Goal: Task Accomplishment & Management: Manage account settings

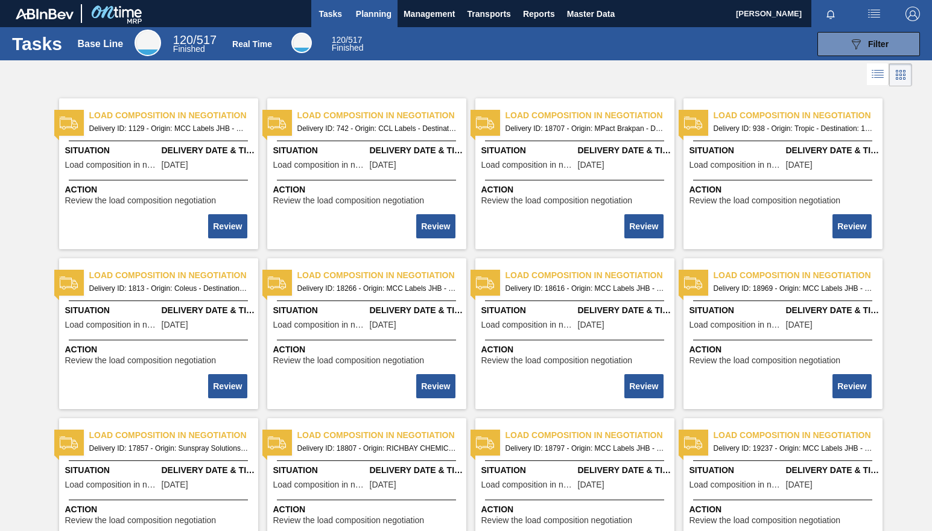
click at [381, 3] on button "Planning" at bounding box center [374, 13] width 48 height 27
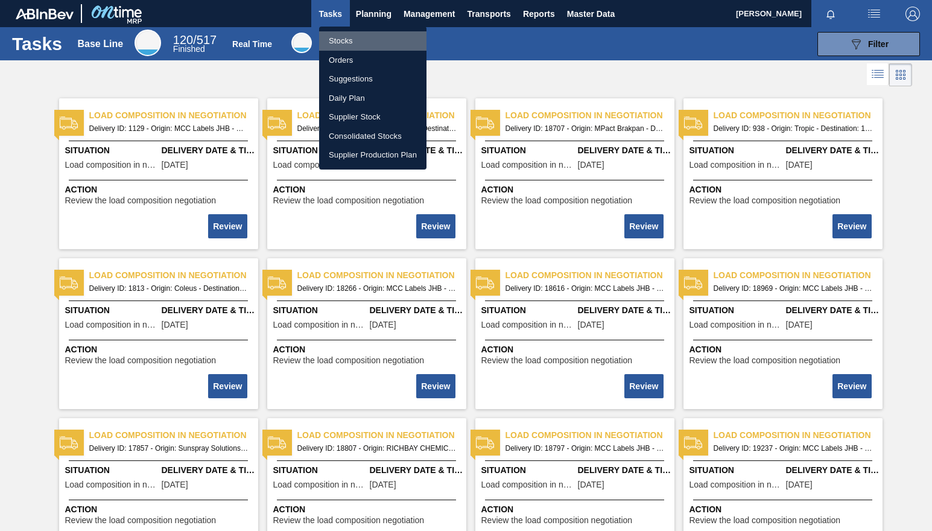
click at [346, 44] on li "Stocks" at bounding box center [372, 40] width 107 height 19
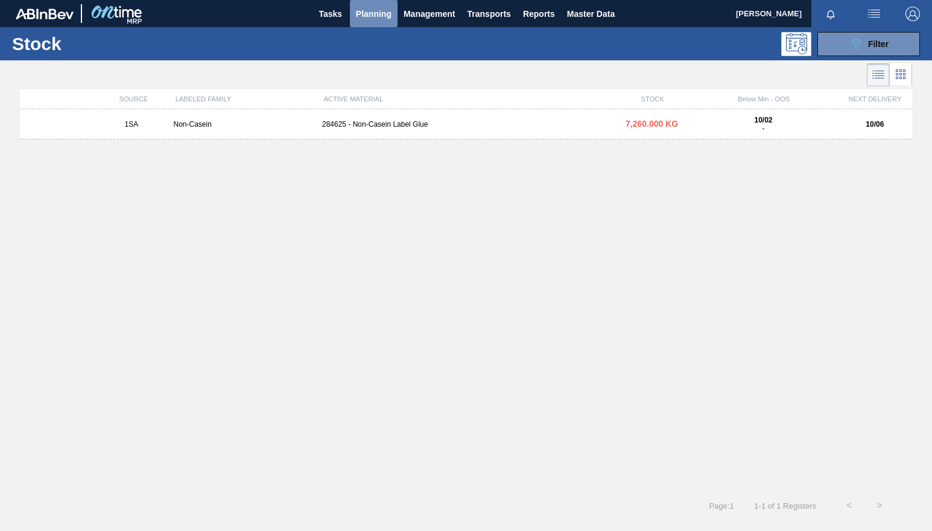
click at [375, 14] on span "Planning" at bounding box center [374, 14] width 36 height 14
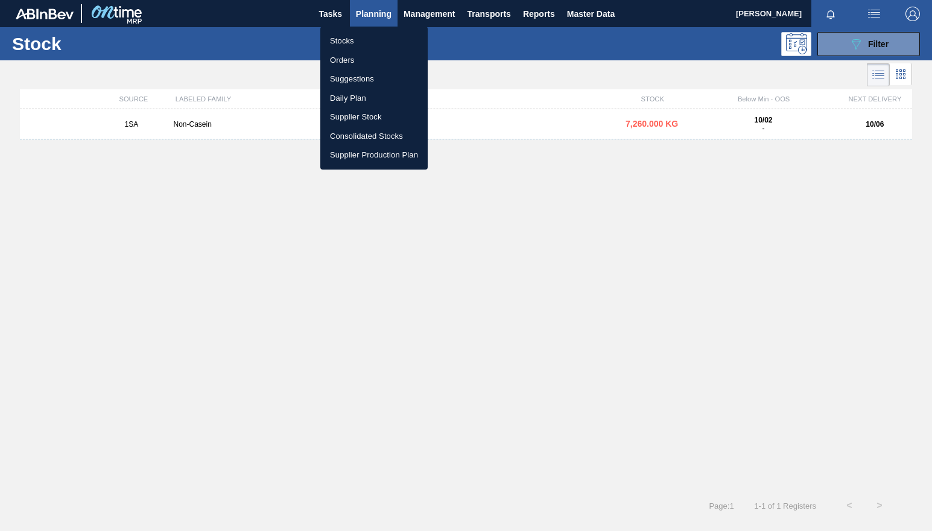
click at [347, 45] on li "Stocks" at bounding box center [373, 40] width 107 height 19
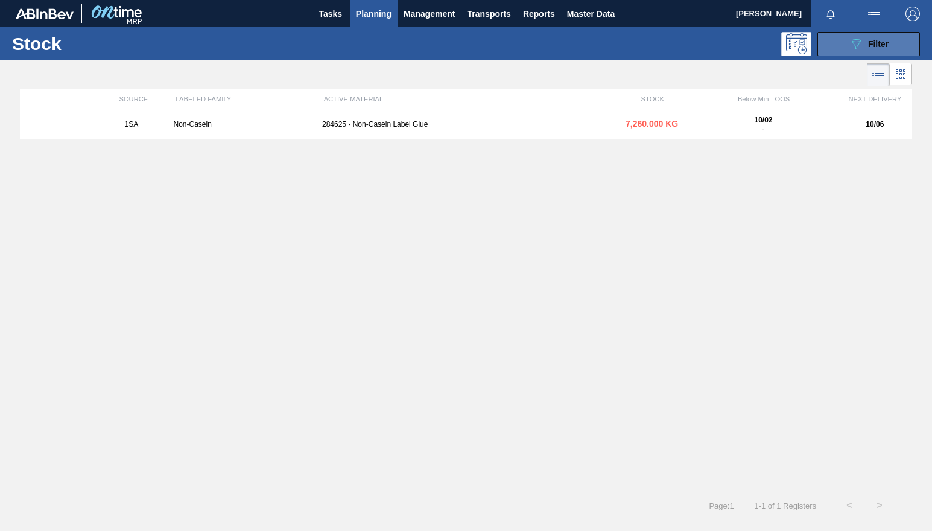
click at [884, 46] on span "Filter" at bounding box center [878, 44] width 21 height 10
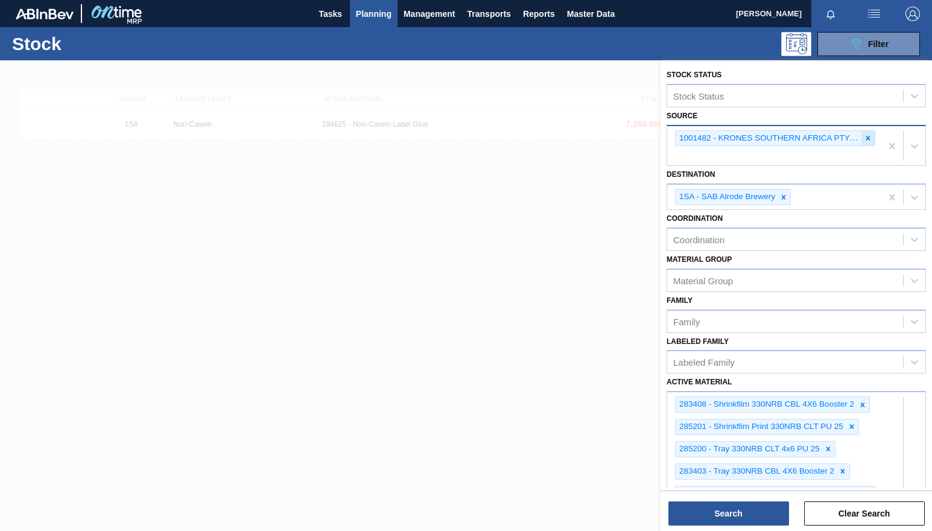
click at [866, 137] on icon at bounding box center [868, 138] width 4 height 4
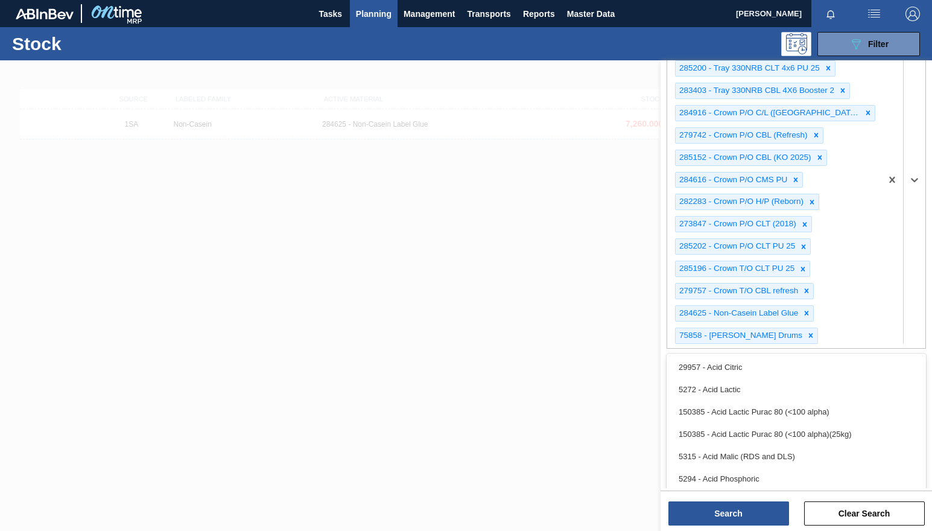
paste Material "274396 278382 279743 279744 279745 279747 279748 279750 282007 282012 282968 28…"
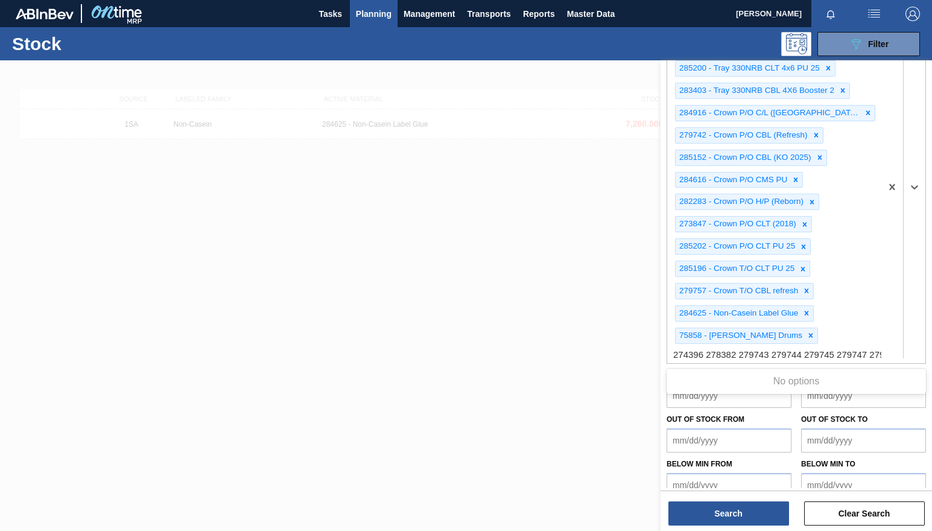
scroll to position [0, 1166]
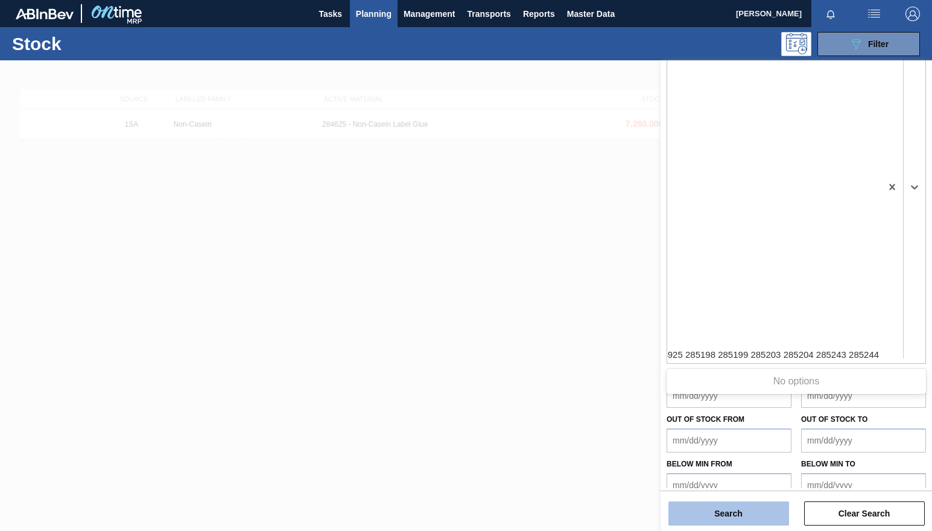
type Material "274396 278382 279743 279744 279745 279747 279748 279750 282007 282012 282968 28…"
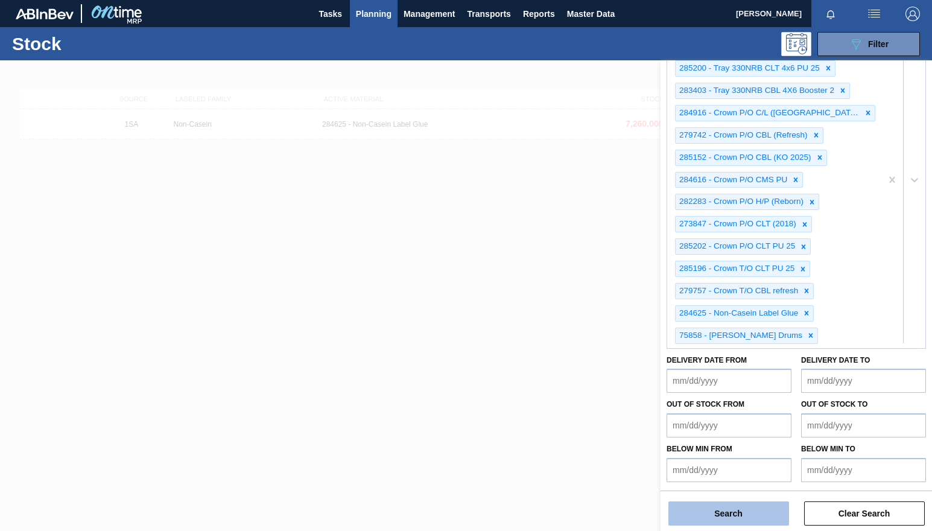
click at [756, 504] on button "Search" at bounding box center [728, 513] width 121 height 24
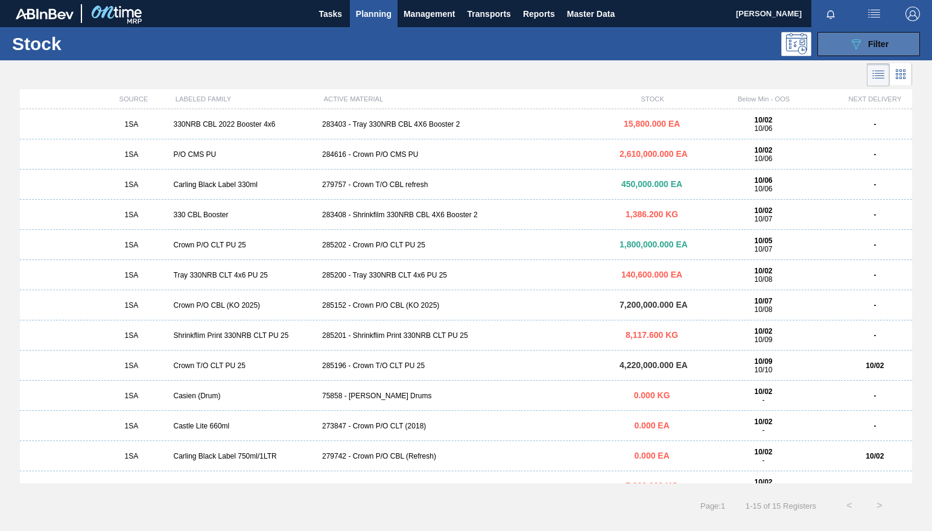
click at [843, 35] on button "089F7B8B-B2A5-4AFE-B5C0-19BA573D28AC Filter" at bounding box center [869, 44] width 103 height 24
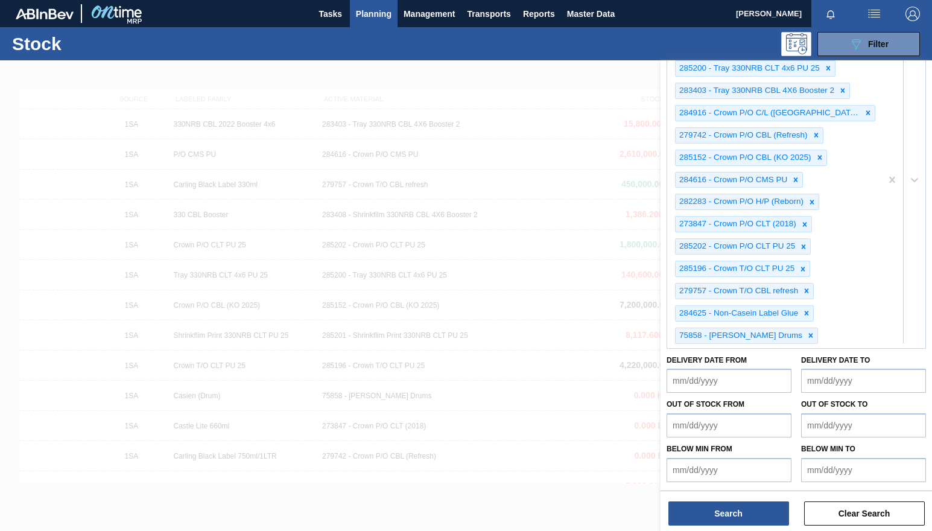
click at [802, 335] on div "283408 - Shrinkfilm 330NRB CBL 4X6 Booster 2 285201 - Shrinkflim Print 330NRB C…" at bounding box center [774, 179] width 214 height 336
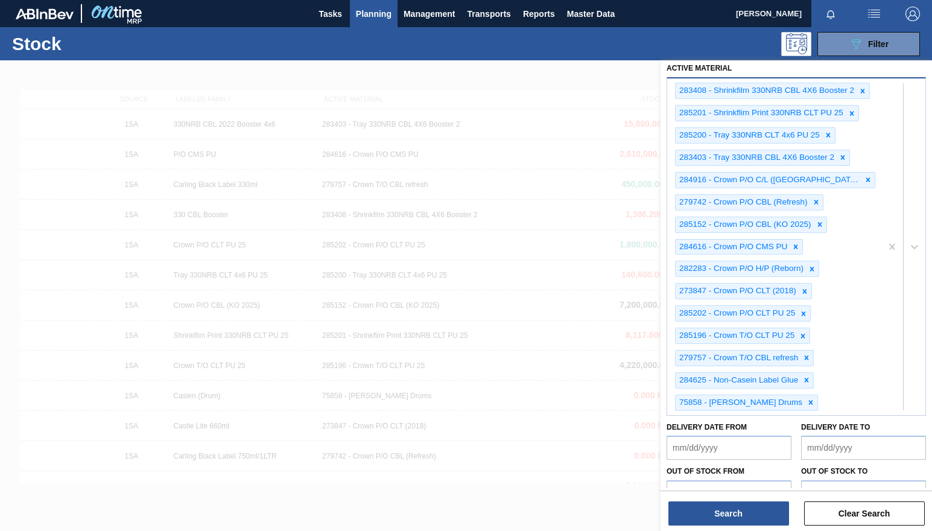
scroll to position [363, 0]
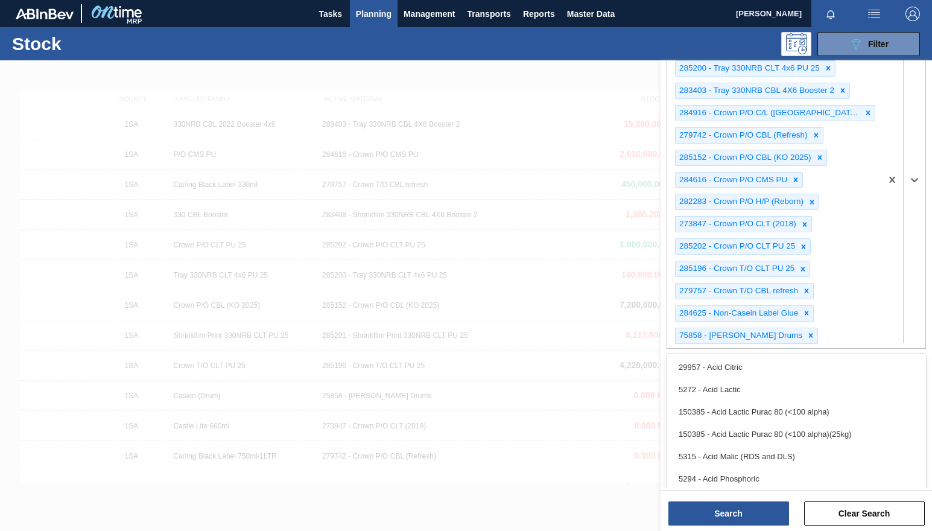
click at [807, 336] on div "283408 - Shrinkfilm 330NRB CBL 4X6 Booster 2 285201 - Shrinkflim Print 330NRB C…" at bounding box center [774, 179] width 214 height 336
type Material "279748"
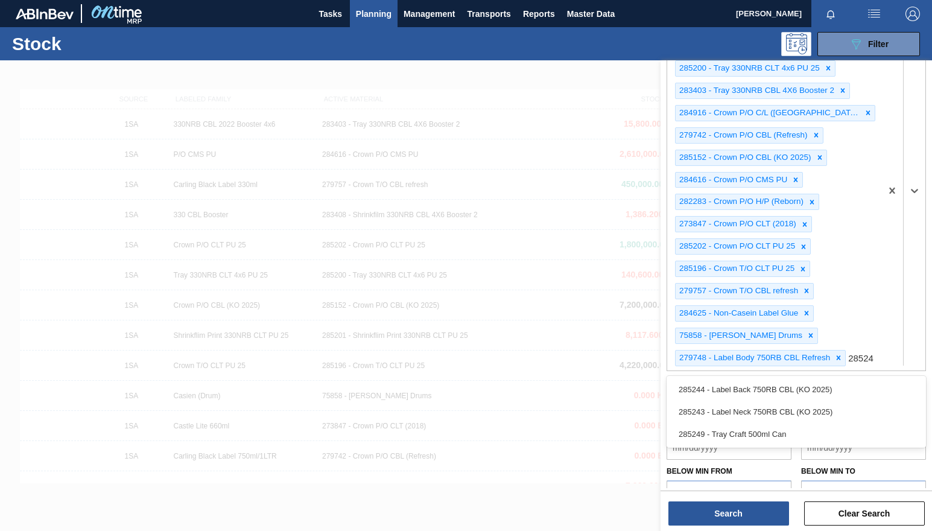
type Material "285243"
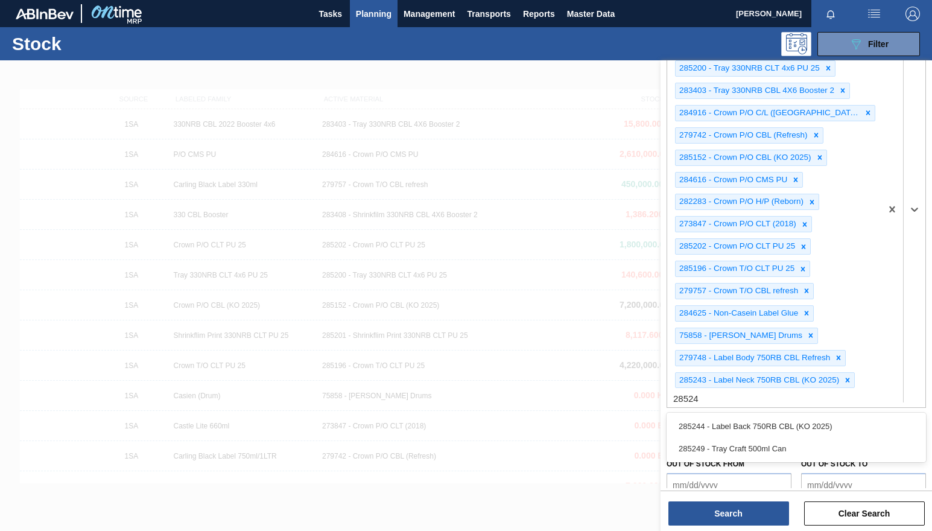
type Material "285244"
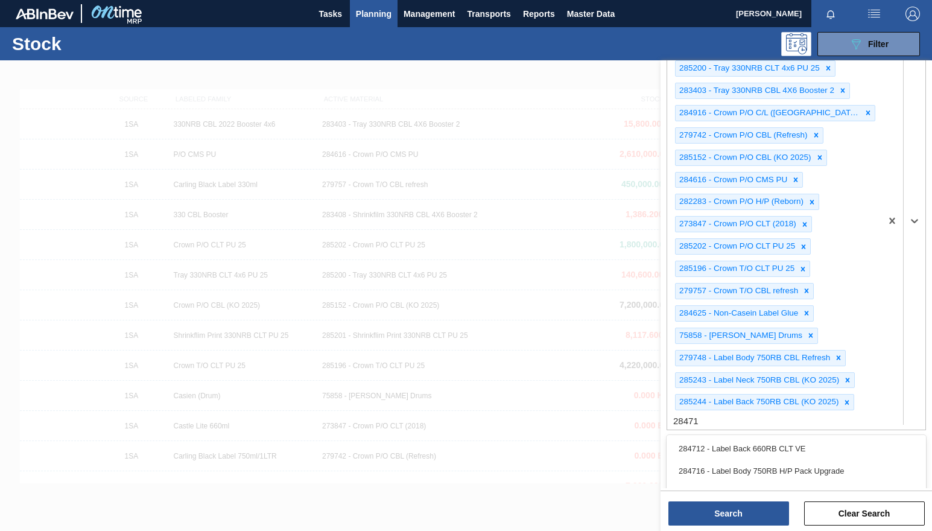
type Material "284716"
type Material "284715"
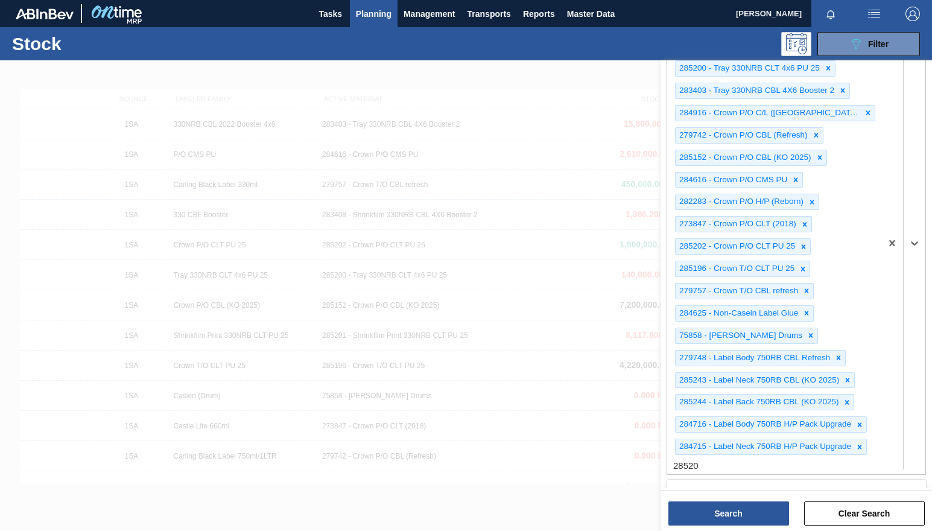
type Material "285204"
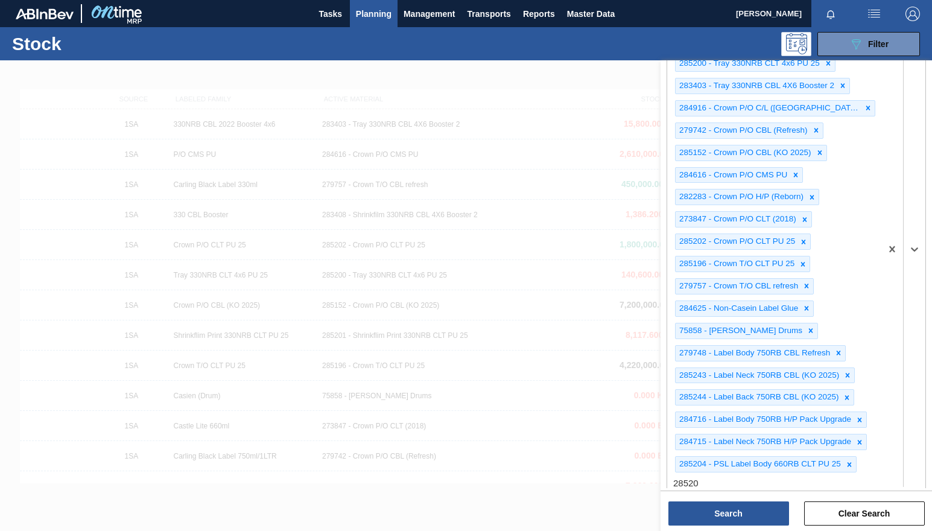
type Material "285203"
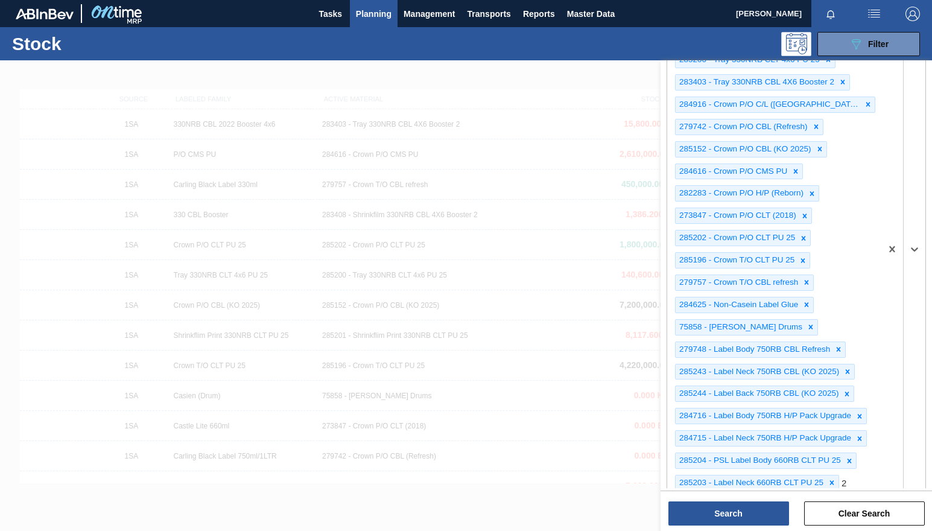
type Material "2"
click at [701, 508] on button "Search" at bounding box center [728, 513] width 121 height 24
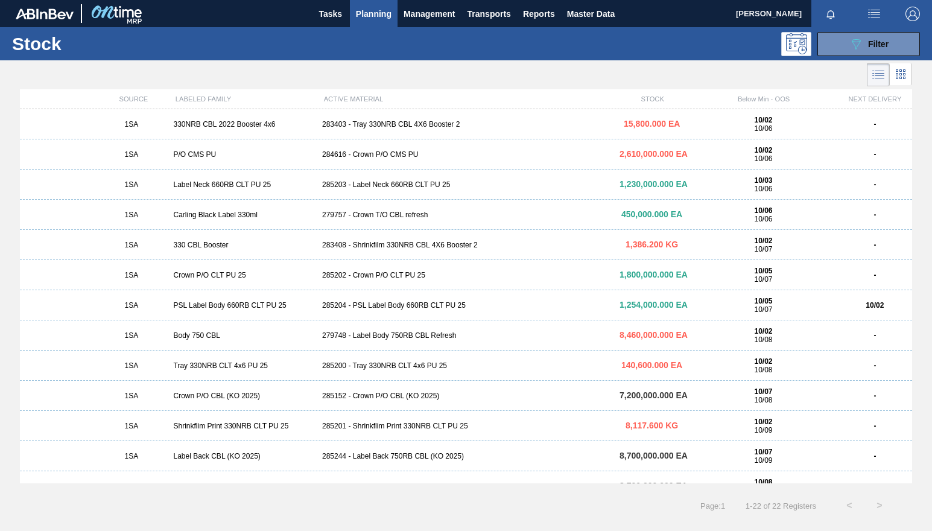
click at [398, 308] on div "285204 - PSL Label Body 660RB CLT PU 25" at bounding box center [465, 305] width 297 height 8
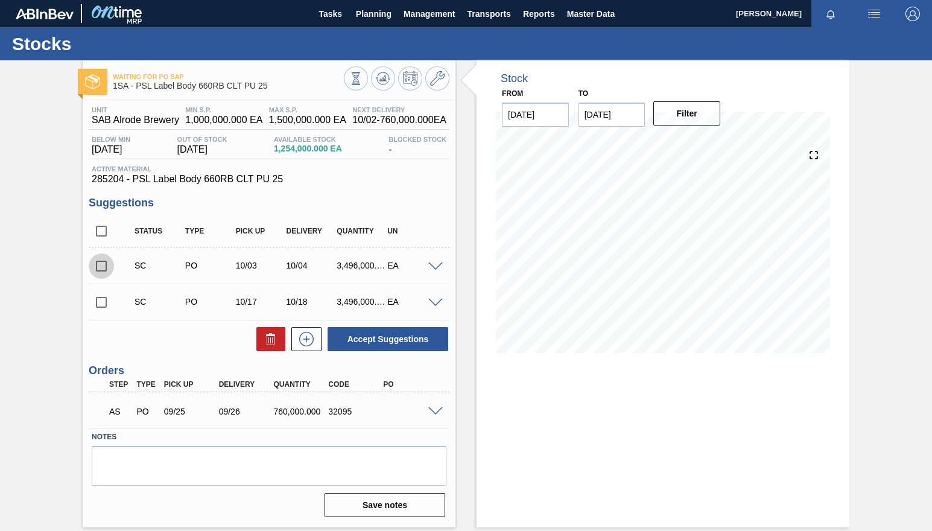
click at [102, 267] on input "checkbox" at bounding box center [101, 265] width 25 height 25
click at [381, 340] on button "Accept Suggestions" at bounding box center [388, 339] width 121 height 24
checkbox input "false"
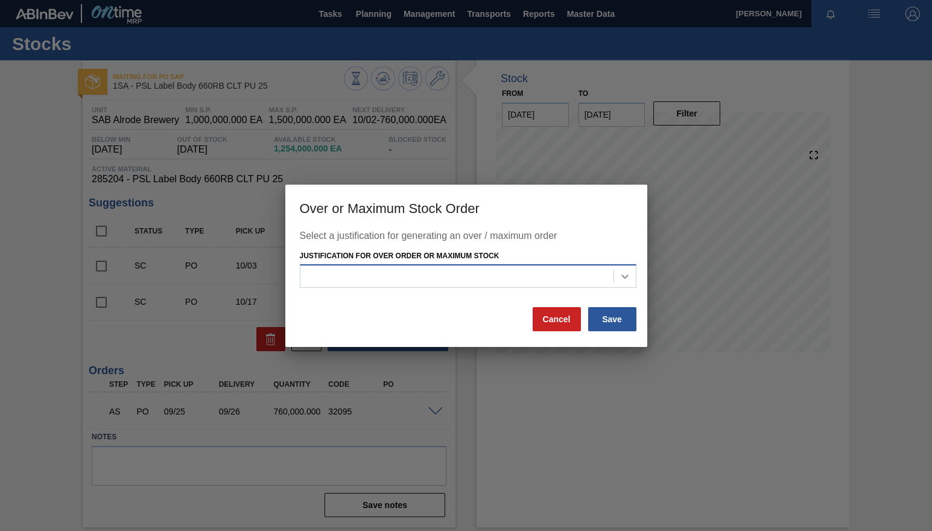
click at [626, 278] on icon at bounding box center [624, 277] width 7 height 4
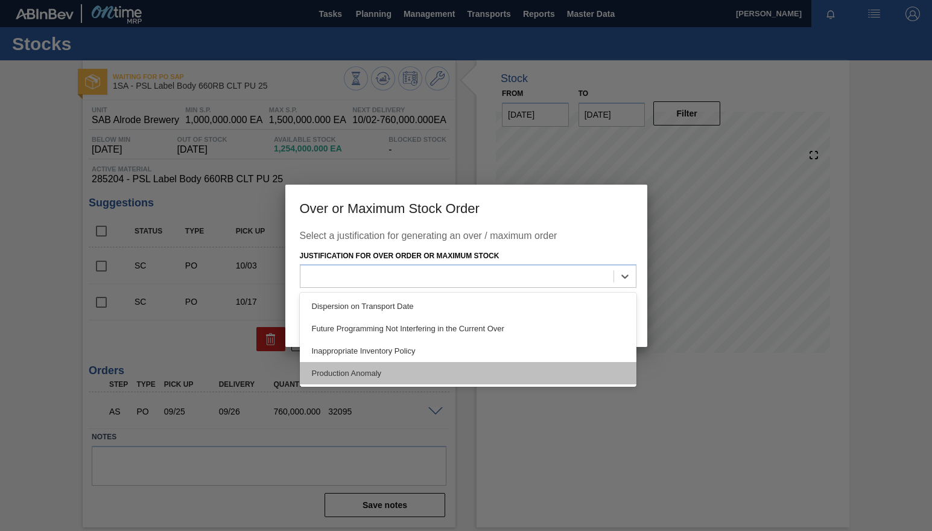
click at [356, 369] on div "Production Anomaly" at bounding box center [468, 373] width 337 height 22
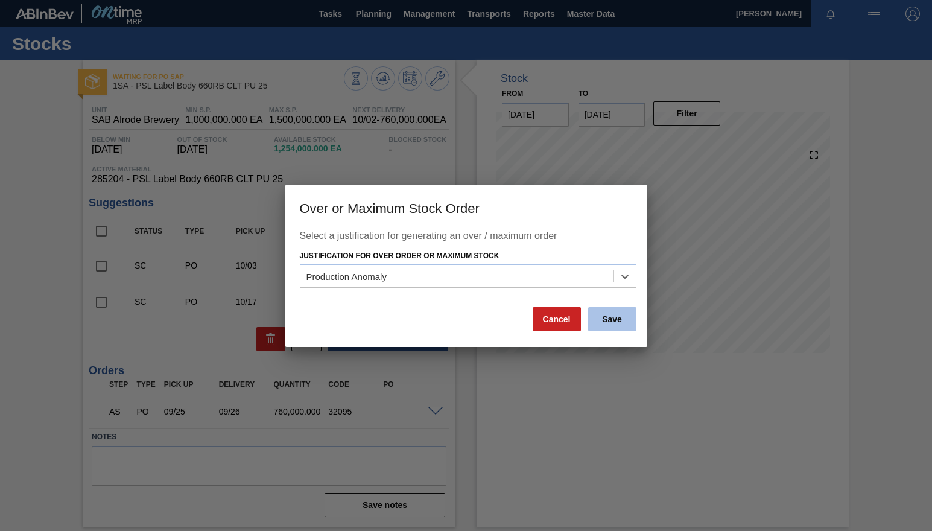
click at [614, 319] on button "Save" at bounding box center [612, 319] width 48 height 24
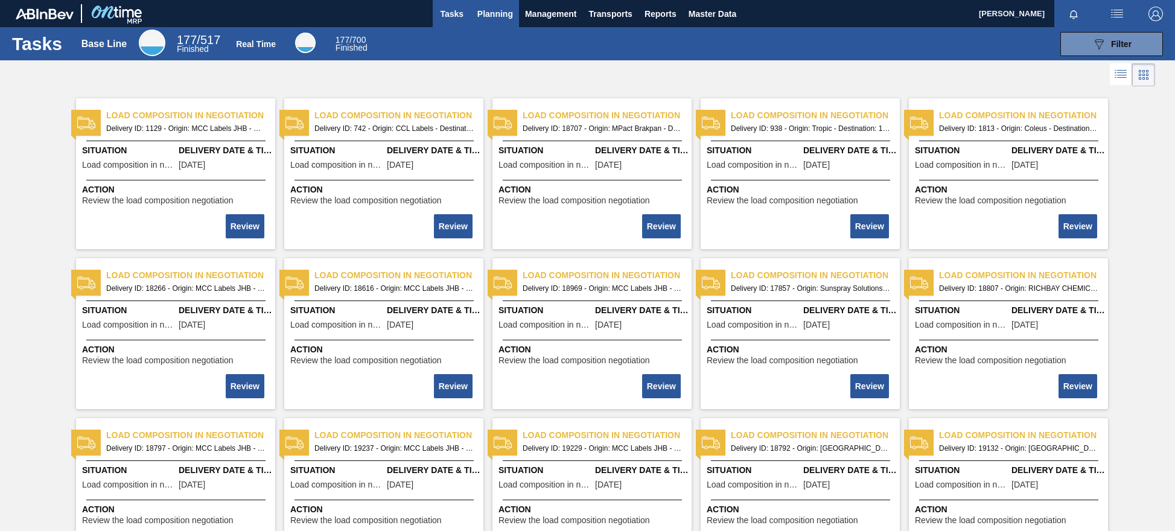
click at [501, 19] on span "Planning" at bounding box center [495, 14] width 36 height 14
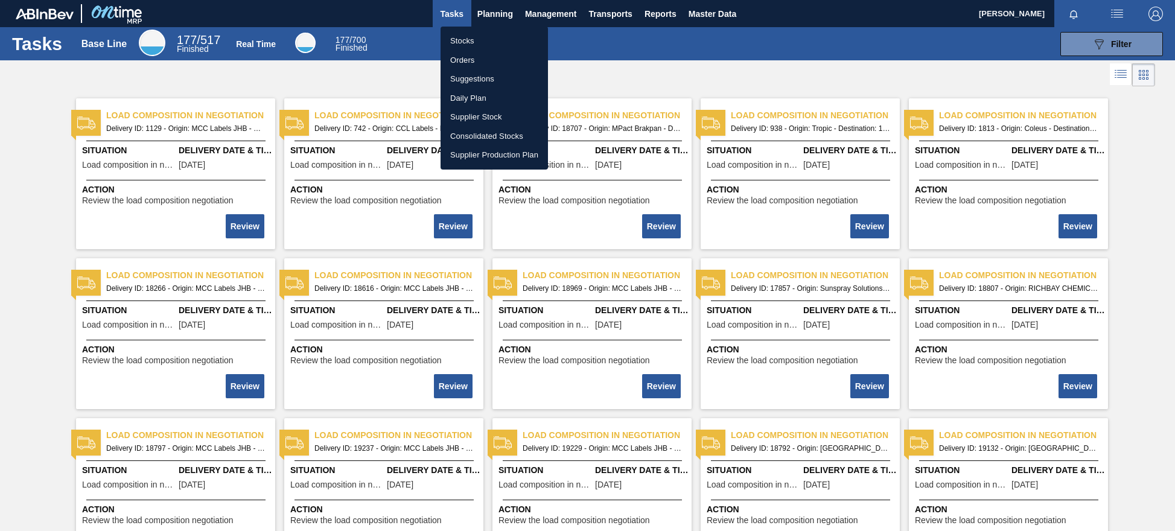
click at [463, 40] on li "Stocks" at bounding box center [493, 40] width 107 height 19
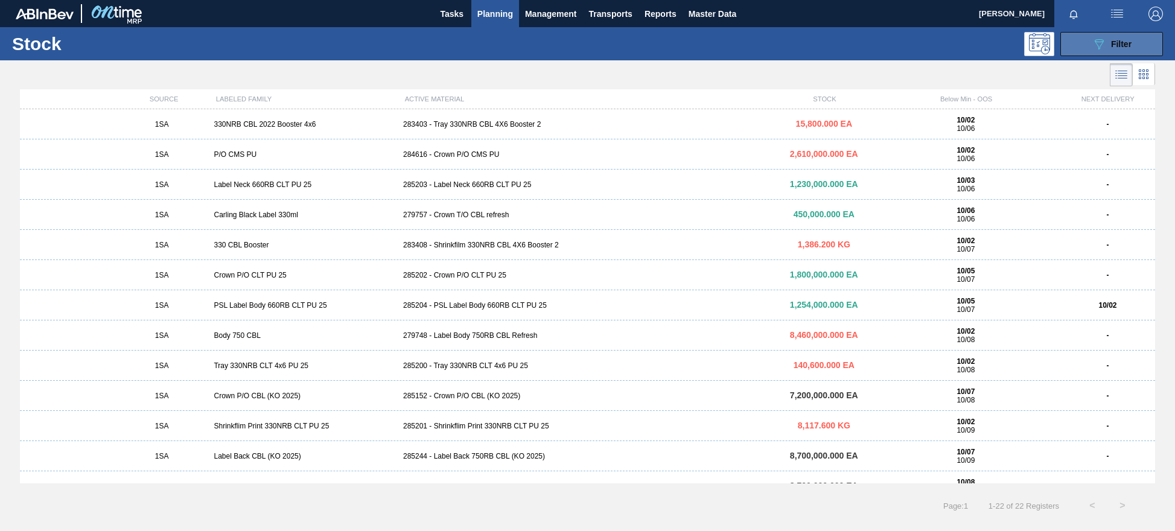
click at [1116, 42] on span "Filter" at bounding box center [1121, 44] width 21 height 10
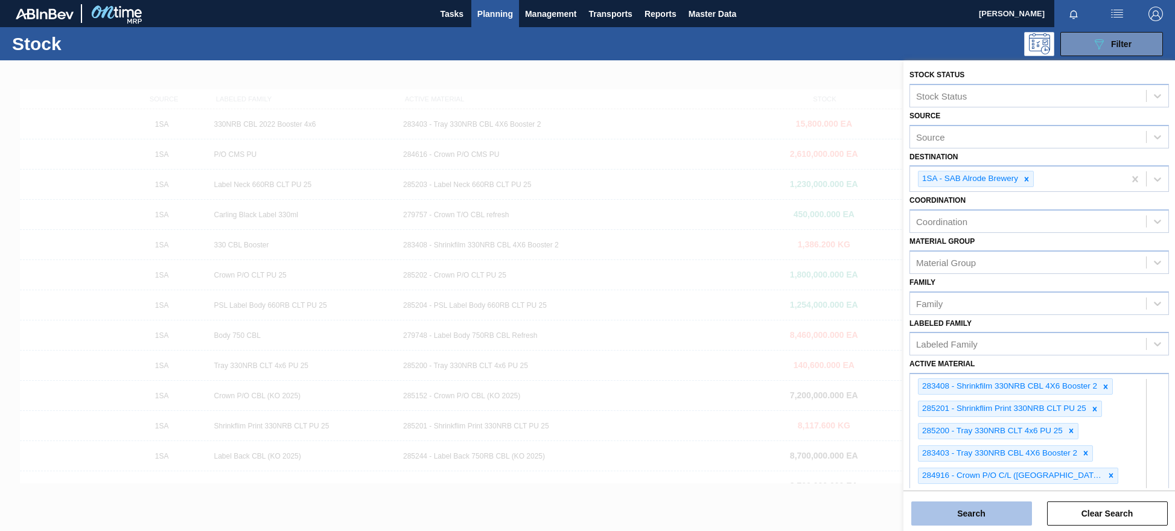
click at [1005, 515] on button "Search" at bounding box center [971, 513] width 121 height 24
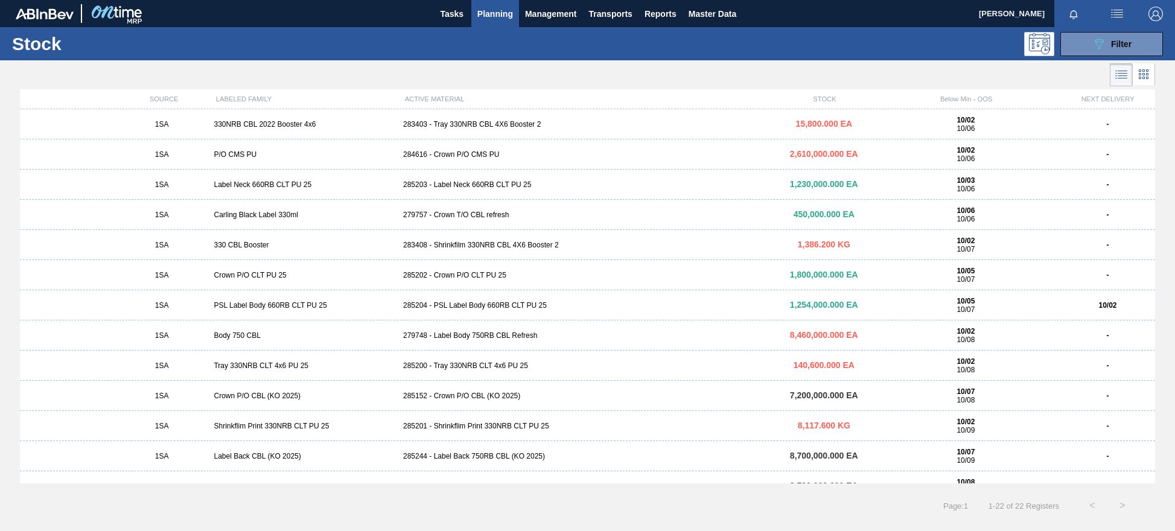
click at [493, 301] on div "285204 - PSL Label Body 660RB CLT PU 25" at bounding box center [587, 305] width 378 height 8
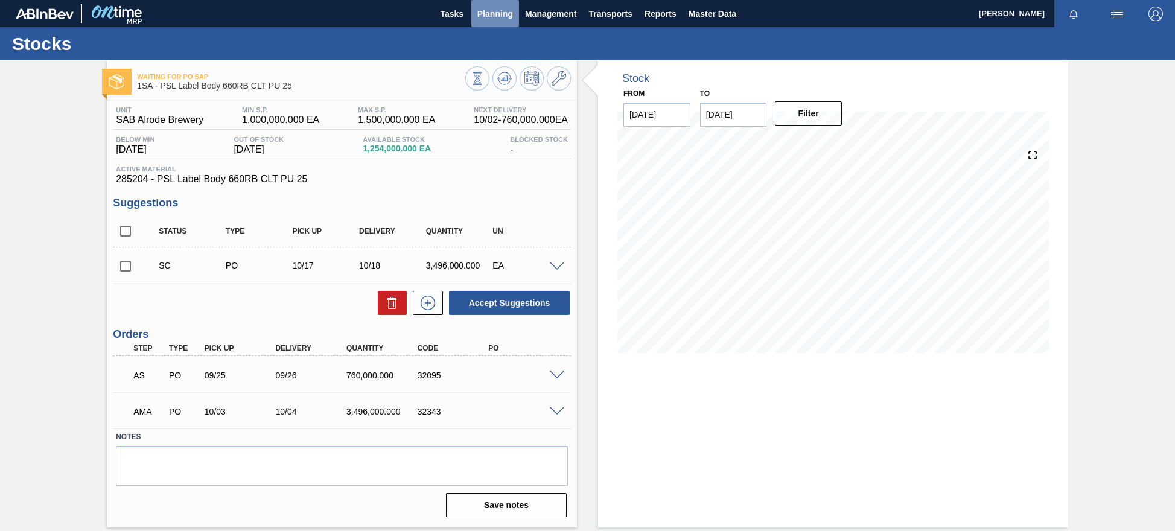
click at [506, 17] on span "Planning" at bounding box center [495, 14] width 36 height 14
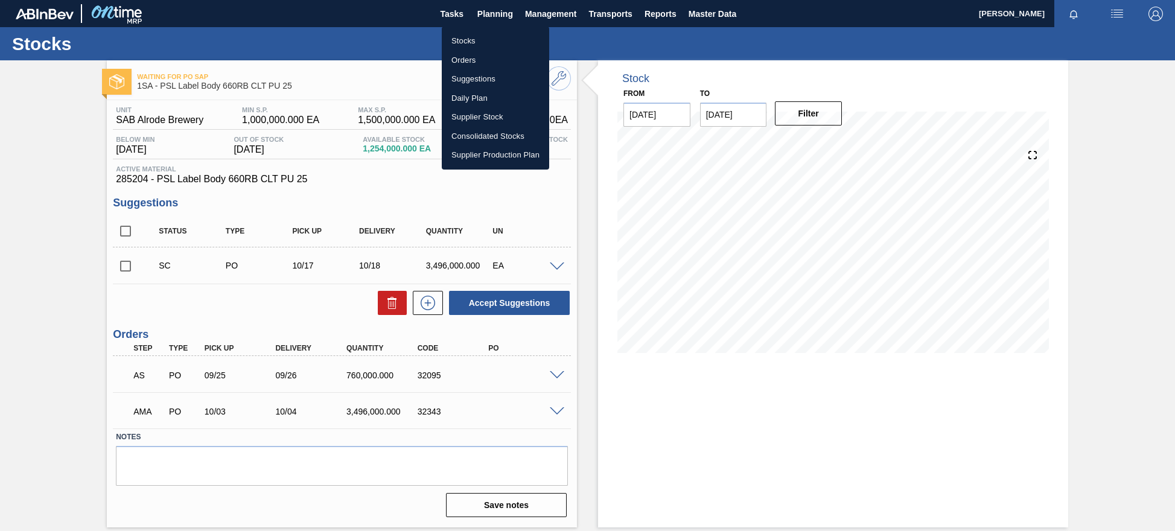
click at [466, 59] on li "Orders" at bounding box center [495, 60] width 107 height 19
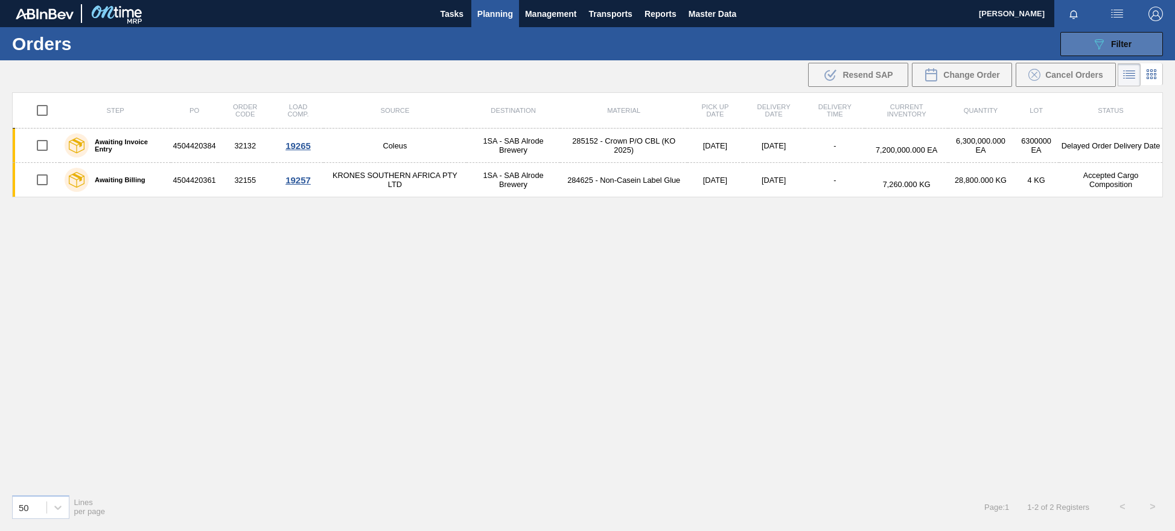
click at [1141, 45] on button "089F7B8B-B2A5-4AFE-B5C0-19BA573D28AC Filter" at bounding box center [1111, 44] width 103 height 24
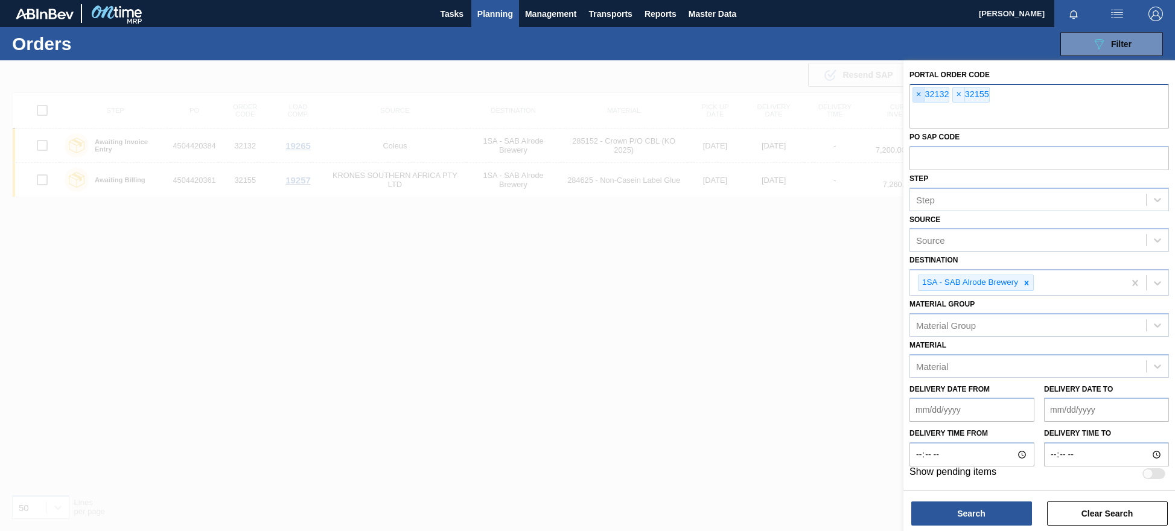
click at [919, 93] on span "×" at bounding box center [918, 94] width 11 height 14
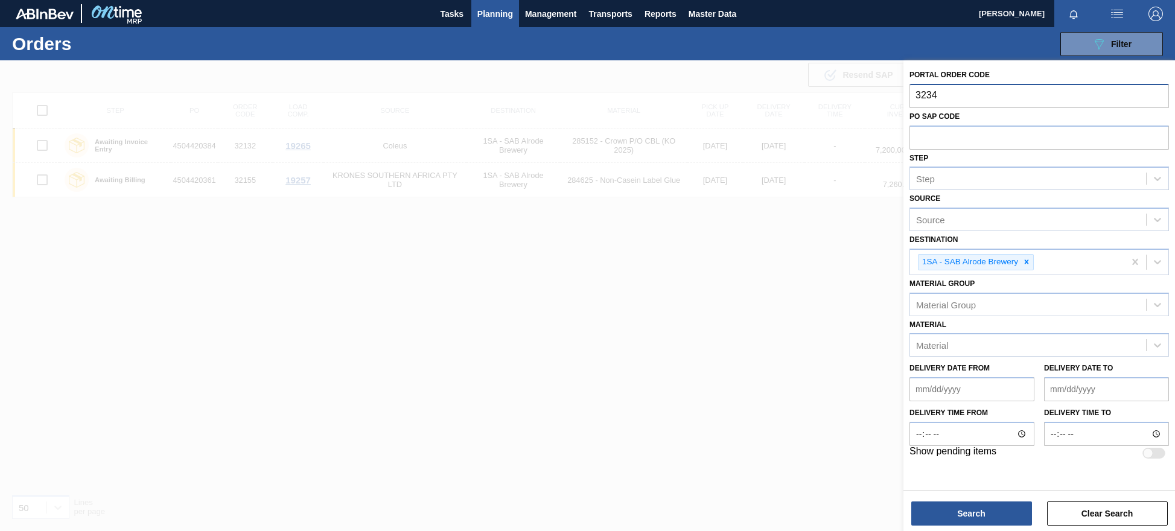
type input "32343"
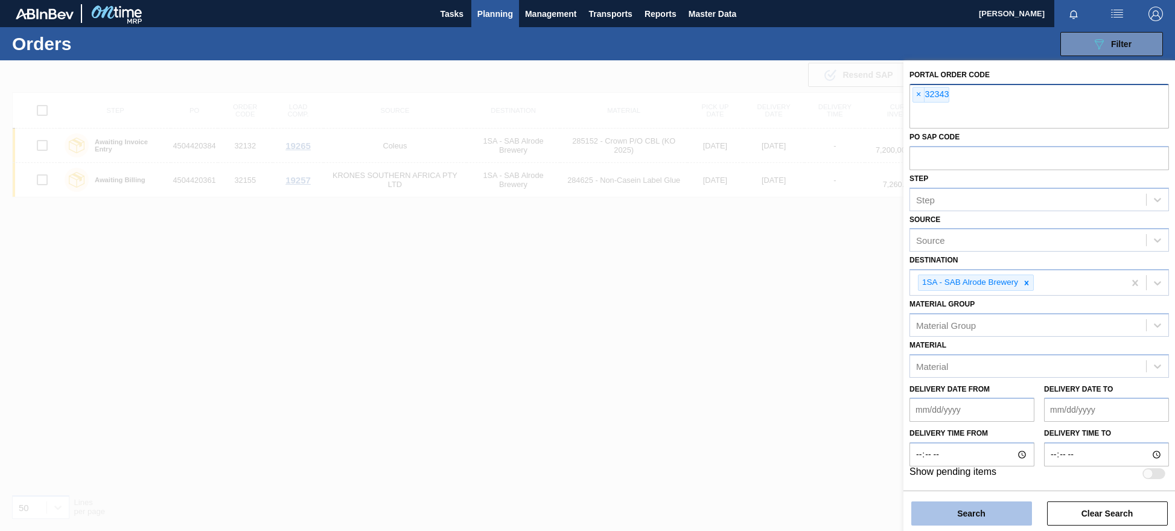
click at [976, 505] on button "Search" at bounding box center [971, 513] width 121 height 24
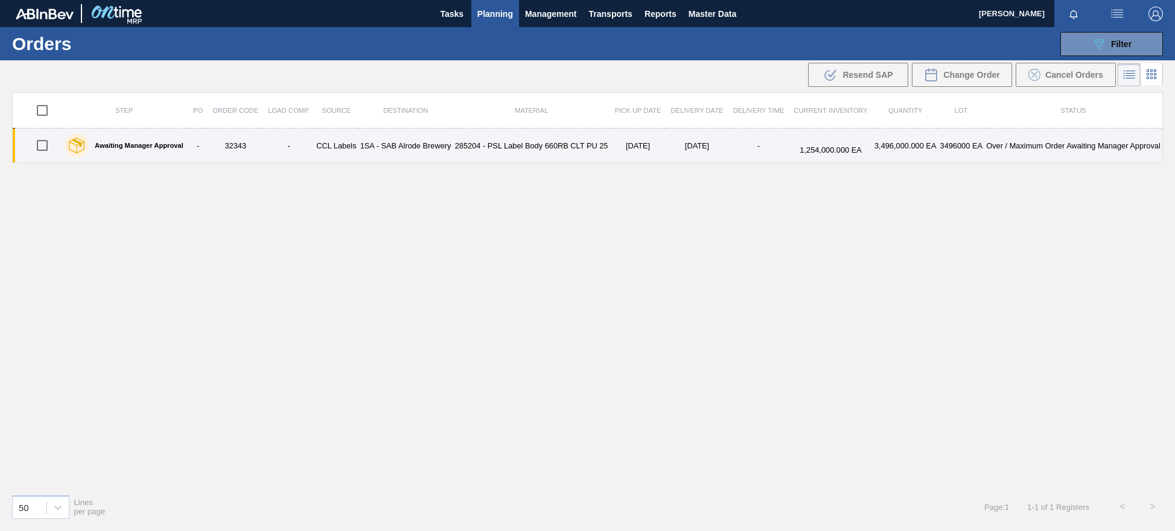
click at [176, 147] on label "Awaiting Manager Approval" at bounding box center [136, 145] width 95 height 7
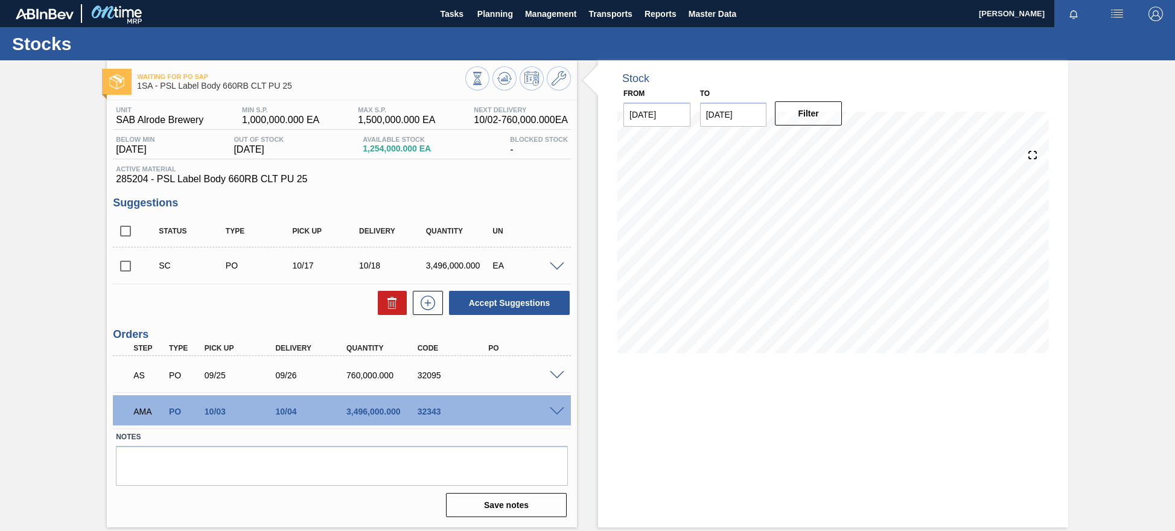
click at [556, 412] on span at bounding box center [557, 411] width 14 height 9
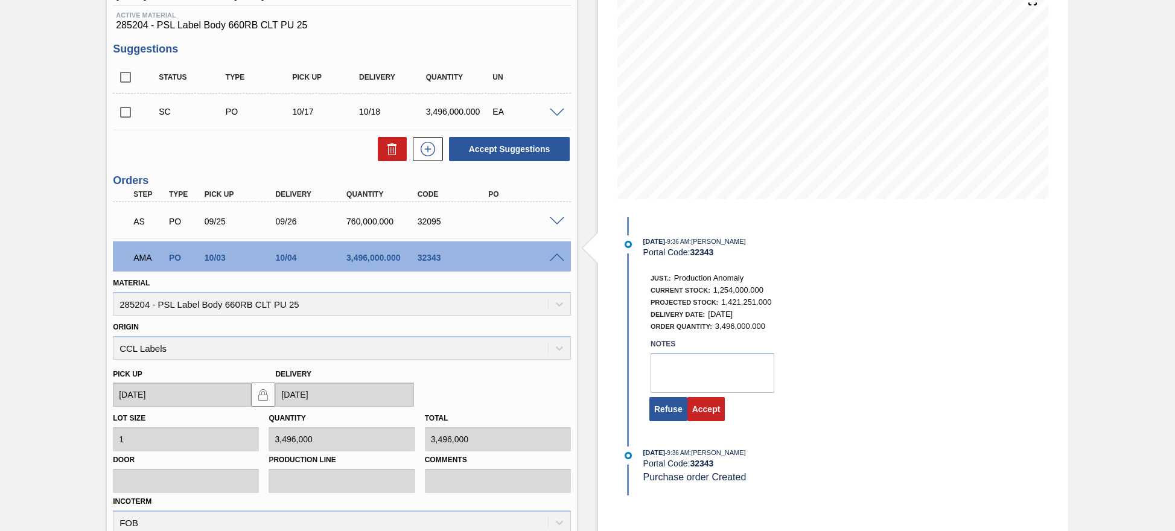
scroll to position [241, 0]
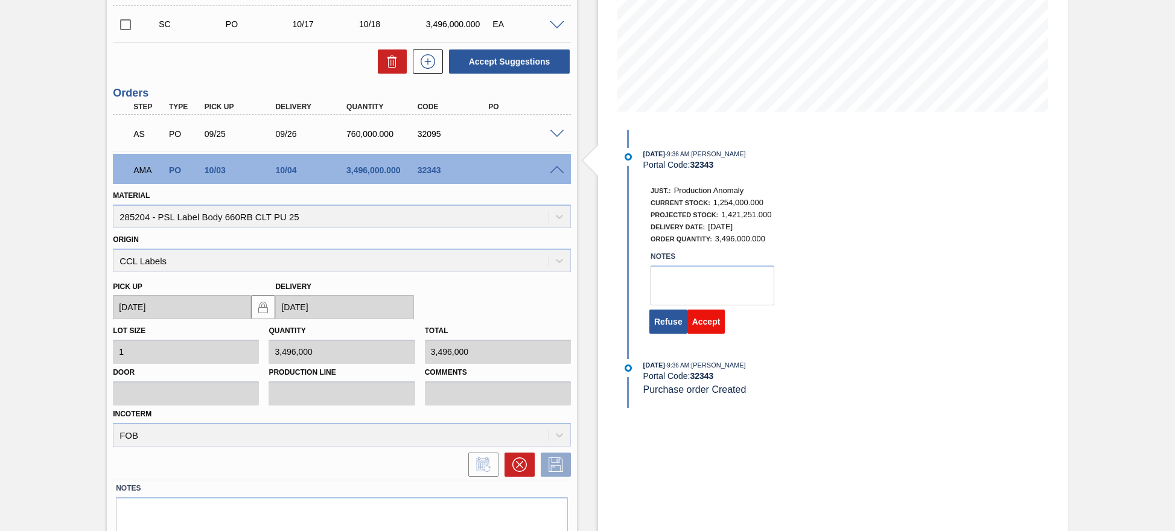
click at [714, 326] on button "Accept" at bounding box center [706, 322] width 38 height 24
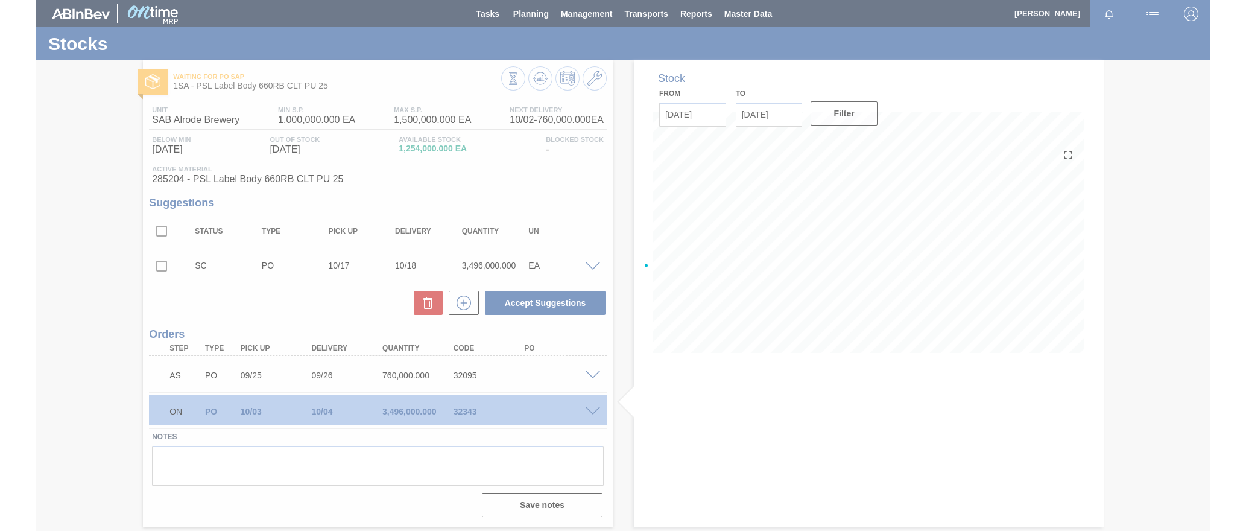
scroll to position [0, 0]
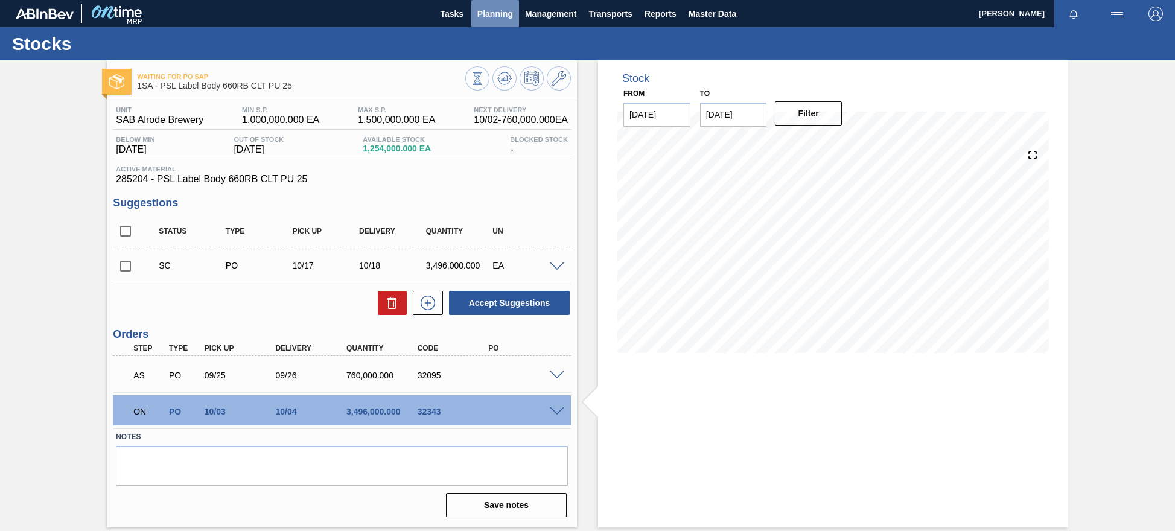
click at [492, 20] on span "Planning" at bounding box center [495, 14] width 36 height 14
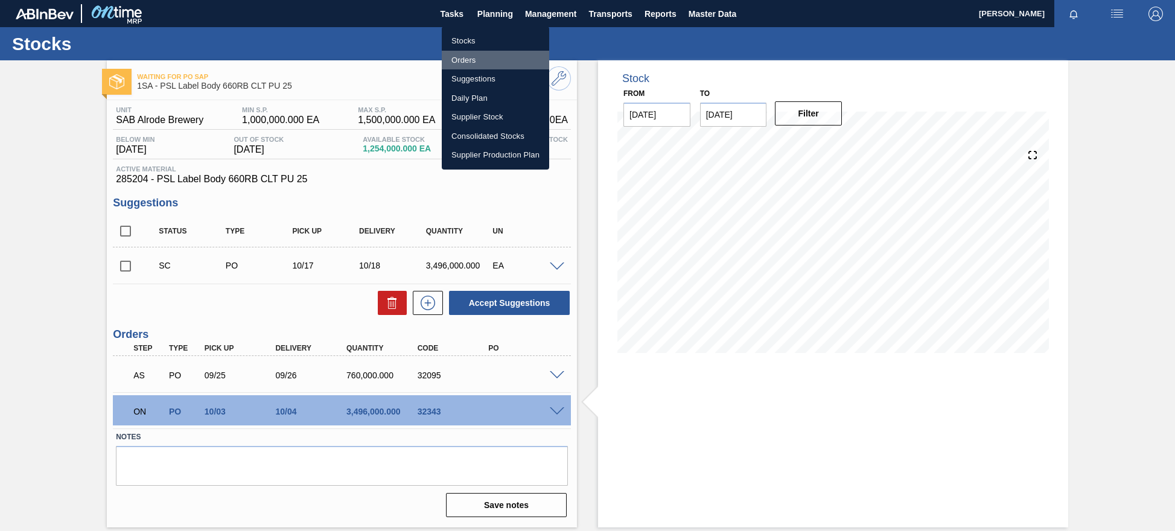
click at [462, 62] on li "Orders" at bounding box center [495, 60] width 107 height 19
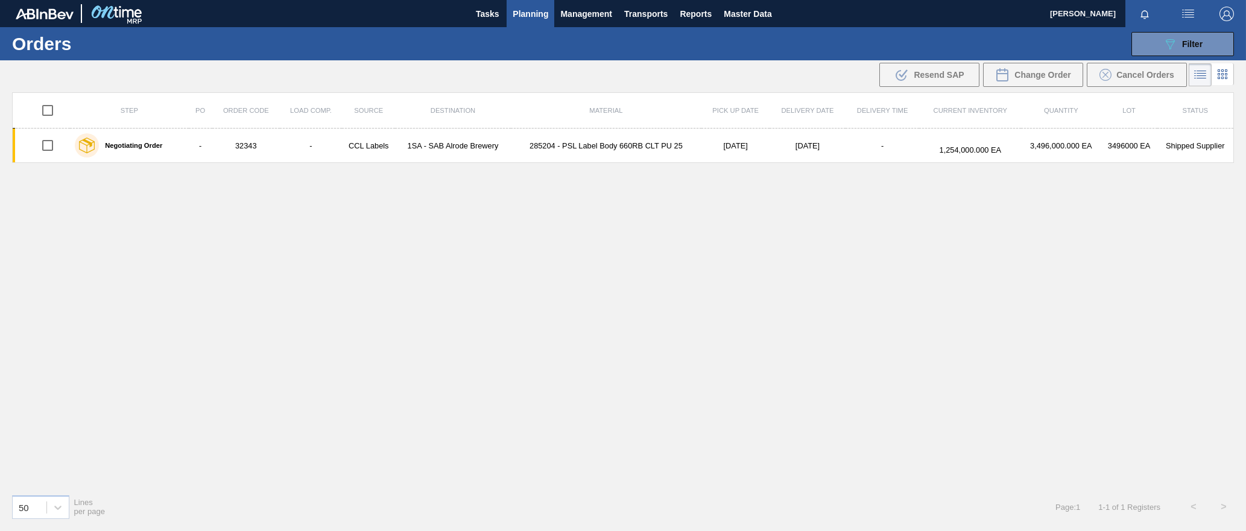
click at [539, 15] on span "Planning" at bounding box center [531, 14] width 36 height 14
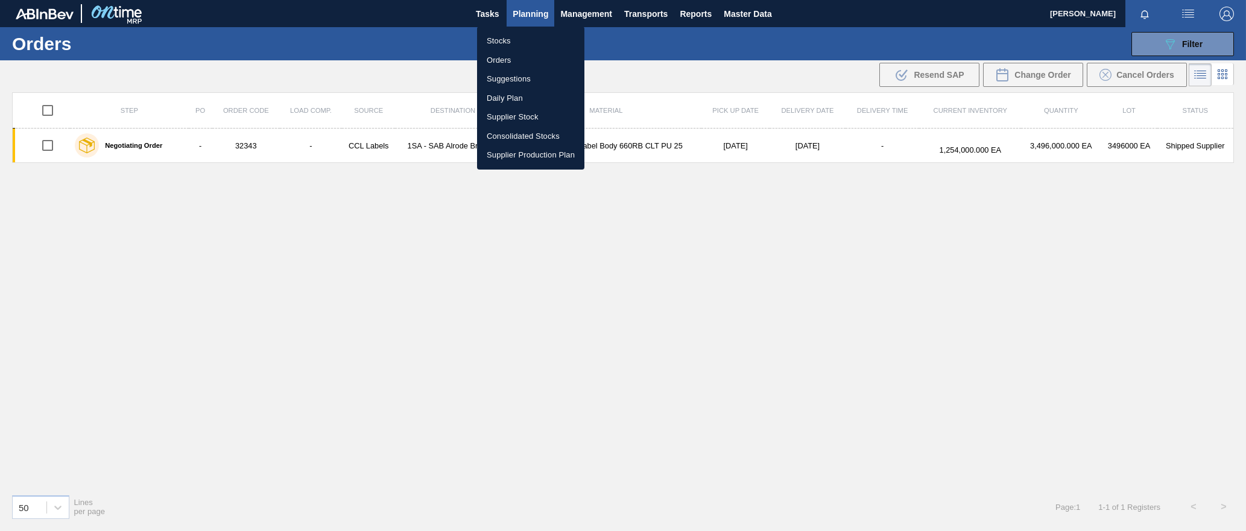
click at [502, 43] on li "Stocks" at bounding box center [530, 40] width 107 height 19
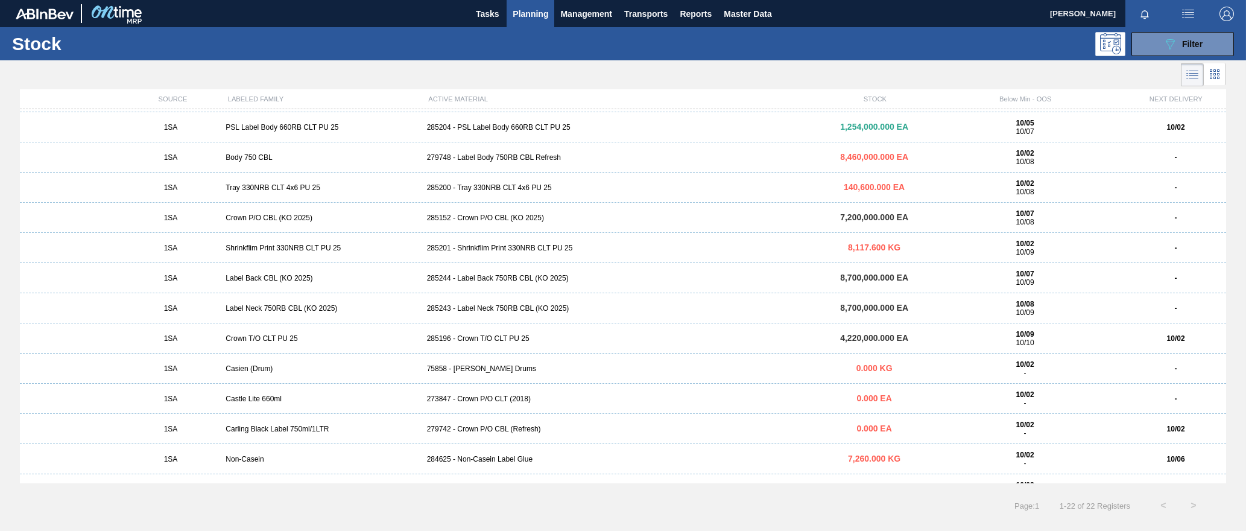
scroll to position [181, 0]
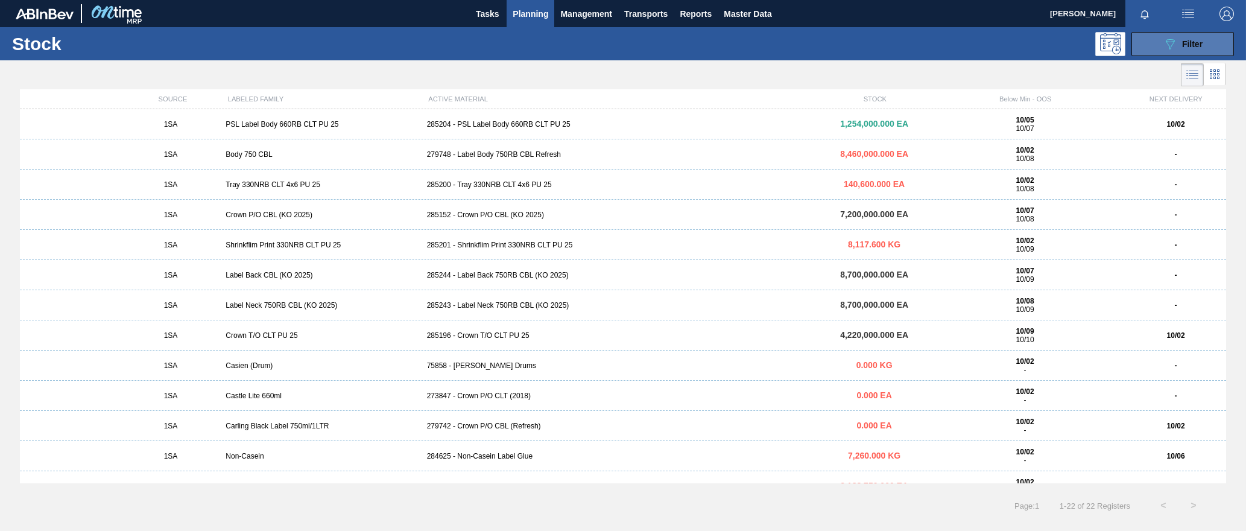
click at [1174, 45] on span "Filter" at bounding box center [1193, 44] width 21 height 10
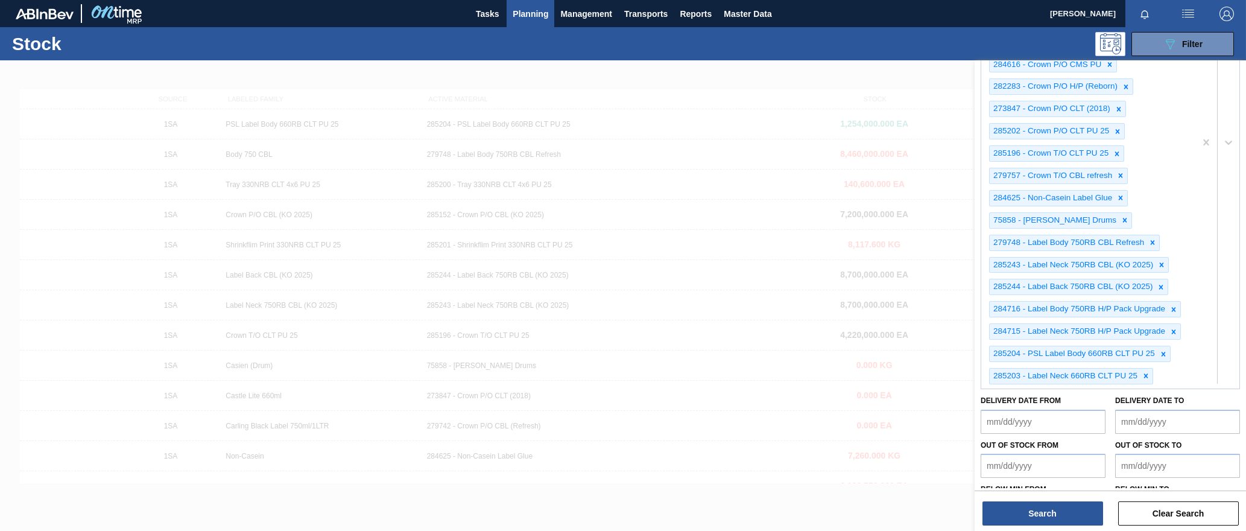
scroll to position [483, 0]
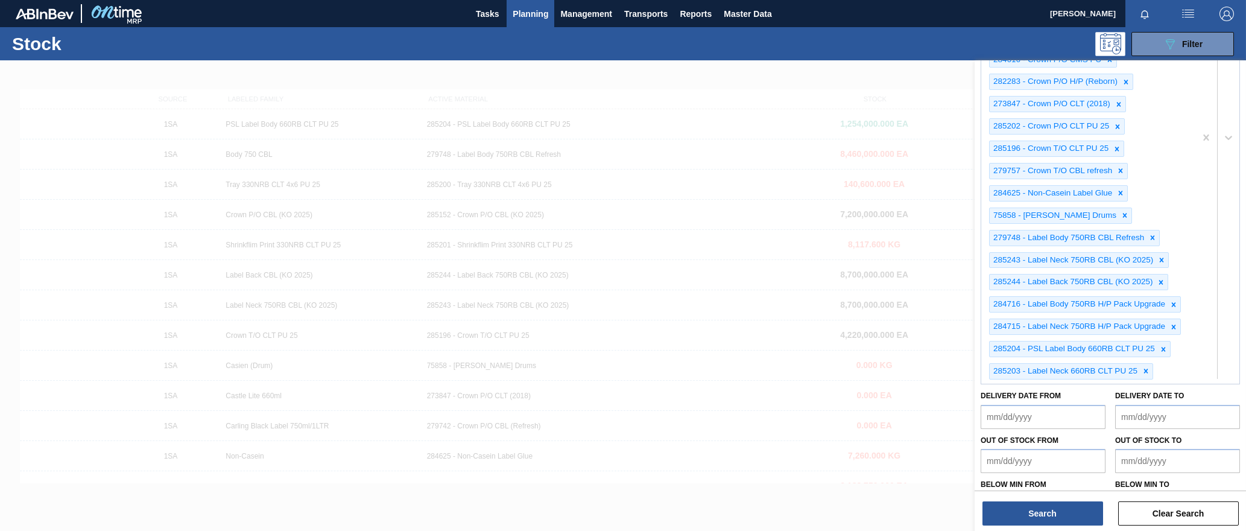
click at [1174, 372] on div "283408 - Shrinkfilm 330NRB CBL 4X6 Booster 2 285201 - Shrinkflim Print 330NRB C…" at bounding box center [1089, 137] width 214 height 492
type Material "284918"
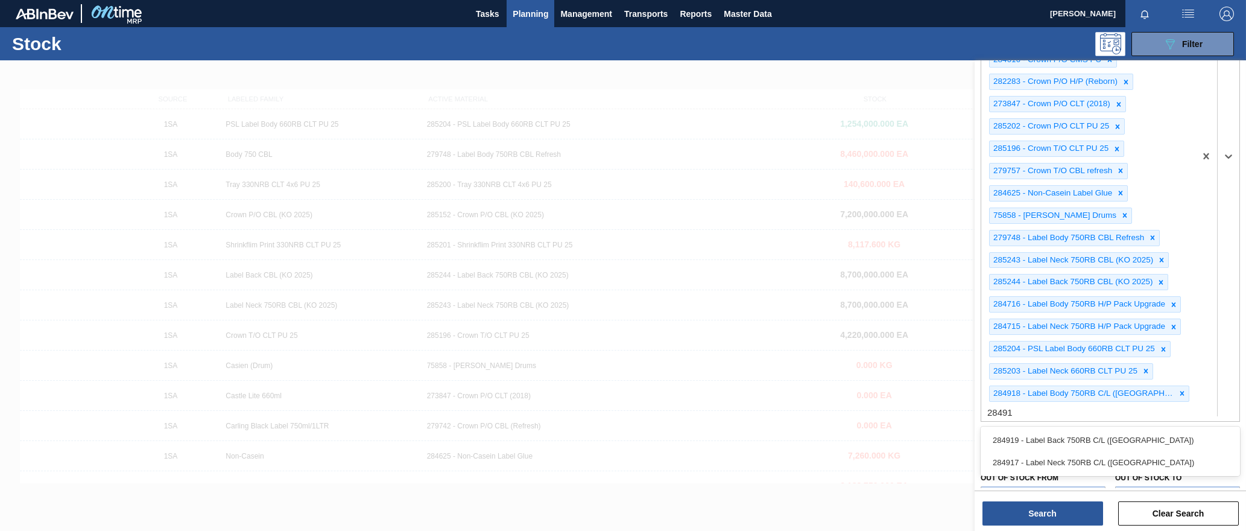
type Material "284917"
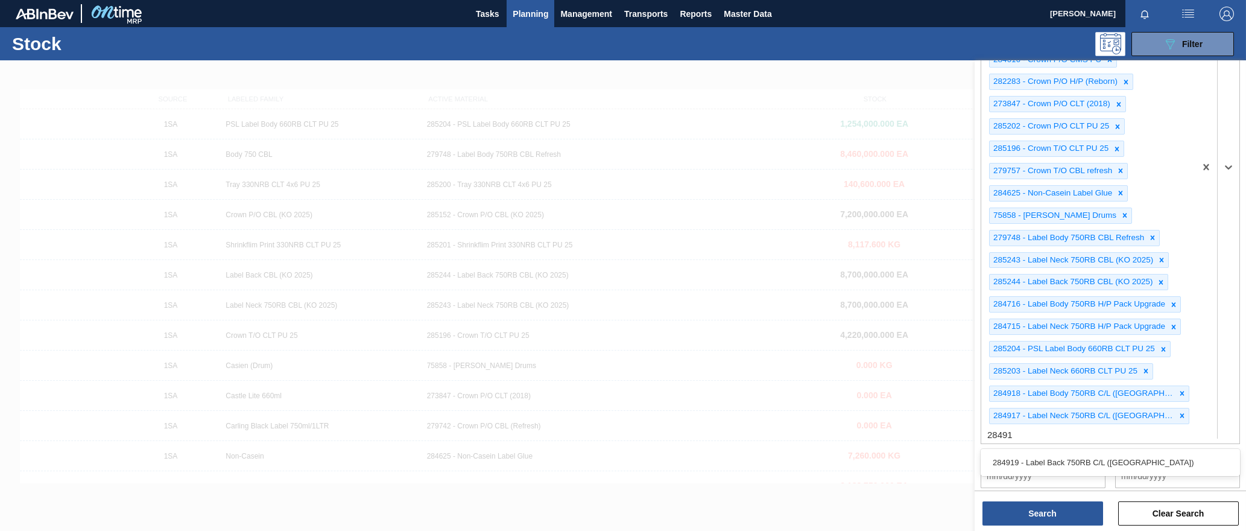
type Material "284919"
type Material "284716"
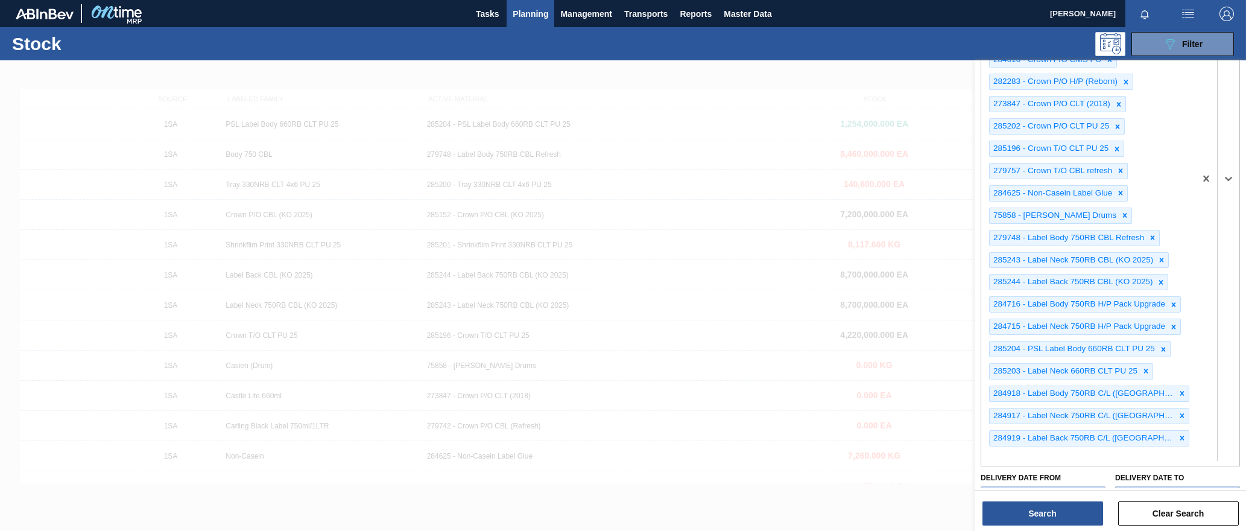
click at [1032, 456] on div "Stock Status Stock Status Source Source Destination 1SA - SAB Alrode Brewery Co…" at bounding box center [1110, 92] width 271 height 1028
click at [1174, 440] on div "283408 - Shrinkfilm 330NRB CBL 4X6 Booster 2 285201 - Shrinkflim Print 330NRB C…" at bounding box center [1089, 178] width 214 height 574
type Material "2"
click at [1174, 428] on div "283408 - Shrinkfilm 330NRB CBL 4X6 Booster 2 285201 - Shrinkflim Print 330NRB C…" at bounding box center [1089, 178] width 214 height 574
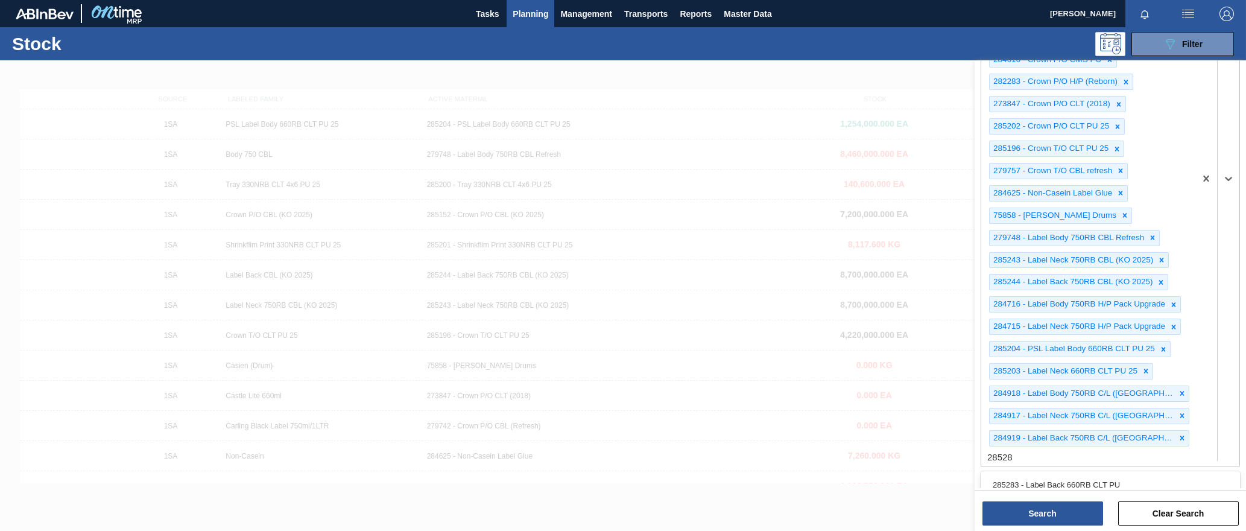
type Material "285283"
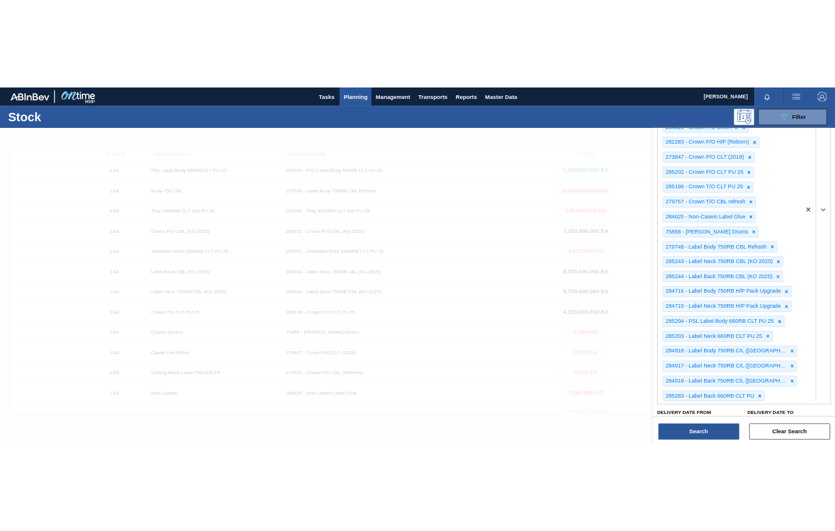
scroll to position [608, 0]
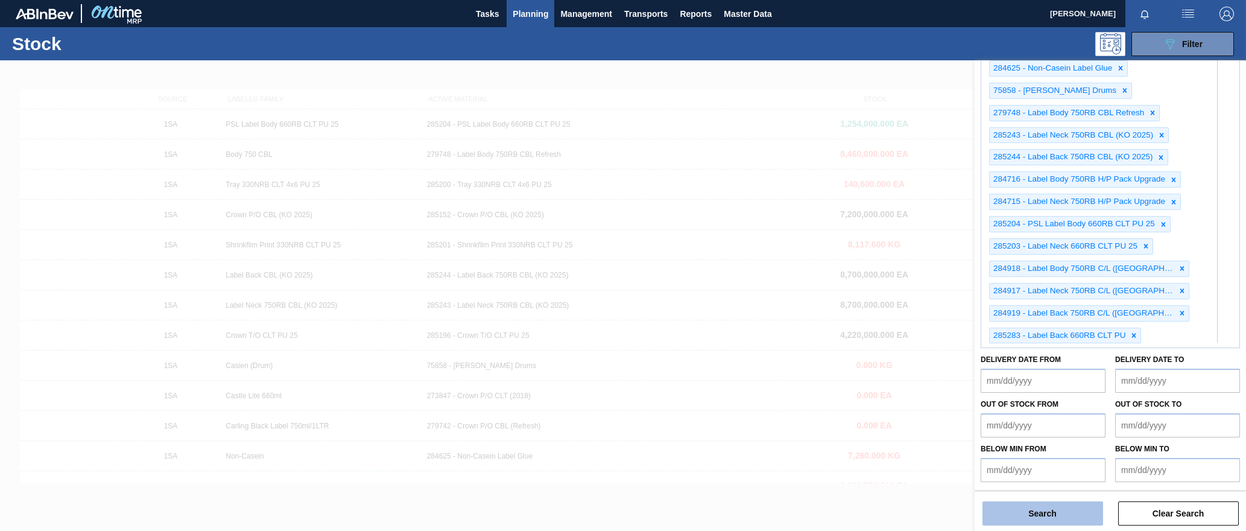
click at [1041, 511] on button "Search" at bounding box center [1043, 513] width 121 height 24
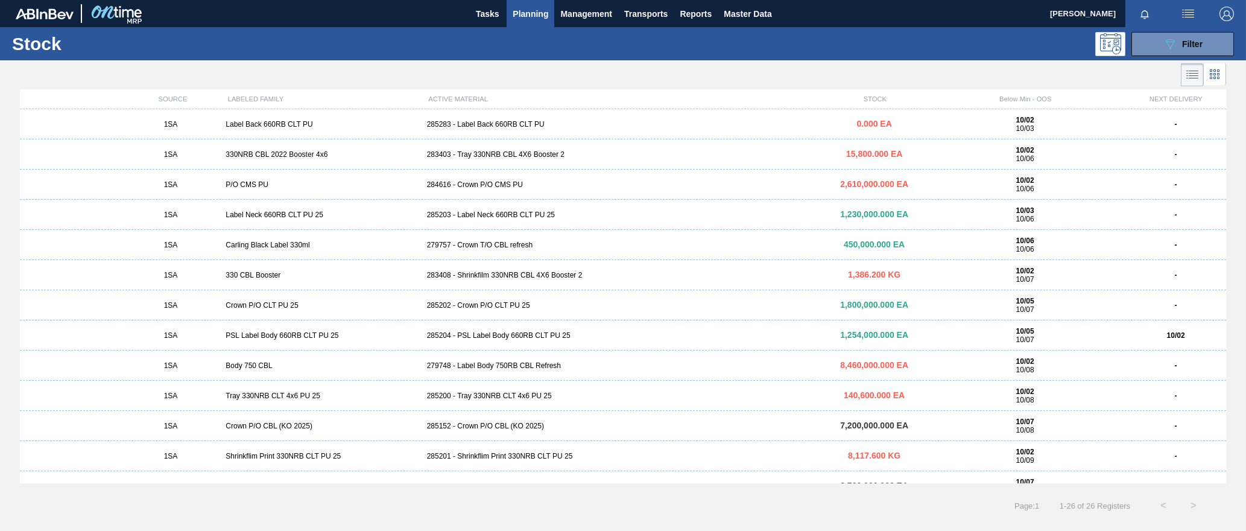
click at [500, 125] on div "285283 - Label Back 660RB CLT PU" at bounding box center [623, 124] width 402 height 8
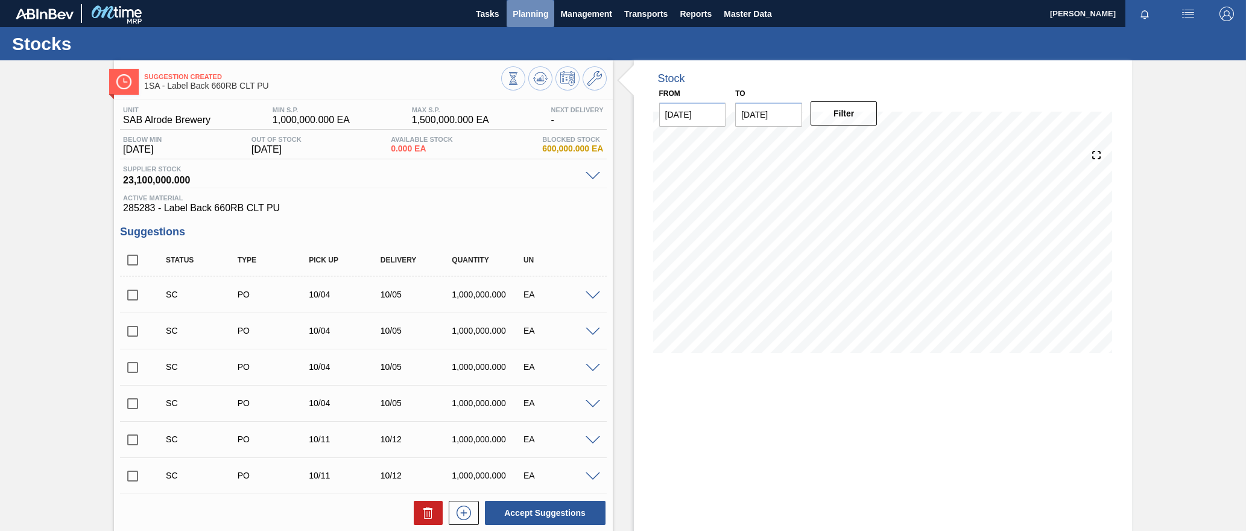
click at [534, 21] on span "Planning" at bounding box center [531, 14] width 36 height 14
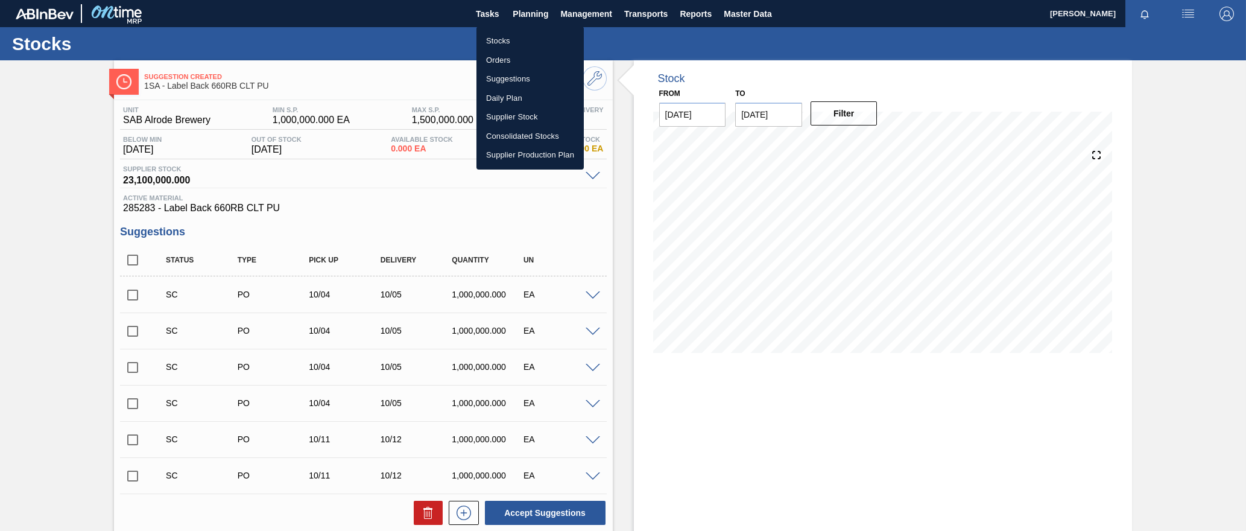
click at [493, 43] on li "Stocks" at bounding box center [530, 40] width 107 height 19
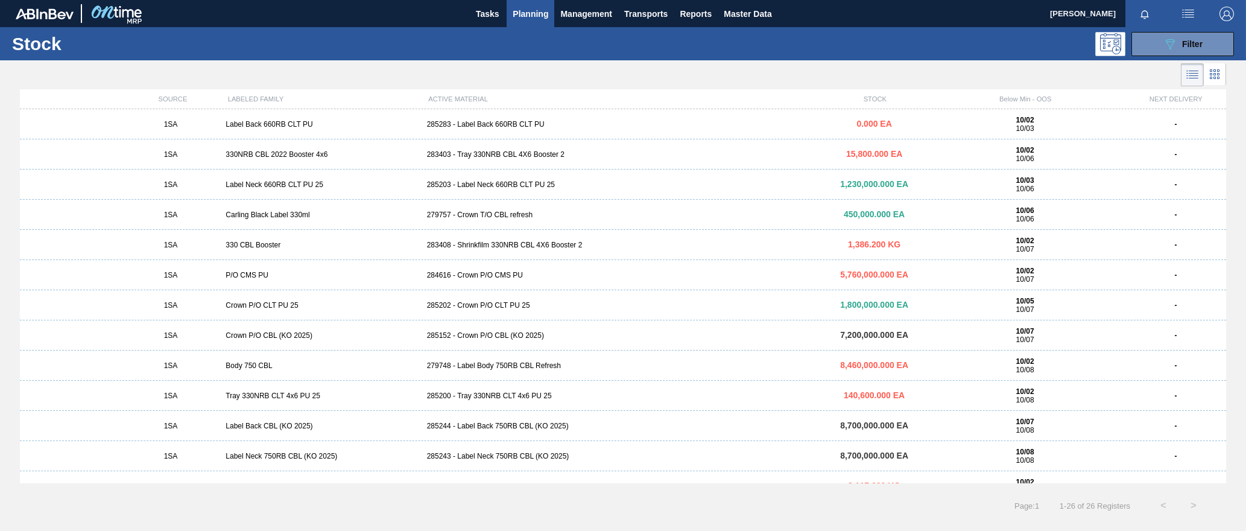
click at [537, 10] on span "Planning" at bounding box center [531, 14] width 36 height 14
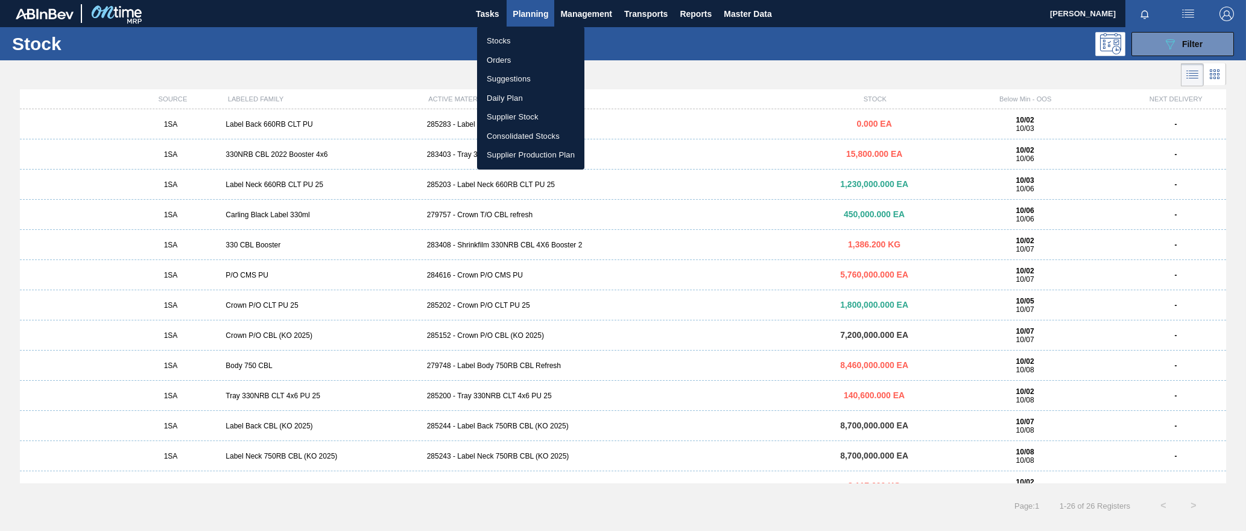
click at [507, 57] on li "Orders" at bounding box center [530, 60] width 107 height 19
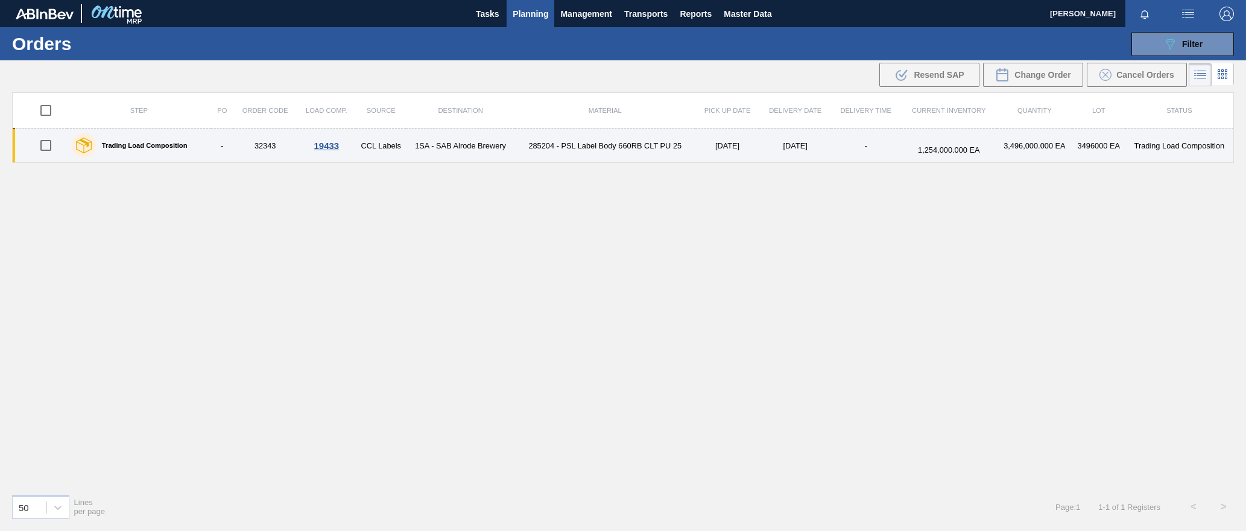
click at [331, 144] on div "19433" at bounding box center [327, 146] width 56 height 10
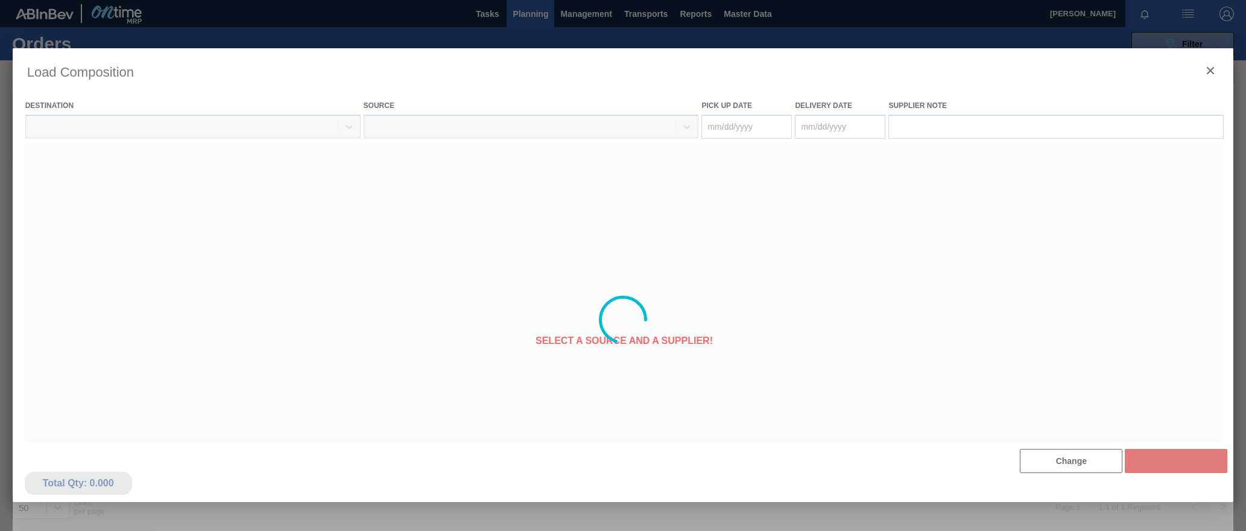
type Date "[DATE]"
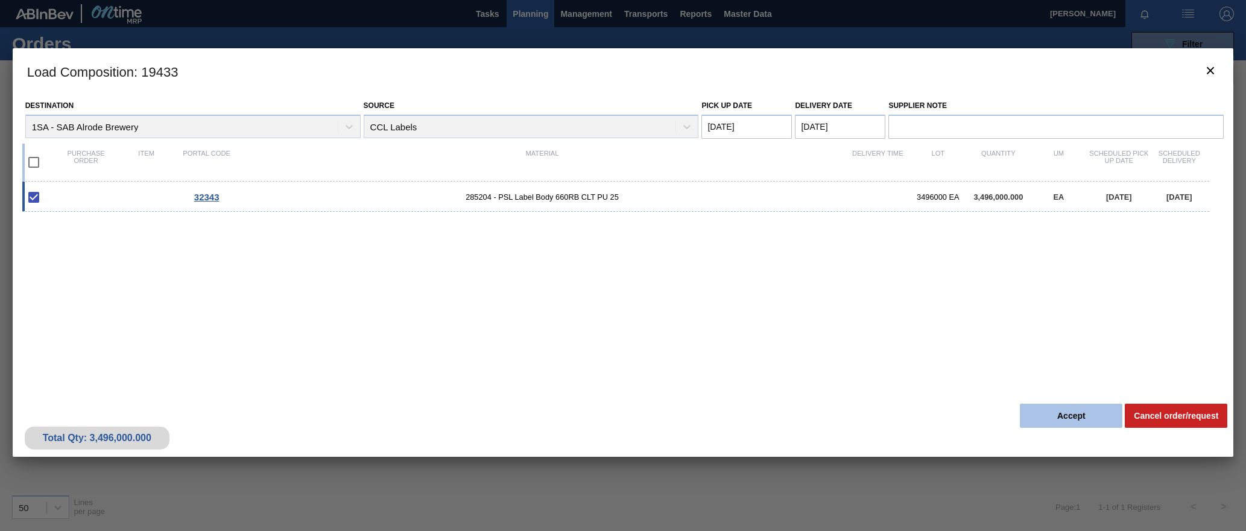
click at [1076, 416] on button "Accept" at bounding box center [1071, 416] width 103 height 24
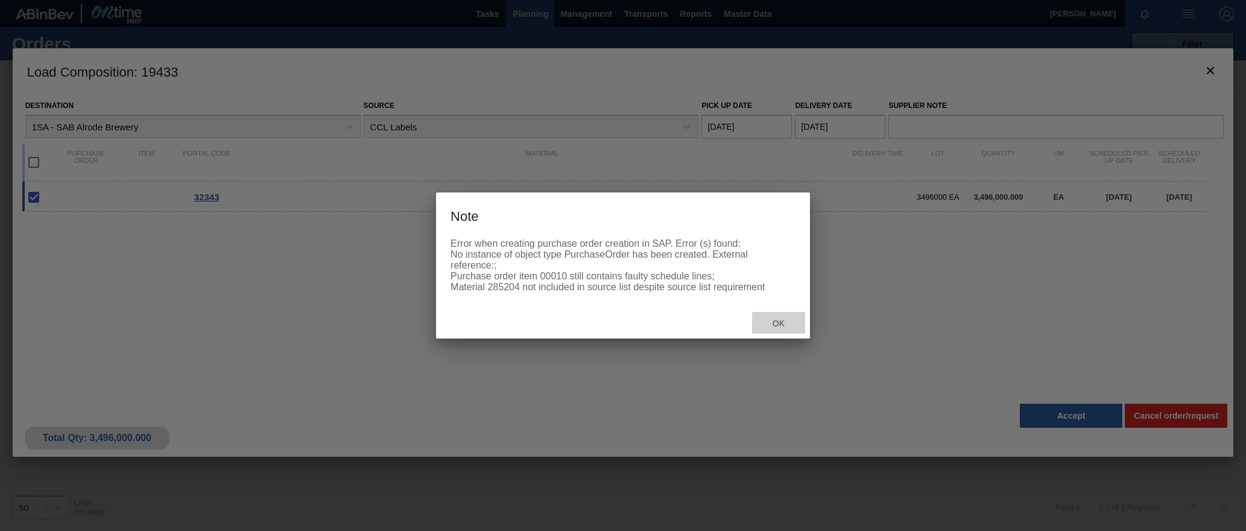
click at [786, 323] on span "Ok" at bounding box center [778, 324] width 31 height 10
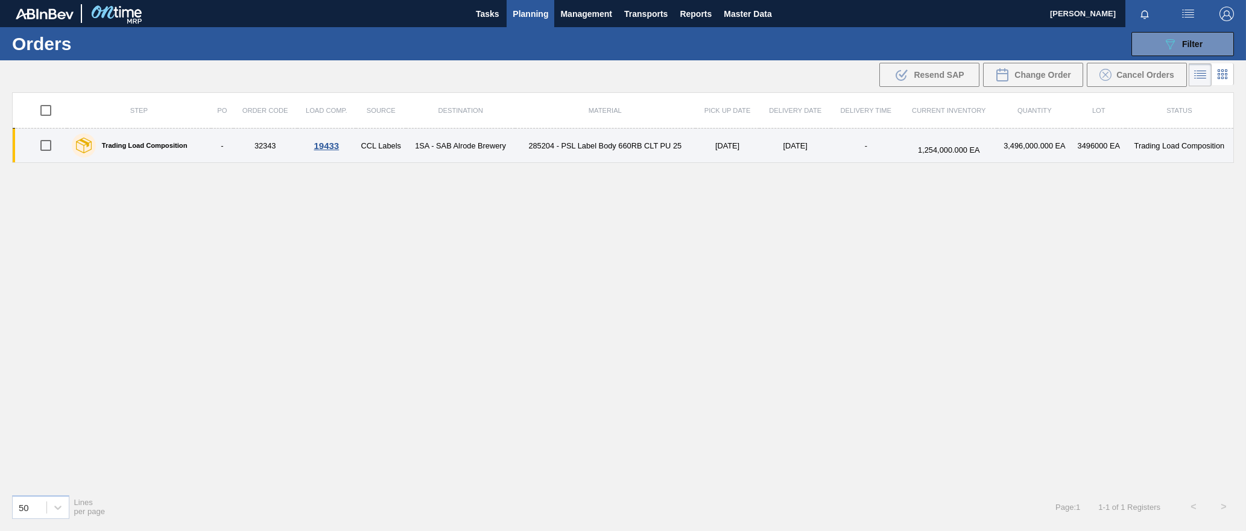
click at [328, 145] on div "19433" at bounding box center [327, 146] width 56 height 10
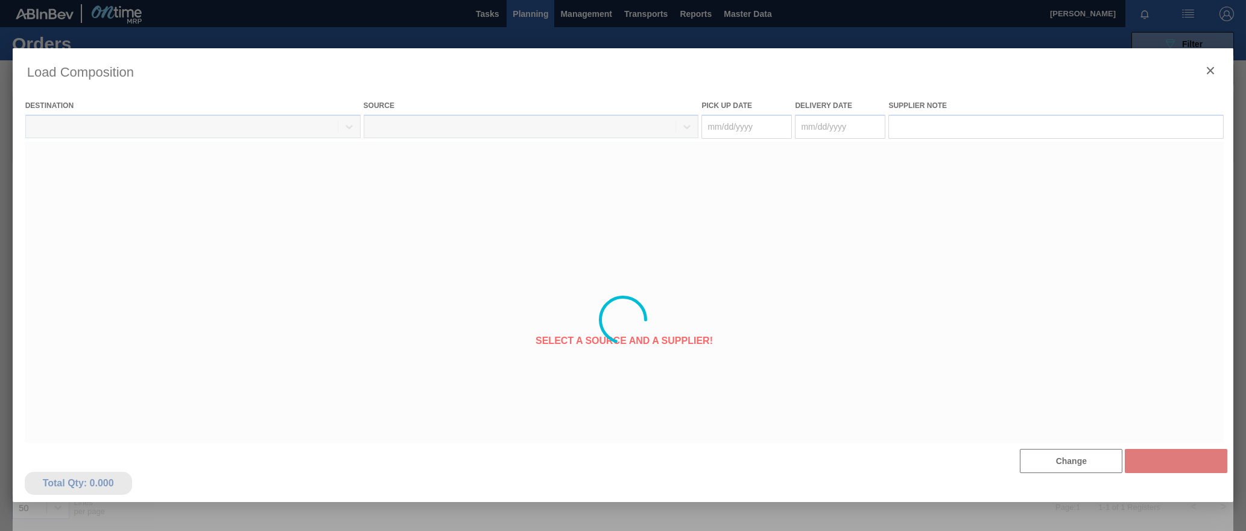
type Date "[DATE]"
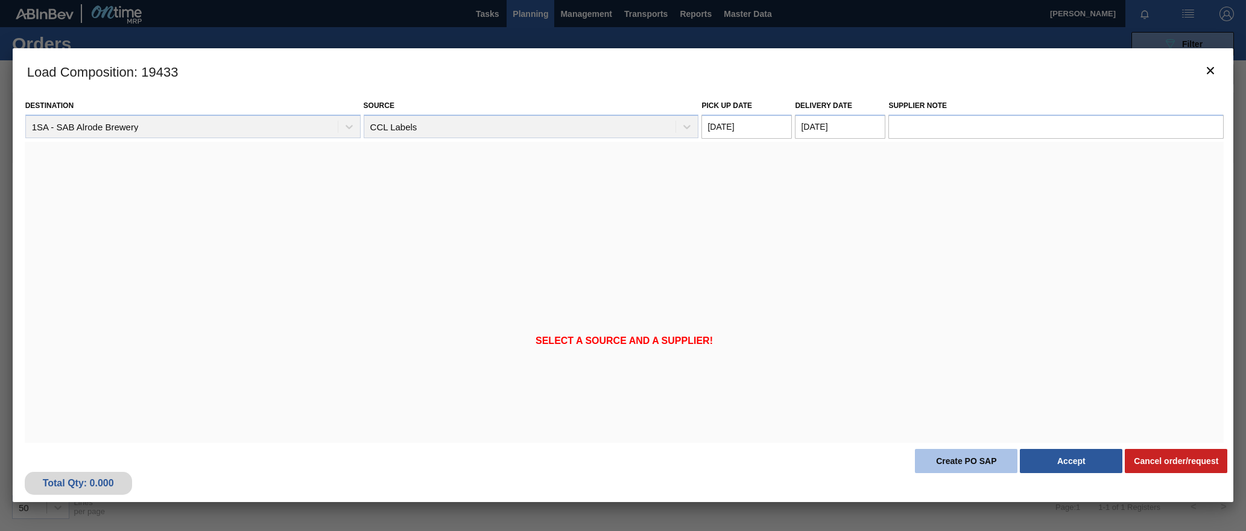
click at [968, 462] on button "Create PO SAP" at bounding box center [966, 461] width 103 height 24
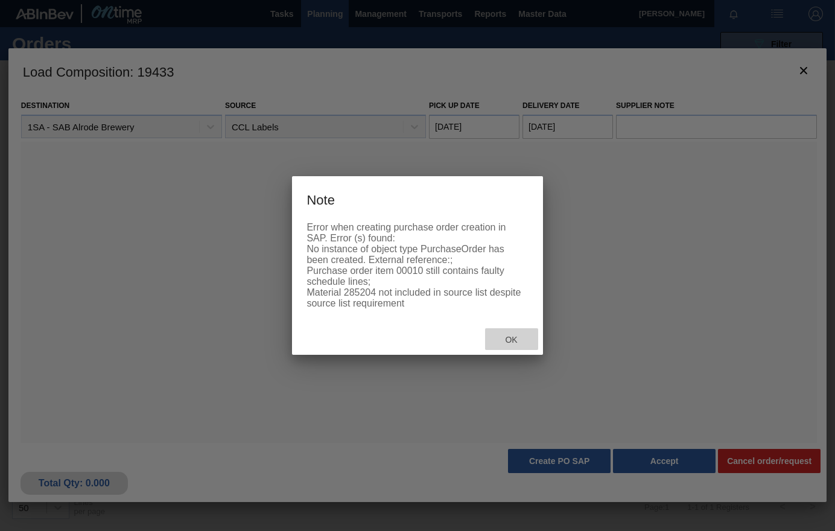
click at [506, 339] on span "Ok" at bounding box center [510, 340] width 31 height 10
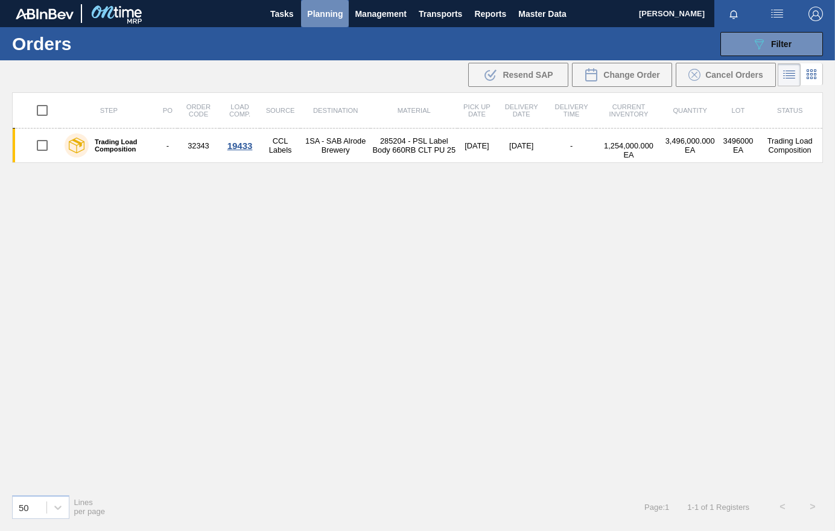
click at [325, 17] on span "Planning" at bounding box center [325, 14] width 36 height 14
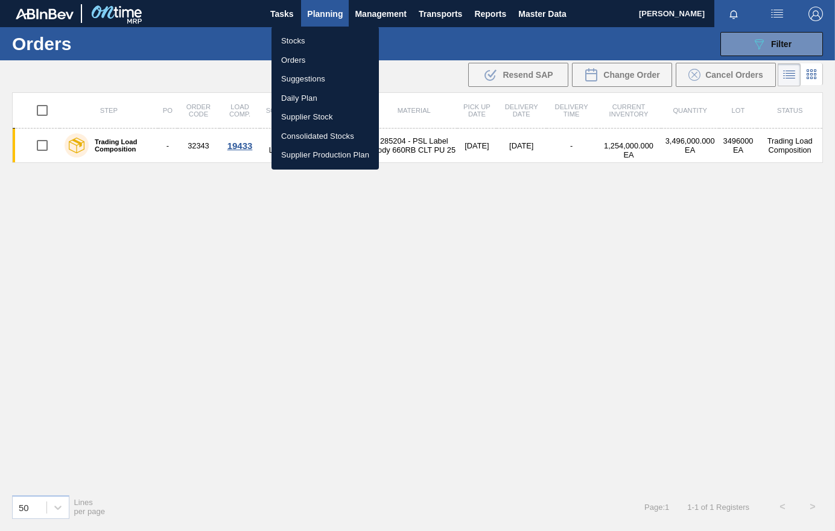
click at [480, 234] on div at bounding box center [417, 265] width 835 height 531
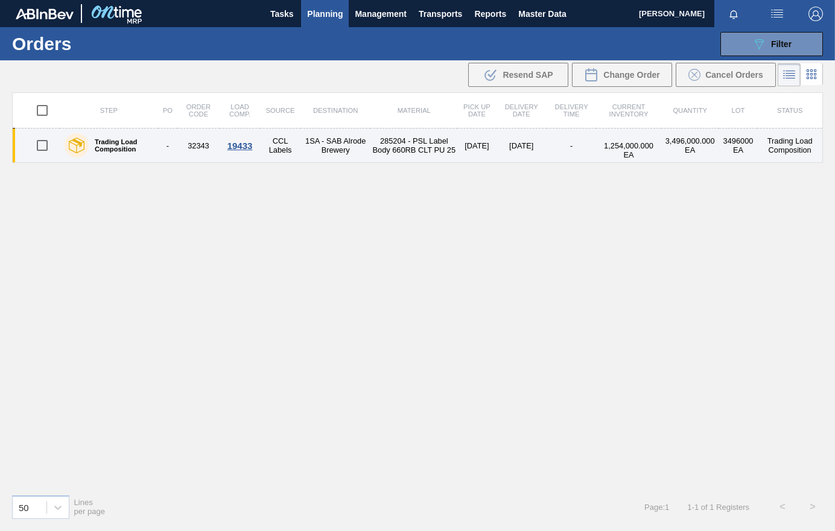
click at [235, 148] on div "19433" at bounding box center [239, 146] width 37 height 10
click at [204, 147] on td "32343" at bounding box center [198, 146] width 42 height 34
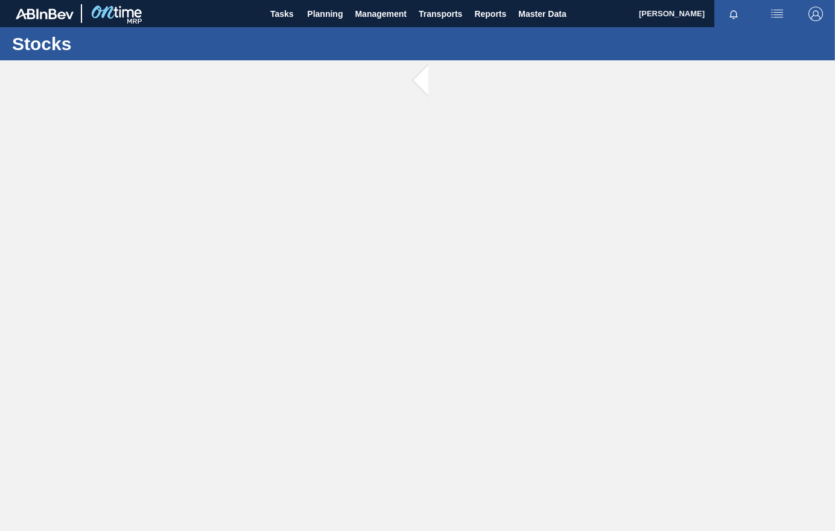
click at [489, 279] on main "Tasks Planning Management Transports Reports Master Data [PERSON_NAME] [PERSON_…" at bounding box center [417, 265] width 835 height 531
click at [428, 82] on span at bounding box center [435, 80] width 15 height 41
click at [326, 15] on span "Planning" at bounding box center [325, 14] width 36 height 14
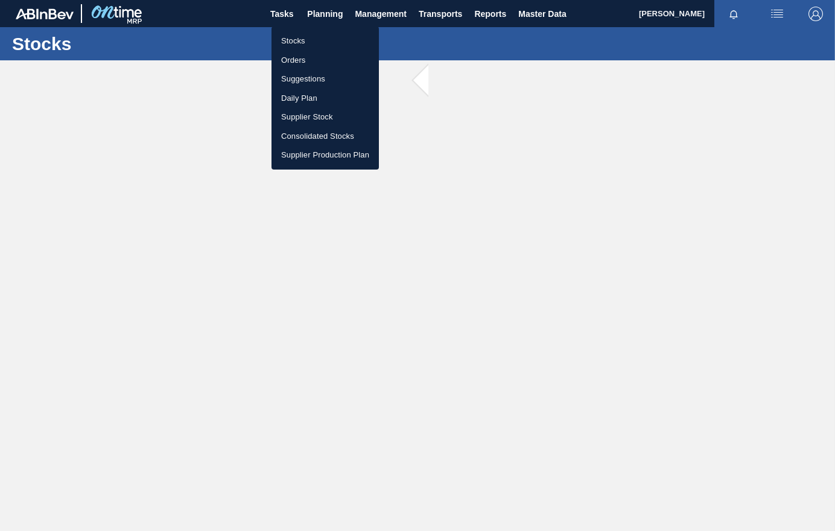
click at [291, 39] on li "Stocks" at bounding box center [324, 40] width 107 height 19
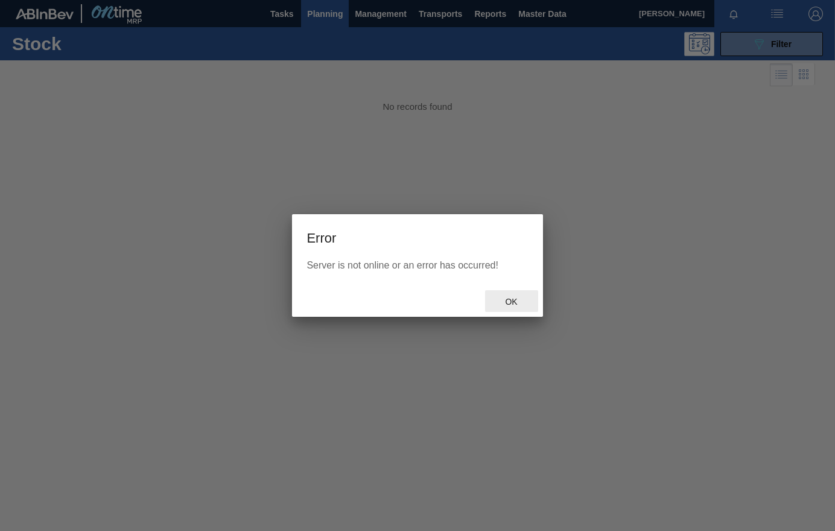
click at [513, 302] on span "Ok" at bounding box center [510, 302] width 31 height 10
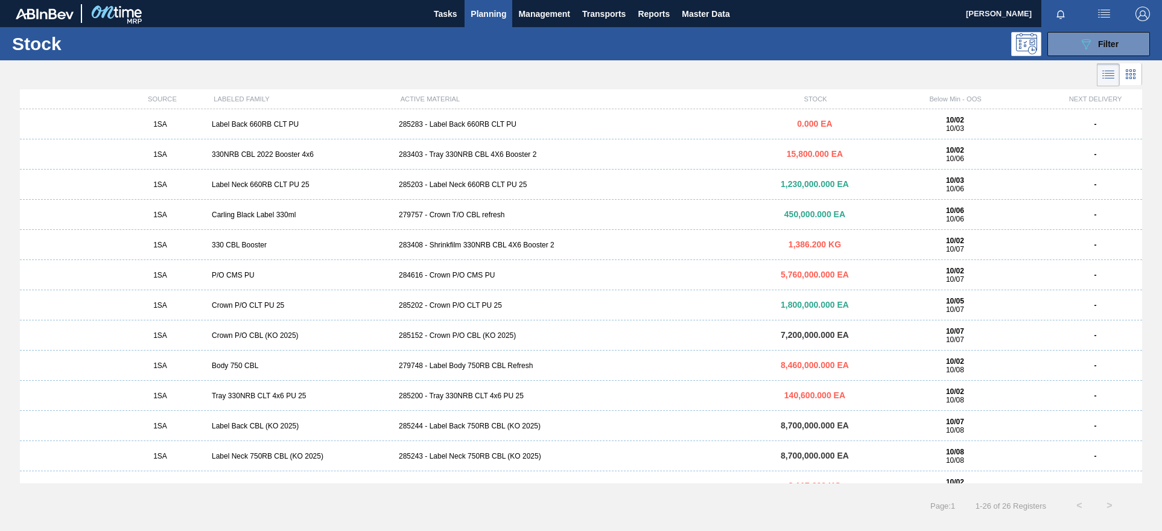
click at [497, 10] on span "Planning" at bounding box center [489, 14] width 36 height 14
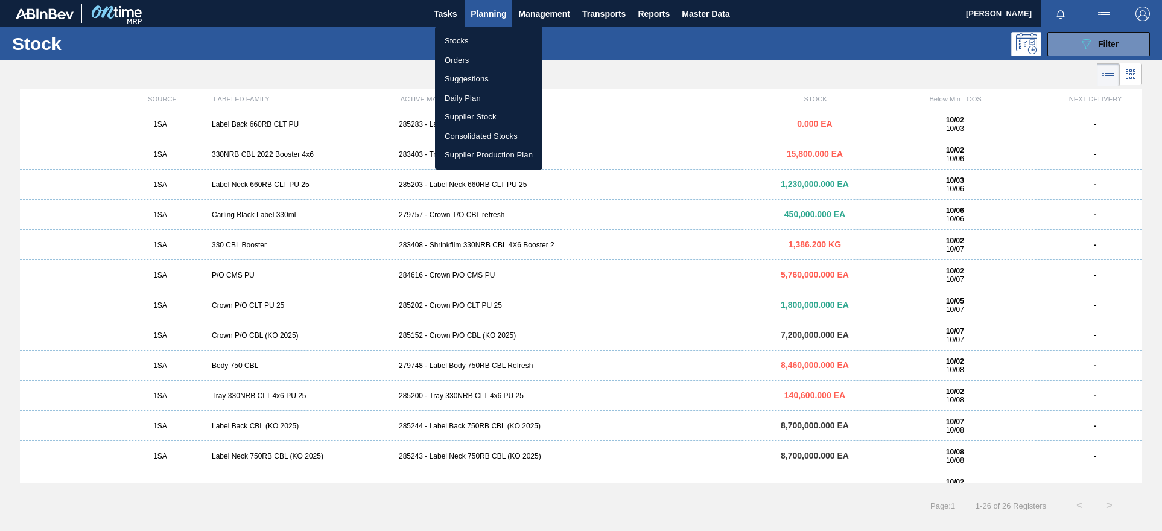
click at [454, 56] on li "Orders" at bounding box center [488, 60] width 107 height 19
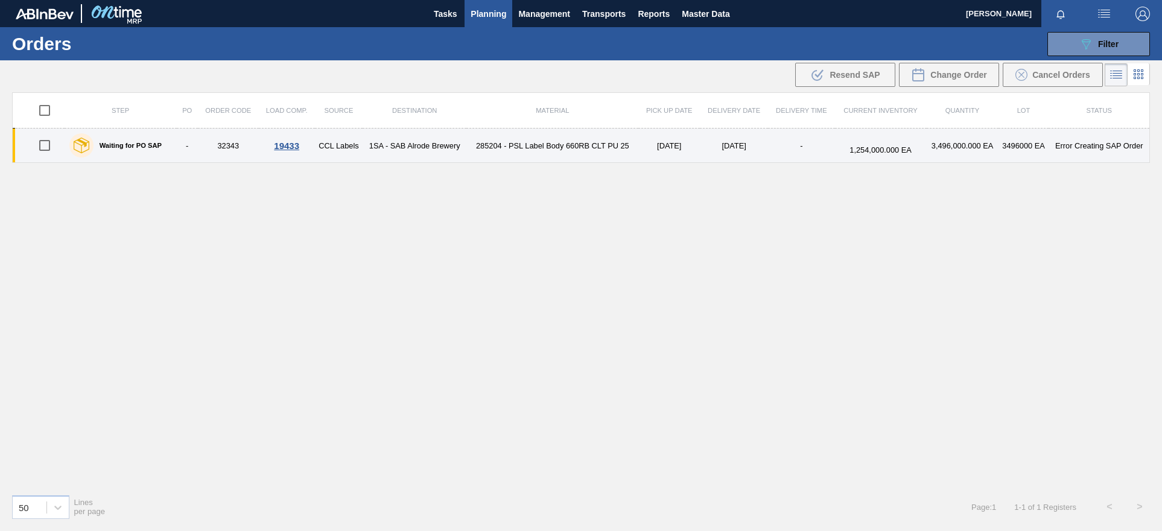
click at [226, 146] on td "32343" at bounding box center [228, 146] width 61 height 34
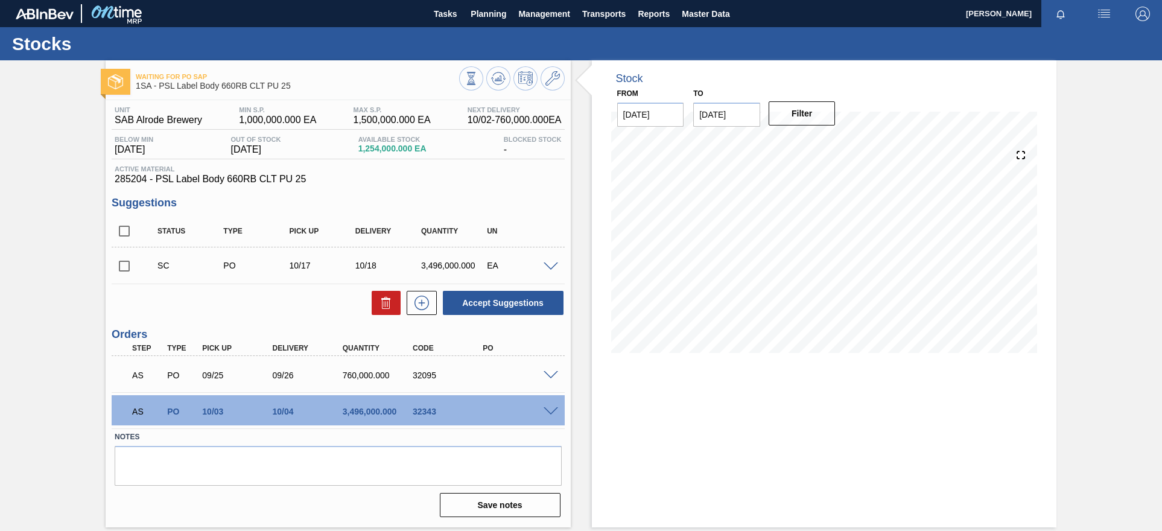
click at [549, 265] on span at bounding box center [551, 266] width 14 height 9
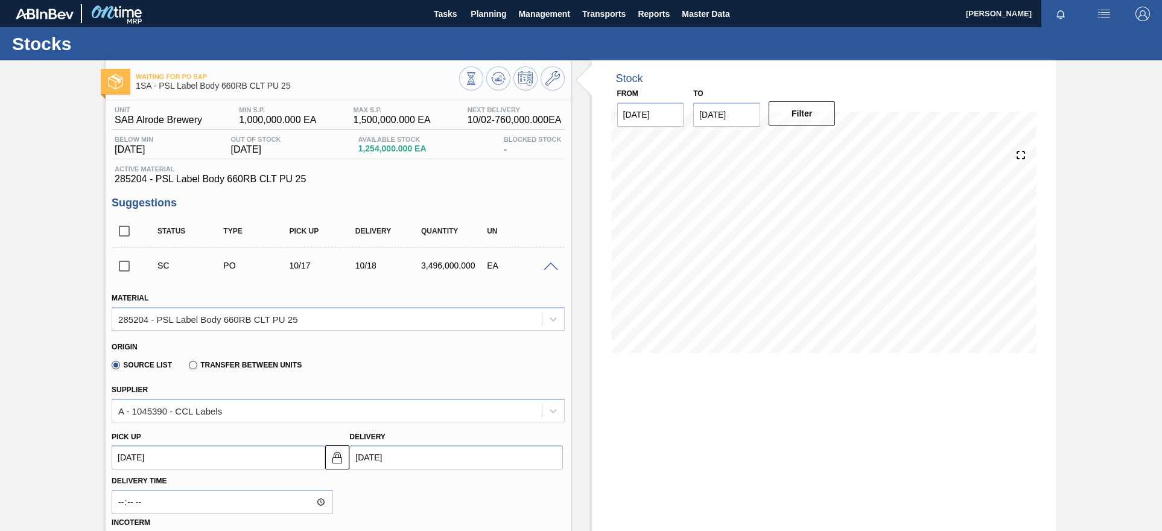
click at [549, 265] on span at bounding box center [551, 266] width 14 height 9
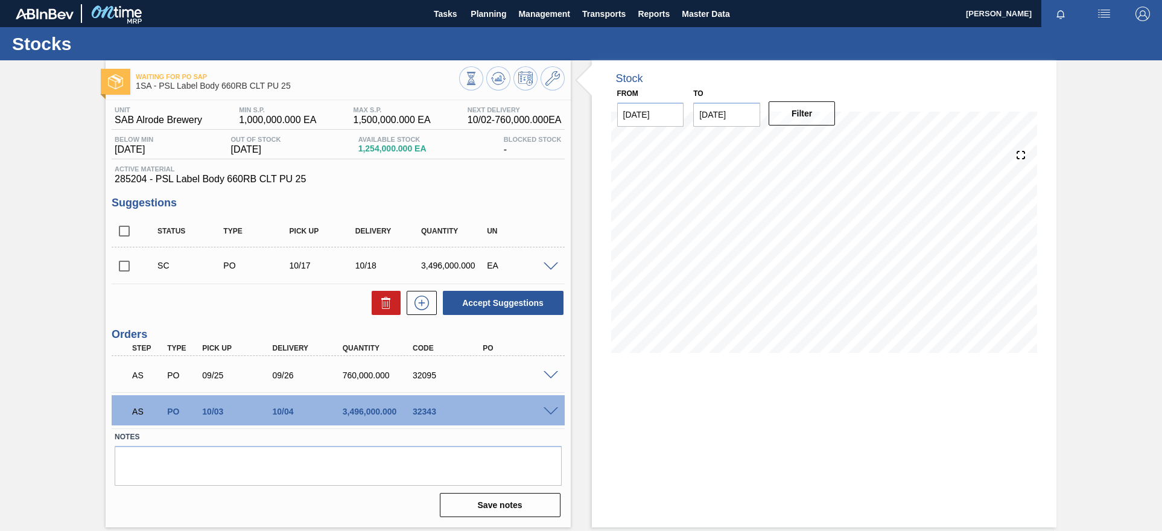
click at [429, 414] on div "32343" at bounding box center [449, 412] width 78 height 10
click at [421, 415] on div "32343" at bounding box center [449, 412] width 78 height 10
click at [433, 409] on div "32343" at bounding box center [449, 412] width 78 height 10
click at [545, 411] on span at bounding box center [551, 411] width 14 height 9
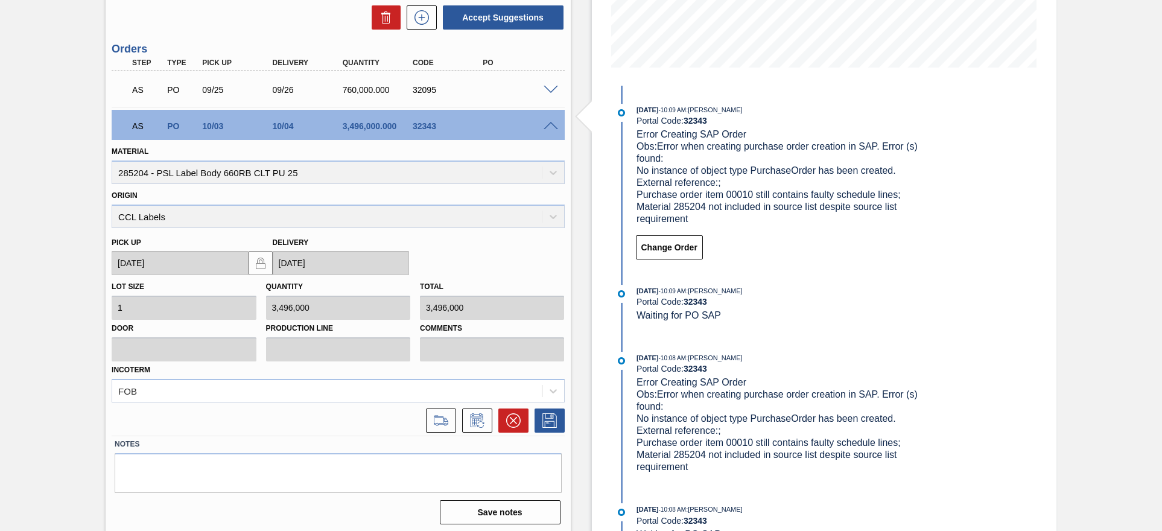
scroll to position [289, 0]
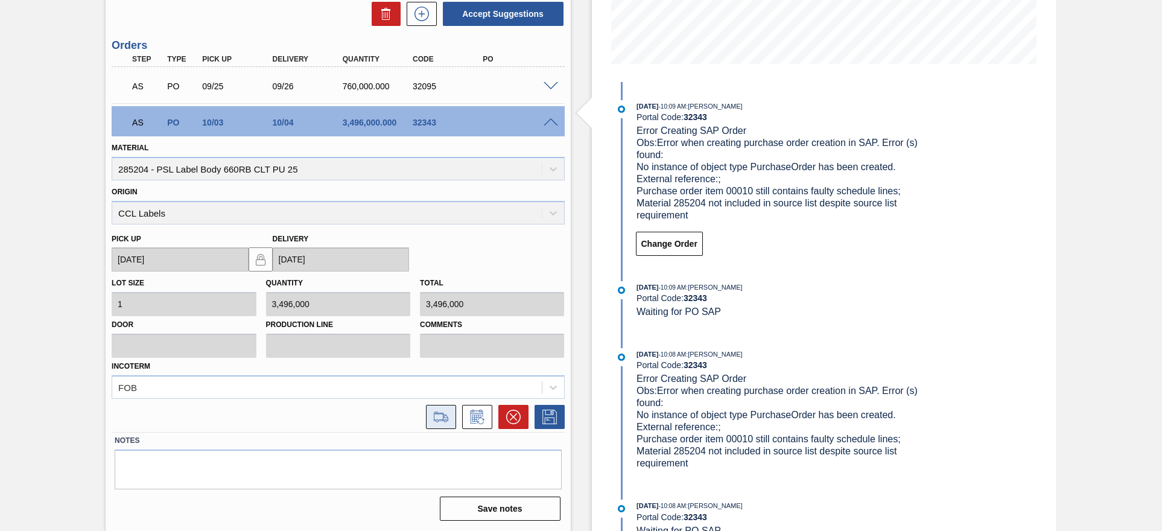
click at [446, 422] on icon at bounding box center [440, 417] width 19 height 14
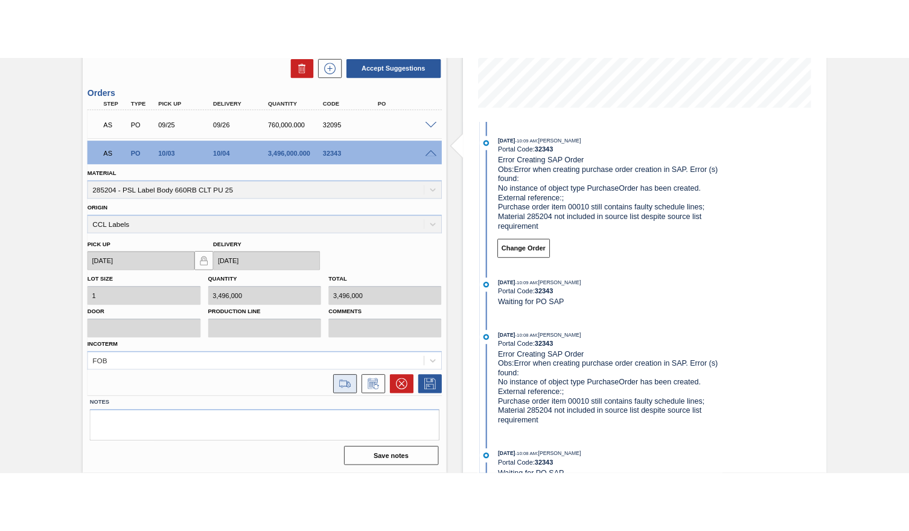
scroll to position [87, 0]
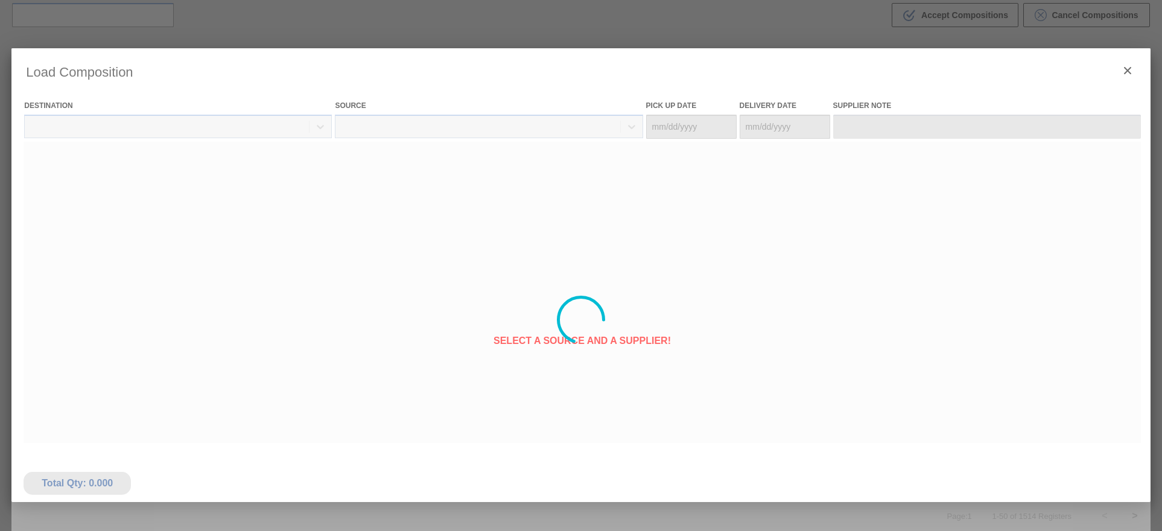
type Date "[DATE]"
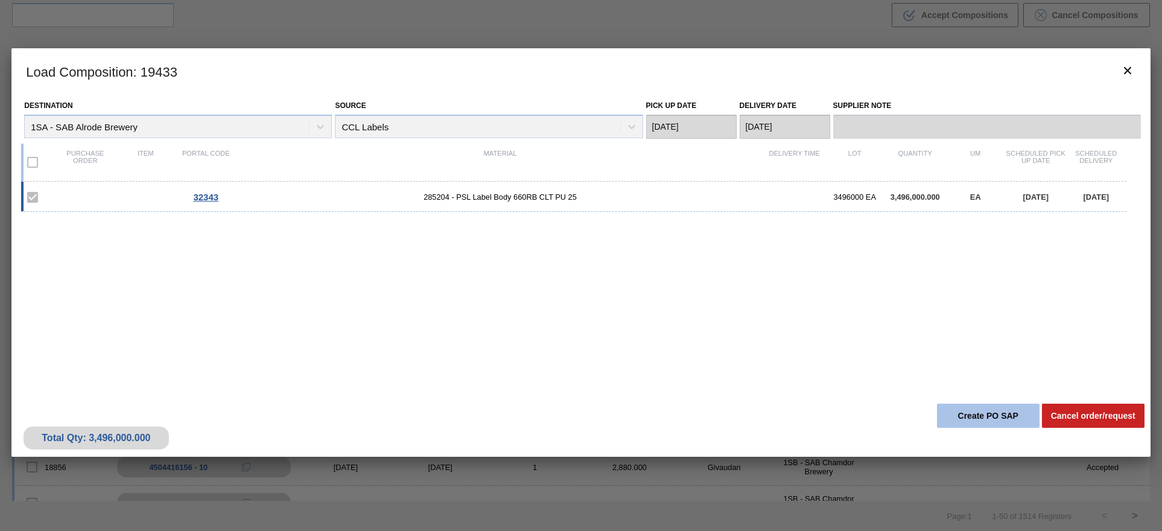
click at [834, 407] on button "Create PO SAP" at bounding box center [988, 416] width 103 height 24
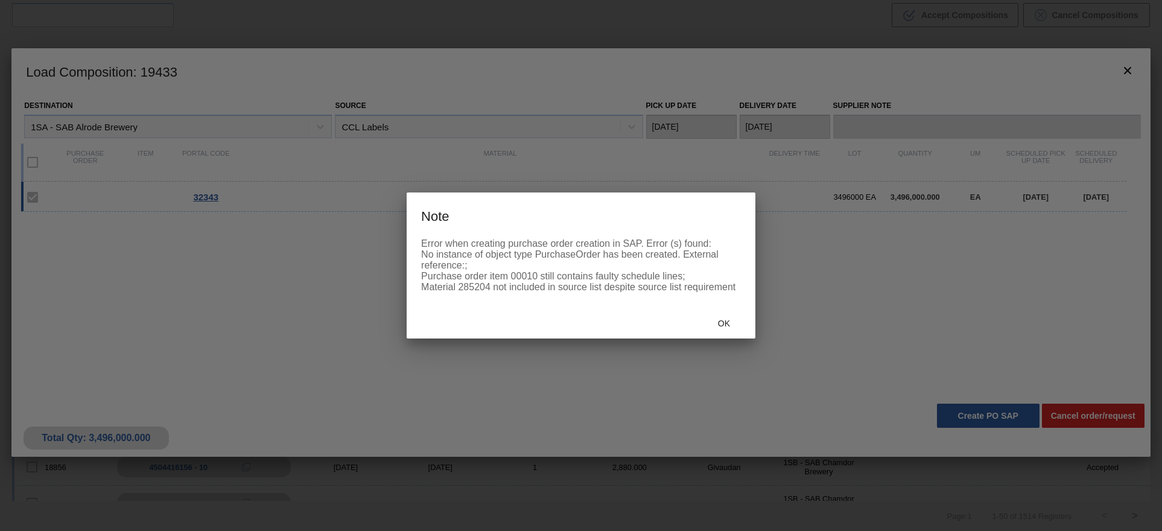
click at [229, 320] on div at bounding box center [581, 265] width 1162 height 531
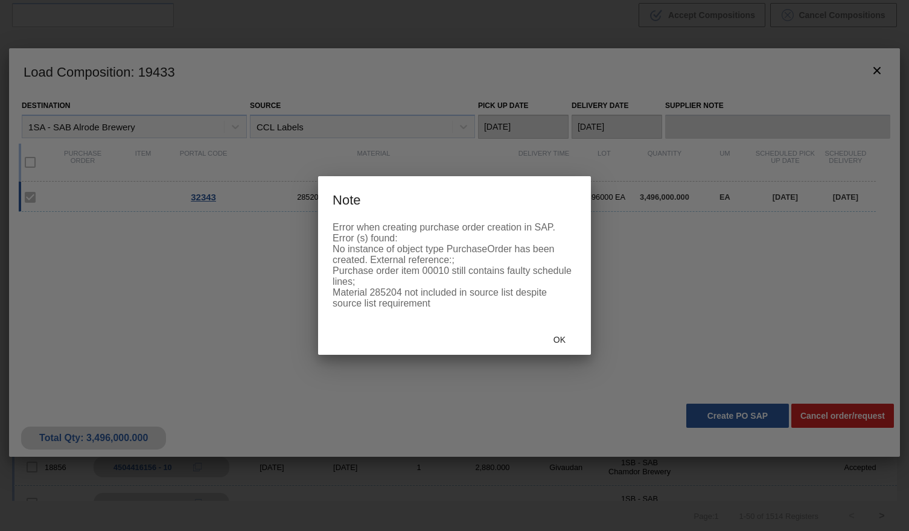
drag, startPoint x: 171, startPoint y: 313, endPoint x: 223, endPoint y: 295, distance: 54.8
click at [171, 313] on div at bounding box center [454, 265] width 909 height 531
drag, startPoint x: 424, startPoint y: 191, endPoint x: 476, endPoint y: 208, distance: 55.3
click at [476, 208] on h3 "Note" at bounding box center [454, 199] width 273 height 46
click at [557, 343] on span "Ok" at bounding box center [559, 340] width 31 height 10
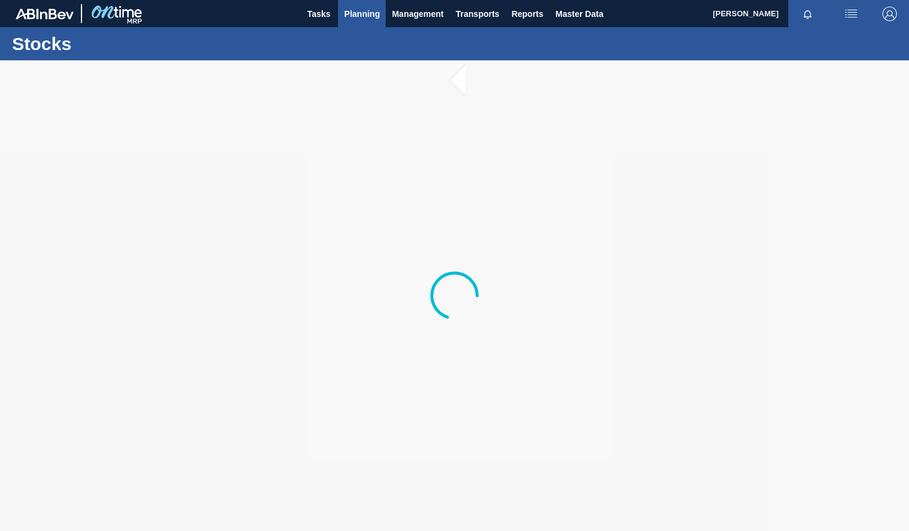
click at [370, 10] on span "Planning" at bounding box center [362, 14] width 36 height 14
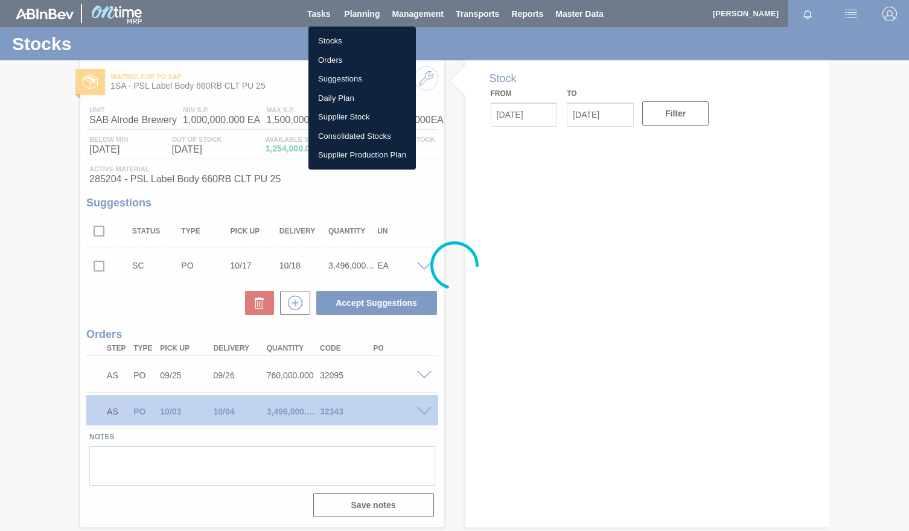
click at [331, 58] on li "Orders" at bounding box center [361, 60] width 107 height 19
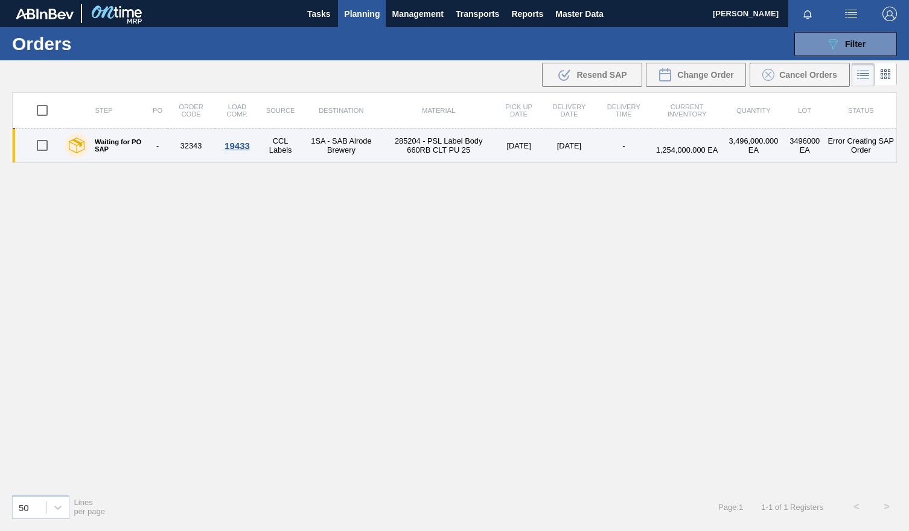
click at [232, 145] on div "19433" at bounding box center [237, 146] width 41 height 10
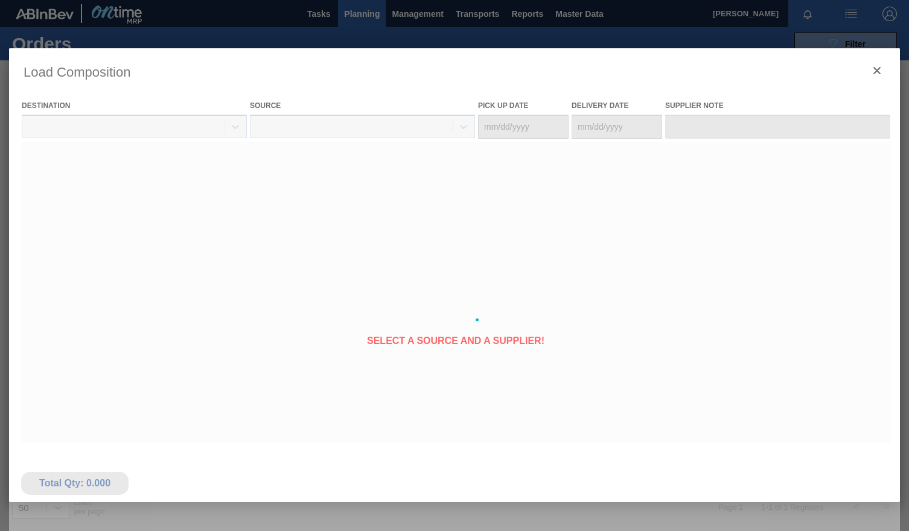
type Date "[DATE]"
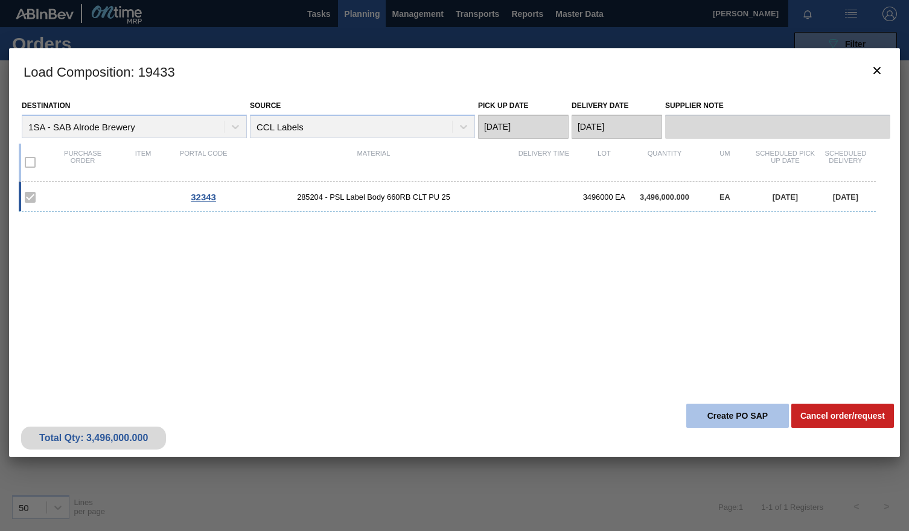
click at [706, 407] on button "Create PO SAP" at bounding box center [737, 416] width 103 height 24
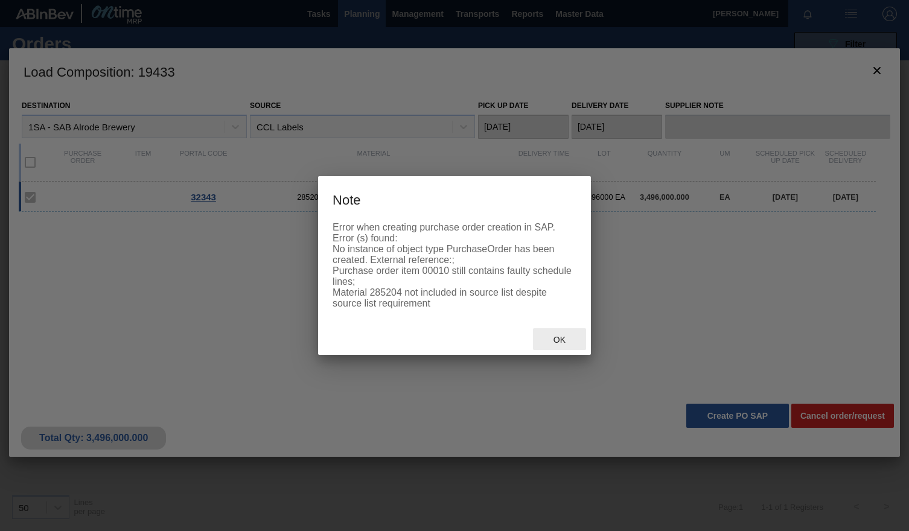
click at [562, 341] on span "Ok" at bounding box center [559, 340] width 31 height 10
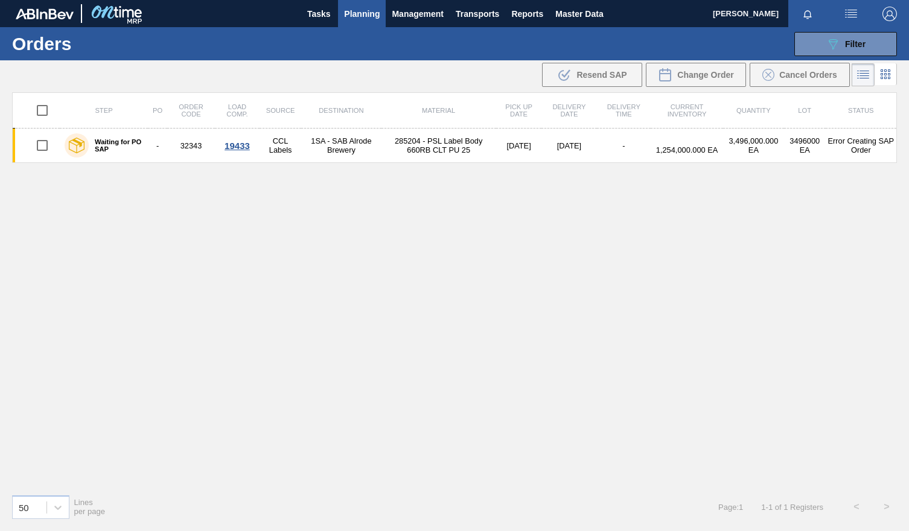
click at [363, 20] on span "Planning" at bounding box center [362, 14] width 36 height 14
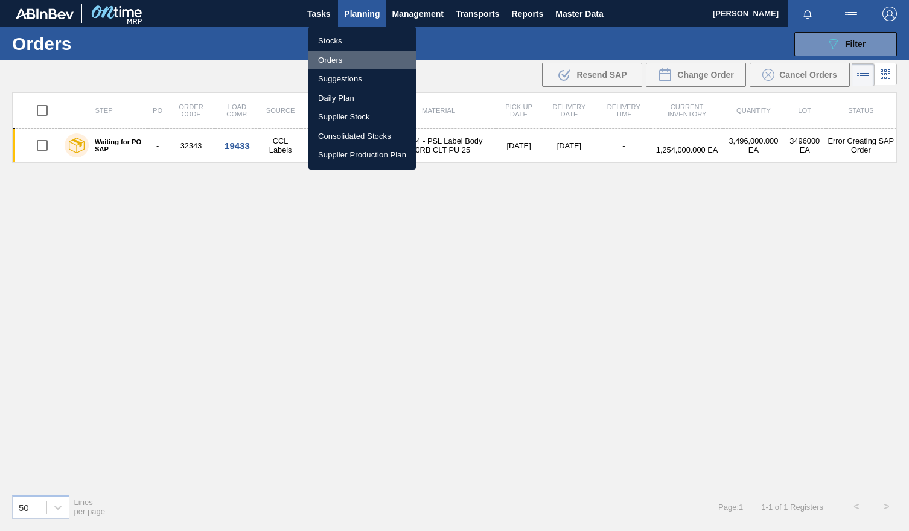
click at [336, 63] on li "Orders" at bounding box center [361, 60] width 107 height 19
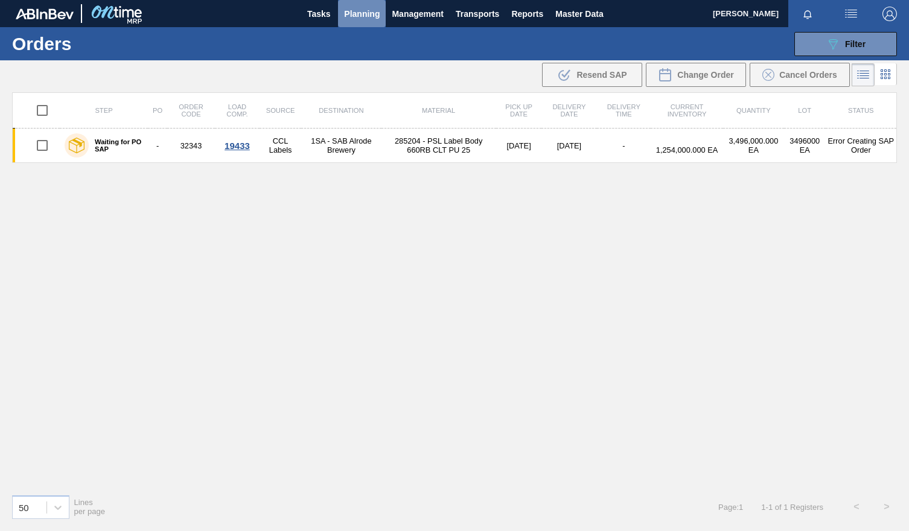
click at [361, 16] on span "Planning" at bounding box center [362, 14] width 36 height 14
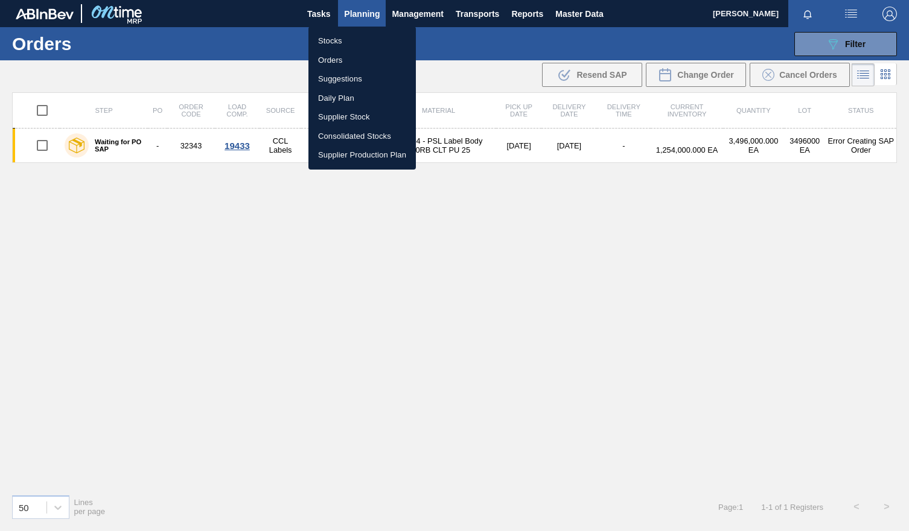
click at [334, 44] on li "Stocks" at bounding box center [361, 40] width 107 height 19
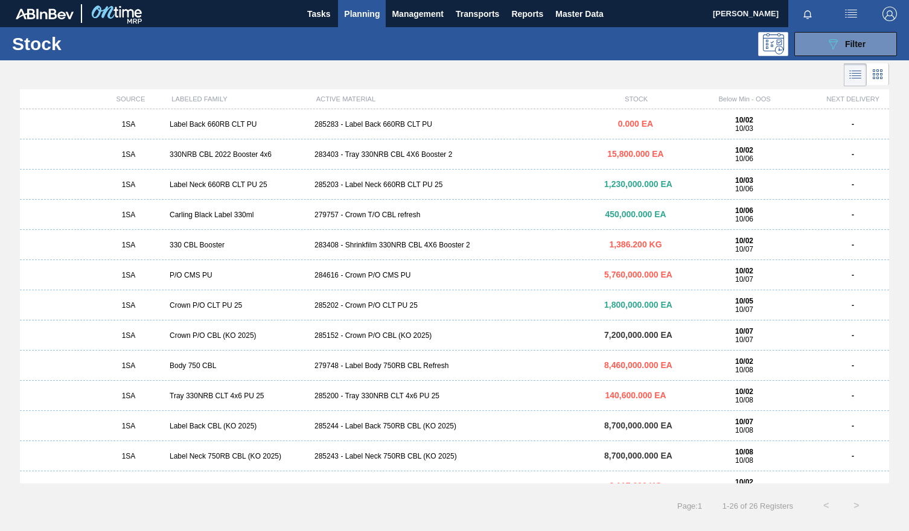
click at [364, 182] on div "285203 - Label Neck 660RB CLT PU 25" at bounding box center [455, 184] width 290 height 8
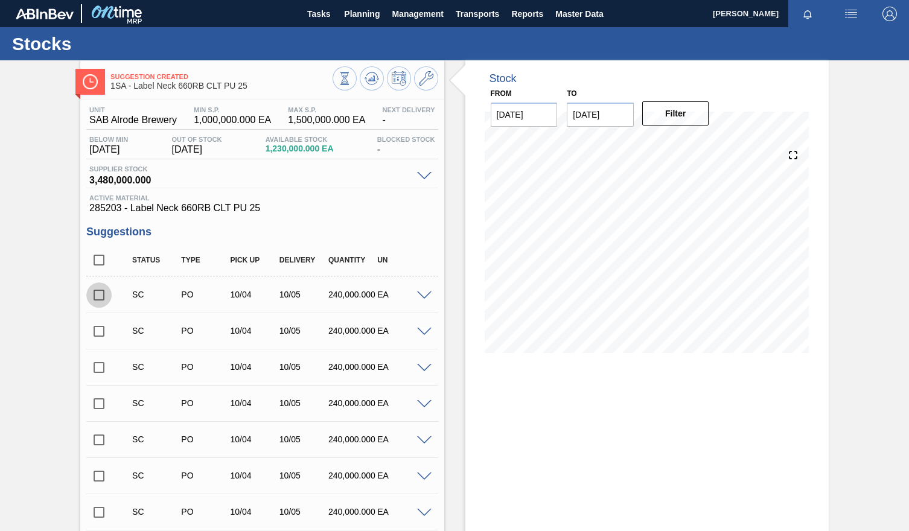
click at [97, 297] on input "checkbox" at bounding box center [98, 294] width 25 height 25
click at [425, 296] on span at bounding box center [424, 295] width 14 height 9
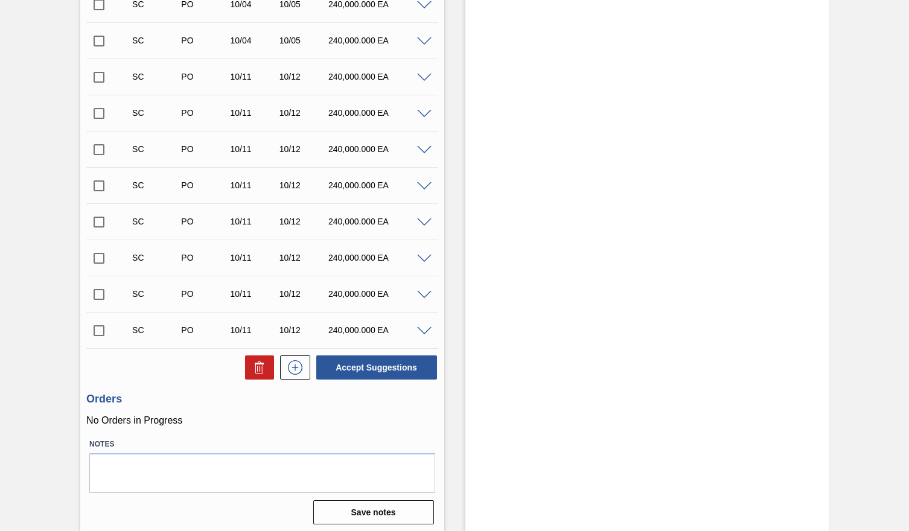
scroll to position [1034, 0]
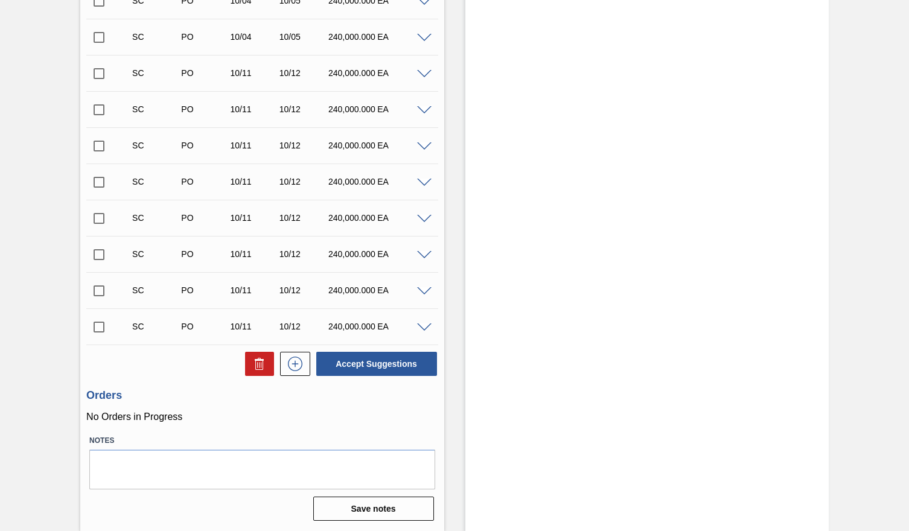
click at [370, 369] on button "Accept Suggestions" at bounding box center [376, 364] width 121 height 24
checkbox input "false"
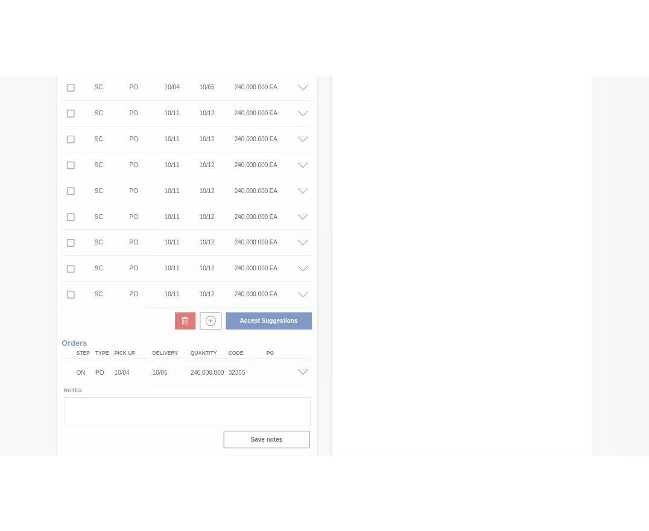
scroll to position [547, 0]
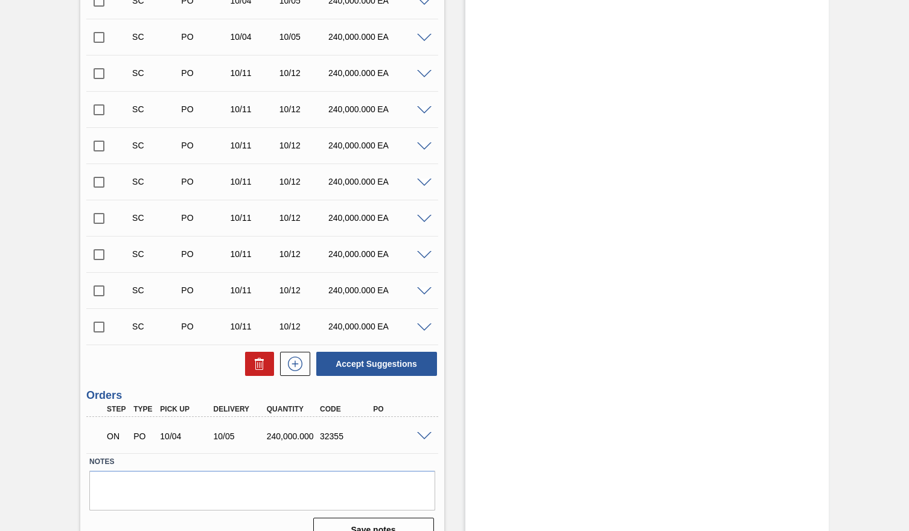
click at [550, 185] on div "Stock From 10/02/2025 to 10/16/2025 Filter" at bounding box center [646, 32] width 363 height 1039
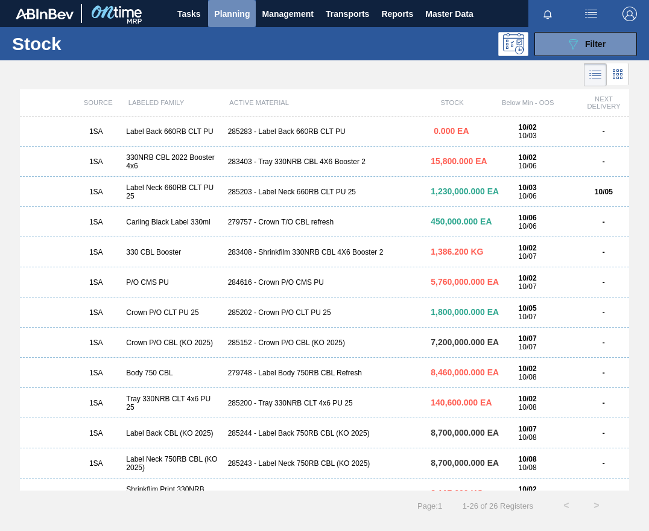
click at [240, 17] on span "Planning" at bounding box center [232, 14] width 36 height 14
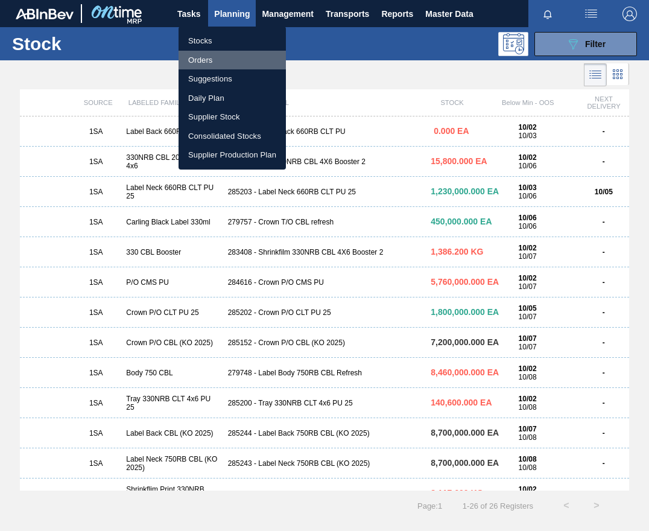
click at [204, 61] on li "Orders" at bounding box center [232, 60] width 107 height 19
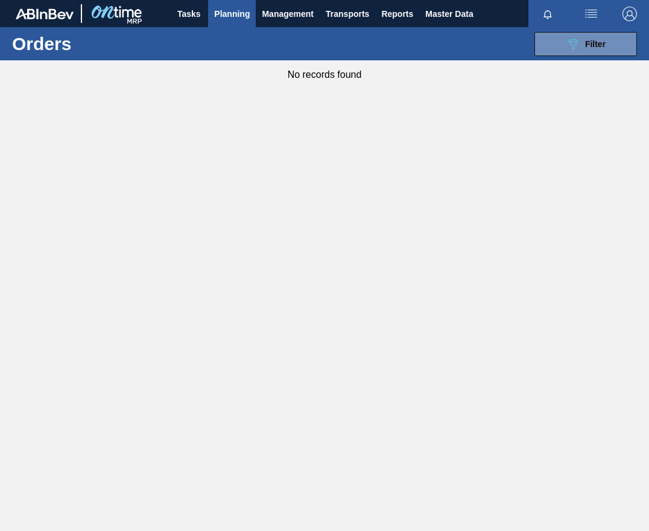
click at [242, 14] on span "Planning" at bounding box center [232, 14] width 36 height 14
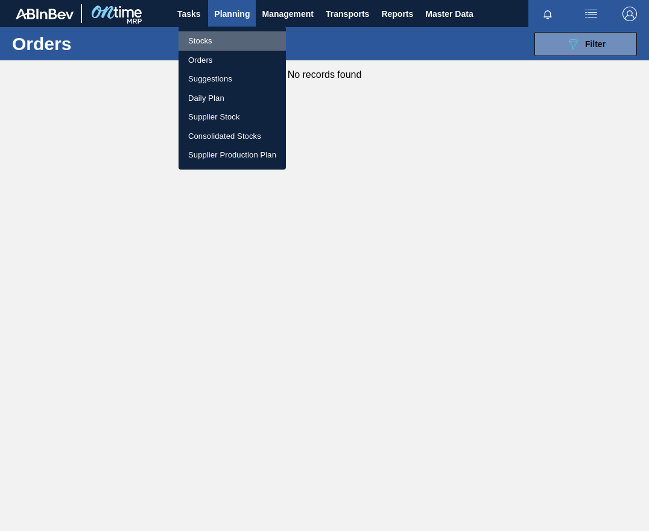
click at [205, 44] on li "Stocks" at bounding box center [232, 40] width 107 height 19
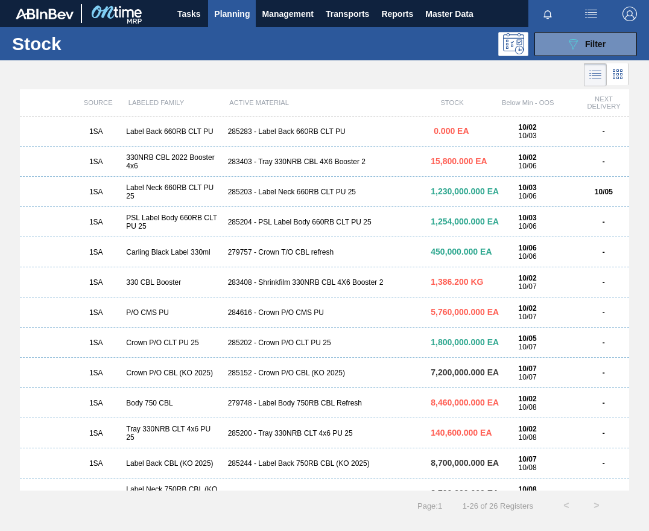
click at [298, 224] on div "285204 - PSL Label Body 660RB CLT PU 25" at bounding box center [324, 222] width 203 height 8
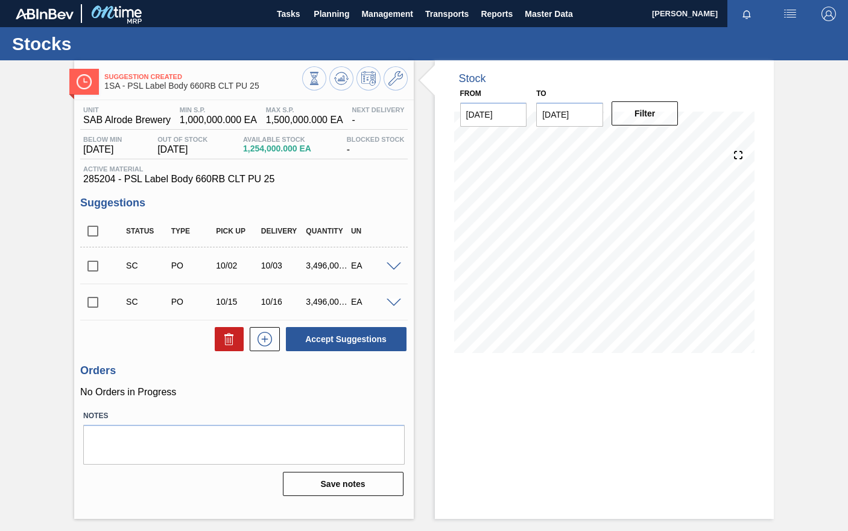
click at [96, 267] on input "checkbox" at bounding box center [92, 265] width 25 height 25
click at [311, 336] on button "Accept Suggestions" at bounding box center [346, 339] width 121 height 24
checkbox input "false"
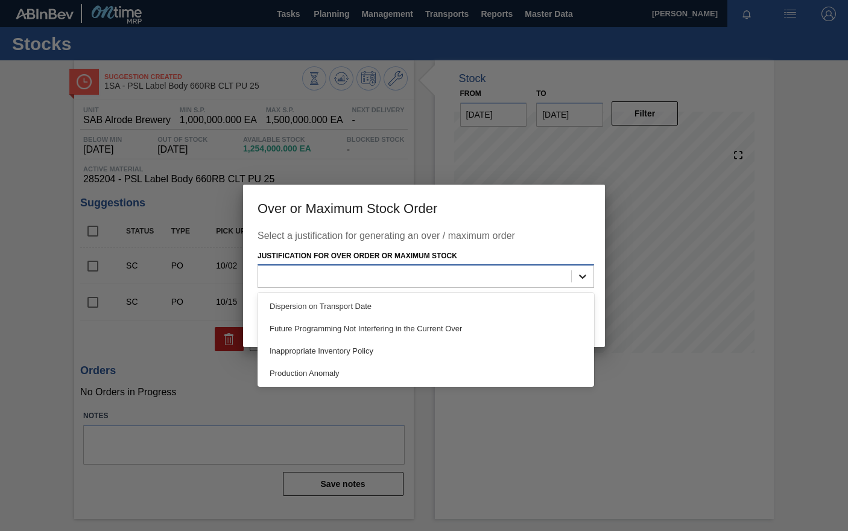
click at [587, 277] on icon at bounding box center [583, 276] width 12 height 12
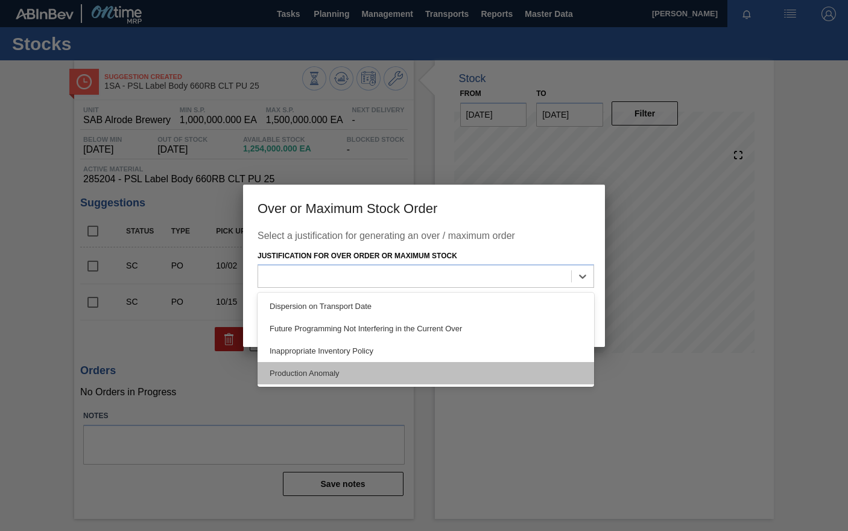
click at [334, 372] on div "Production Anomaly" at bounding box center [426, 373] width 337 height 22
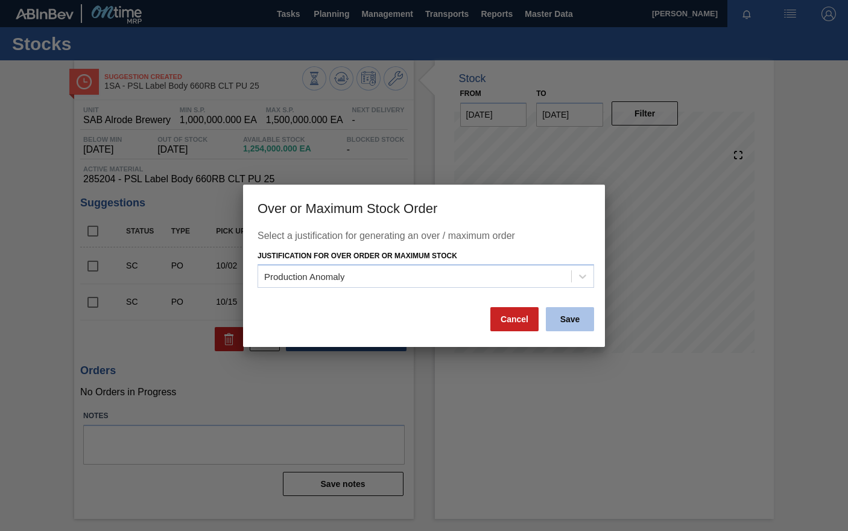
click at [565, 314] on button "Save" at bounding box center [570, 319] width 48 height 24
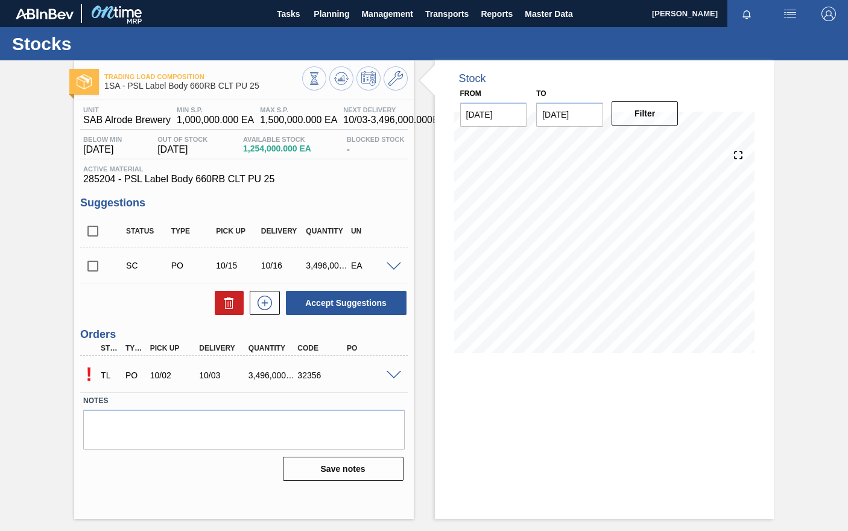
click at [392, 376] on span at bounding box center [394, 375] width 14 height 9
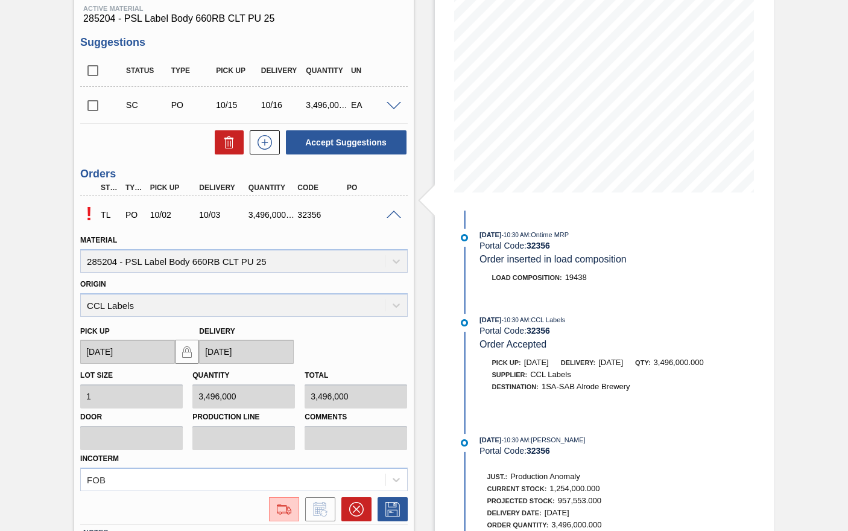
scroll to position [132, 0]
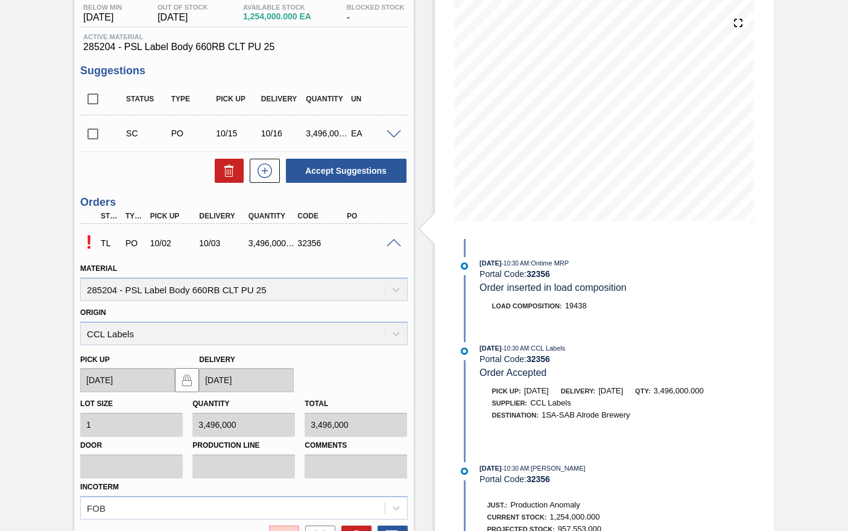
click at [393, 242] on span at bounding box center [394, 243] width 14 height 9
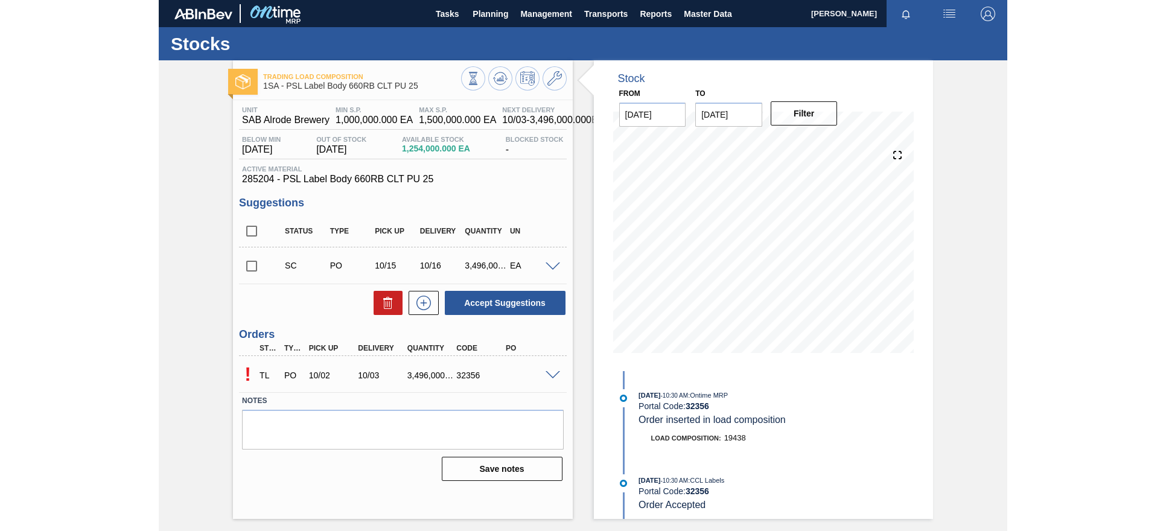
scroll to position [0, 0]
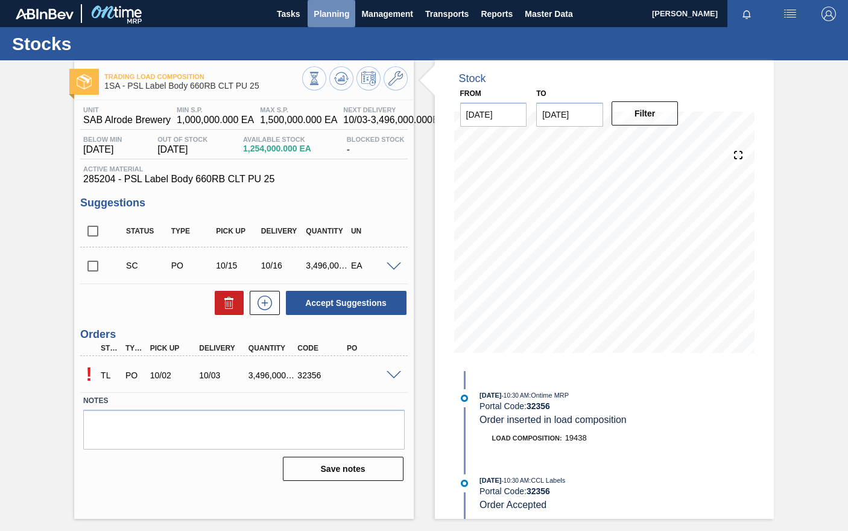
click at [335, 16] on span "Planning" at bounding box center [332, 14] width 36 height 14
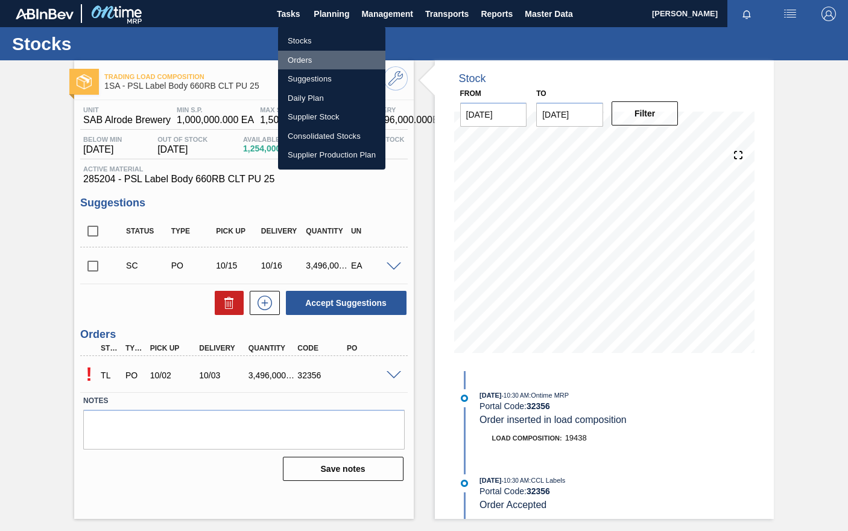
click at [297, 59] on li "Orders" at bounding box center [331, 60] width 107 height 19
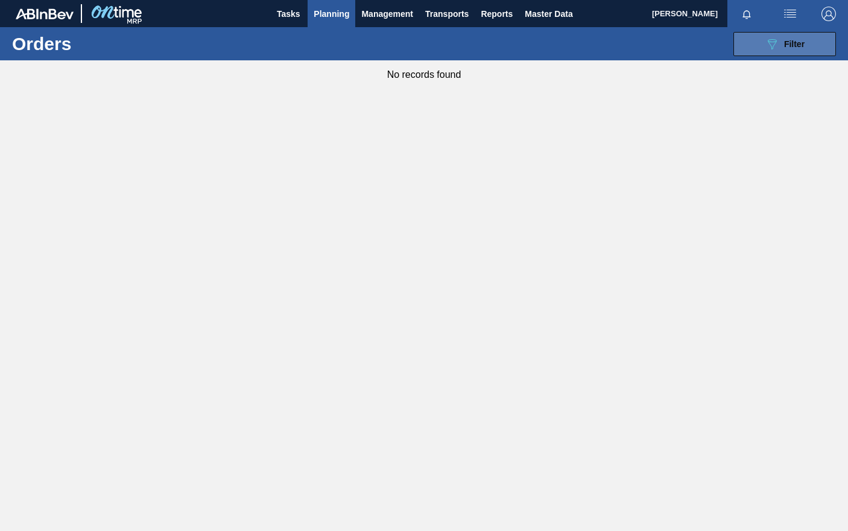
click at [787, 42] on span "Filter" at bounding box center [794, 44] width 21 height 10
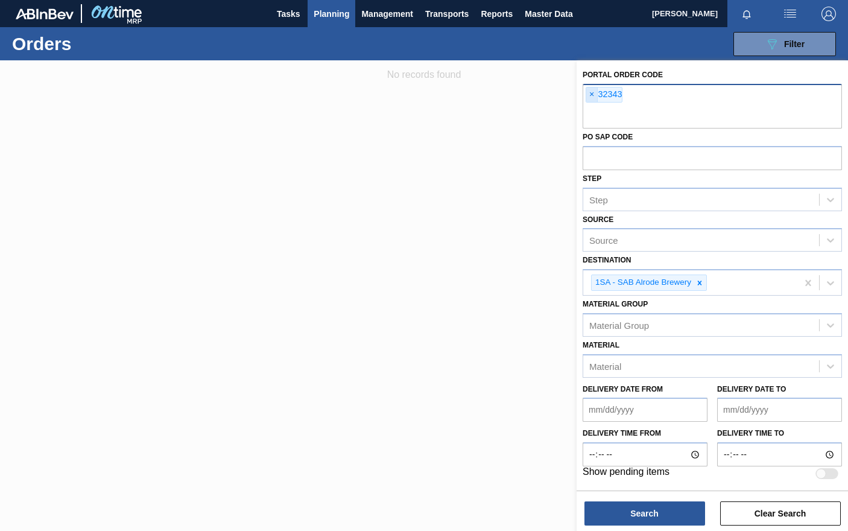
click at [592, 93] on span "×" at bounding box center [591, 94] width 11 height 14
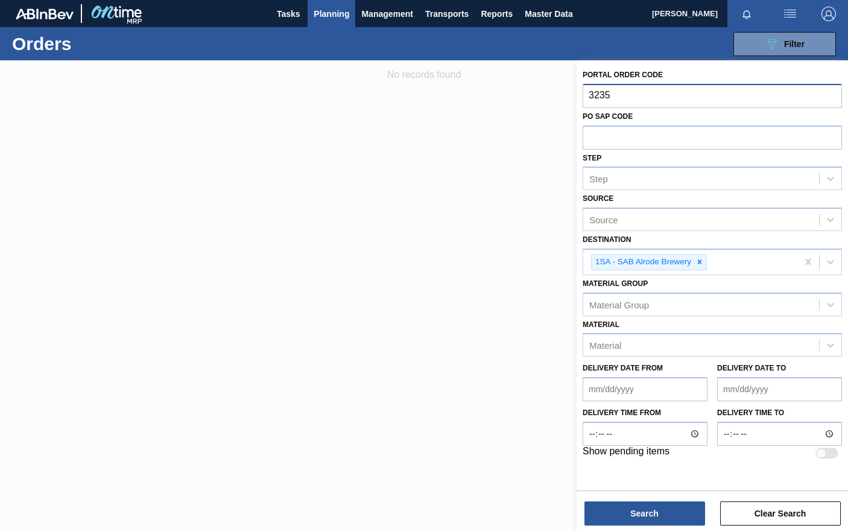
type input "32356"
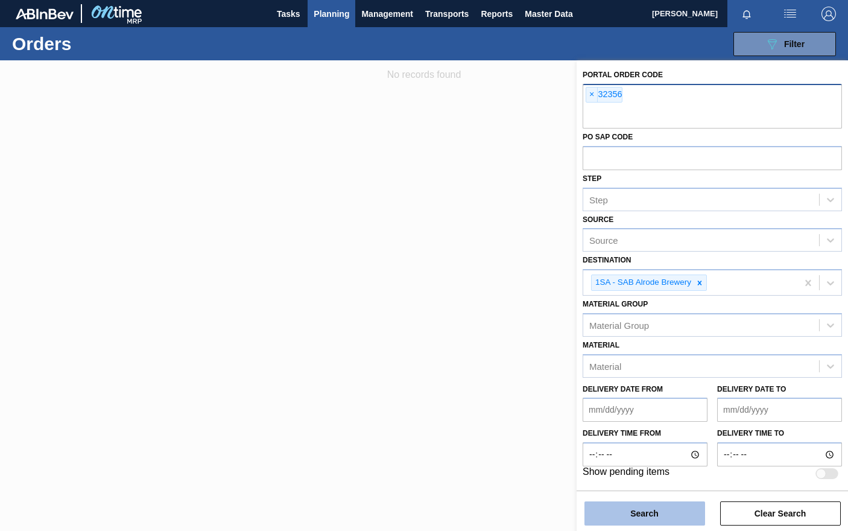
click at [647, 519] on button "Search" at bounding box center [645, 513] width 121 height 24
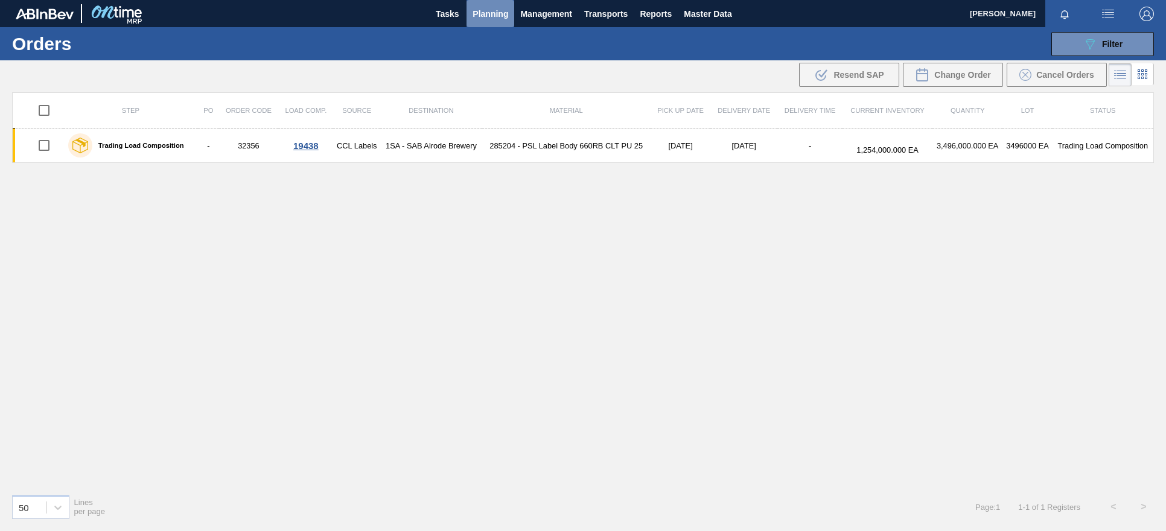
click at [493, 13] on span "Planning" at bounding box center [490, 14] width 36 height 14
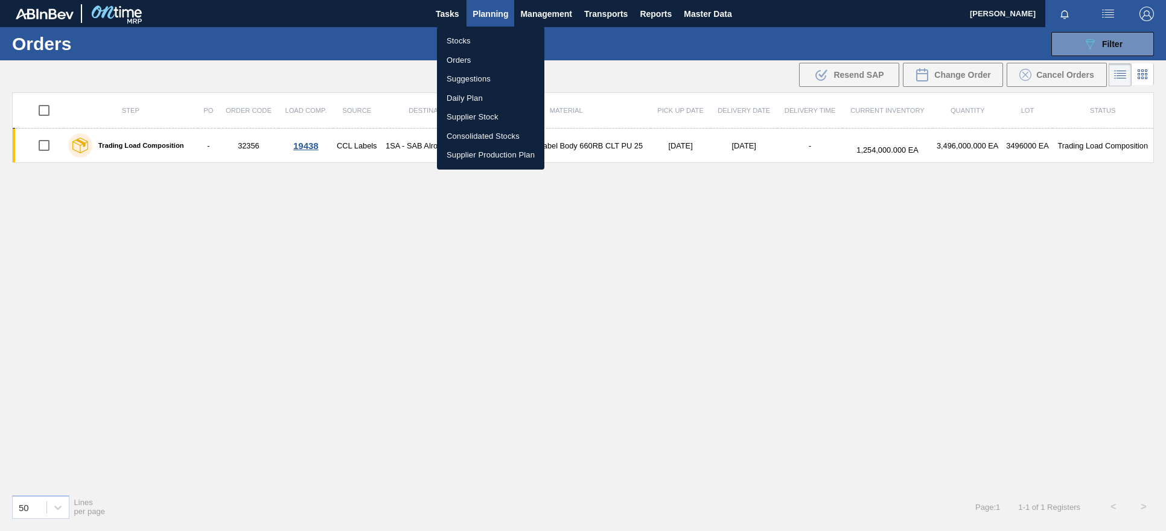
click at [464, 44] on li "Stocks" at bounding box center [490, 40] width 107 height 19
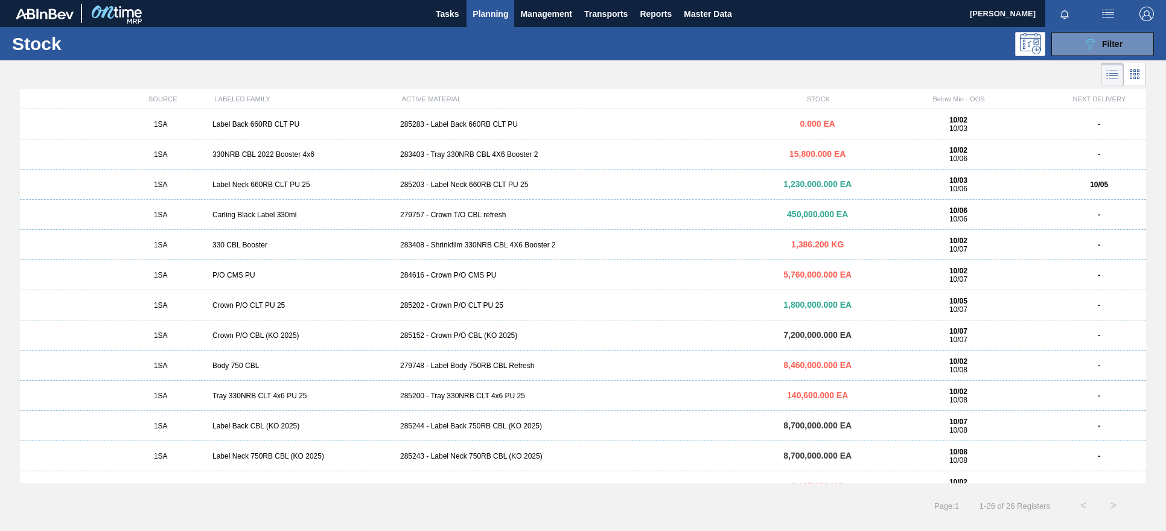
click at [489, 184] on div "285203 - Label Neck 660RB CLT PU 25" at bounding box center [582, 184] width 375 height 8
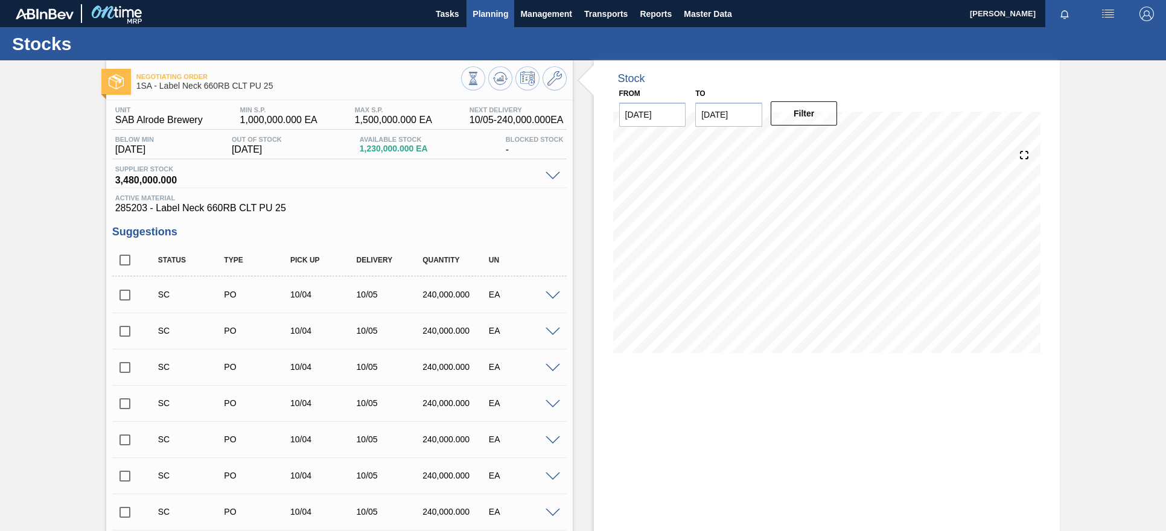
click at [484, 13] on span "Planning" at bounding box center [490, 14] width 36 height 14
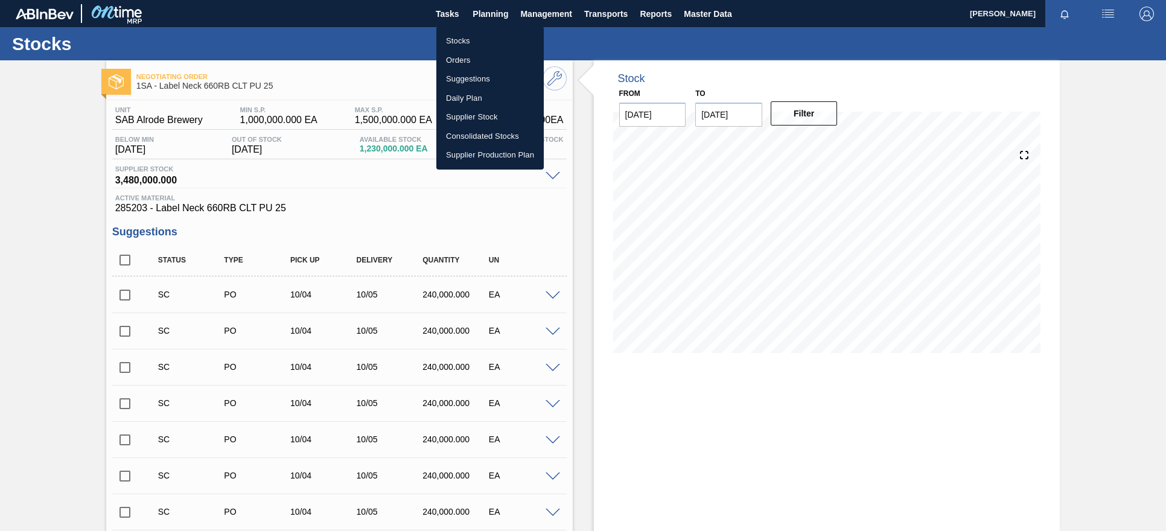
click at [455, 42] on li "Stocks" at bounding box center [489, 40] width 107 height 19
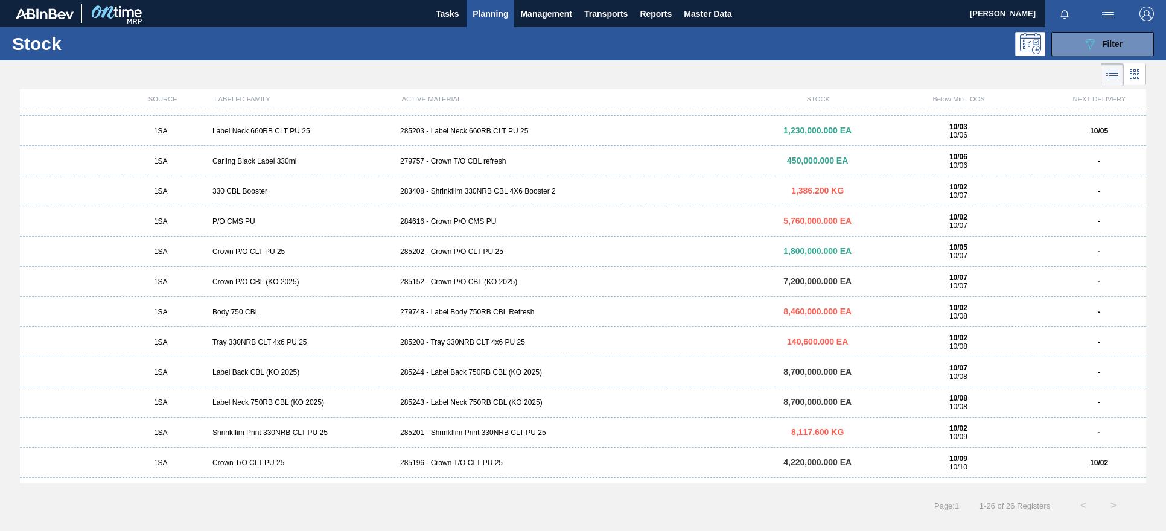
scroll to position [60, 0]
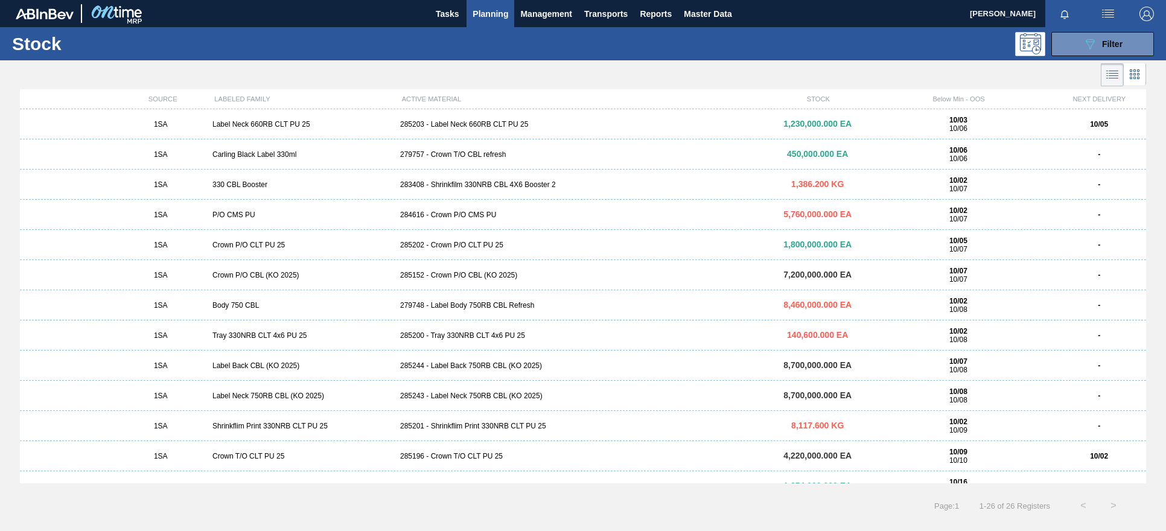
click at [492, 185] on div "283408 - Shrinkfilm 330NRB CBL 4X6 Booster 2" at bounding box center [582, 184] width 375 height 8
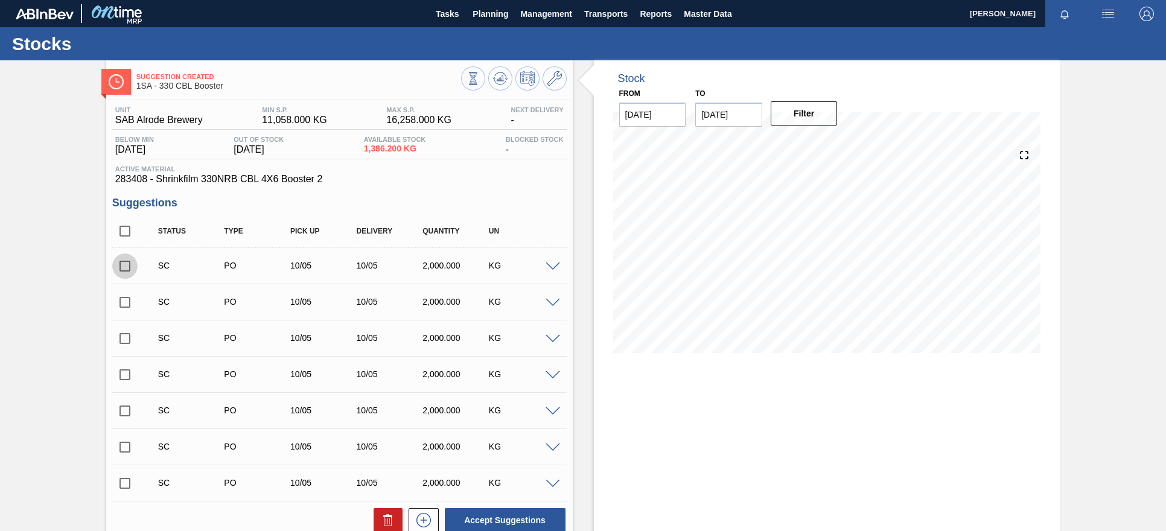
click at [127, 270] on input "checkbox" at bounding box center [124, 265] width 25 height 25
click at [487, 516] on button "Accept Suggestions" at bounding box center [505, 520] width 121 height 24
checkbox input "false"
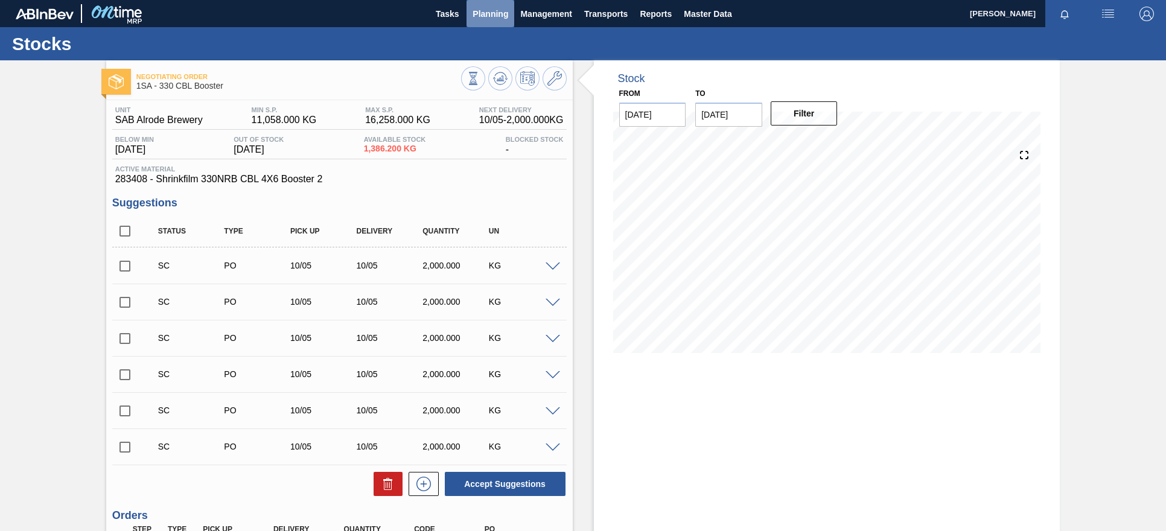
click at [503, 14] on span "Planning" at bounding box center [490, 14] width 36 height 14
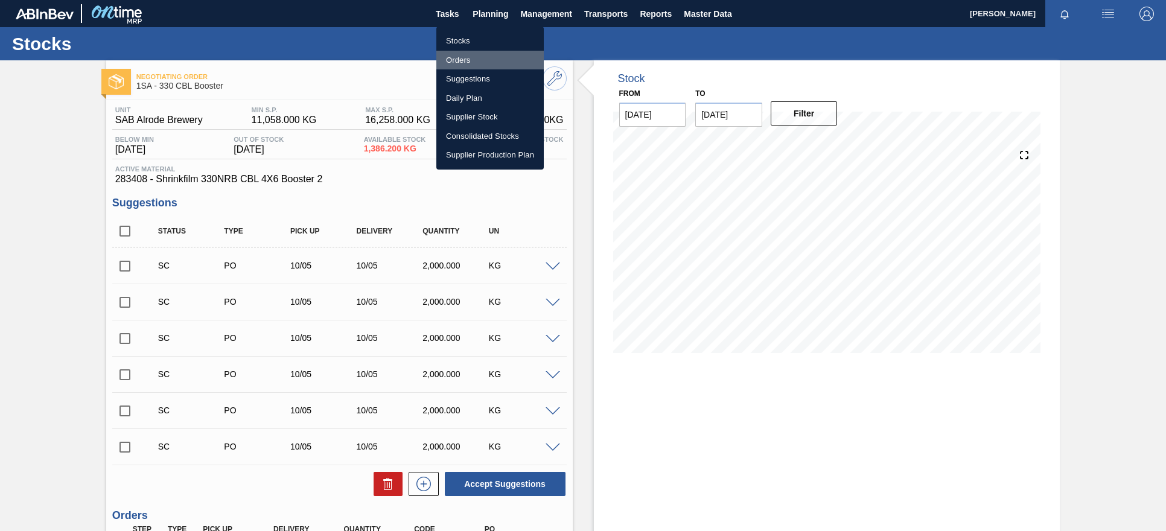
click at [483, 56] on li "Orders" at bounding box center [489, 60] width 107 height 19
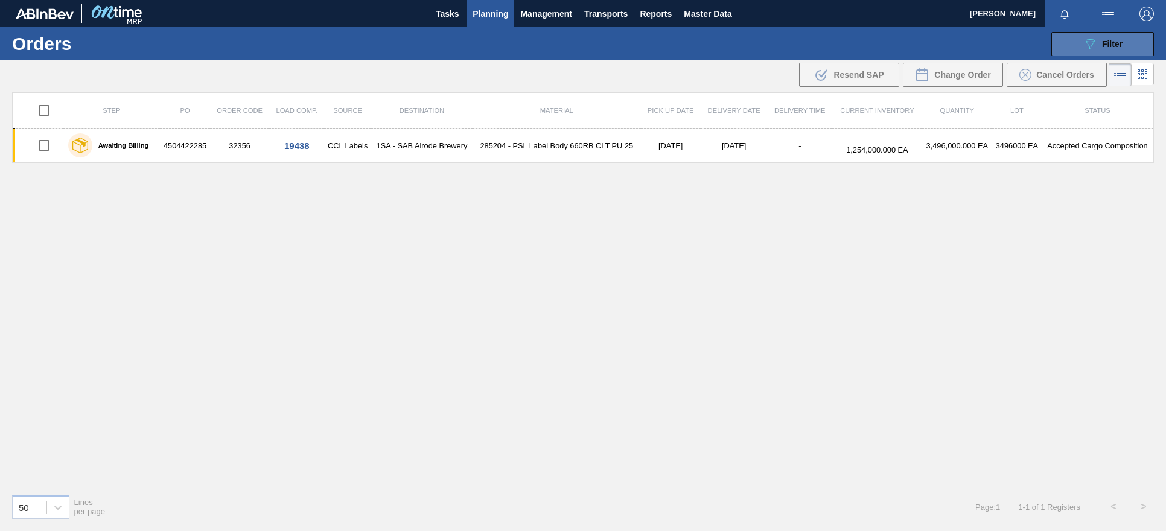
click at [834, 45] on span "Filter" at bounding box center [1112, 44] width 21 height 10
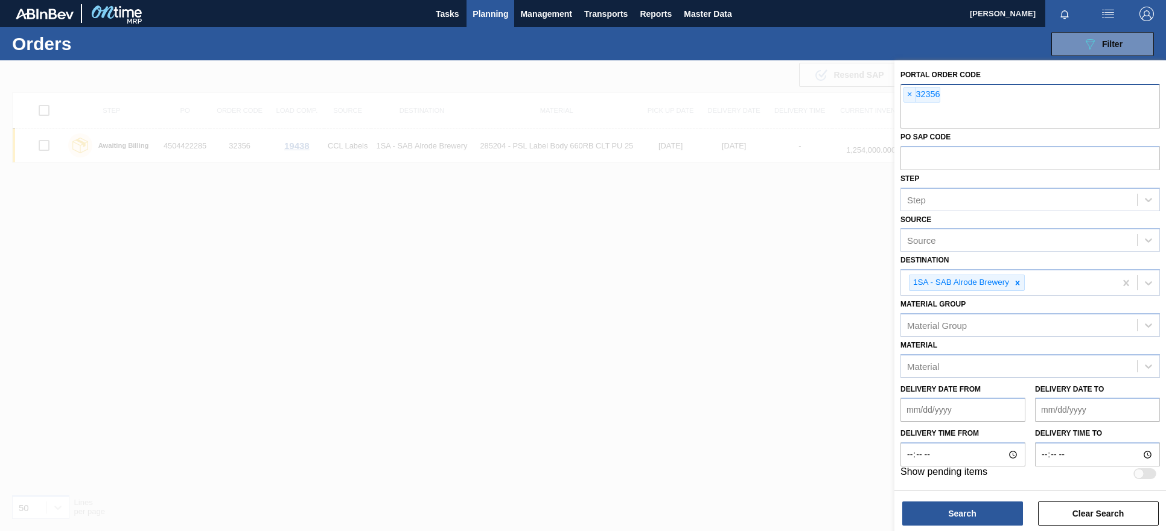
click at [834, 117] on input "text" at bounding box center [1029, 117] width 259 height 23
type input "32360"
click at [834, 94] on span "×" at bounding box center [909, 94] width 11 height 14
click at [834, 513] on button "Search" at bounding box center [962, 513] width 121 height 24
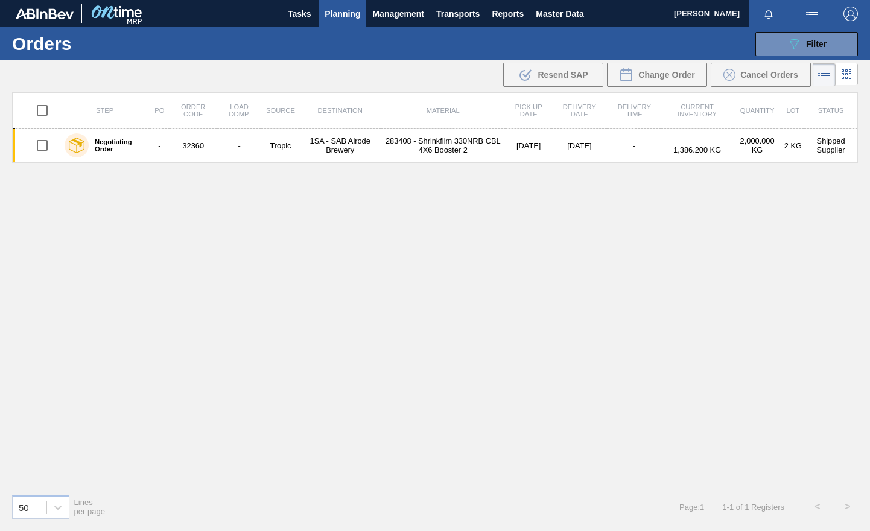
click at [354, 17] on span "Planning" at bounding box center [343, 14] width 36 height 14
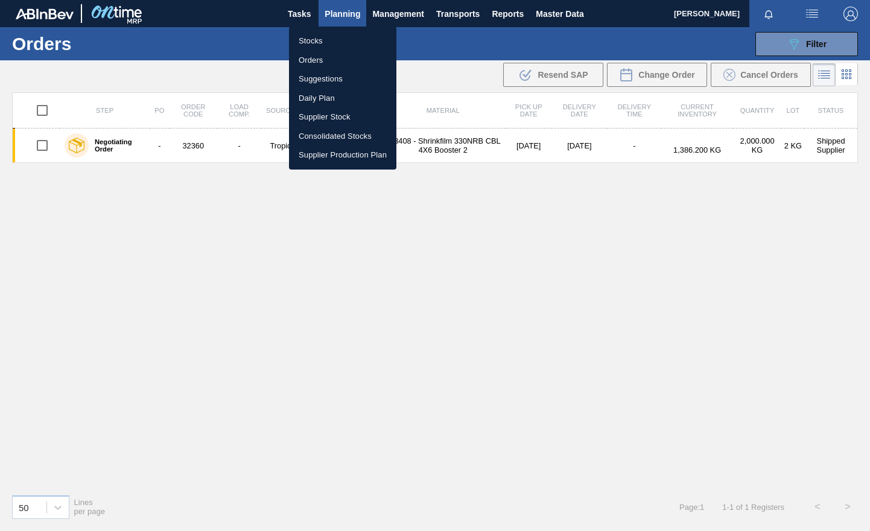
click at [320, 44] on li "Stocks" at bounding box center [342, 40] width 107 height 19
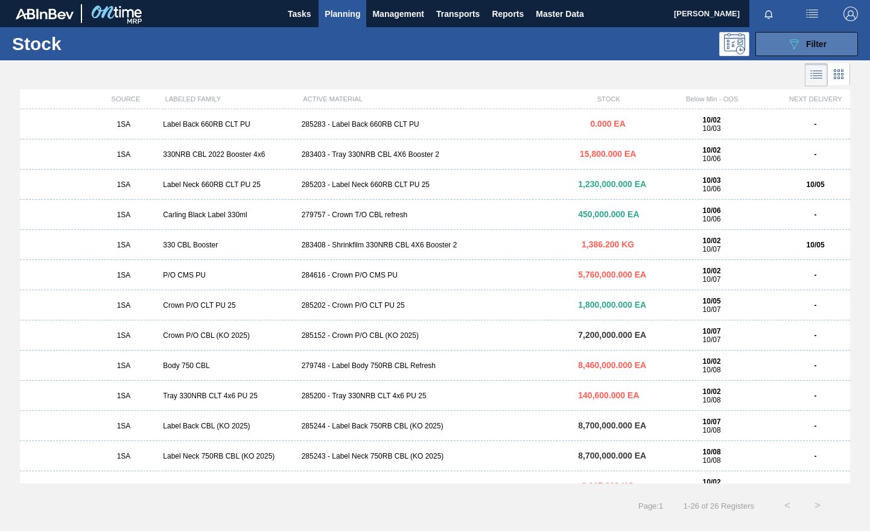
click at [812, 43] on span "Filter" at bounding box center [816, 44] width 21 height 10
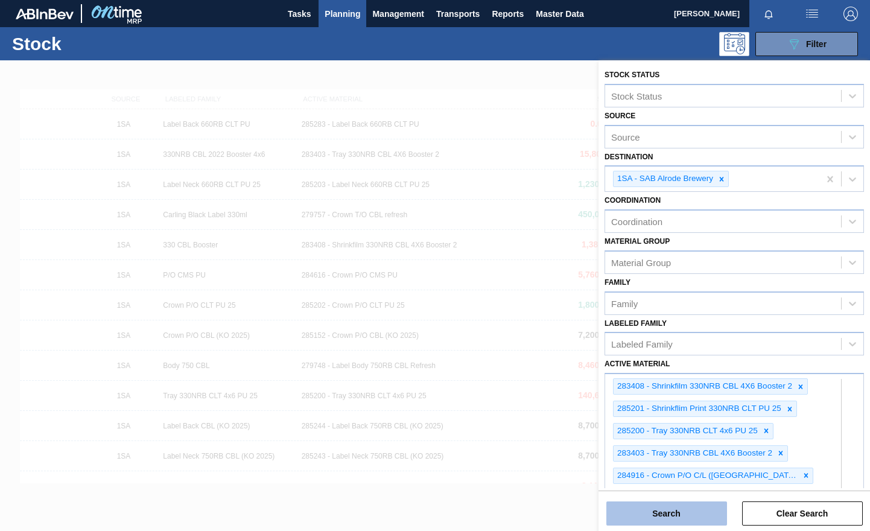
click at [703, 507] on button "Search" at bounding box center [666, 513] width 121 height 24
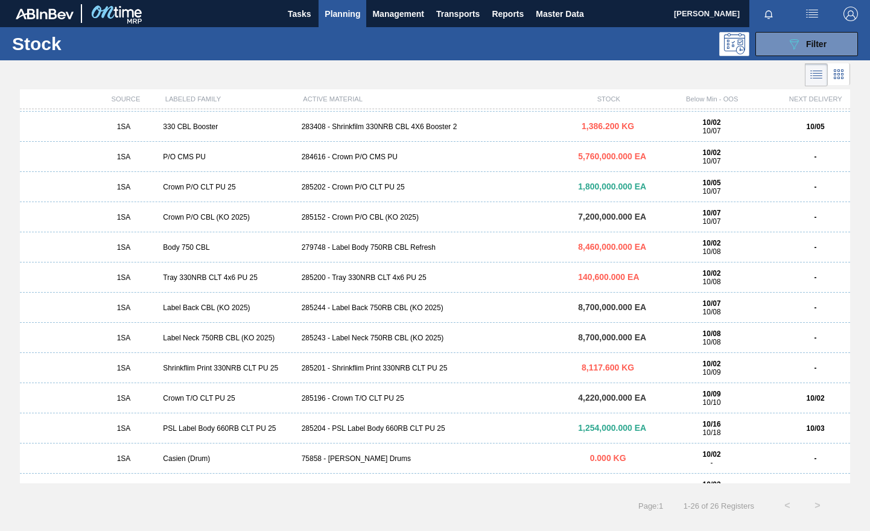
scroll to position [121, 0]
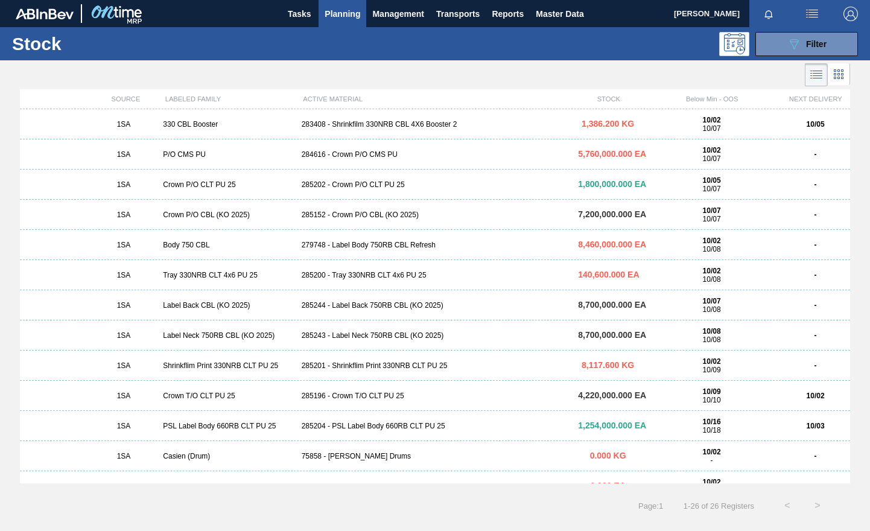
click at [372, 364] on div "285201 - Shrinkflim Print 330NRB CLT PU 25" at bounding box center [435, 365] width 277 height 8
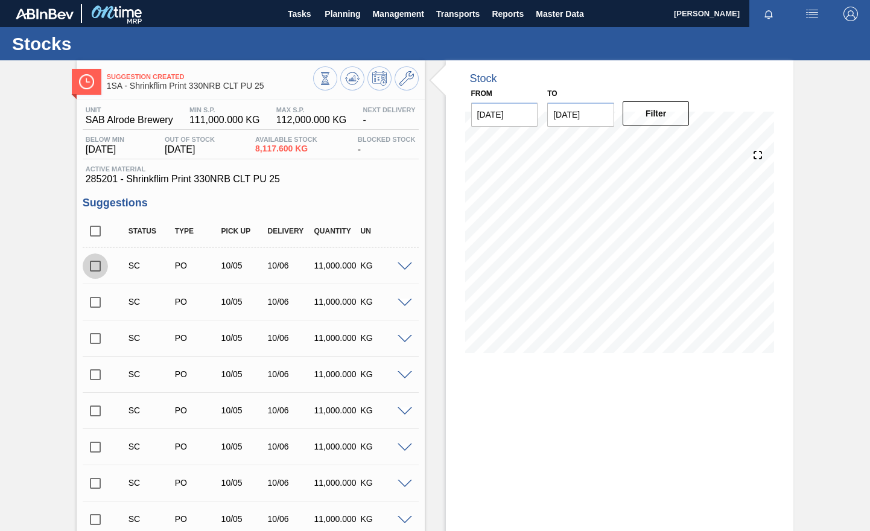
click at [94, 266] on input "checkbox" at bounding box center [95, 265] width 25 height 25
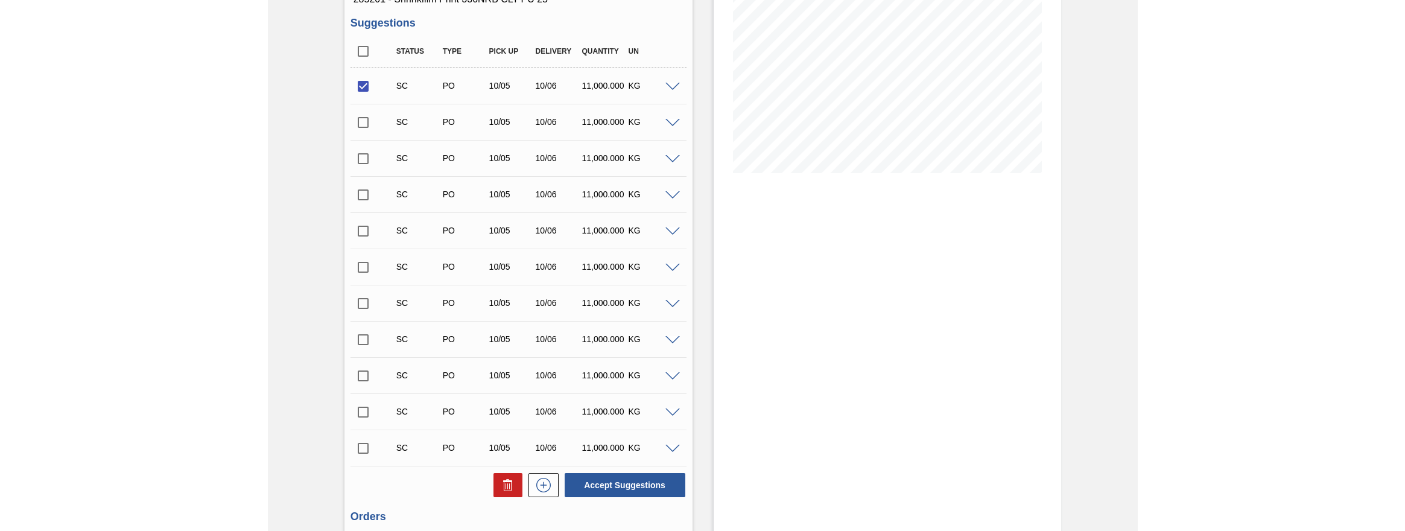
scroll to position [181, 0]
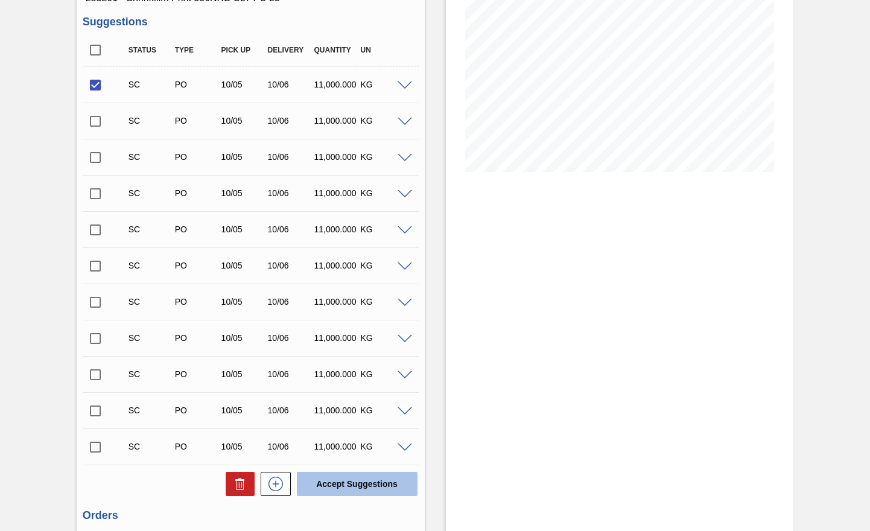
click at [326, 482] on button "Accept Suggestions" at bounding box center [357, 484] width 121 height 24
checkbox input "false"
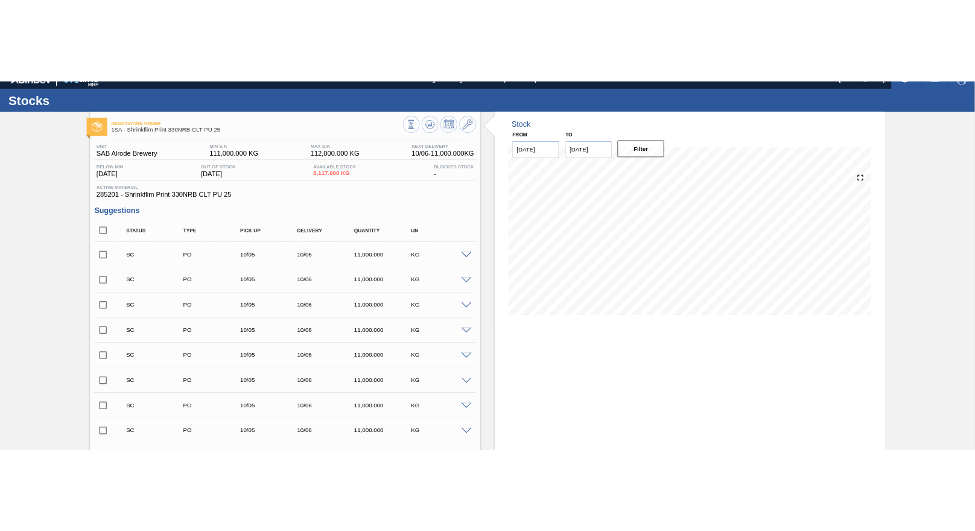
scroll to position [0, 0]
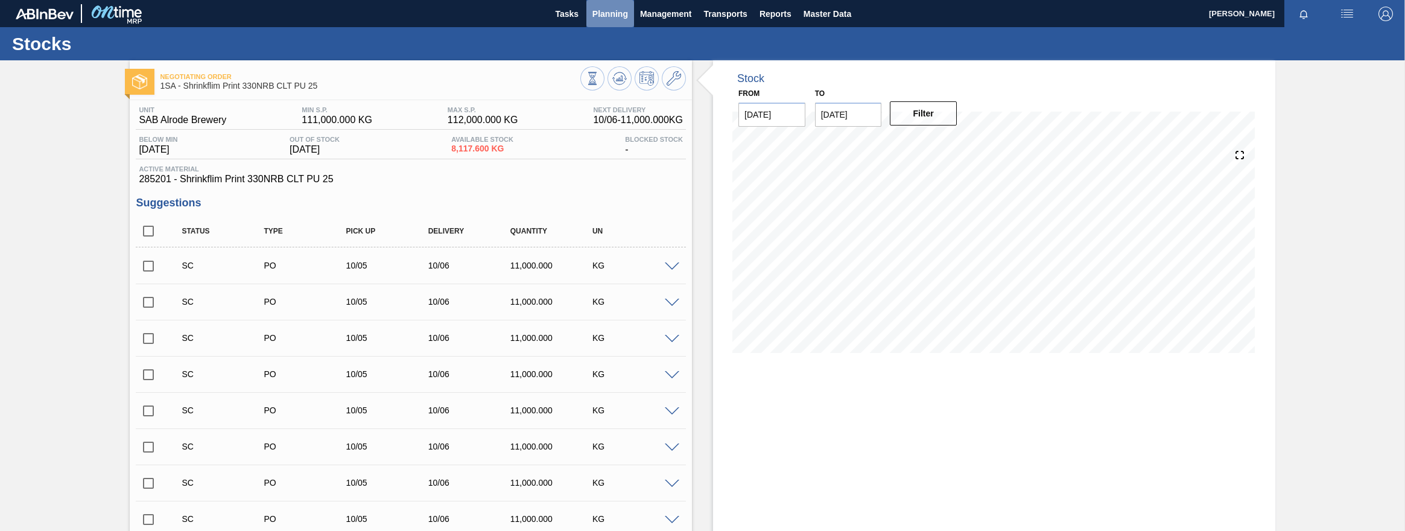
click at [616, 14] on span "Planning" at bounding box center [610, 14] width 36 height 14
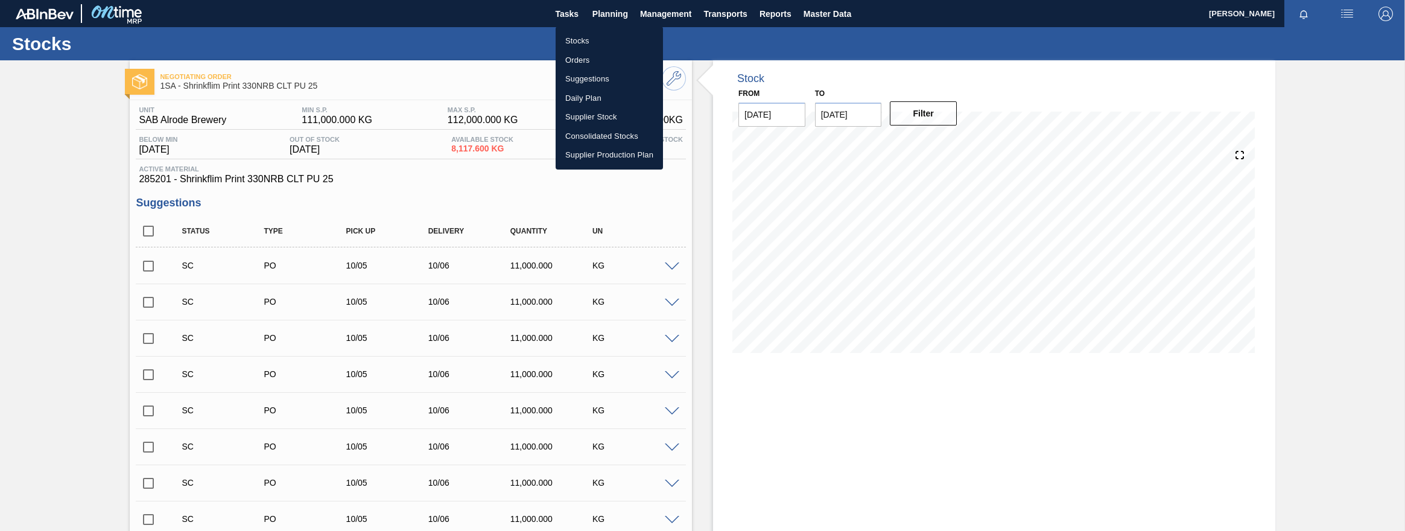
click at [582, 58] on li "Orders" at bounding box center [609, 60] width 107 height 19
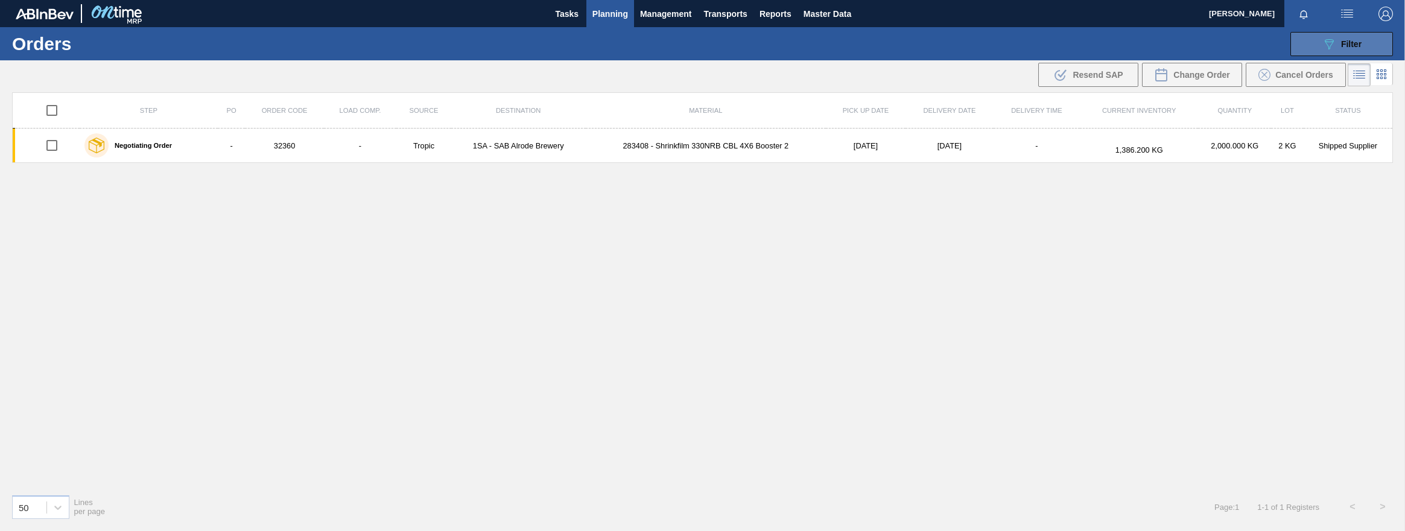
click at [834, 46] on span "Filter" at bounding box center [1351, 44] width 21 height 10
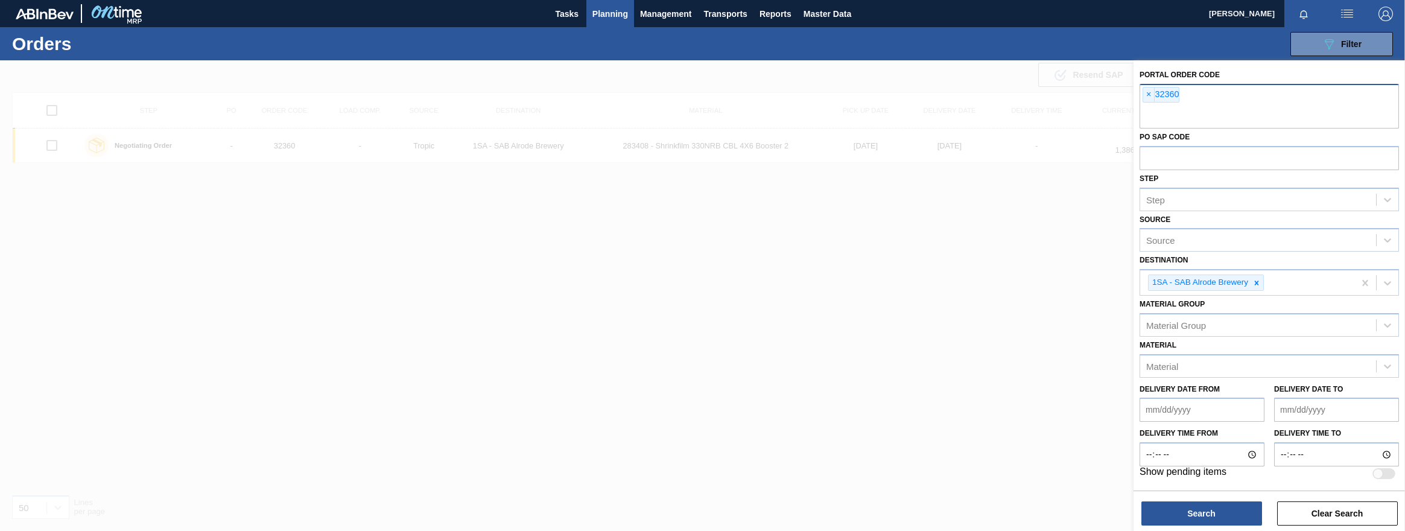
click at [834, 97] on div "× 32360" at bounding box center [1269, 106] width 259 height 45
type input "32361"
click at [834, 513] on button "Search" at bounding box center [1201, 513] width 121 height 24
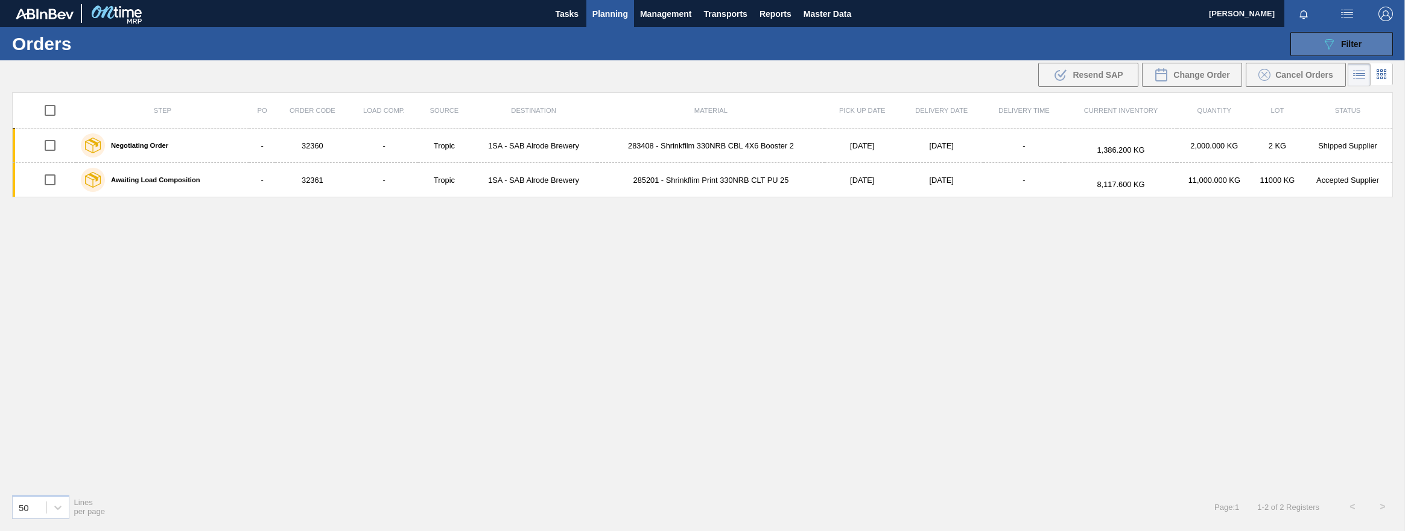
click at [834, 42] on span "Filter" at bounding box center [1351, 44] width 21 height 10
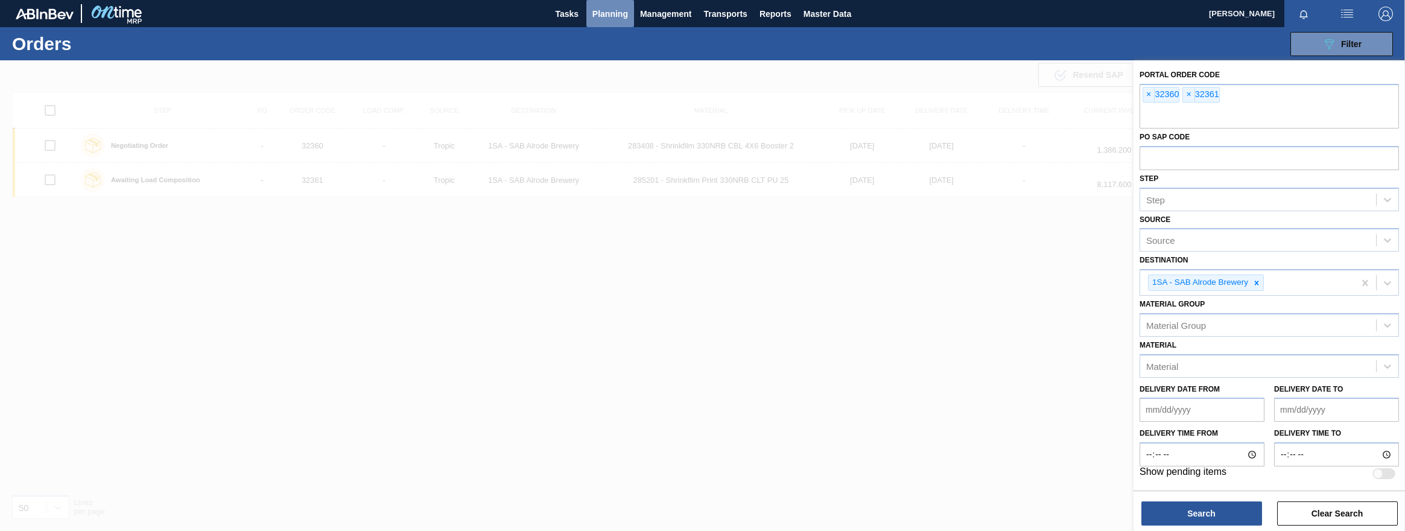
click at [608, 16] on span "Planning" at bounding box center [610, 14] width 36 height 14
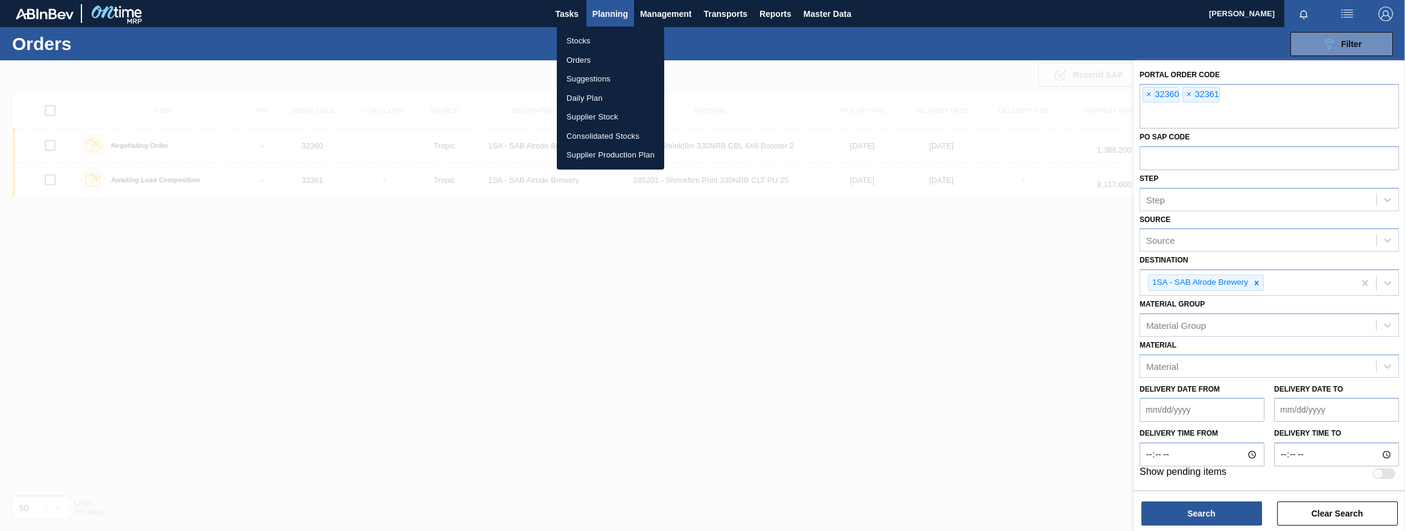
click at [582, 45] on li "Stocks" at bounding box center [610, 40] width 107 height 19
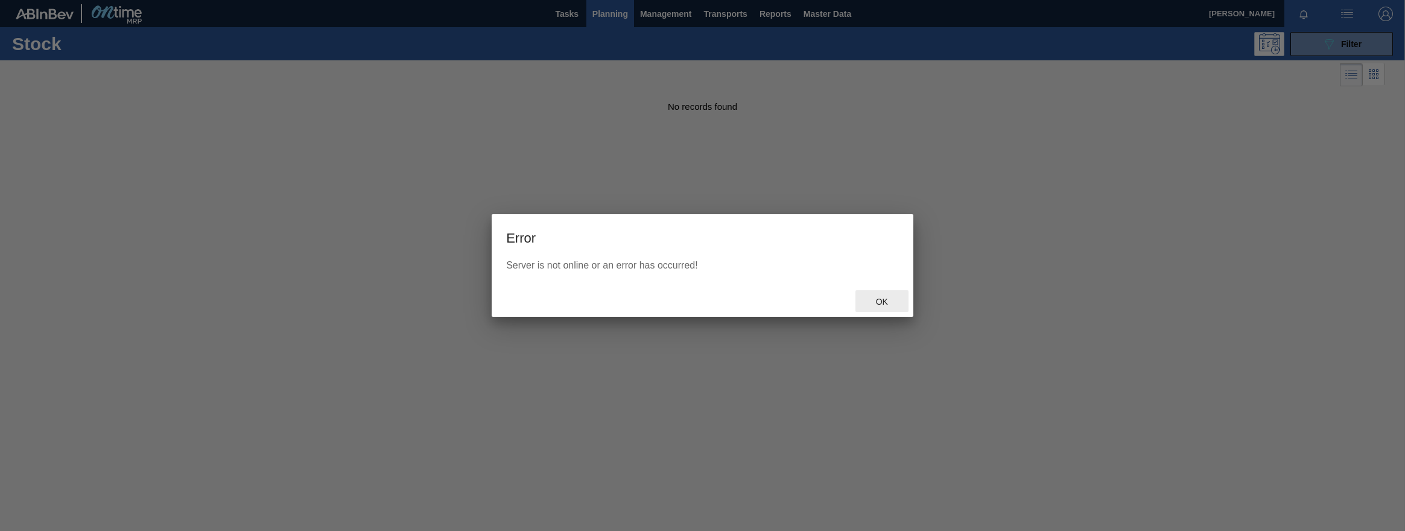
click at [834, 302] on span "Ok" at bounding box center [881, 302] width 31 height 10
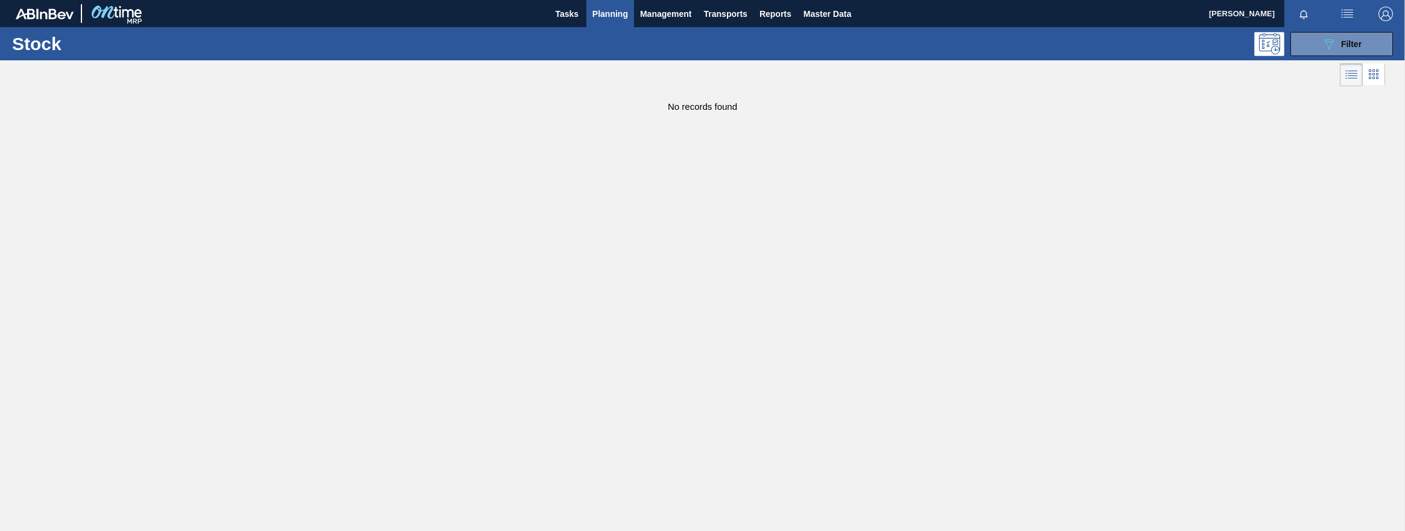
click at [606, 20] on span "Planning" at bounding box center [610, 14] width 36 height 14
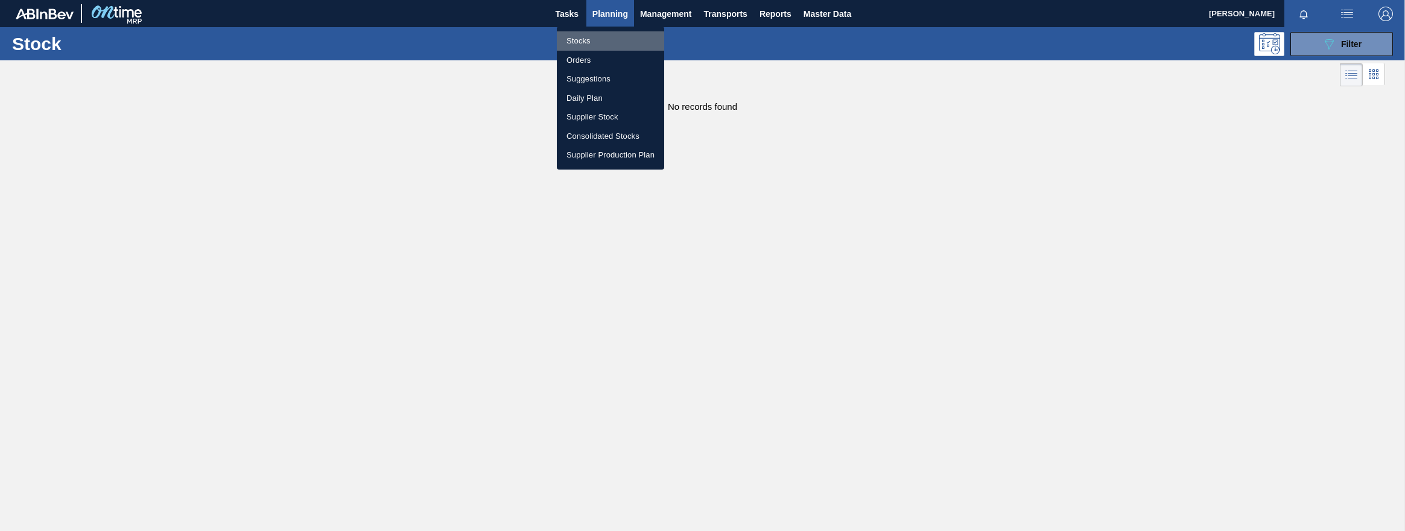
click at [583, 42] on li "Stocks" at bounding box center [610, 40] width 107 height 19
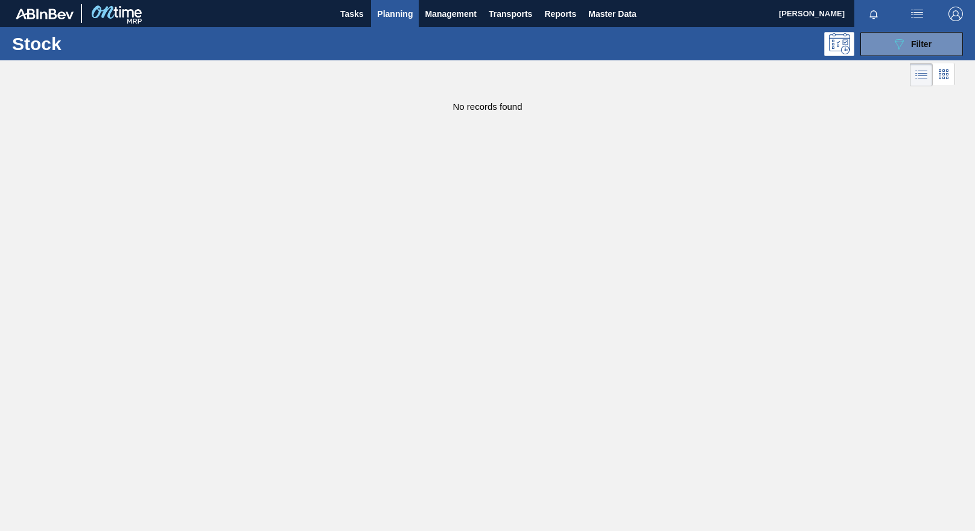
click at [397, 13] on span "Planning" at bounding box center [395, 14] width 36 height 14
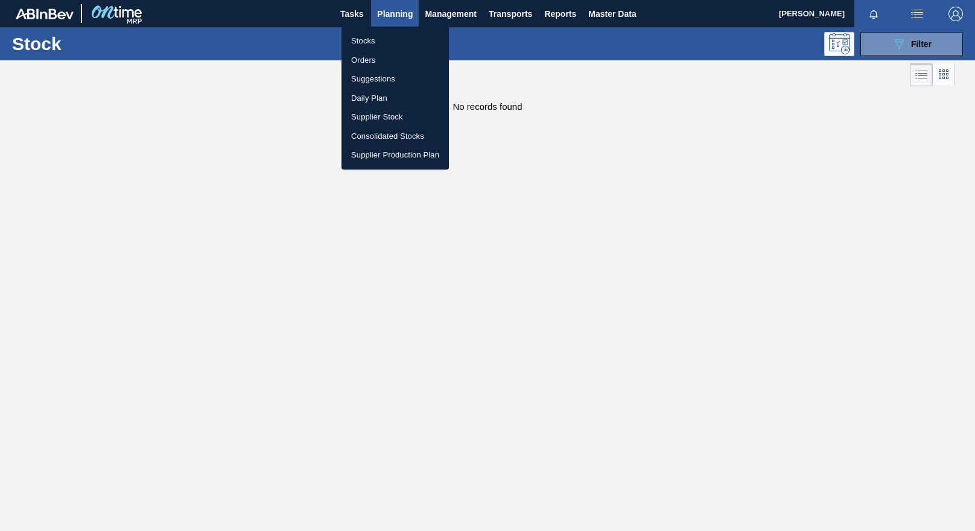
click at [363, 43] on li "Stocks" at bounding box center [394, 40] width 107 height 19
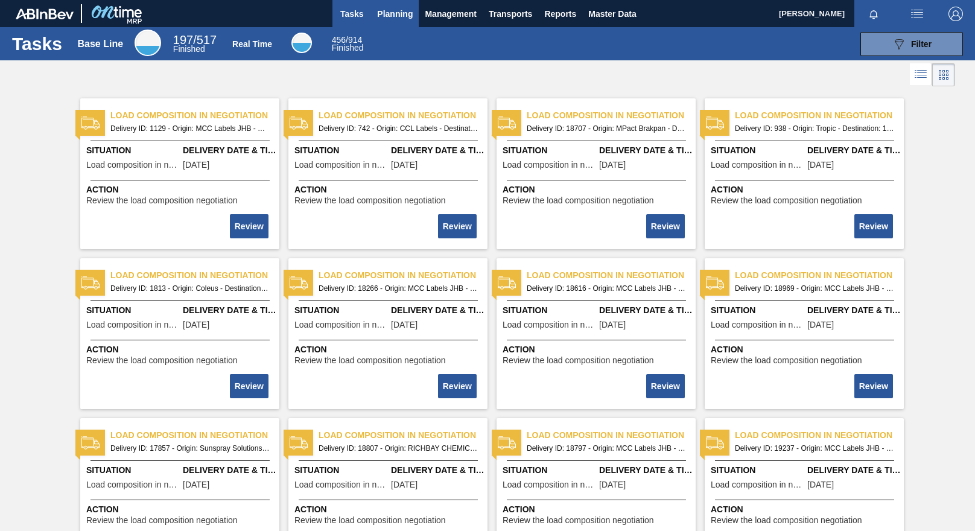
click at [386, 21] on button "Planning" at bounding box center [395, 13] width 48 height 27
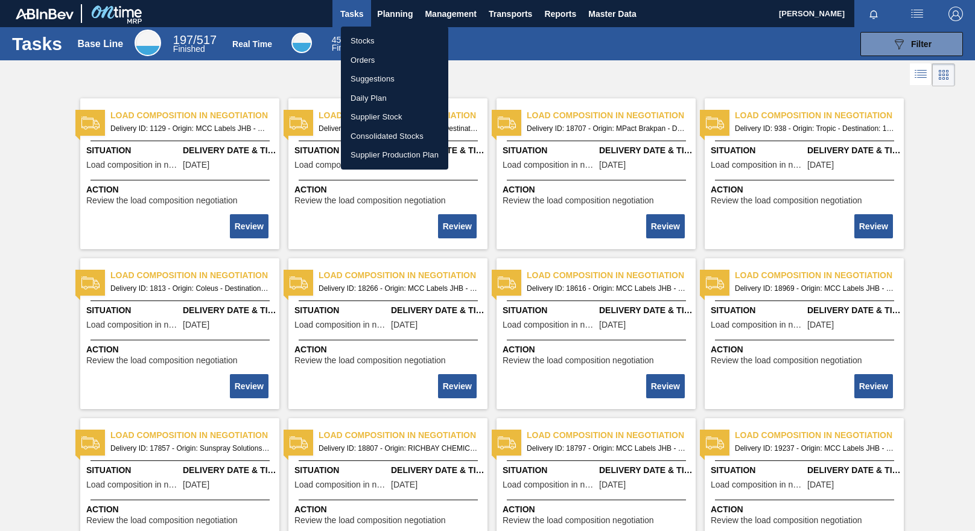
click at [365, 46] on li "Stocks" at bounding box center [394, 40] width 107 height 19
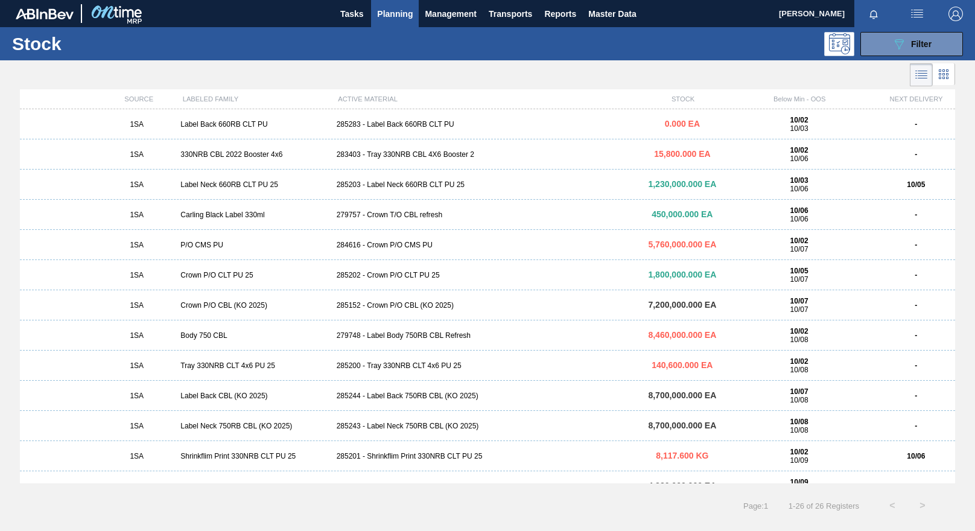
click at [422, 337] on div "279748 - Label Body 750RB CBL Refresh" at bounding box center [488, 335] width 312 height 8
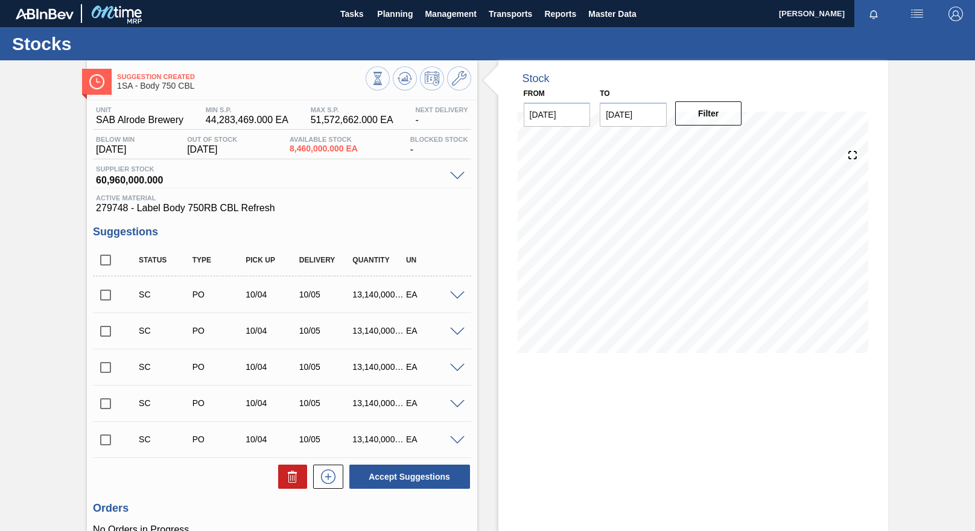
click at [102, 296] on input "checkbox" at bounding box center [105, 294] width 25 height 25
click at [359, 474] on button "Accept Suggestions" at bounding box center [409, 477] width 121 height 24
checkbox input "false"
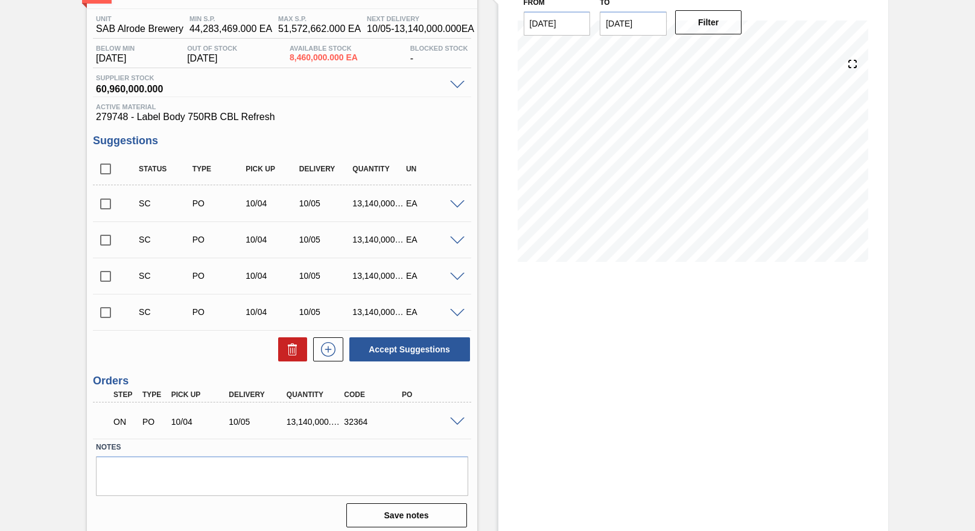
scroll to position [98, 0]
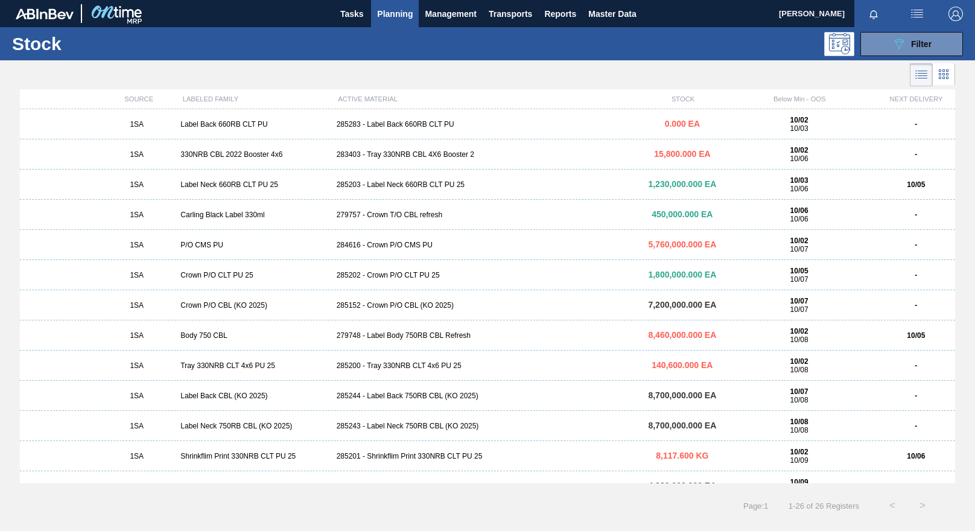
click at [412, 397] on div "285244 - Label Back 750RB CBL (KO 2025)" at bounding box center [488, 396] width 312 height 8
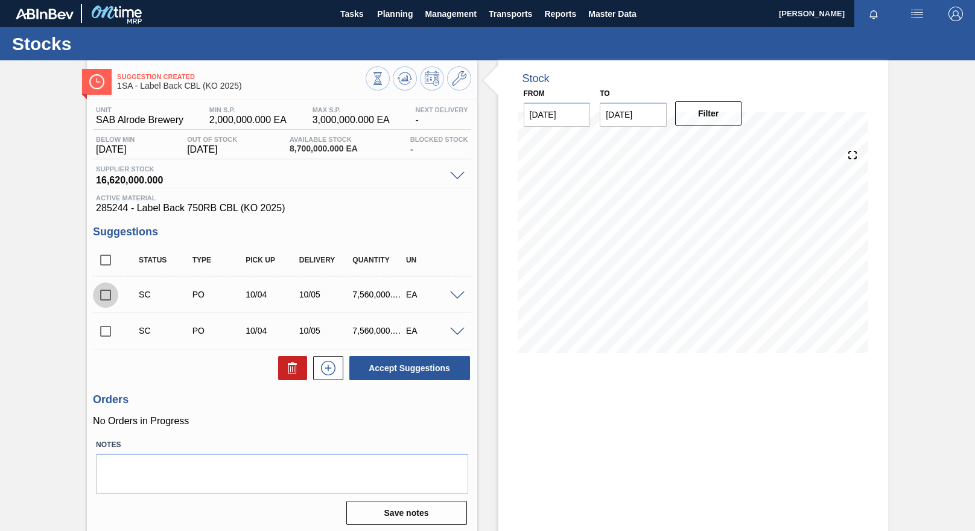
click at [103, 296] on input "checkbox" at bounding box center [105, 294] width 25 height 25
click at [395, 364] on button "Accept Suggestions" at bounding box center [409, 368] width 121 height 24
checkbox input "false"
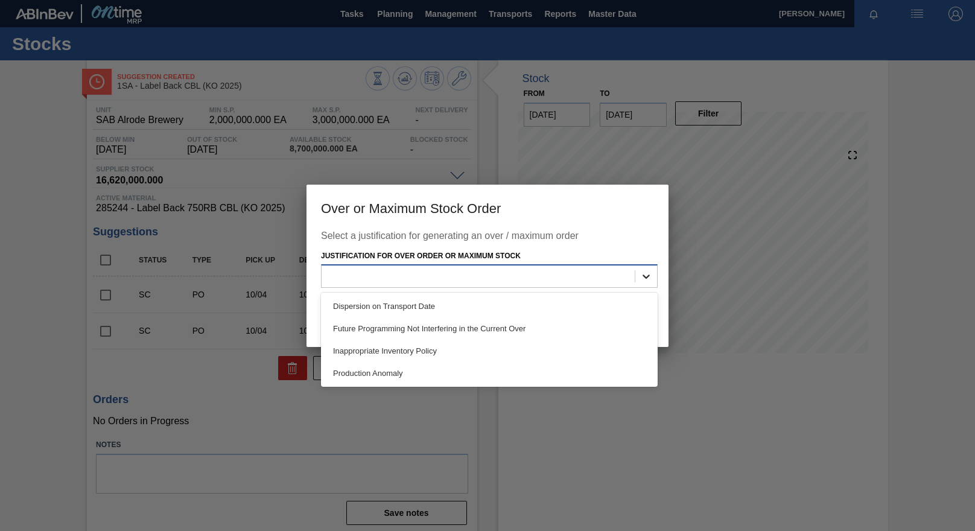
click at [649, 279] on icon at bounding box center [646, 276] width 12 height 12
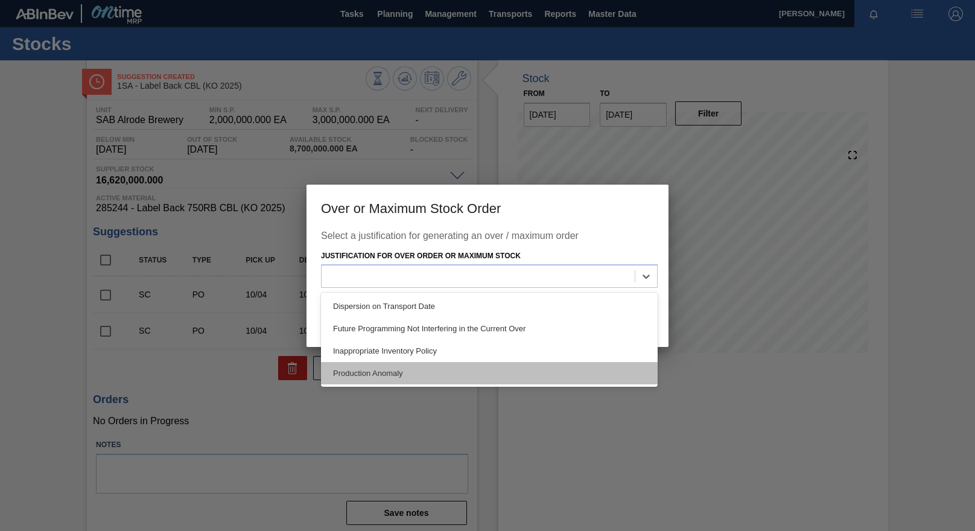
click at [404, 372] on div "Production Anomaly" at bounding box center [489, 373] width 337 height 22
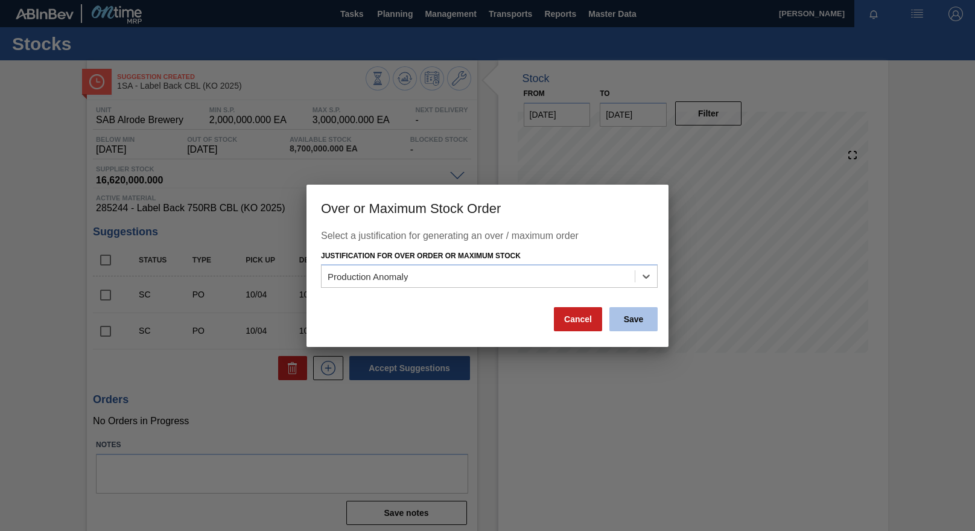
click at [623, 311] on button "Save" at bounding box center [633, 319] width 48 height 24
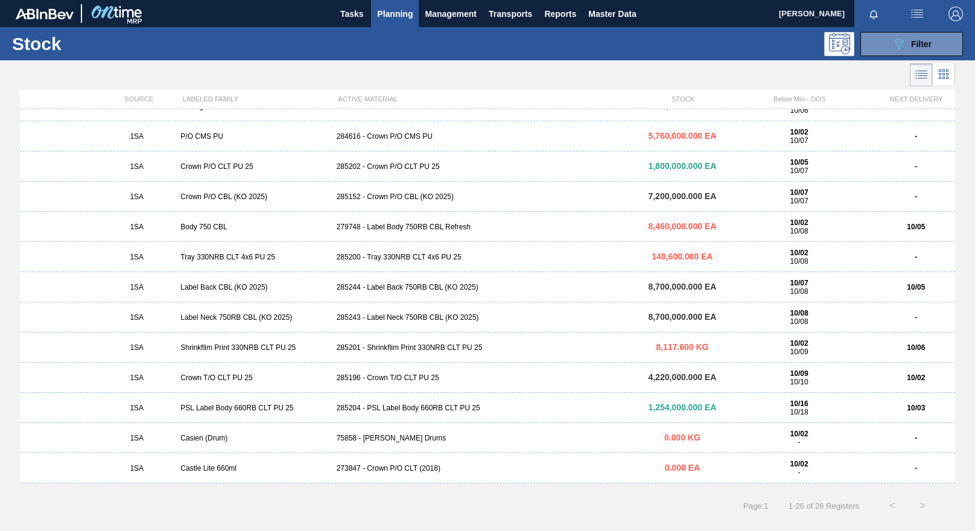
scroll to position [121, 0]
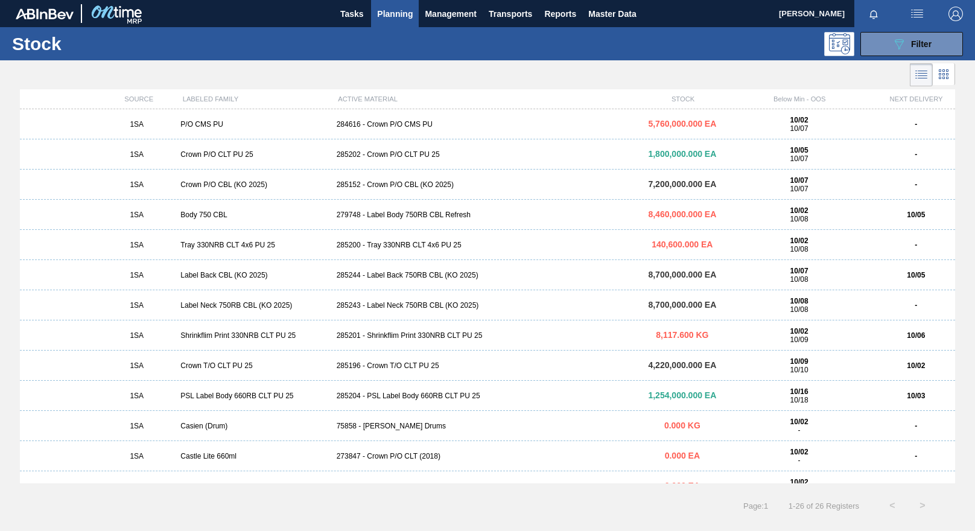
click at [391, 308] on div "285243 - Label Neck 750RB CBL (KO 2025)" at bounding box center [488, 305] width 312 height 8
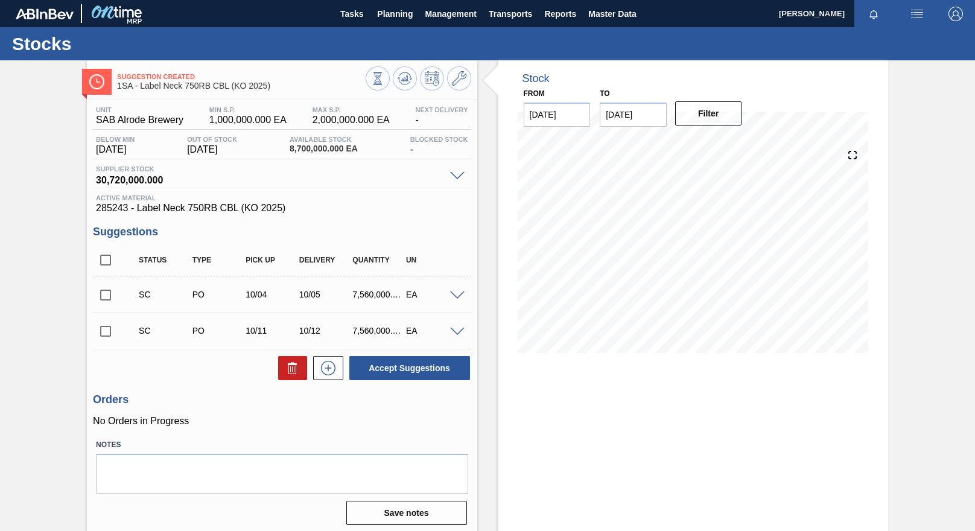
click at [106, 296] on input "checkbox" at bounding box center [105, 294] width 25 height 25
click at [383, 364] on button "Accept Suggestions" at bounding box center [409, 368] width 121 height 24
checkbox input "false"
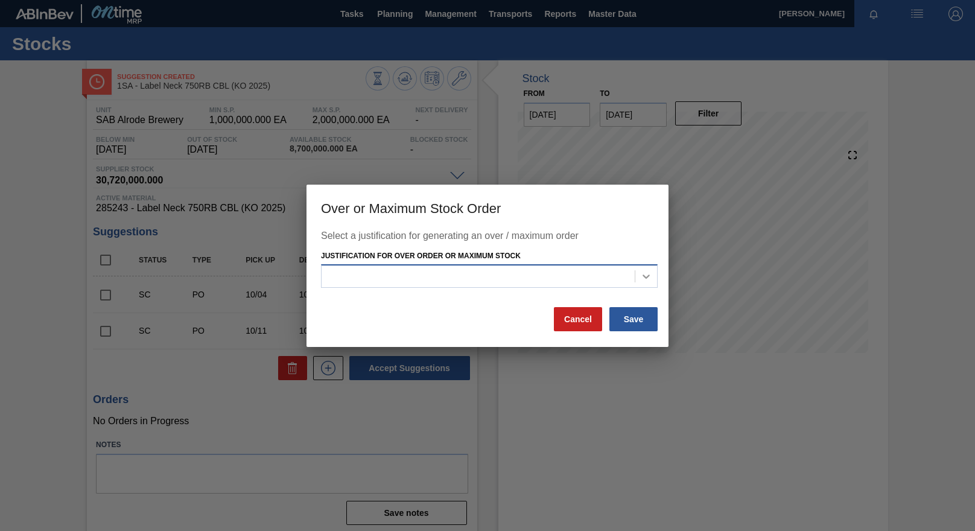
click at [646, 279] on icon at bounding box center [646, 276] width 12 height 12
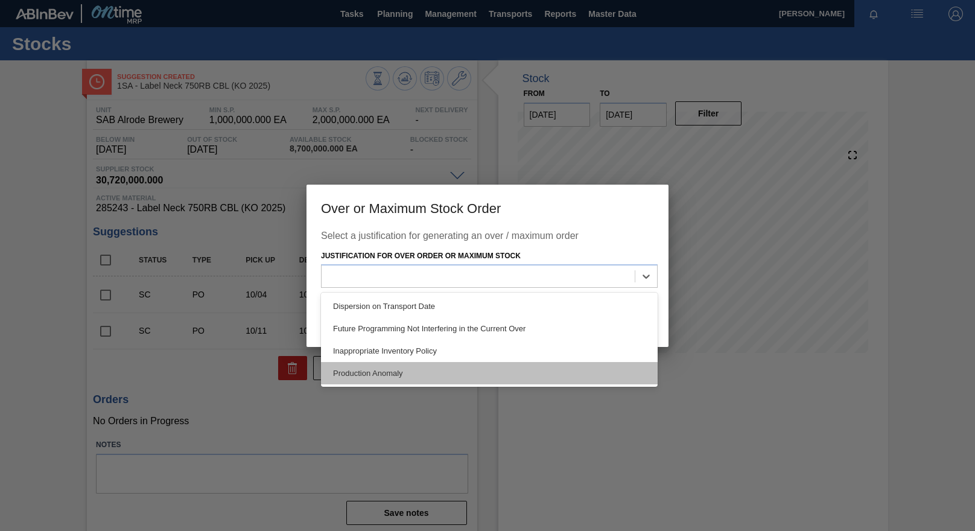
click at [403, 374] on div "Production Anomaly" at bounding box center [489, 373] width 337 height 22
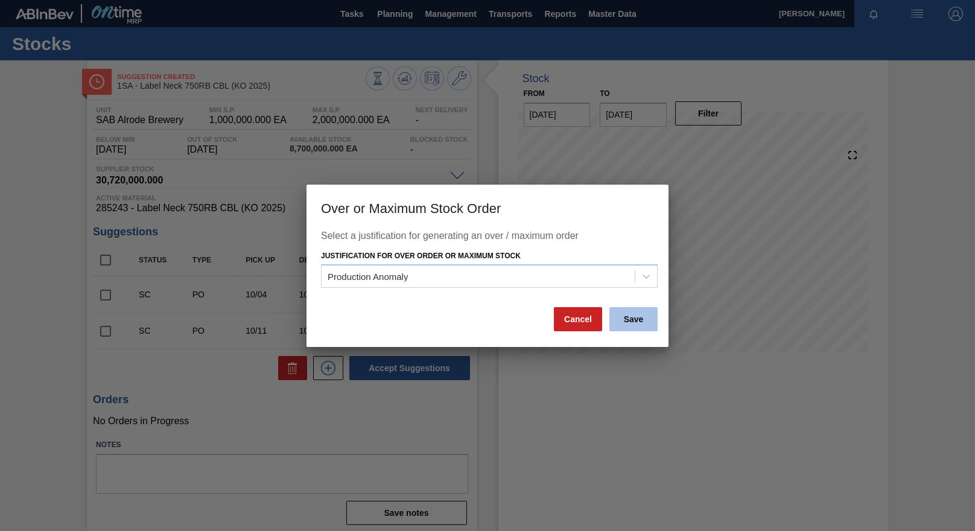
click at [627, 315] on button "Save" at bounding box center [633, 319] width 48 height 24
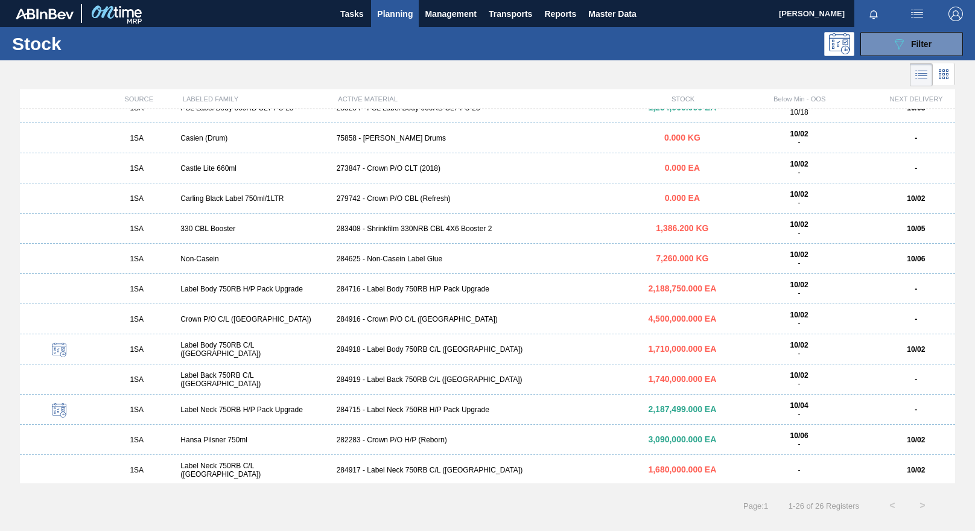
scroll to position [410, 0]
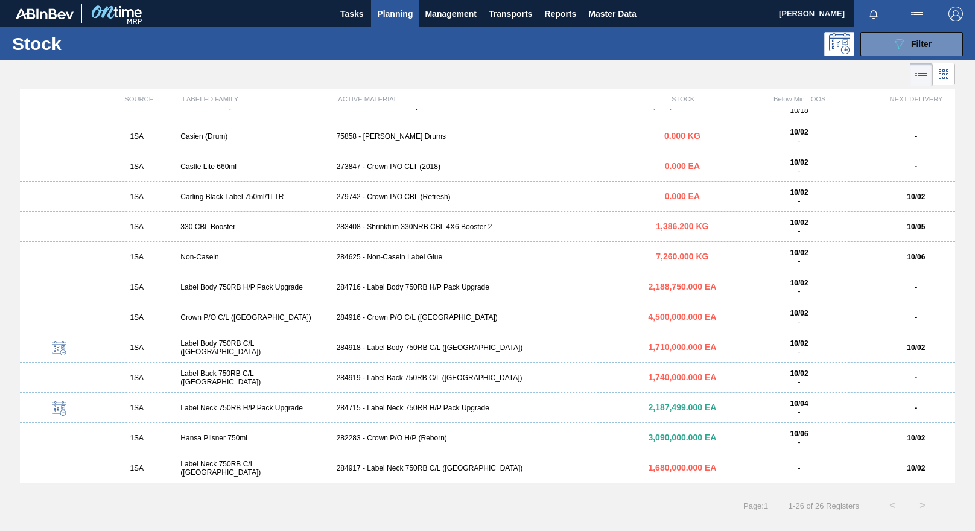
click at [421, 348] on div "284918 - Label Body 750RB C/L ([GEOGRAPHIC_DATA])" at bounding box center [488, 347] width 312 height 8
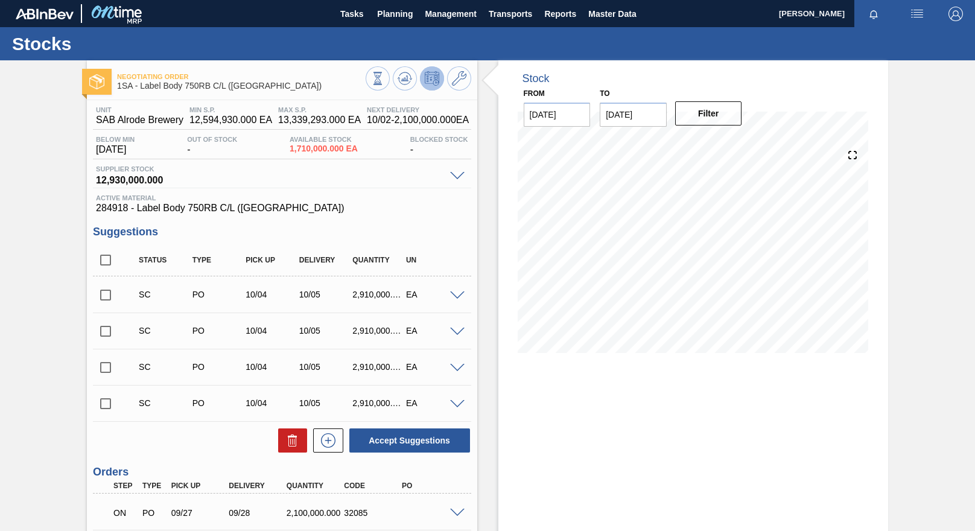
click at [107, 294] on input "checkbox" at bounding box center [105, 294] width 25 height 25
click at [422, 435] on button "Accept Suggestions" at bounding box center [409, 440] width 121 height 24
checkbox input "false"
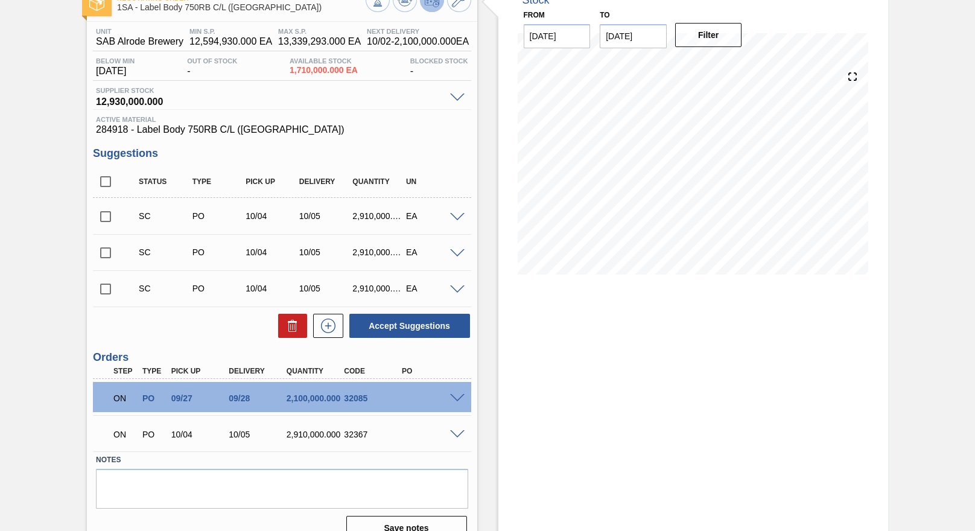
scroll to position [98, 0]
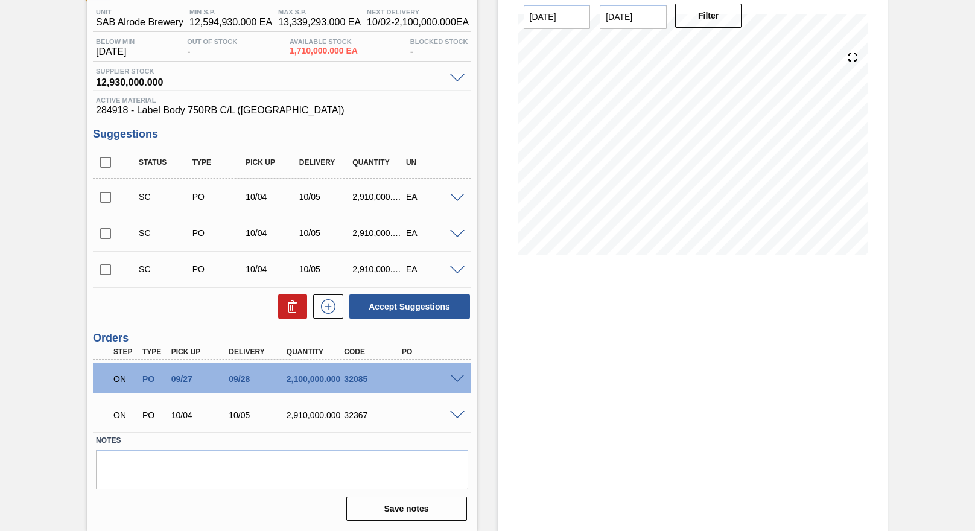
click at [107, 195] on input "checkbox" at bounding box center [105, 197] width 25 height 25
click at [419, 313] on button "Accept Suggestions" at bounding box center [409, 306] width 121 height 24
checkbox input "false"
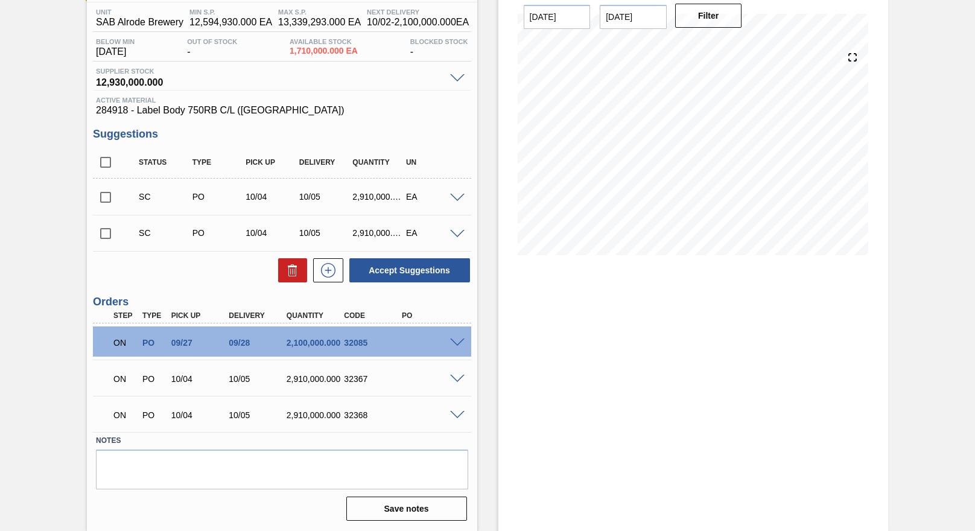
click at [459, 414] on span at bounding box center [457, 415] width 14 height 9
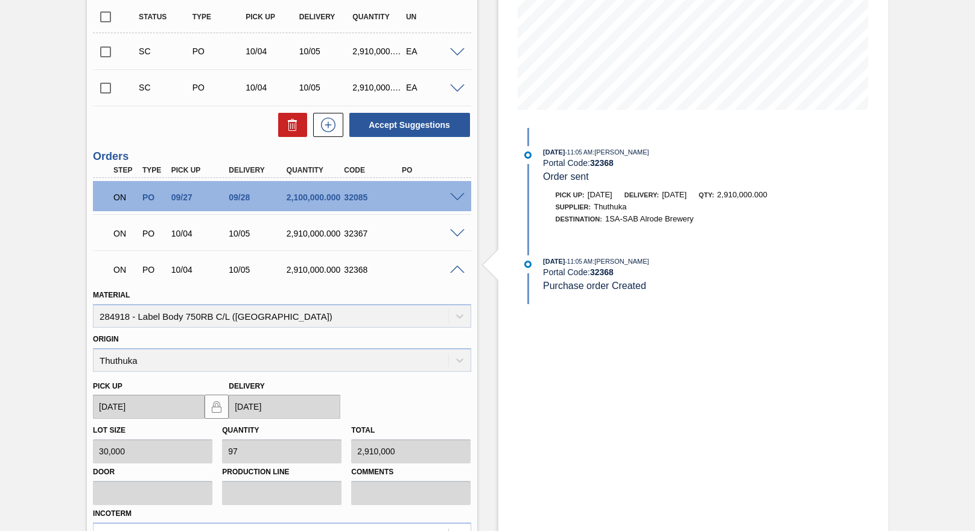
scroll to position [339, 0]
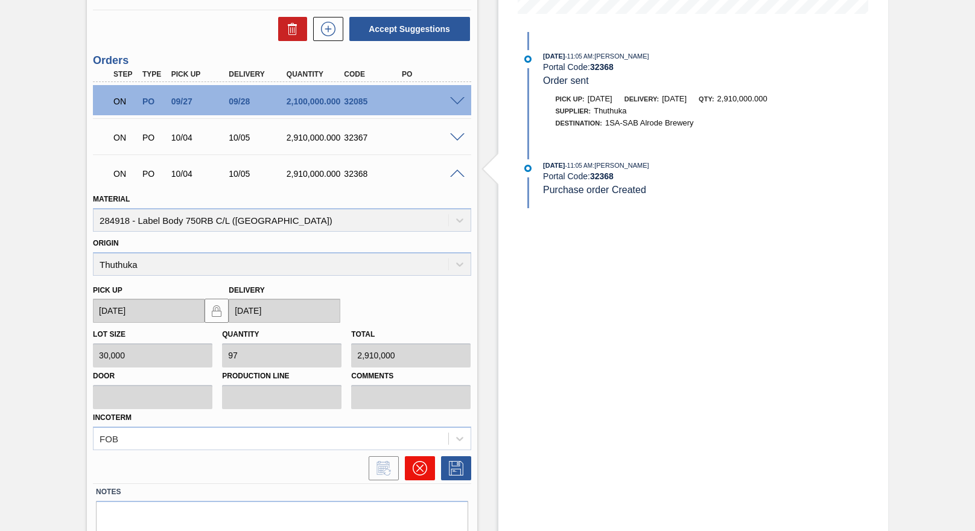
click at [412, 471] on icon at bounding box center [419, 468] width 14 height 14
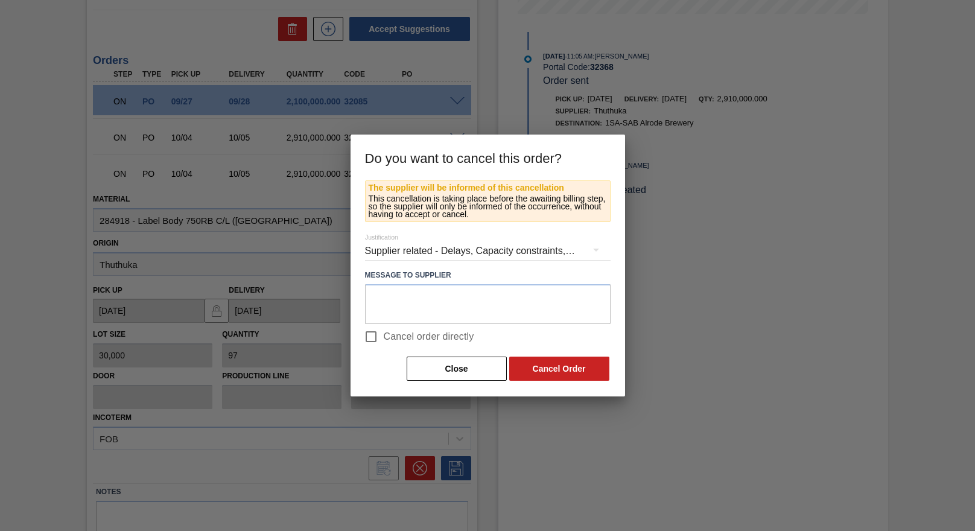
click at [374, 337] on input "Cancel order directly" at bounding box center [370, 336] width 25 height 25
checkbox input "true"
click at [542, 367] on button "Cancel Order" at bounding box center [559, 369] width 100 height 24
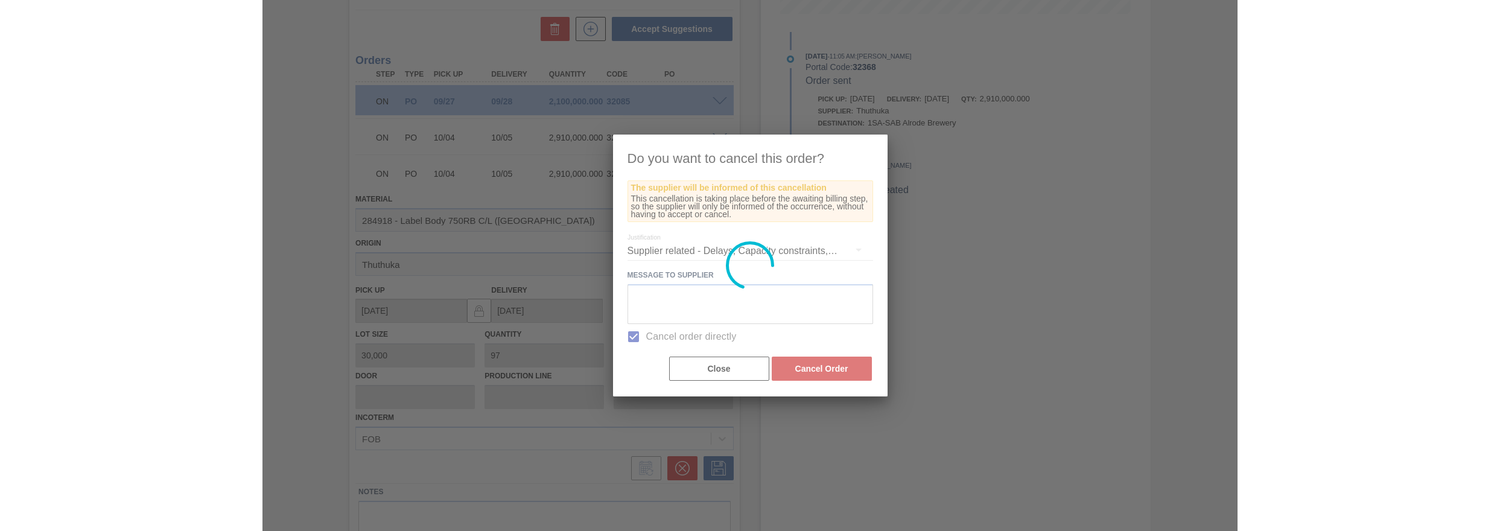
scroll to position [62, 0]
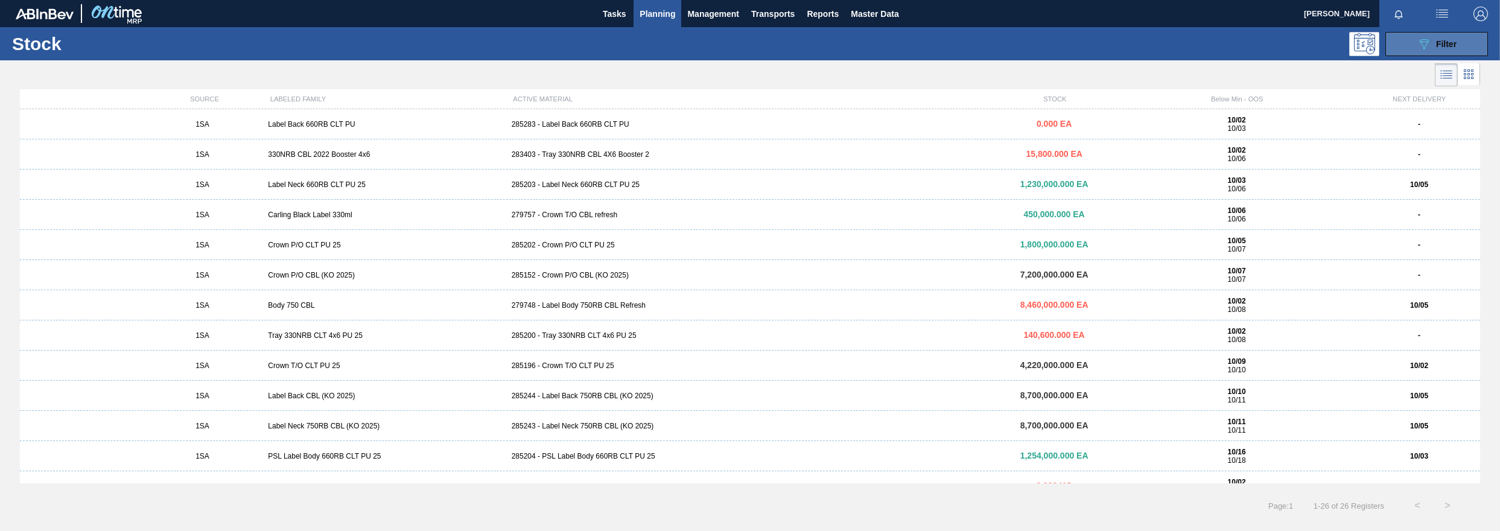
click at [974, 44] on span "Filter" at bounding box center [1446, 44] width 21 height 10
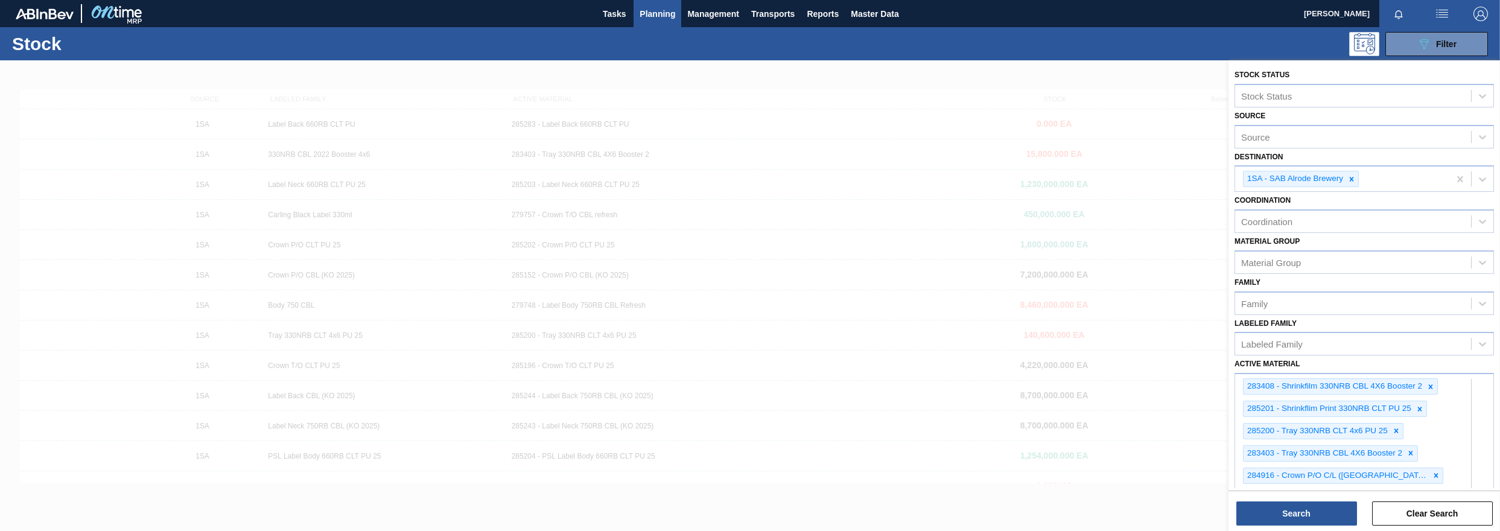
click at [709, 292] on div at bounding box center [750, 325] width 1500 height 531
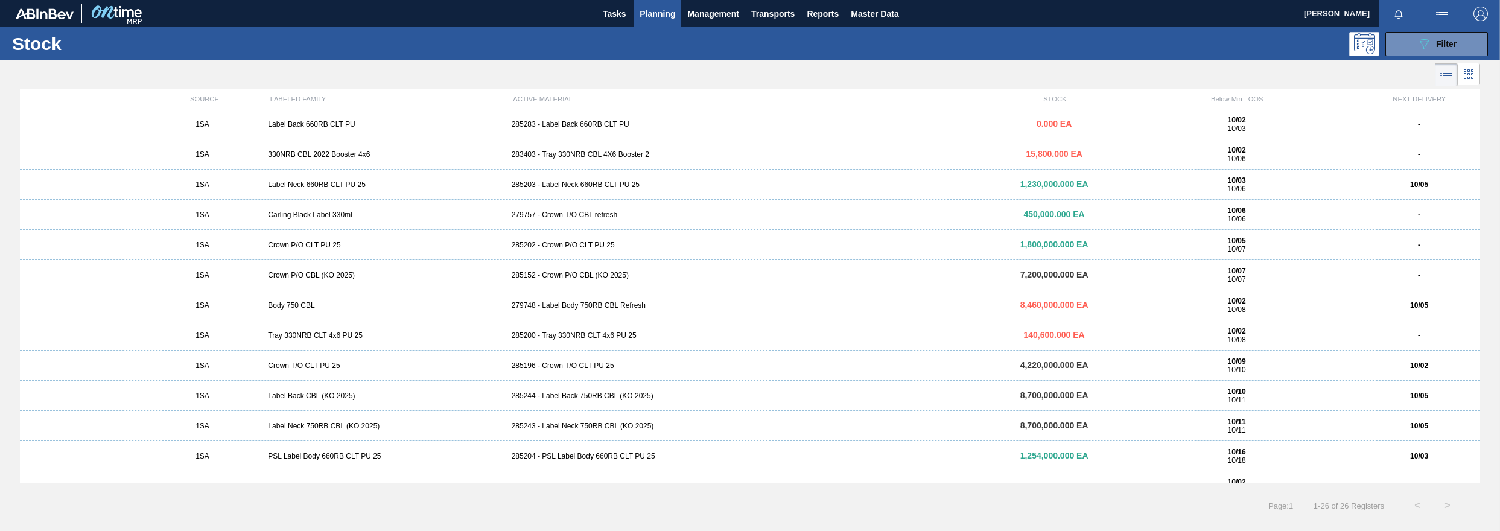
click at [599, 186] on div "285203 - Label Neck 660RB CLT PU 25" at bounding box center [750, 184] width 487 height 8
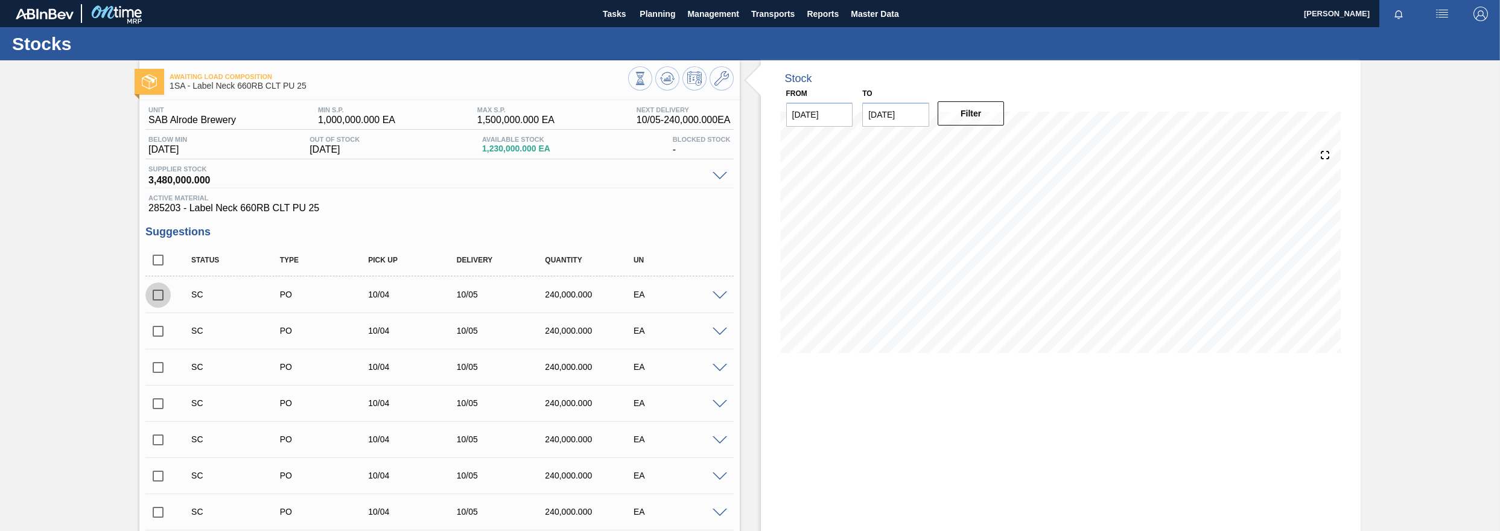
click at [157, 294] on input "checkbox" at bounding box center [157, 294] width 25 height 25
click at [158, 294] on input "checkbox" at bounding box center [157, 294] width 25 height 25
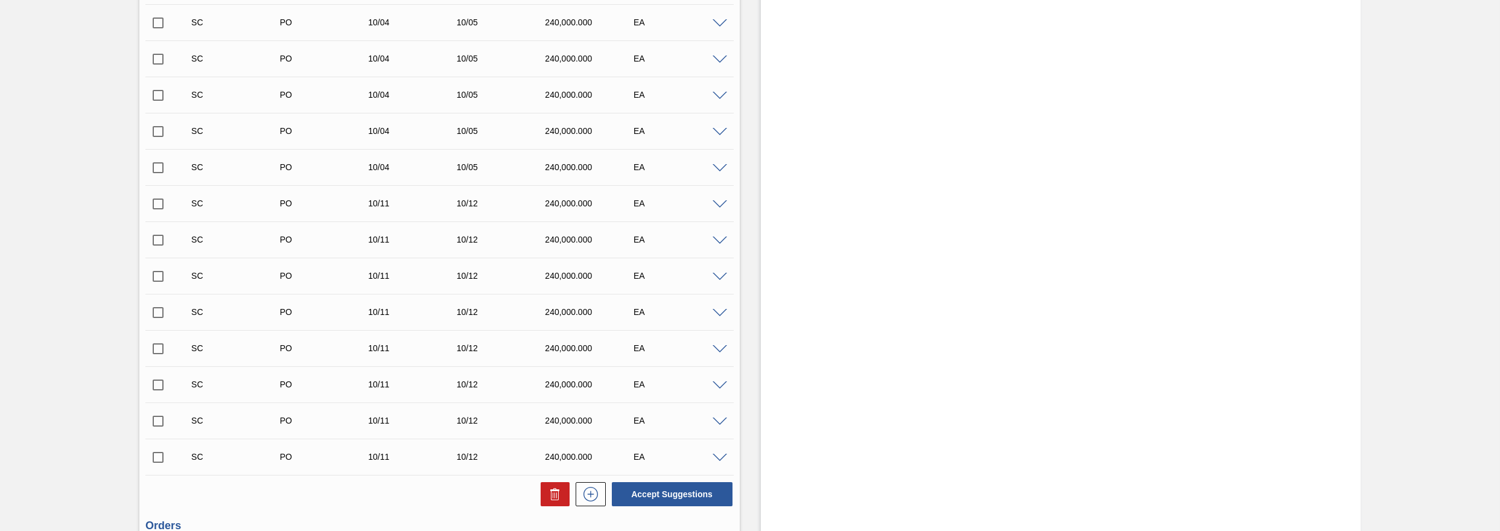
scroll to position [419, 0]
click at [665, 491] on button "Accept Suggestions" at bounding box center [672, 492] width 121 height 24
checkbox input "false"
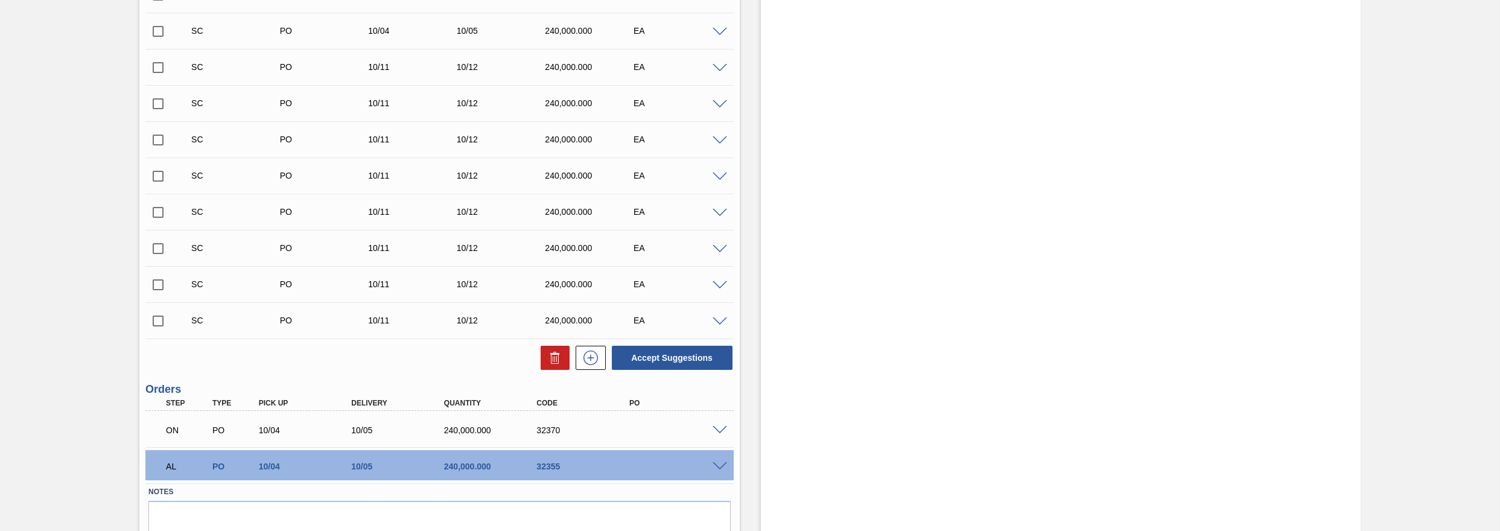
scroll to position [568, 0]
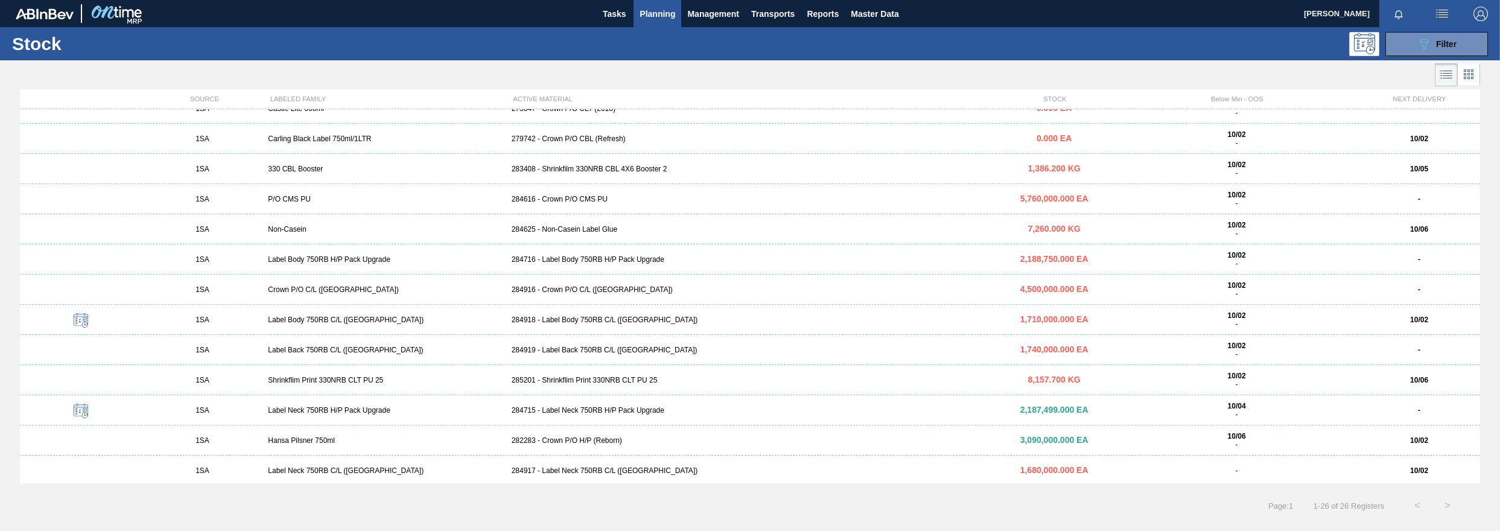
scroll to position [410, 0]
click at [974, 40] on span "Filter" at bounding box center [1446, 44] width 21 height 10
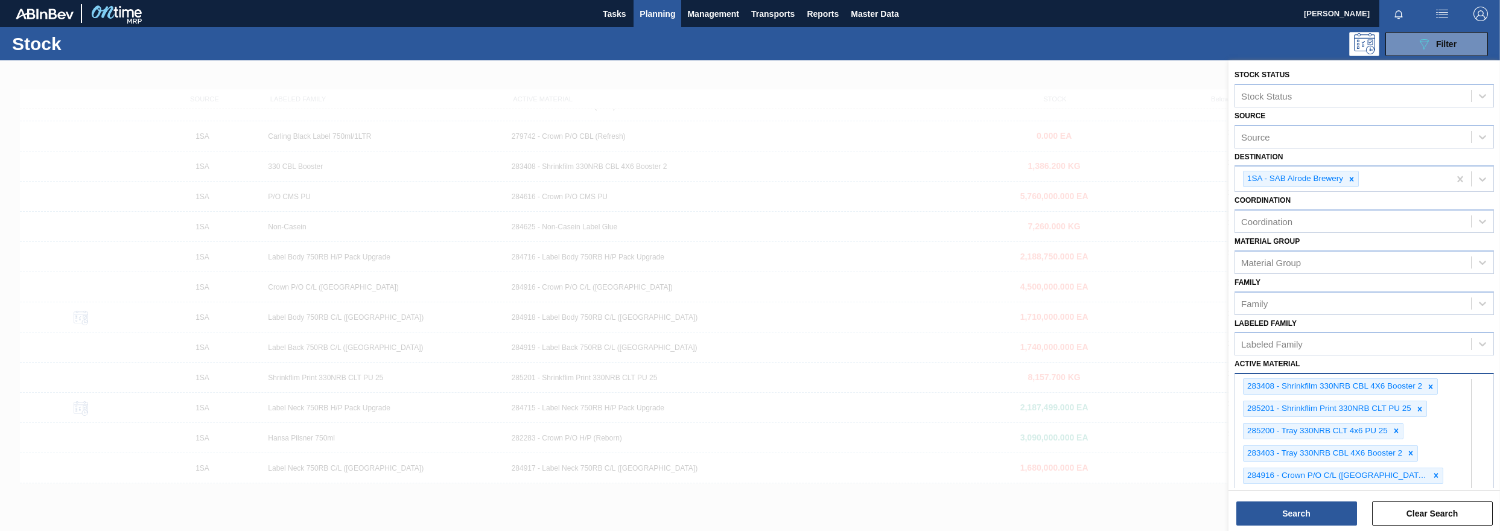
scroll to position [608, 0]
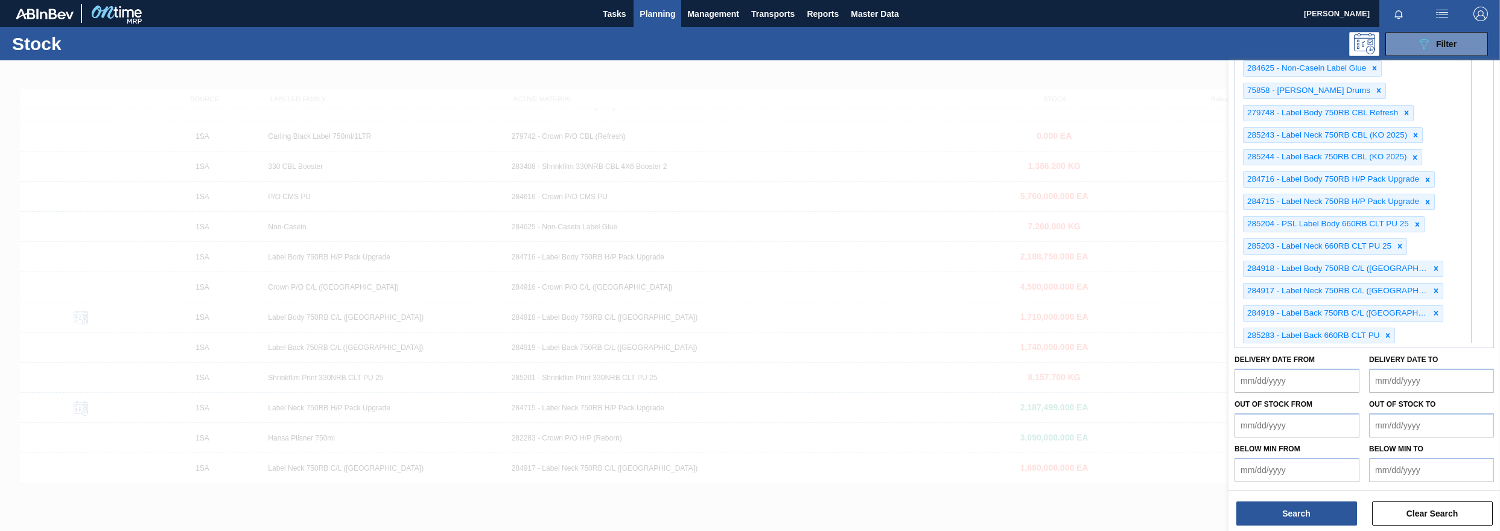
click at [974, 348] on div "283408 - Shrinkfilm 330NRB CBL 4X6 Booster 2 285201 - Shrinkflim Print 330NRB C…" at bounding box center [1363, 56] width 259 height 583
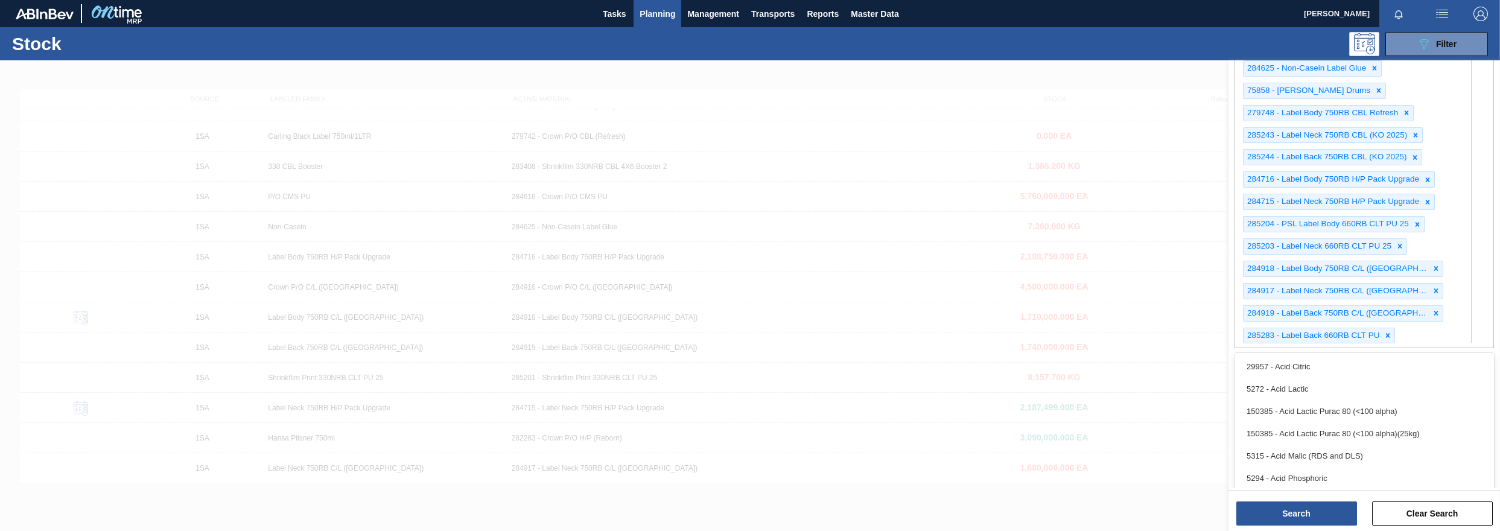
click at [974, 332] on div "283408 - Shrinkfilm 330NRB CBL 4X6 Booster 2 285201 - Shrinkflim Print 330NRB C…" at bounding box center [1342, 57] width 214 height 581
type Material "284618"
type Material "284617"
type Material "284619"
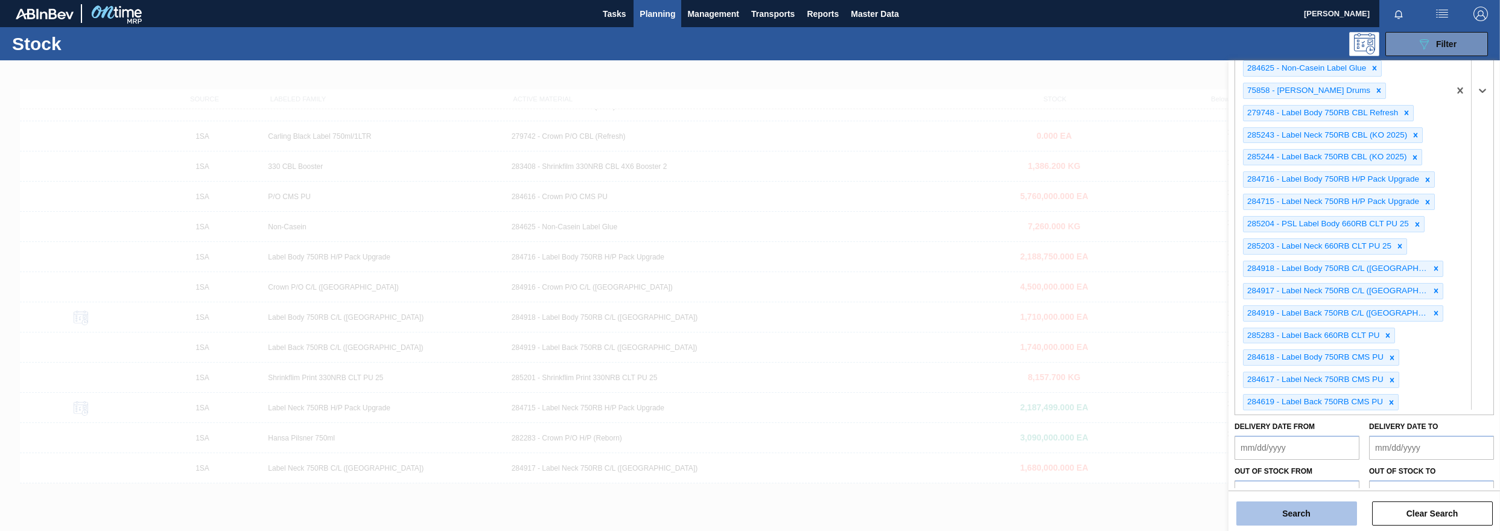
click at [974, 516] on button "Search" at bounding box center [1296, 513] width 121 height 24
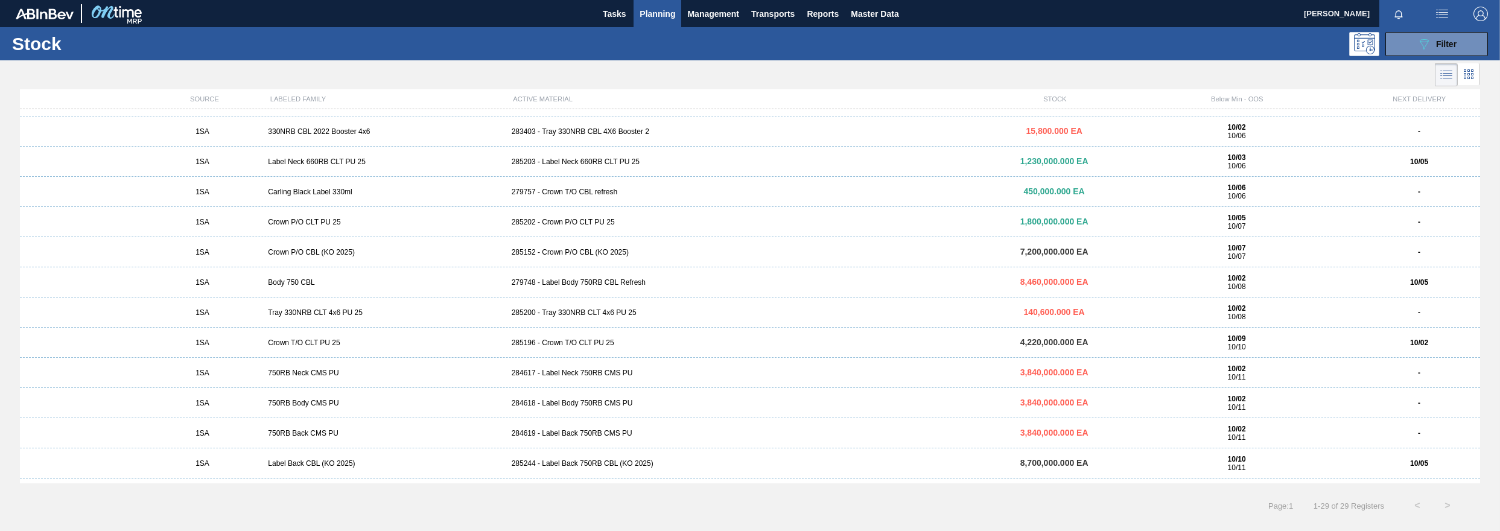
scroll to position [0, 0]
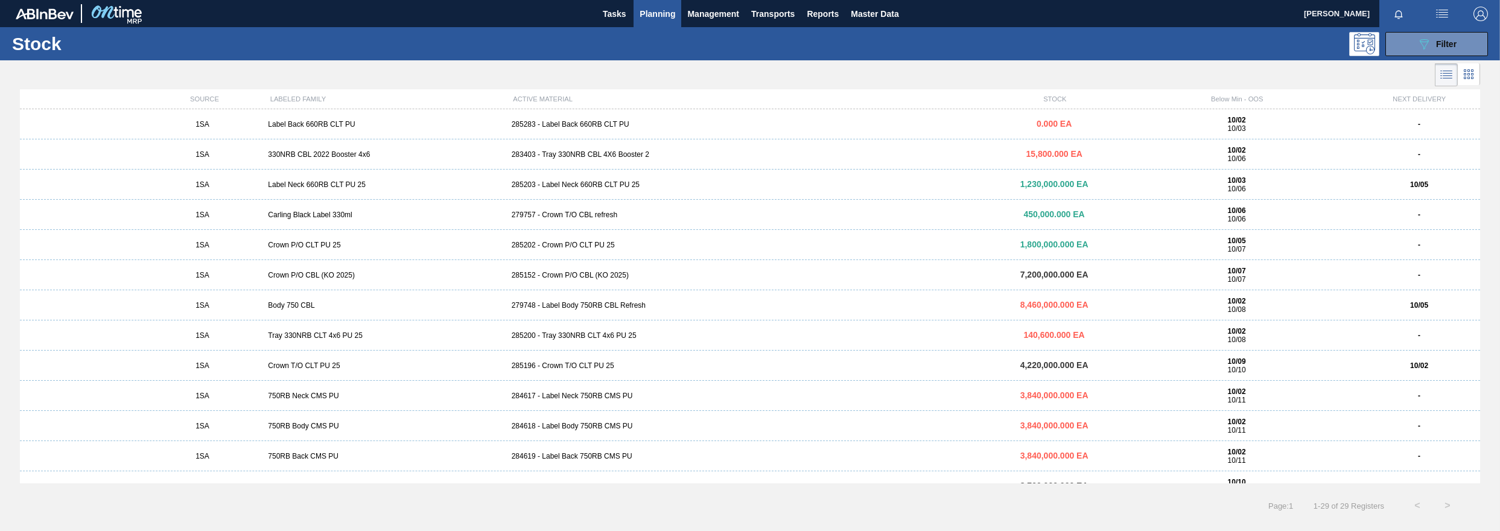
click at [592, 423] on div "284618 - Label Body 750RB CMS PU" at bounding box center [750, 426] width 487 height 8
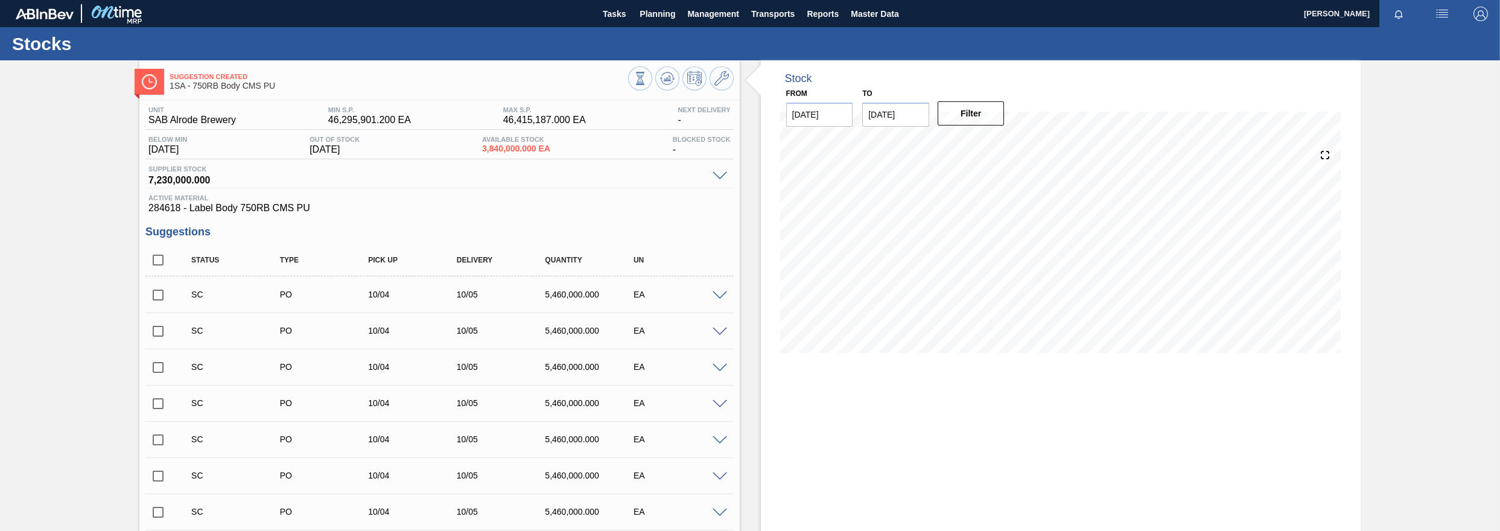
click at [157, 294] on input "checkbox" at bounding box center [157, 294] width 25 height 25
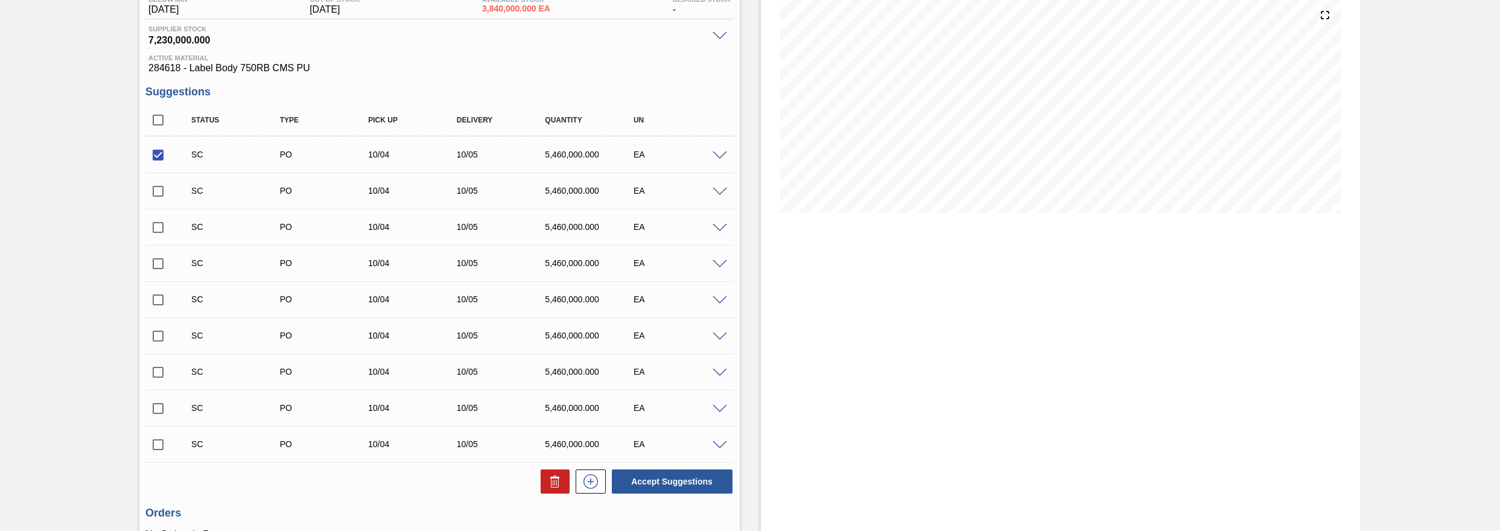
scroll to position [258, 0]
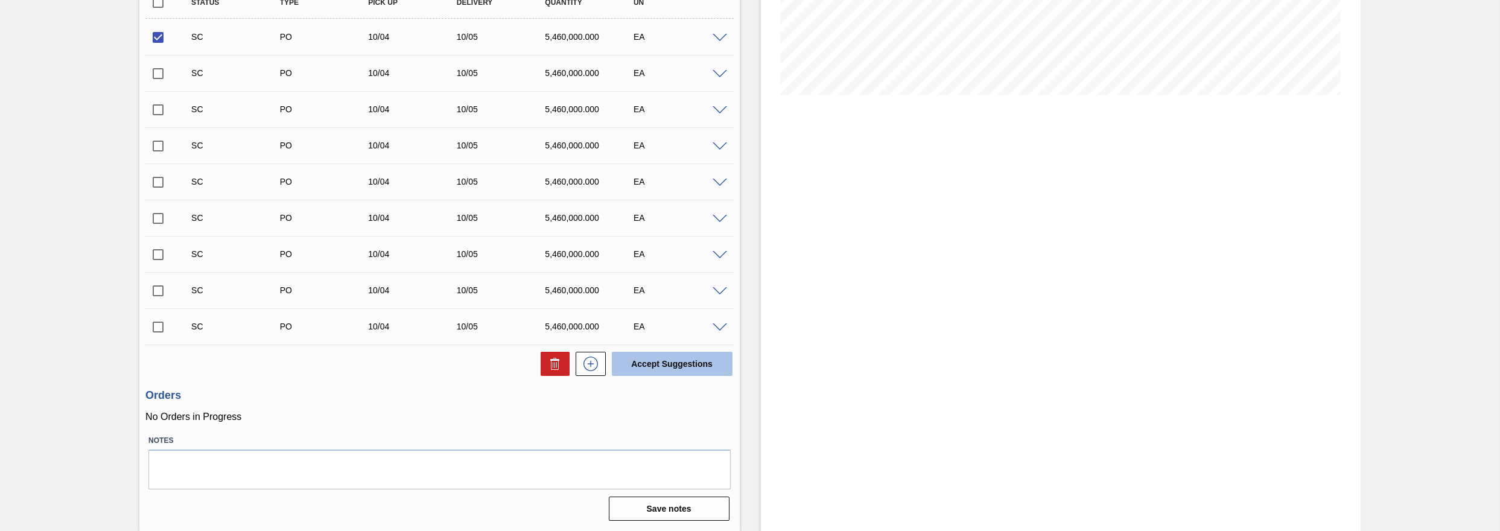
click at [678, 369] on button "Accept Suggestions" at bounding box center [672, 364] width 121 height 24
checkbox input "false"
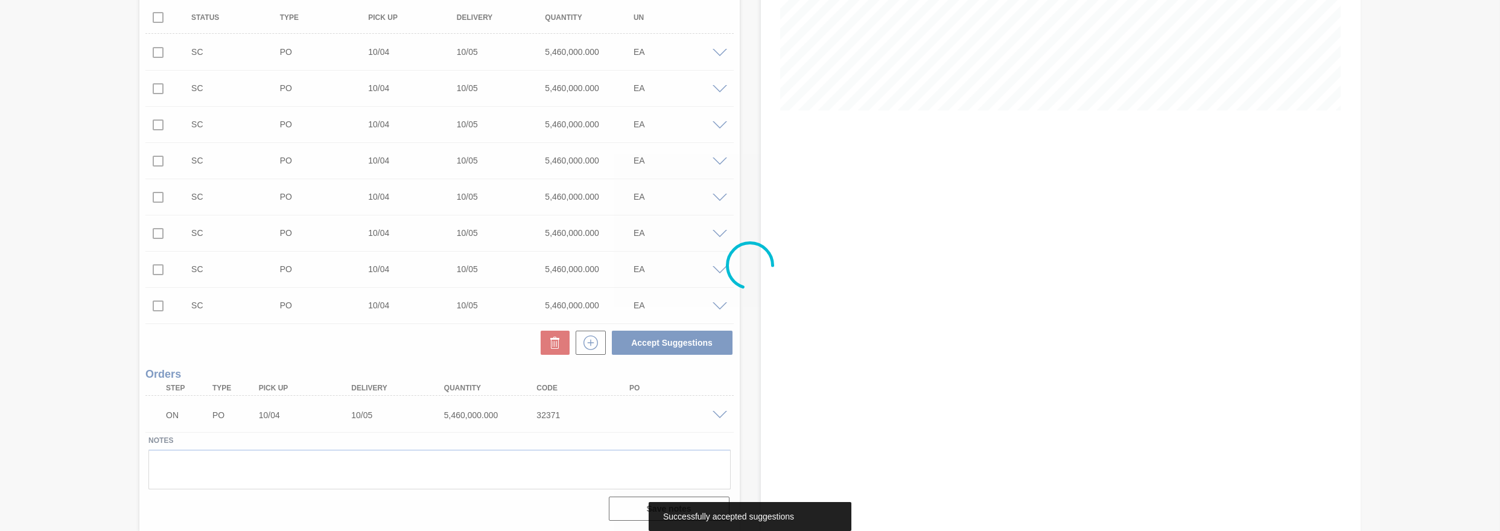
scroll to position [243, 0]
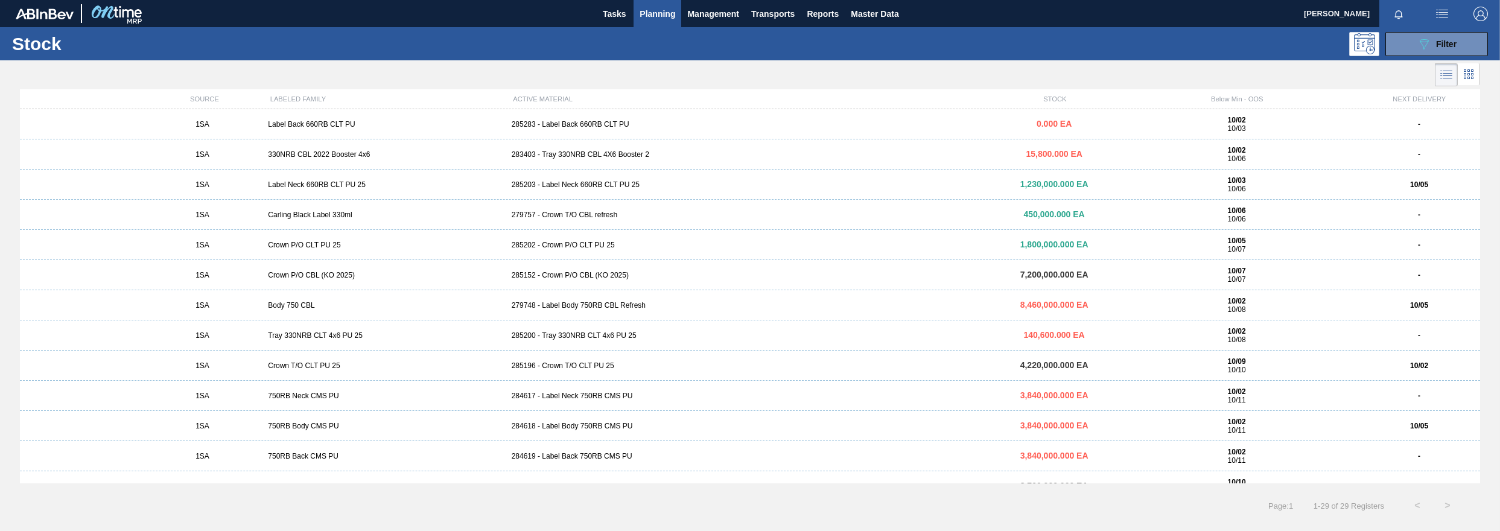
click at [569, 424] on div "284618 - Label Body 750RB CMS PU" at bounding box center [750, 426] width 487 height 8
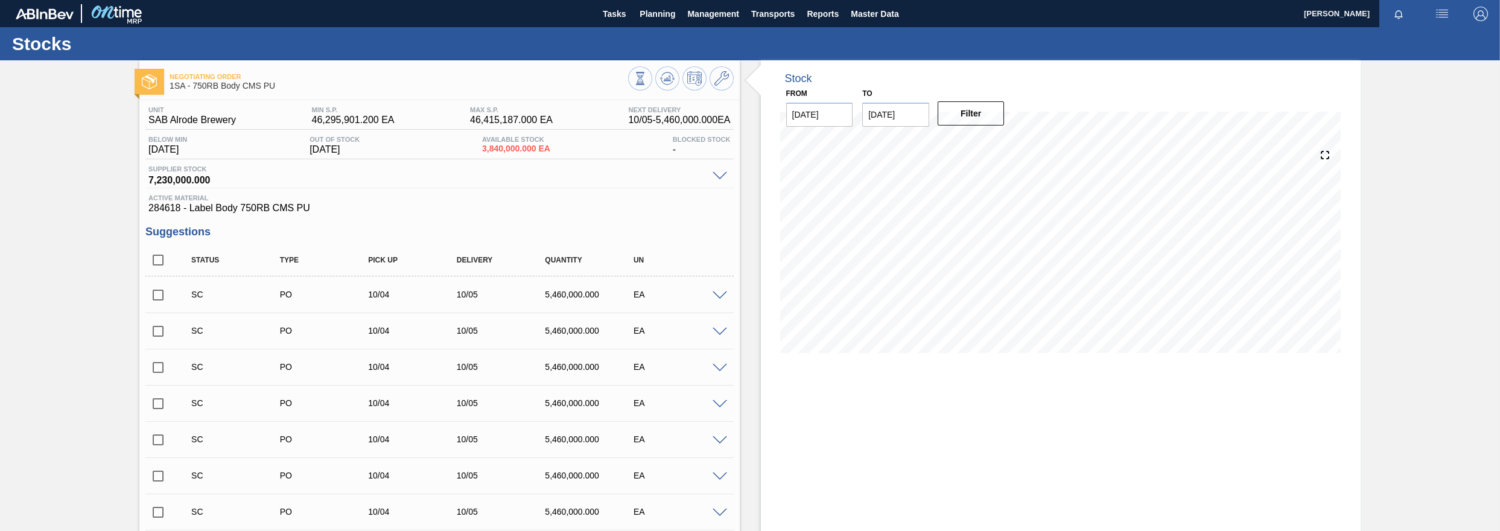
click at [159, 296] on input "checkbox" at bounding box center [157, 294] width 25 height 25
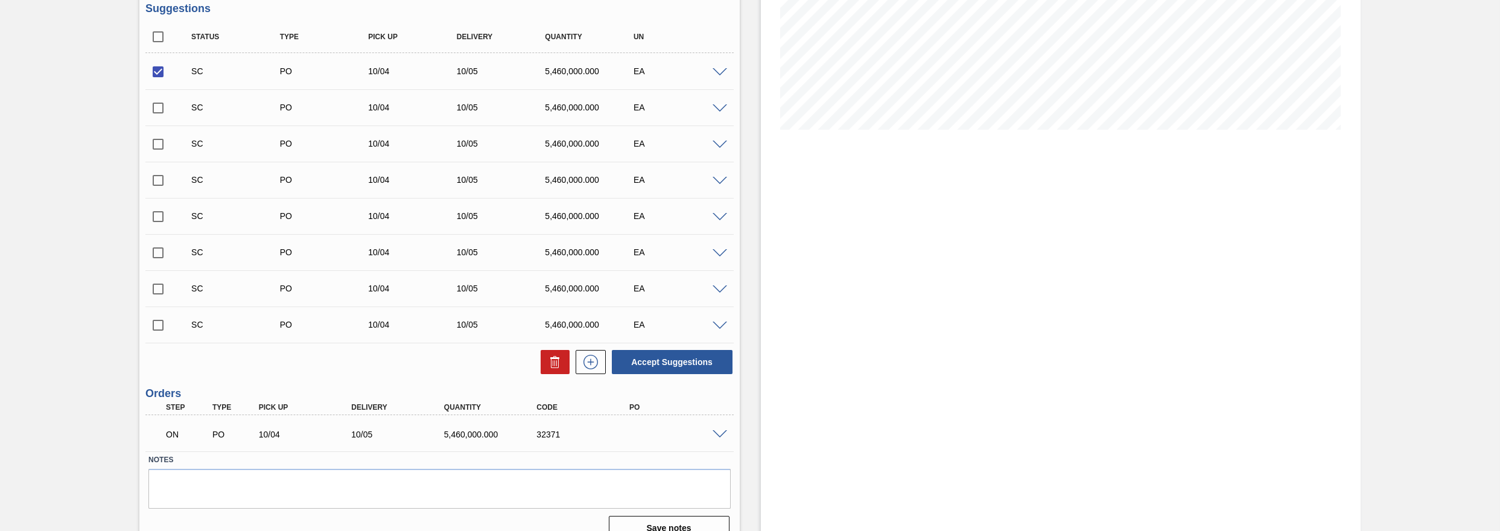
scroll to position [243, 0]
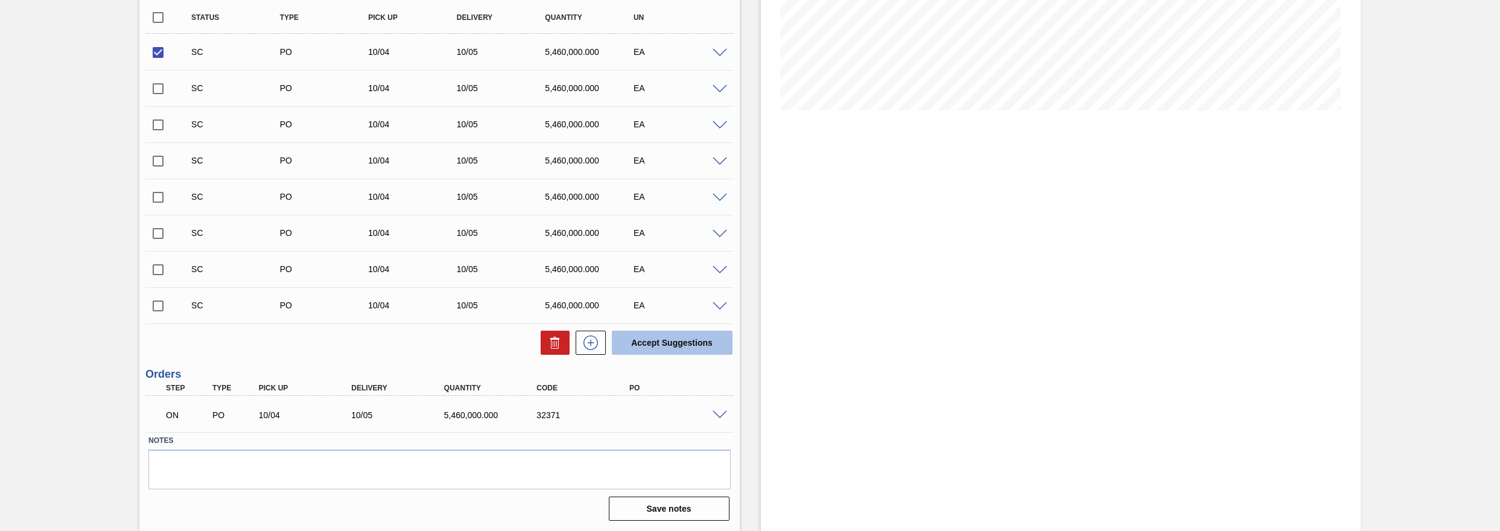
click at [672, 348] on button "Accept Suggestions" at bounding box center [672, 343] width 121 height 24
checkbox input "false"
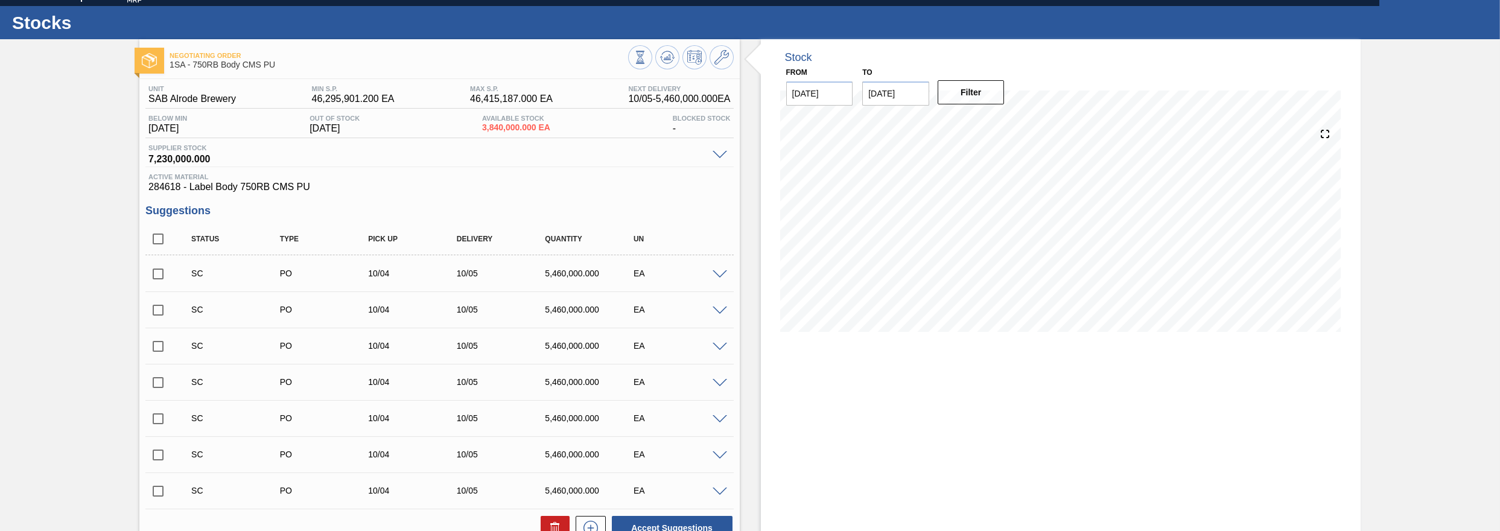
scroll to position [0, 0]
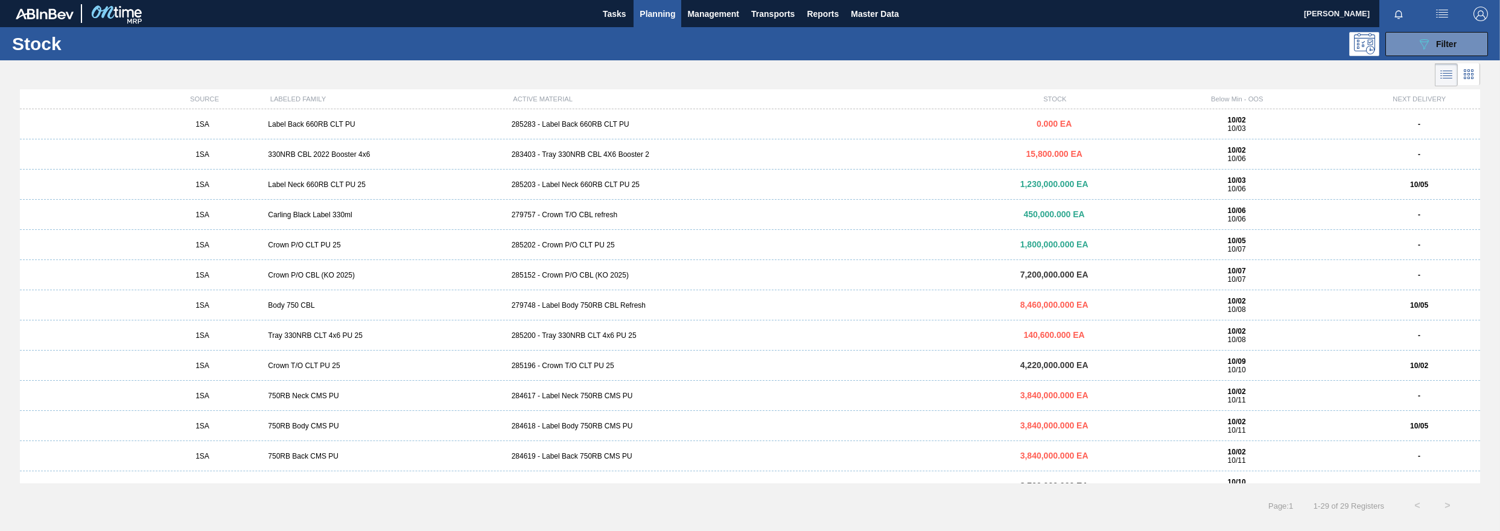
click at [565, 458] on div "284619 - Label Back 750RB CMS PU" at bounding box center [750, 456] width 487 height 8
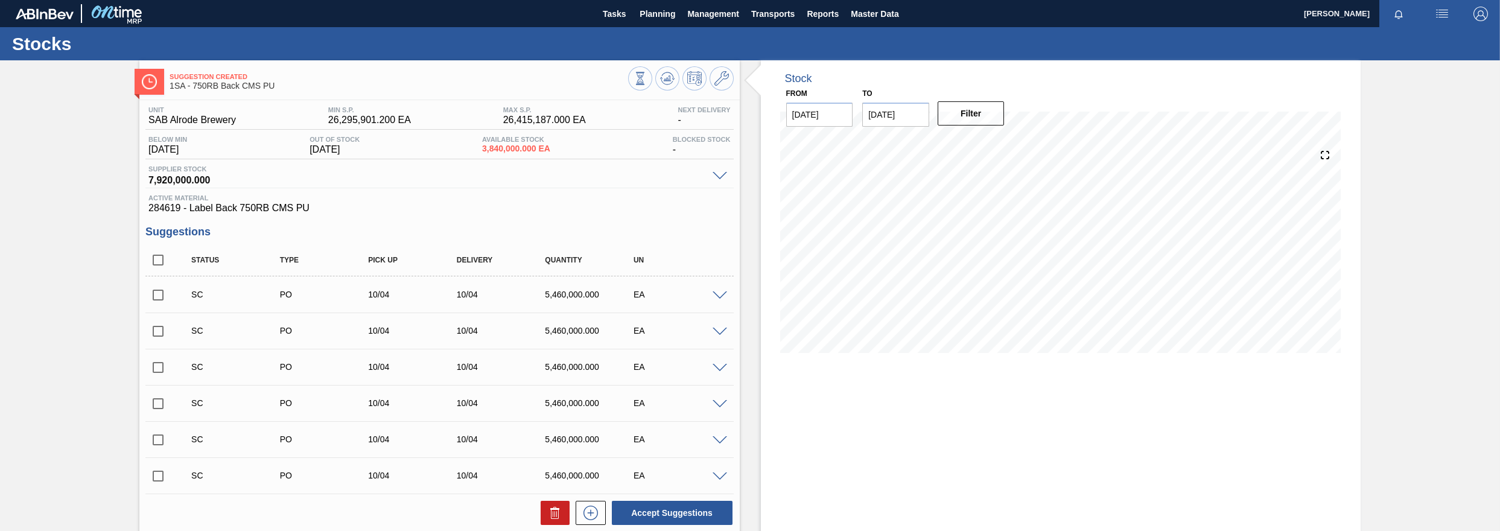
click at [153, 296] on input "checkbox" at bounding box center [157, 294] width 25 height 25
click at [656, 517] on button "Accept Suggestions" at bounding box center [672, 513] width 121 height 24
checkbox input "false"
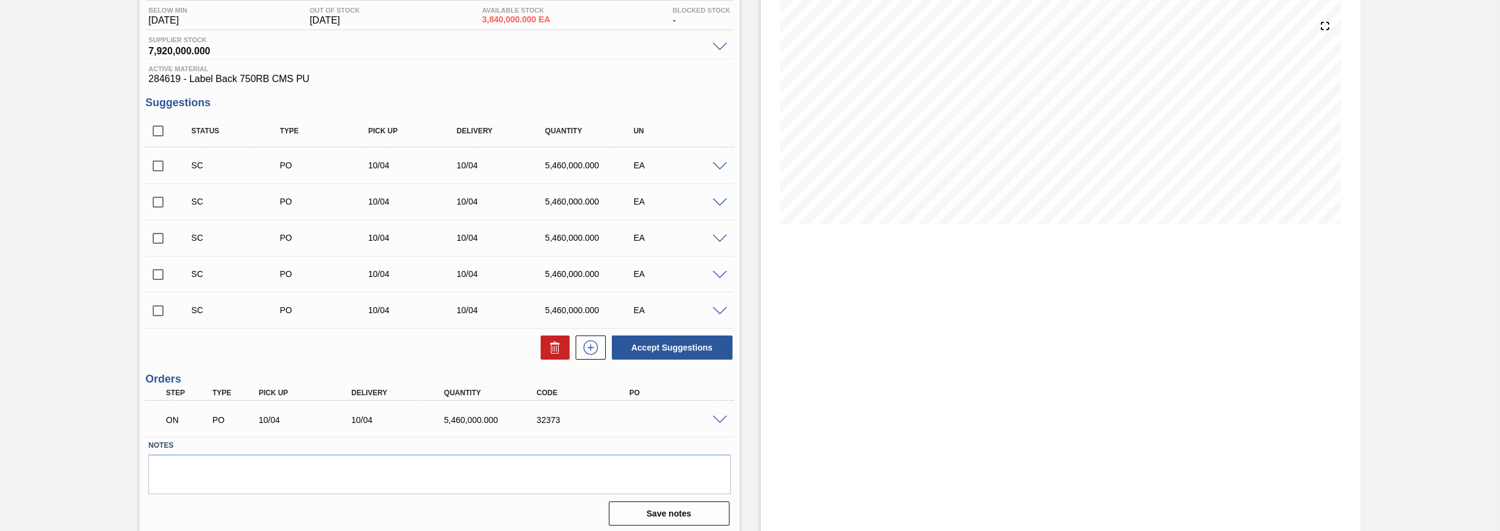
scroll to position [134, 0]
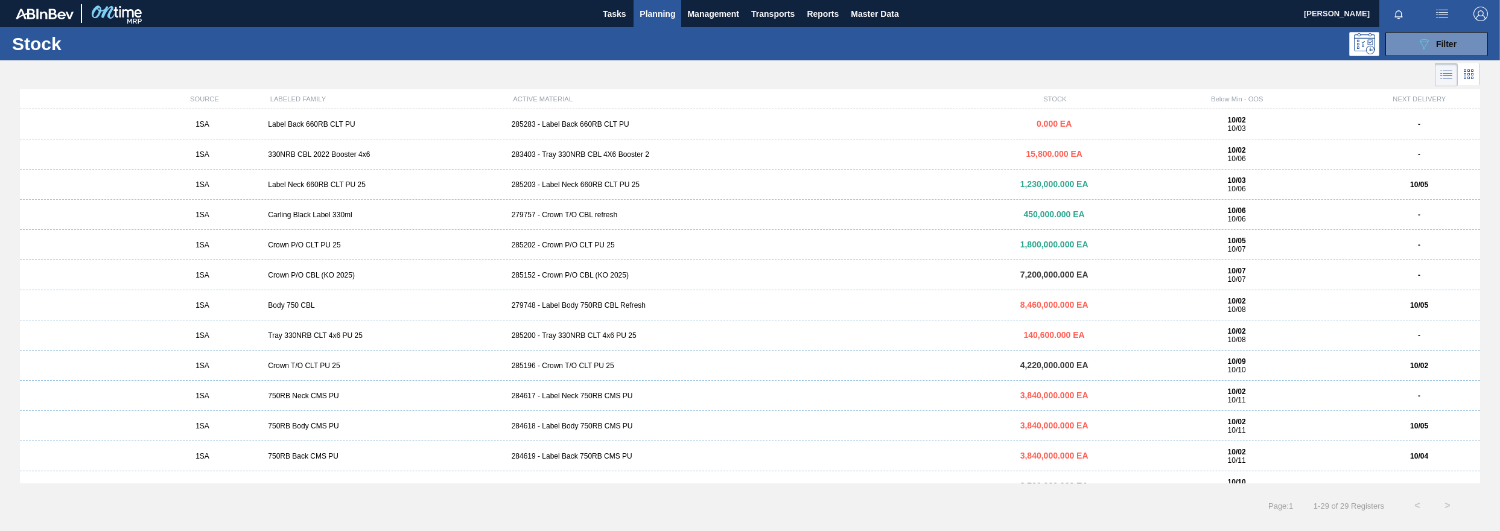
click at [573, 428] on div "284618 - Label Body 750RB CMS PU" at bounding box center [750, 426] width 487 height 8
click at [547, 398] on div "284617 - Label Neck 750RB CMS PU" at bounding box center [750, 396] width 487 height 8
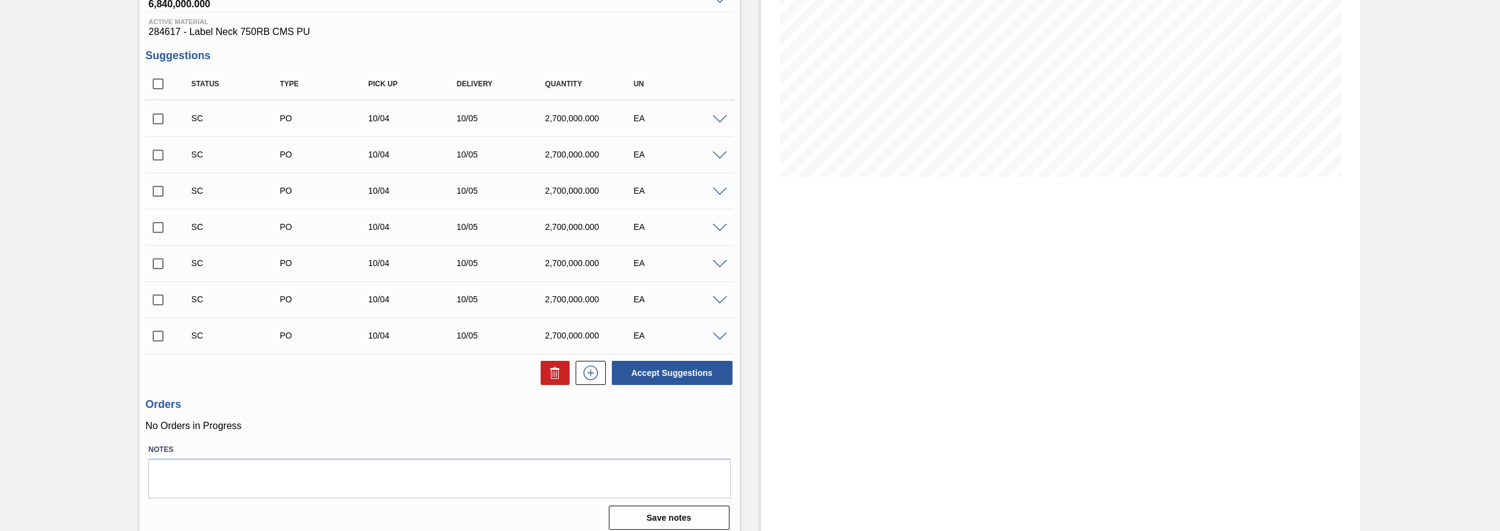
scroll to position [185, 0]
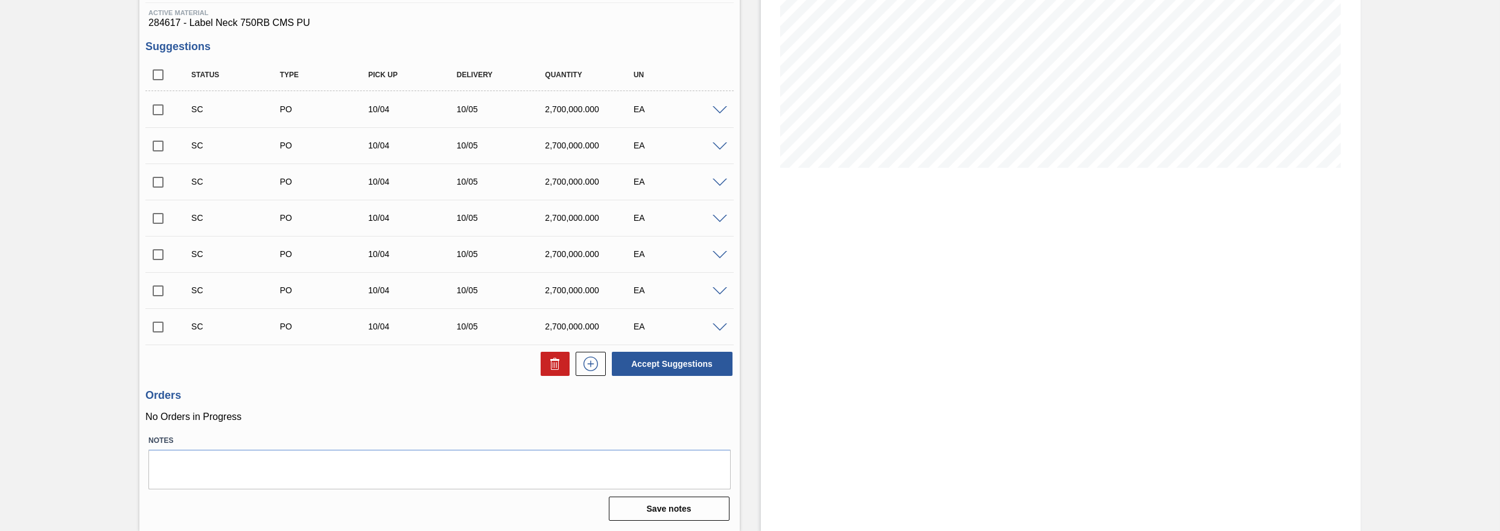
drag, startPoint x: 158, startPoint y: 110, endPoint x: 173, endPoint y: 114, distance: 15.5
click at [160, 112] on input "checkbox" at bounding box center [157, 109] width 25 height 25
click at [643, 354] on button "Accept Suggestions" at bounding box center [672, 364] width 121 height 24
checkbox input "false"
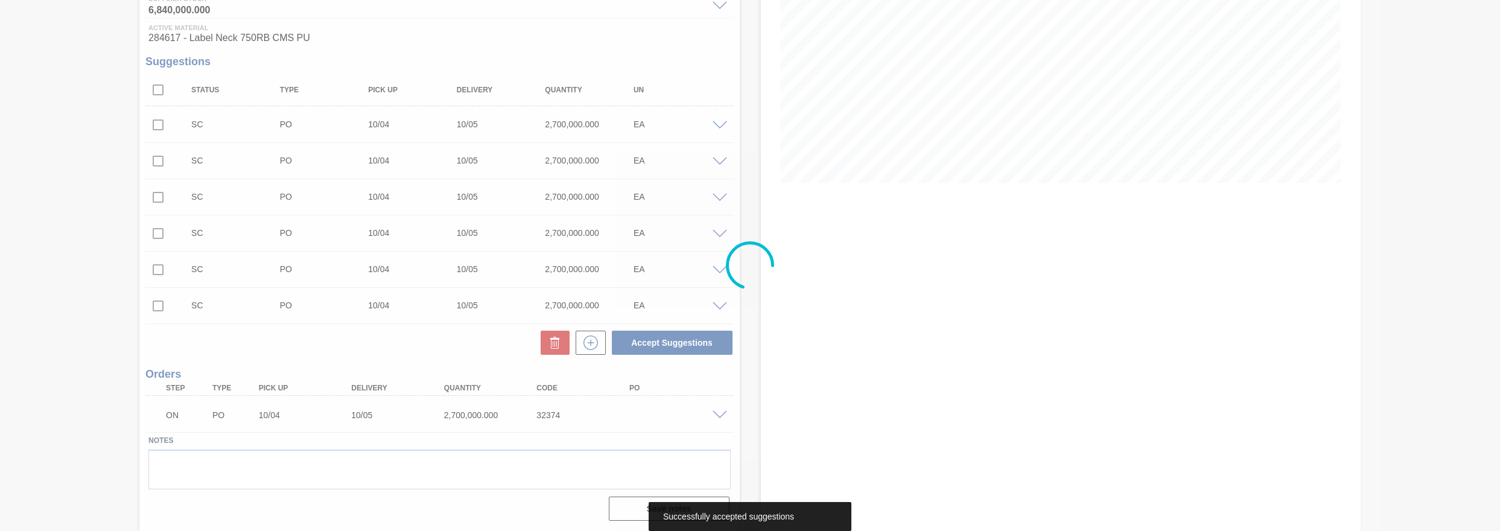
scroll to position [170, 0]
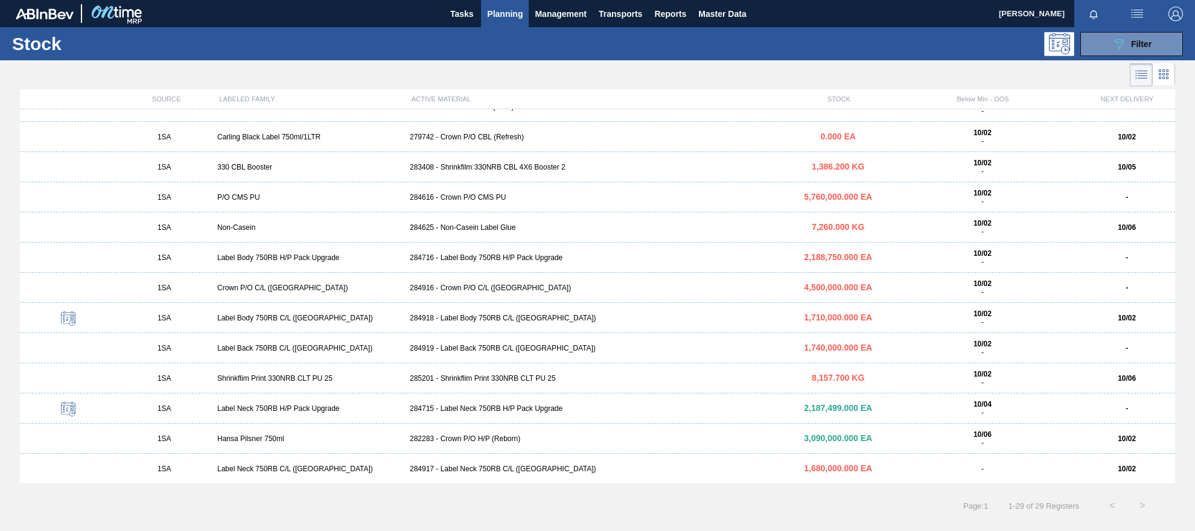
scroll to position [501, 0]
click at [487, 470] on div "284917 - Label Neck 750RB C/L ([GEOGRAPHIC_DATA])" at bounding box center [597, 468] width 385 height 8
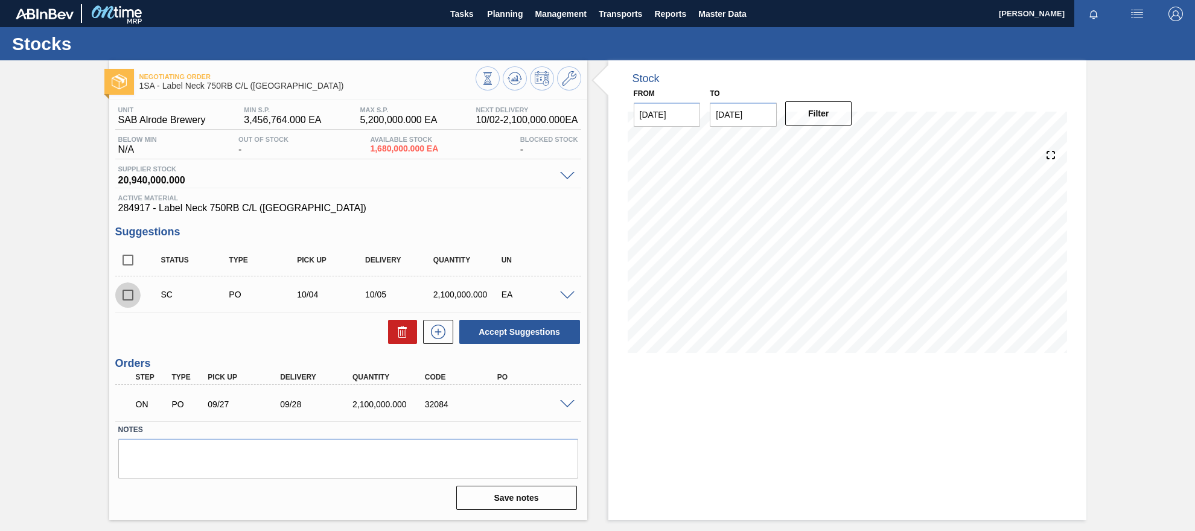
click at [130, 295] on input "checkbox" at bounding box center [127, 294] width 25 height 25
click at [541, 332] on button "Accept Suggestions" at bounding box center [519, 332] width 121 height 24
checkbox input "false"
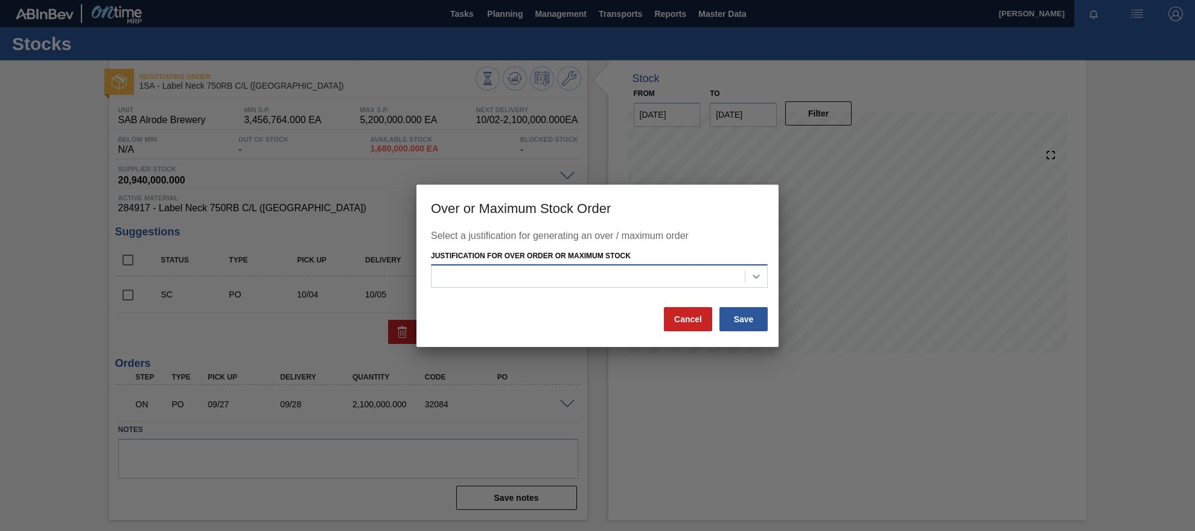
click at [761, 275] on icon at bounding box center [756, 276] width 12 height 12
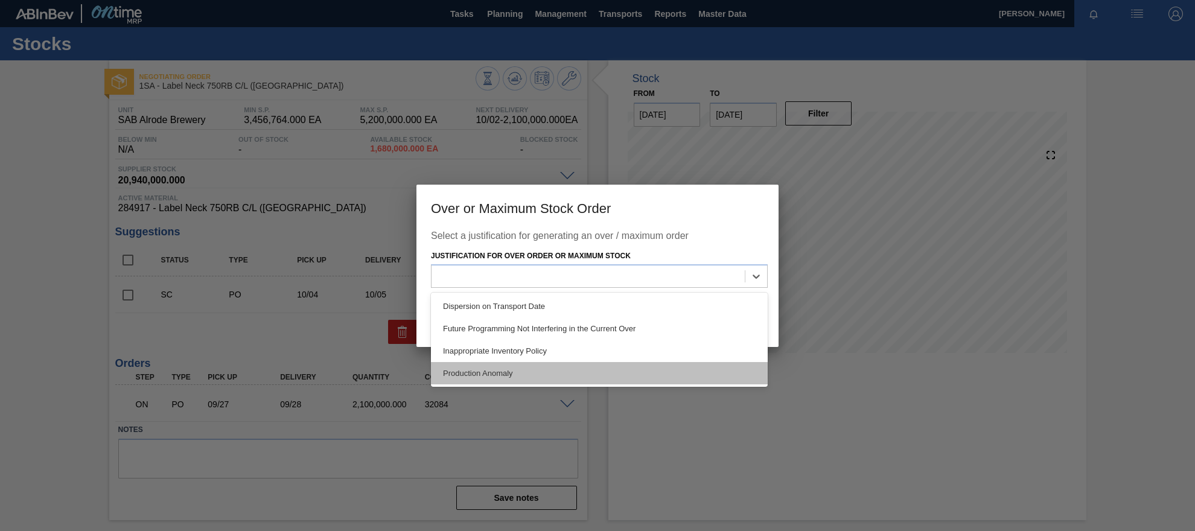
click at [469, 369] on div "Production Anomaly" at bounding box center [599, 373] width 337 height 22
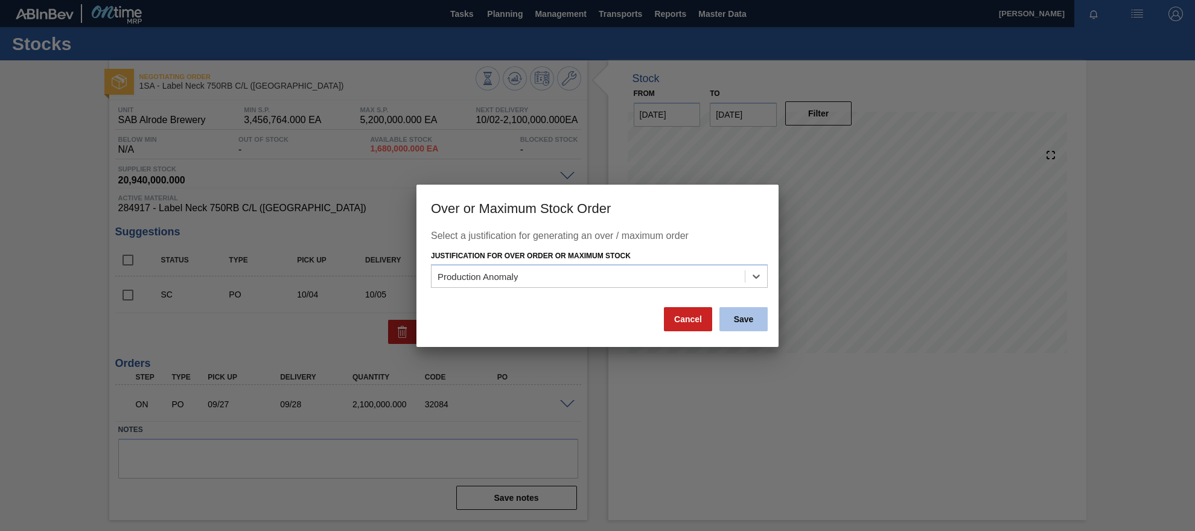
click at [735, 316] on button "Save" at bounding box center [743, 319] width 48 height 24
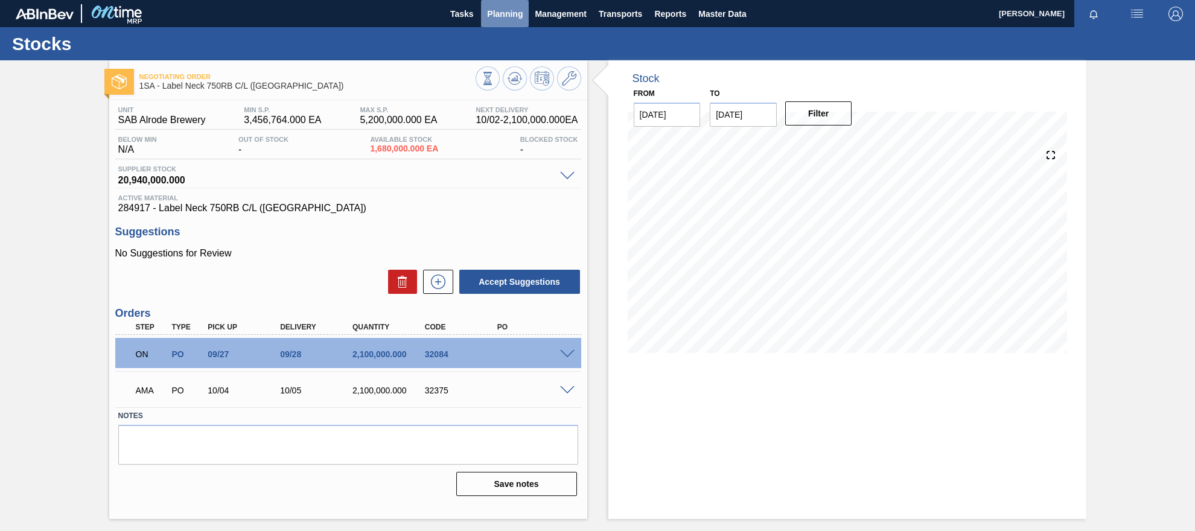
click at [507, 13] on span "Planning" at bounding box center [505, 14] width 36 height 14
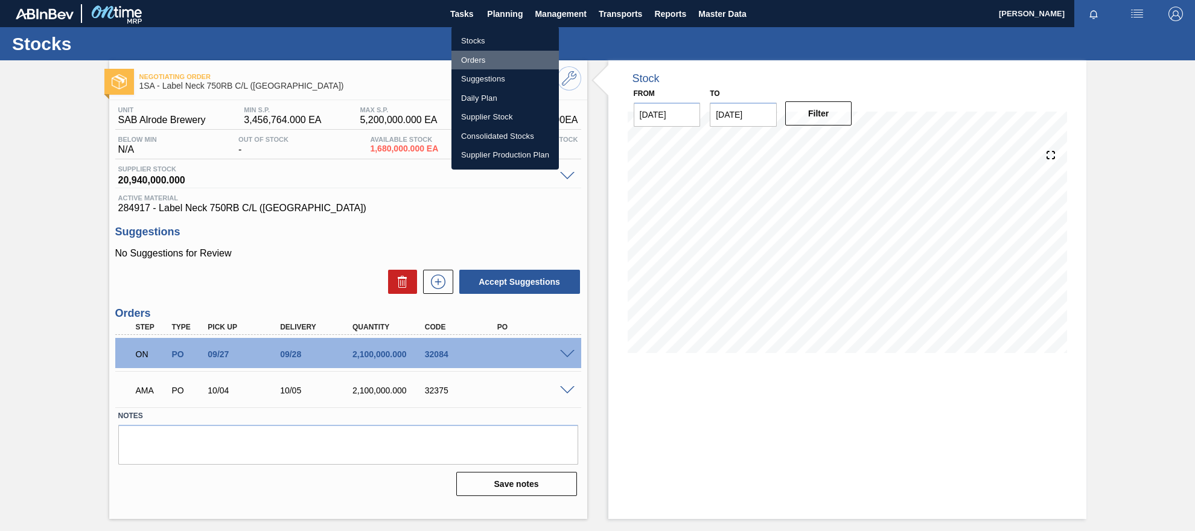
click at [477, 59] on li "Orders" at bounding box center [504, 60] width 107 height 19
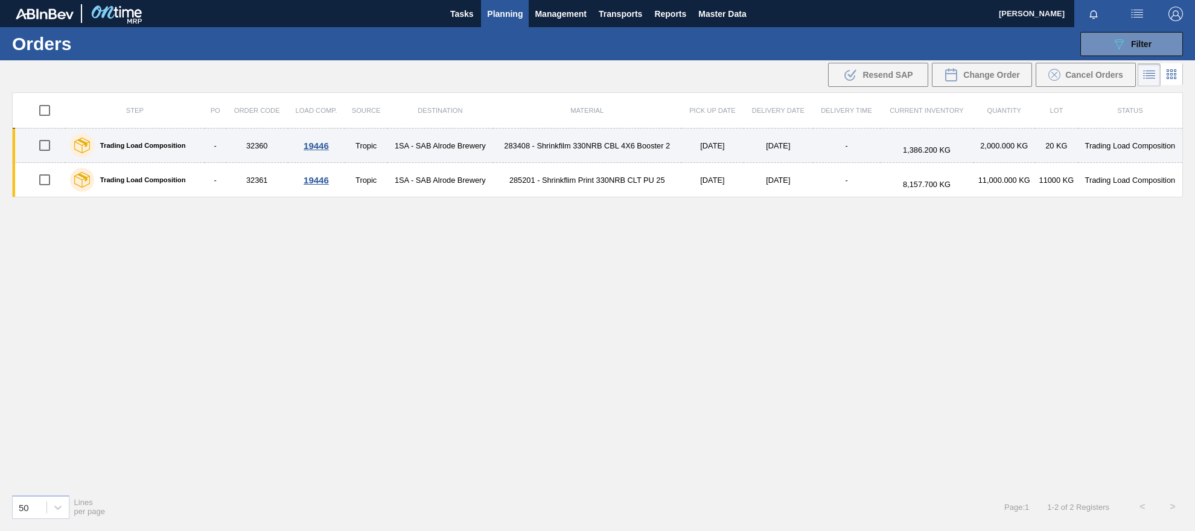
click at [319, 143] on div "19446" at bounding box center [316, 146] width 53 height 10
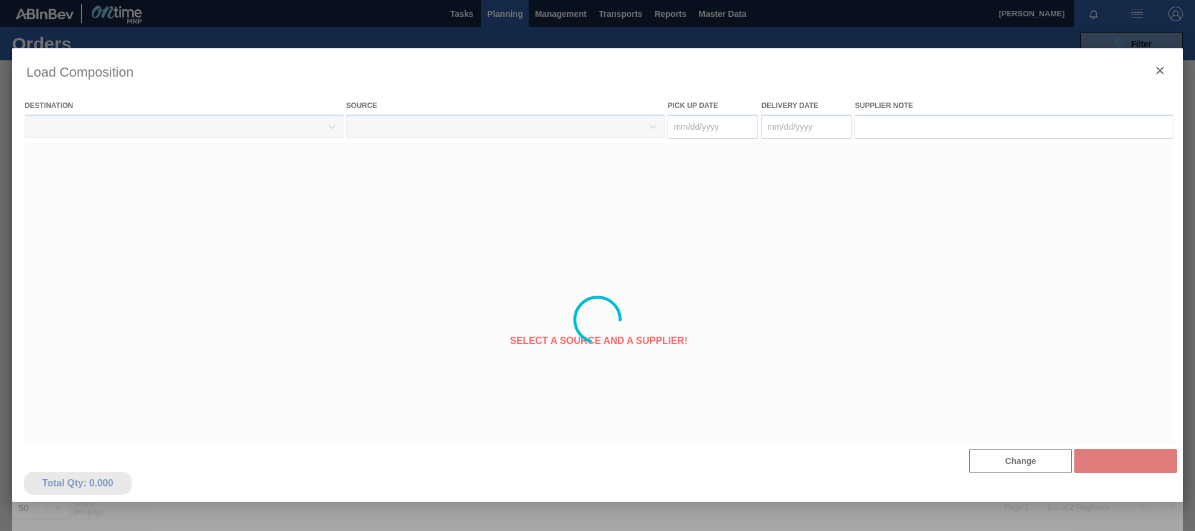
type Date "[DATE]"
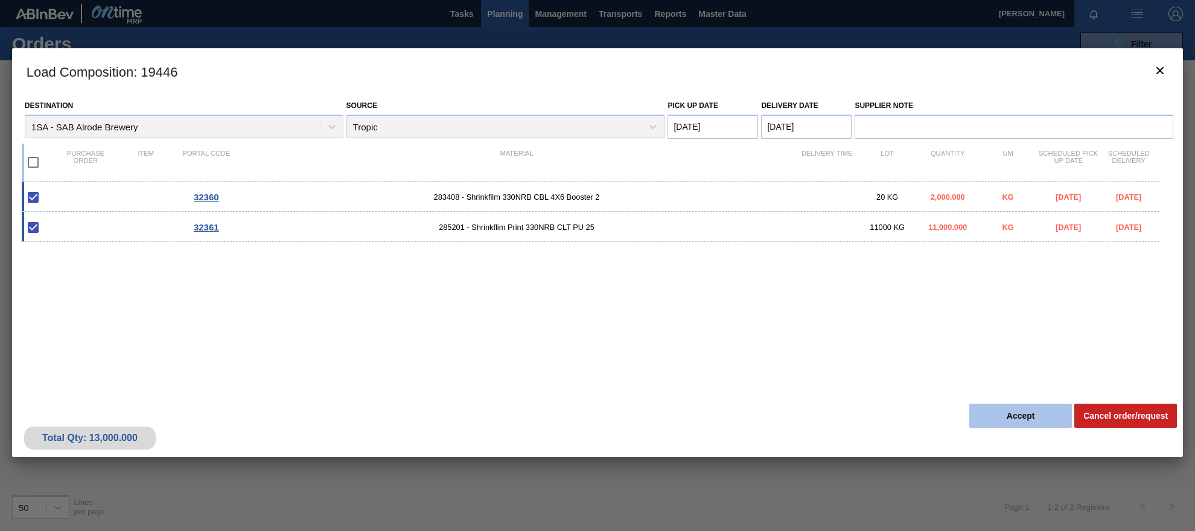
click at [974, 422] on button "Accept" at bounding box center [1020, 416] width 103 height 24
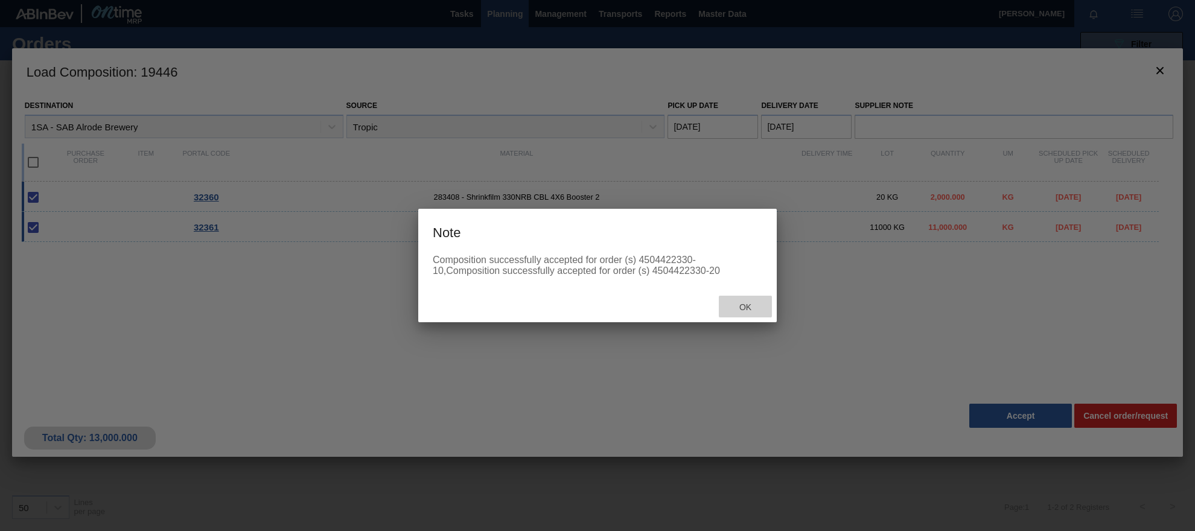
click at [746, 308] on span "Ok" at bounding box center [744, 307] width 31 height 10
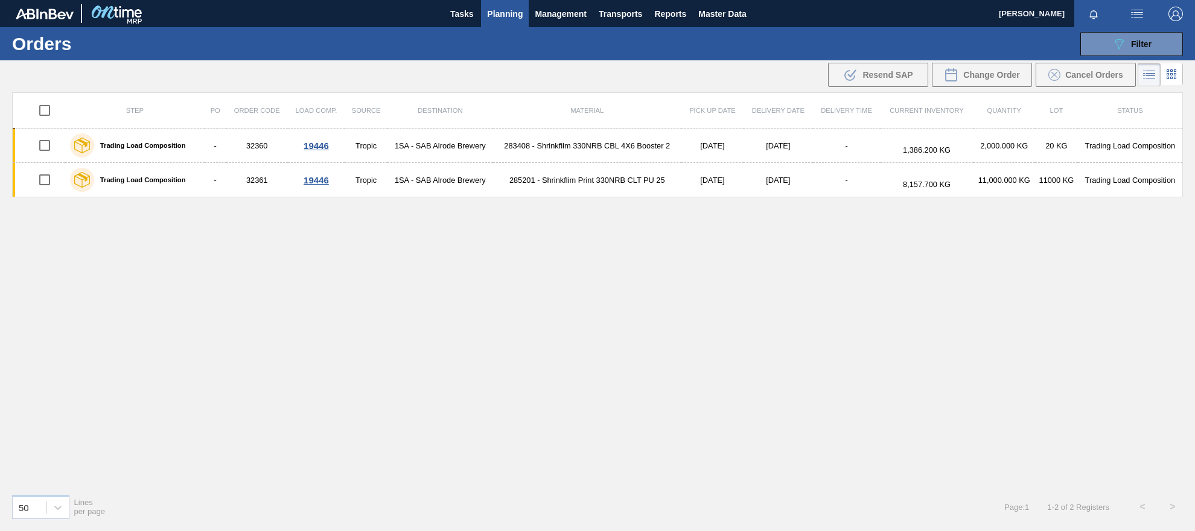
click at [513, 16] on span "Planning" at bounding box center [505, 14] width 36 height 14
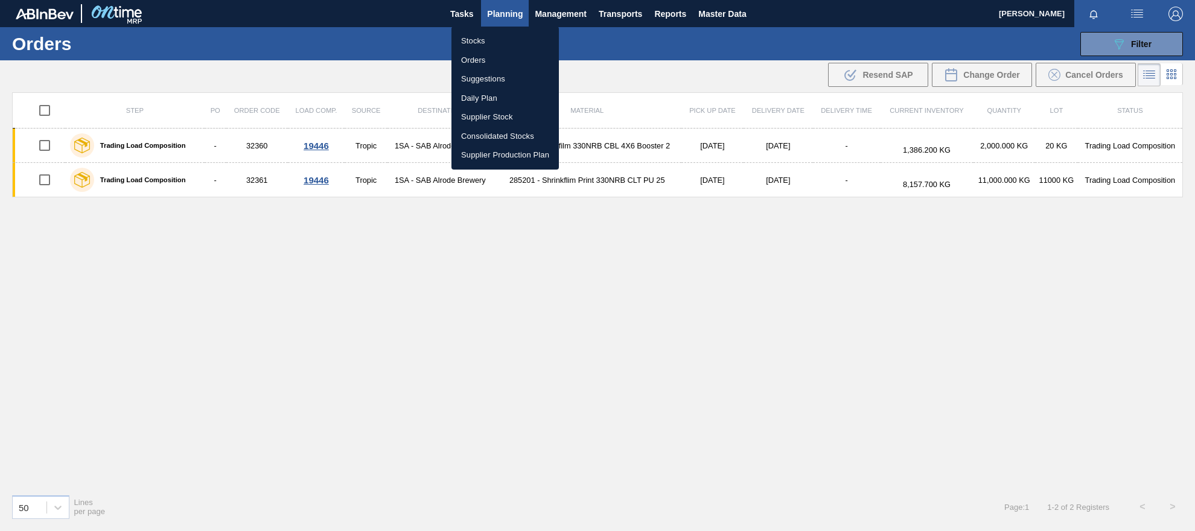
click at [475, 42] on li "Stocks" at bounding box center [504, 40] width 107 height 19
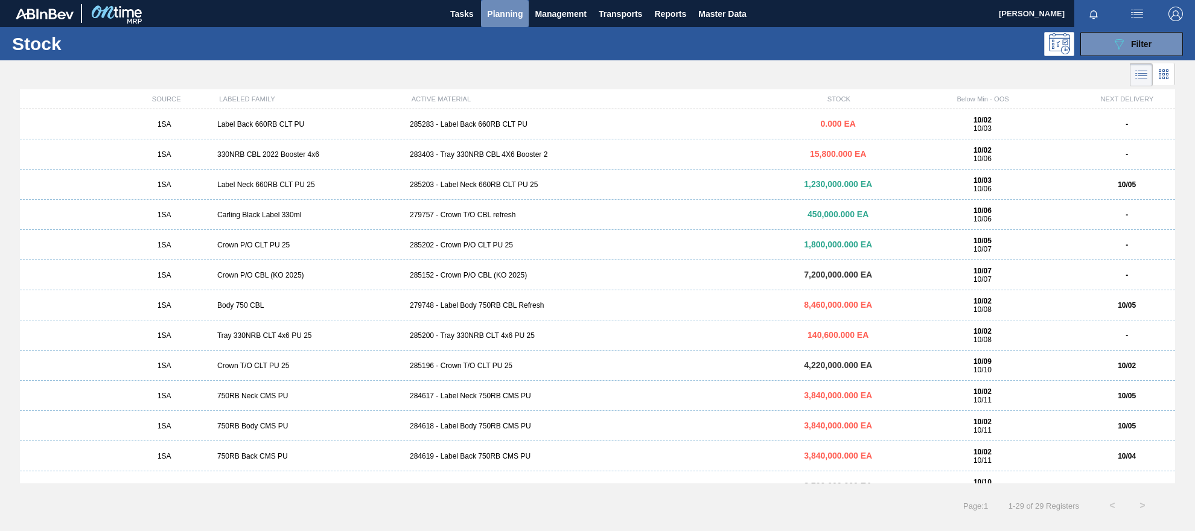
click at [510, 19] on span "Planning" at bounding box center [505, 14] width 36 height 14
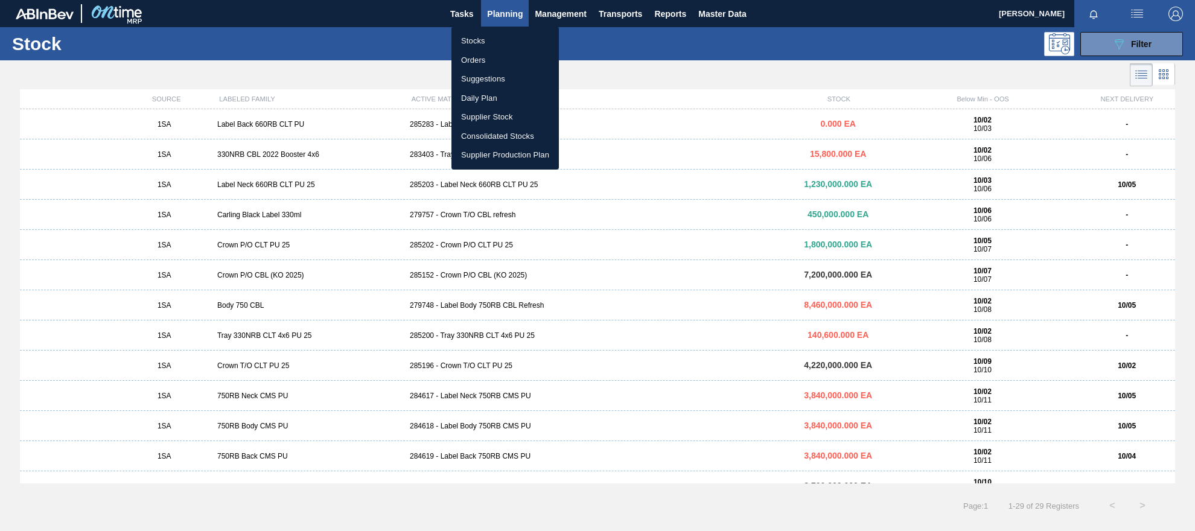
click at [488, 56] on li "Orders" at bounding box center [504, 60] width 107 height 19
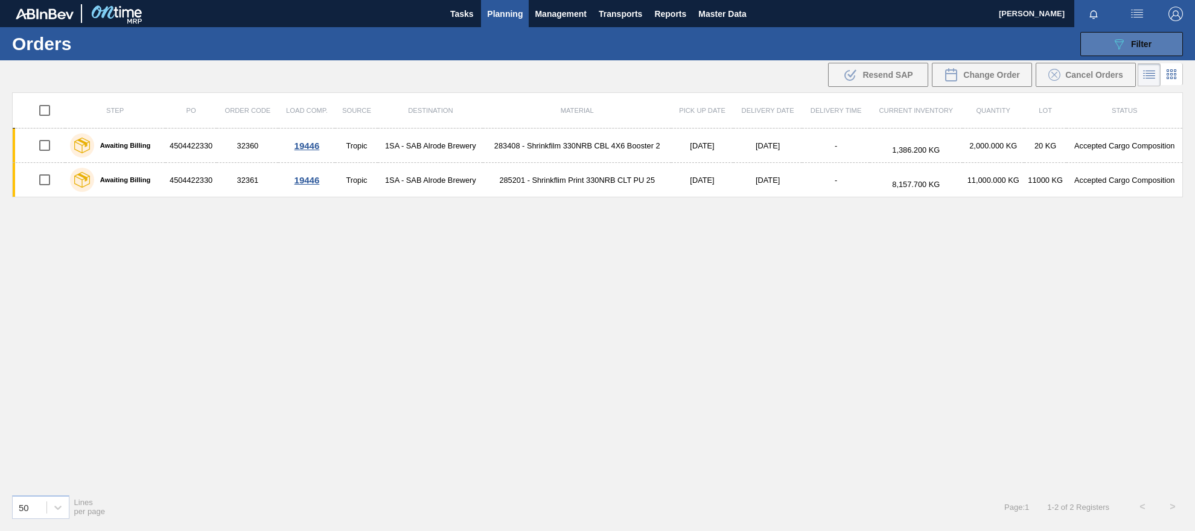
click at [974, 46] on span "Filter" at bounding box center [1141, 44] width 21 height 10
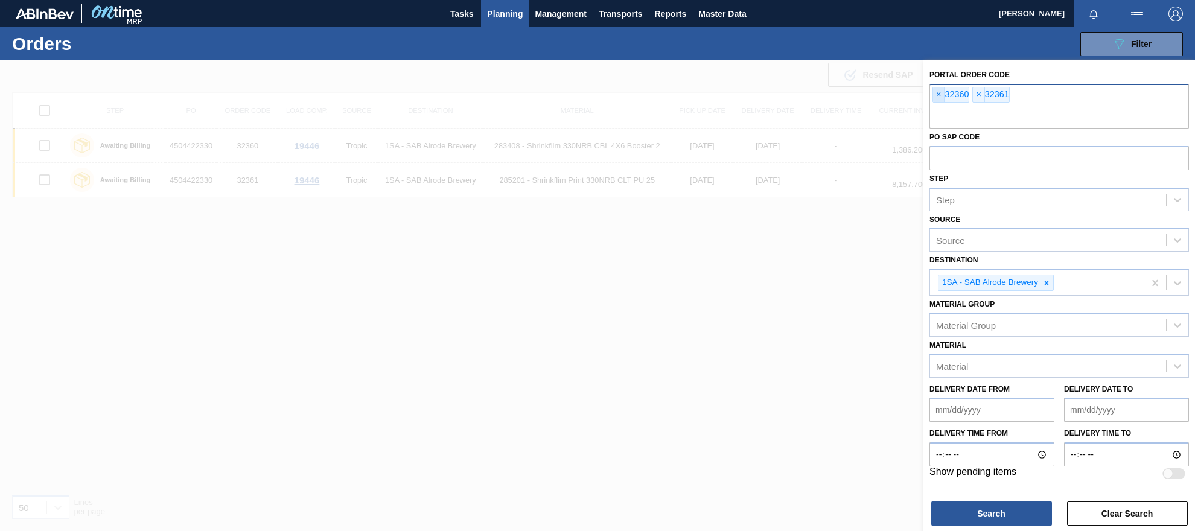
click at [939, 95] on span "×" at bounding box center [938, 94] width 11 height 14
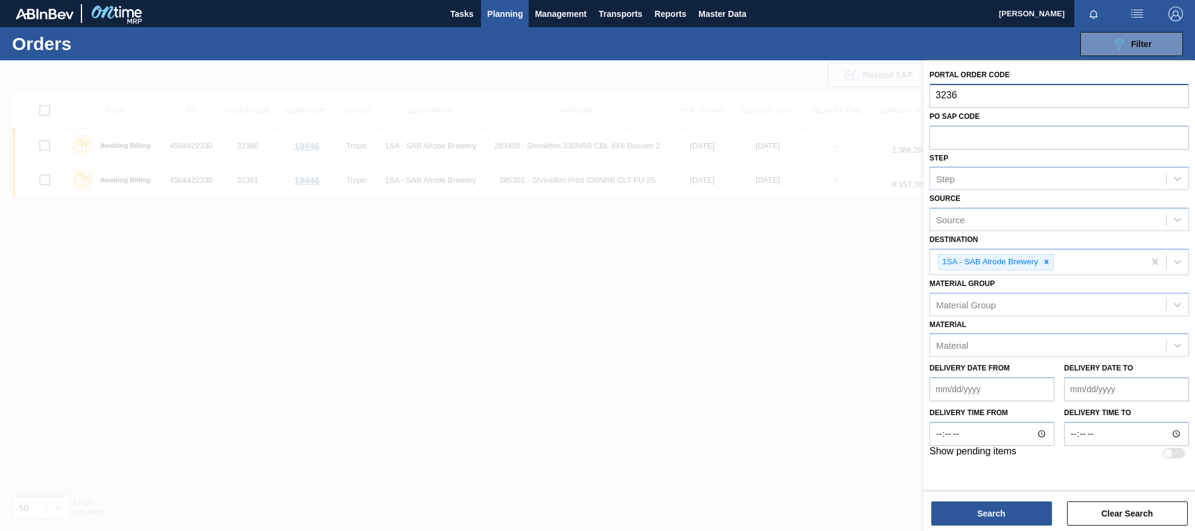
type input "32366"
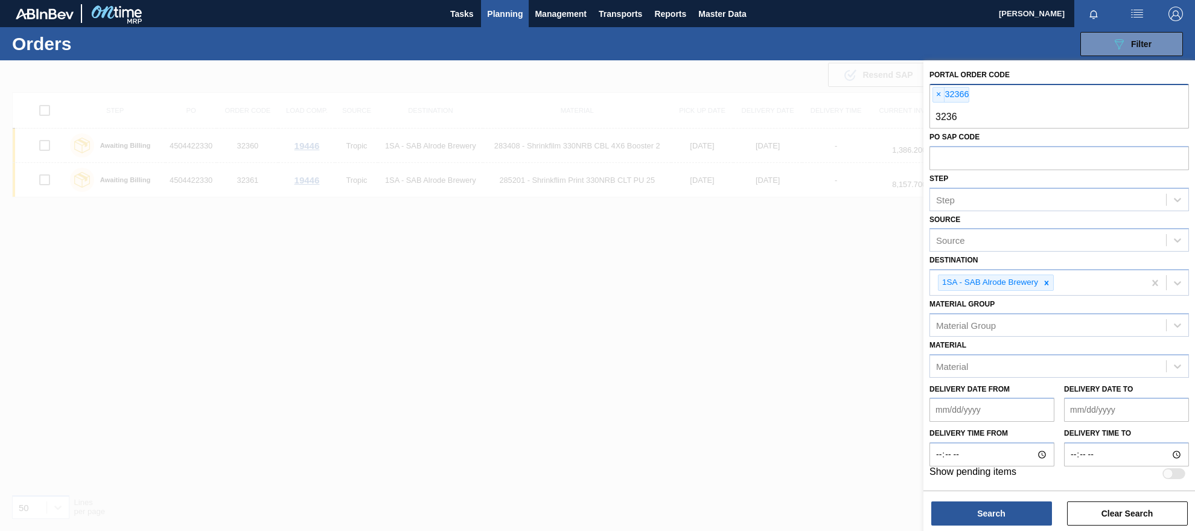
type input "32365"
click at [974, 513] on button "Search" at bounding box center [991, 513] width 121 height 24
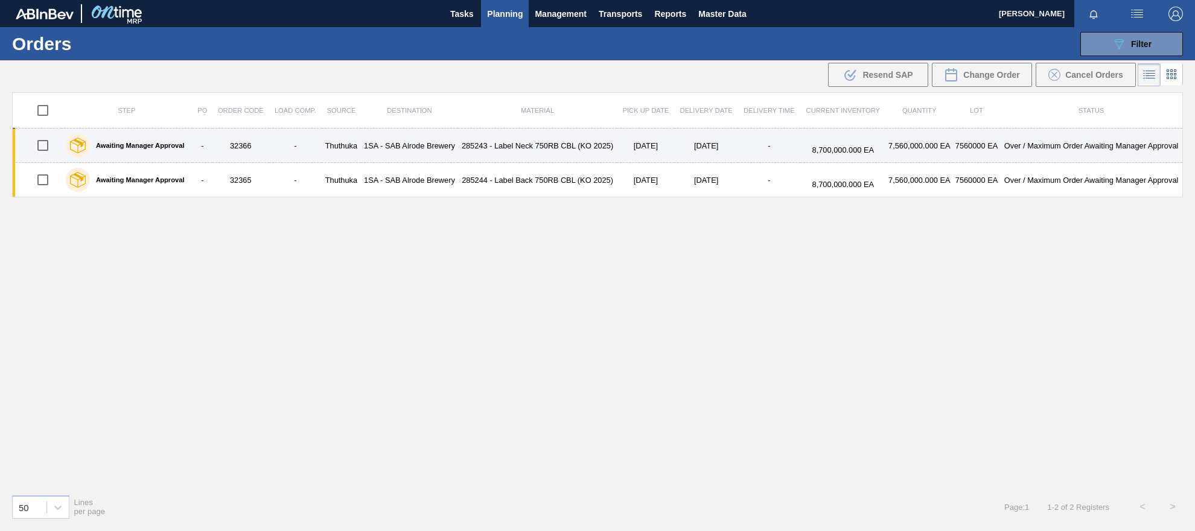
click at [189, 149] on div "Awaiting Manager Approval" at bounding box center [127, 145] width 128 height 30
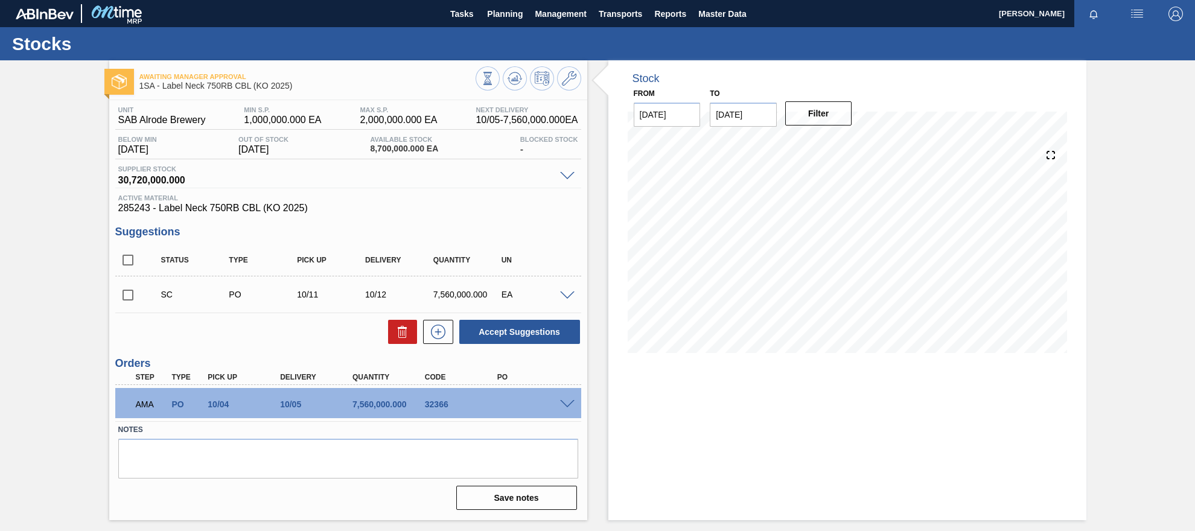
click at [567, 405] on span at bounding box center [567, 404] width 14 height 9
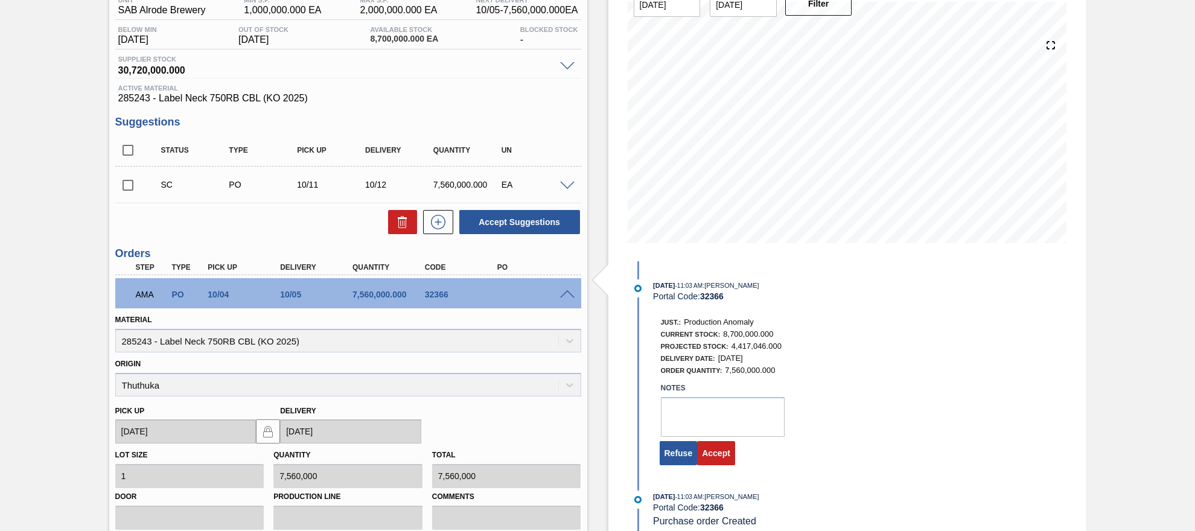
scroll to position [181, 0]
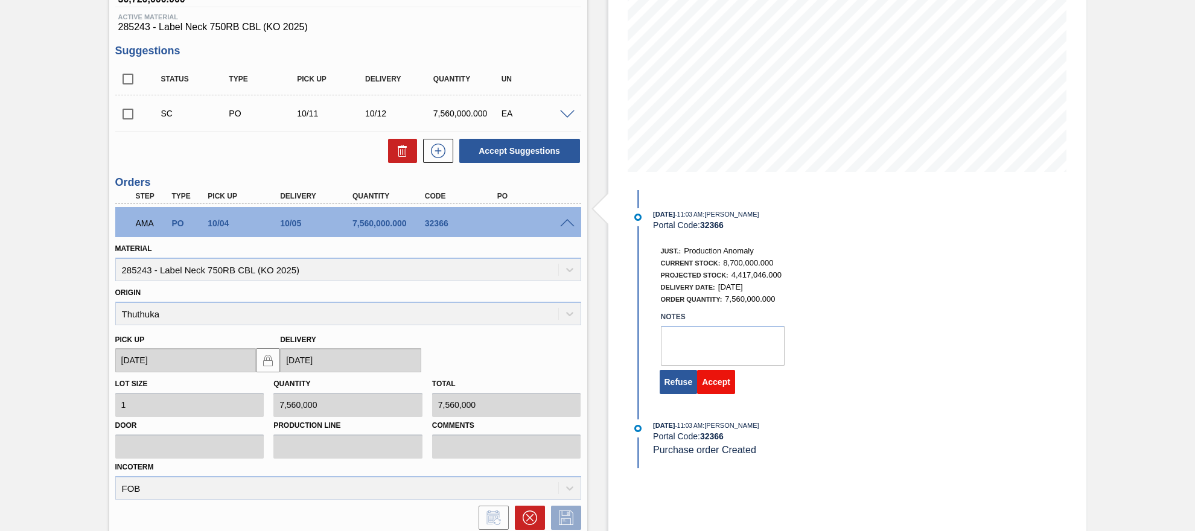
click at [720, 389] on button "Accept" at bounding box center [716, 382] width 38 height 24
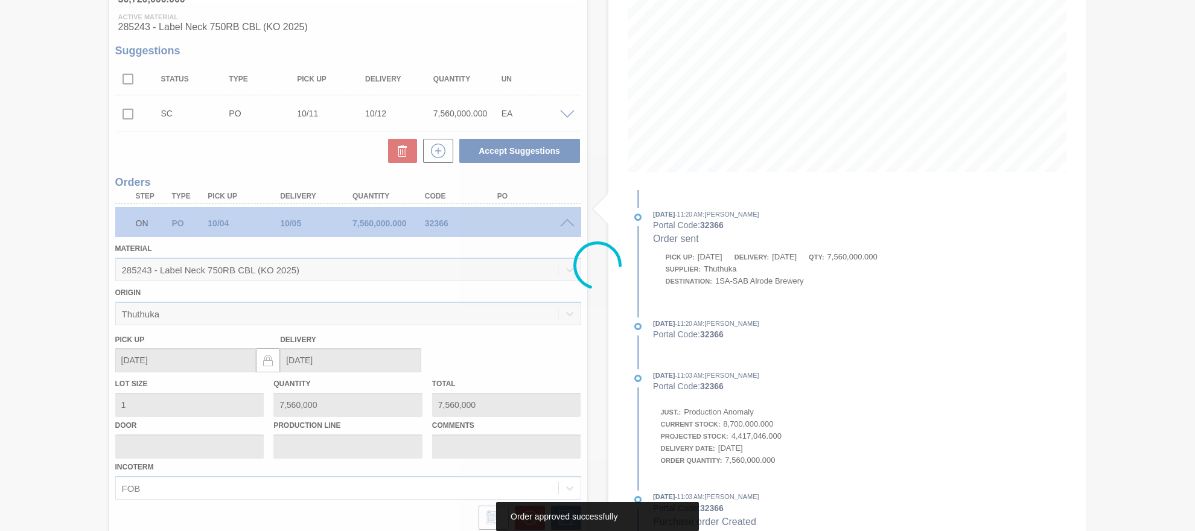
scroll to position [0, 0]
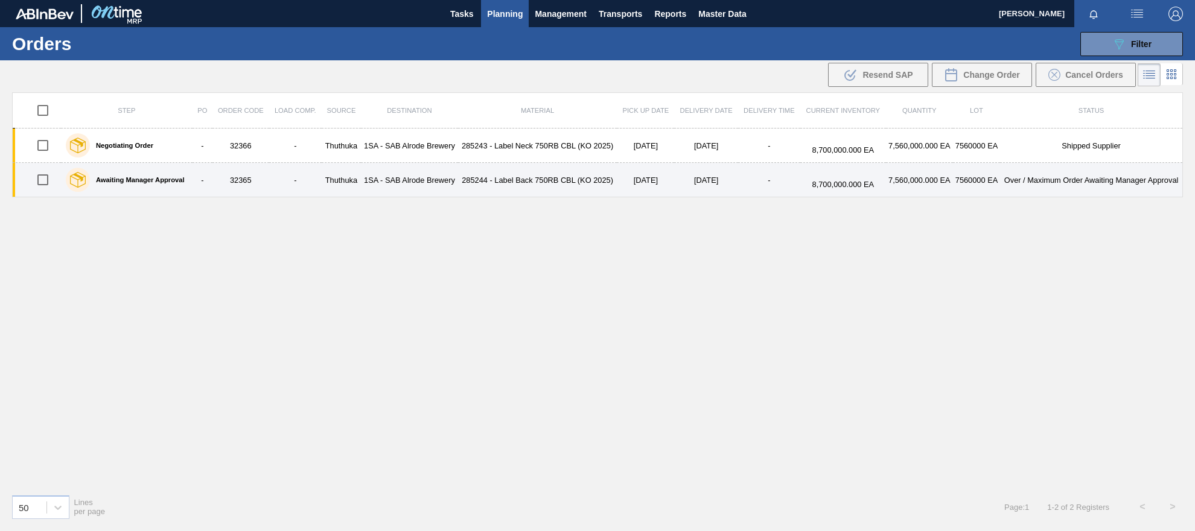
click at [240, 182] on td "32365" at bounding box center [240, 180] width 57 height 34
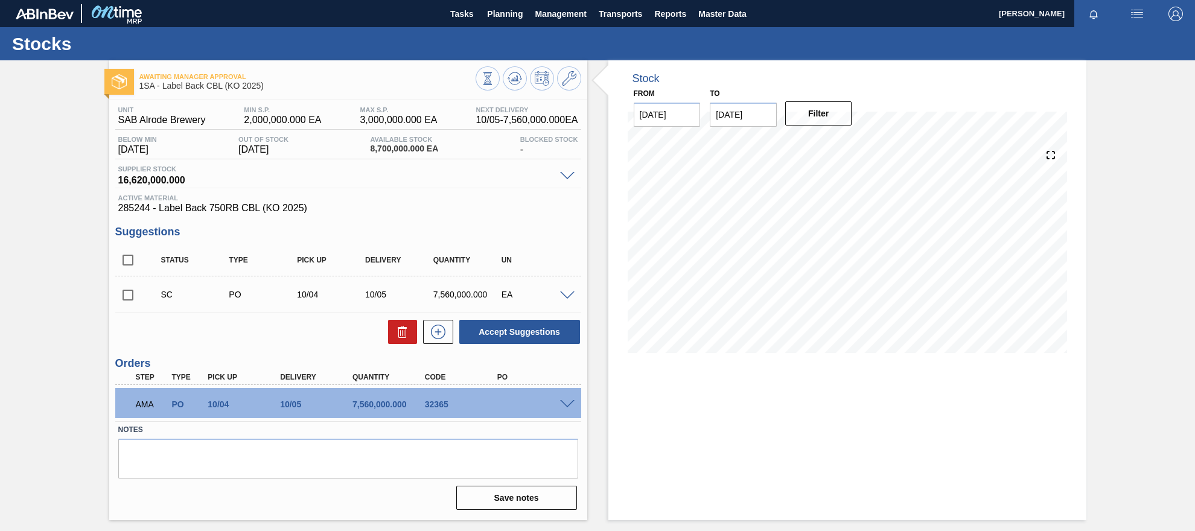
click at [568, 407] on span at bounding box center [567, 404] width 14 height 9
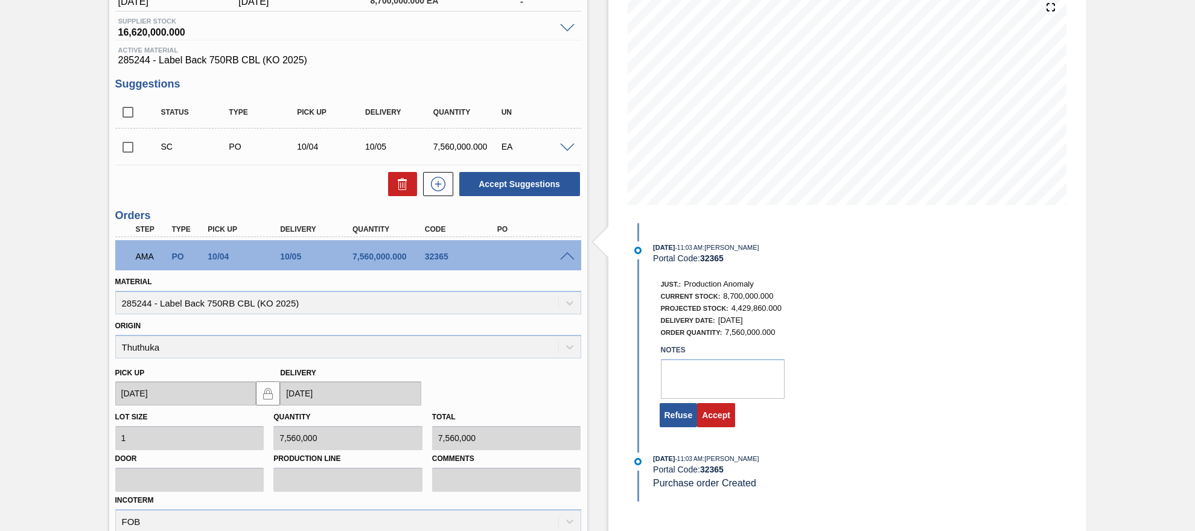
scroll to position [181, 0]
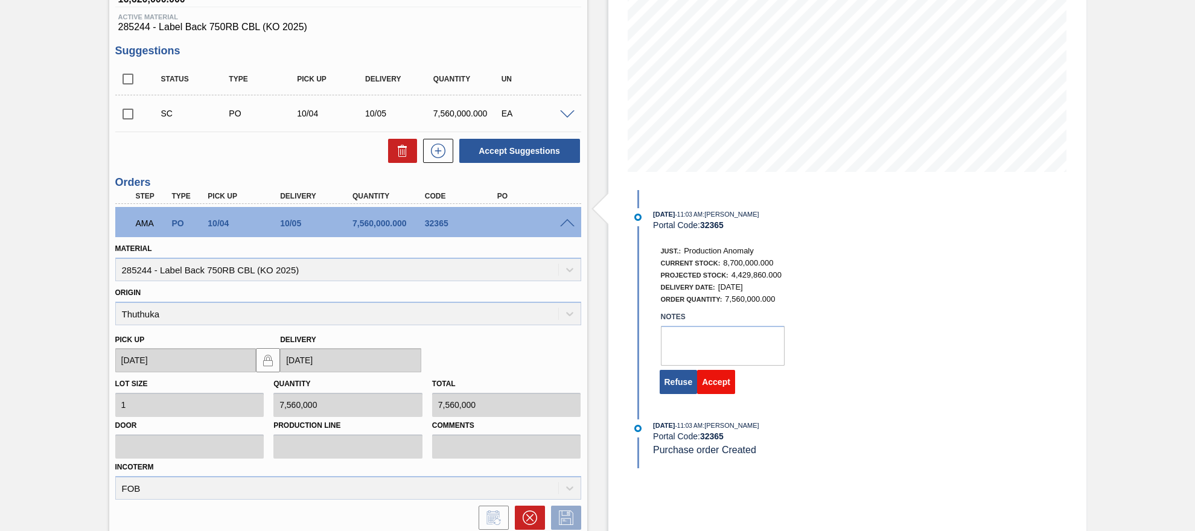
click at [710, 386] on button "Accept" at bounding box center [716, 382] width 38 height 24
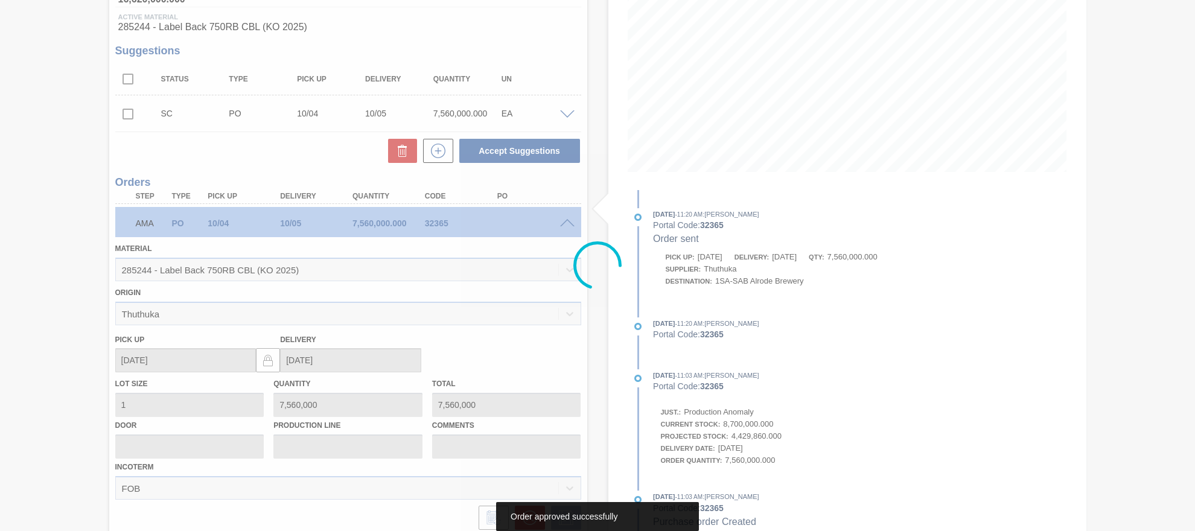
scroll to position [0, 0]
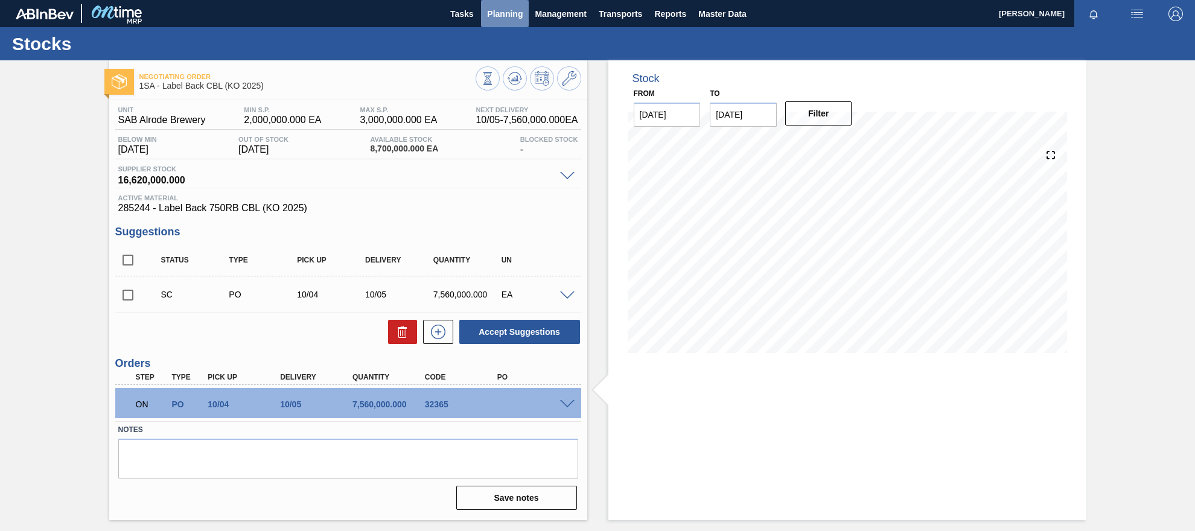
click at [500, 14] on span "Planning" at bounding box center [505, 14] width 36 height 14
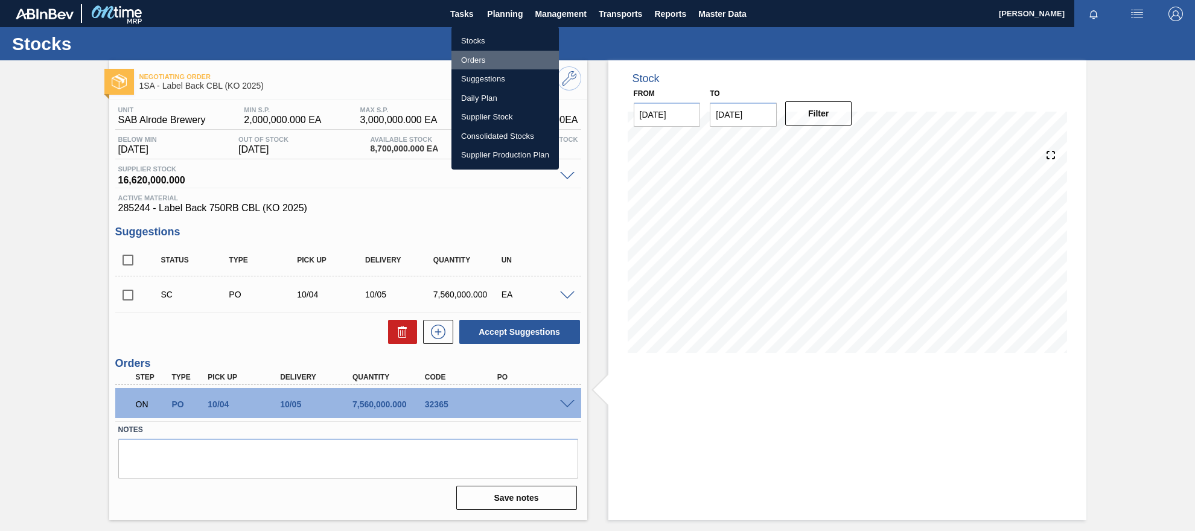
click at [468, 60] on li "Orders" at bounding box center [504, 60] width 107 height 19
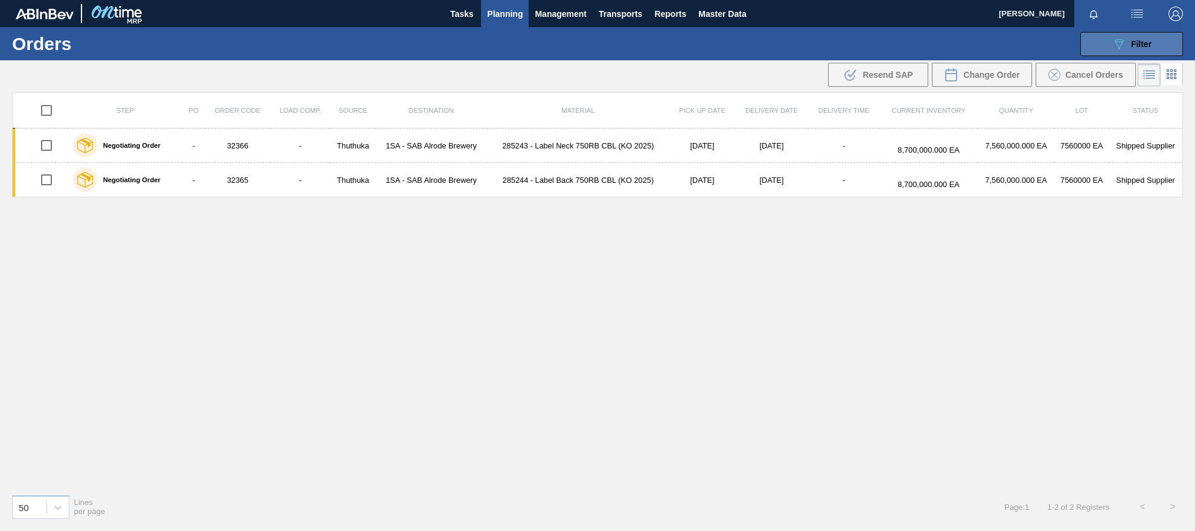
click at [974, 42] on span "Filter" at bounding box center [1141, 44] width 21 height 10
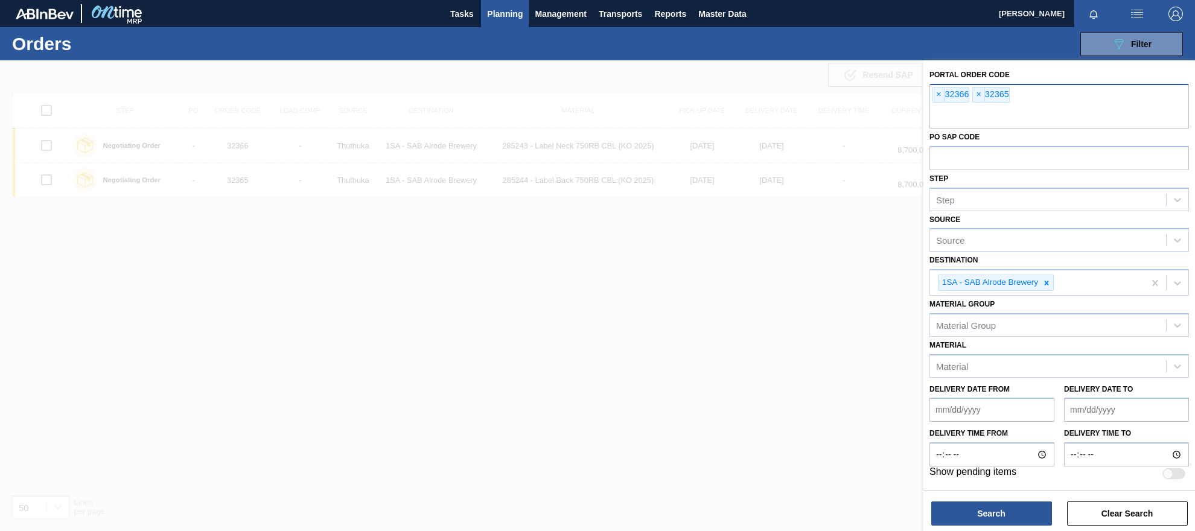
click at [944, 119] on input "text" at bounding box center [1058, 117] width 259 height 23
type input "32375"
click at [974, 515] on button "Search" at bounding box center [991, 513] width 121 height 24
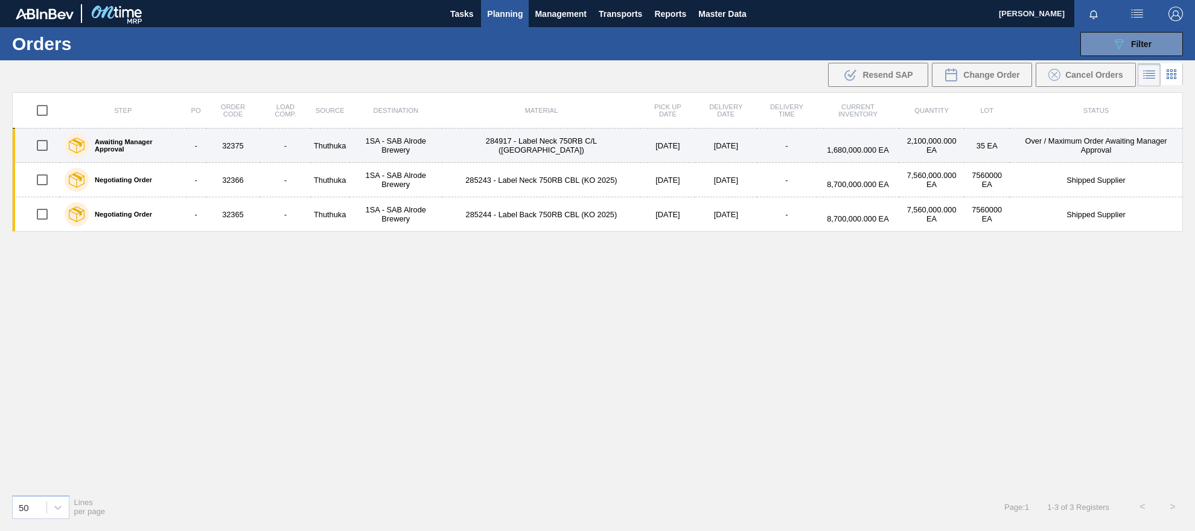
click at [171, 145] on label "Awaiting Manager Approval" at bounding box center [135, 145] width 93 height 14
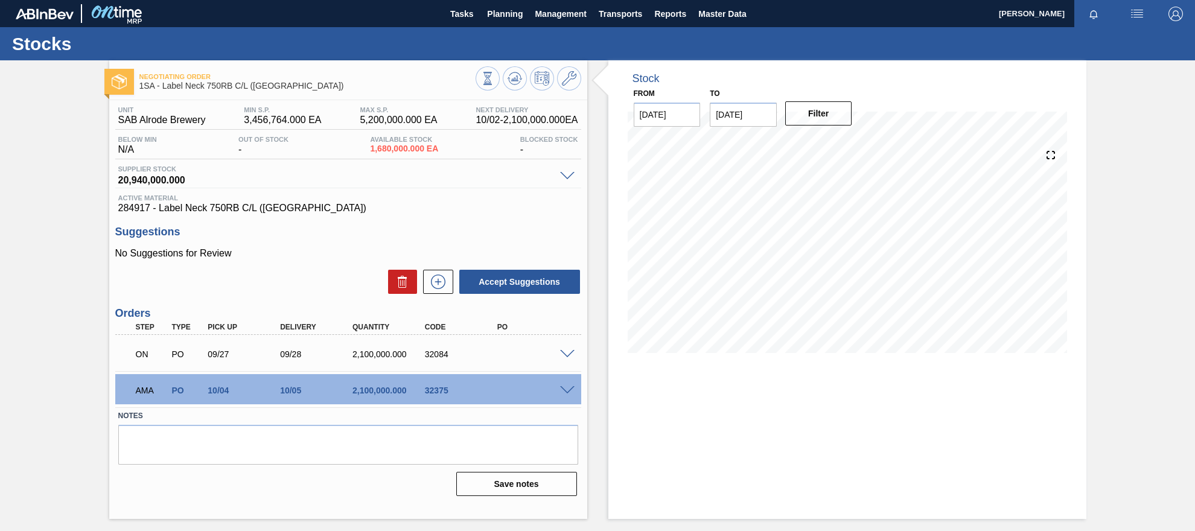
click at [565, 390] on span at bounding box center [567, 390] width 14 height 9
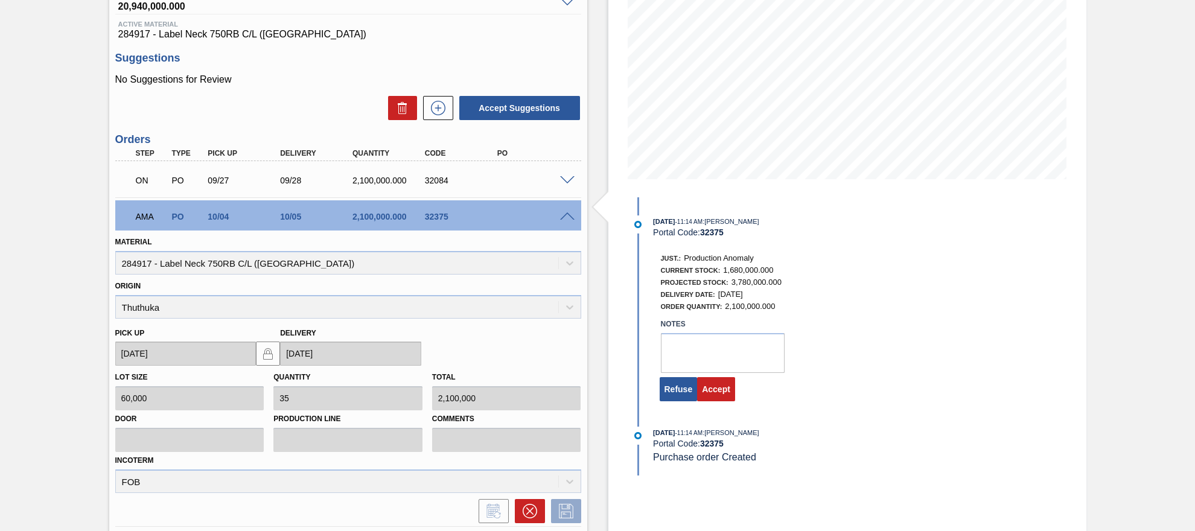
scroll to position [181, 0]
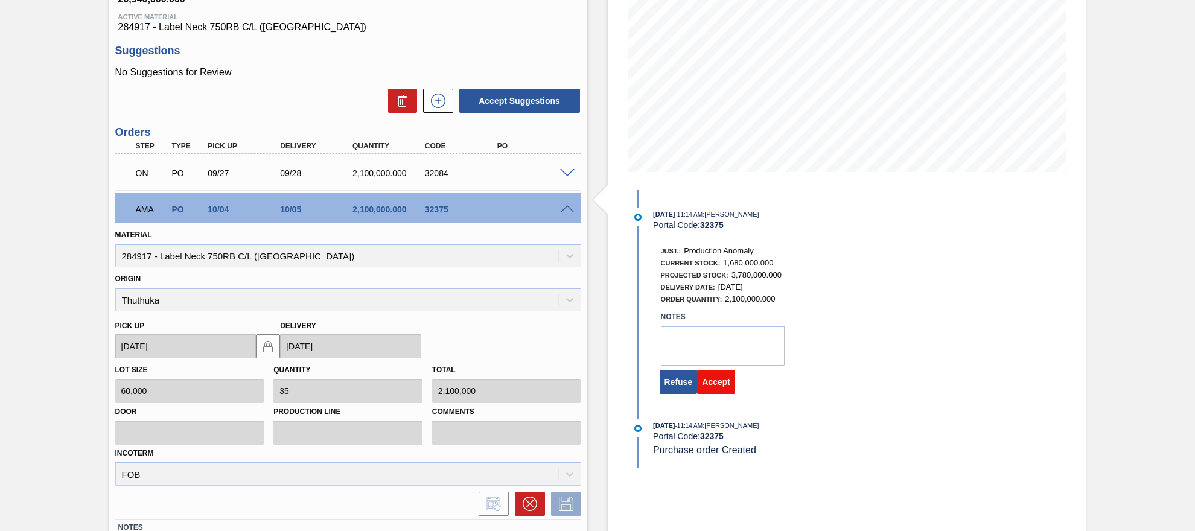
click at [708, 388] on button "Accept" at bounding box center [716, 382] width 38 height 24
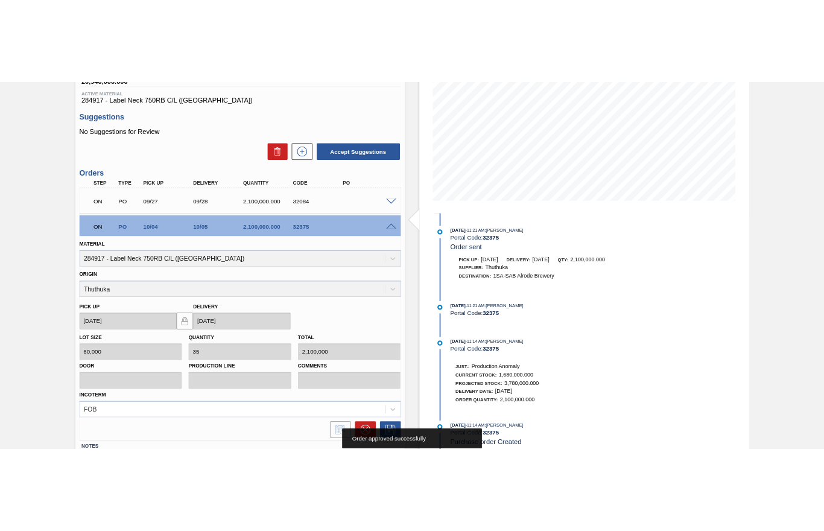
scroll to position [0, 0]
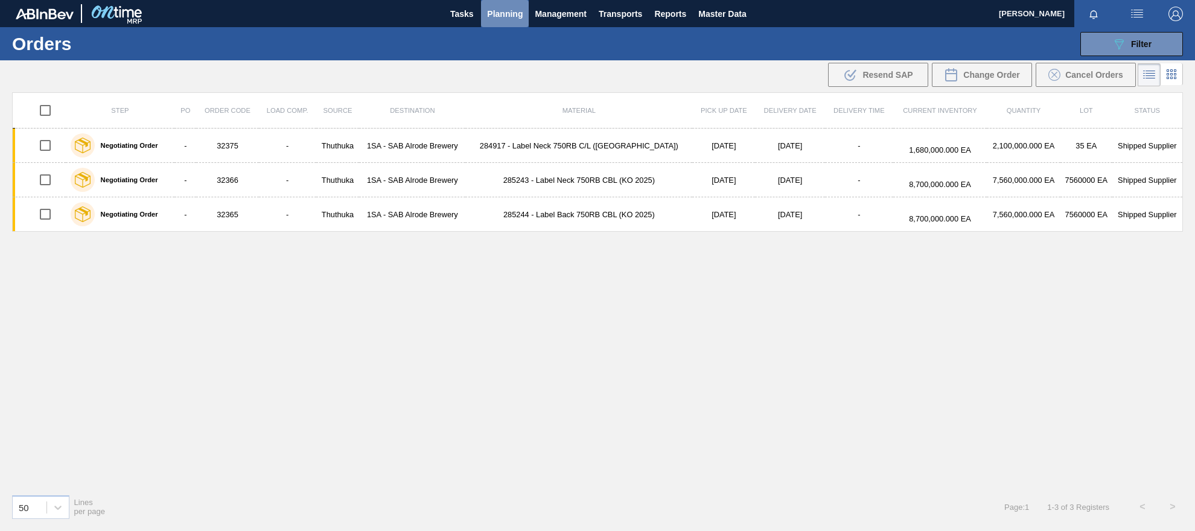
click at [514, 14] on span "Planning" at bounding box center [505, 14] width 36 height 14
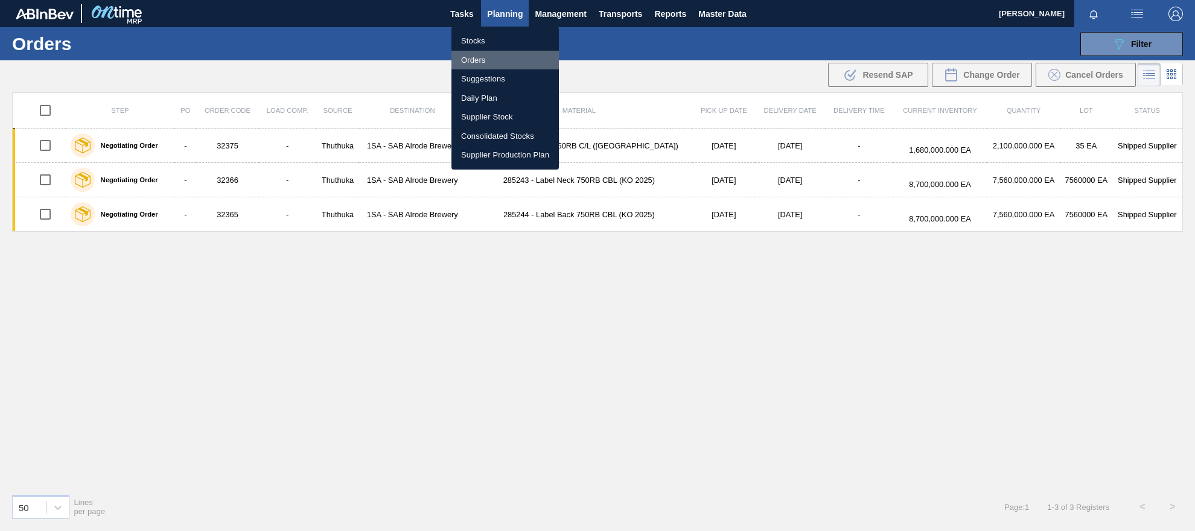
click at [475, 60] on li "Orders" at bounding box center [504, 60] width 107 height 19
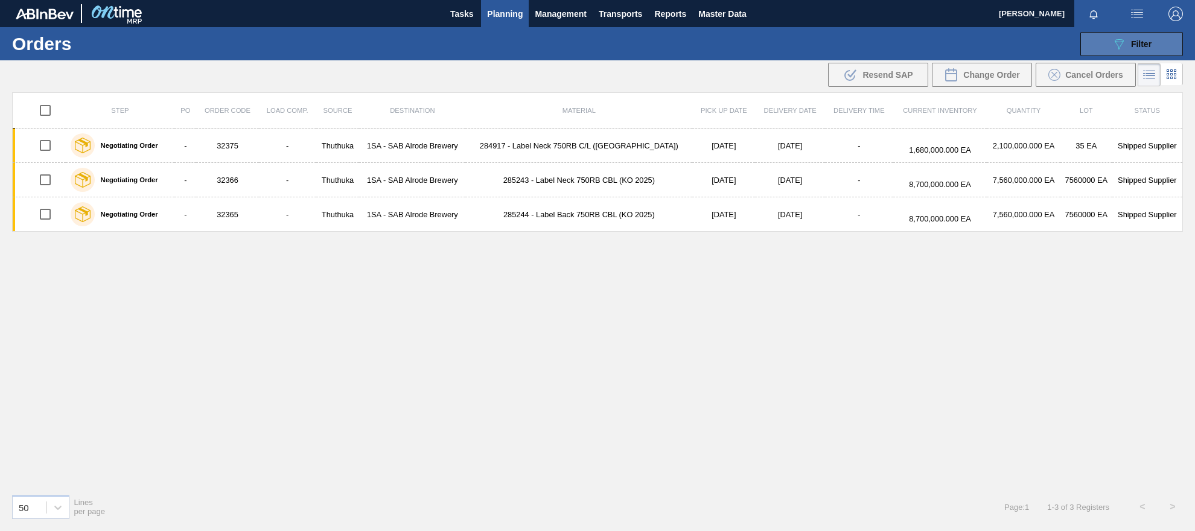
click at [974, 48] on span "Filter" at bounding box center [1141, 44] width 21 height 10
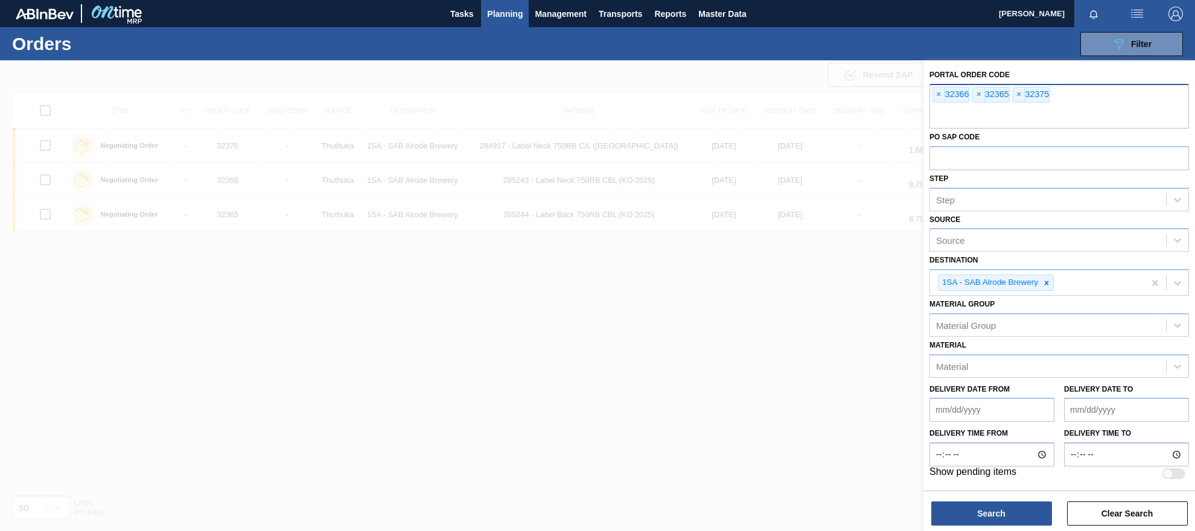
click at [974, 109] on input "text" at bounding box center [1058, 117] width 259 height 23
type input "32367"
click at [974, 510] on button "Search" at bounding box center [991, 513] width 121 height 24
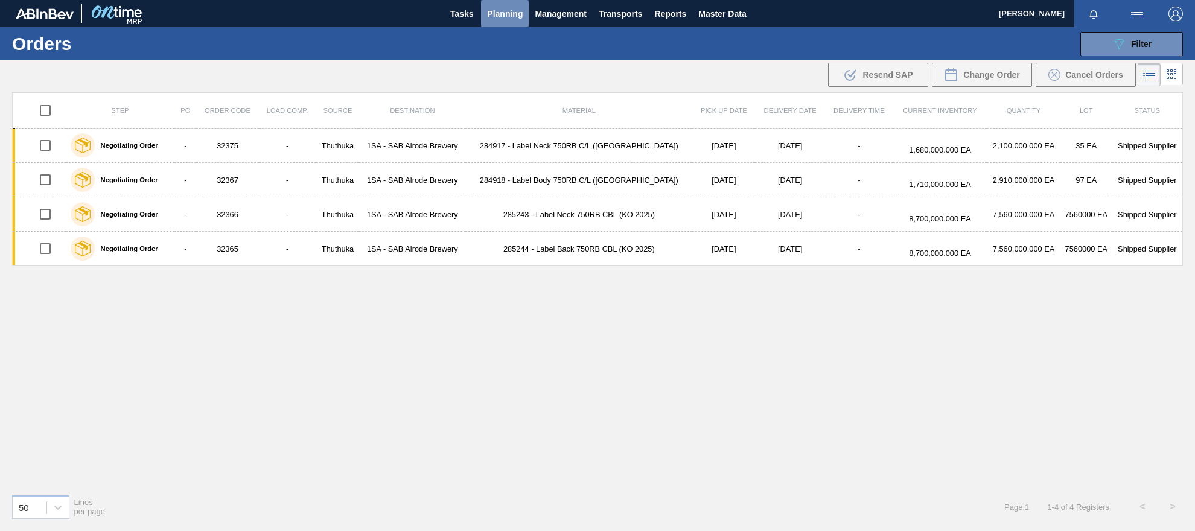
click at [509, 17] on span "Planning" at bounding box center [505, 14] width 36 height 14
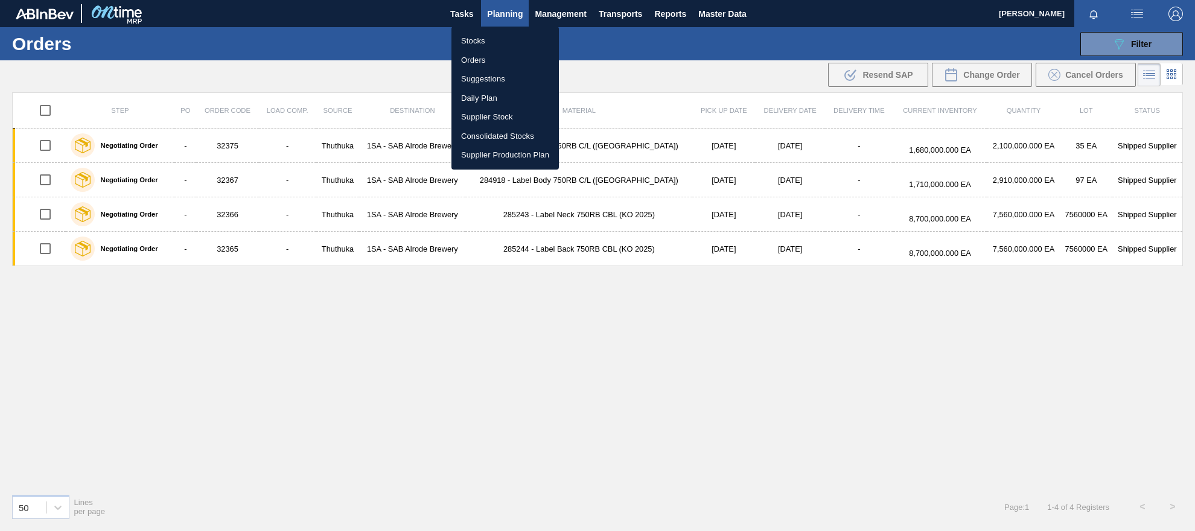
click at [480, 43] on li "Stocks" at bounding box center [504, 40] width 107 height 19
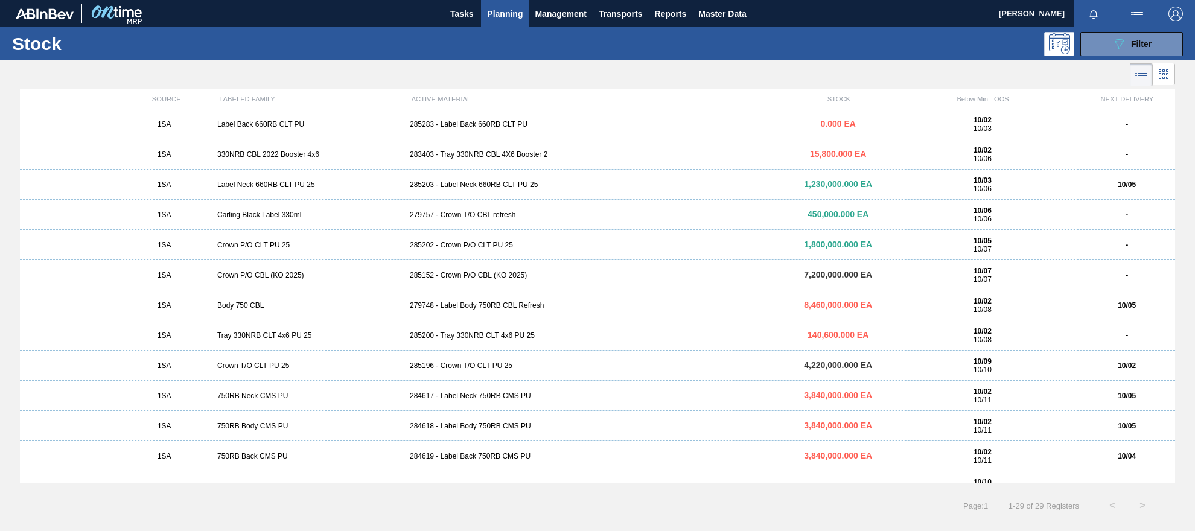
click at [498, 273] on div "285152 - Crown P/O CBL (KO 2025)" at bounding box center [597, 275] width 385 height 8
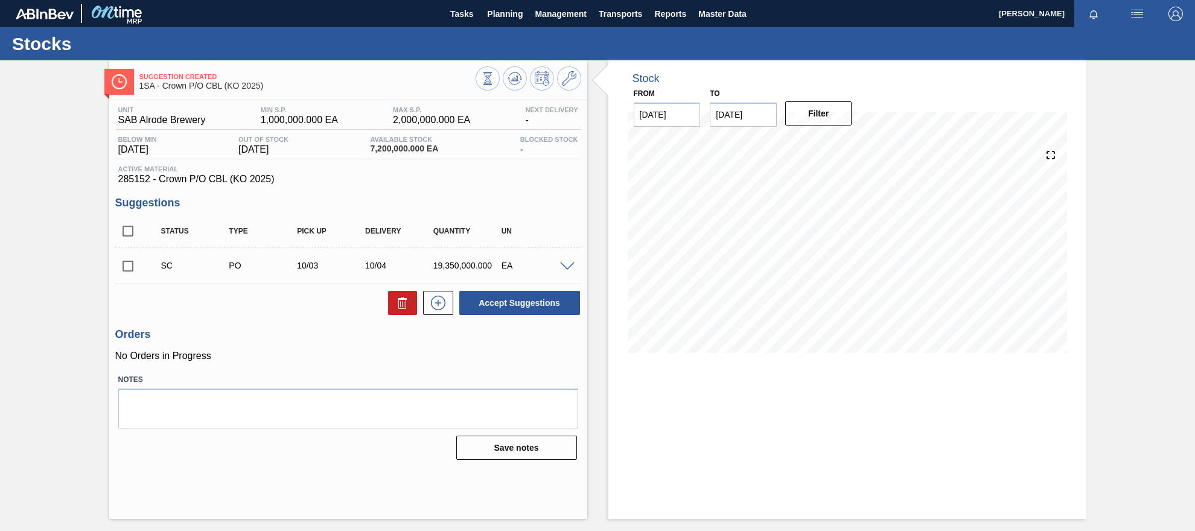
click at [127, 268] on input "checkbox" at bounding box center [127, 265] width 25 height 25
click at [522, 305] on button "Accept Suggestions" at bounding box center [519, 303] width 121 height 24
checkbox input "false"
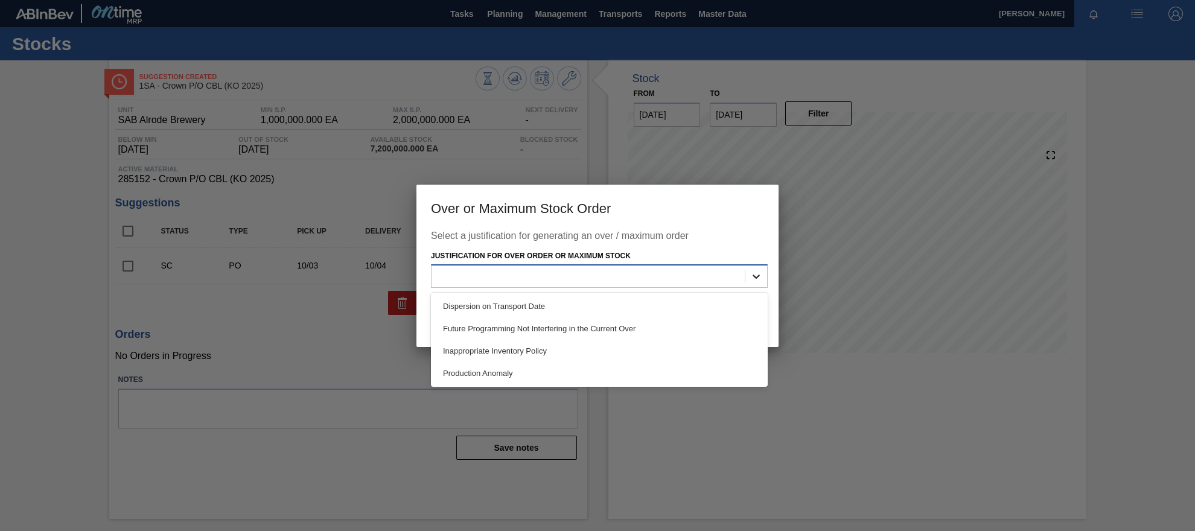
click at [751, 275] on icon at bounding box center [756, 276] width 12 height 12
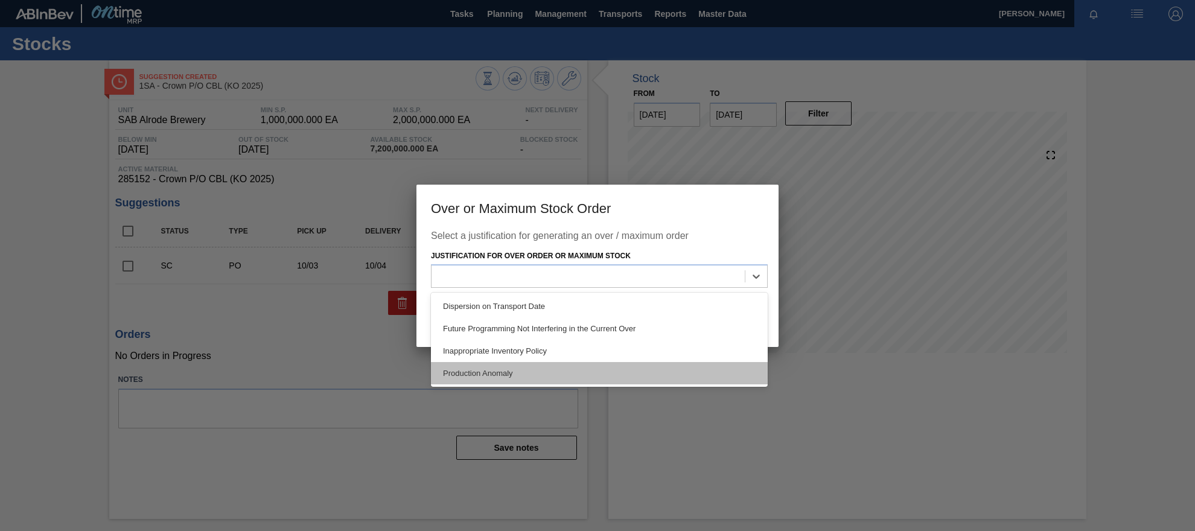
click at [501, 371] on div "Production Anomaly" at bounding box center [599, 373] width 337 height 22
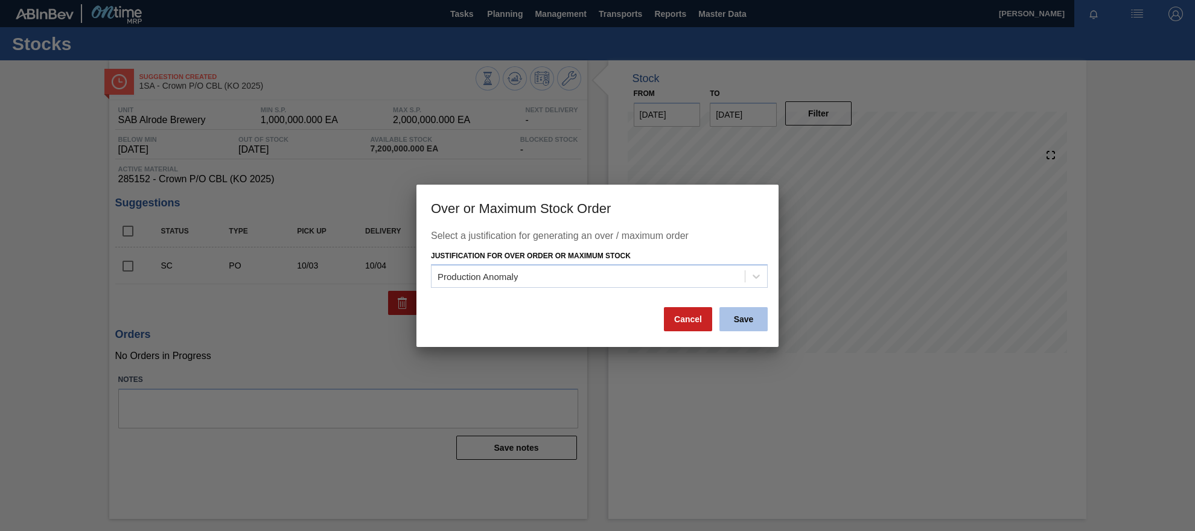
click at [730, 319] on button "Save" at bounding box center [743, 319] width 48 height 24
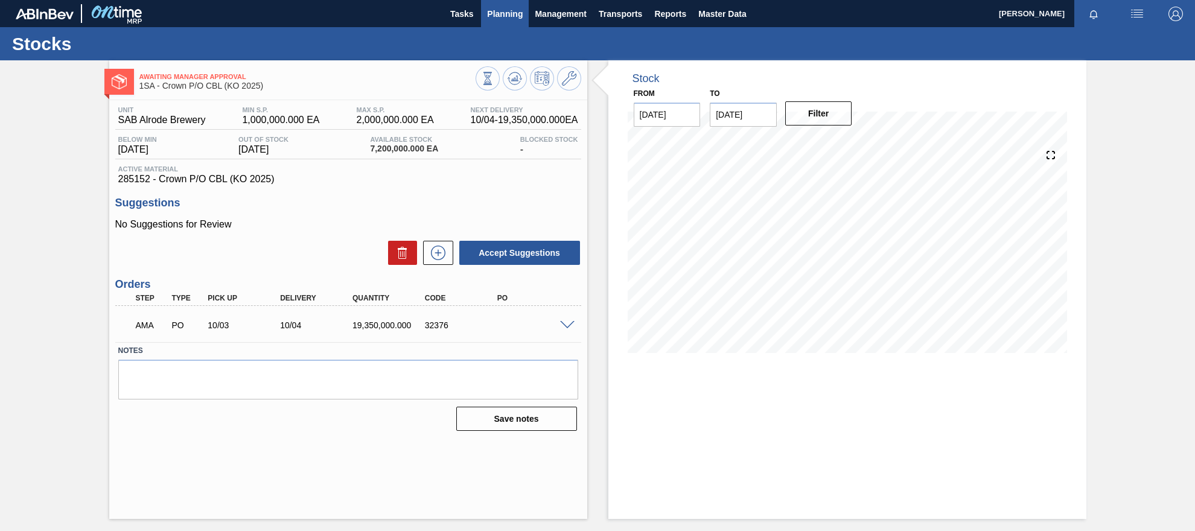
click at [497, 10] on span "Planning" at bounding box center [505, 14] width 36 height 14
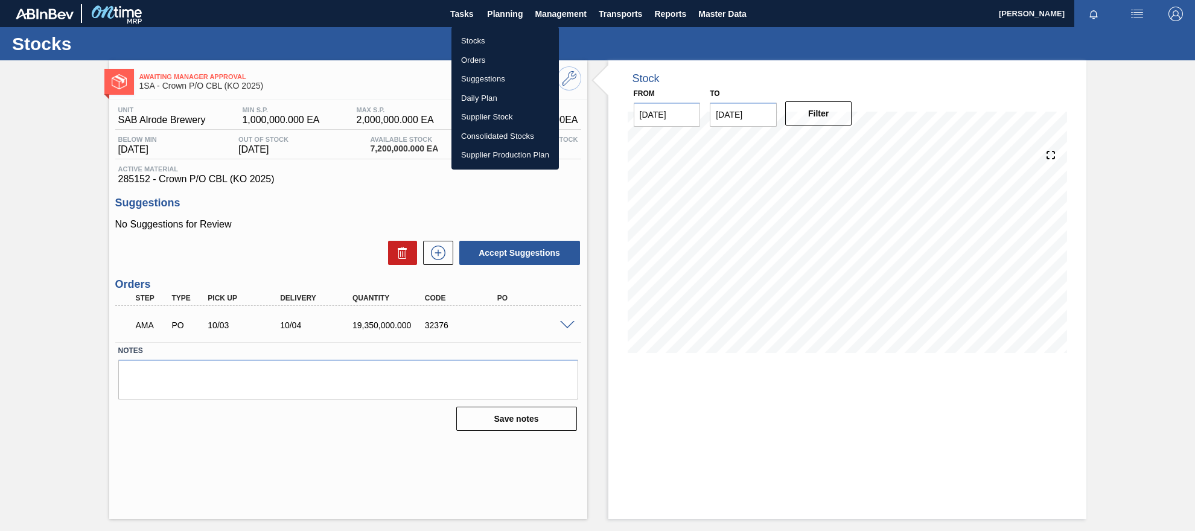
click at [485, 59] on li "Orders" at bounding box center [504, 60] width 107 height 19
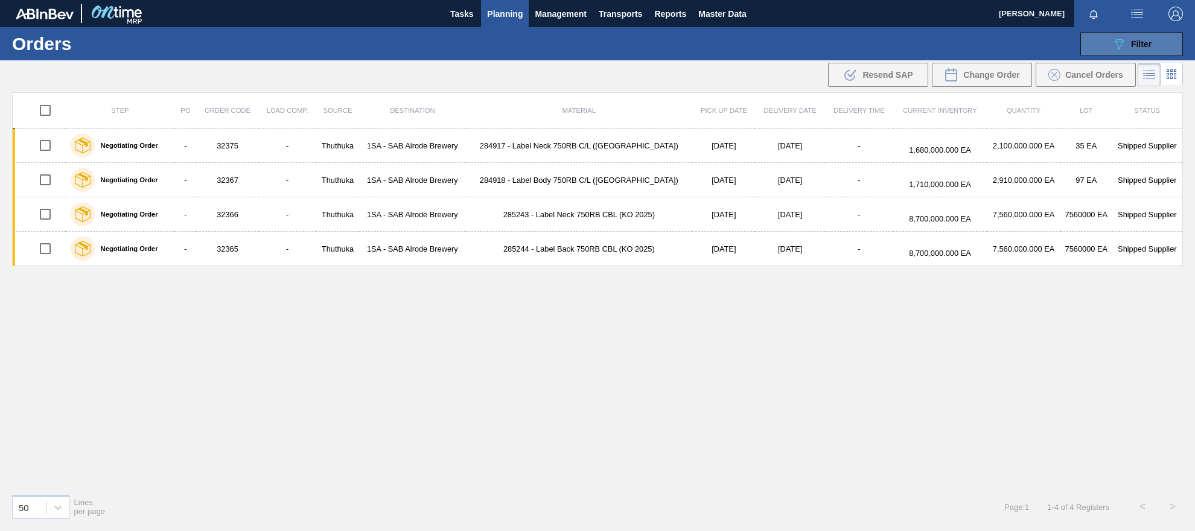
click at [974, 45] on span "Filter" at bounding box center [1141, 44] width 21 height 10
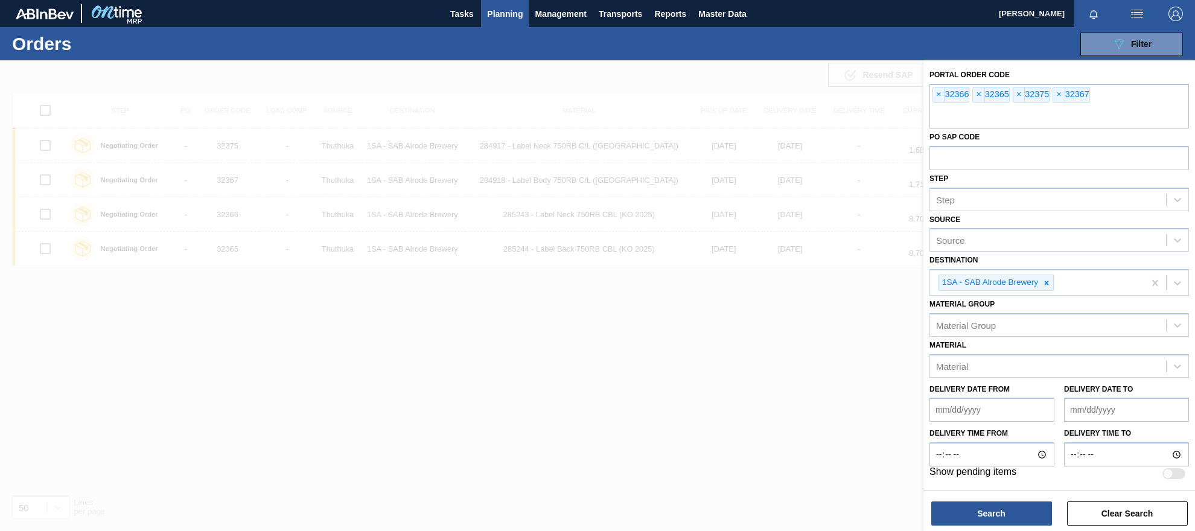
click at [466, 328] on div at bounding box center [597, 325] width 1195 height 531
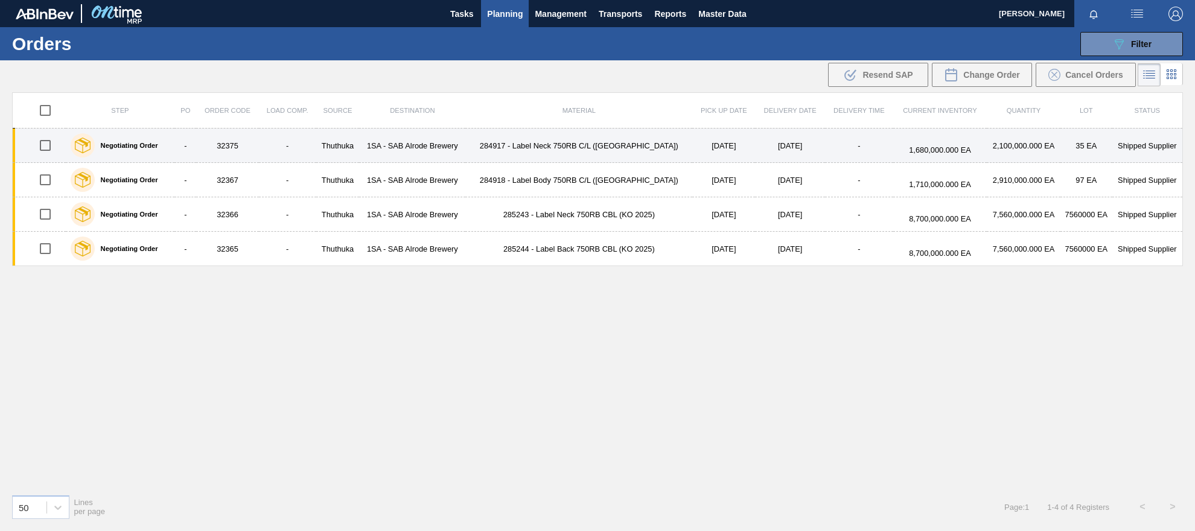
click at [241, 145] on td "32375" at bounding box center [227, 146] width 62 height 34
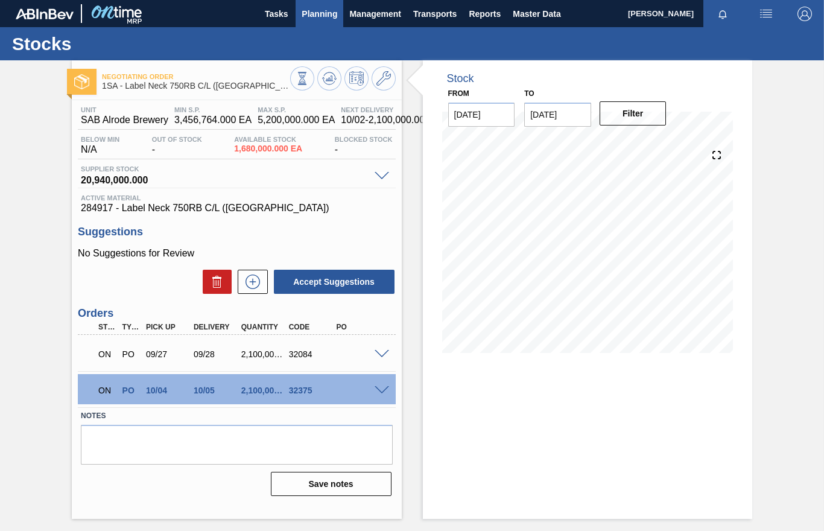
click at [320, 18] on span "Planning" at bounding box center [320, 14] width 36 height 14
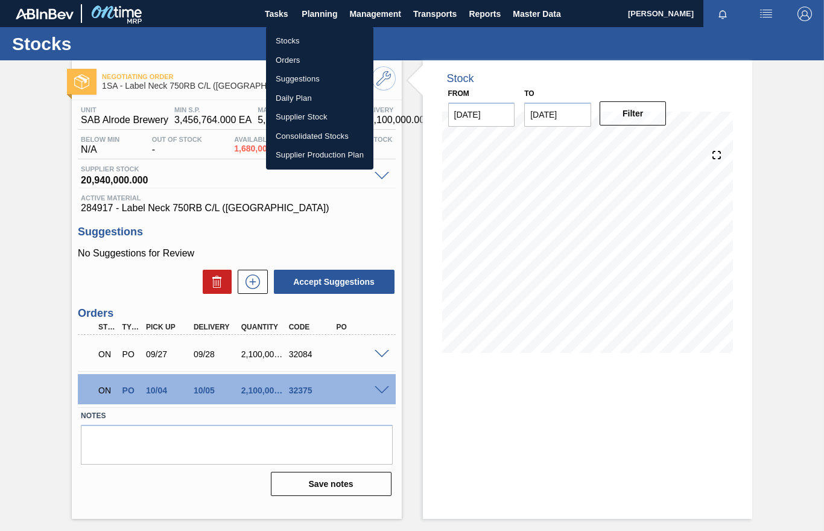
click at [294, 44] on li "Stocks" at bounding box center [319, 40] width 107 height 19
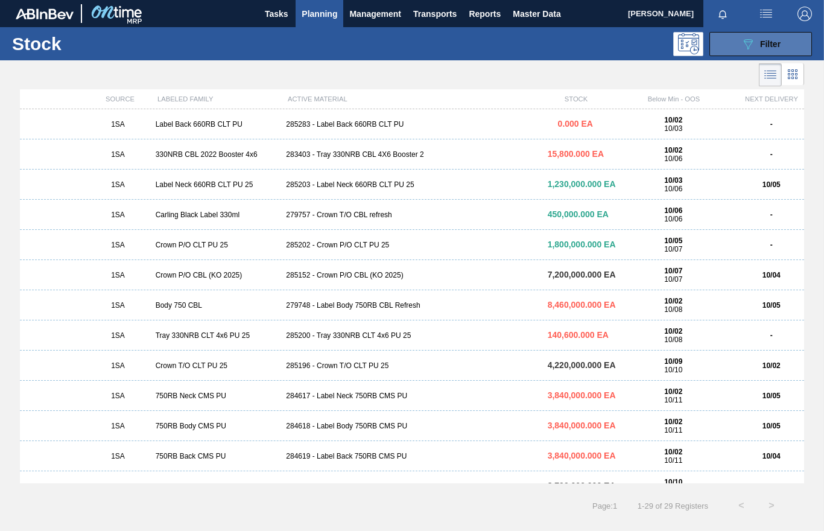
click at [755, 46] on div "089F7B8B-B2A5-4AFE-B5C0-19BA573D28AC Filter" at bounding box center [761, 44] width 40 height 14
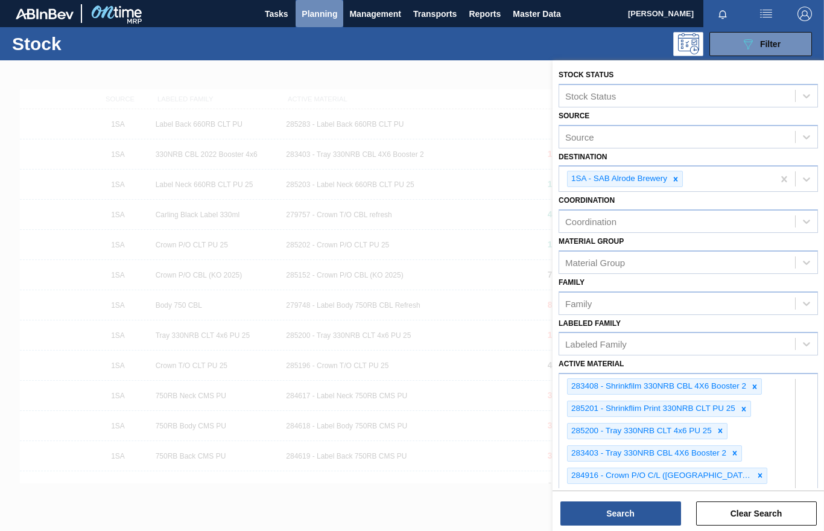
click at [310, 16] on span "Planning" at bounding box center [320, 14] width 36 height 14
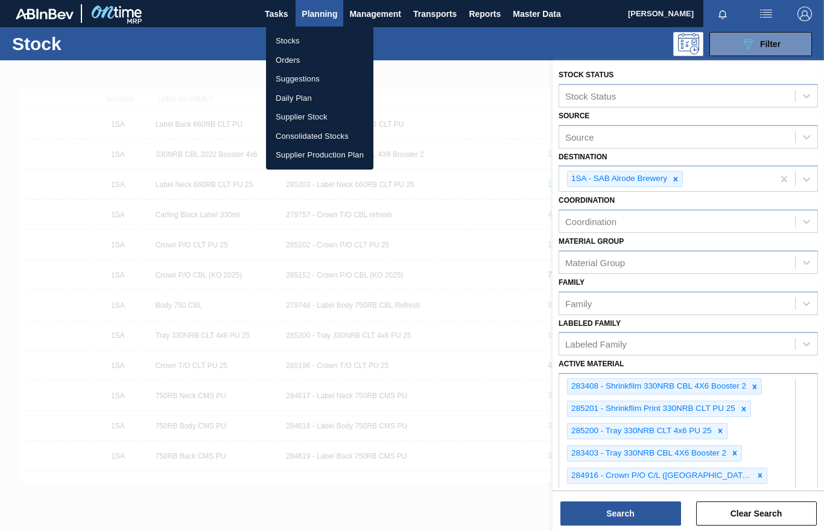
click at [291, 39] on li "Stocks" at bounding box center [319, 40] width 107 height 19
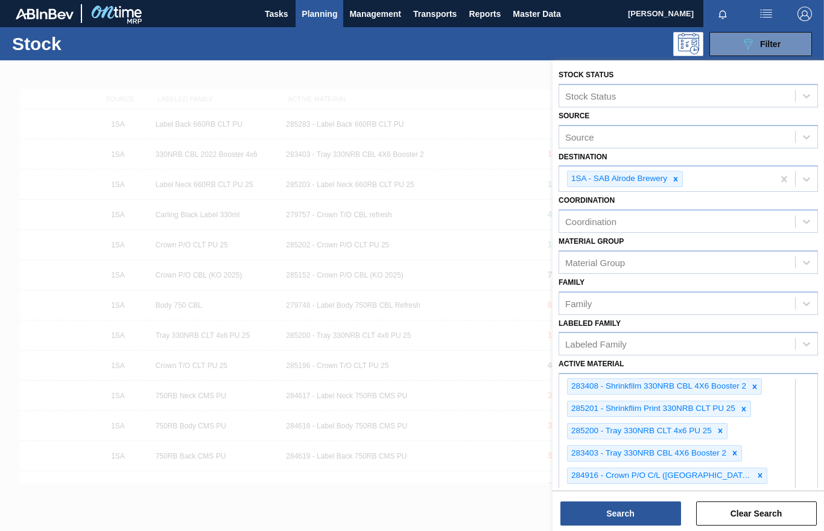
click at [325, 13] on span "Planning" at bounding box center [320, 14] width 36 height 14
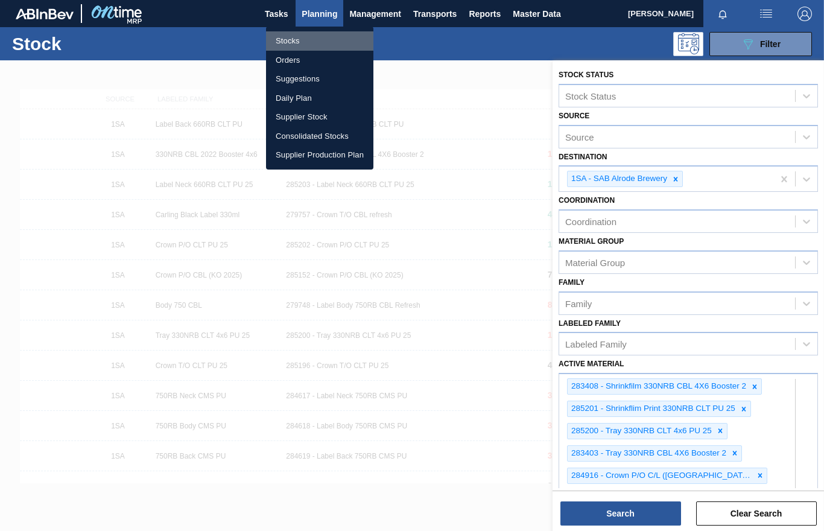
click at [303, 44] on li "Stocks" at bounding box center [319, 40] width 107 height 19
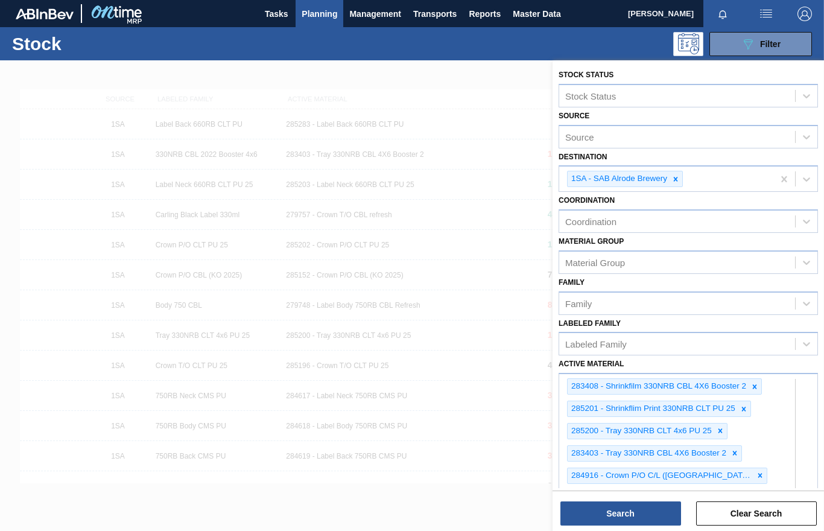
click at [319, 16] on span "Planning" at bounding box center [320, 14] width 36 height 14
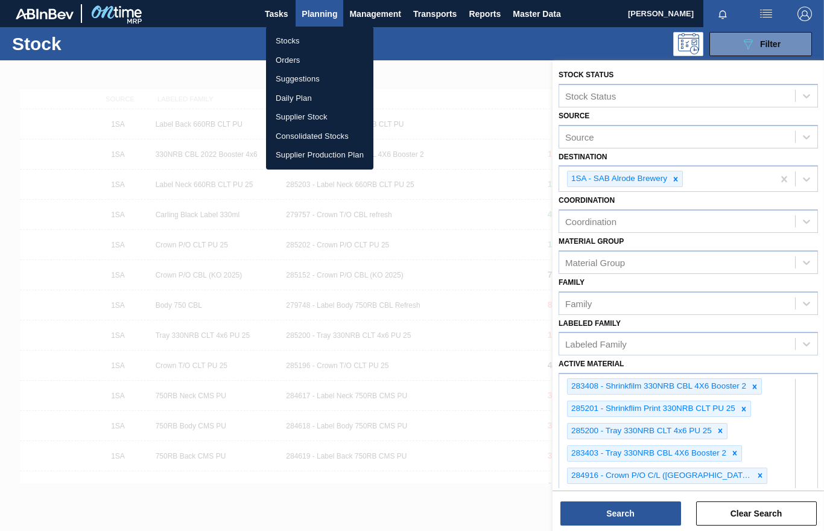
click at [647, 517] on div at bounding box center [412, 265] width 824 height 531
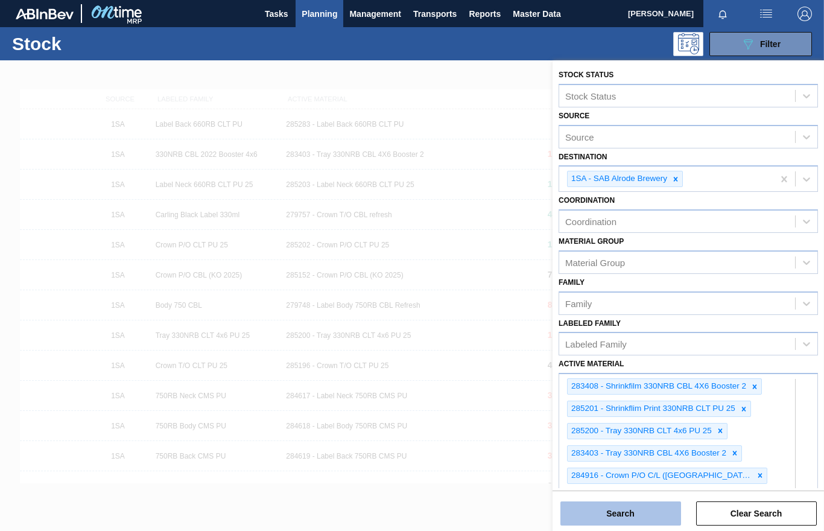
click at [641, 509] on button "Search" at bounding box center [620, 513] width 121 height 24
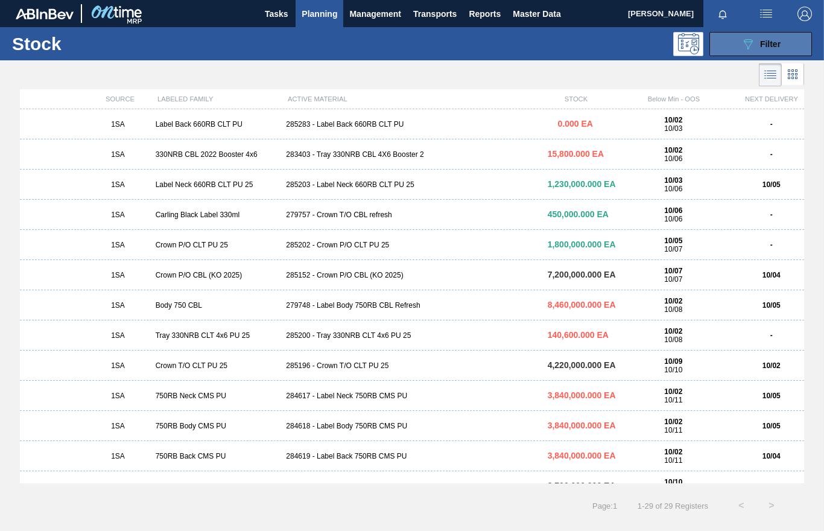
click at [766, 41] on span "Filter" at bounding box center [770, 44] width 21 height 10
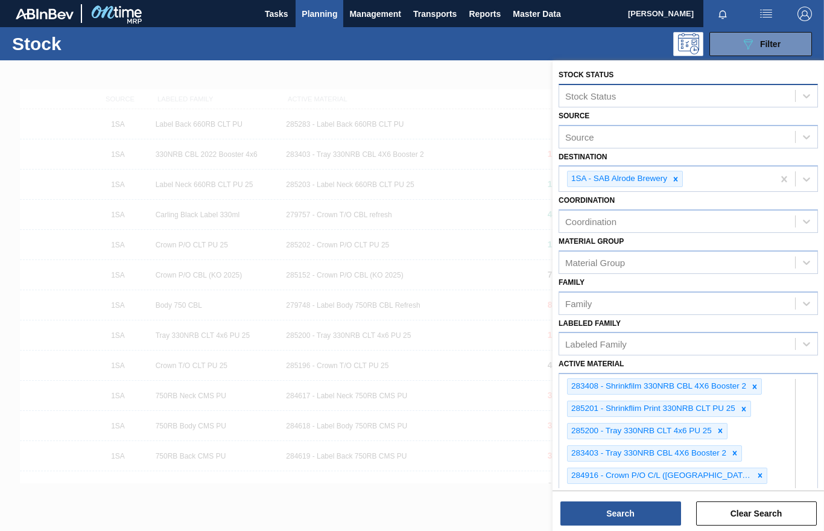
click at [612, 100] on div "Stock Status" at bounding box center [590, 95] width 51 height 10
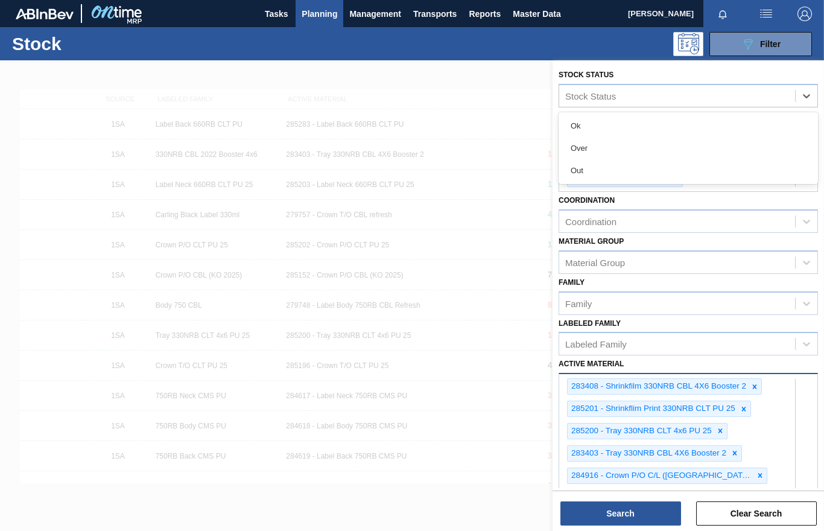
scroll to position [674, 0]
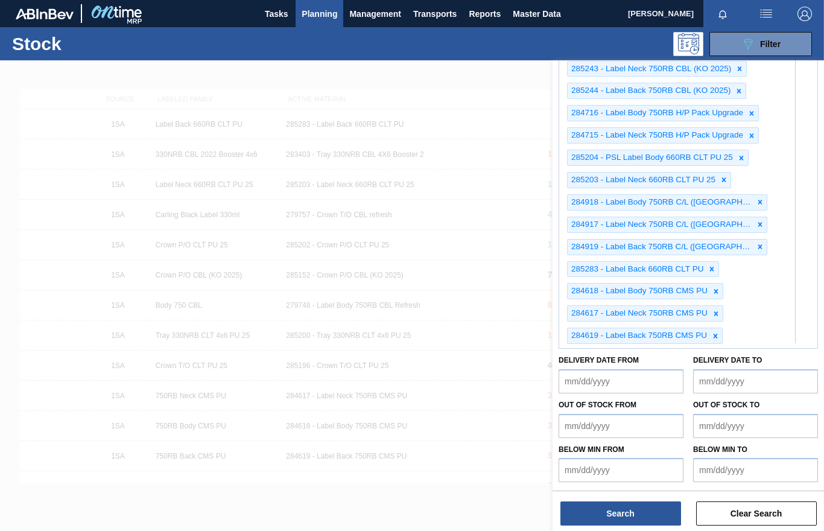
click at [758, 349] on div "283408 - Shrinkfilm 330NRB CBL 4X6 Booster 2 285201 - Shrinkflim Print 330NRB C…" at bounding box center [688, 24] width 259 height 650
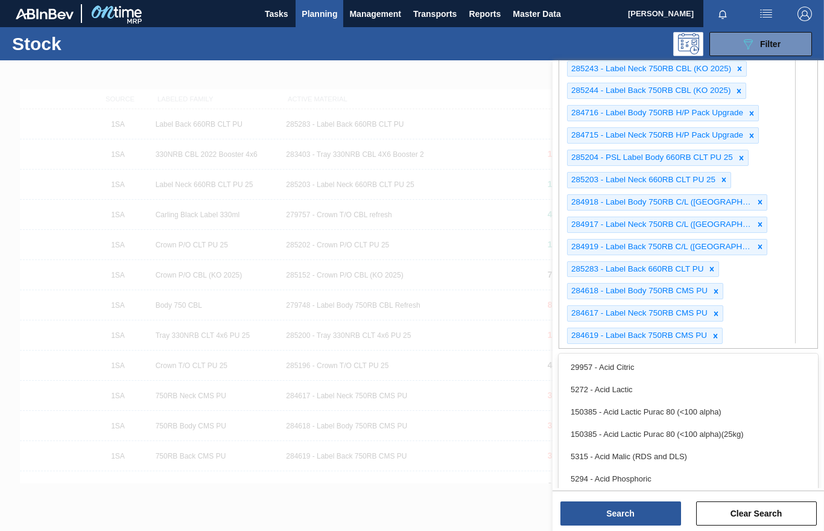
click at [732, 334] on div "283408 - Shrinkfilm 330NRB CBL 4X6 Booster 2 285201 - Shrinkflim Print 330NRB C…" at bounding box center [666, 24] width 214 height 648
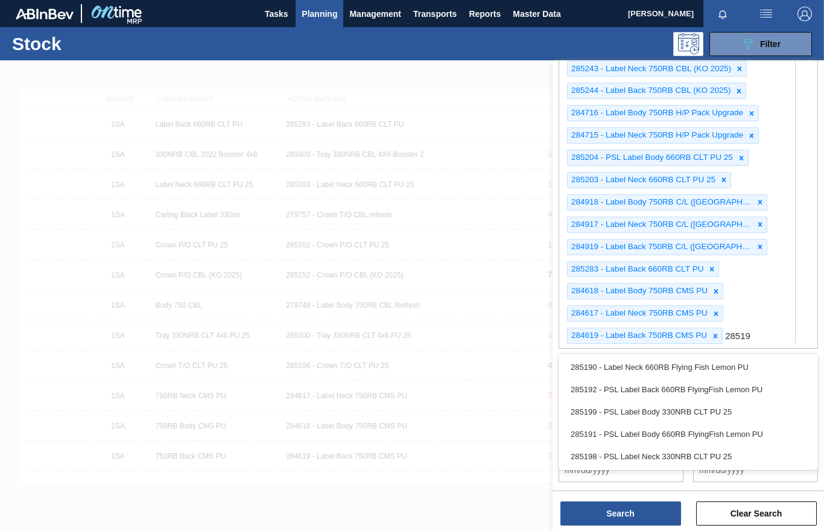
type Material "285199"
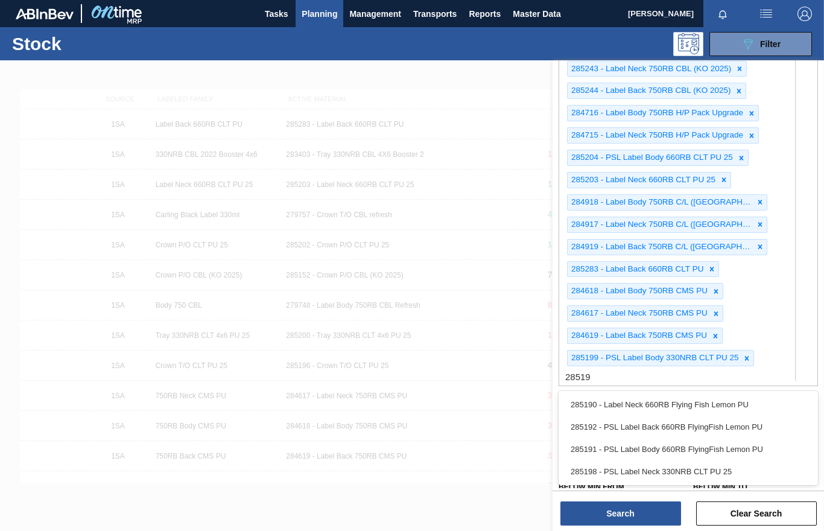
type Material "285198"
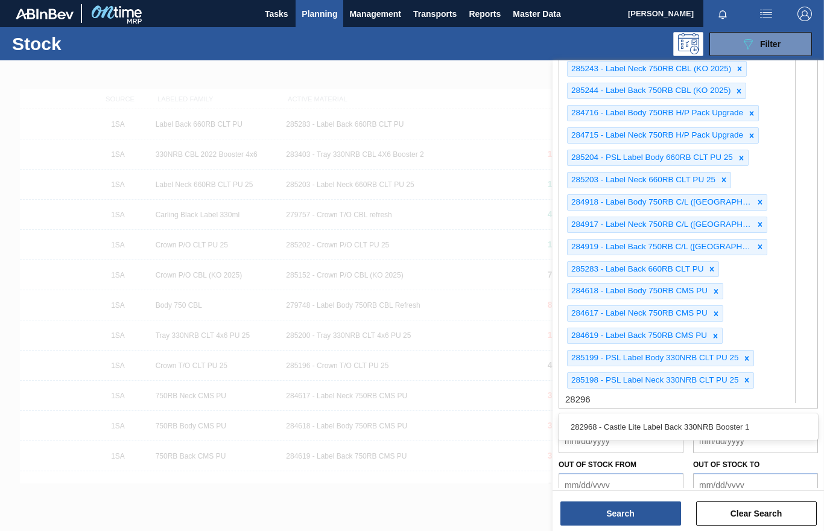
type Material "282968"
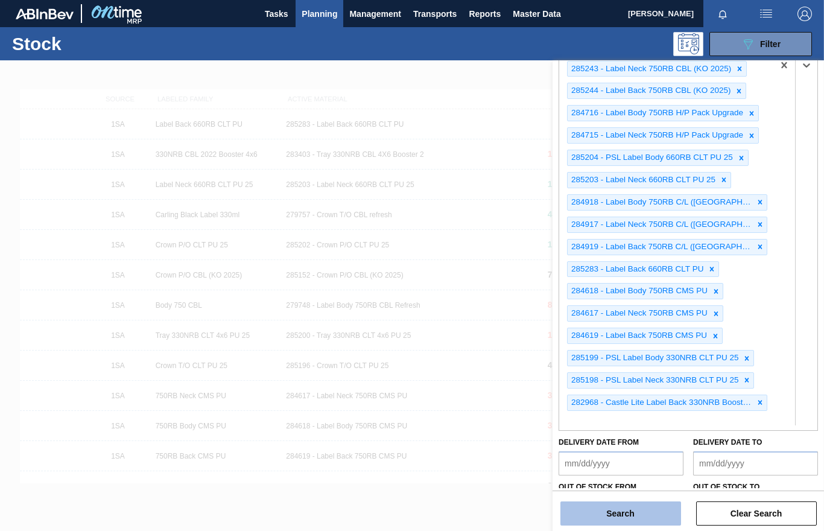
click at [600, 521] on button "Search" at bounding box center [620, 513] width 121 height 24
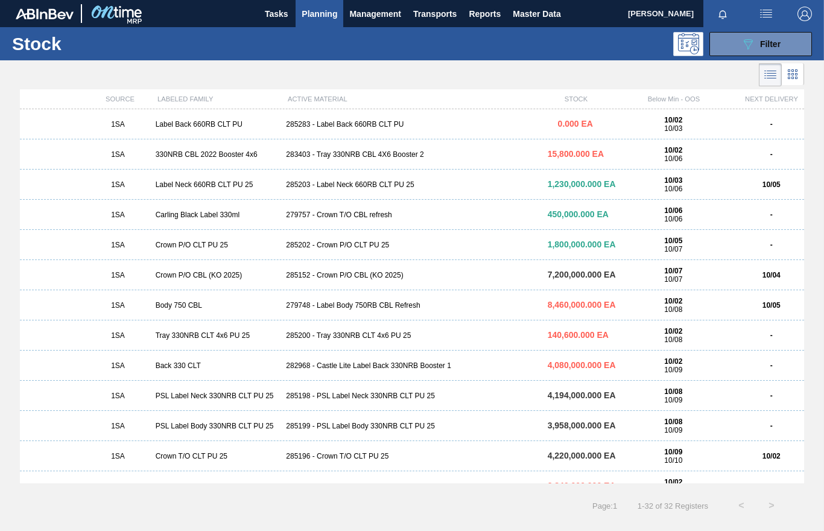
click at [352, 424] on div "285199 - PSL Label Body 330NRB CLT PU 25" at bounding box center [411, 426] width 261 height 8
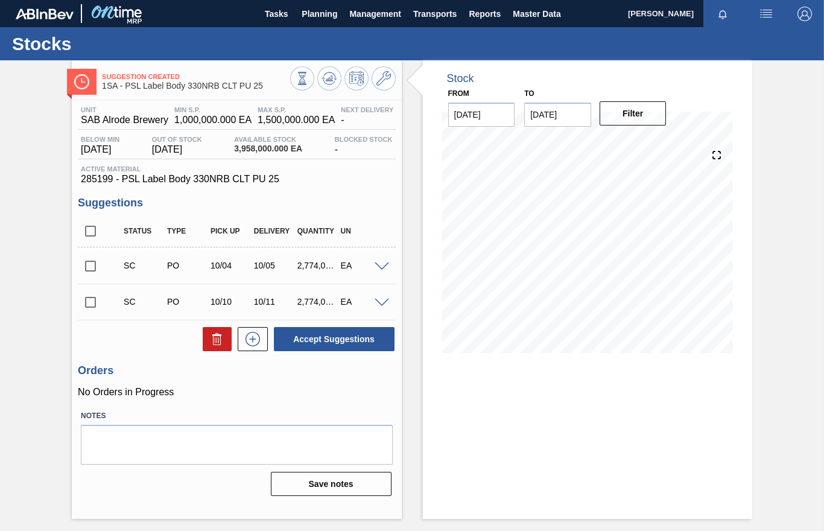
click at [92, 267] on input "checkbox" at bounding box center [90, 265] width 25 height 25
click at [380, 266] on span at bounding box center [382, 266] width 14 height 9
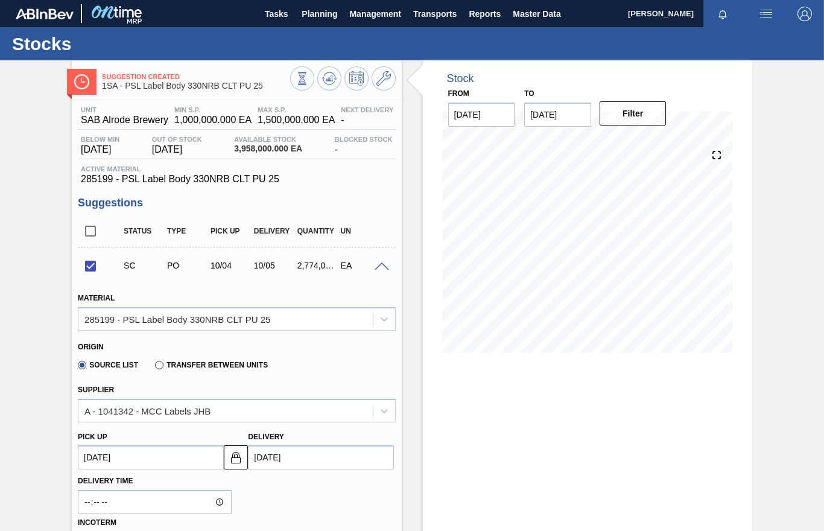
click at [380, 266] on span at bounding box center [382, 266] width 14 height 9
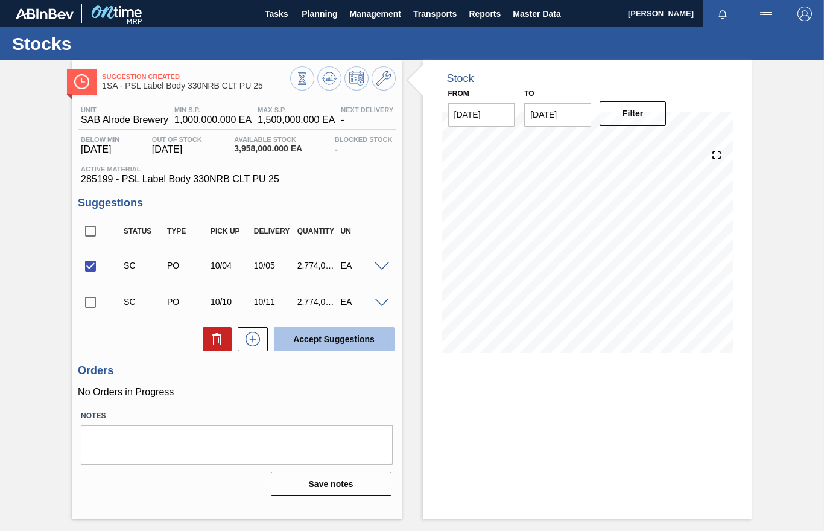
click at [345, 339] on button "Accept Suggestions" at bounding box center [334, 339] width 121 height 24
checkbox input "false"
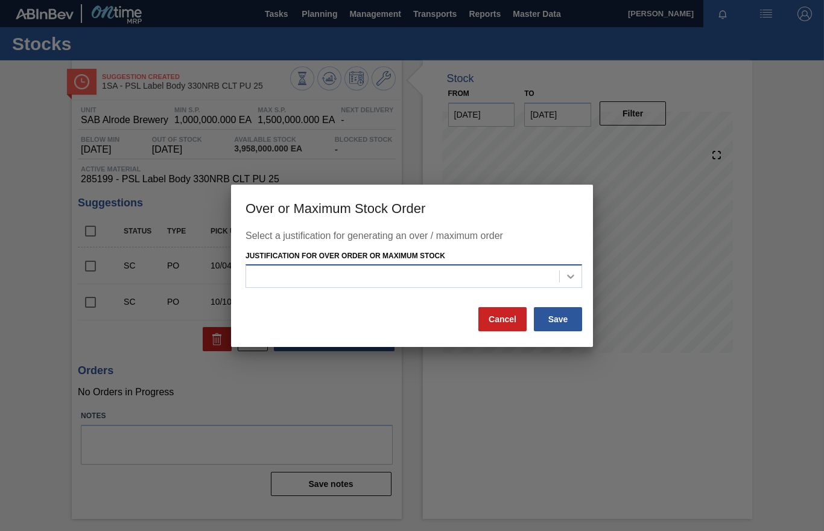
click at [568, 279] on icon at bounding box center [571, 276] width 12 height 12
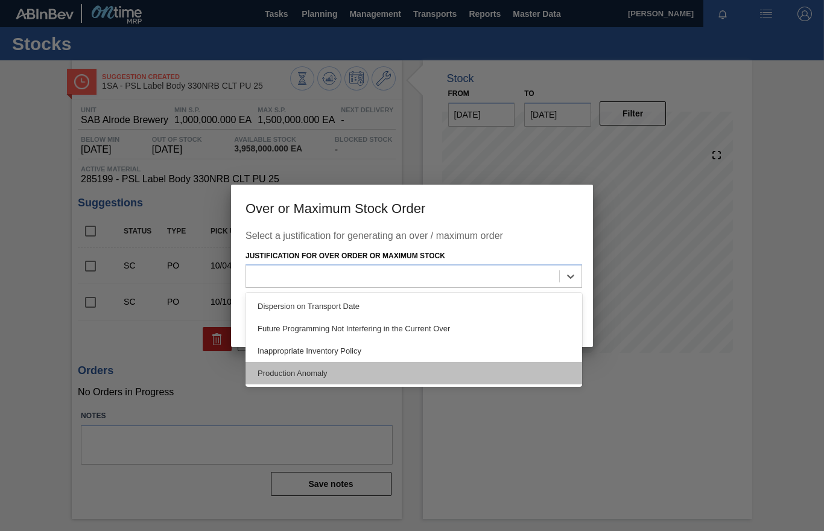
click at [300, 375] on div "Production Anomaly" at bounding box center [414, 373] width 337 height 22
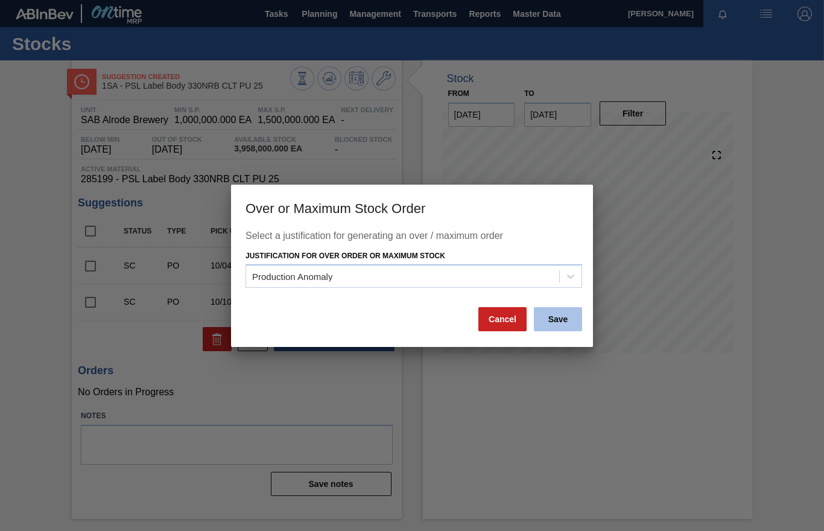
click at [564, 311] on button "Save" at bounding box center [558, 319] width 48 height 24
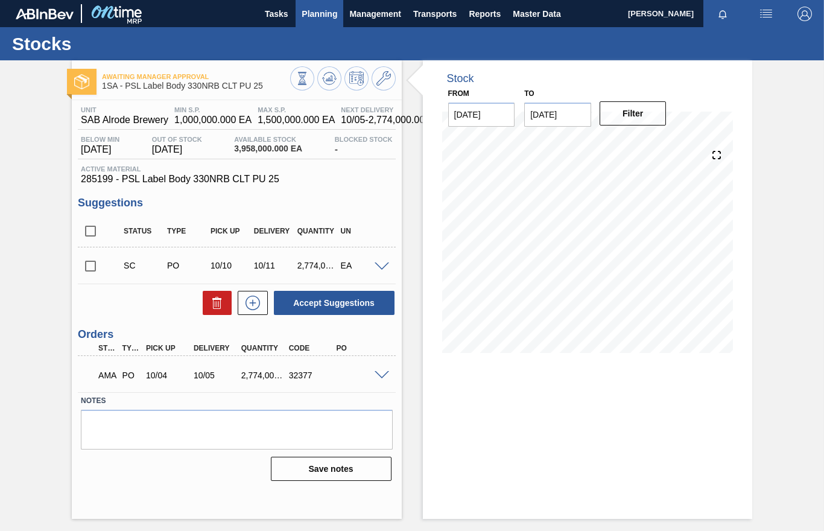
click at [324, 16] on span "Planning" at bounding box center [320, 14] width 36 height 14
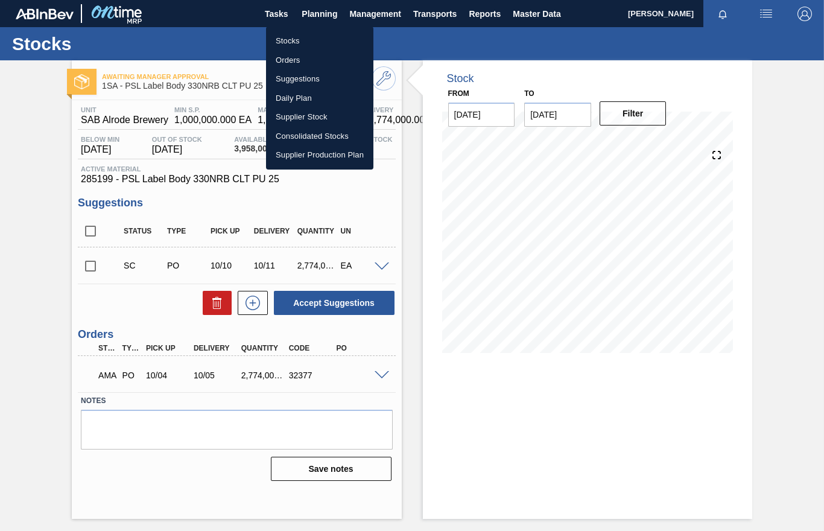
click at [292, 59] on li "Orders" at bounding box center [319, 60] width 107 height 19
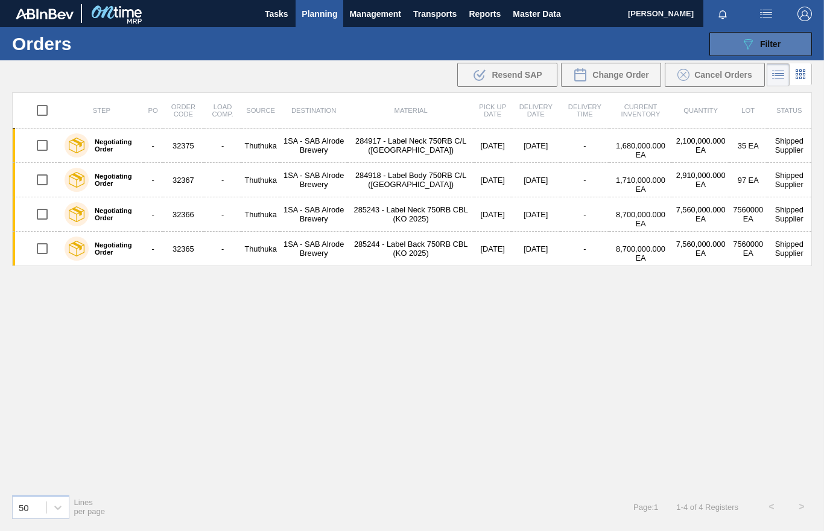
click at [745, 45] on icon "089F7B8B-B2A5-4AFE-B5C0-19BA573D28AC" at bounding box center [748, 44] width 14 height 14
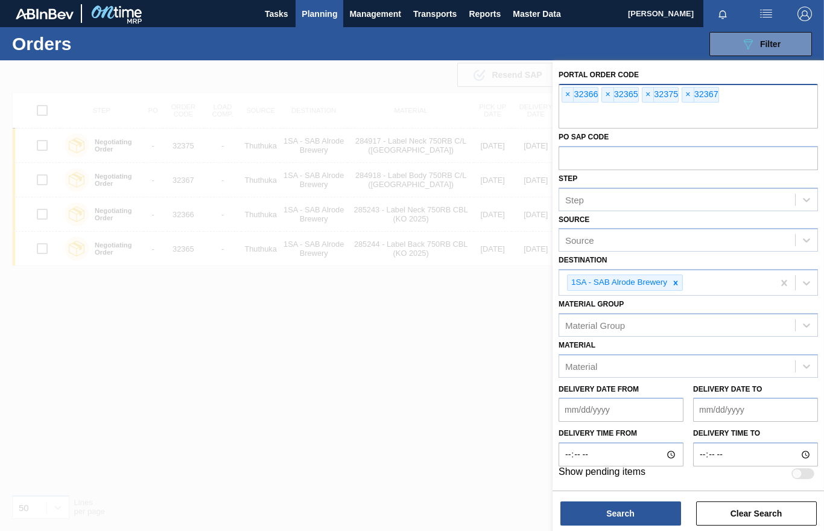
click at [570, 115] on input "text" at bounding box center [688, 117] width 259 height 23
type input "32377"
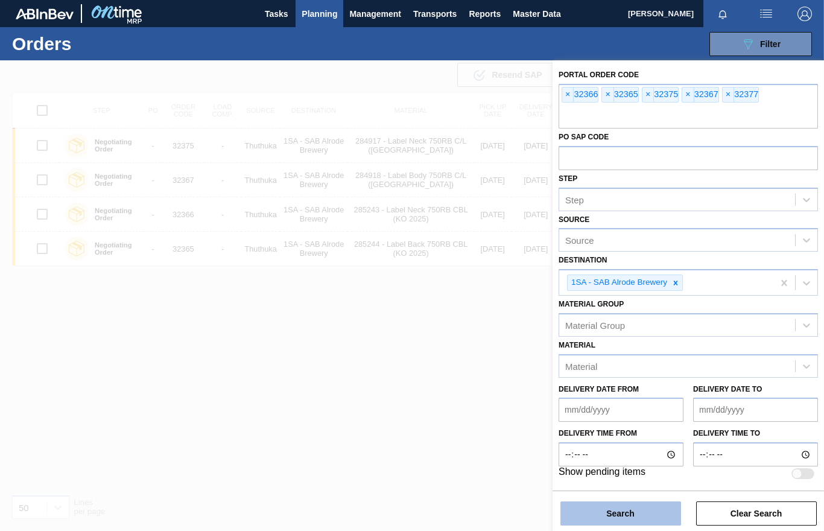
drag, startPoint x: 600, startPoint y: 237, endPoint x: 605, endPoint y: 512, distance: 275.8
click at [605, 512] on button "Search" at bounding box center [620, 513] width 121 height 24
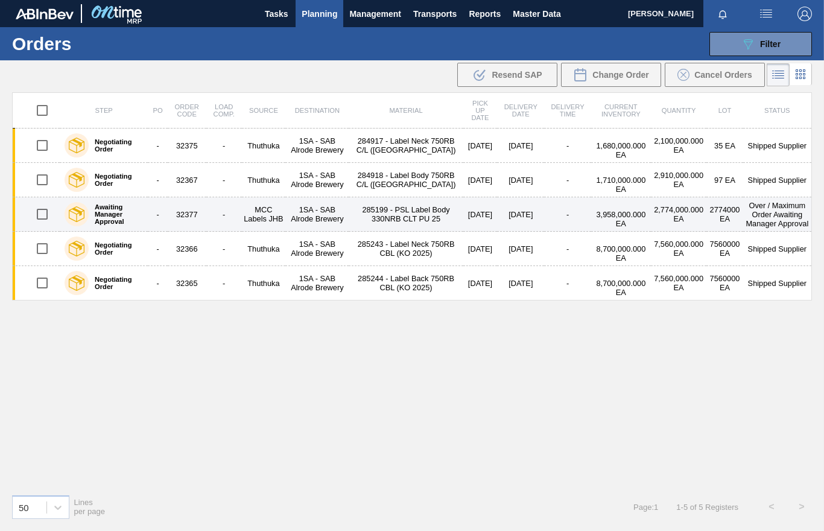
click at [189, 214] on td "32377" at bounding box center [187, 214] width 39 height 34
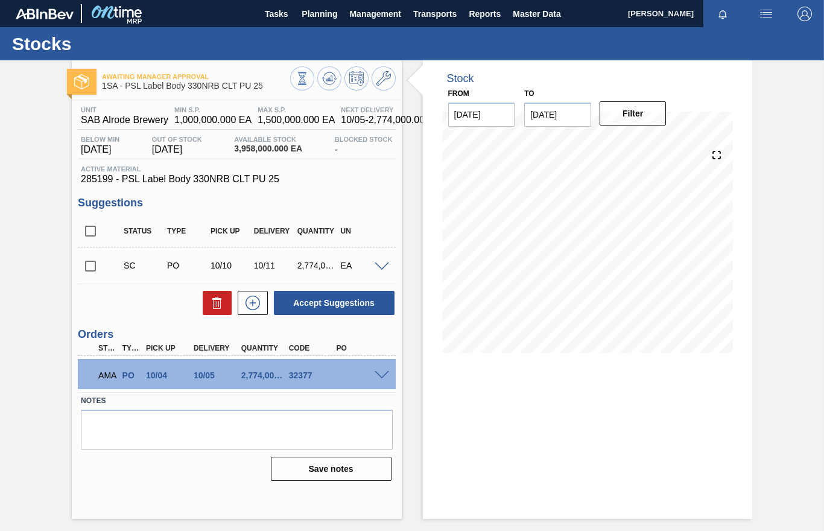
click at [375, 373] on span at bounding box center [382, 375] width 14 height 9
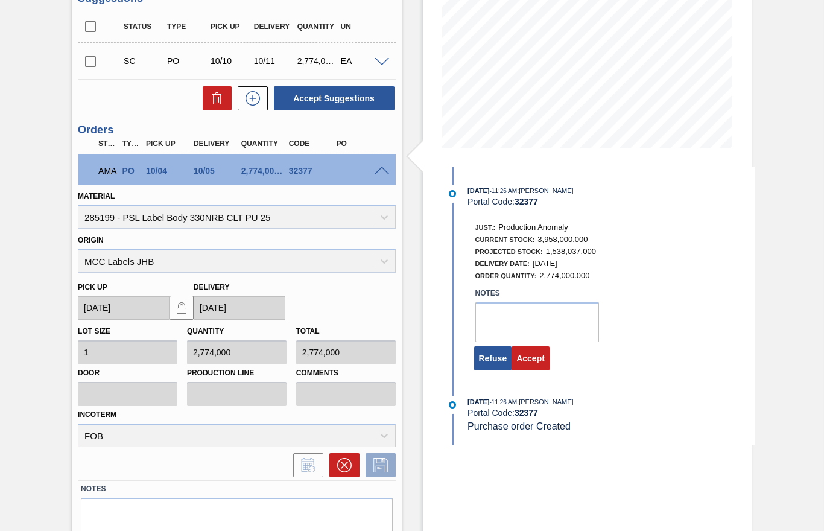
scroll to position [241, 0]
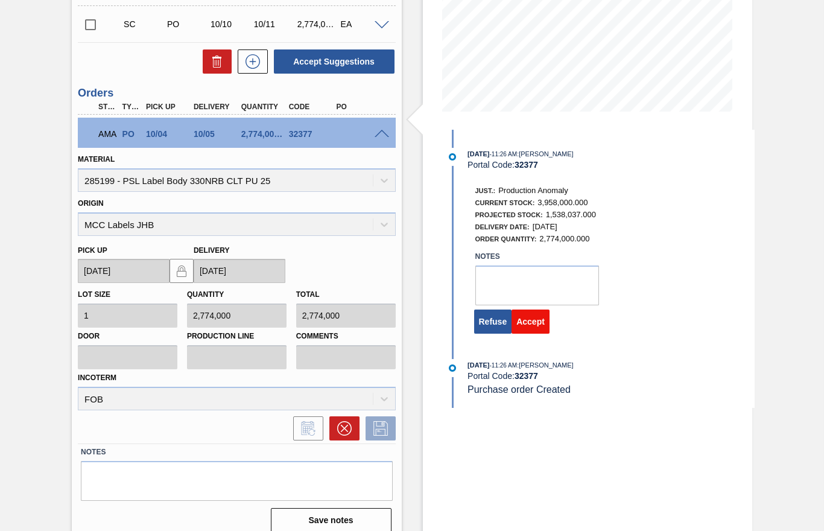
click at [544, 323] on button "Accept" at bounding box center [531, 322] width 38 height 24
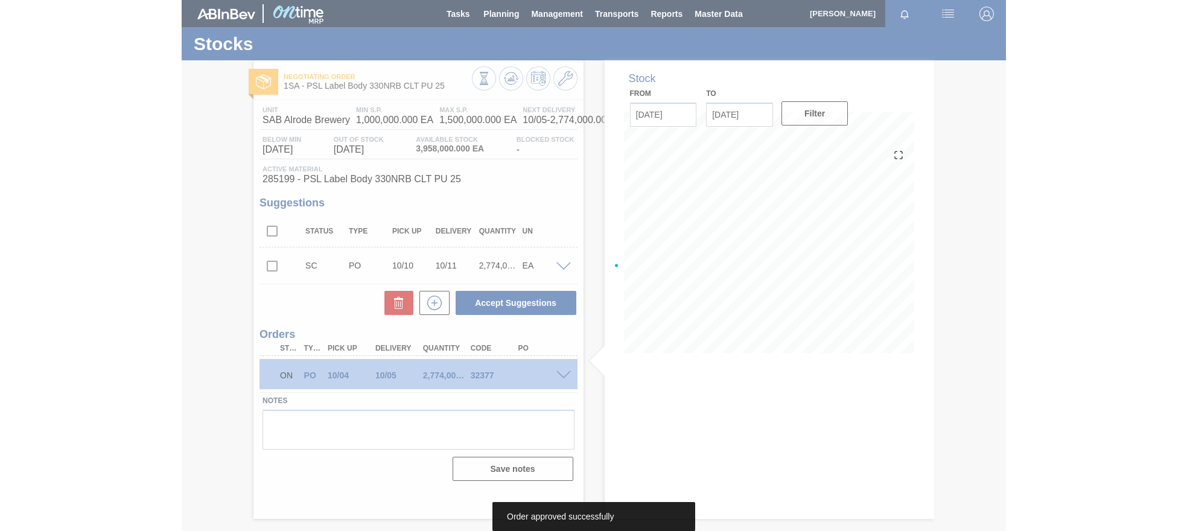
scroll to position [0, 0]
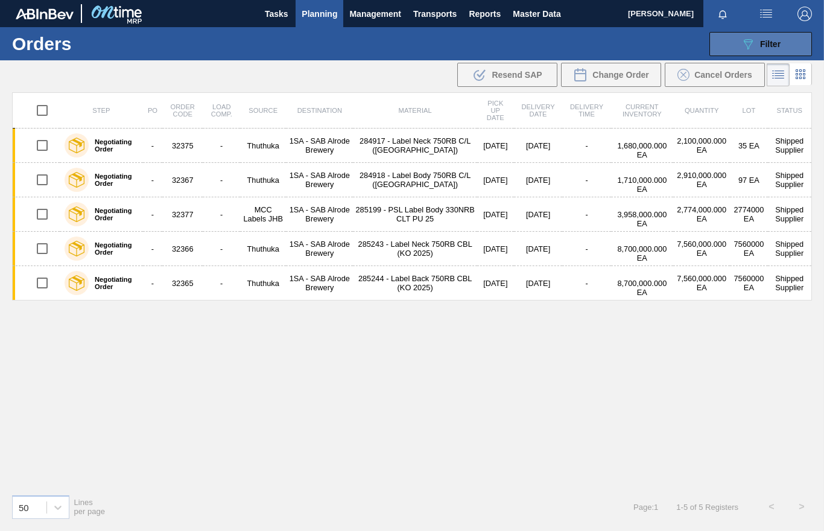
click at [782, 37] on button "089F7B8B-B2A5-4AFE-B5C0-19BA573D28AC Filter" at bounding box center [761, 44] width 103 height 24
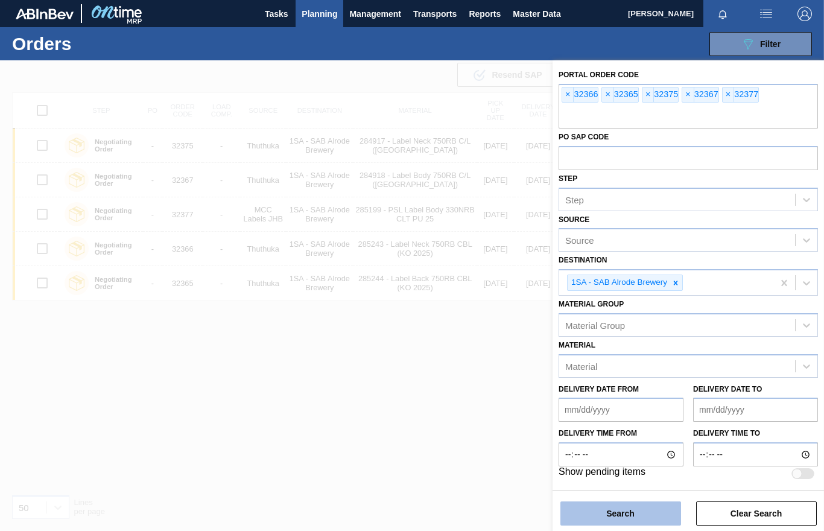
click at [614, 509] on button "Search" at bounding box center [620, 513] width 121 height 24
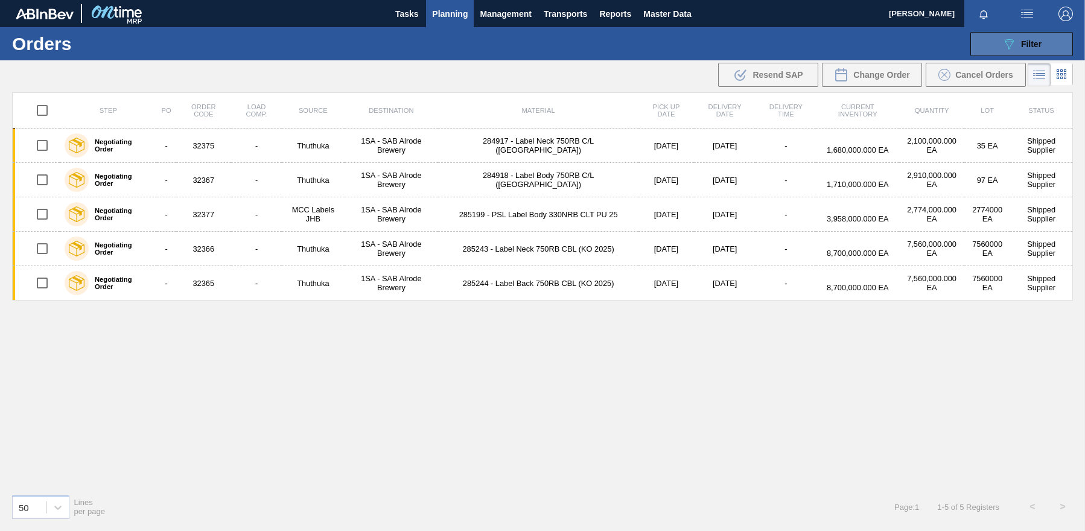
click at [974, 40] on span "Filter" at bounding box center [1031, 44] width 21 height 10
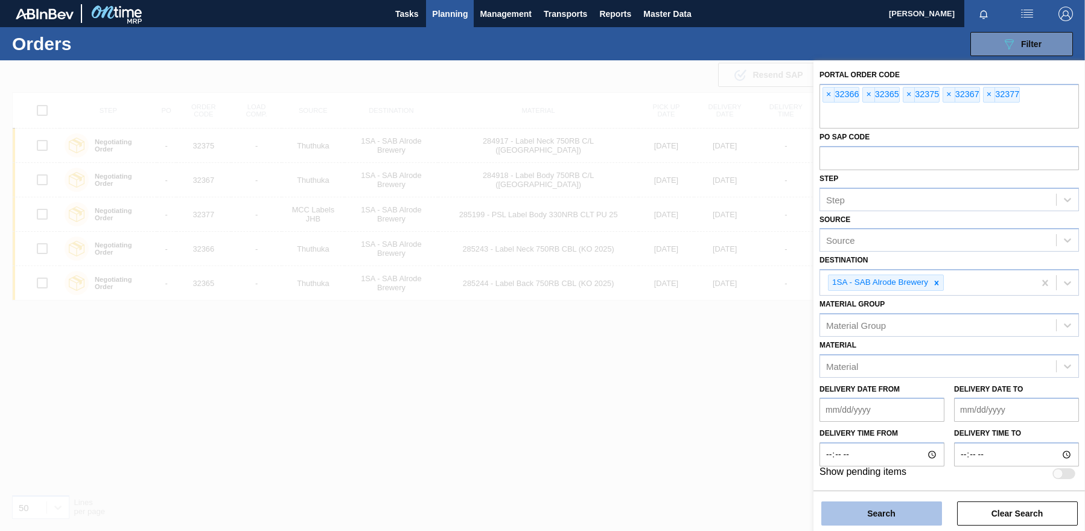
click at [885, 514] on button "Search" at bounding box center [881, 513] width 121 height 24
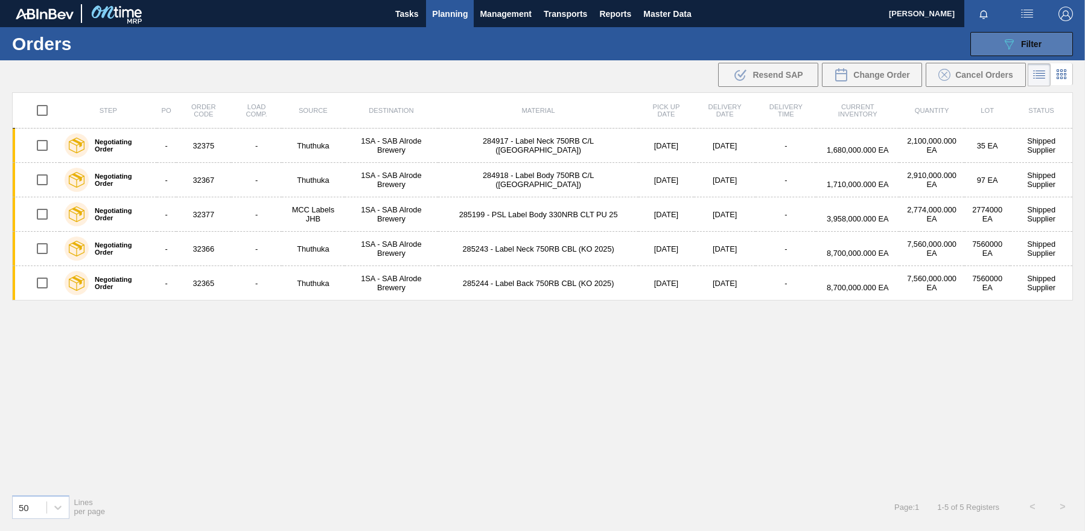
click at [974, 42] on button "089F7B8B-B2A5-4AFE-B5C0-19BA573D28AC Filter" at bounding box center [1021, 44] width 103 height 24
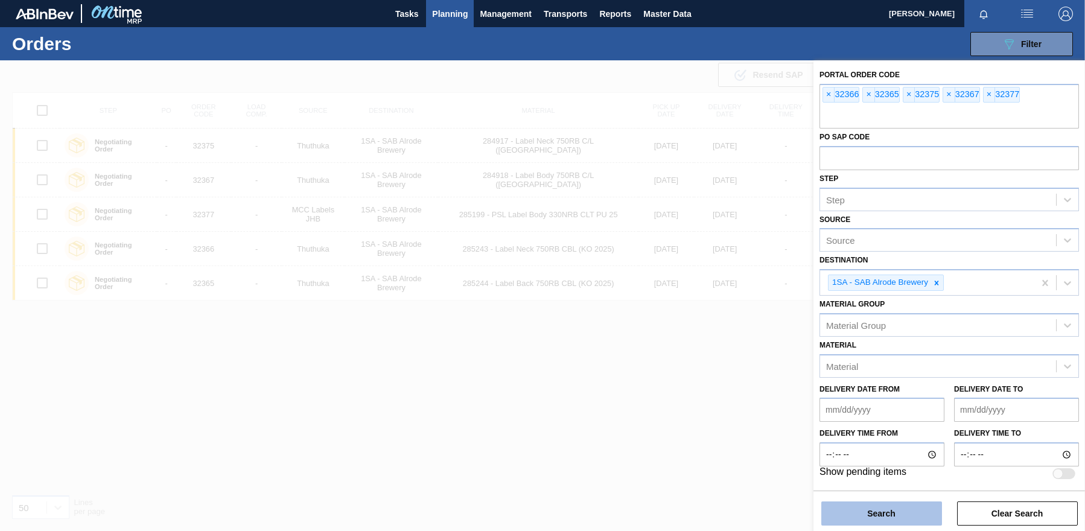
click at [889, 520] on button "Search" at bounding box center [881, 513] width 121 height 24
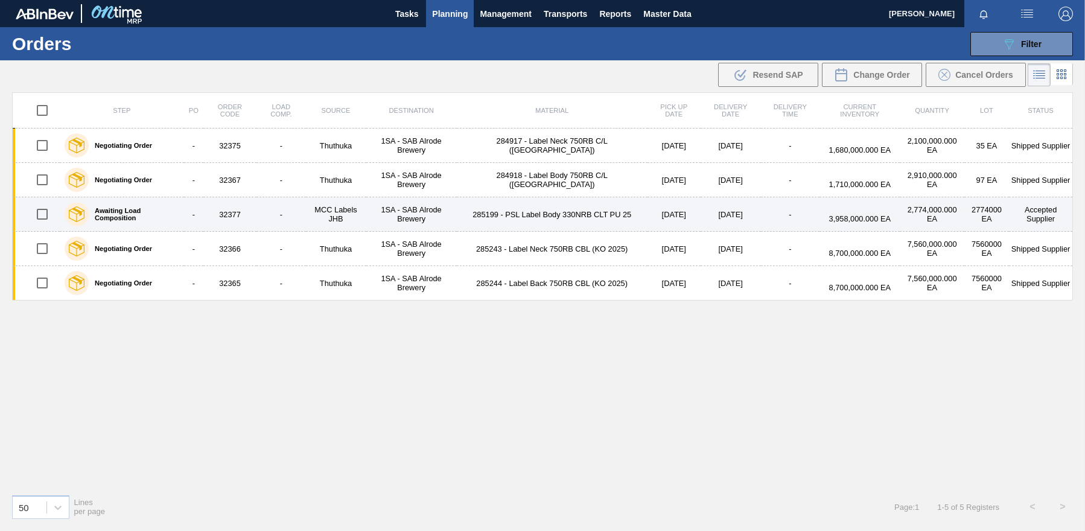
click at [236, 213] on td "32377" at bounding box center [229, 214] width 53 height 34
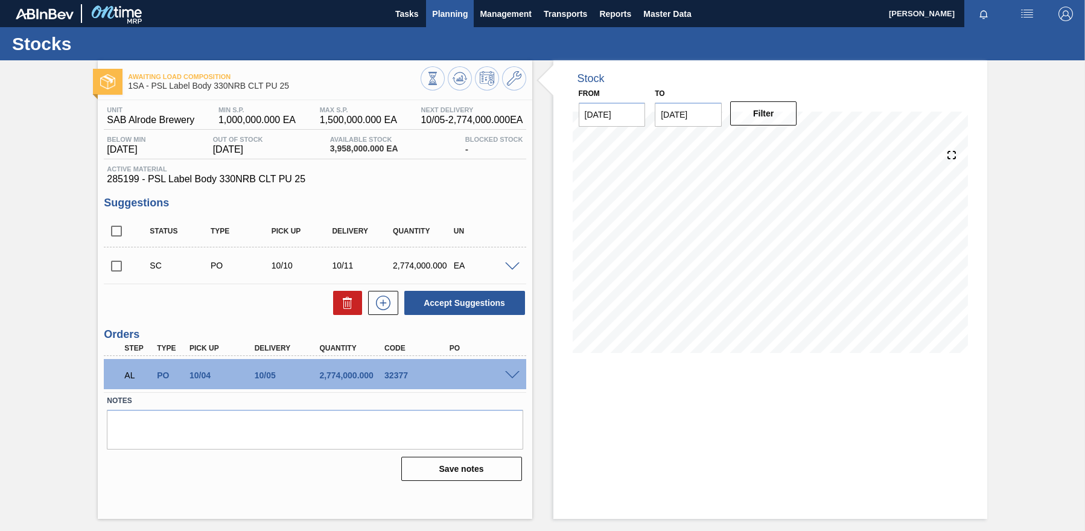
click at [454, 19] on span "Planning" at bounding box center [450, 14] width 36 height 14
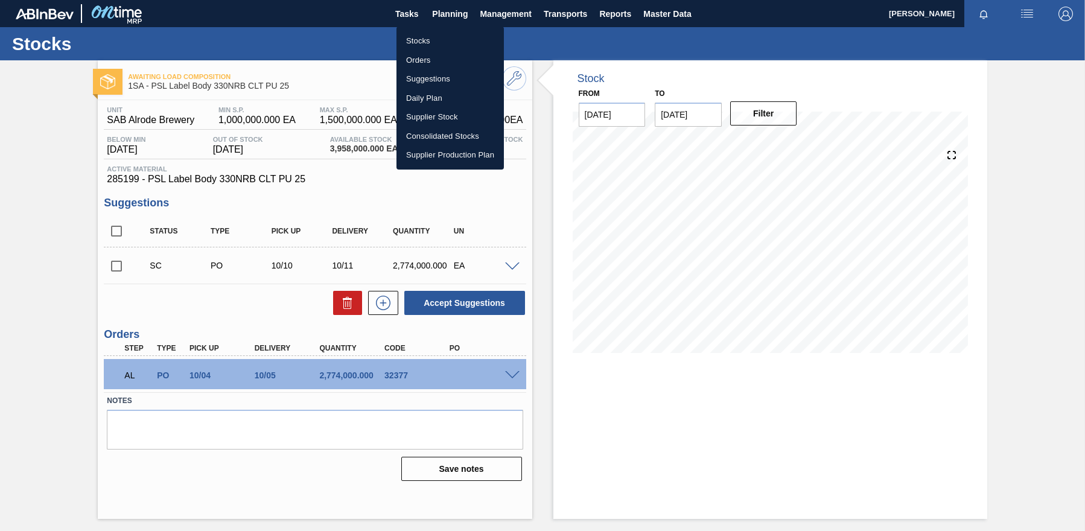
click at [429, 63] on li "Orders" at bounding box center [449, 60] width 107 height 19
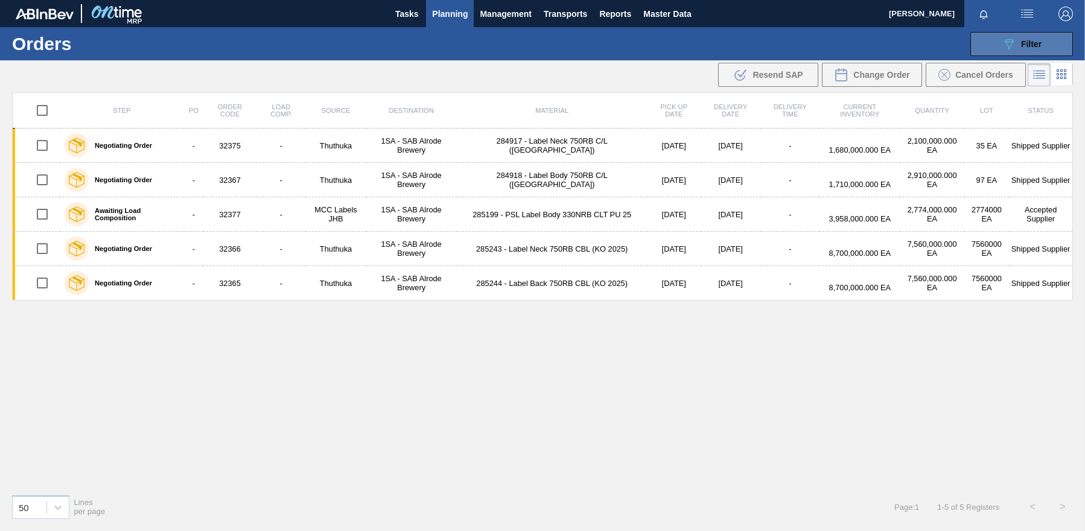
click at [974, 41] on button "089F7B8B-B2A5-4AFE-B5C0-19BA573D28AC Filter" at bounding box center [1021, 44] width 103 height 24
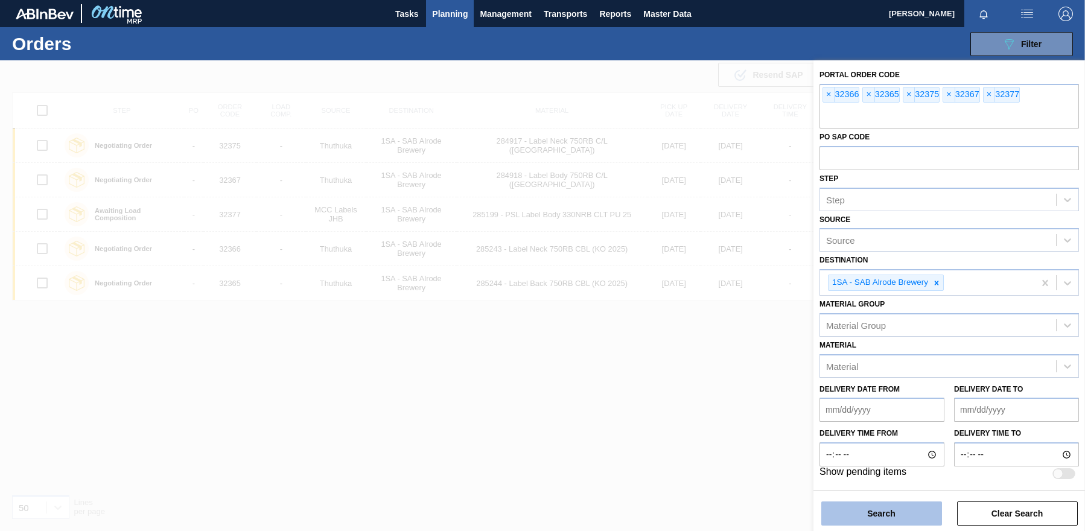
click at [913, 515] on button "Search" at bounding box center [881, 513] width 121 height 24
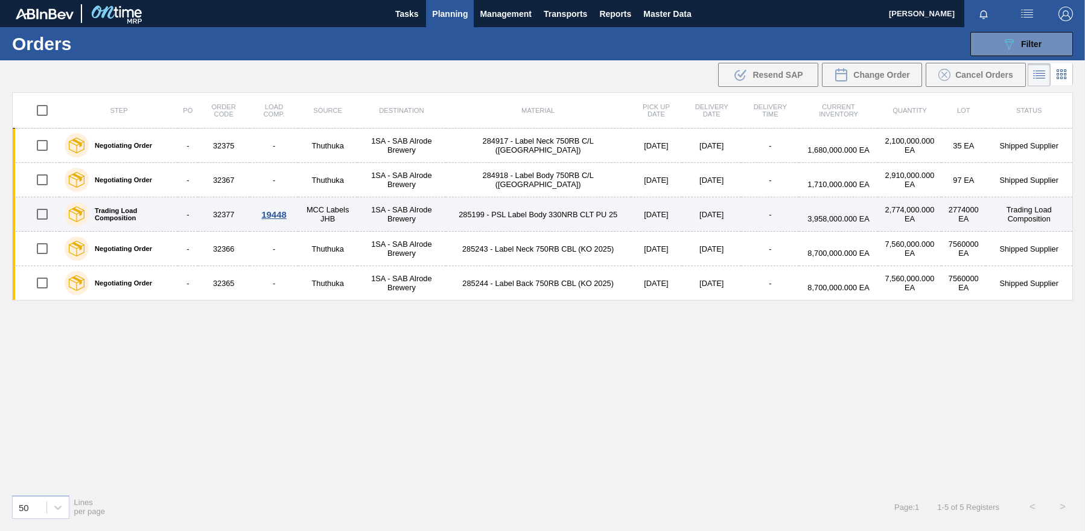
click at [285, 214] on div "19448" at bounding box center [274, 214] width 45 height 10
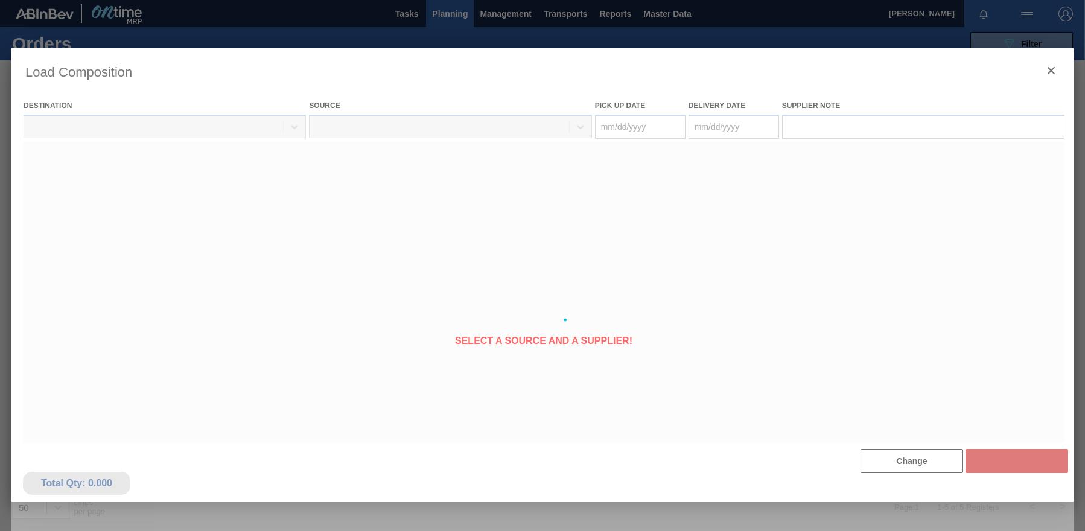
type Date "[DATE]"
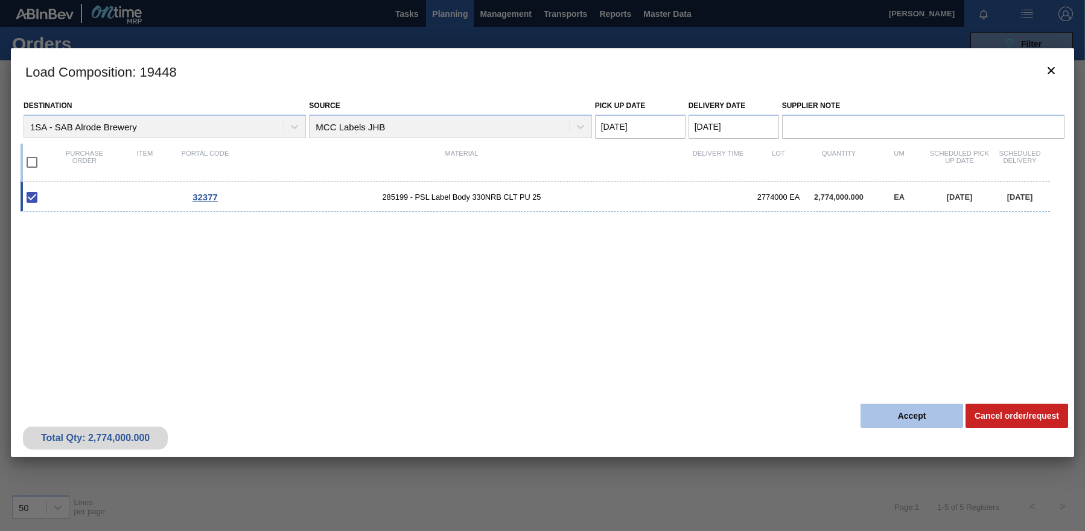
click at [895, 410] on button "Accept" at bounding box center [911, 416] width 103 height 24
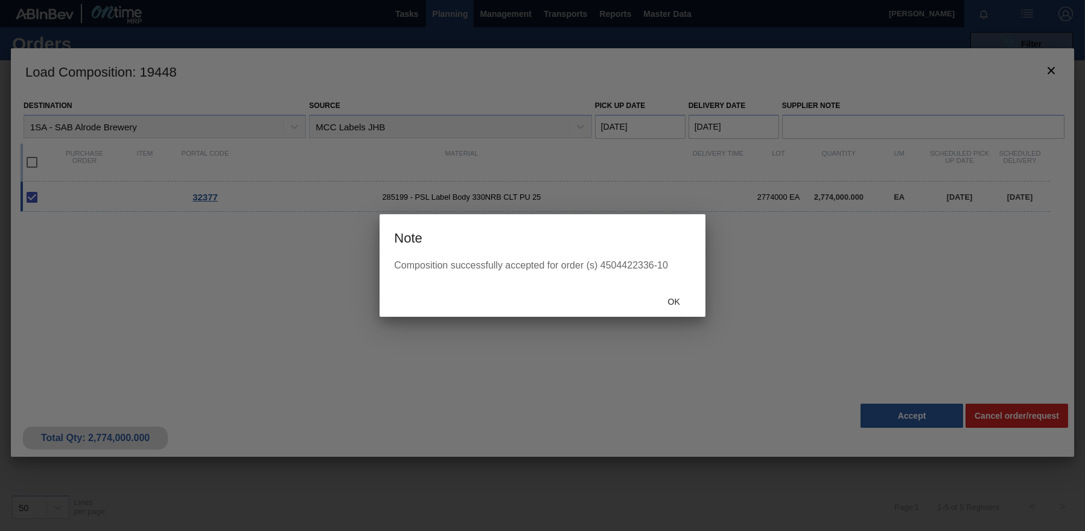
drag, startPoint x: 1052, startPoint y: 74, endPoint x: 1068, endPoint y: 72, distance: 17.0
click at [974, 74] on div at bounding box center [542, 265] width 1085 height 531
click at [673, 297] on span "Ok" at bounding box center [673, 302] width 31 height 10
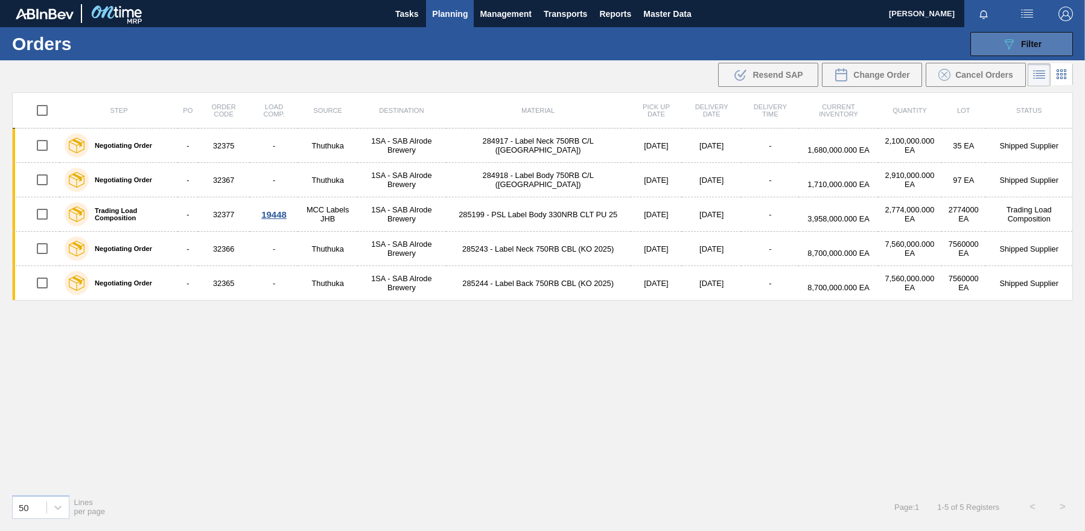
click at [974, 43] on span "Filter" at bounding box center [1031, 44] width 21 height 10
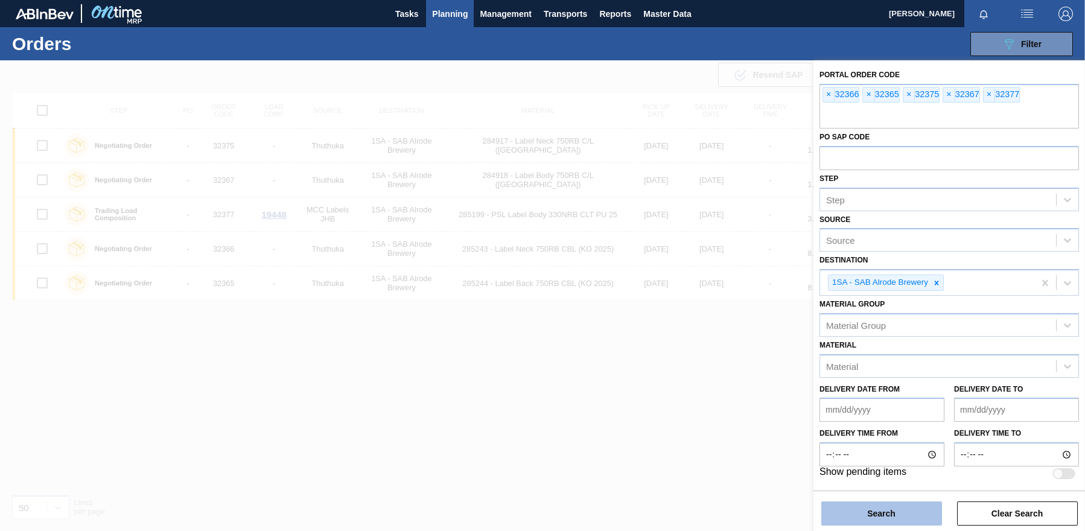
click at [875, 516] on button "Search" at bounding box center [881, 513] width 121 height 24
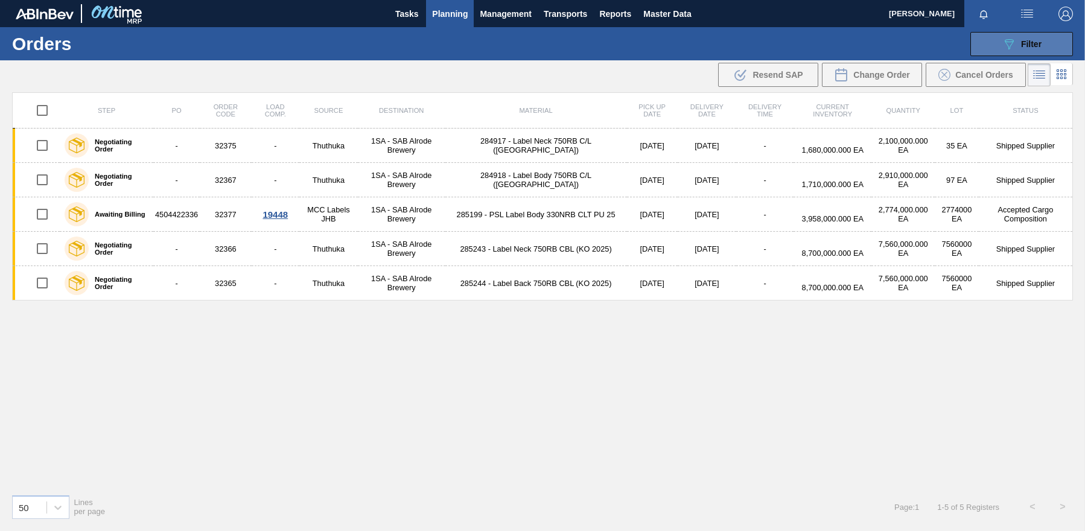
click at [974, 47] on span "Filter" at bounding box center [1031, 44] width 21 height 10
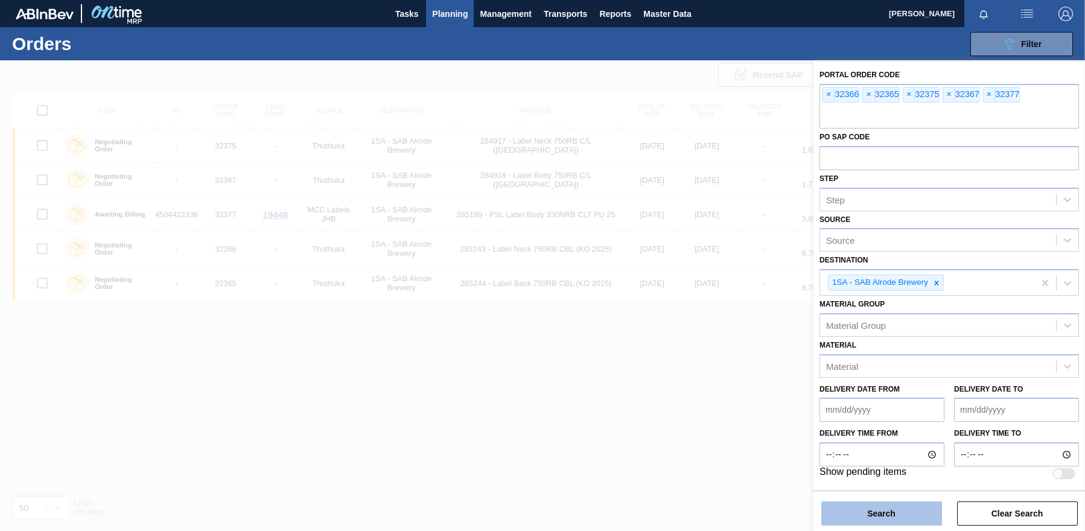
click at [933, 509] on button "Search" at bounding box center [881, 513] width 121 height 24
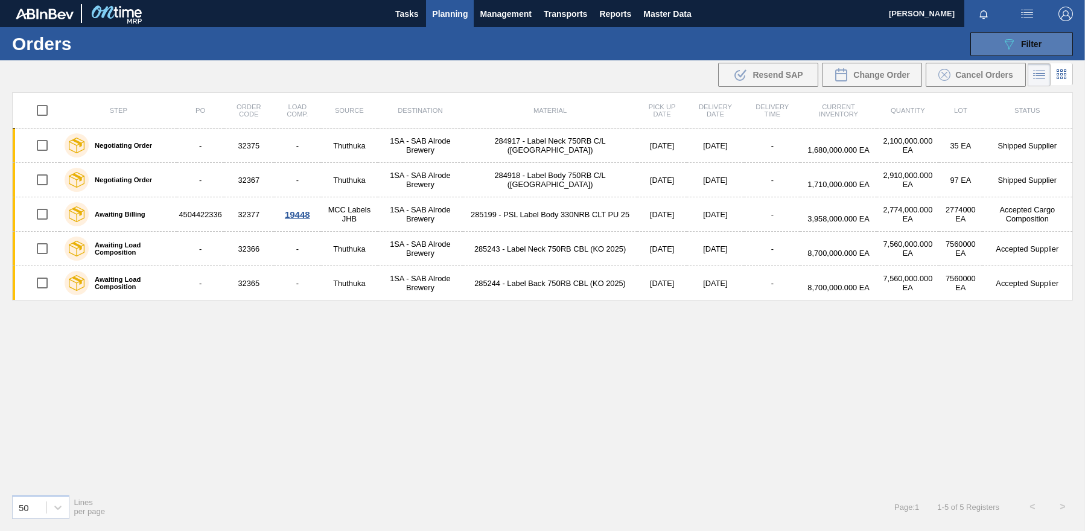
click at [974, 50] on div "089F7B8B-B2A5-4AFE-B5C0-19BA573D28AC Filter" at bounding box center [1022, 44] width 40 height 14
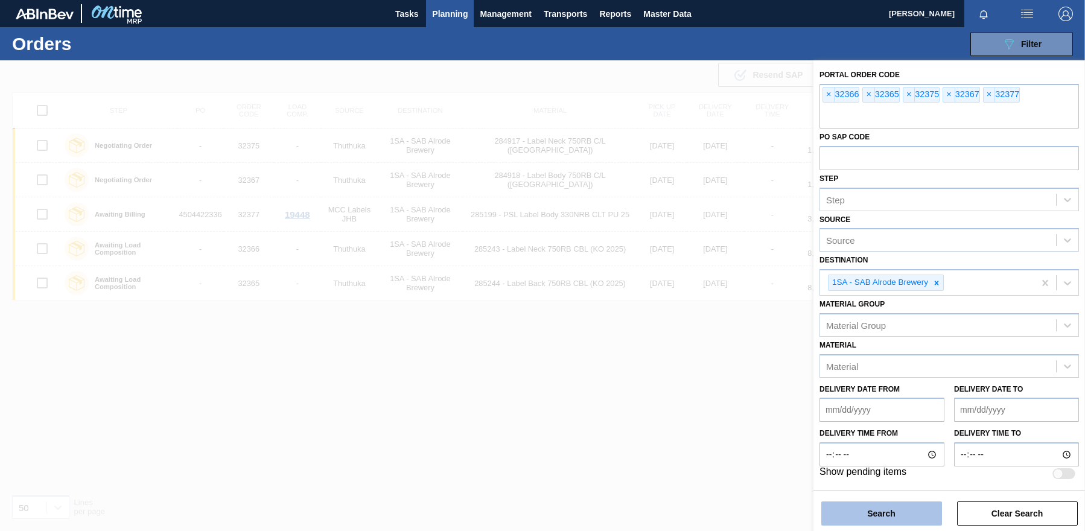
click at [871, 522] on button "Search" at bounding box center [881, 513] width 121 height 24
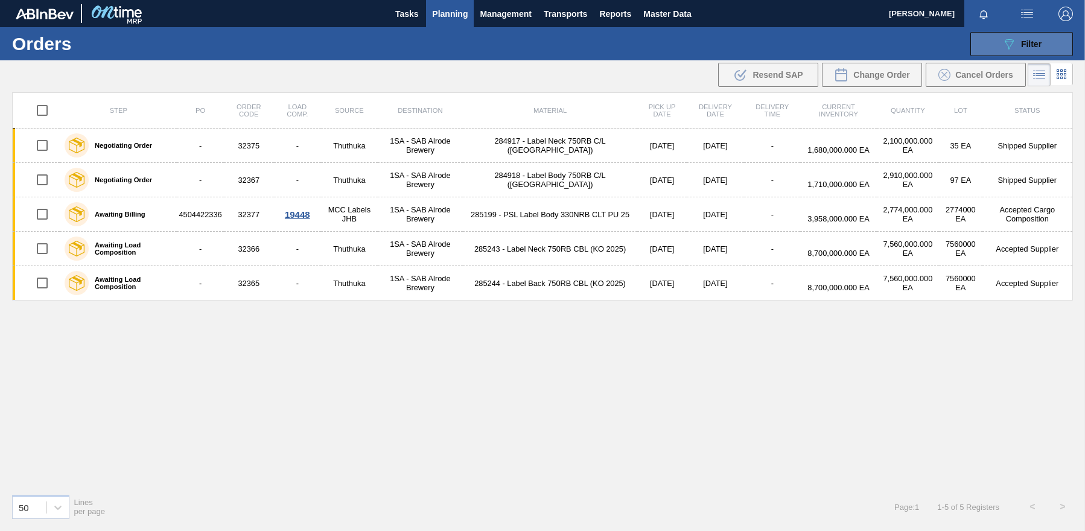
click at [974, 39] on button "089F7B8B-B2A5-4AFE-B5C0-19BA573D28AC Filter" at bounding box center [1021, 44] width 103 height 24
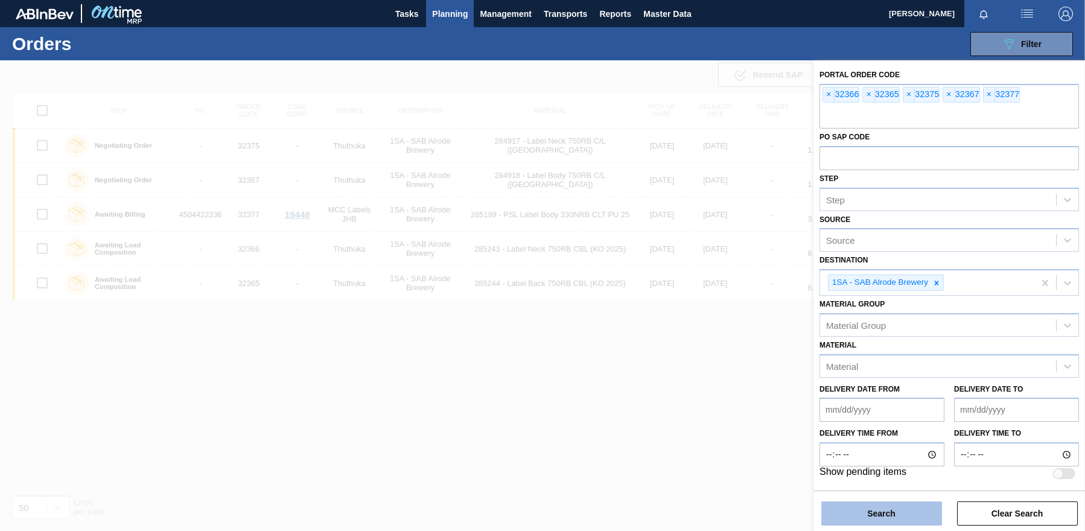
click at [875, 508] on button "Search" at bounding box center [881, 513] width 121 height 24
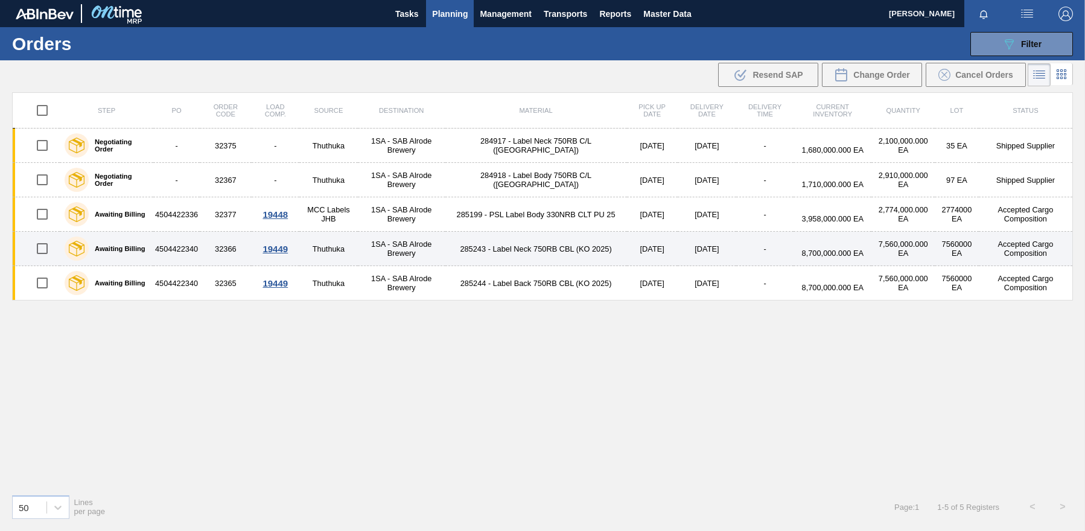
click at [280, 252] on div "19449" at bounding box center [275, 249] width 45 height 10
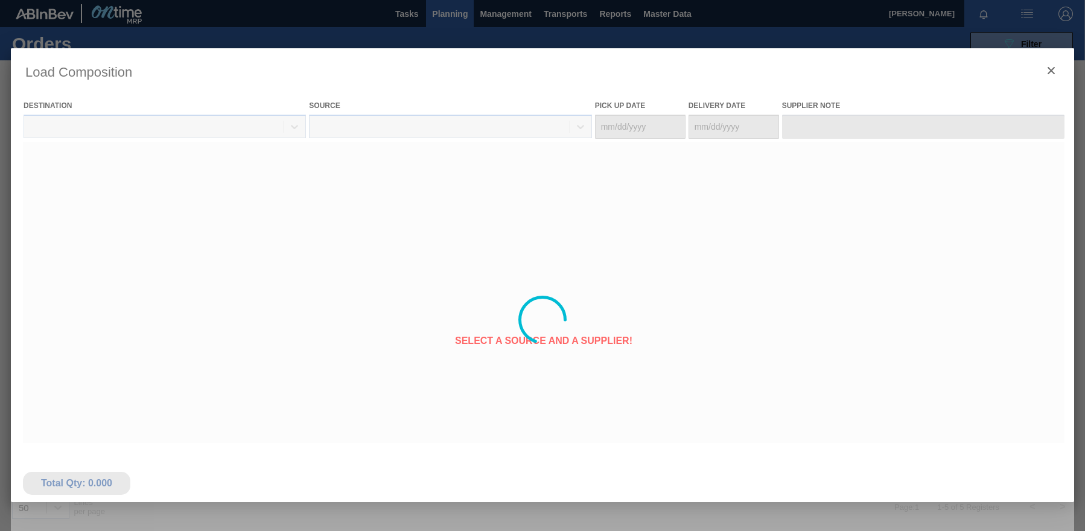
type Date "[DATE]"
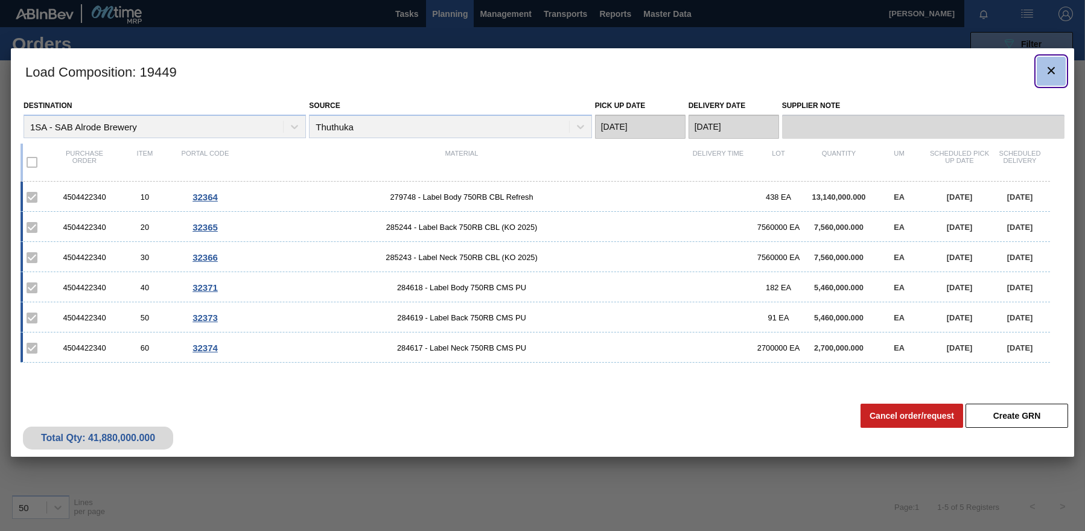
click at [974, 70] on icon "botão de ícone" at bounding box center [1050, 70] width 7 height 7
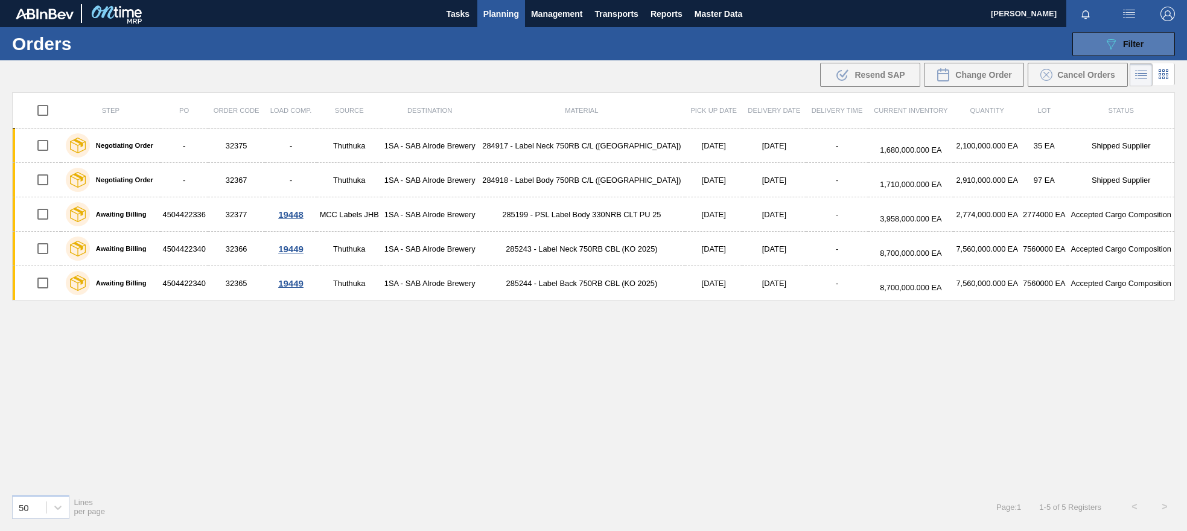
click at [974, 45] on span "Filter" at bounding box center [1133, 44] width 21 height 10
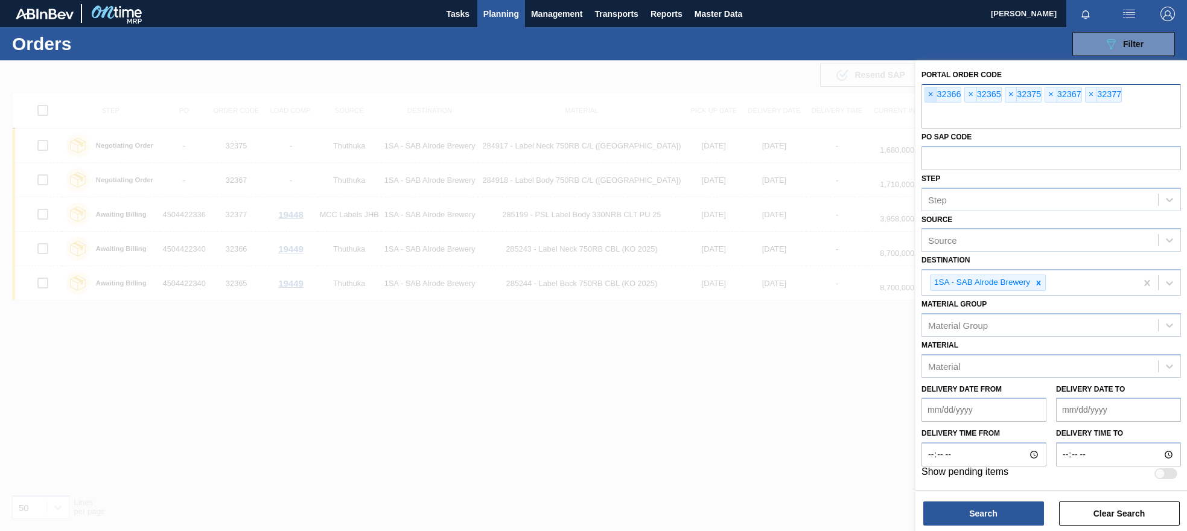
click at [932, 96] on span "×" at bounding box center [930, 94] width 11 height 14
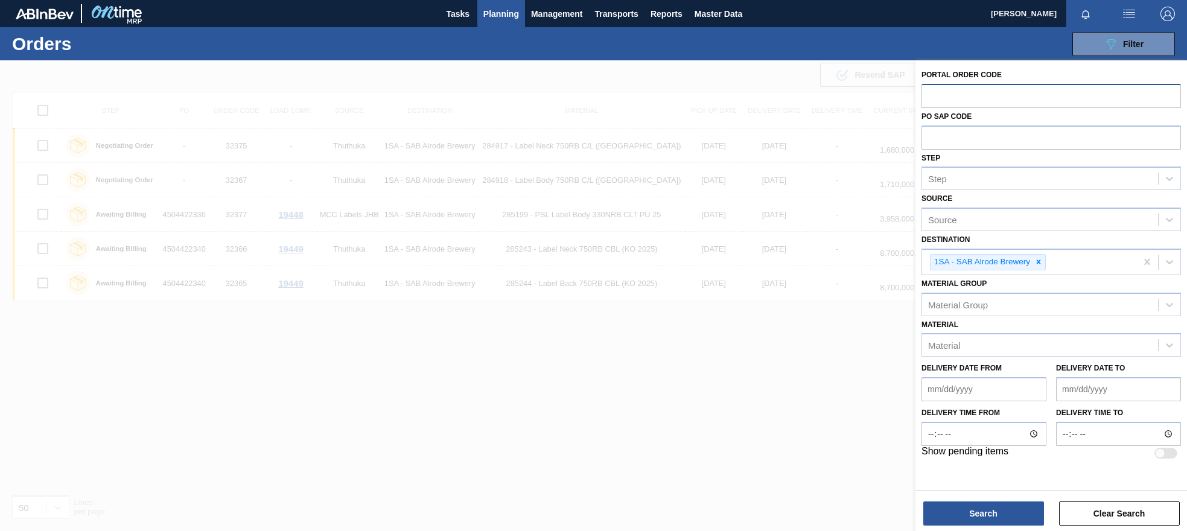
click at [495, 7] on span "Planning" at bounding box center [501, 14] width 36 height 14
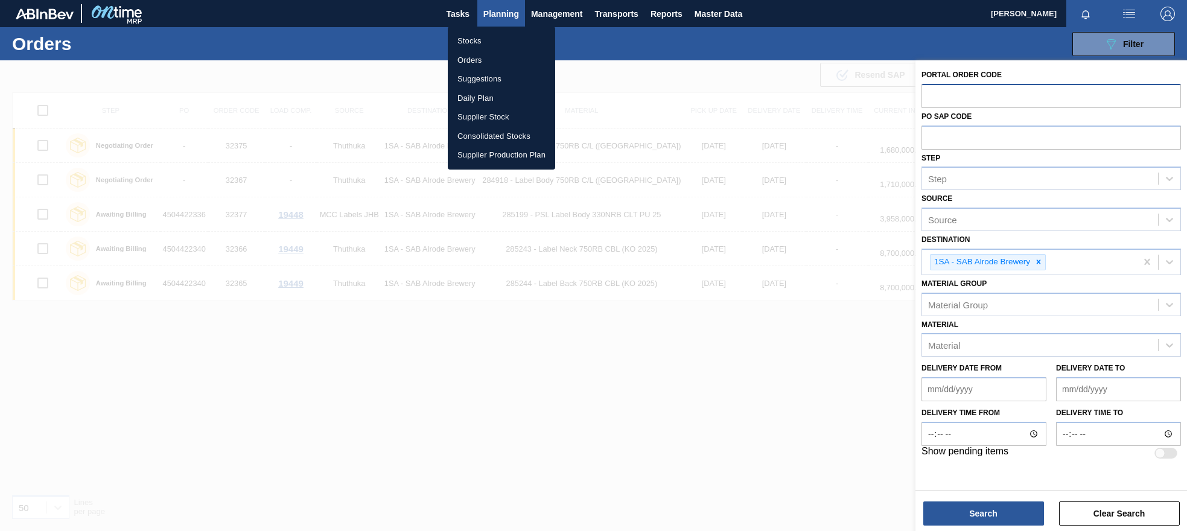
click at [465, 42] on li "Stocks" at bounding box center [501, 40] width 107 height 19
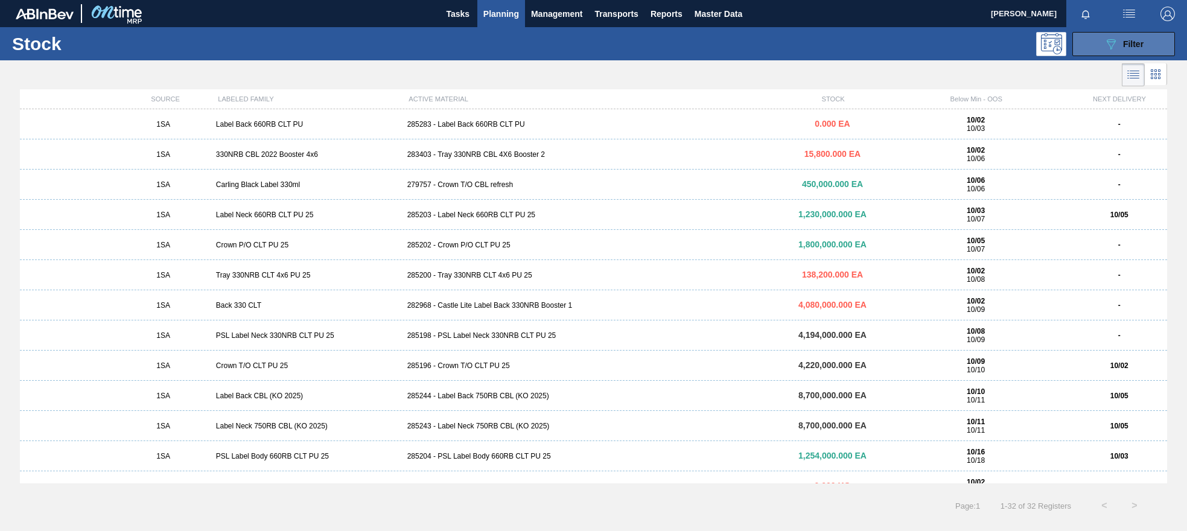
click at [974, 45] on icon "089F7B8B-B2A5-4AFE-B5C0-19BA573D28AC" at bounding box center [1110, 44] width 14 height 14
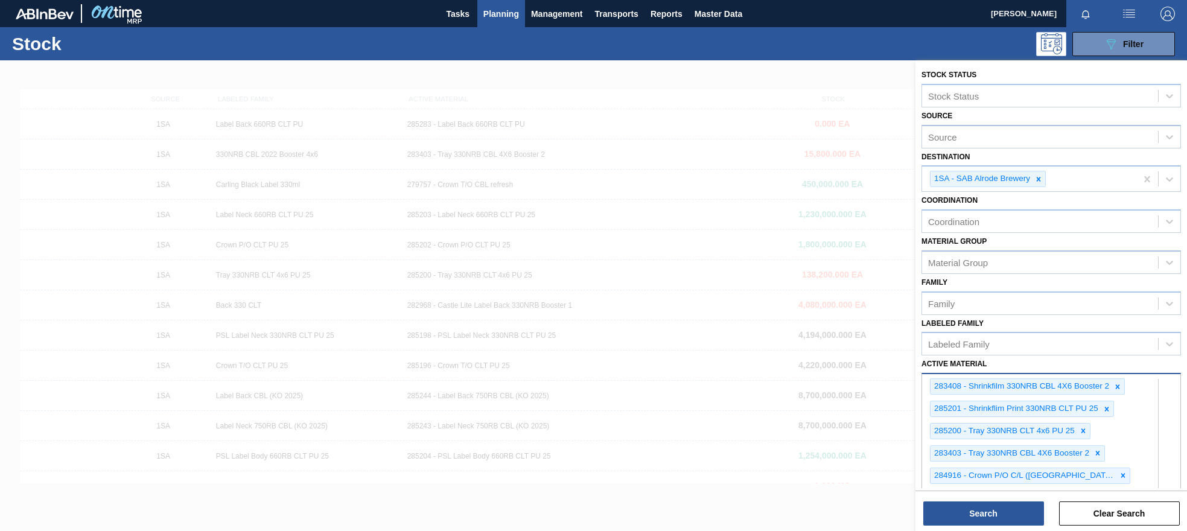
scroll to position [756, 0]
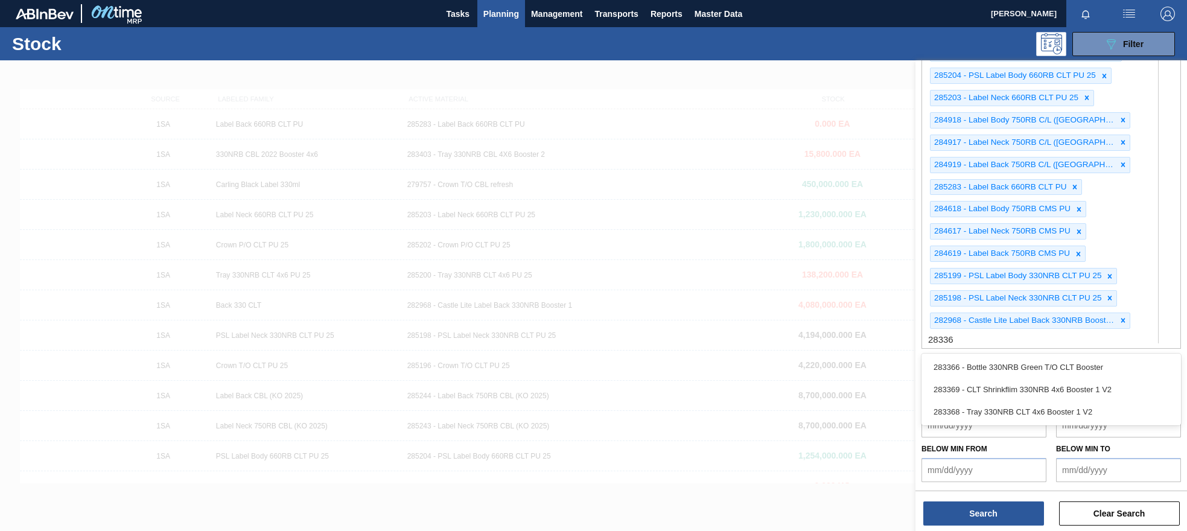
type Material "283368"
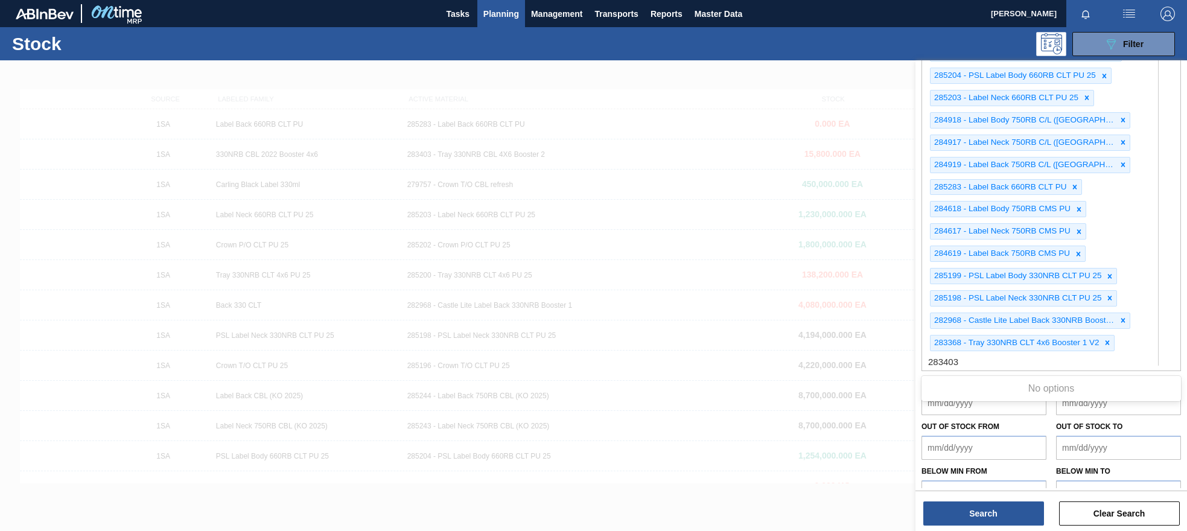
type Material "283403"
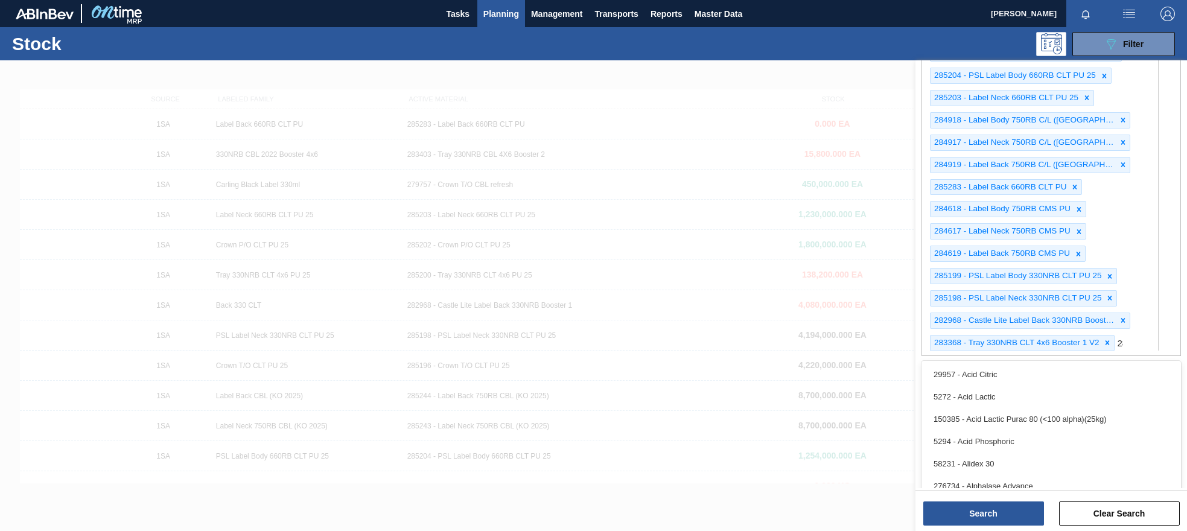
type Material "2"
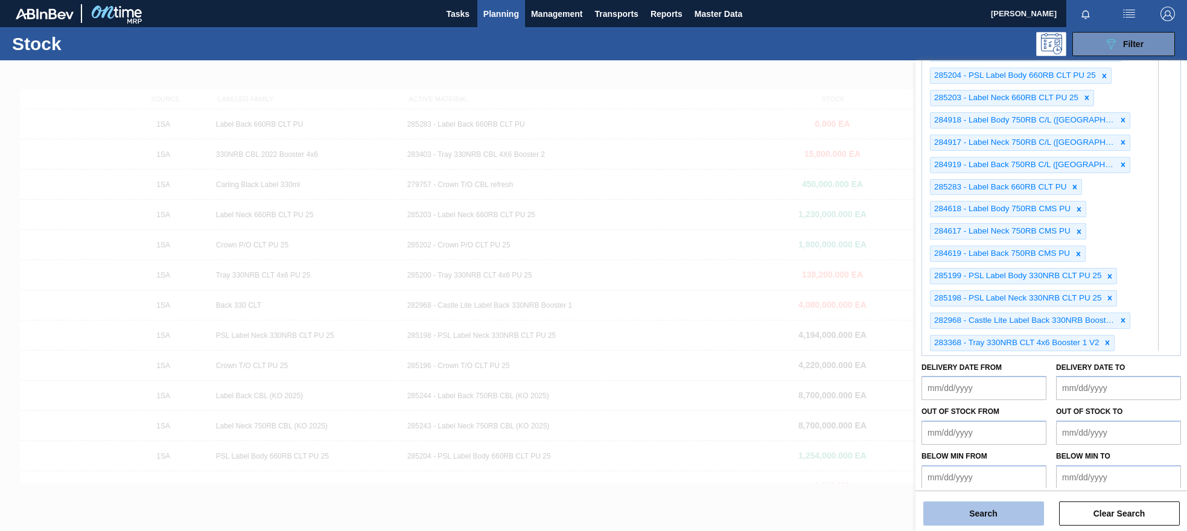
click at [974, 519] on button "Search" at bounding box center [983, 513] width 121 height 24
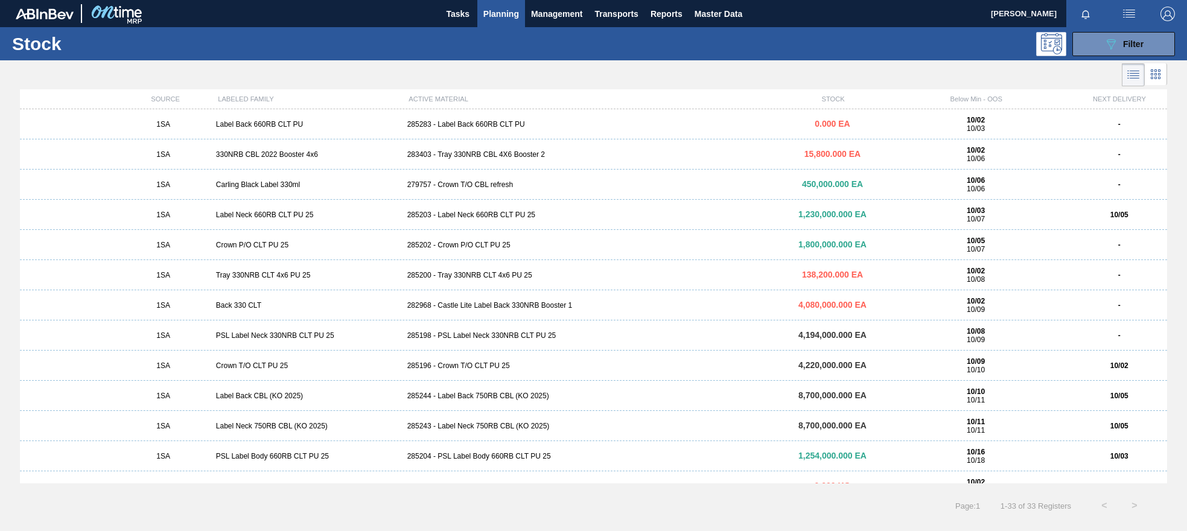
click at [457, 154] on div "283403 - Tray 330NRB CBL 4X6 Booster 2" at bounding box center [593, 154] width 383 height 8
click at [974, 43] on span "Filter" at bounding box center [1133, 44] width 21 height 10
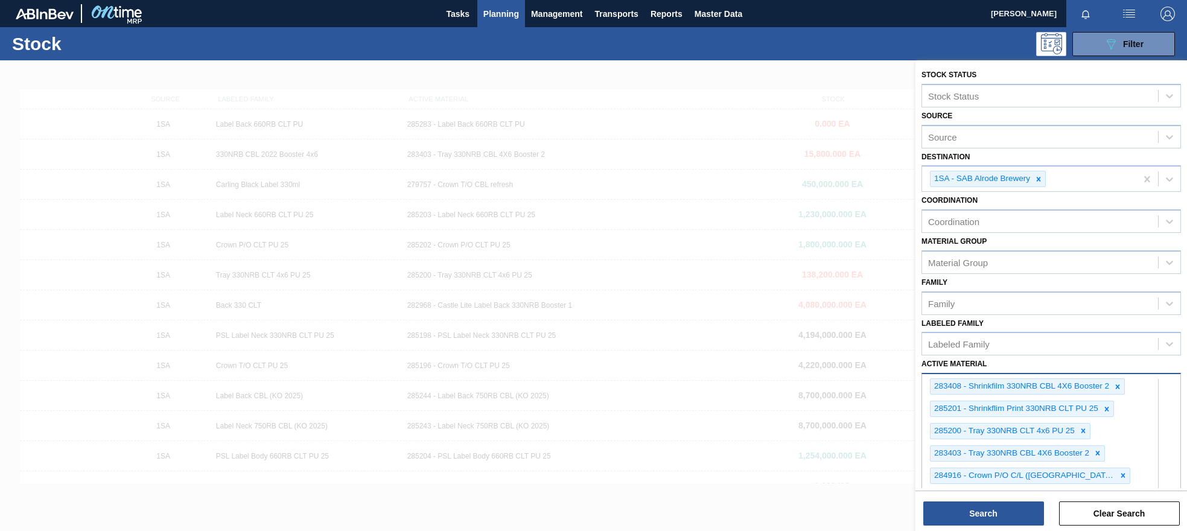
scroll to position [763, 0]
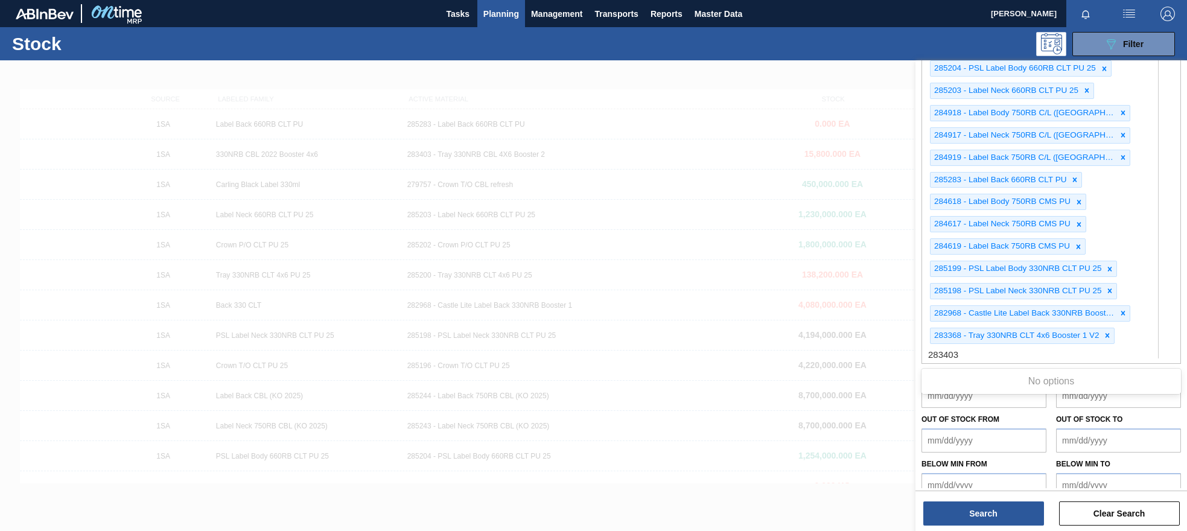
type Material "283403"
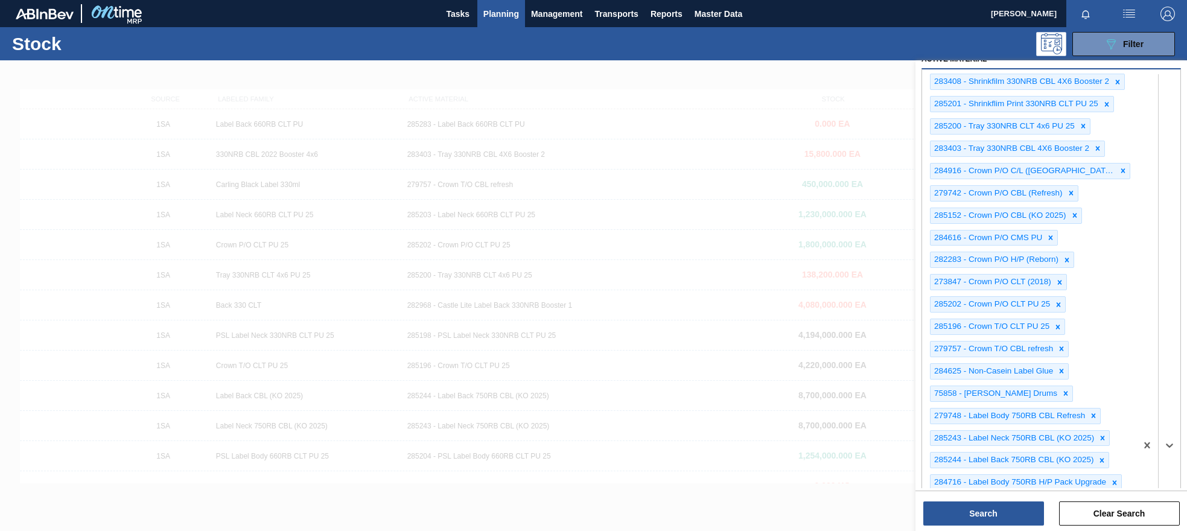
scroll to position [281, 0]
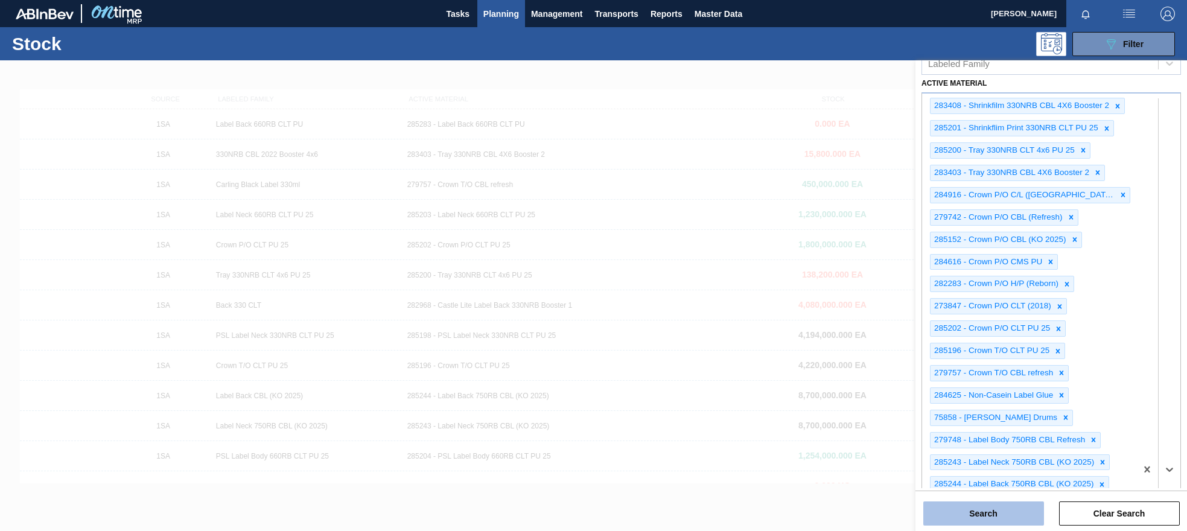
click at [974, 518] on button "Search" at bounding box center [983, 513] width 121 height 24
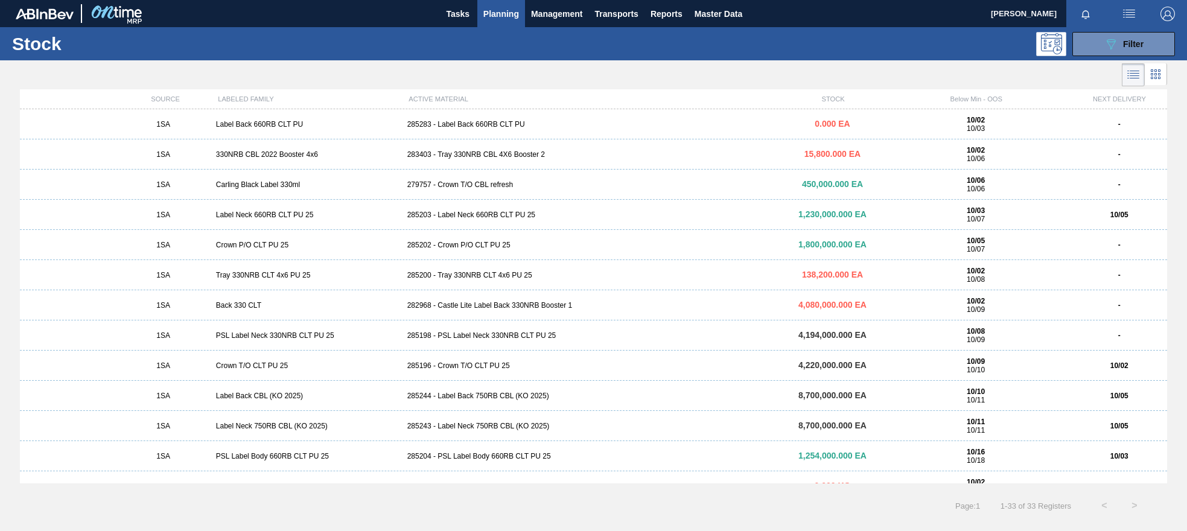
click at [451, 278] on div "285200 - Tray 330NRB CLT 4x6 PU 25" at bounding box center [593, 275] width 383 height 8
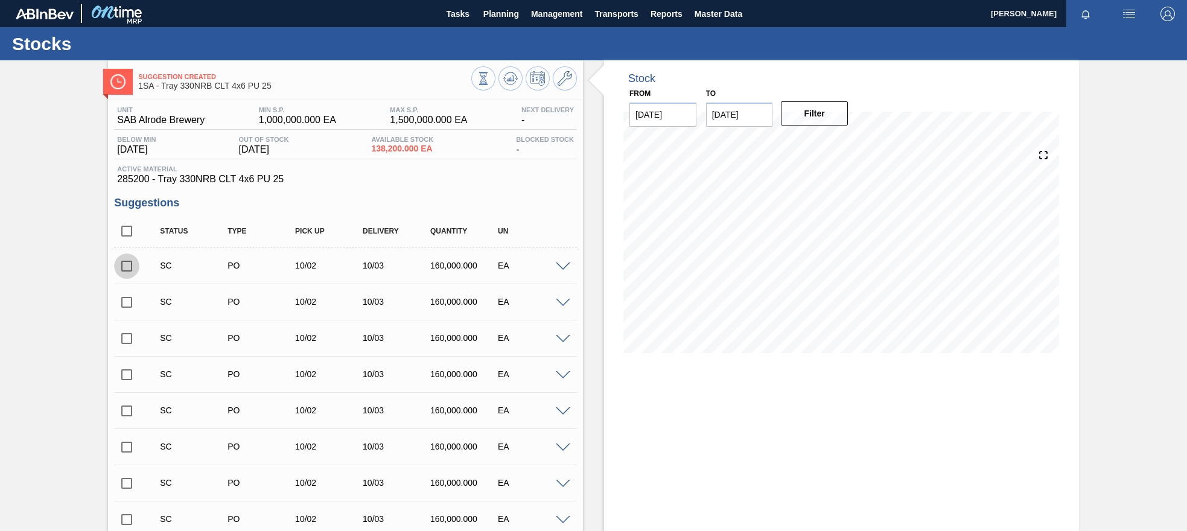
click at [130, 265] on input "checkbox" at bounding box center [126, 265] width 25 height 25
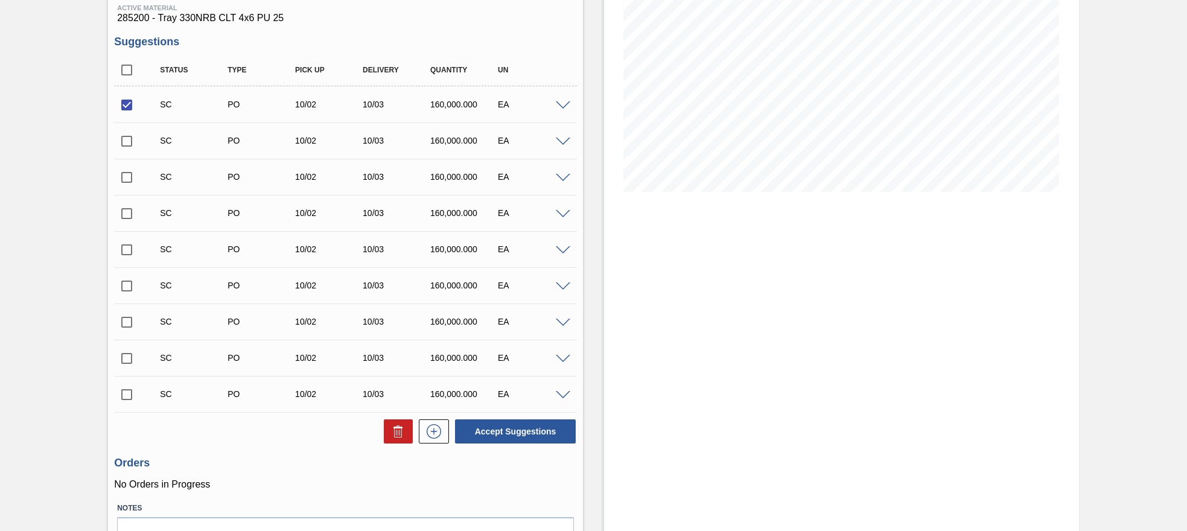
scroll to position [181, 0]
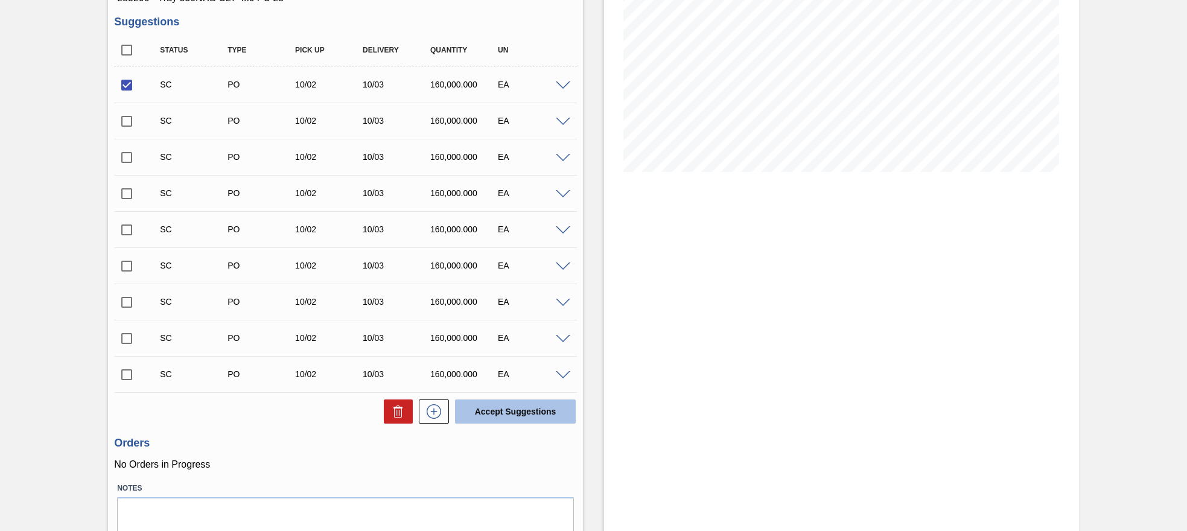
click at [497, 413] on button "Accept Suggestions" at bounding box center [515, 411] width 121 height 24
checkbox input "false"
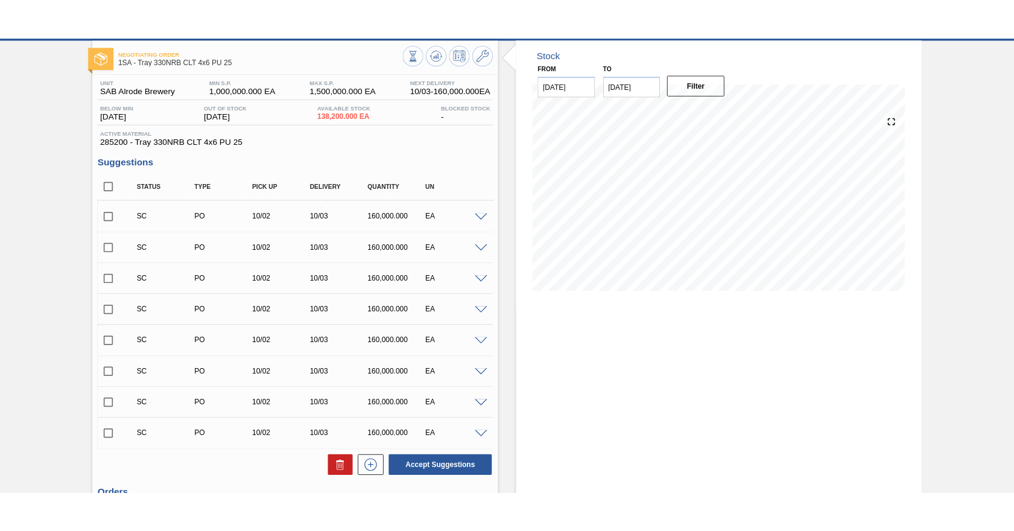
scroll to position [0, 0]
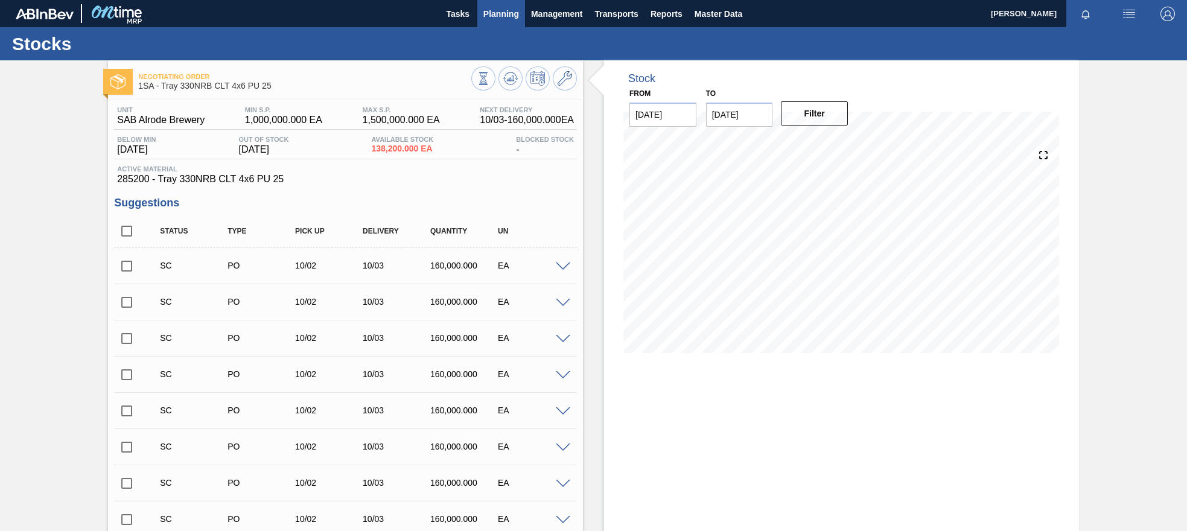
click at [500, 11] on span "Planning" at bounding box center [501, 14] width 36 height 14
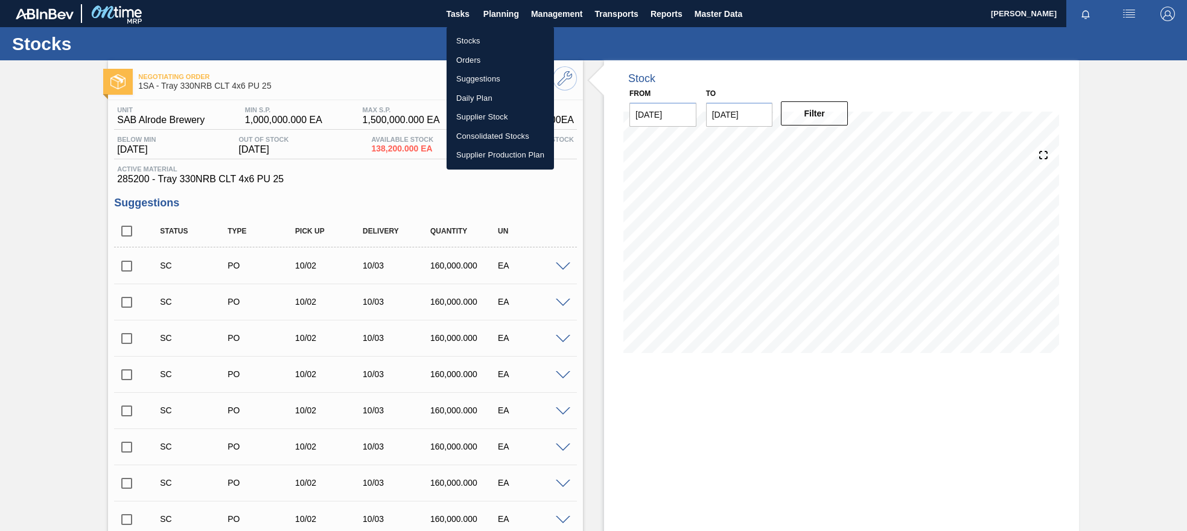
click at [467, 59] on li "Orders" at bounding box center [499, 60] width 107 height 19
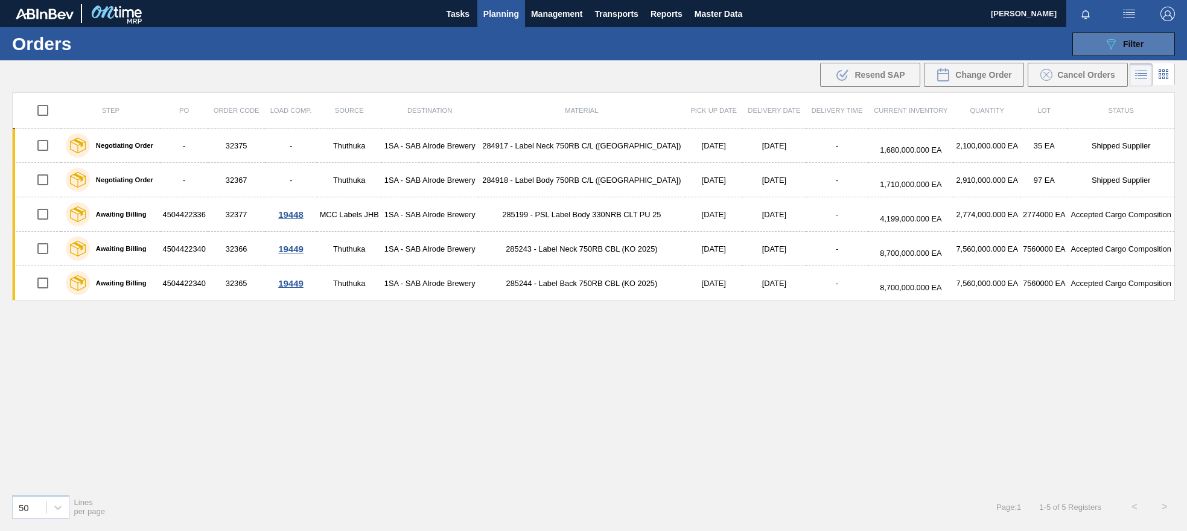
click at [974, 42] on span "Filter" at bounding box center [1133, 44] width 21 height 10
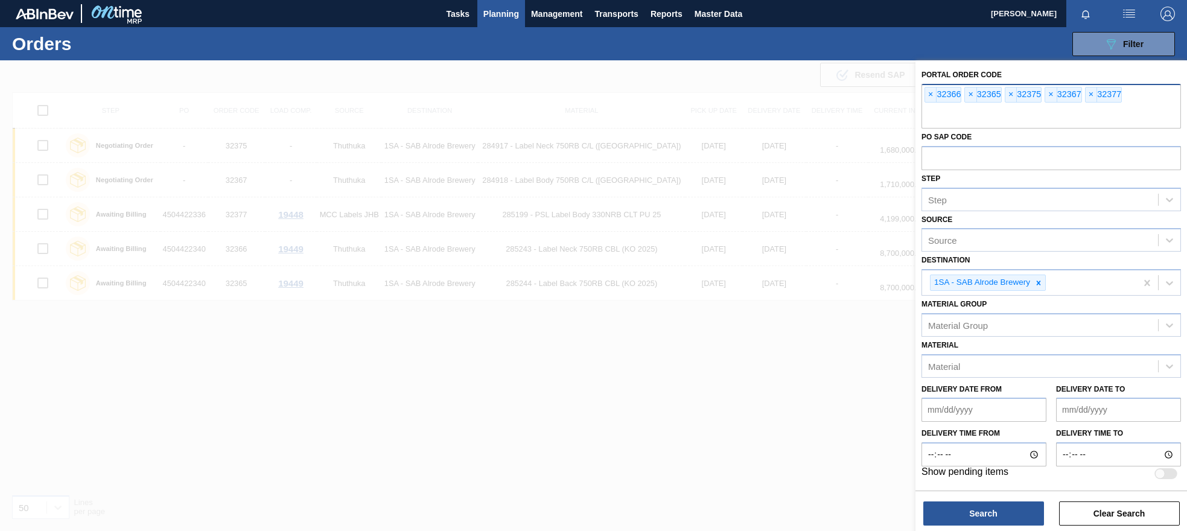
click at [938, 121] on input "text" at bounding box center [1050, 117] width 259 height 23
type input "32410"
click at [962, 510] on button "Search" at bounding box center [983, 513] width 121 height 24
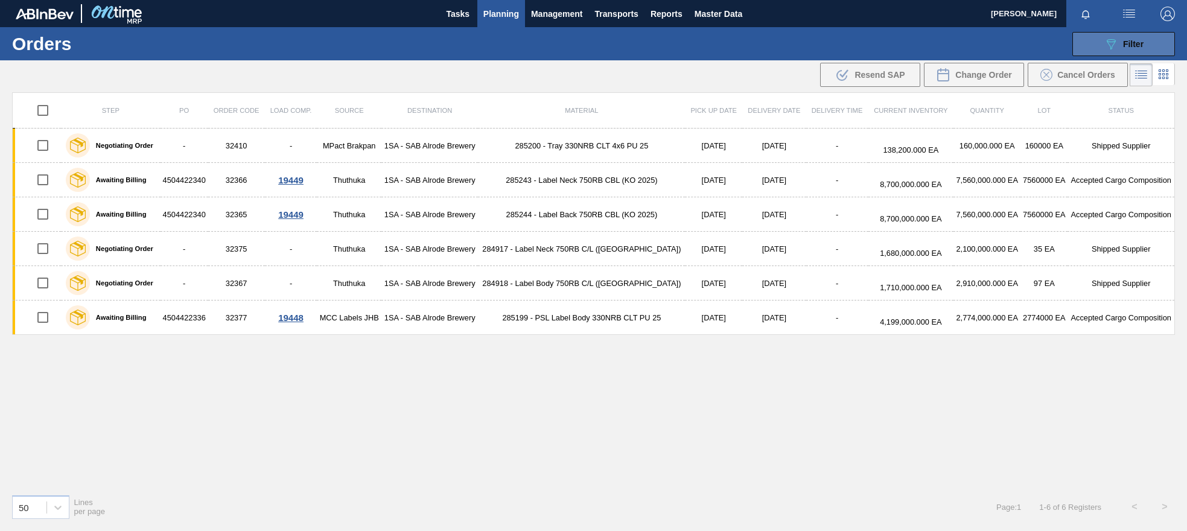
click at [974, 40] on span "Filter" at bounding box center [1133, 44] width 21 height 10
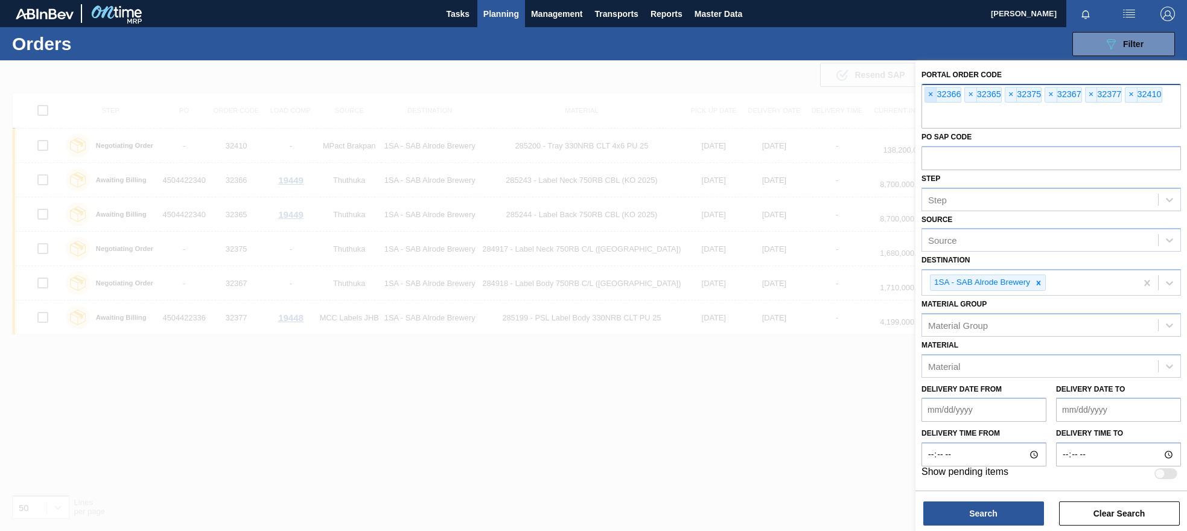
click at [933, 93] on span "×" at bounding box center [930, 94] width 11 height 14
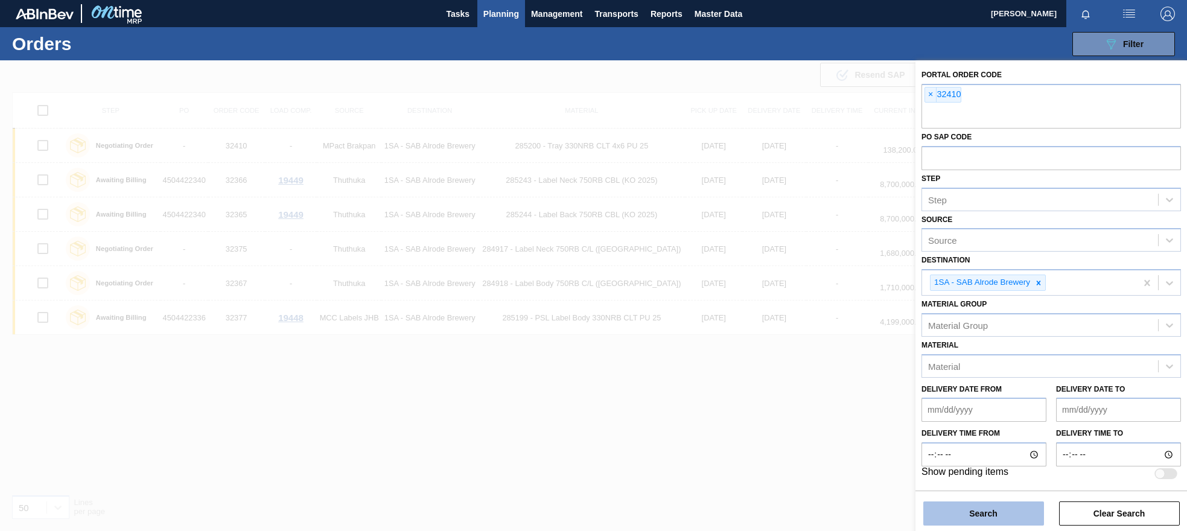
click at [974, 518] on button "Search" at bounding box center [983, 513] width 121 height 24
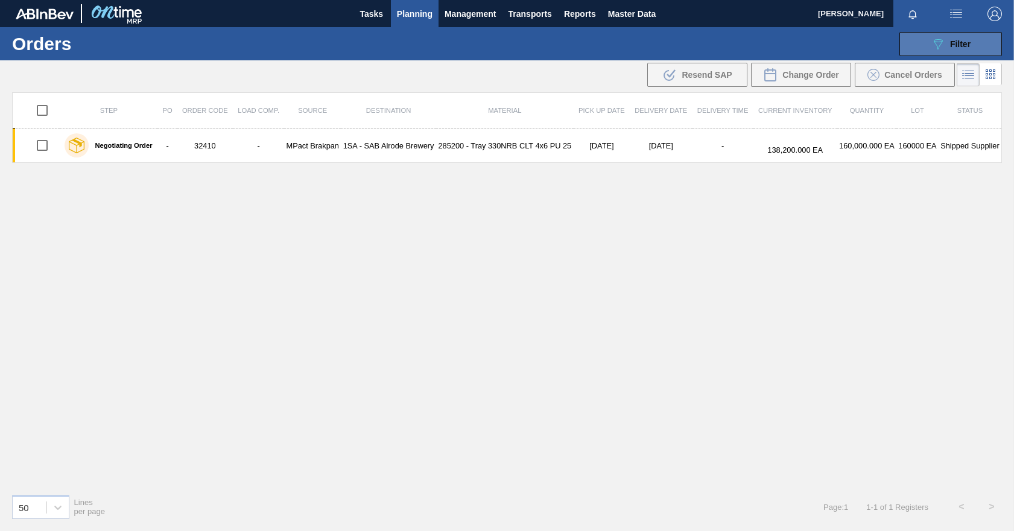
click at [958, 39] on span "Filter" at bounding box center [960, 44] width 21 height 10
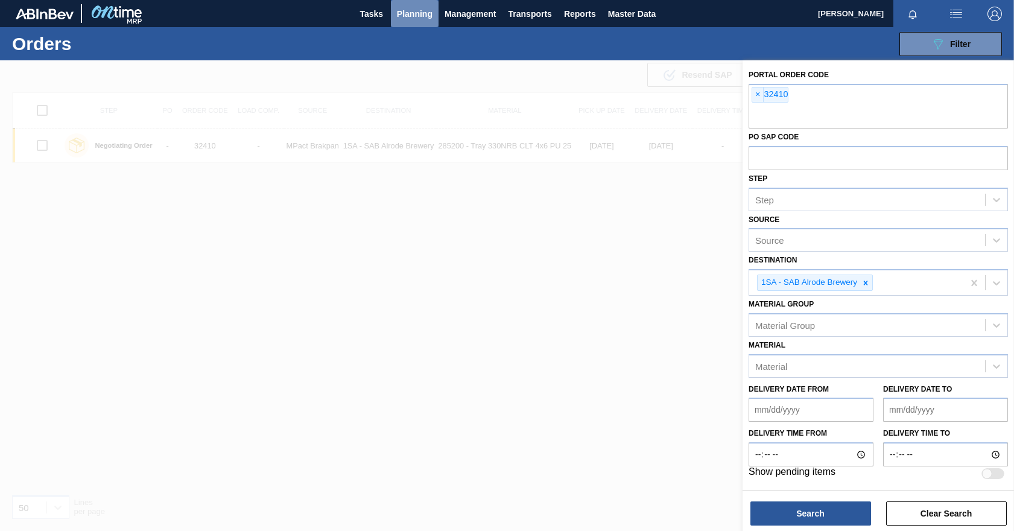
click at [418, 14] on span "Planning" at bounding box center [415, 14] width 36 height 14
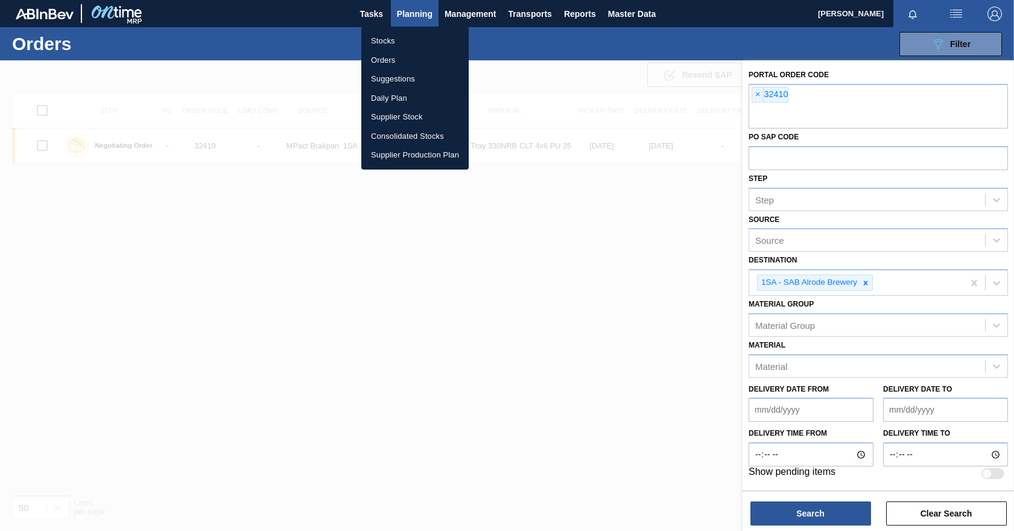
click at [605, 276] on div at bounding box center [507, 265] width 1014 height 531
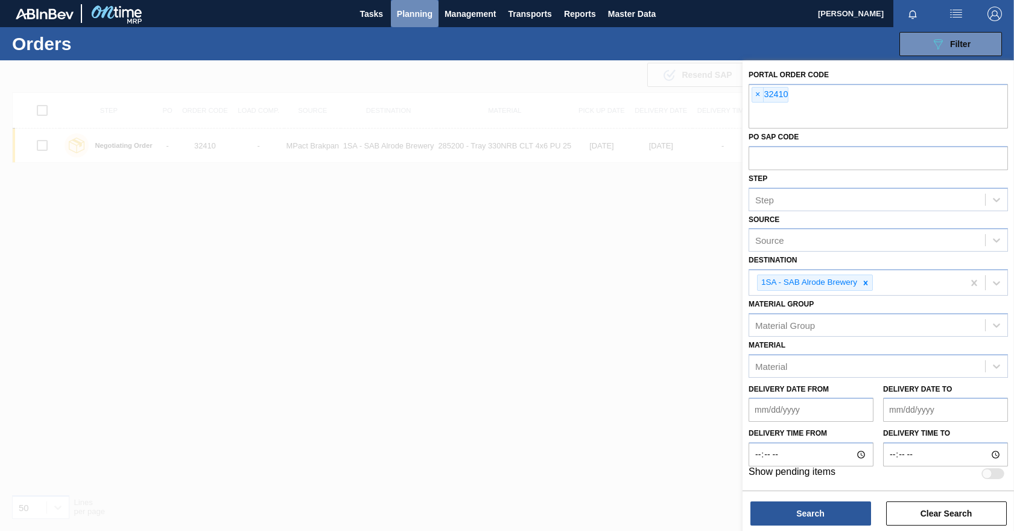
click at [423, 13] on span "Planning" at bounding box center [415, 14] width 36 height 14
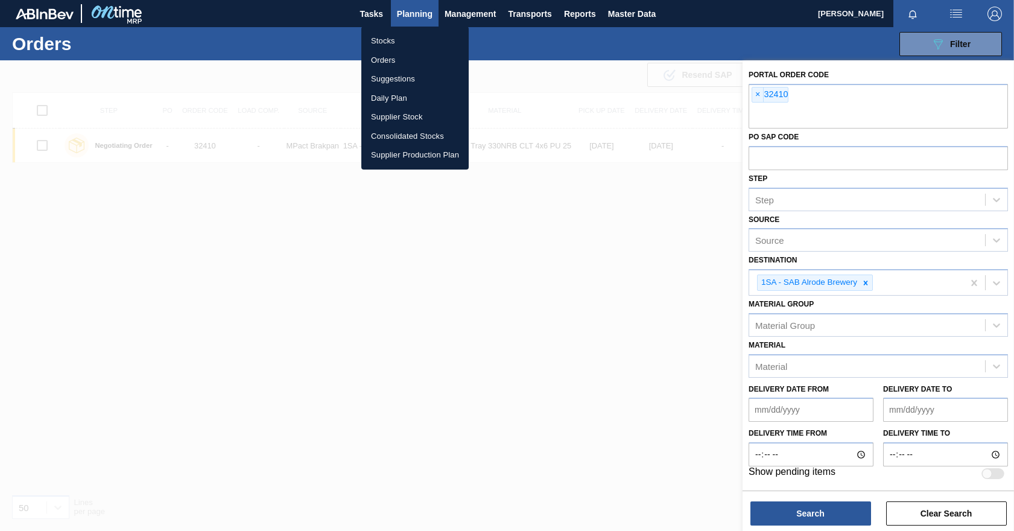
click at [372, 43] on li "Stocks" at bounding box center [414, 40] width 107 height 19
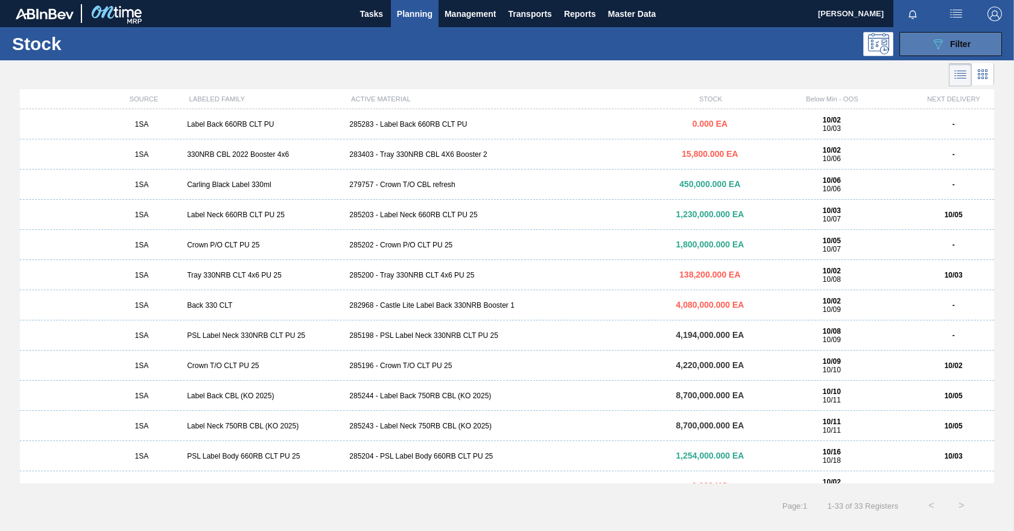
click at [955, 42] on span "Filter" at bounding box center [960, 44] width 21 height 10
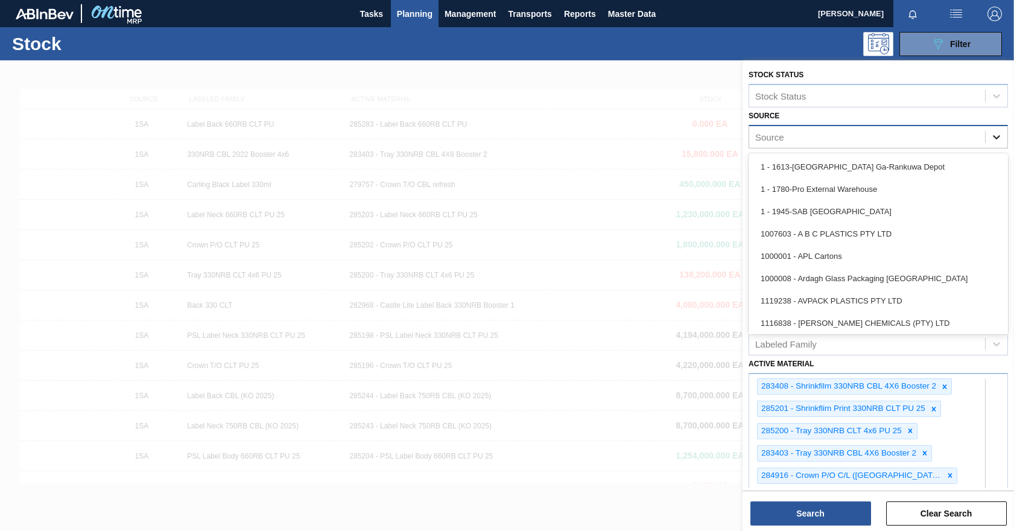
click at [974, 138] on icon at bounding box center [996, 137] width 7 height 4
click at [810, 137] on div "Source" at bounding box center [867, 136] width 236 height 17
type input "co"
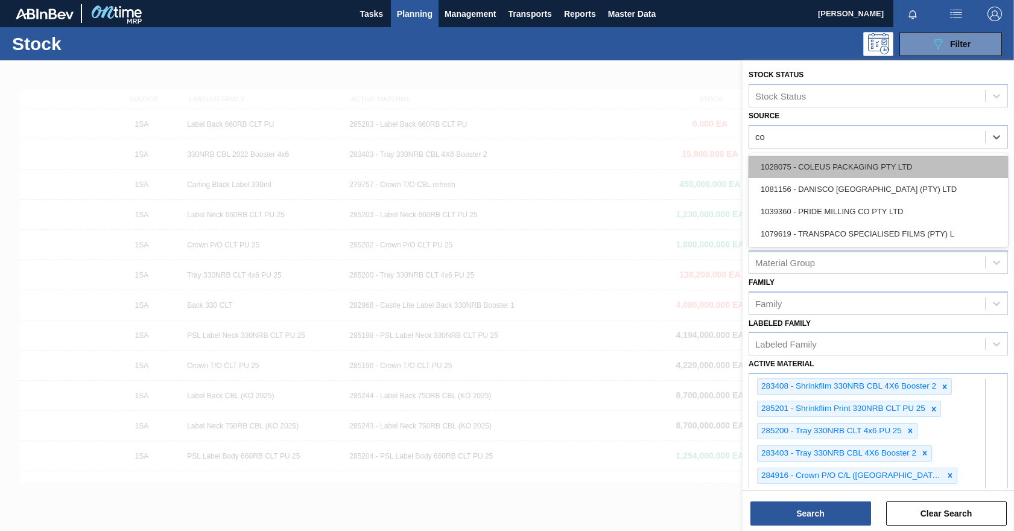
click at [822, 169] on div "1028075 - COLEUS PACKAGING PTY LTD" at bounding box center [878, 167] width 259 height 22
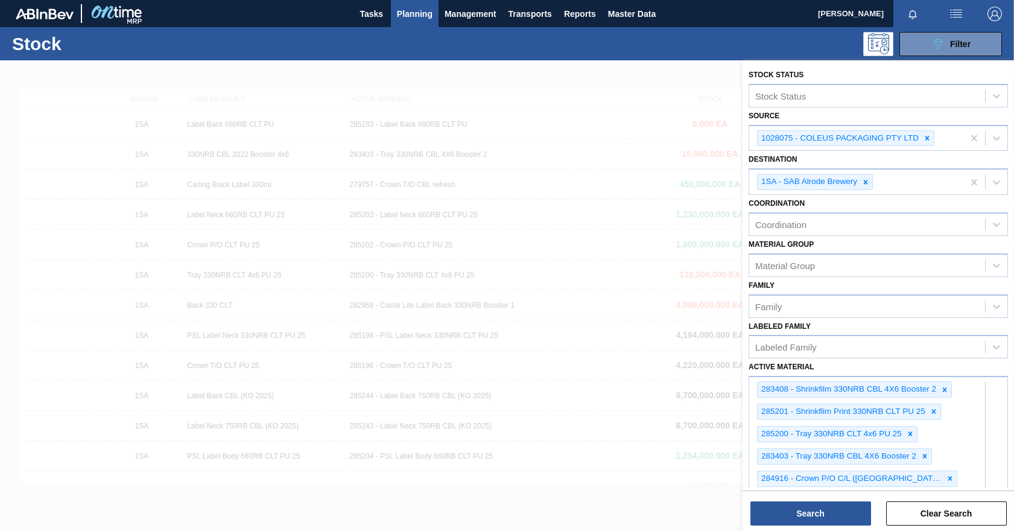
scroll to position [374, 0]
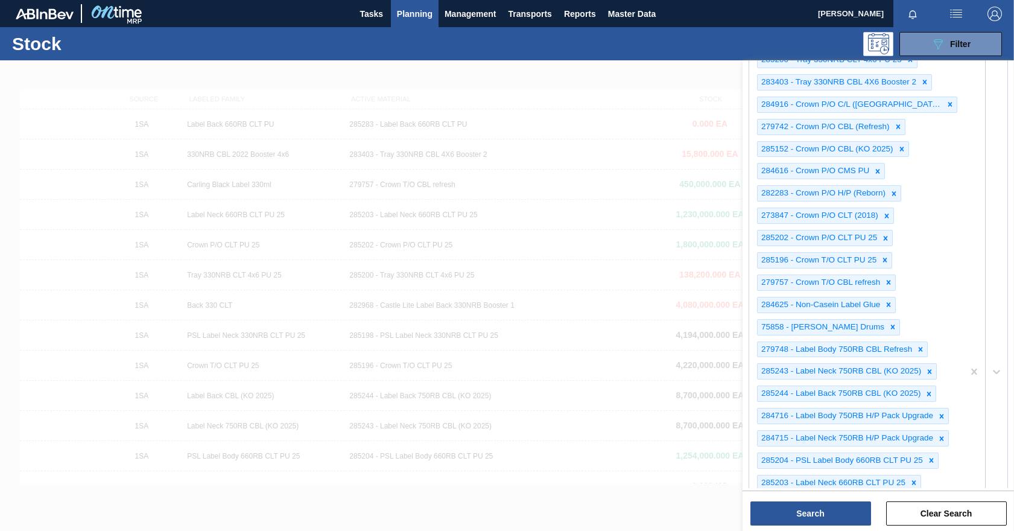
click at [959, 469] on div "283408 - Shrinkfilm 330NRB CBL 4X6 Booster 2 285201 - Shrinkflim Print 330NRB C…" at bounding box center [878, 371] width 259 height 738
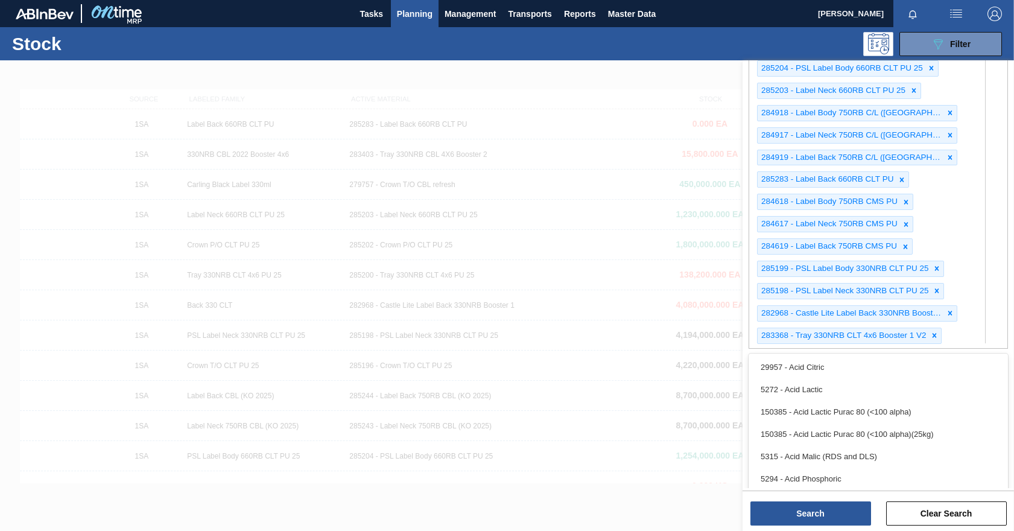
click at [425, 13] on span "Planning" at bounding box center [415, 14] width 36 height 14
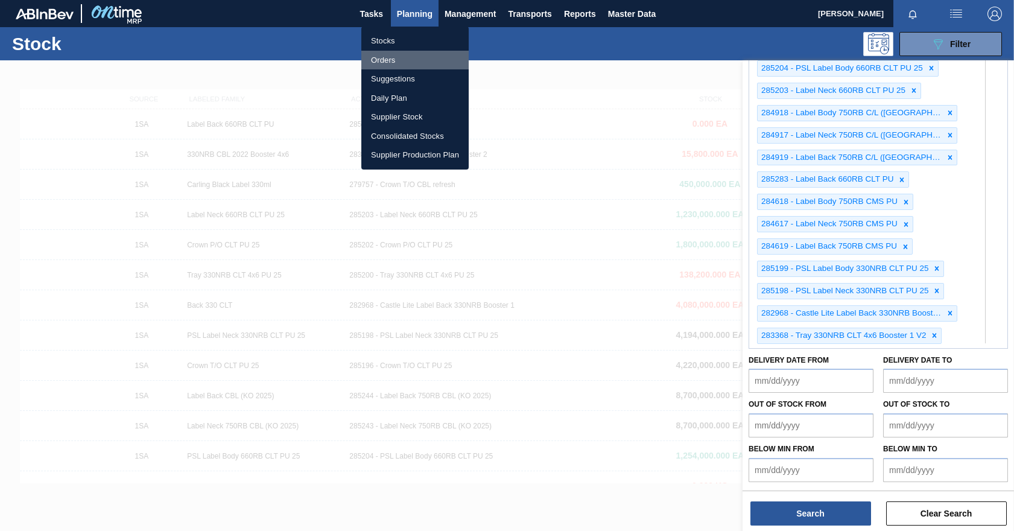
click at [384, 56] on li "Orders" at bounding box center [414, 60] width 107 height 19
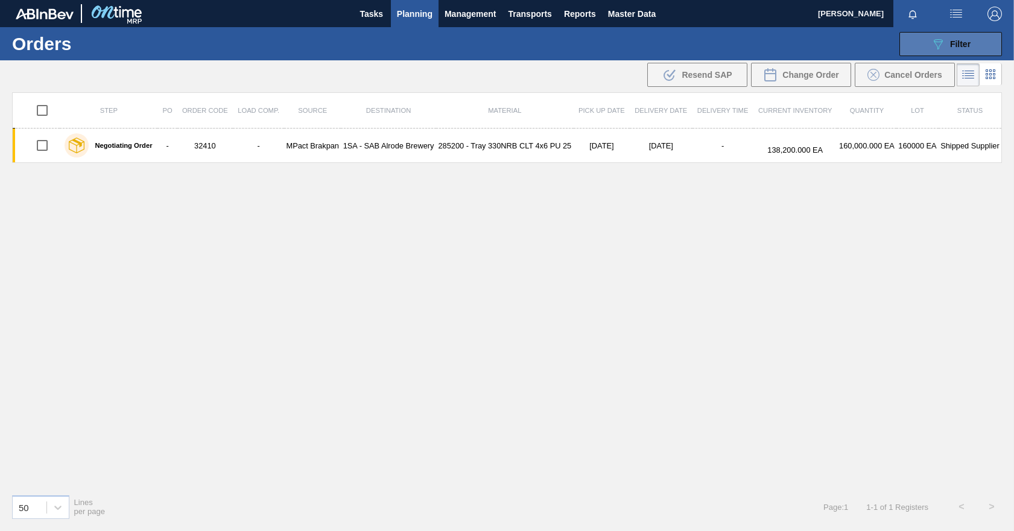
click at [925, 51] on button "089F7B8B-B2A5-4AFE-B5C0-19BA573D28AC Filter" at bounding box center [951, 44] width 103 height 24
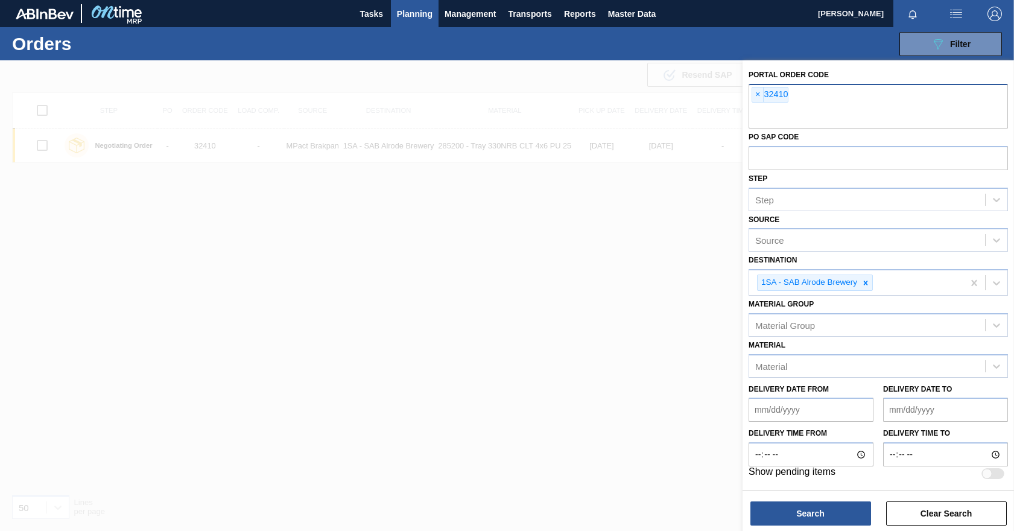
click at [761, 115] on input "text" at bounding box center [878, 117] width 259 height 23
drag, startPoint x: 579, startPoint y: 116, endPoint x: 598, endPoint y: 113, distance: 19.5
click at [579, 116] on div at bounding box center [507, 325] width 1014 height 531
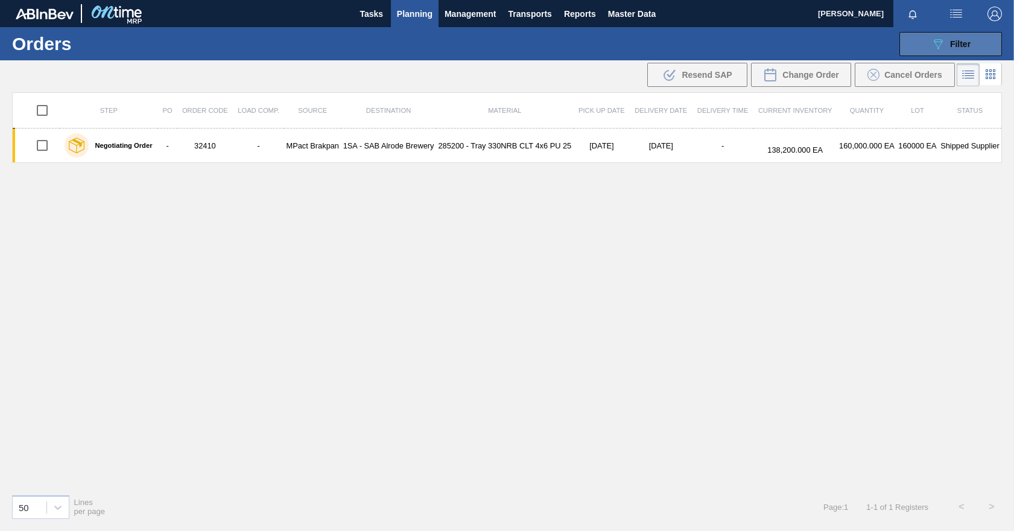
click at [951, 42] on span "Filter" at bounding box center [960, 44] width 21 height 10
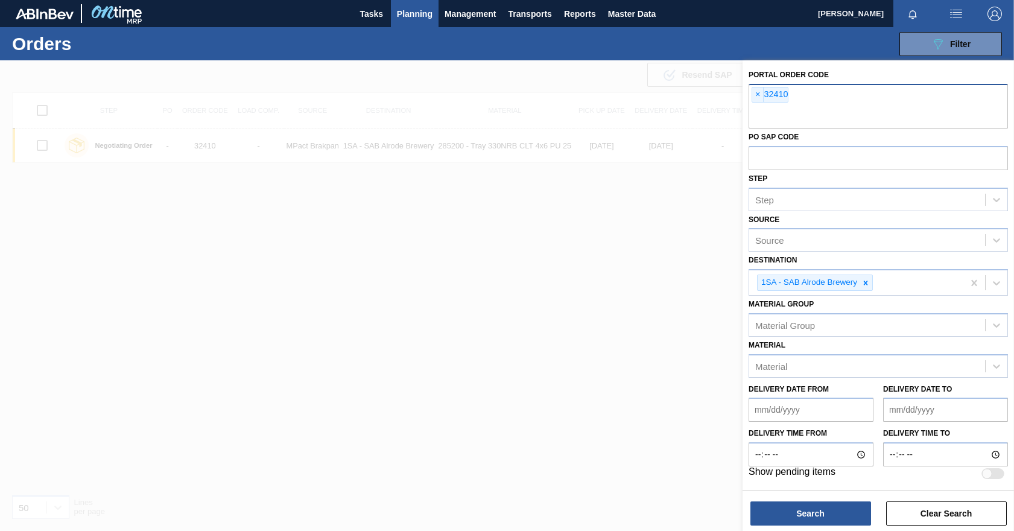
click at [769, 110] on input "text" at bounding box center [878, 117] width 259 height 23
paste input "text"
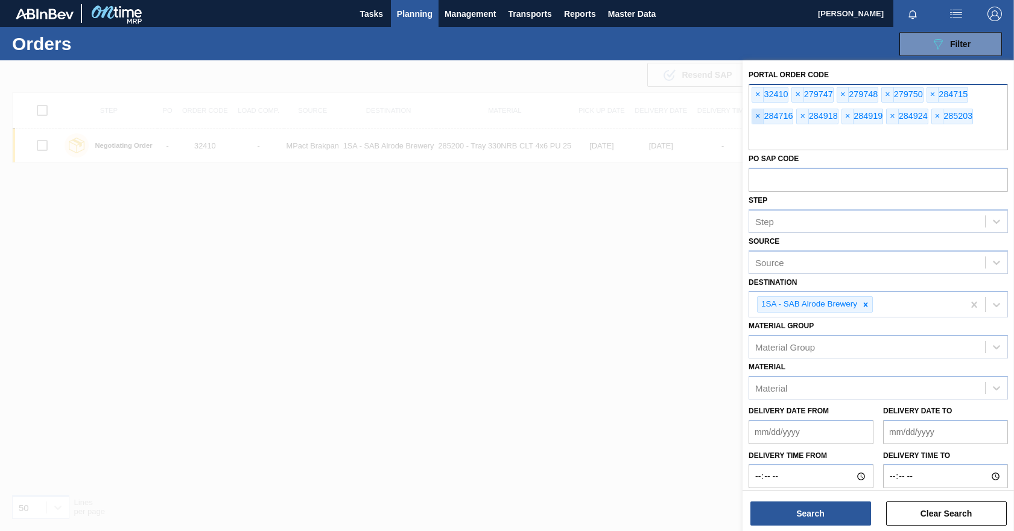
click at [756, 118] on span "×" at bounding box center [757, 116] width 11 height 14
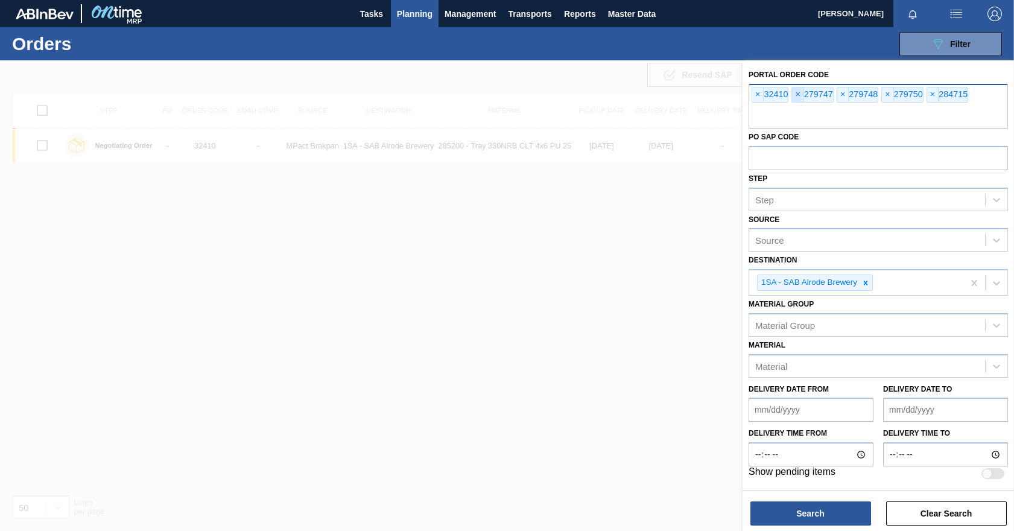
click at [801, 95] on span "×" at bounding box center [797, 94] width 11 height 14
click at [396, 12] on button "Planning" at bounding box center [415, 13] width 48 height 27
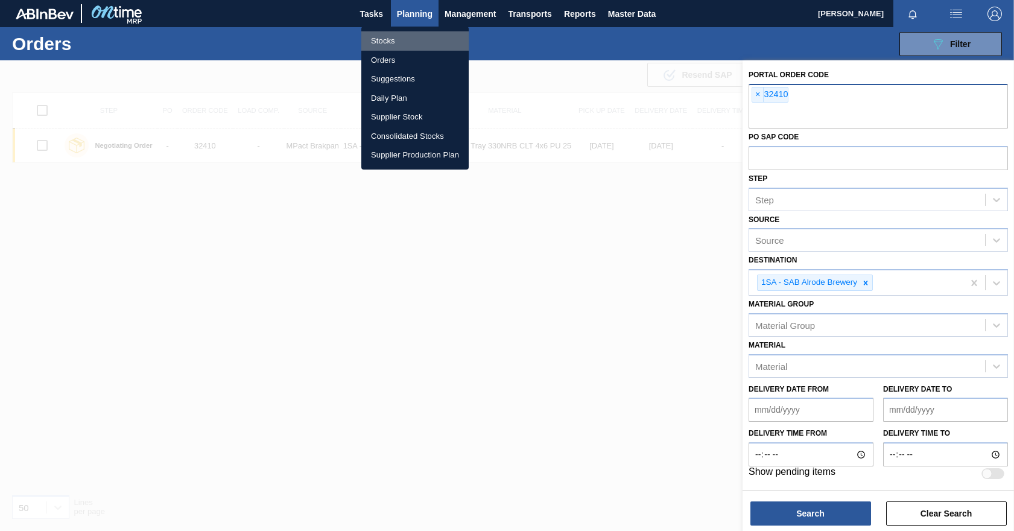
click at [399, 43] on li "Stocks" at bounding box center [414, 40] width 107 height 19
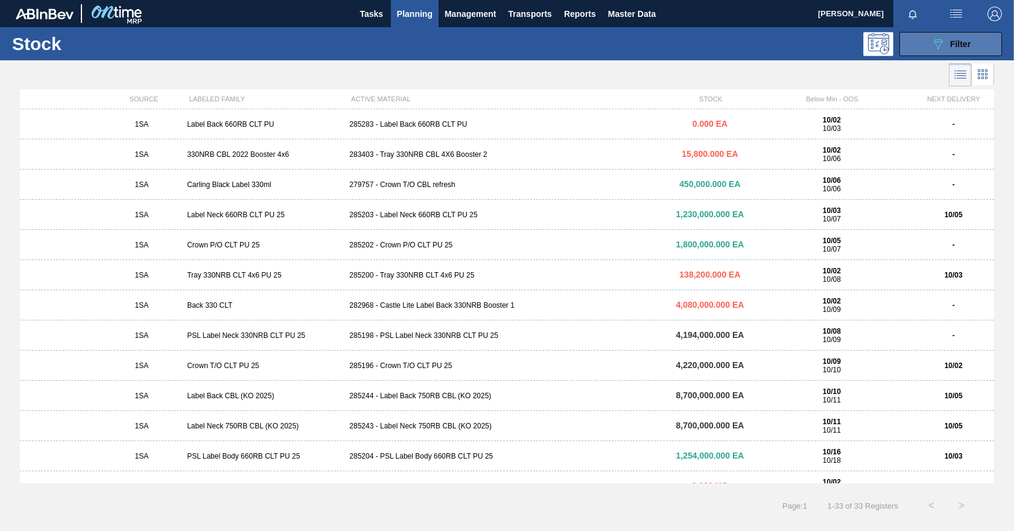
click at [957, 35] on button "089F7B8B-B2A5-4AFE-B5C0-19BA573D28AC Filter" at bounding box center [951, 44] width 103 height 24
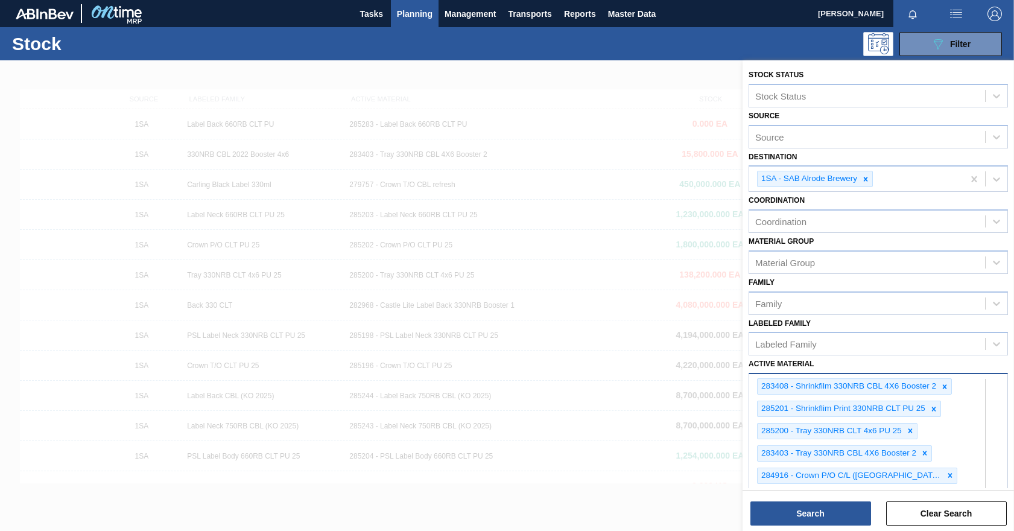
scroll to position [763, 0]
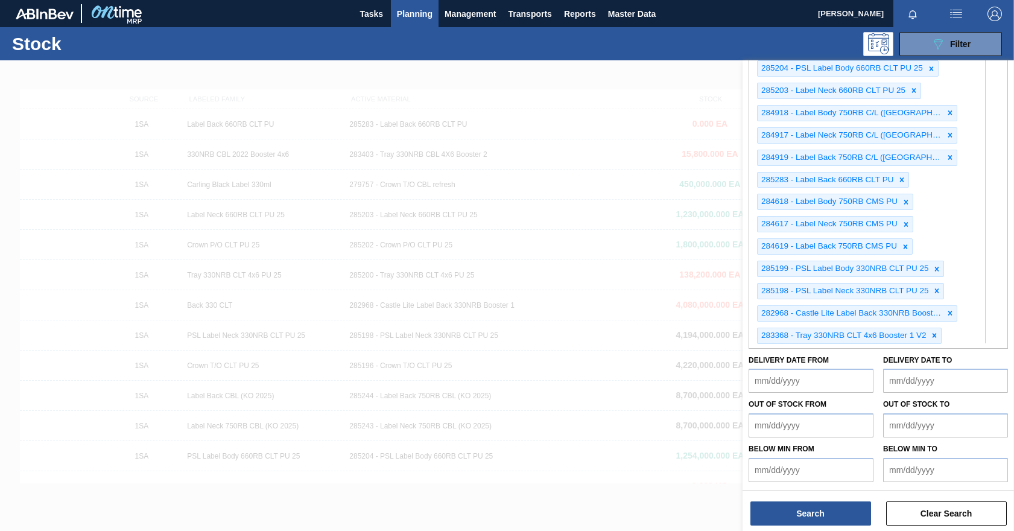
paste Material "279747 279748 279750 284715 284716 284918 284919 284924 285203"
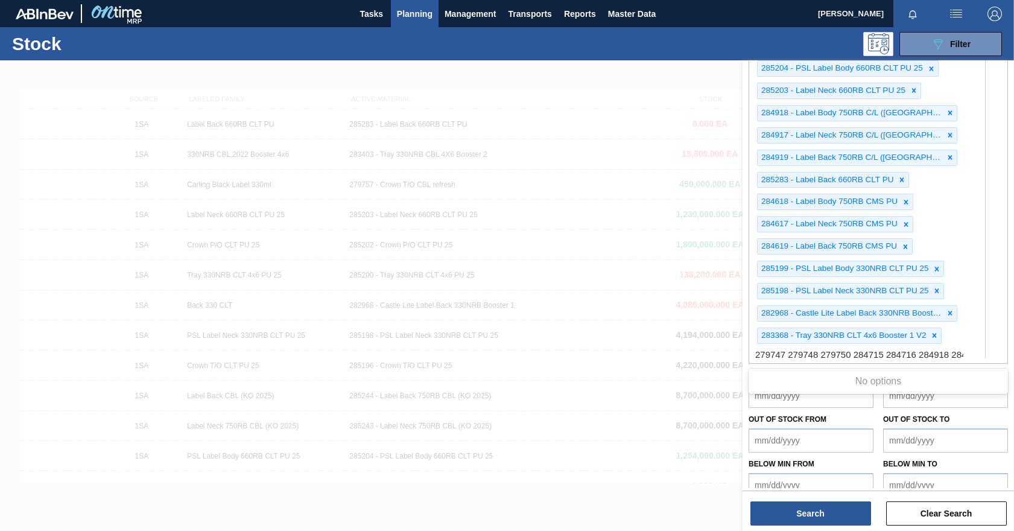
scroll to position [0, 86]
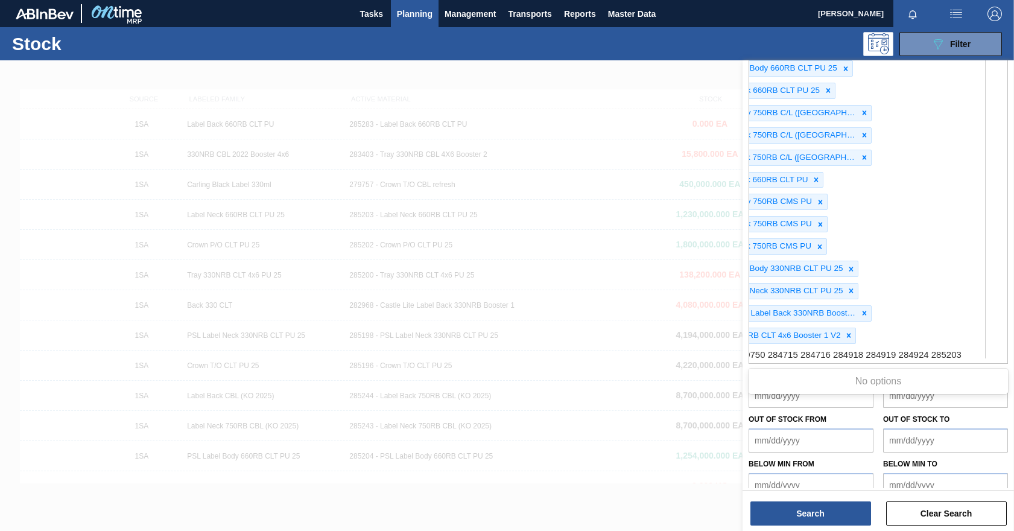
type Material "279747 279748 279750 284715 284716 284918 284919 284924 285203"
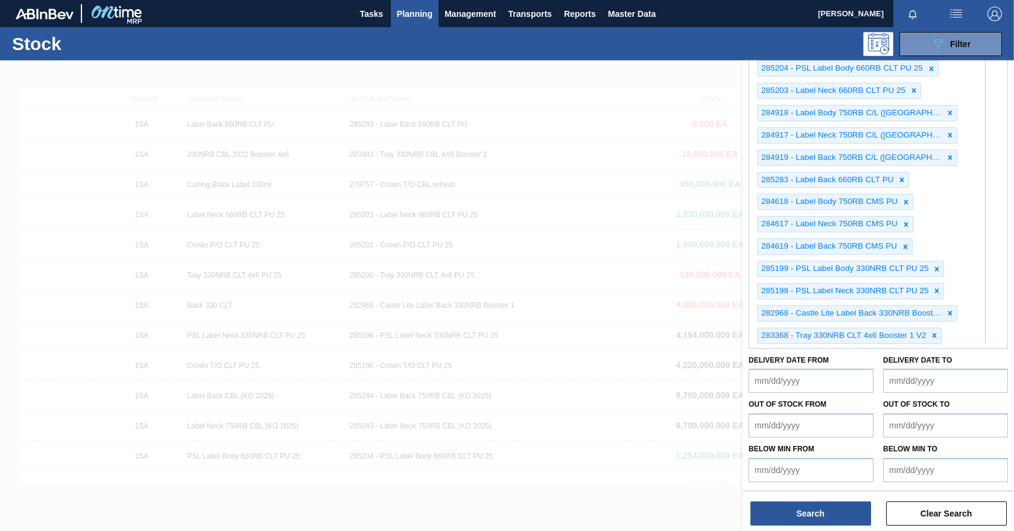
click at [696, 14] on div "Tasks Planning Management Transports Reports Master Data" at bounding box center [507, 13] width 1014 height 27
click at [802, 522] on button "Search" at bounding box center [811, 513] width 121 height 24
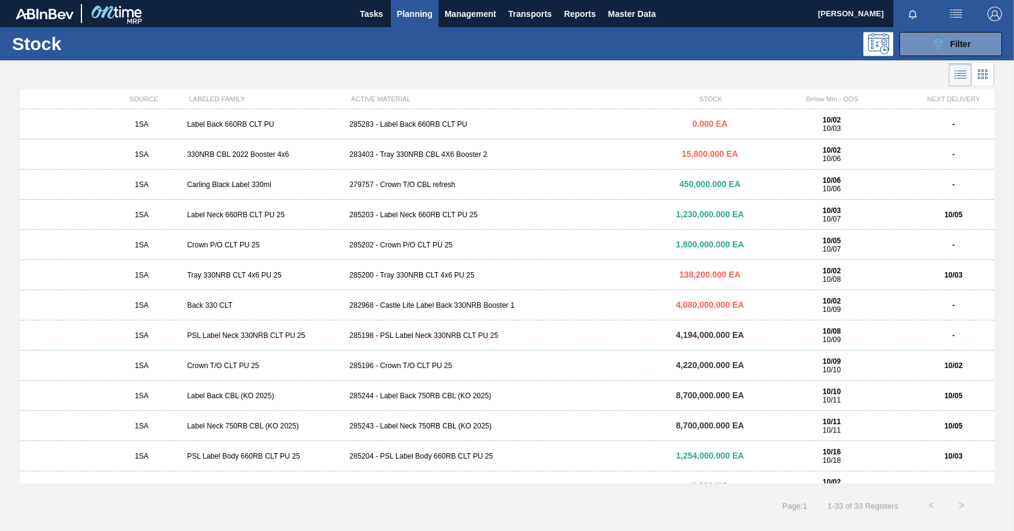
click at [405, 157] on div "283403 - Tray 330NRB CBL 4X6 Booster 2" at bounding box center [507, 154] width 325 height 8
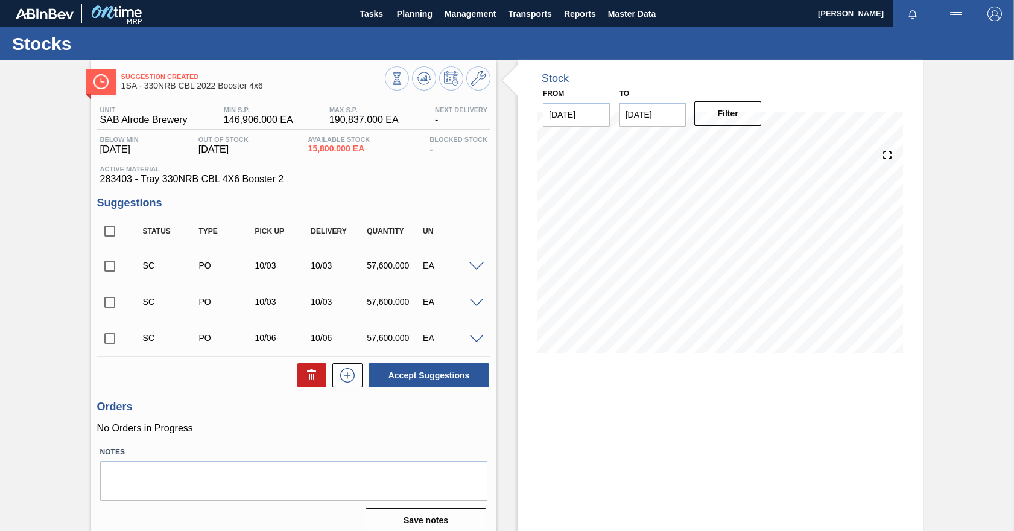
drag, startPoint x: 530, startPoint y: 43, endPoint x: 524, endPoint y: 43, distance: 6.7
click at [530, 43] on div "Stocks" at bounding box center [507, 43] width 1014 height 33
click at [414, 15] on span "Planning" at bounding box center [415, 14] width 36 height 14
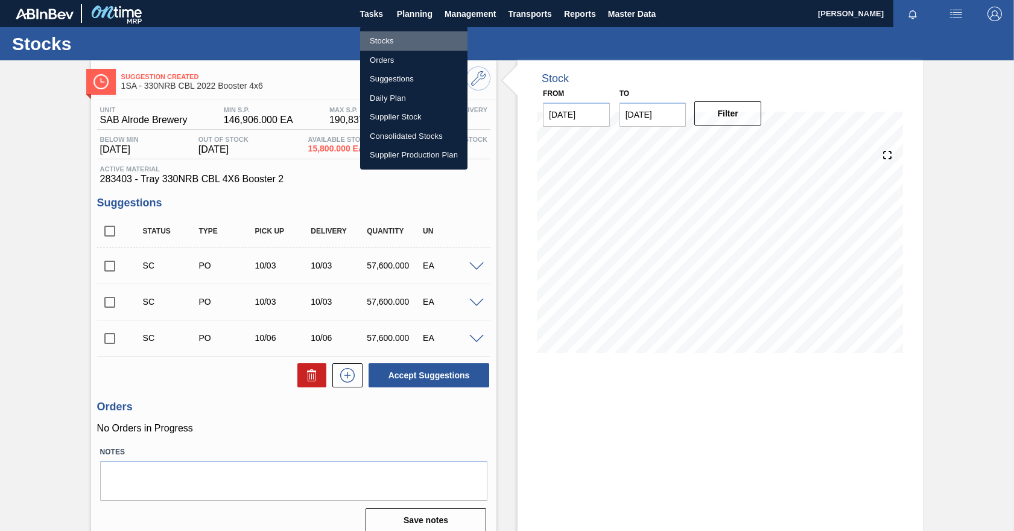
click at [384, 44] on li "Stocks" at bounding box center [413, 40] width 107 height 19
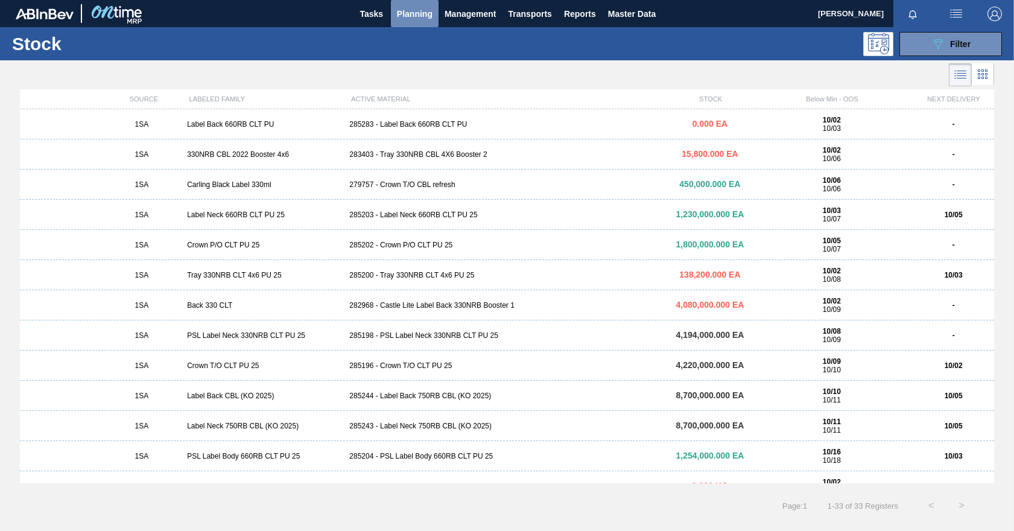
click at [411, 10] on span "Planning" at bounding box center [415, 14] width 36 height 14
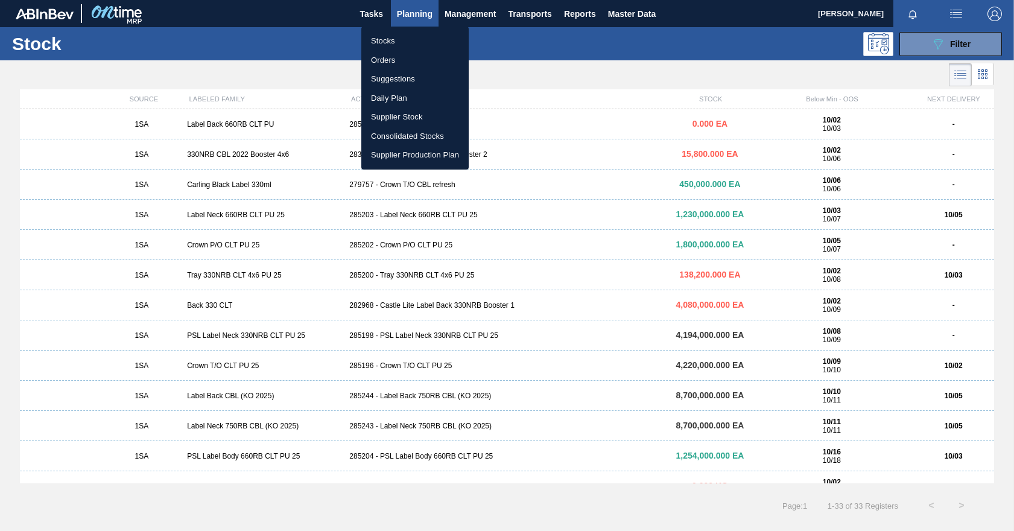
click at [389, 40] on li "Stocks" at bounding box center [414, 40] width 107 height 19
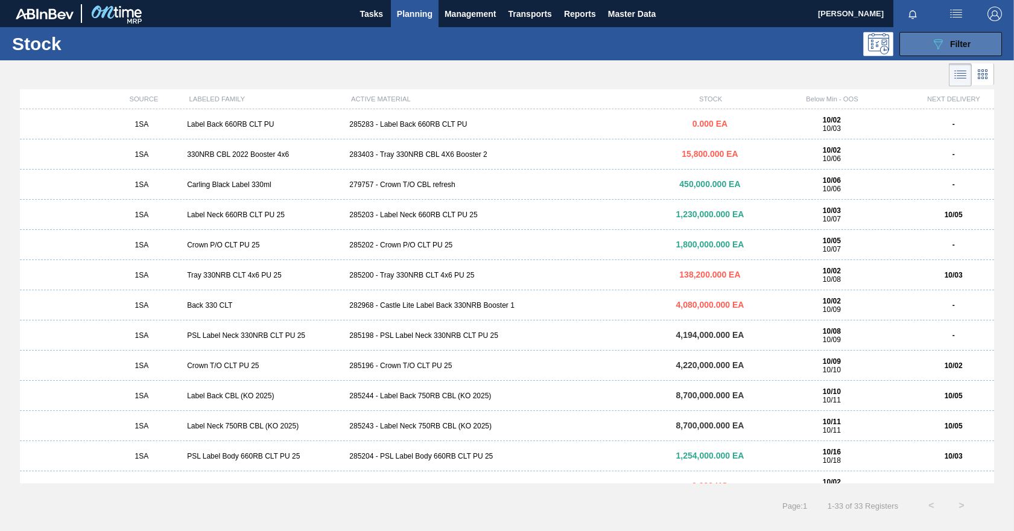
click at [974, 48] on button "089F7B8B-B2A5-4AFE-B5C0-19BA573D28AC Filter" at bounding box center [951, 44] width 103 height 24
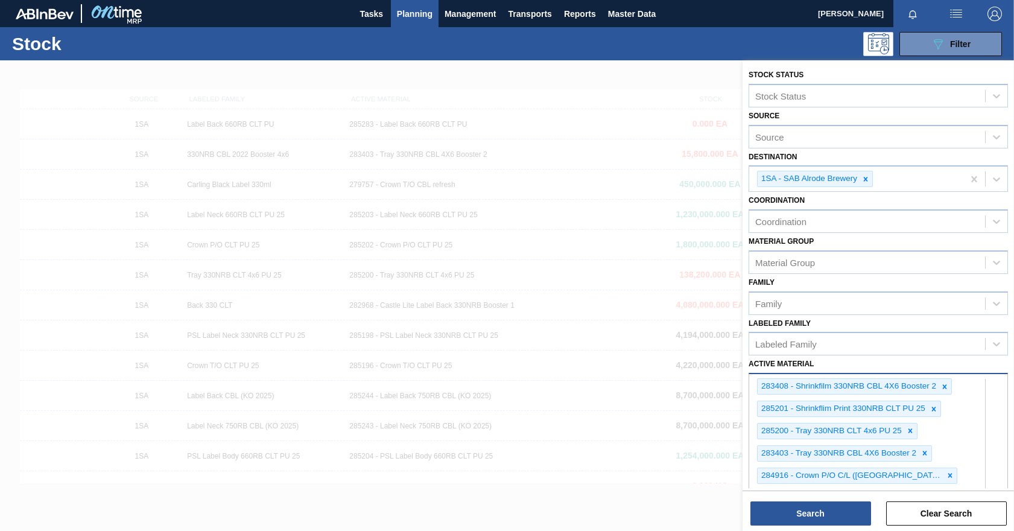
scroll to position [763, 0]
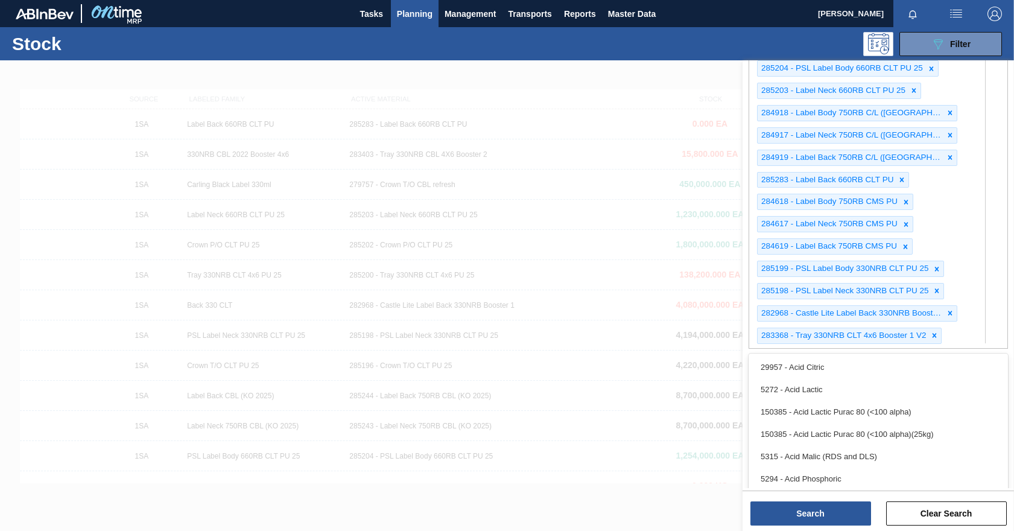
paste Material "279747 - Label Back 750RB CBL Refresh 279748 - Label Body 750RB CBL Refresh 279…"
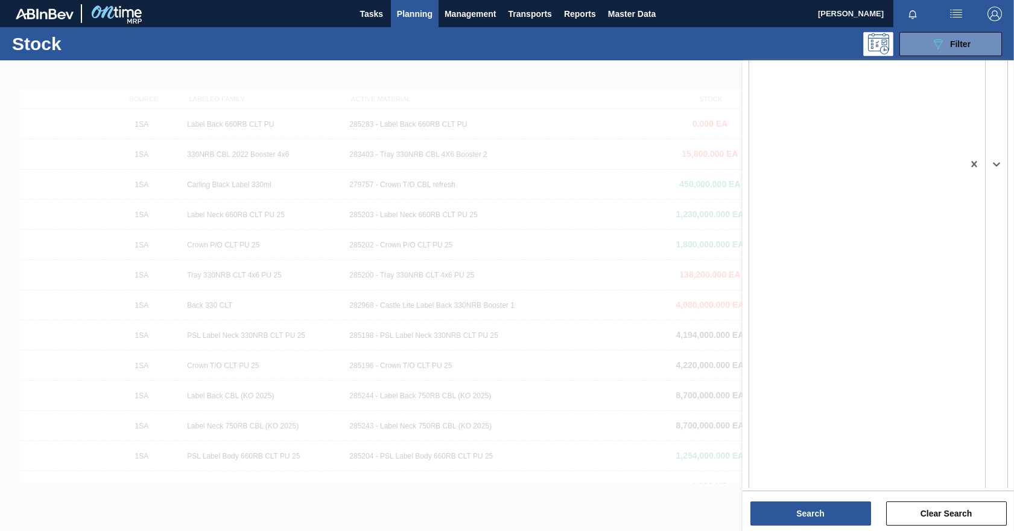
scroll to position [582, 0]
type Material "279747 - Label Back 750RB CBL Refresh 279748 - Label Body 750RB CBL Refresh 279…"
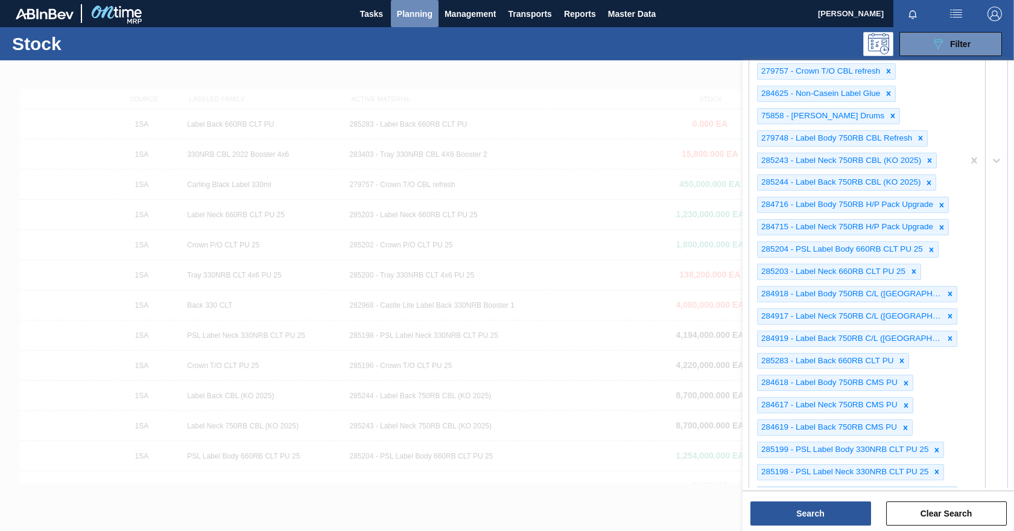
scroll to position [0, 0]
click at [419, 14] on span "Planning" at bounding box center [415, 14] width 36 height 14
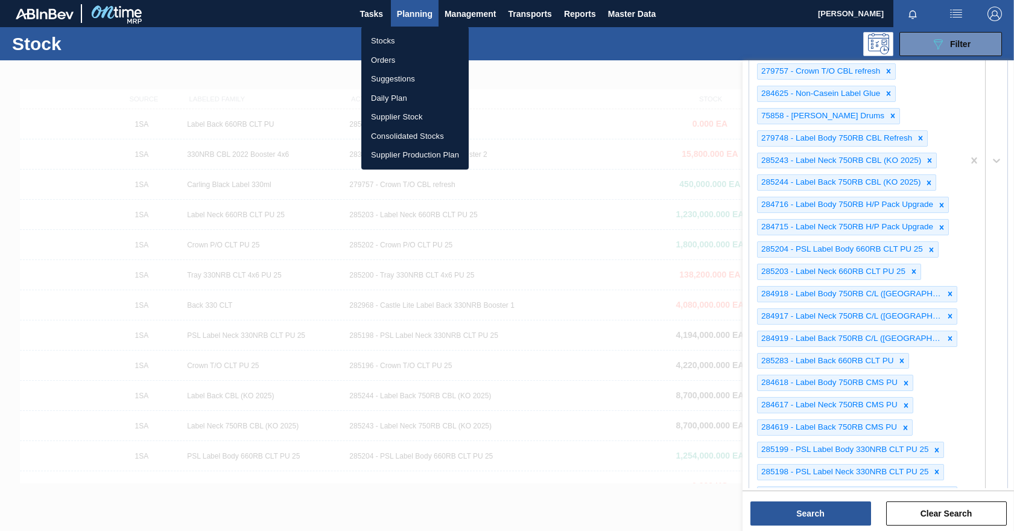
click at [404, 57] on li "Orders" at bounding box center [414, 60] width 107 height 19
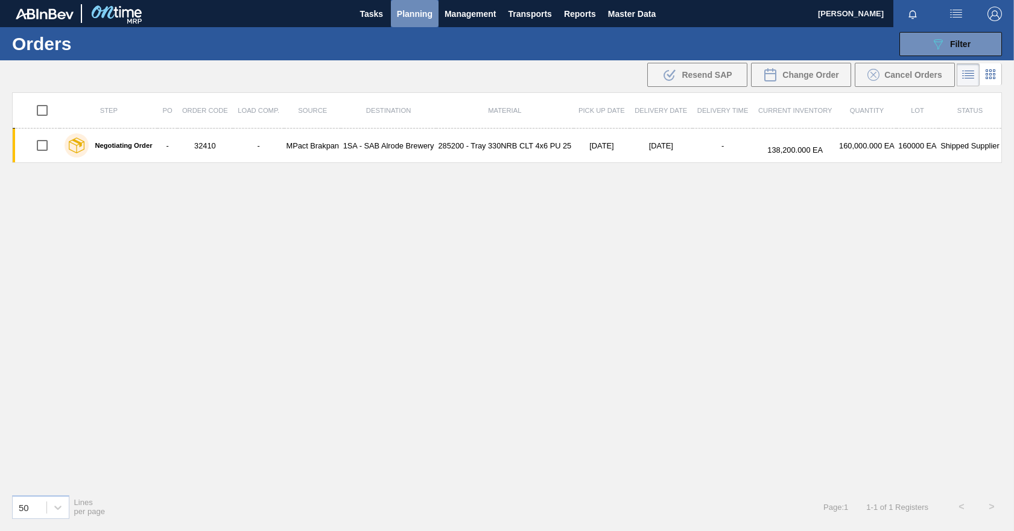
click at [419, 13] on span "Planning" at bounding box center [415, 14] width 36 height 14
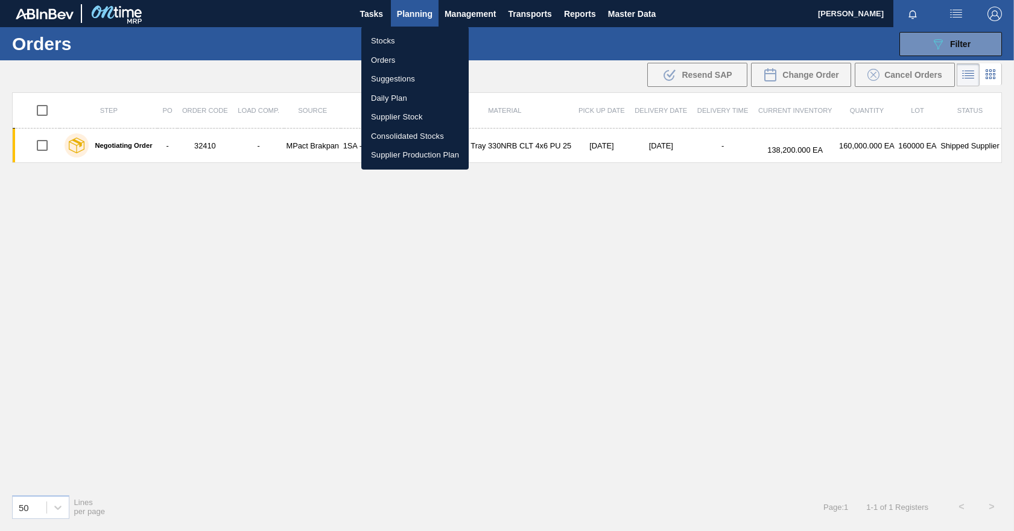
click at [392, 45] on li "Stocks" at bounding box center [414, 40] width 107 height 19
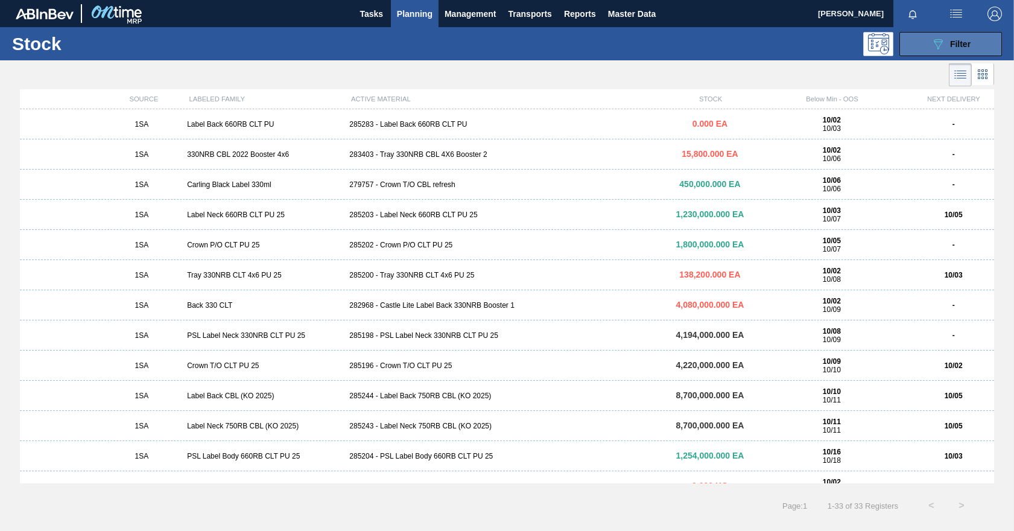
click at [971, 46] on span "Filter" at bounding box center [960, 44] width 21 height 10
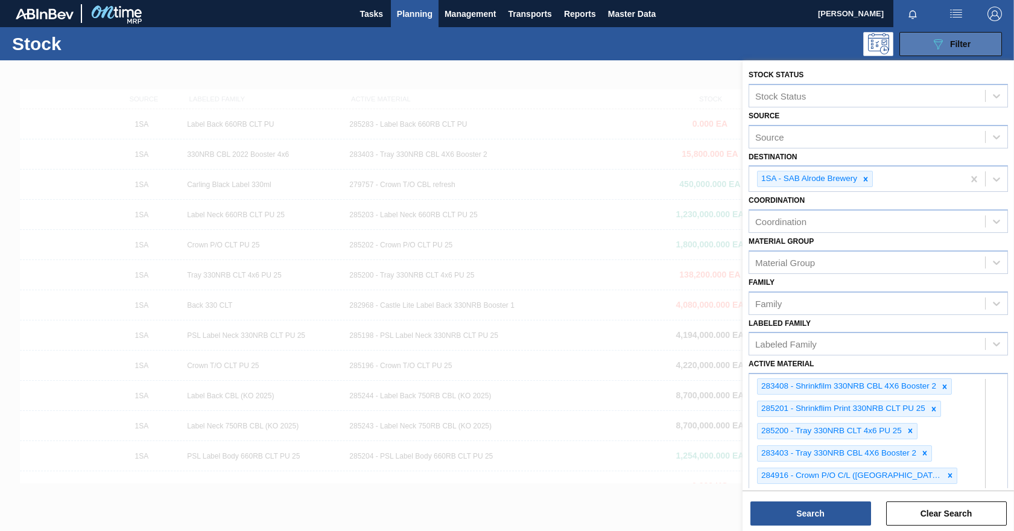
click at [951, 38] on div "089F7B8B-B2A5-4AFE-B5C0-19BA573D28AC Filter" at bounding box center [951, 44] width 40 height 14
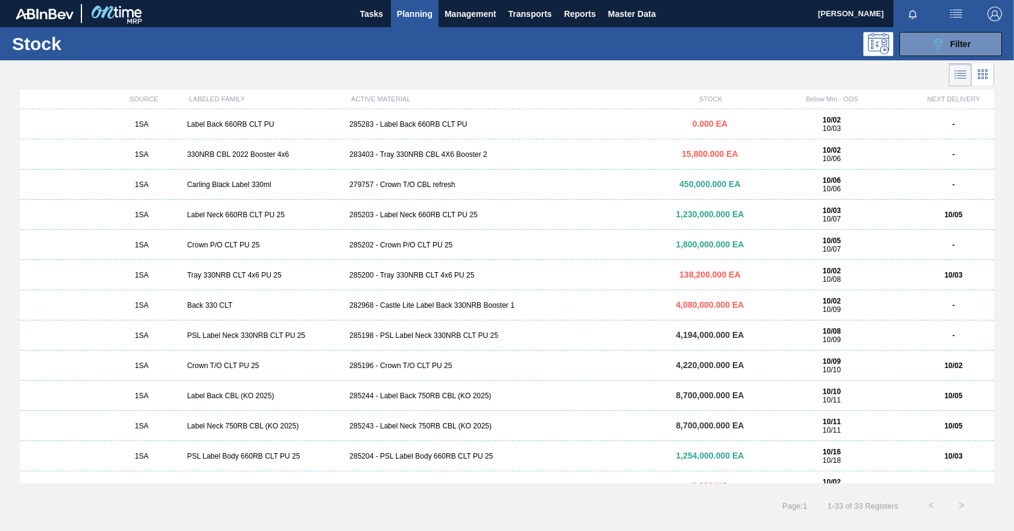
click at [404, 154] on div "283403 - Tray 330NRB CBL 4X6 Booster 2" at bounding box center [507, 154] width 325 height 8
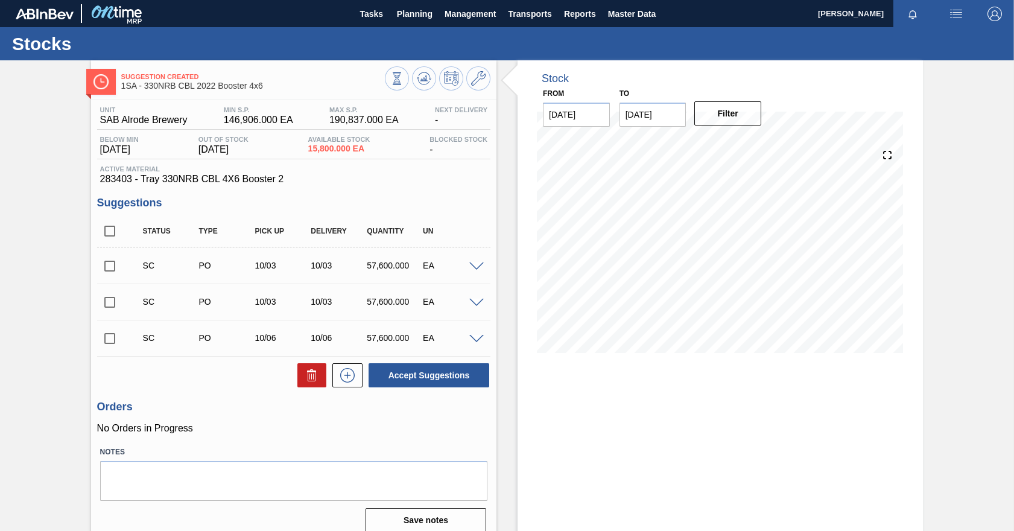
click at [112, 269] on input "checkbox" at bounding box center [109, 265] width 25 height 25
click at [407, 381] on button "Accept Suggestions" at bounding box center [429, 375] width 121 height 24
checkbox input "false"
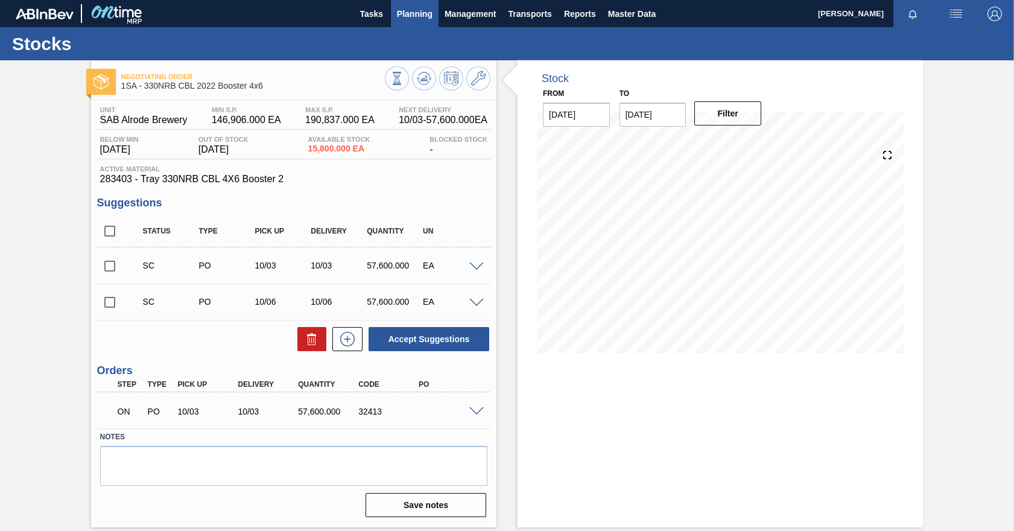
click at [422, 12] on span "Planning" at bounding box center [415, 14] width 36 height 14
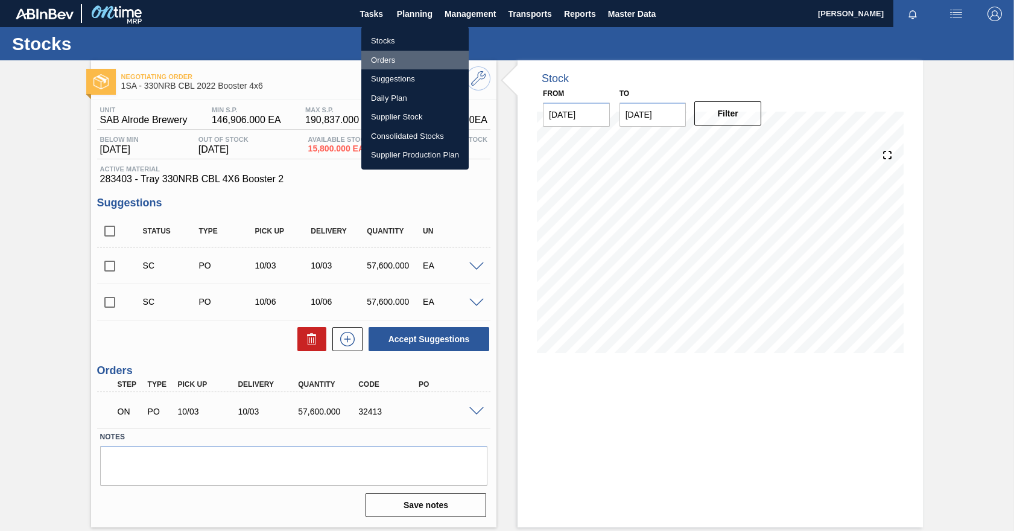
click at [389, 59] on li "Orders" at bounding box center [414, 60] width 107 height 19
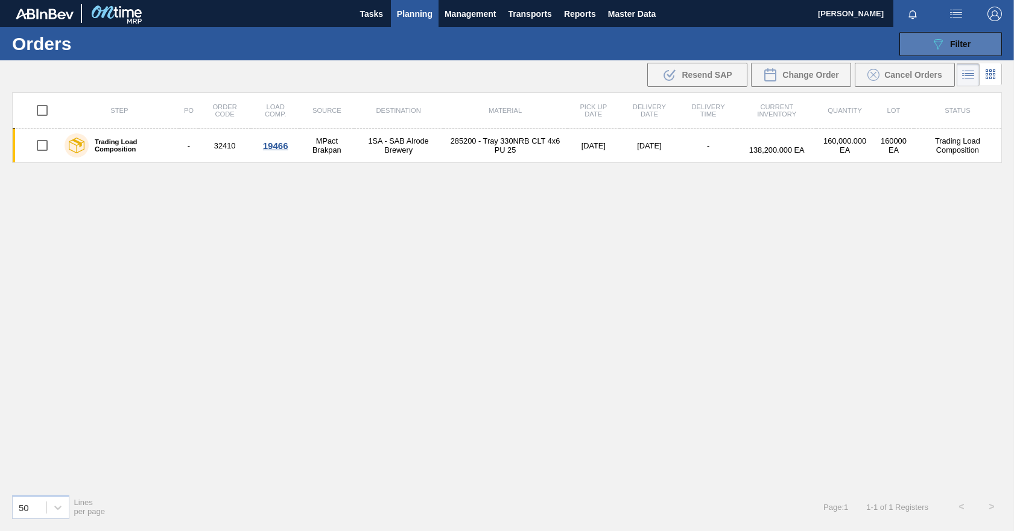
click at [962, 43] on span "Filter" at bounding box center [960, 44] width 21 height 10
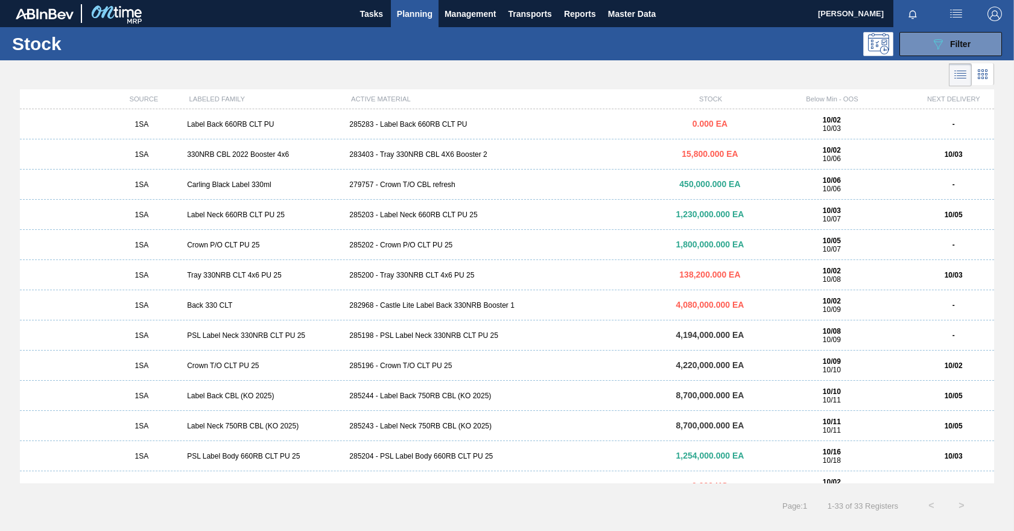
click at [424, 275] on div "285200 - Tray 330NRB CLT 4x6 PU 25" at bounding box center [507, 275] width 325 height 8
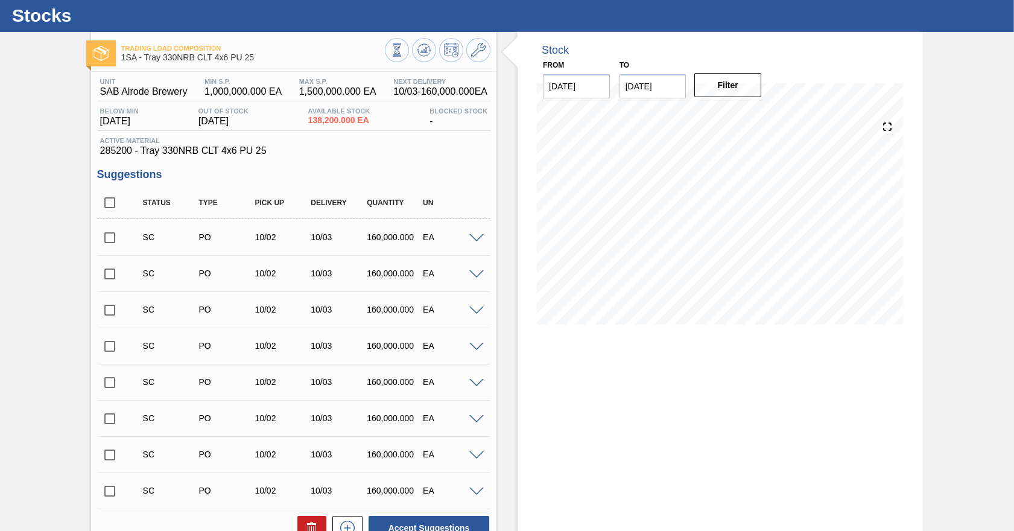
scroll to position [9, 0]
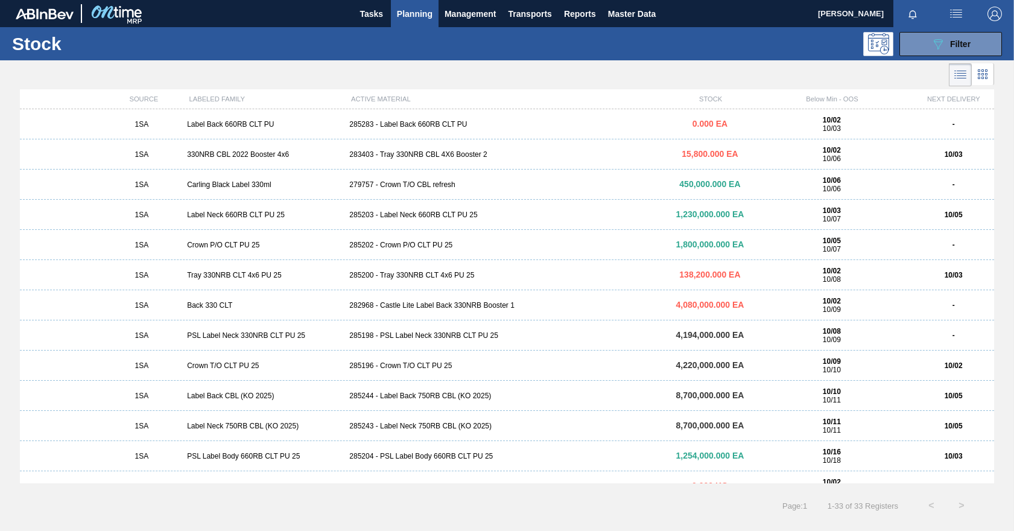
click at [390, 152] on div "283403 - Tray 330NRB CBL 4X6 Booster 2" at bounding box center [507, 154] width 325 height 8
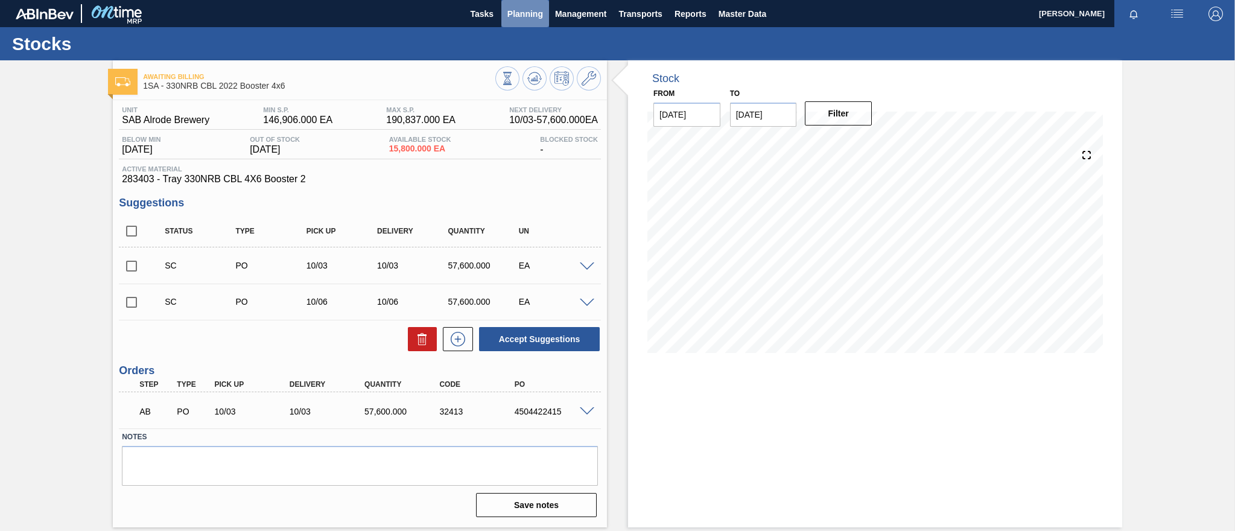
click at [523, 11] on span "Planning" at bounding box center [525, 14] width 36 height 14
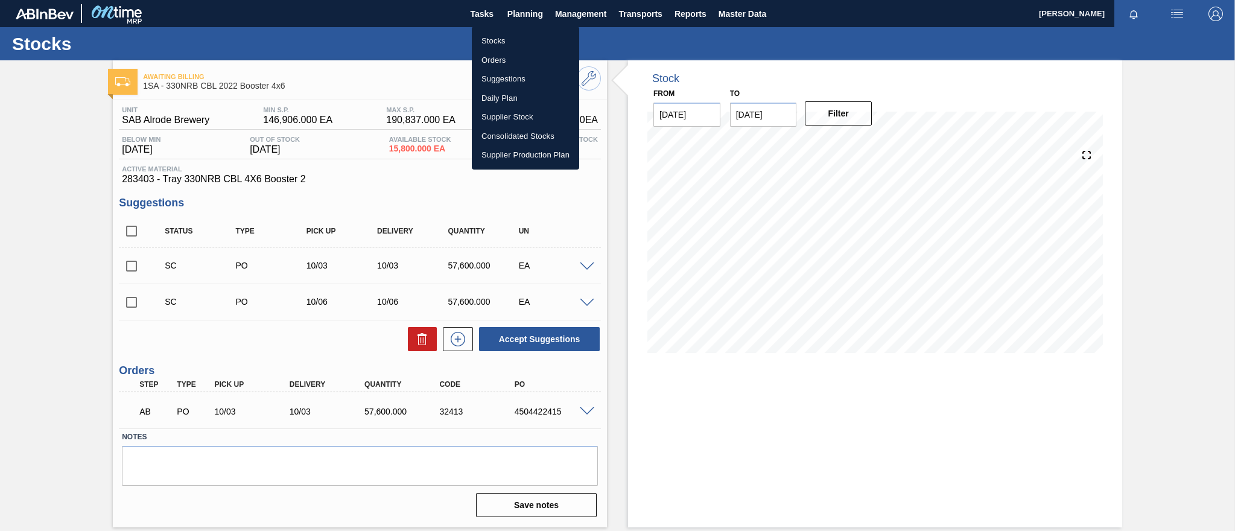
click at [499, 42] on li "Stocks" at bounding box center [525, 40] width 107 height 19
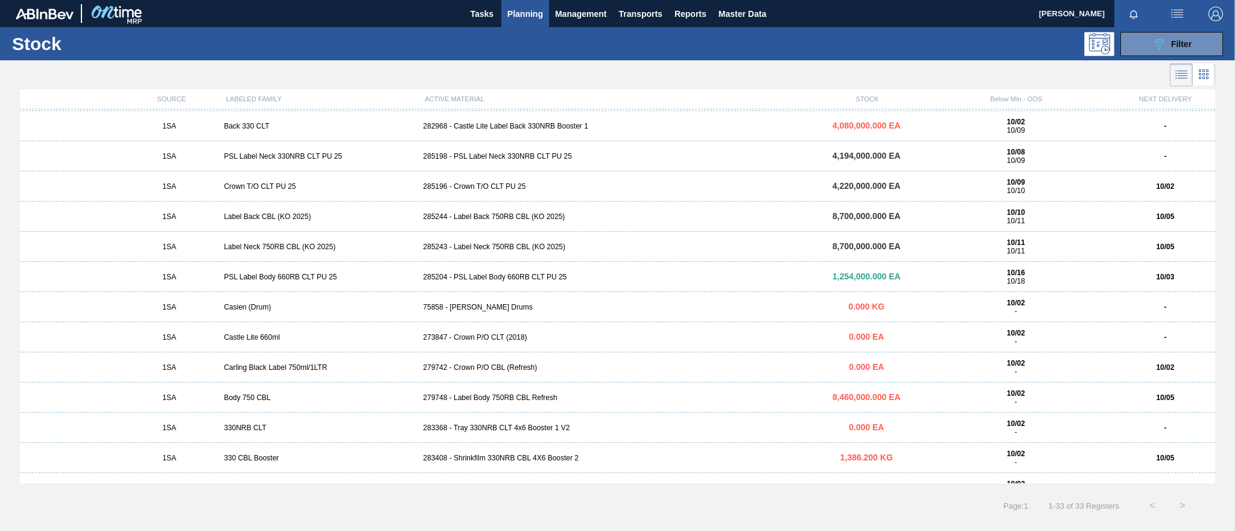
scroll to position [181, 0]
click at [499, 366] on div "279742 - Crown P/O CBL (Refresh)" at bounding box center [617, 365] width 398 height 8
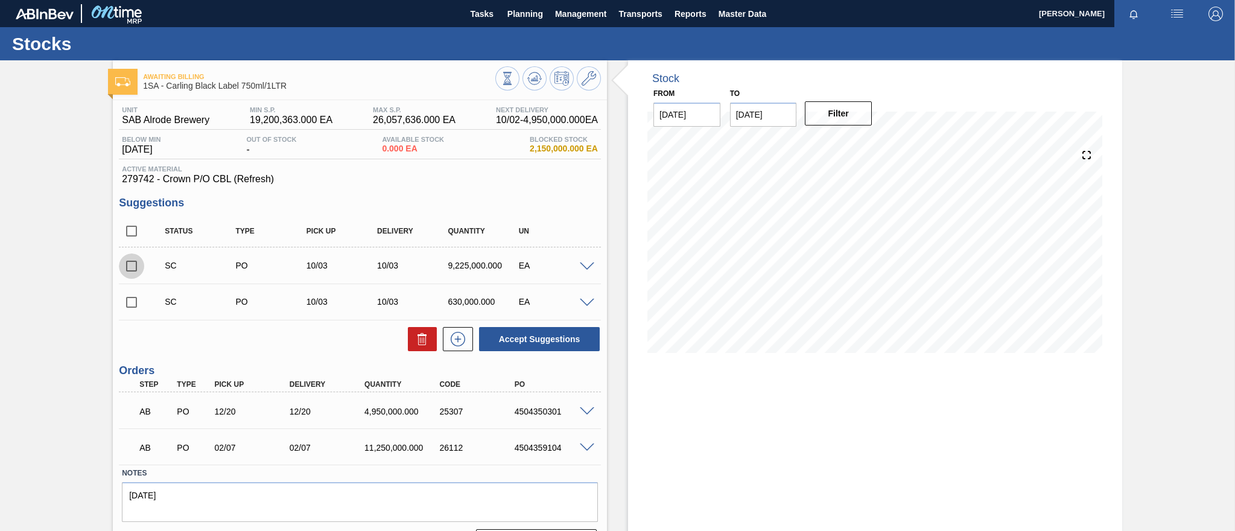
click at [133, 264] on input "checkbox" at bounding box center [131, 265] width 25 height 25
click at [567, 335] on button "Accept Suggestions" at bounding box center [539, 339] width 121 height 24
checkbox input "false"
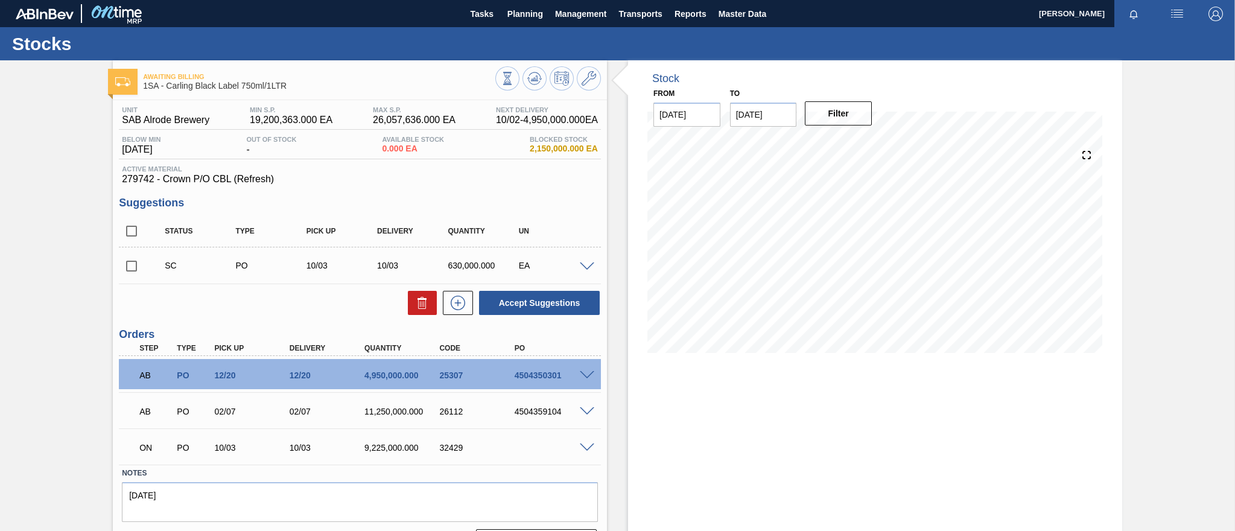
click at [483, 472] on label "Notes" at bounding box center [360, 473] width 476 height 17
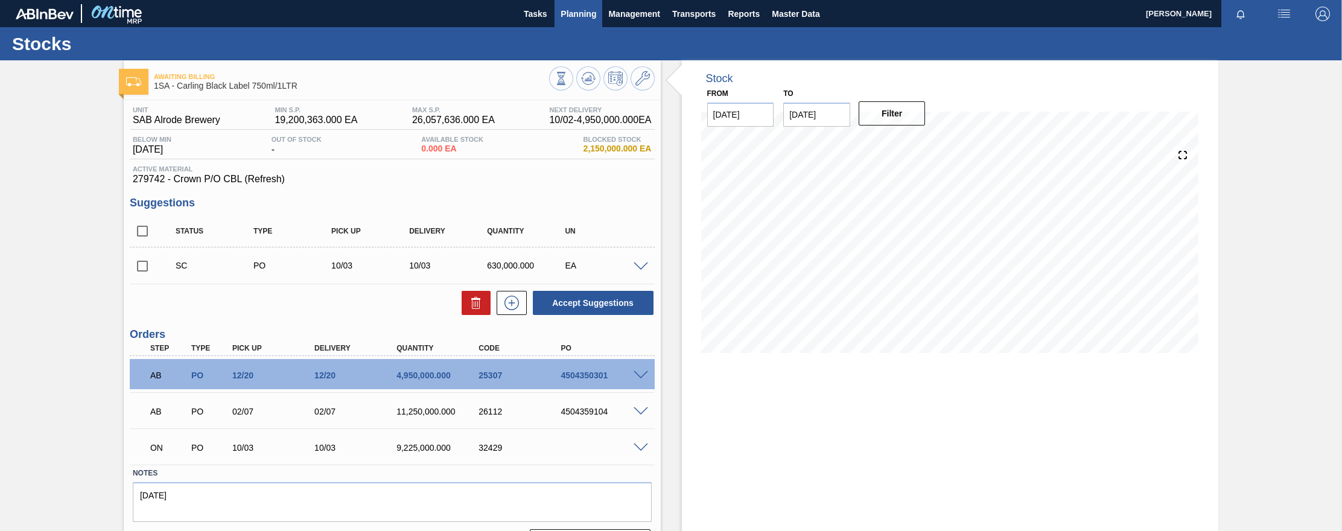
click at [582, 8] on span "Planning" at bounding box center [578, 14] width 36 height 14
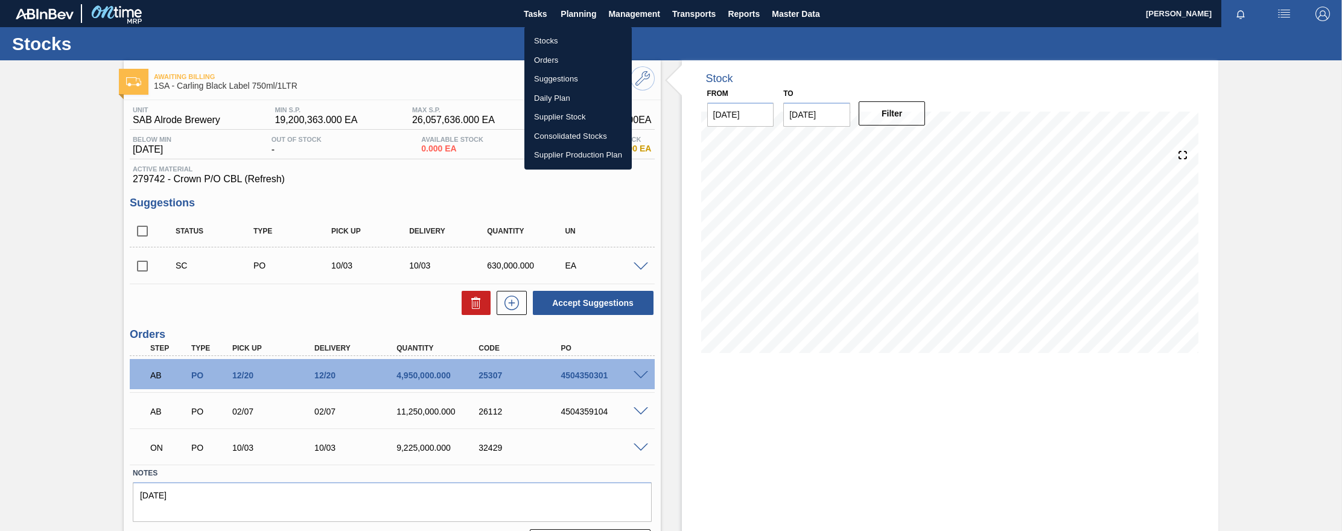
click at [550, 62] on li "Orders" at bounding box center [577, 60] width 107 height 19
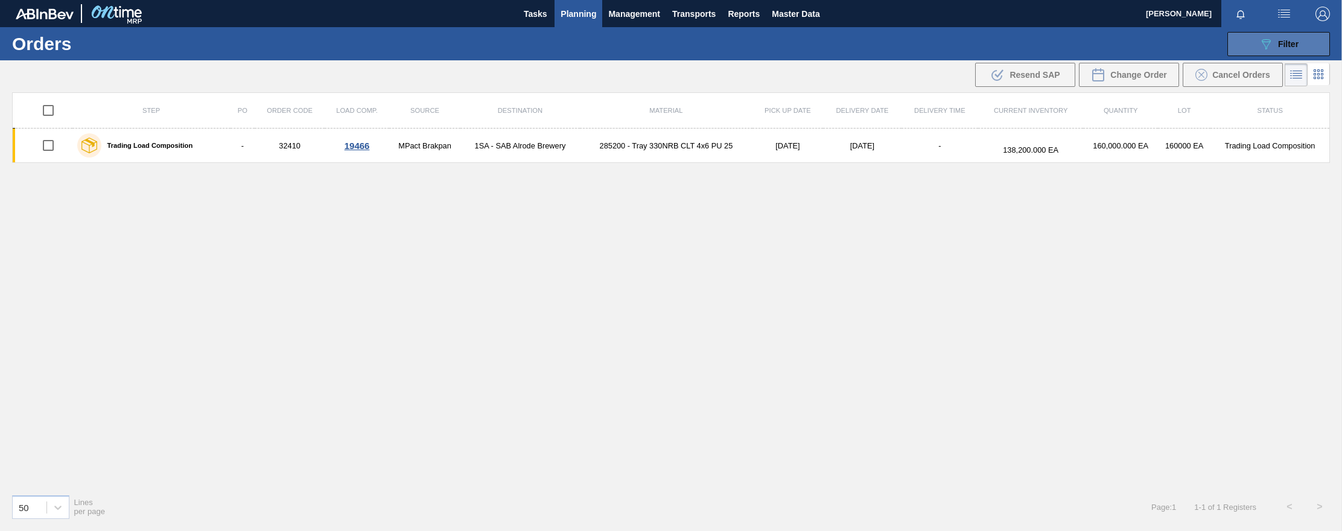
click at [974, 49] on div "089F7B8B-B2A5-4AFE-B5C0-19BA573D28AC Filter" at bounding box center [1279, 44] width 40 height 14
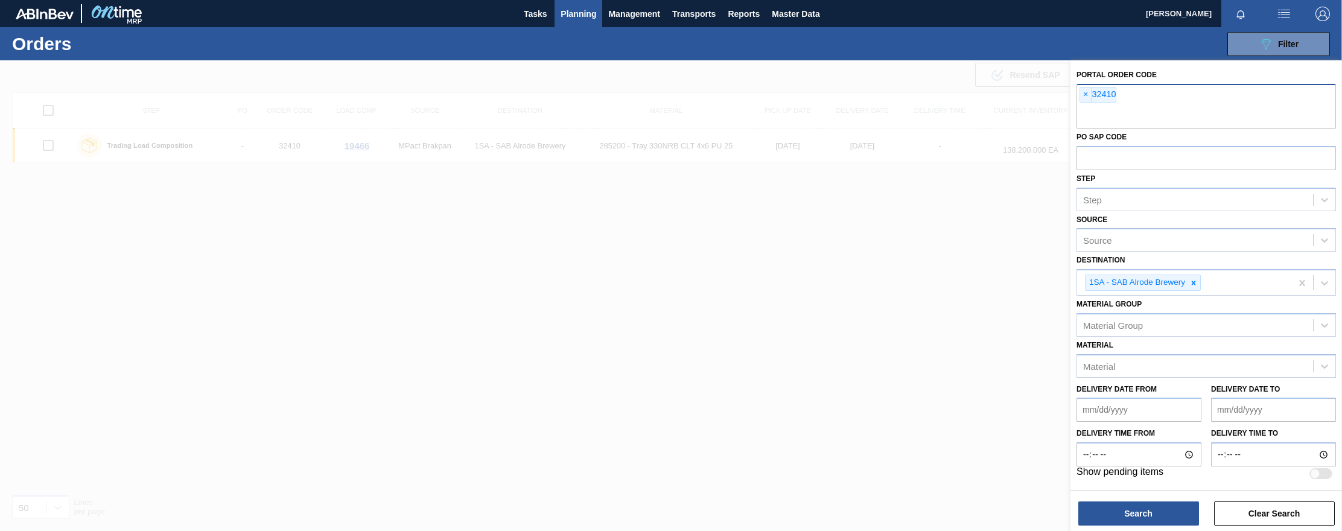
click at [974, 111] on input "text" at bounding box center [1205, 117] width 259 height 23
click at [974, 92] on span "×" at bounding box center [1085, 94] width 11 height 14
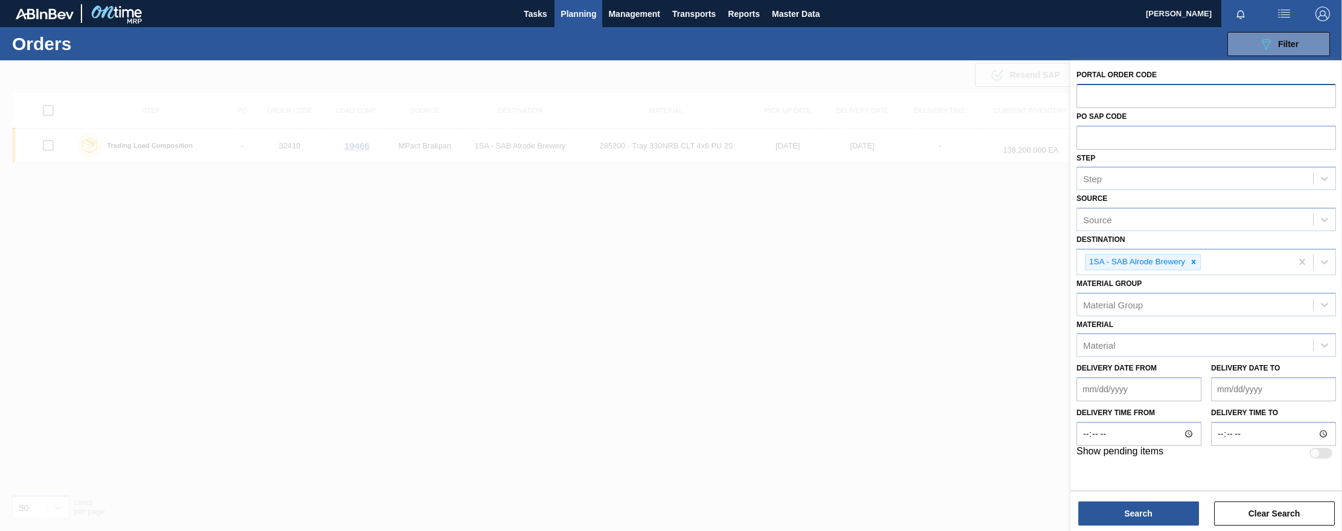
click at [755, 281] on div at bounding box center [671, 325] width 1342 height 531
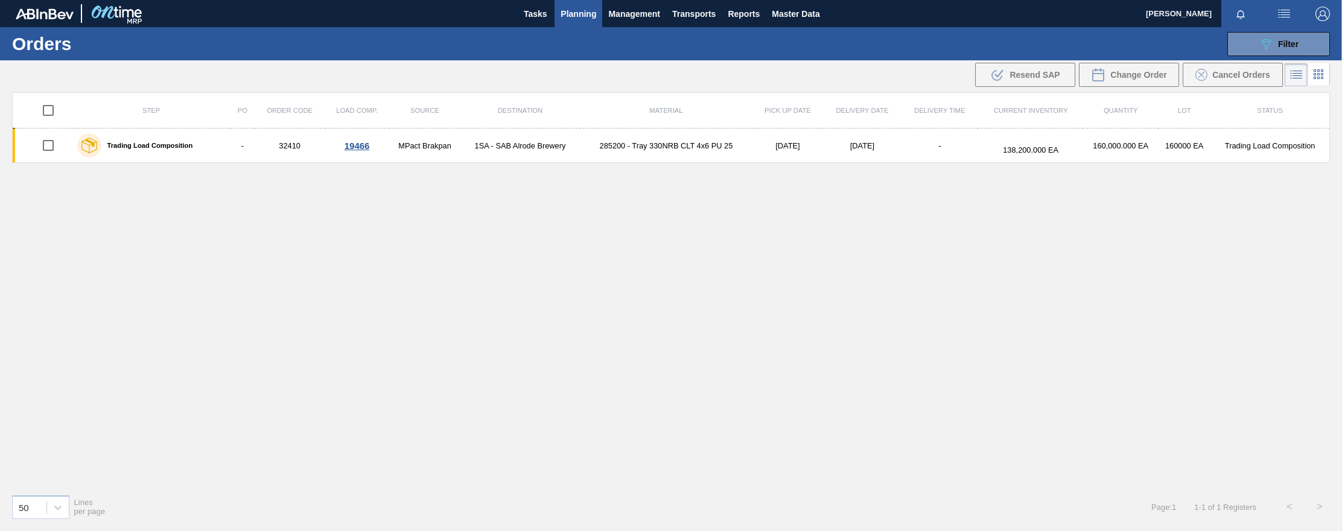
click at [582, 16] on span "Planning" at bounding box center [578, 14] width 36 height 14
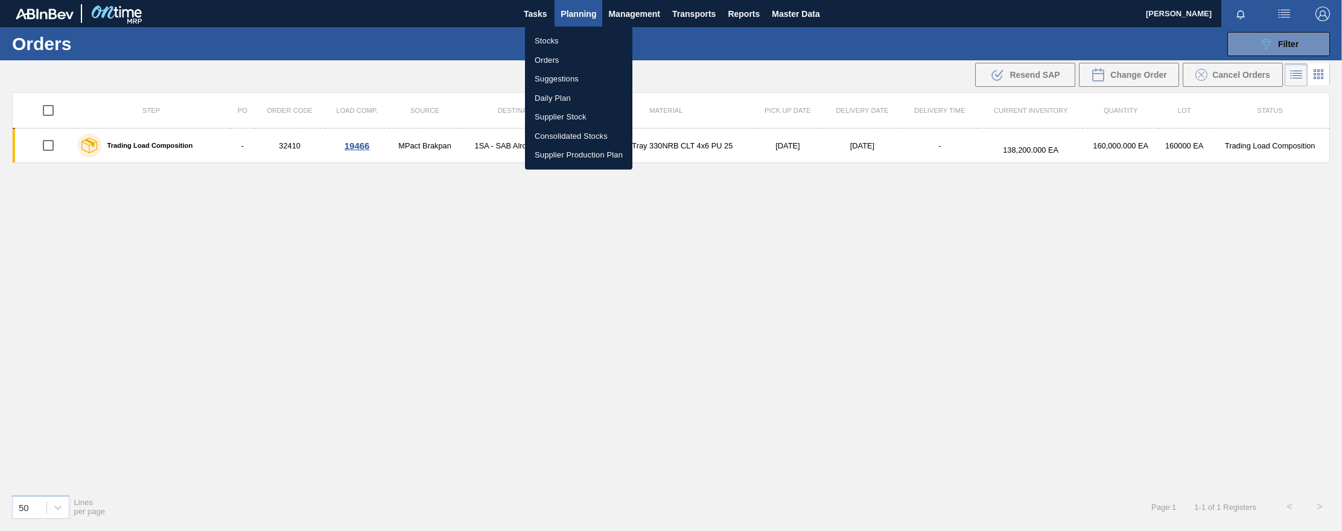
click at [557, 40] on li "Stocks" at bounding box center [578, 40] width 107 height 19
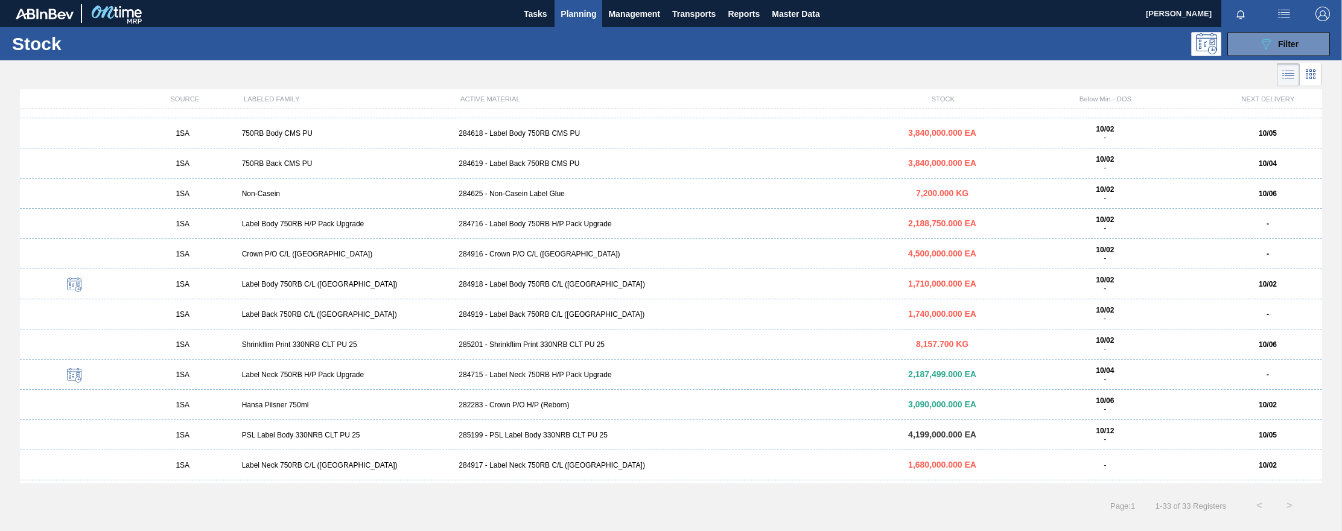
scroll to position [621, 0]
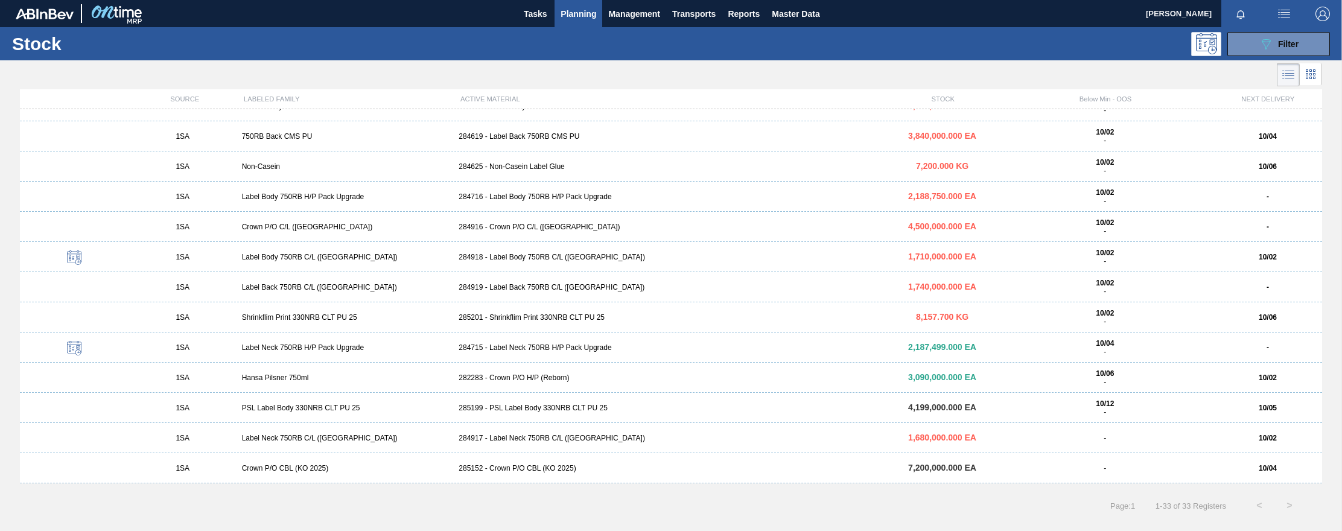
click at [514, 468] on div "285152 - Crown P/O CBL (KO 2025)" at bounding box center [671, 468] width 434 height 8
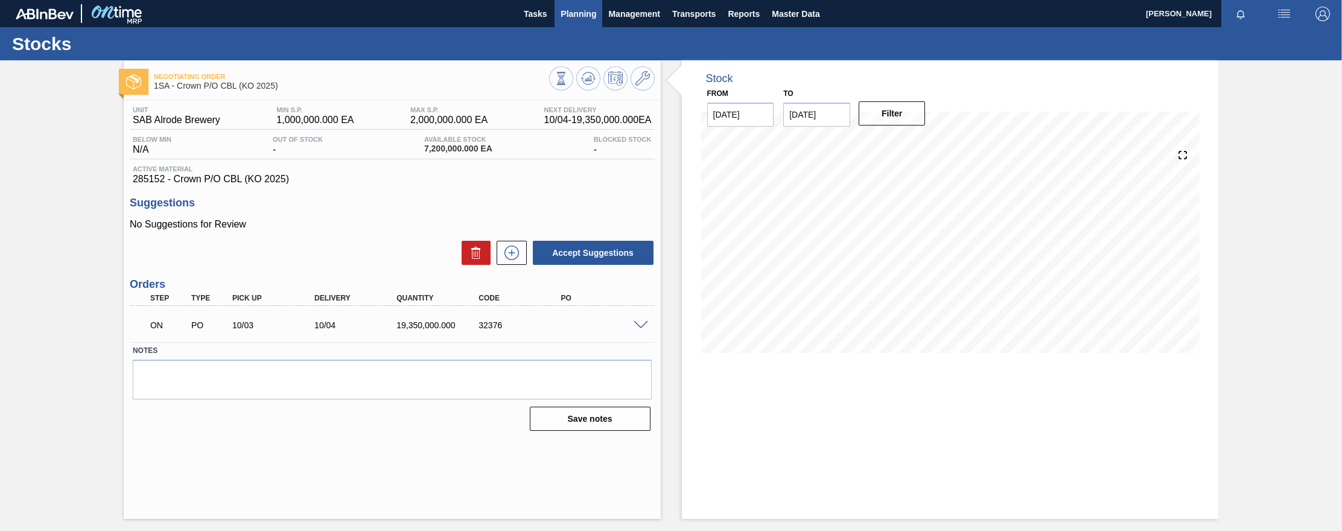
click at [578, 12] on span "Planning" at bounding box center [578, 14] width 36 height 14
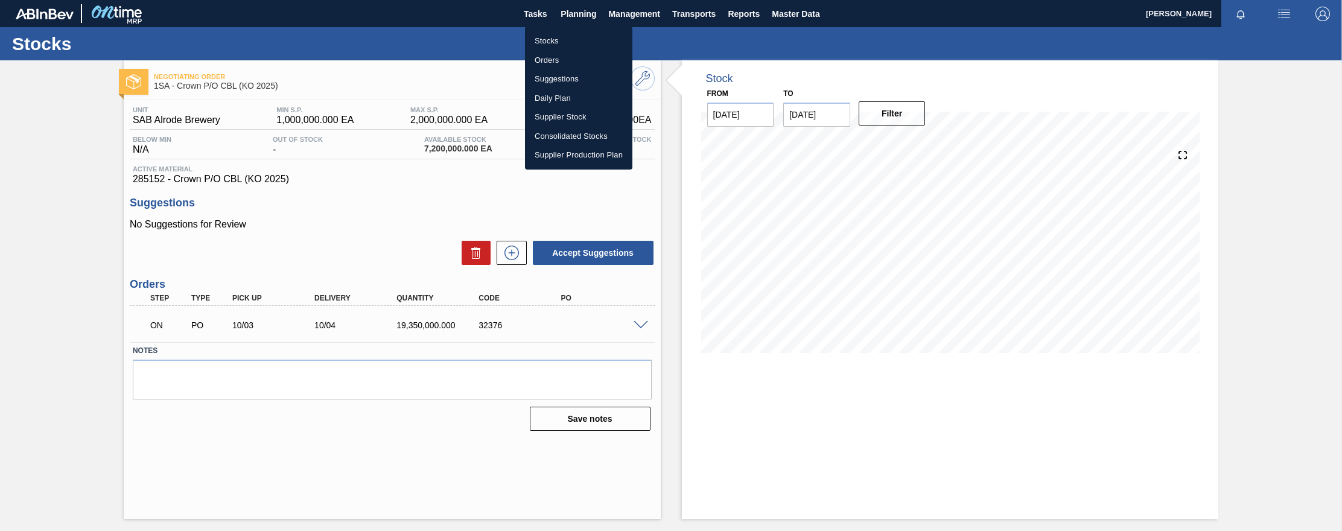
click at [544, 40] on li "Stocks" at bounding box center [578, 40] width 107 height 19
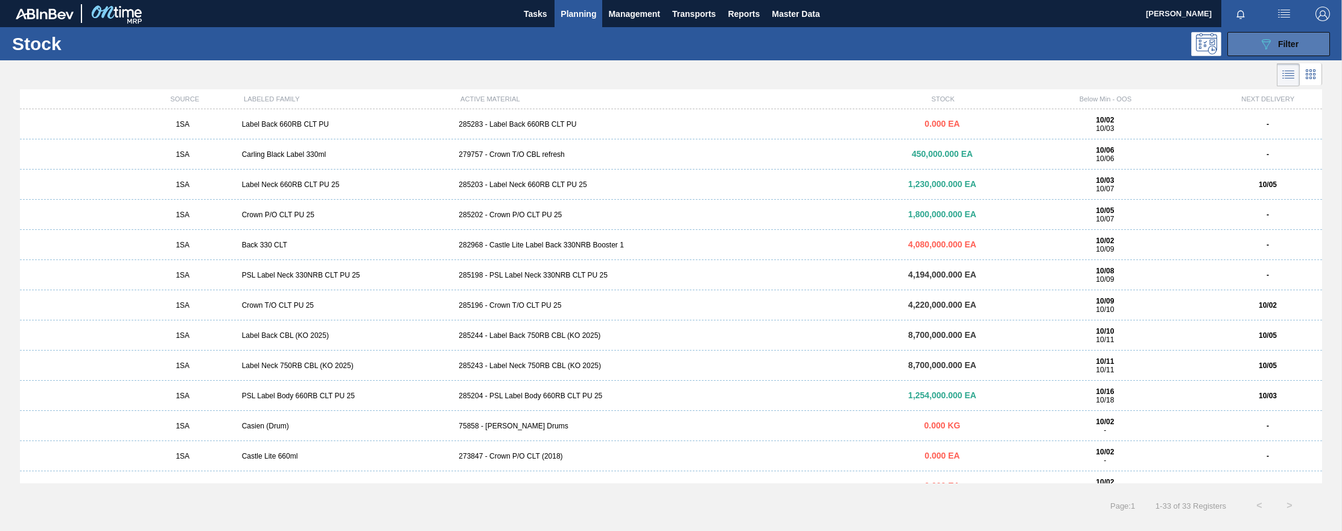
click at [974, 46] on span "Filter" at bounding box center [1288, 44] width 21 height 10
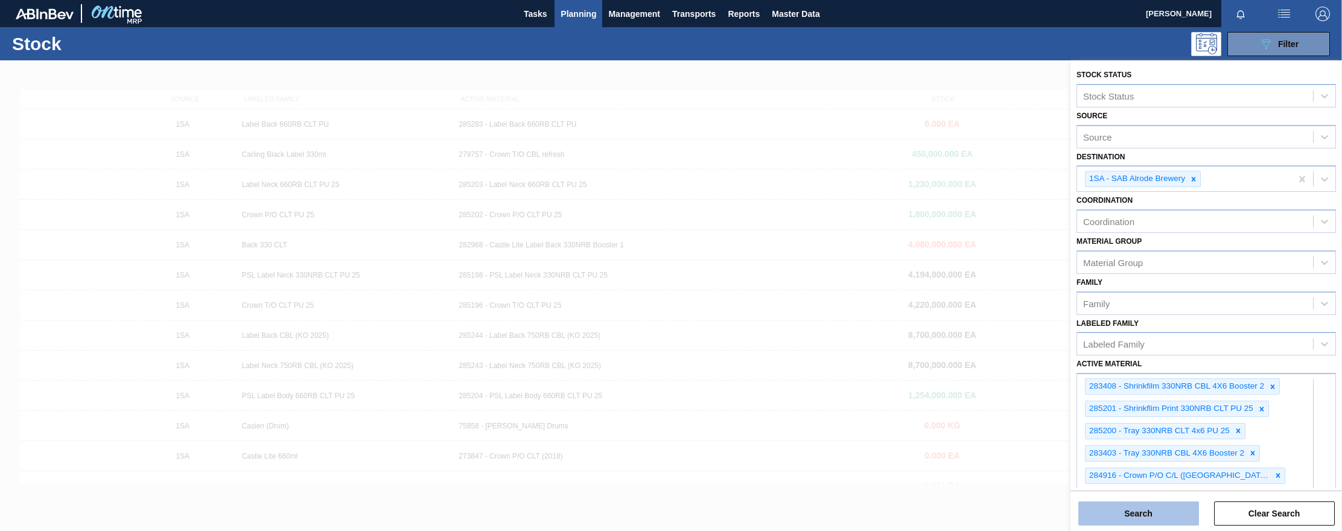
click at [974, 513] on button "Search" at bounding box center [1138, 513] width 121 height 24
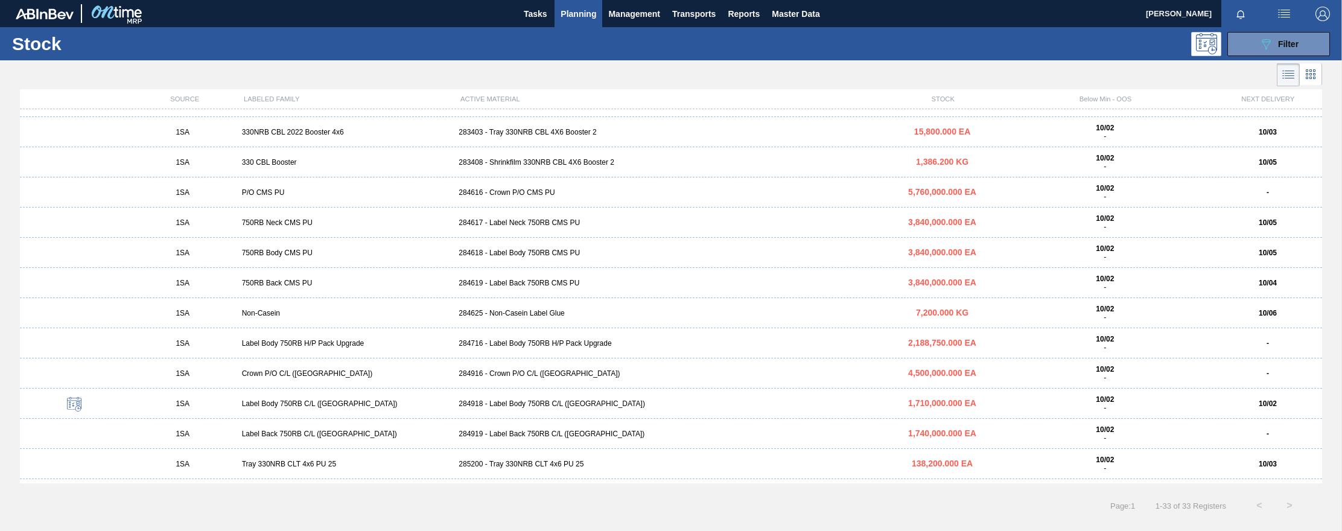
scroll to position [440, 0]
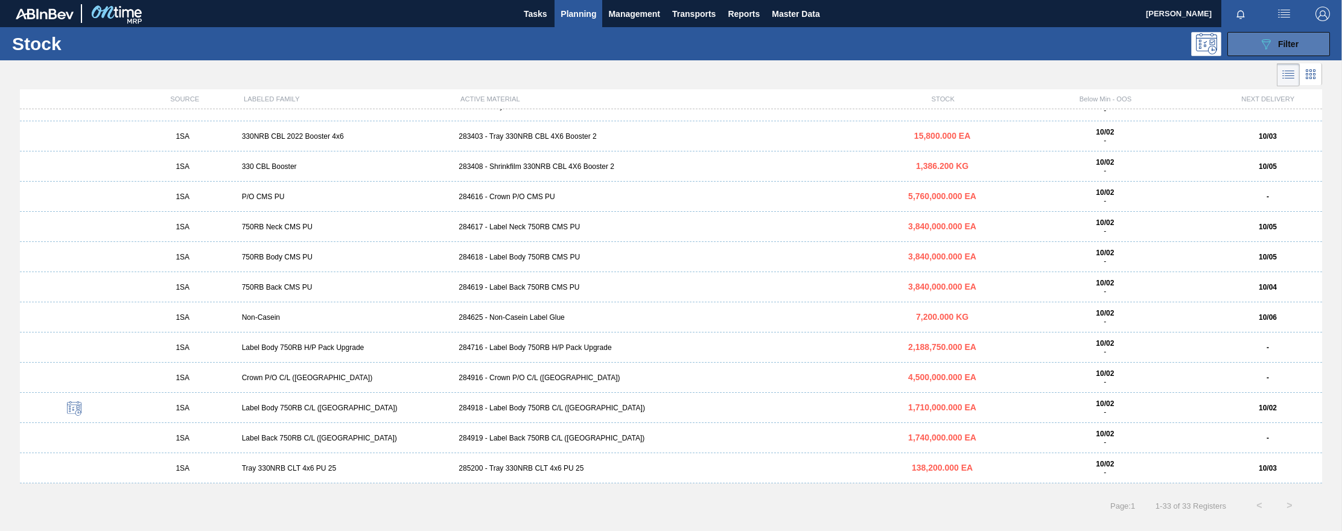
click at [974, 42] on span "Filter" at bounding box center [1288, 44] width 21 height 10
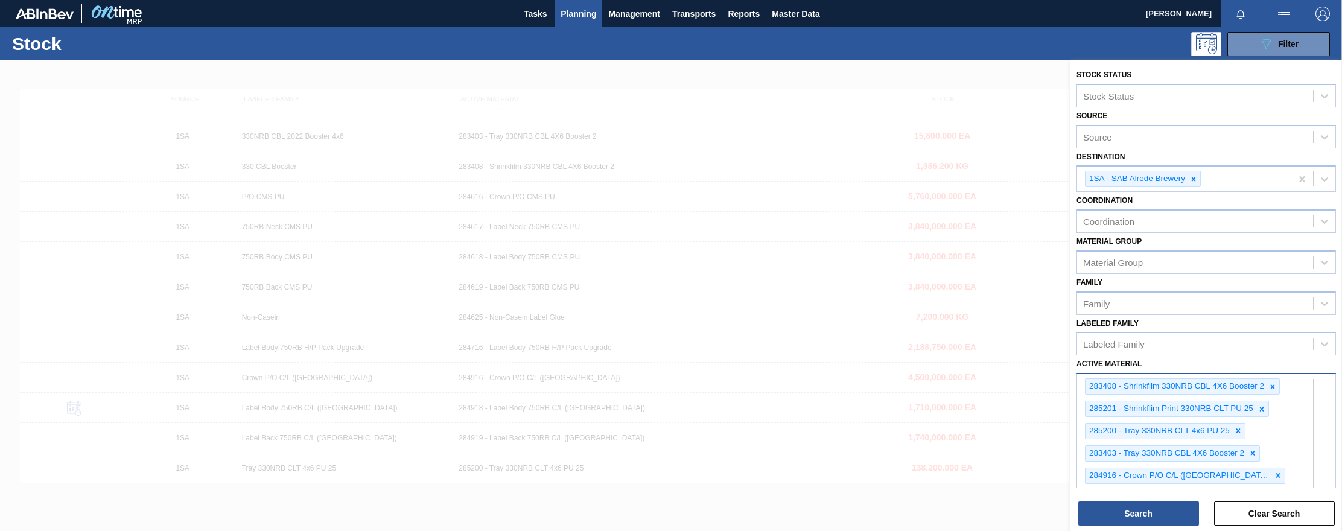
scroll to position [763, 0]
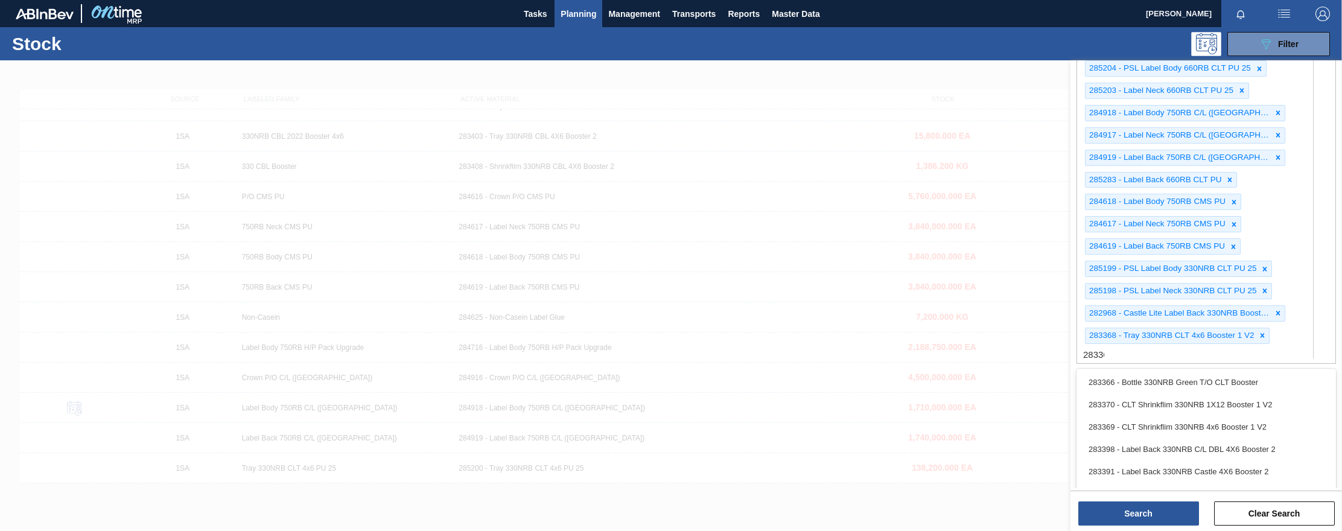
type Material "283366"
type Material "283653"
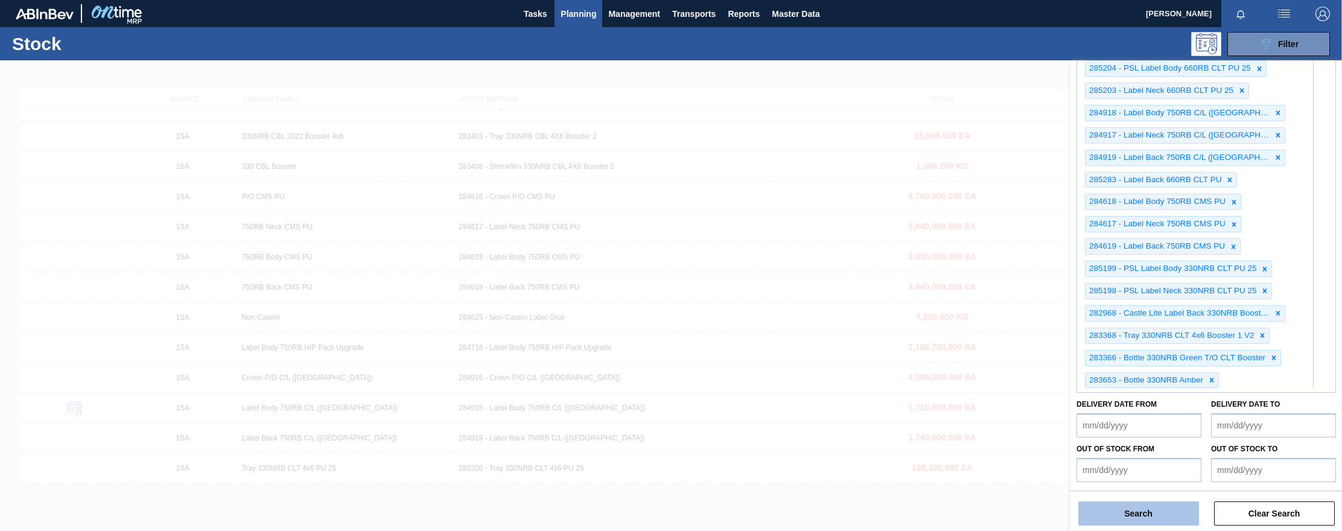
click at [974, 519] on button "Search" at bounding box center [1138, 513] width 121 height 24
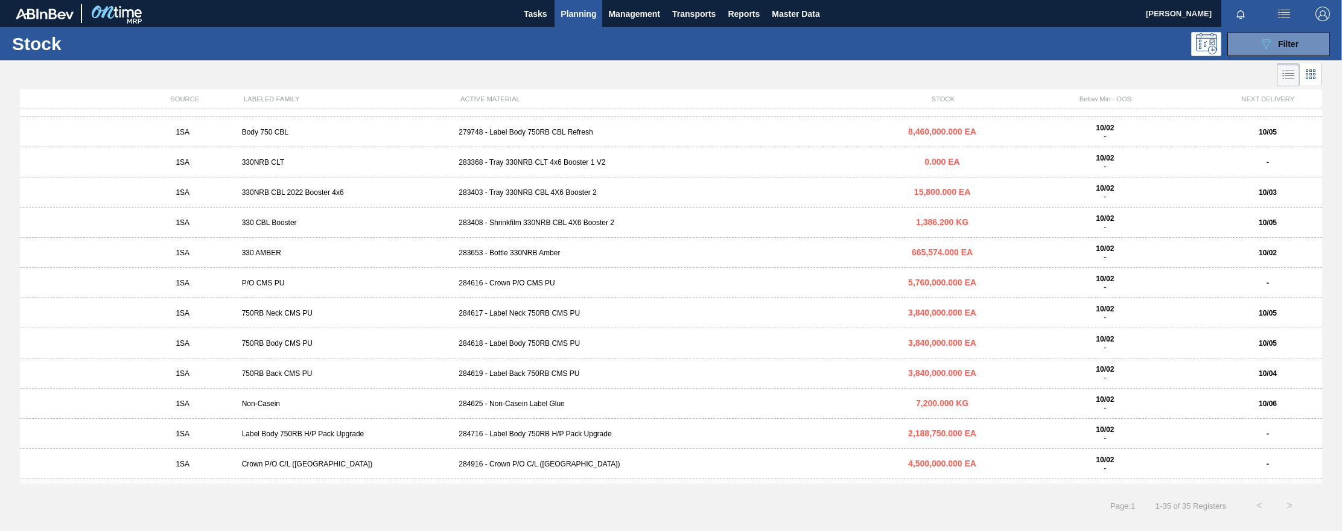
scroll to position [422, 0]
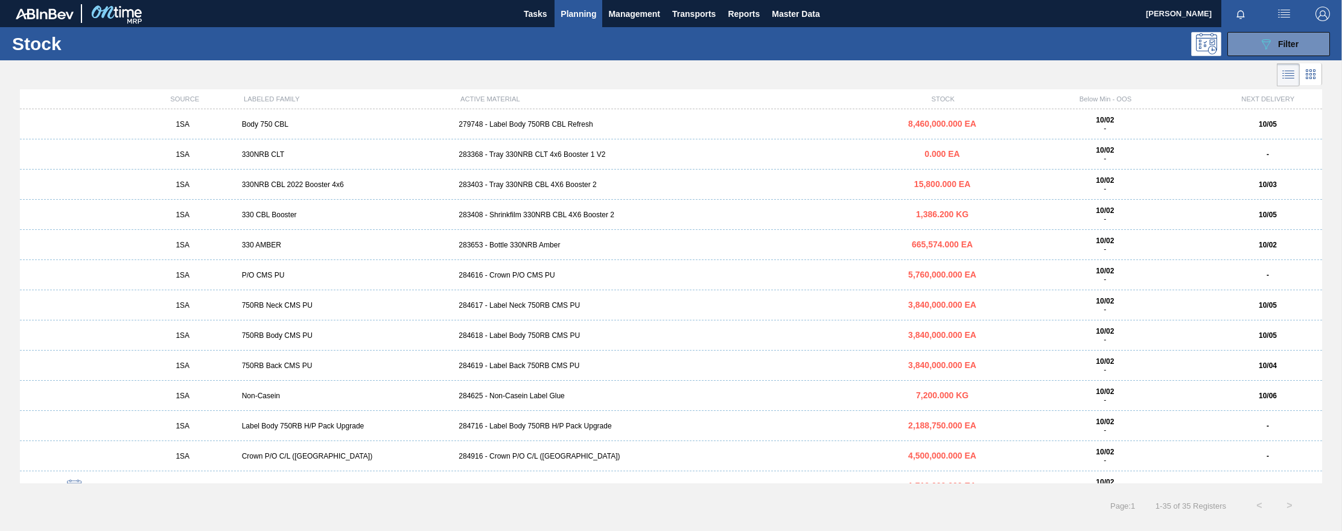
click at [542, 240] on div "1SA 330 AMBER 283653 - Bottle 330NRB Amber 665,574.000 EA 10/02 - 10/02" at bounding box center [671, 245] width 1302 height 30
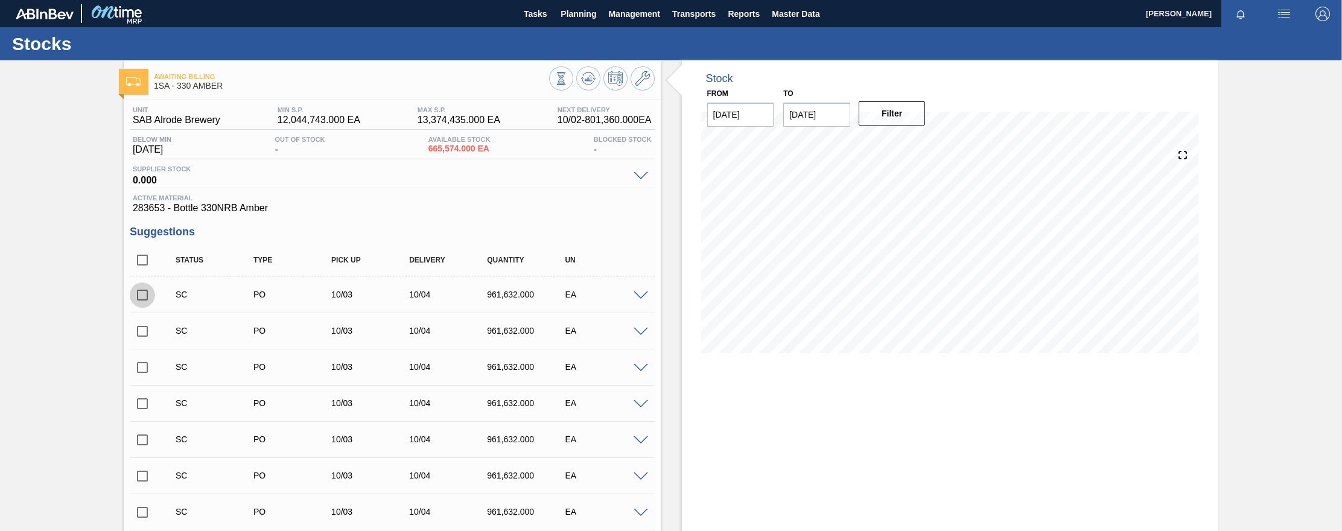
click at [144, 295] on input "checkbox" at bounding box center [142, 294] width 25 height 25
checkbox input "true"
click at [141, 334] on input "checkbox" at bounding box center [142, 331] width 25 height 25
checkbox input "true"
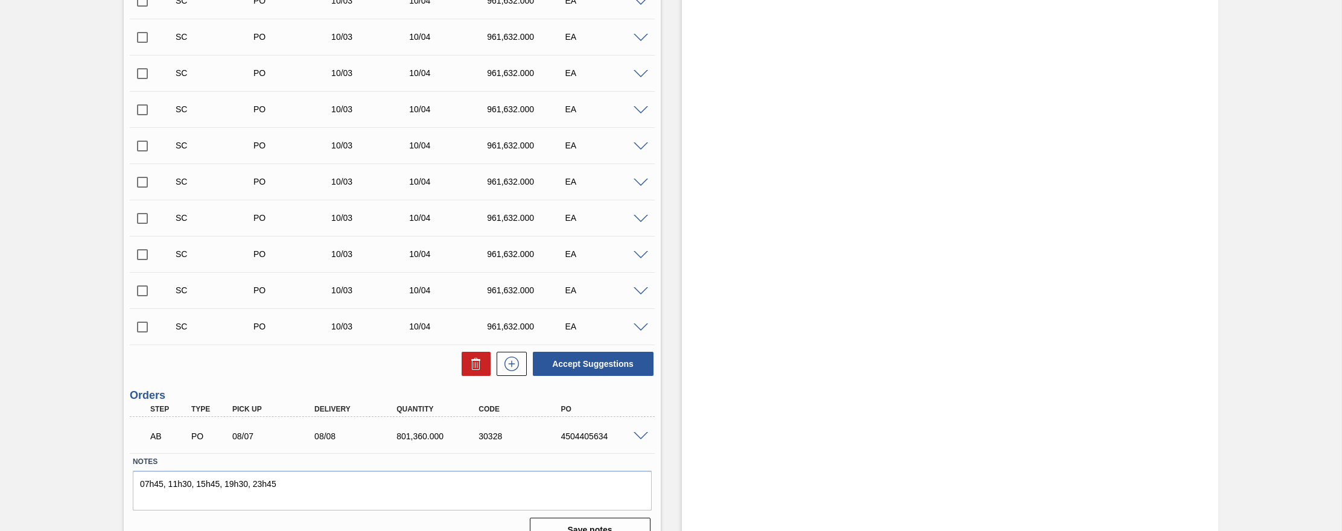
scroll to position [387, 0]
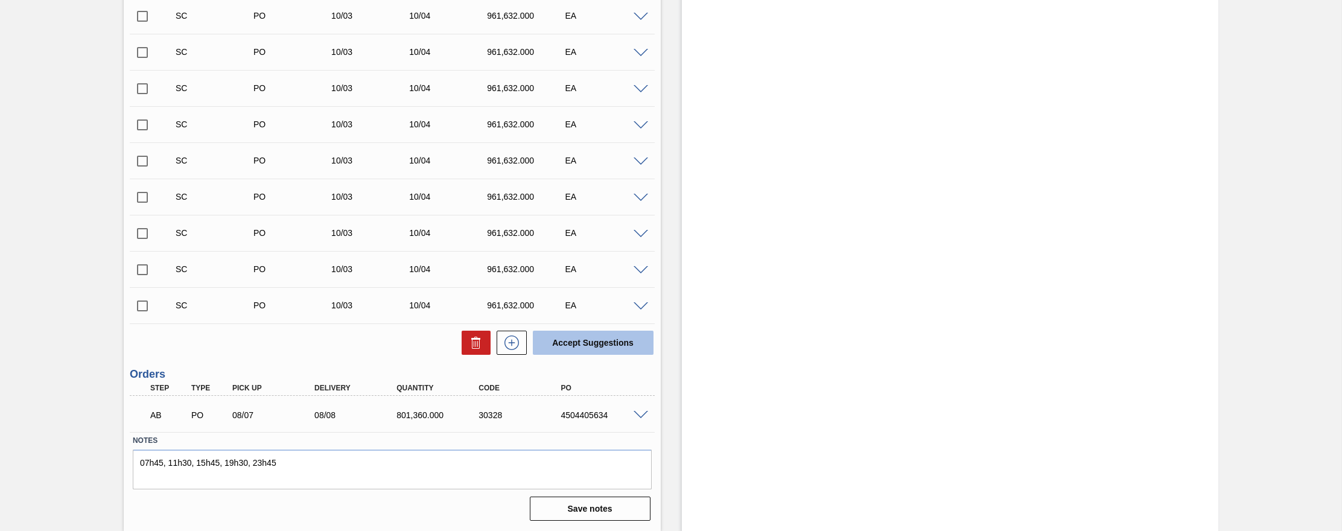
click at [570, 340] on button "Accept Suggestions" at bounding box center [593, 343] width 121 height 24
checkbox input "false"
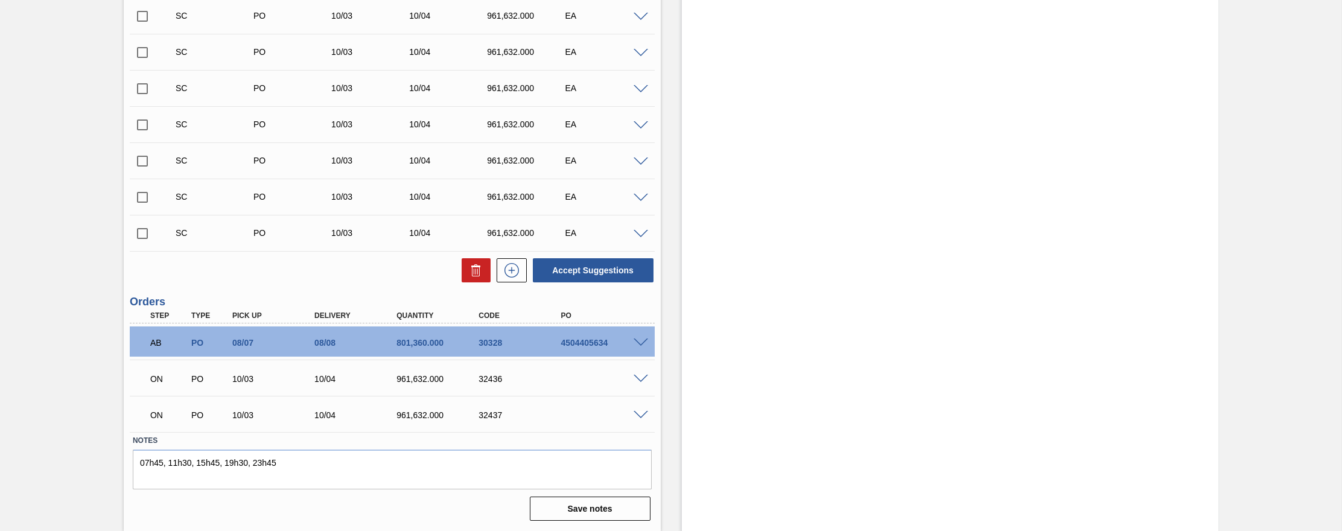
click at [642, 377] on span at bounding box center [640, 379] width 14 height 9
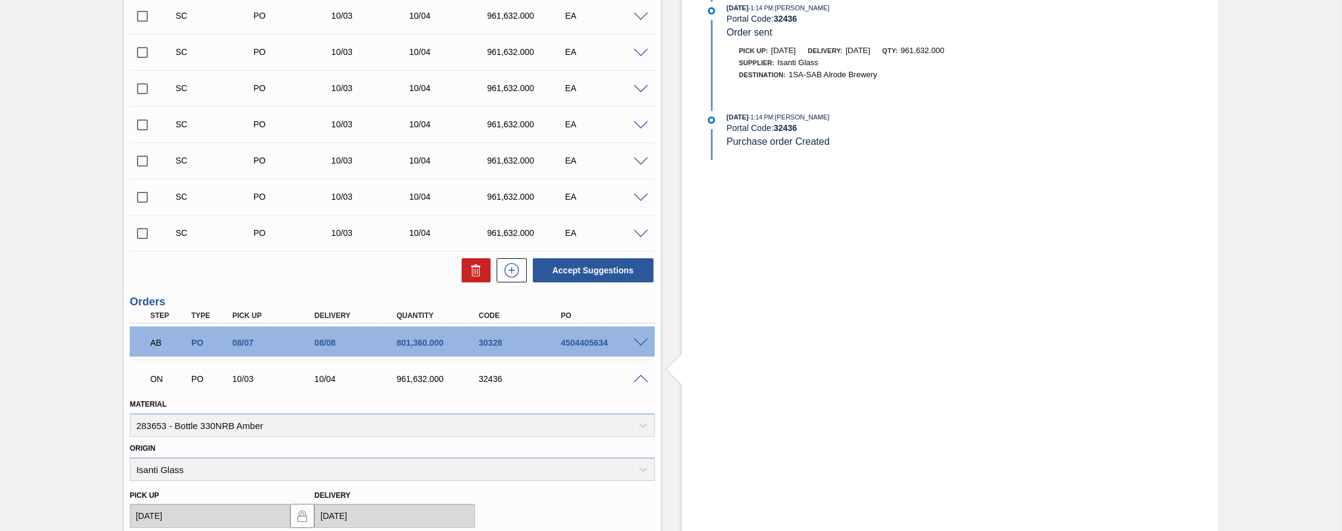
click at [638, 376] on span at bounding box center [640, 379] width 14 height 9
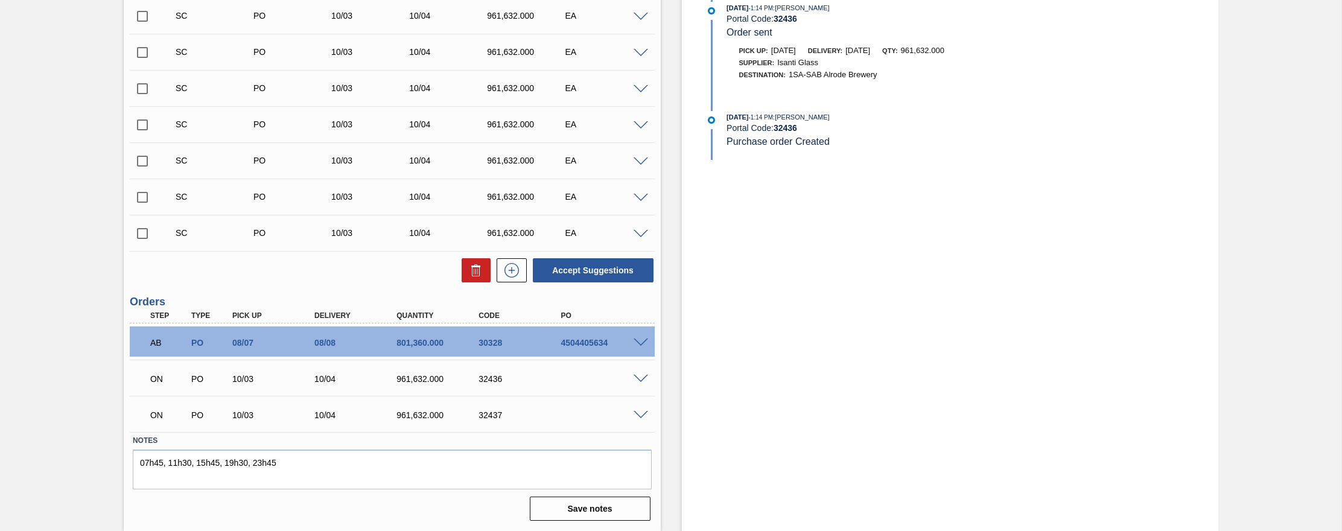
click at [643, 417] on span at bounding box center [640, 415] width 14 height 9
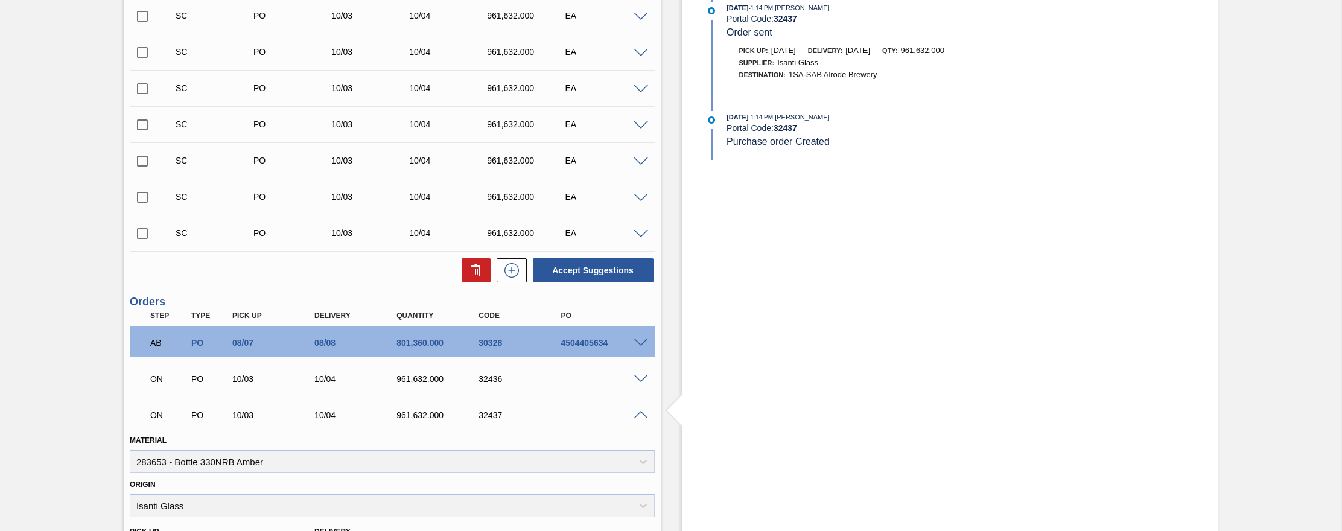
click at [636, 414] on span at bounding box center [640, 415] width 14 height 9
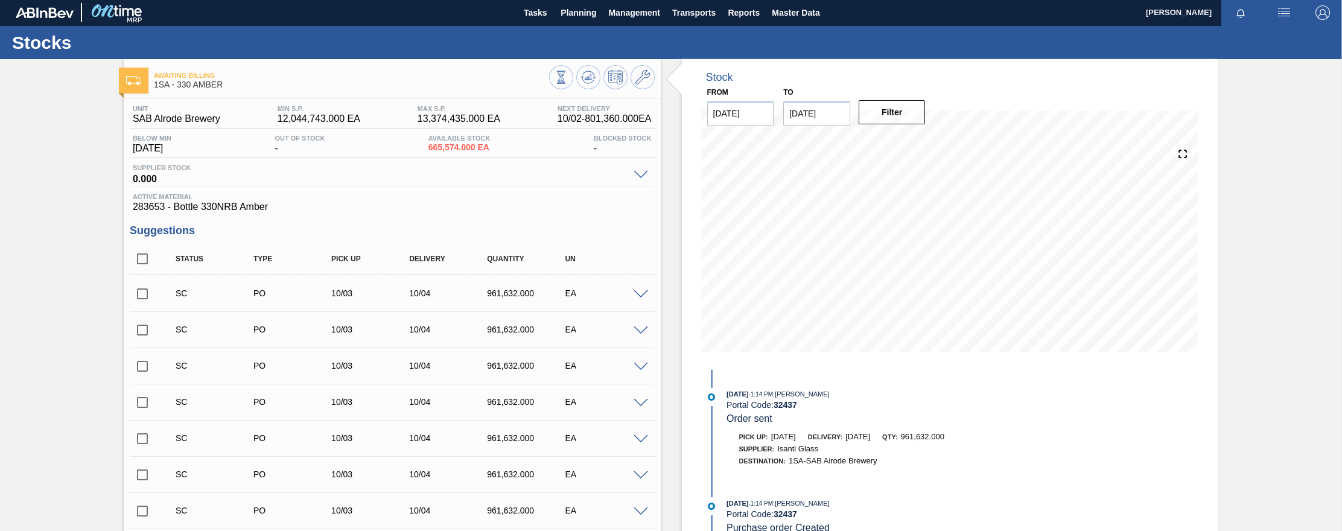
scroll to position [0, 0]
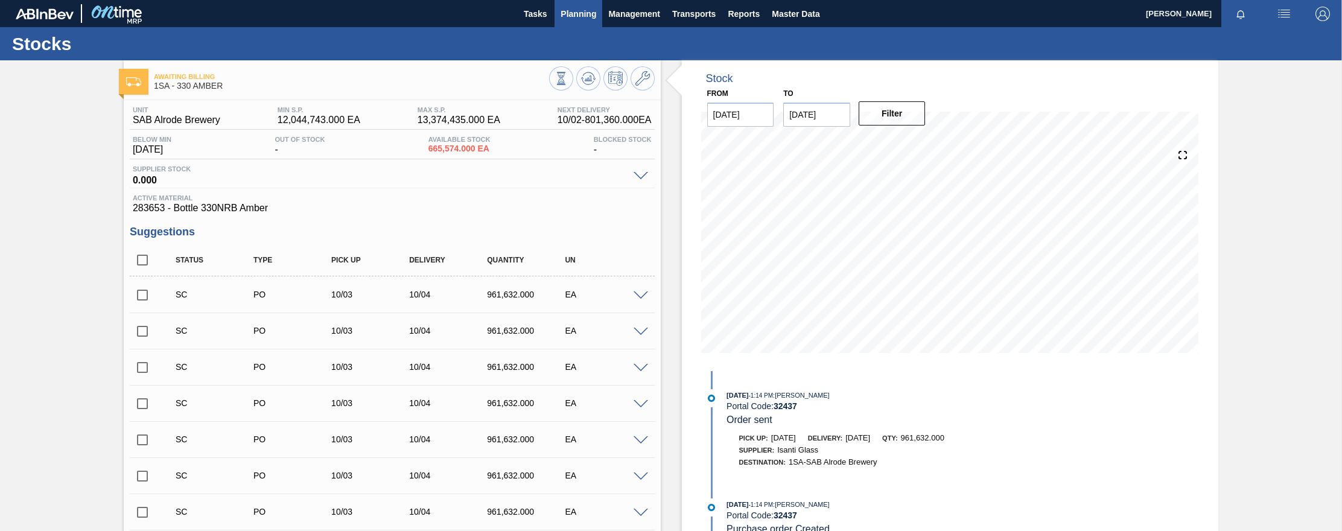
click at [592, 13] on span "Planning" at bounding box center [578, 14] width 36 height 14
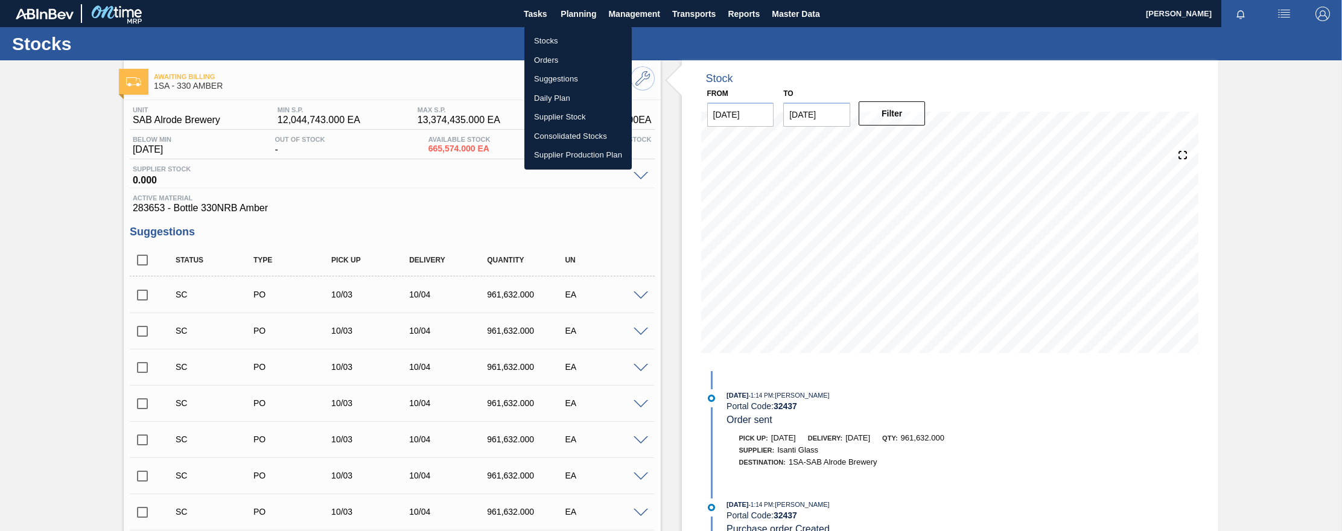
click at [556, 59] on li "Orders" at bounding box center [577, 60] width 107 height 19
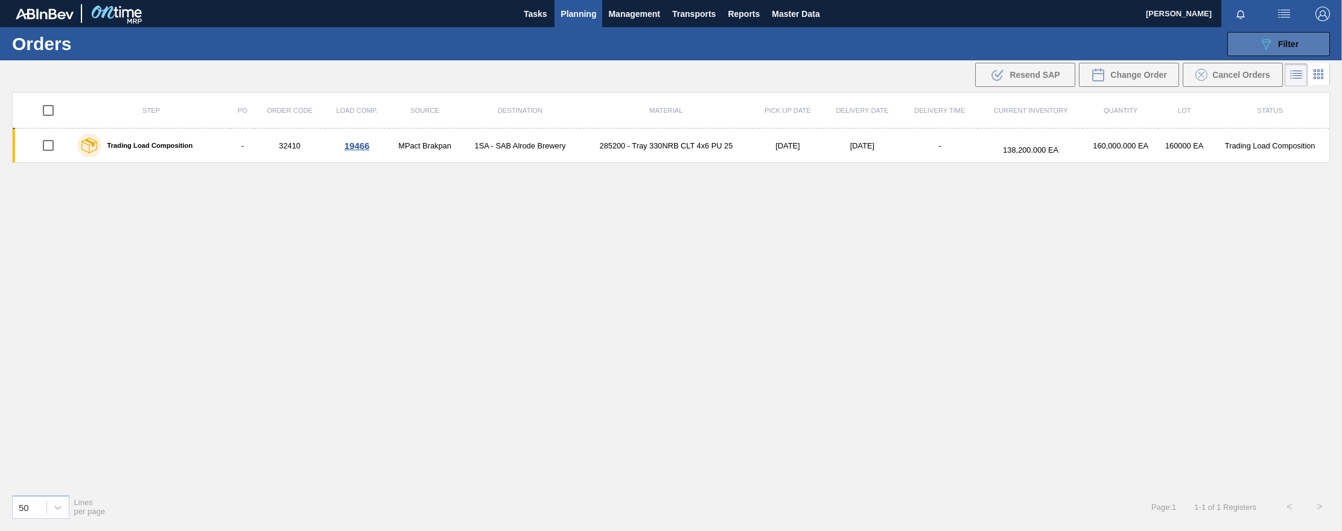
click at [974, 42] on div "089F7B8B-B2A5-4AFE-B5C0-19BA573D28AC Filter" at bounding box center [1279, 44] width 40 height 14
click at [974, 44] on div "089F7B8B-B2A5-4AFE-B5C0-19BA573D28AC Filter" at bounding box center [1279, 44] width 40 height 14
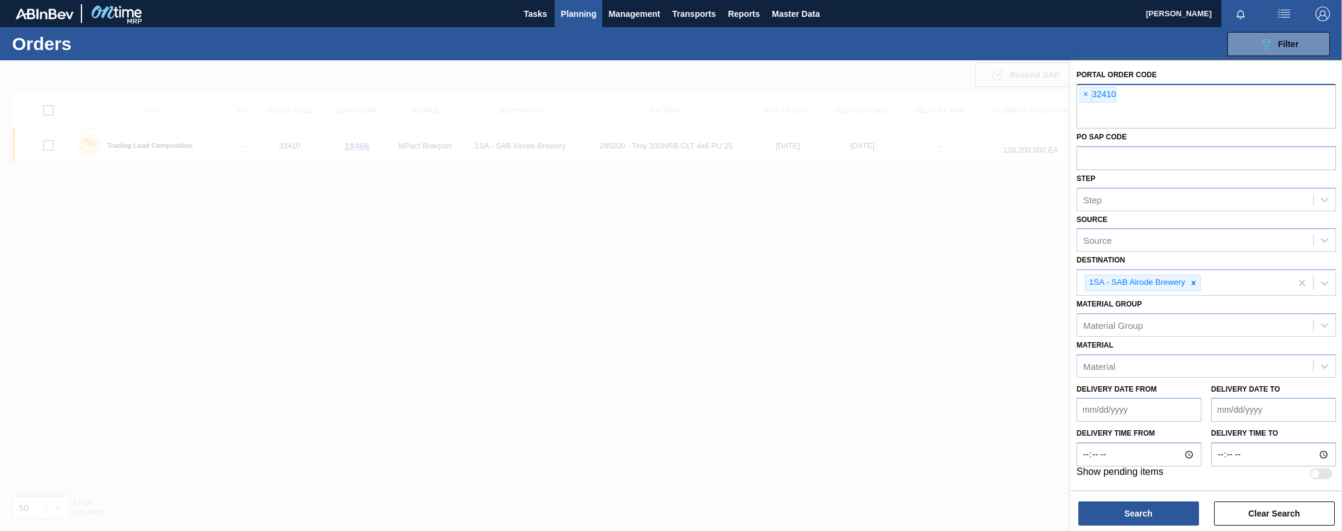
click at [974, 95] on div "× 32410" at bounding box center [1205, 106] width 259 height 45
click at [974, 96] on span "×" at bounding box center [1085, 94] width 11 height 14
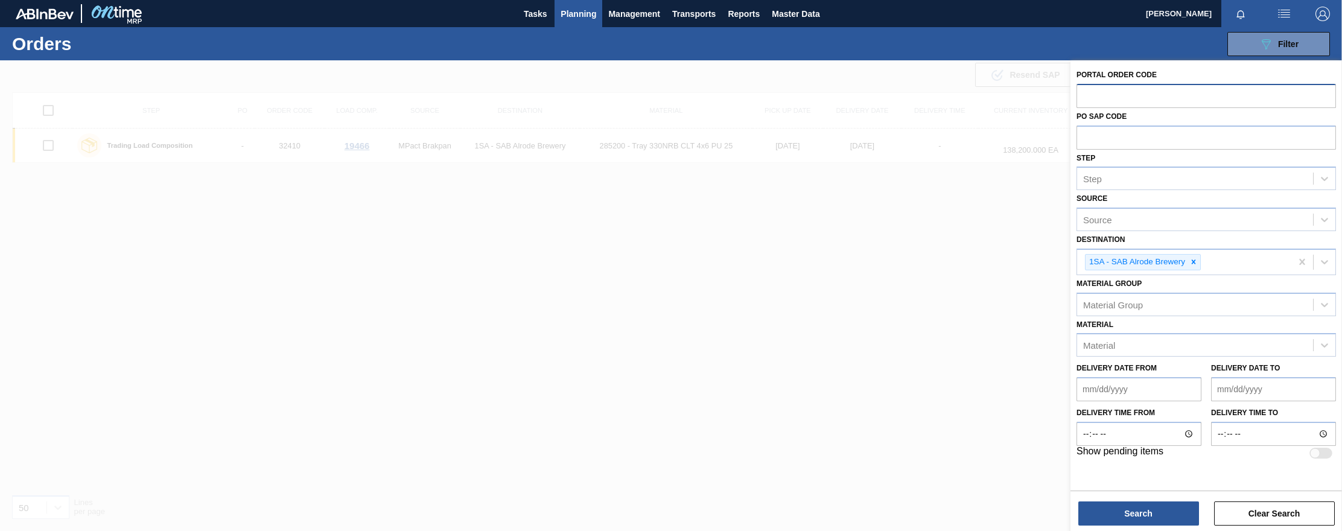
type input "2"
type input "32436"
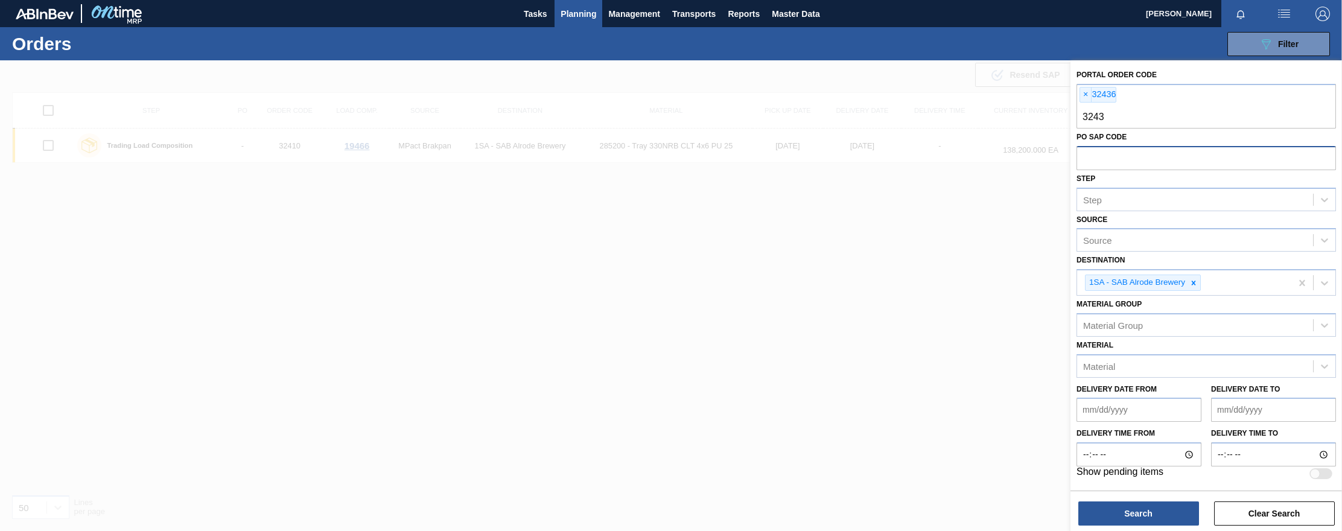
type input "32437"
click at [974, 513] on button "Search" at bounding box center [1138, 513] width 121 height 24
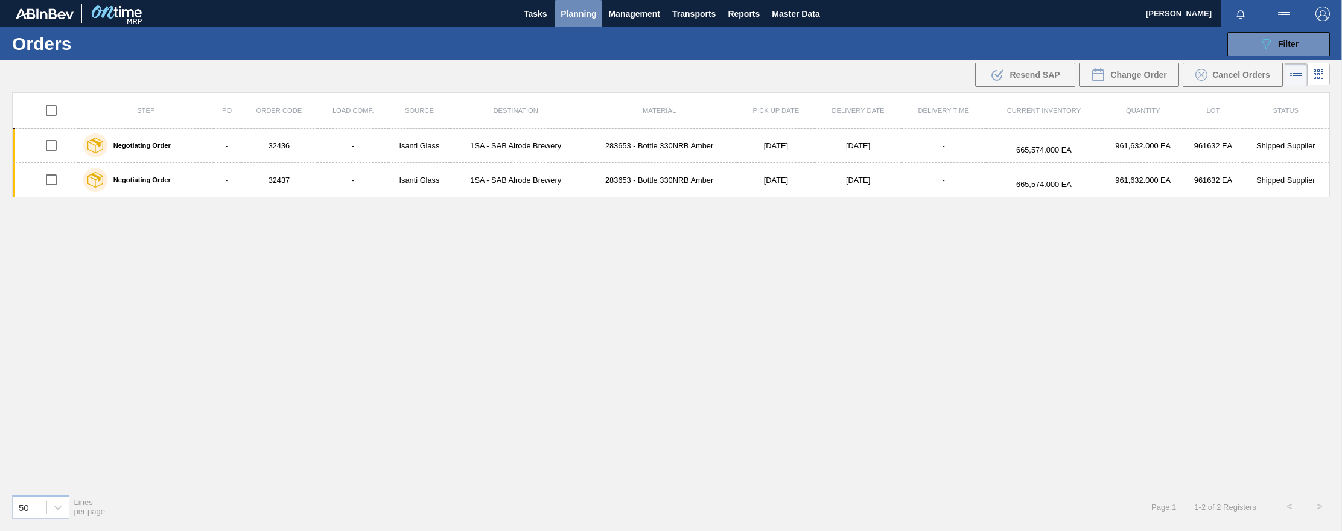
click at [574, 14] on span "Planning" at bounding box center [578, 14] width 36 height 14
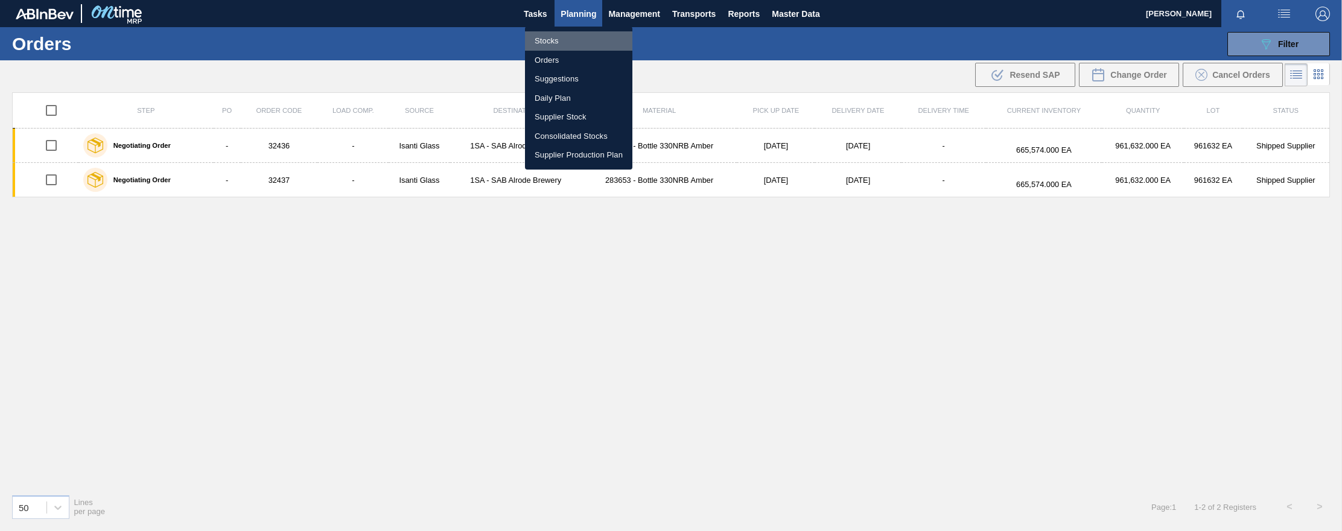
click at [547, 42] on li "Stocks" at bounding box center [578, 40] width 107 height 19
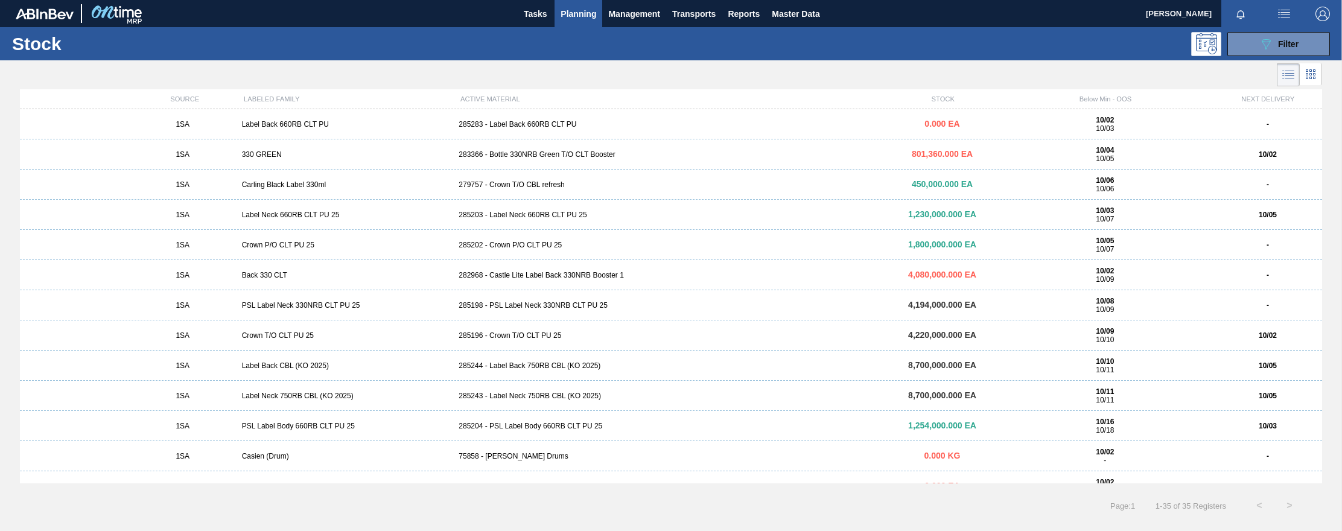
click at [524, 148] on div "1SA 330 GREEN 283366 - Bottle 330NRB Green T/O CLT Booster 801,360.000 EA 10/04…" at bounding box center [671, 154] width 1302 height 30
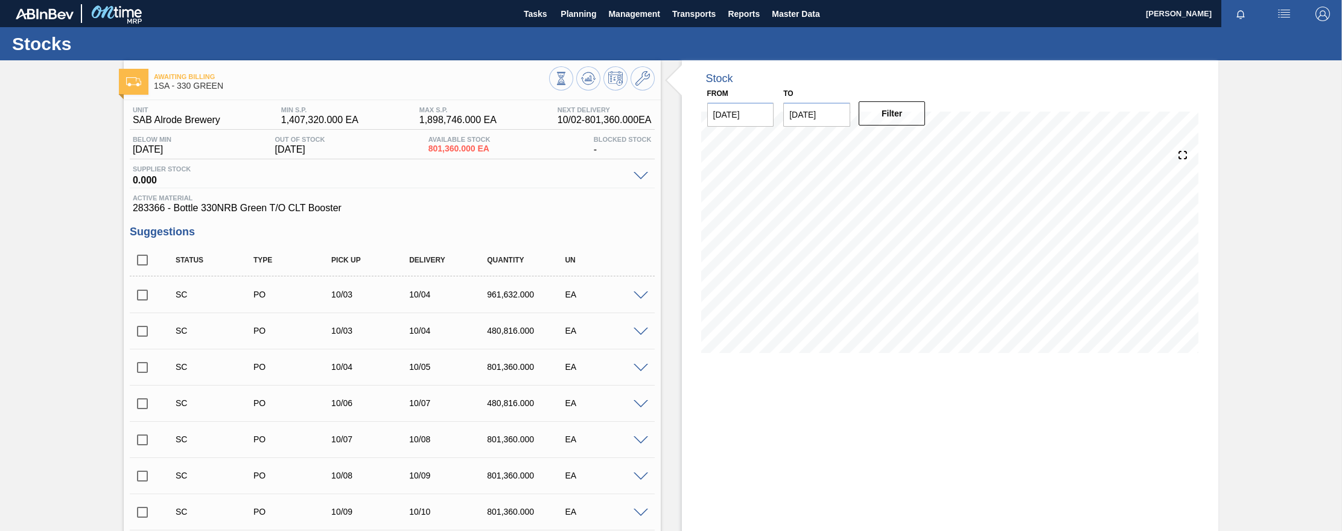
click at [144, 331] on input "checkbox" at bounding box center [142, 331] width 25 height 25
checkbox input "true"
click at [144, 369] on input "checkbox" at bounding box center [142, 367] width 25 height 25
checkbox input "true"
click at [144, 405] on input "checkbox" at bounding box center [142, 403] width 25 height 25
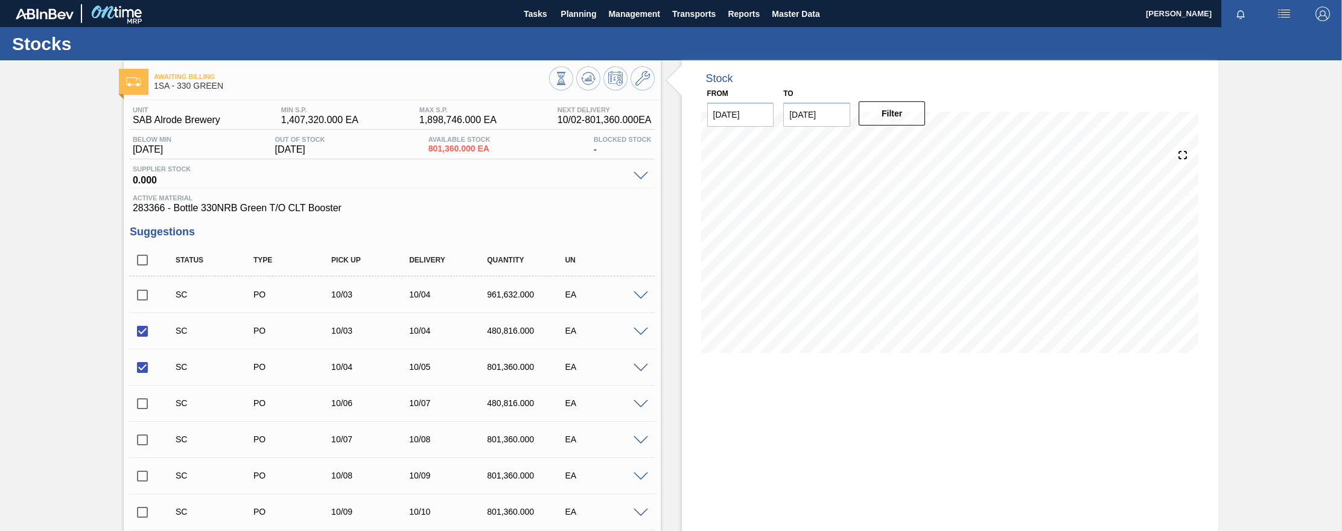
checkbox input "true"
click at [144, 436] on input "checkbox" at bounding box center [142, 439] width 25 height 25
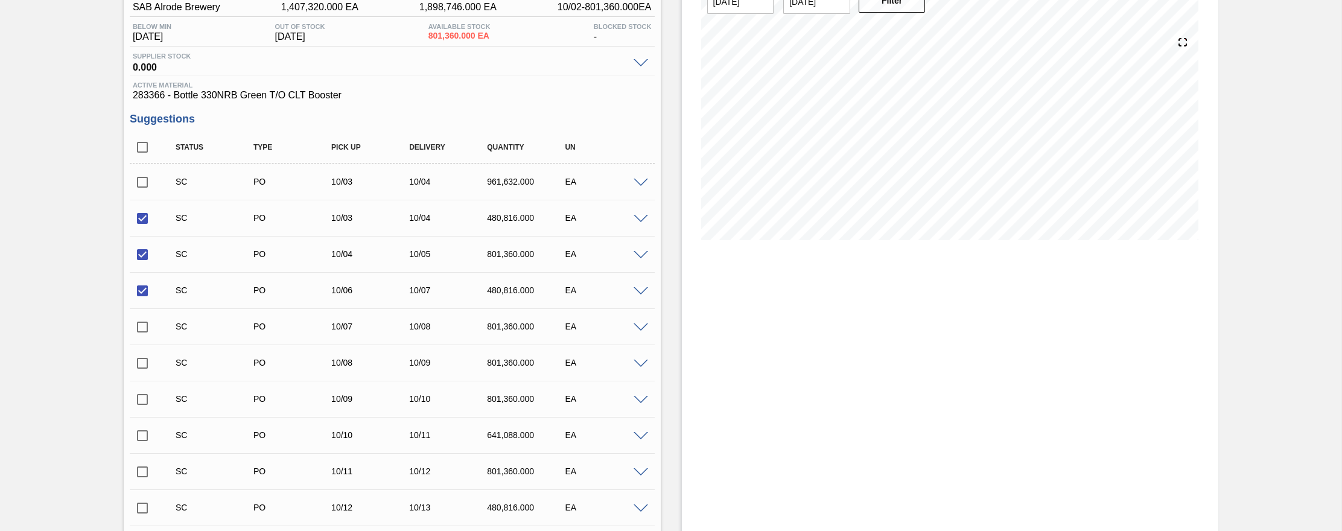
scroll to position [121, 0]
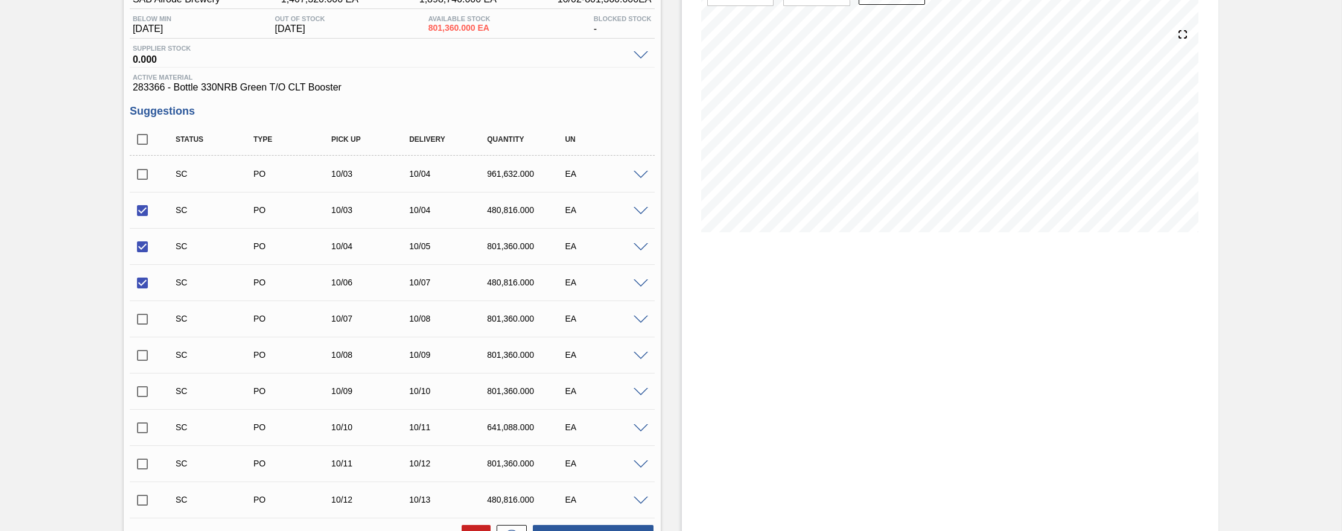
click at [140, 317] on input "checkbox" at bounding box center [142, 318] width 25 height 25
checkbox input "true"
click at [143, 357] on input "checkbox" at bounding box center [142, 355] width 25 height 25
checkbox input "true"
click at [144, 392] on input "checkbox" at bounding box center [142, 391] width 25 height 25
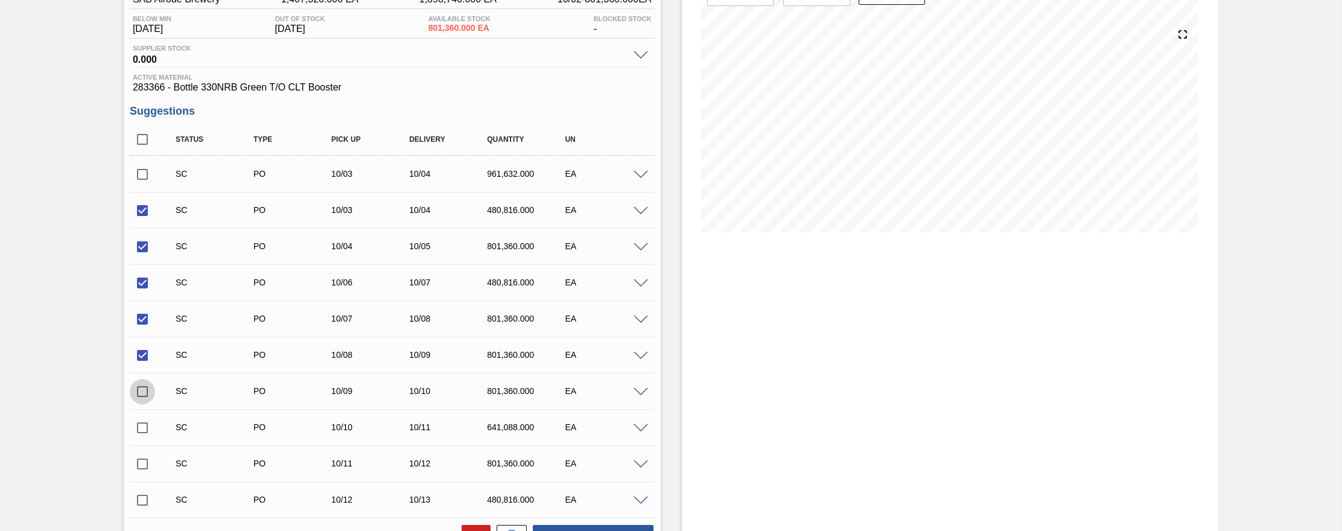
checkbox input "true"
click at [141, 427] on input "checkbox" at bounding box center [142, 427] width 25 height 25
checkbox input "true"
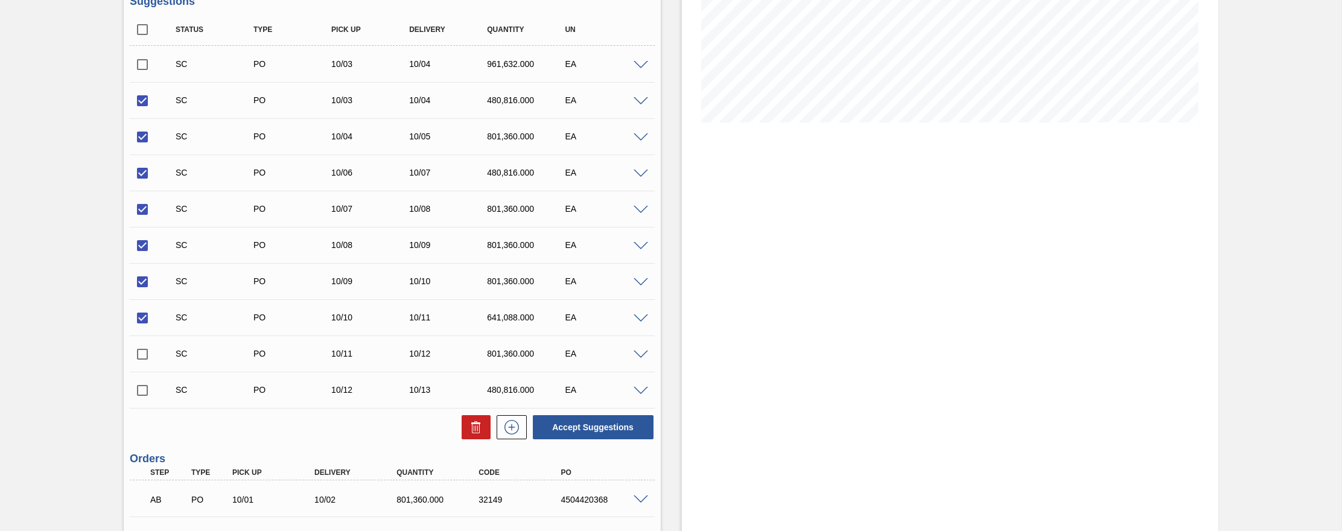
scroll to position [302, 0]
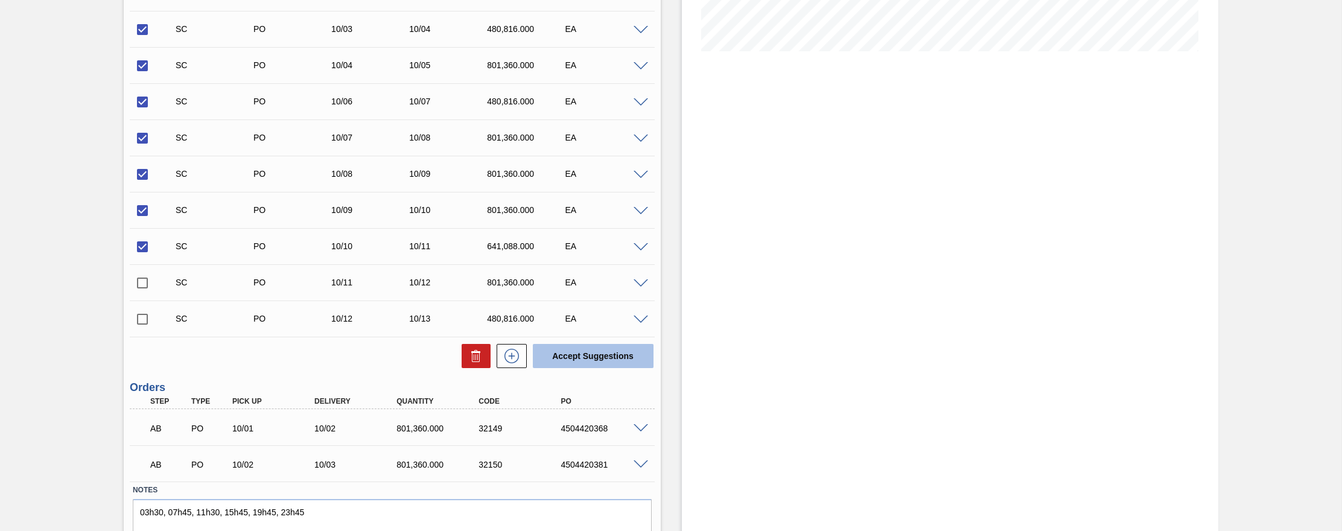
click at [579, 360] on button "Accept Suggestions" at bounding box center [593, 356] width 121 height 24
checkbox input "false"
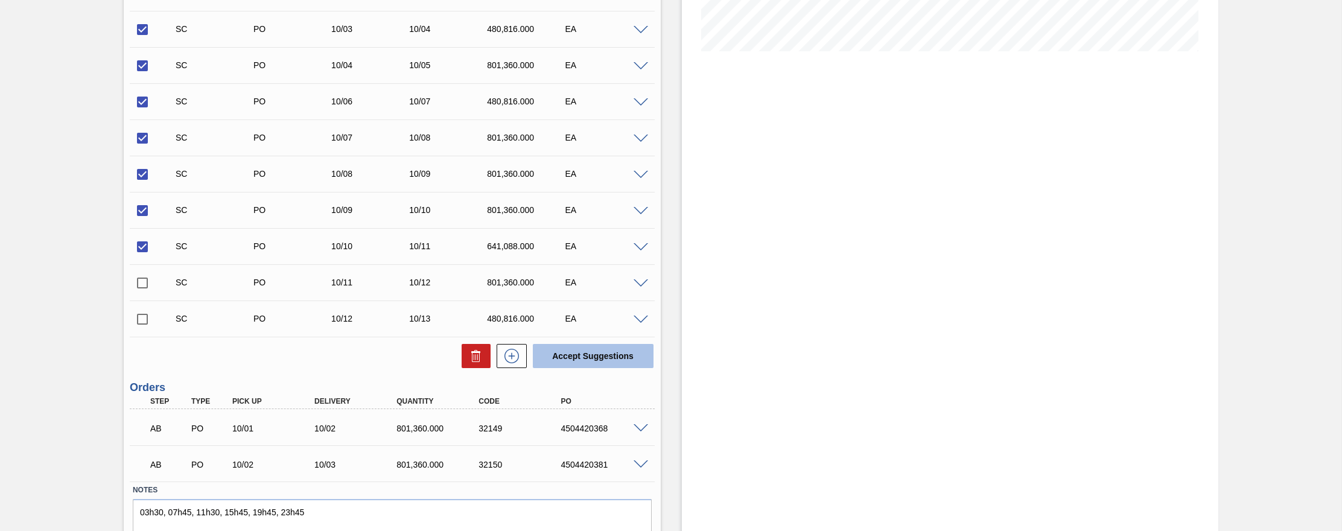
checkbox input "false"
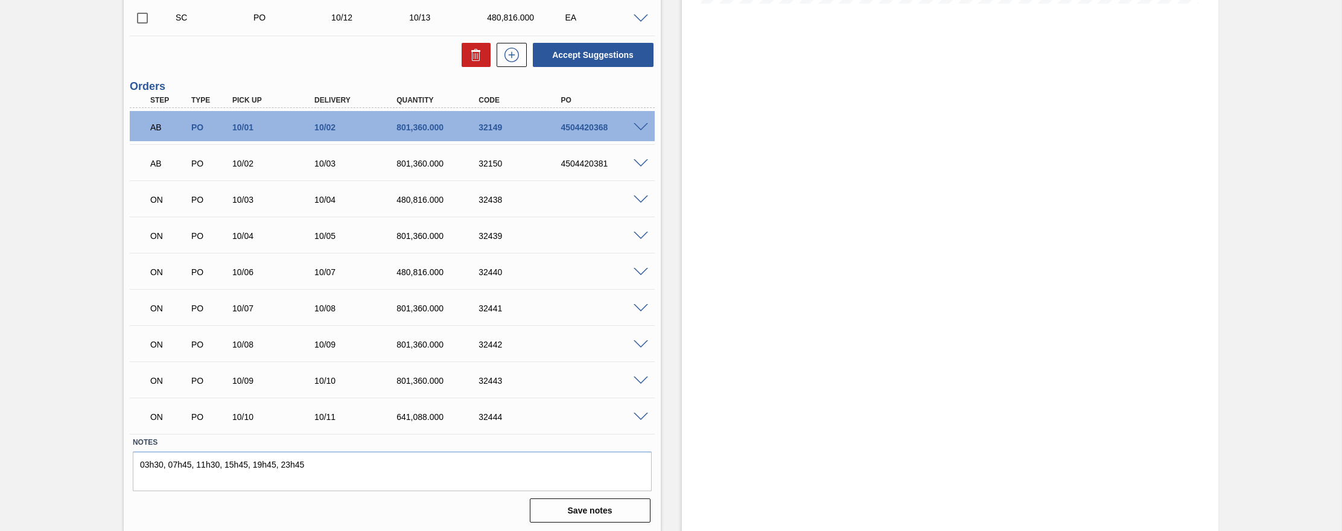
scroll to position [351, 0]
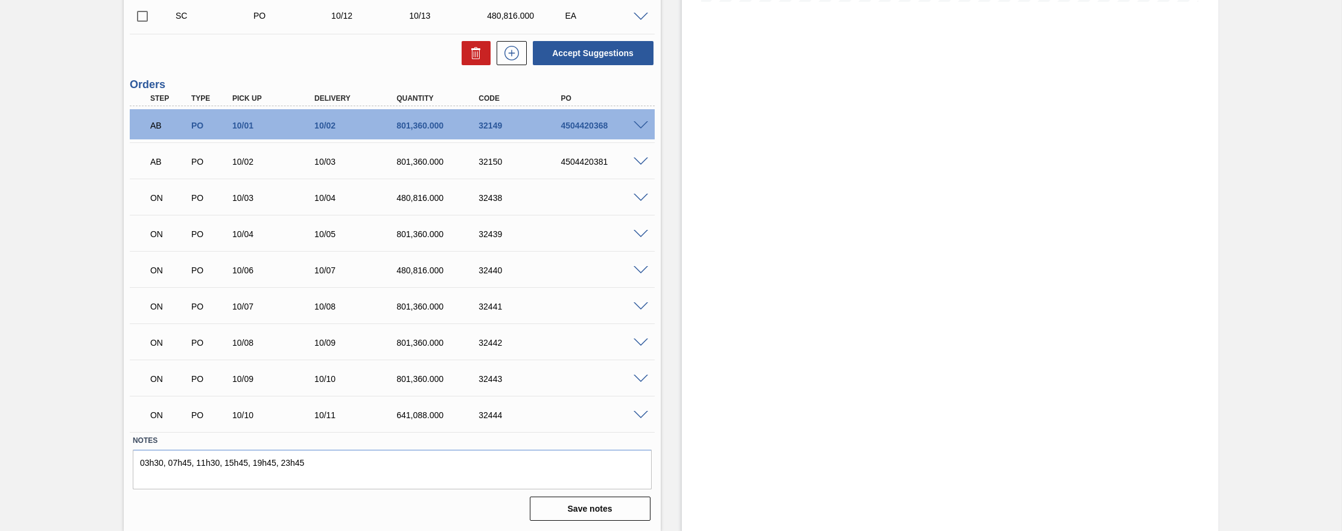
click at [641, 198] on span at bounding box center [640, 198] width 14 height 9
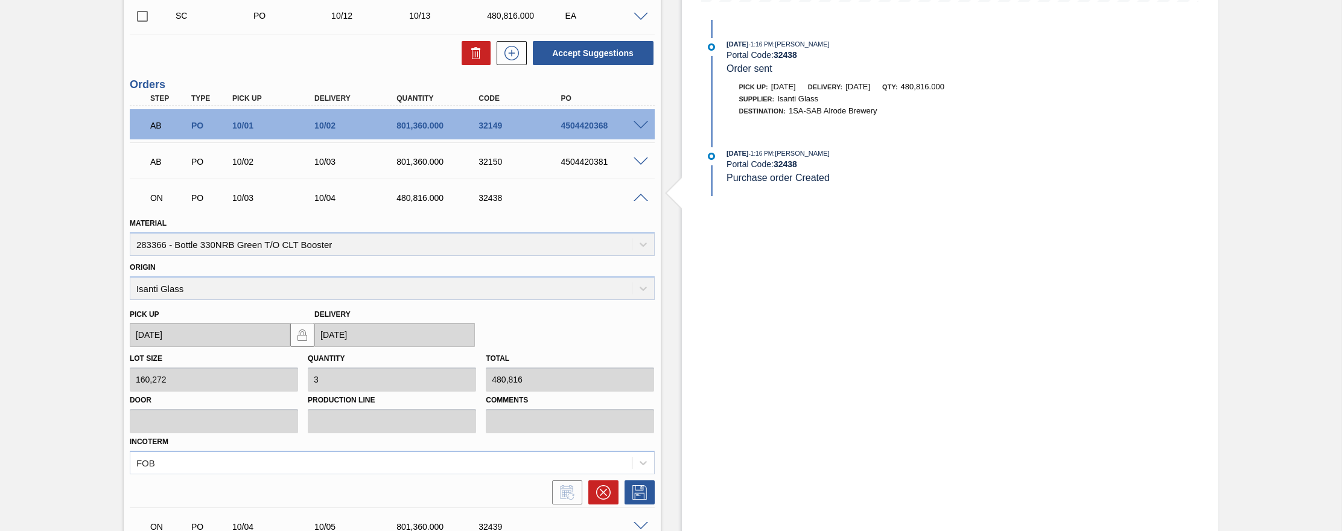
click at [638, 197] on span at bounding box center [640, 198] width 14 height 9
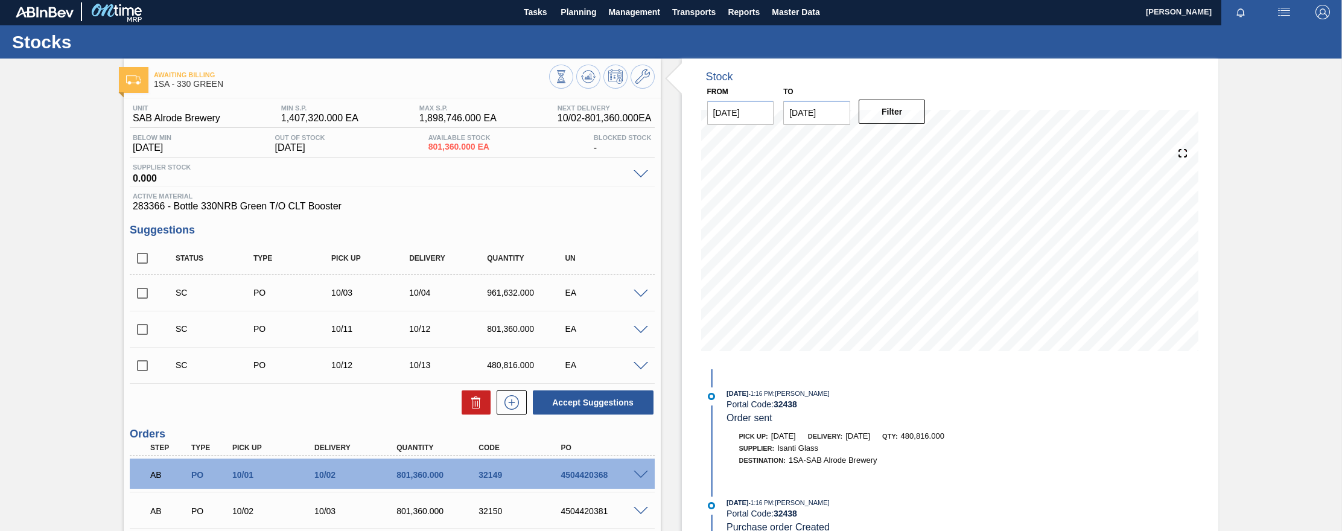
scroll to position [0, 0]
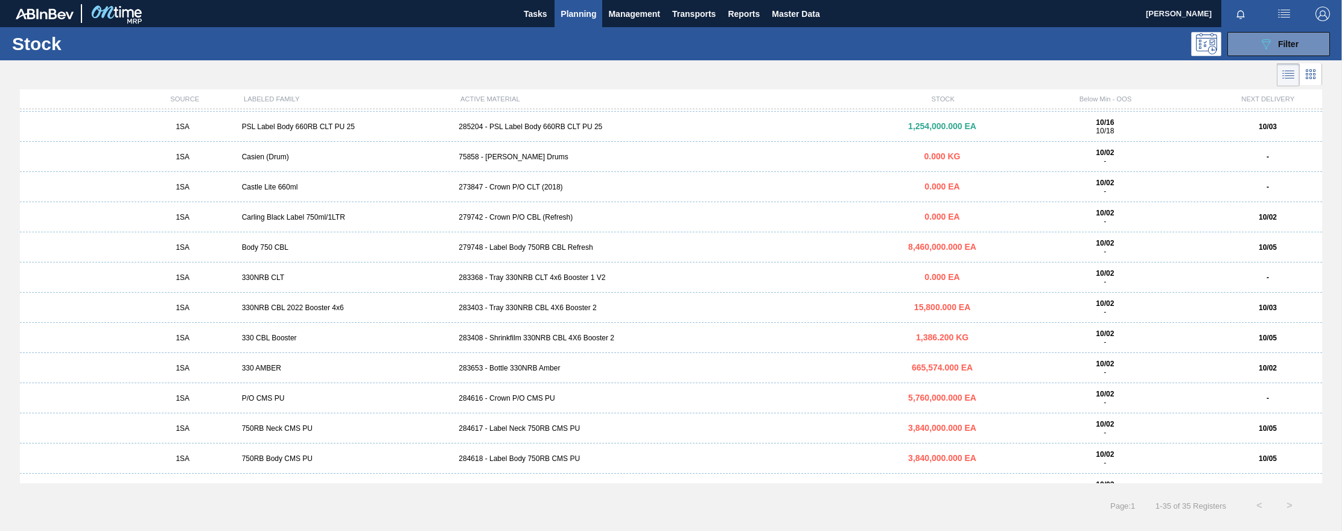
scroll to position [302, 0]
click at [491, 365] on div "283653 - Bottle 330NRB Amber" at bounding box center [671, 365] width 434 height 8
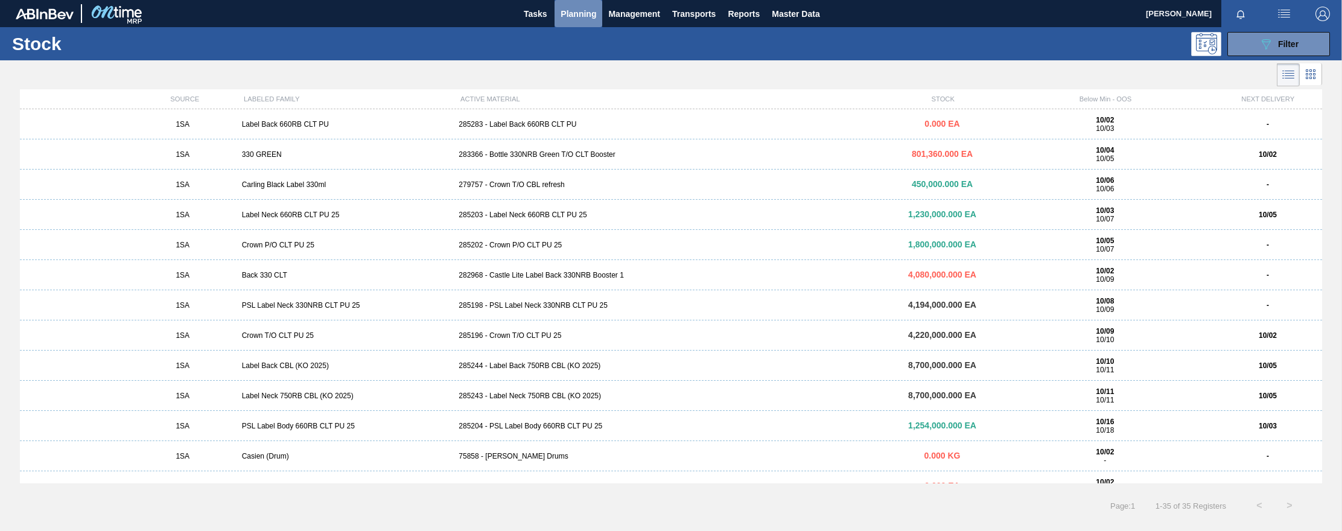
click at [577, 11] on span "Planning" at bounding box center [578, 14] width 36 height 14
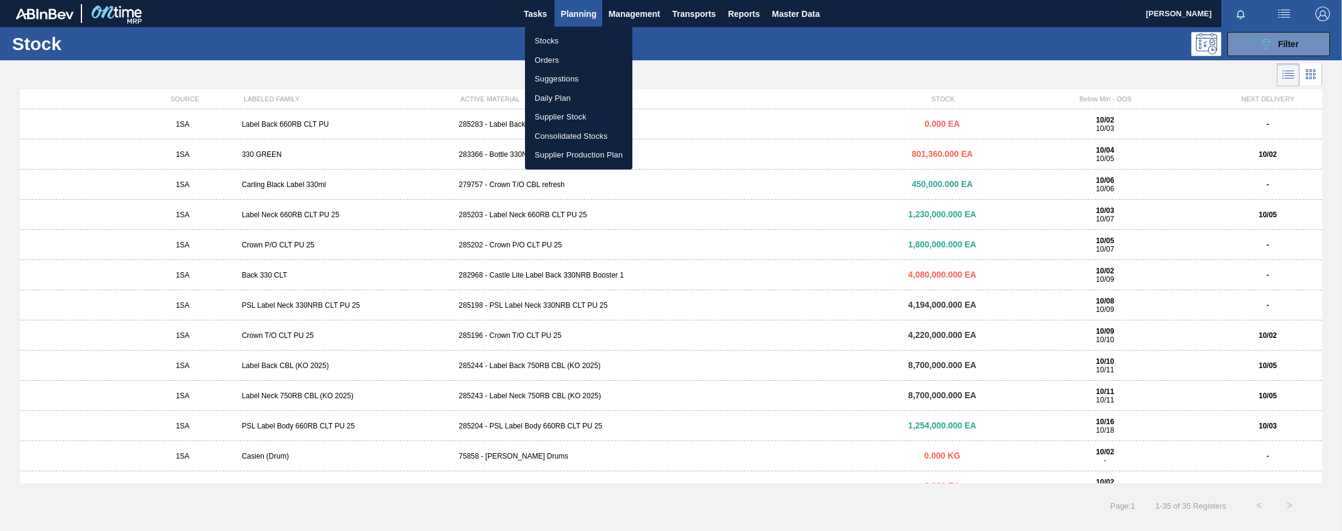
drag, startPoint x: 550, startPoint y: 57, endPoint x: 585, endPoint y: 51, distance: 35.5
click at [550, 57] on li "Orders" at bounding box center [578, 60] width 107 height 19
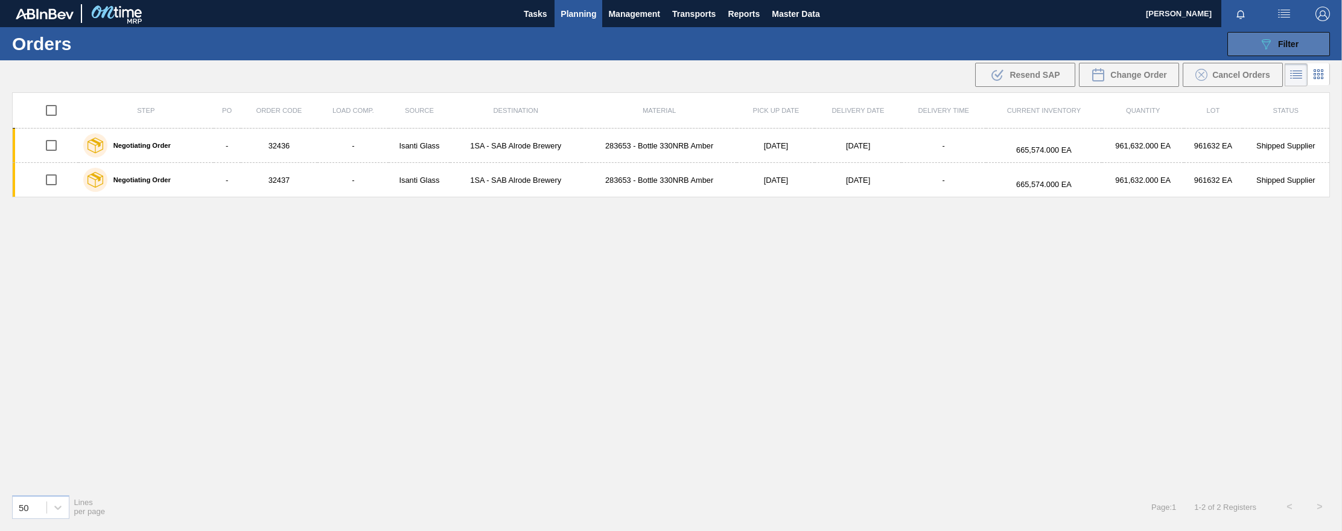
click at [974, 44] on icon "089F7B8B-B2A5-4AFE-B5C0-19BA573D28AC" at bounding box center [1266, 44] width 14 height 14
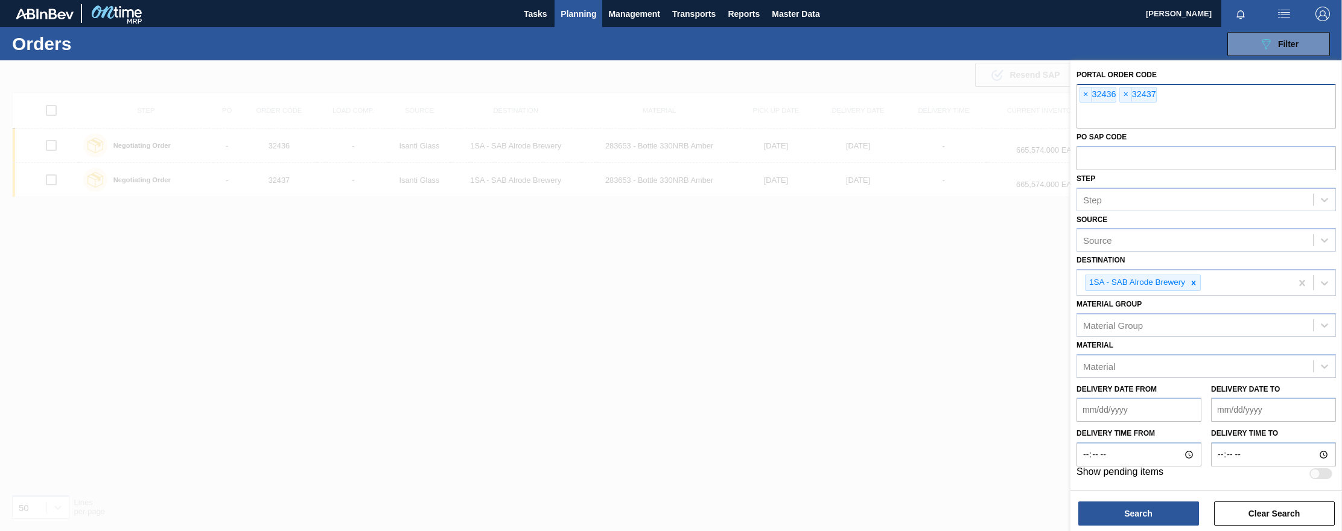
click at [974, 116] on input "text" at bounding box center [1205, 117] width 259 height 23
type input "324438"
type input "32439"
type input "32440"
type input "32441"
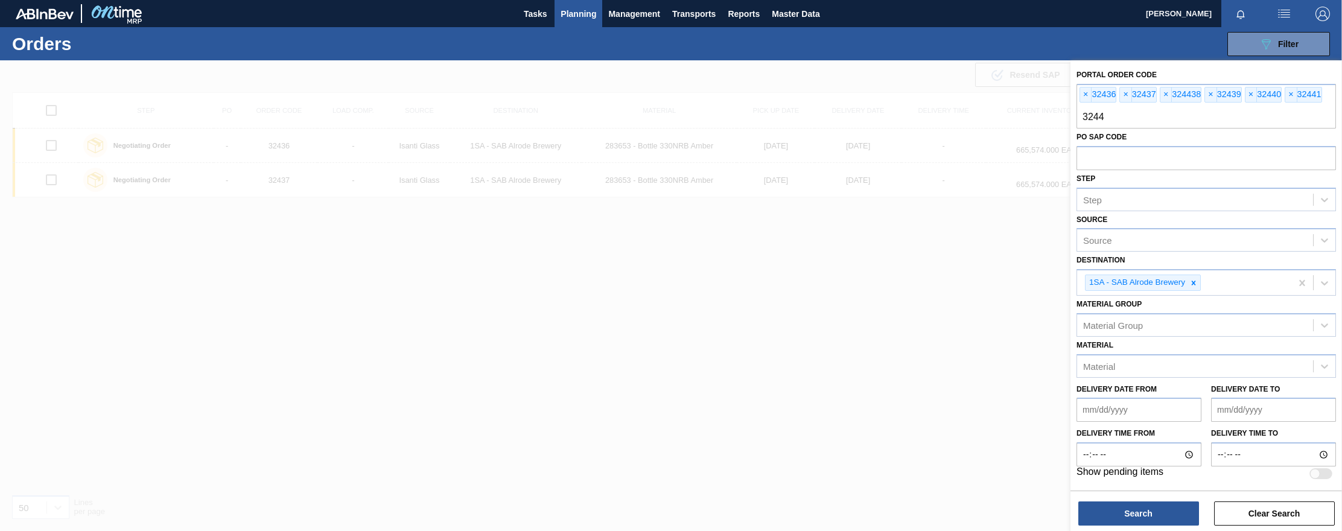
type input "32442"
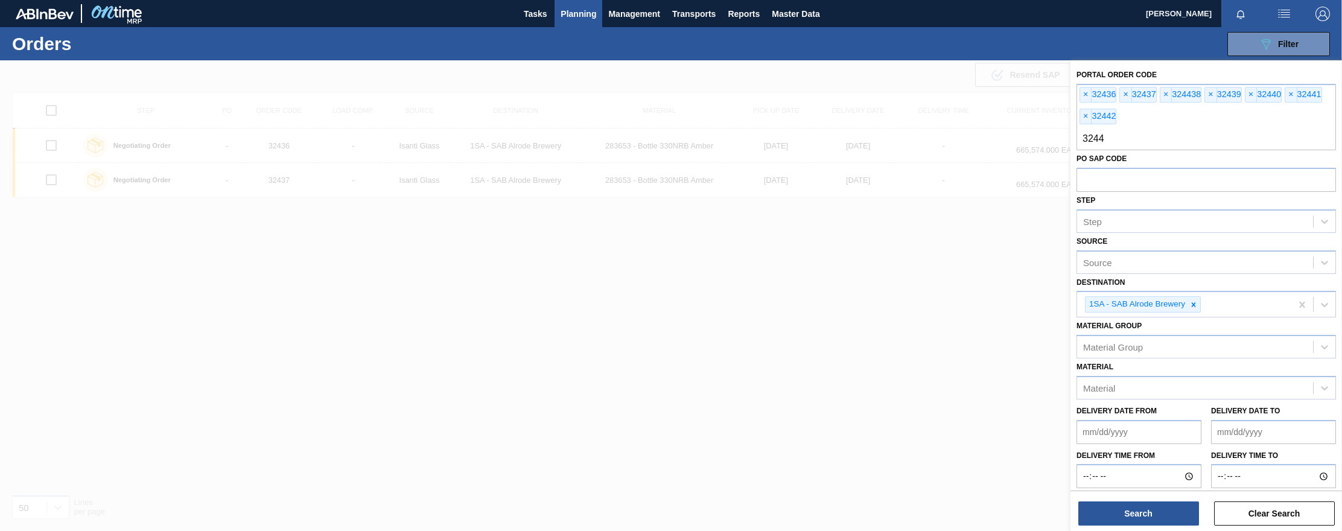
type input "32443"
type input "32444"
click at [974, 510] on button "Search" at bounding box center [1138, 513] width 121 height 24
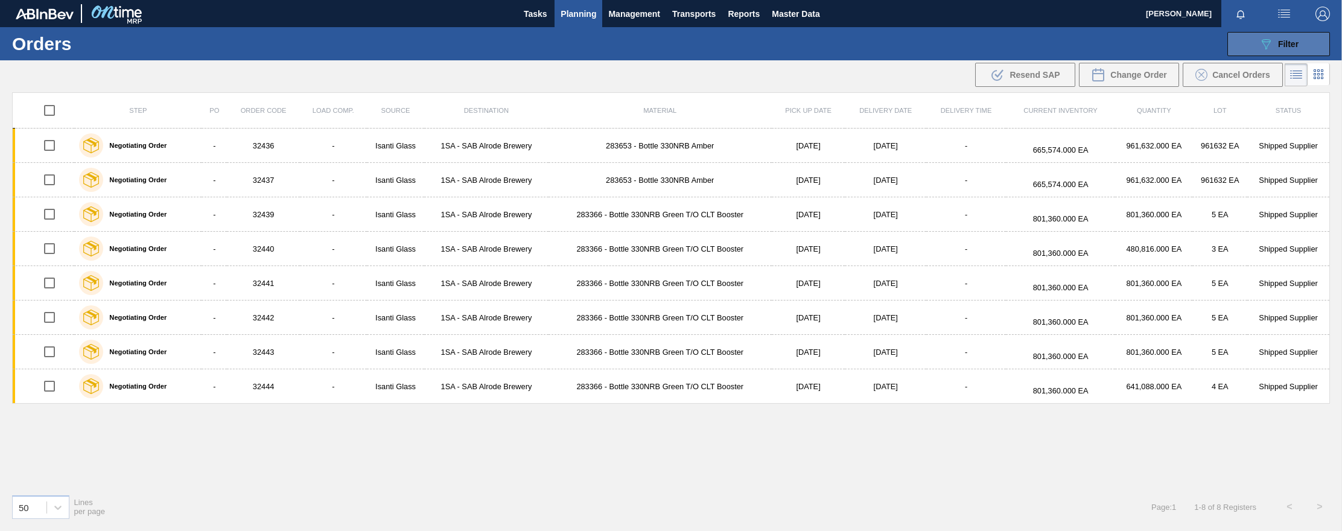
click at [974, 43] on button "089F7B8B-B2A5-4AFE-B5C0-19BA573D28AC Filter" at bounding box center [1278, 44] width 103 height 24
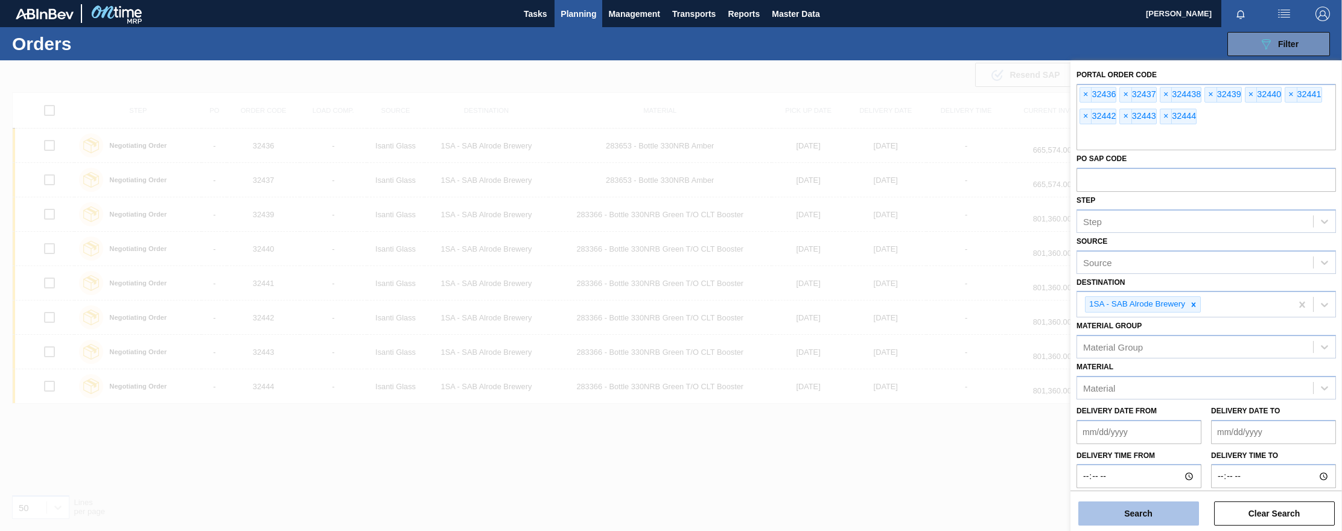
click at [974, 510] on button "Search" at bounding box center [1138, 513] width 121 height 24
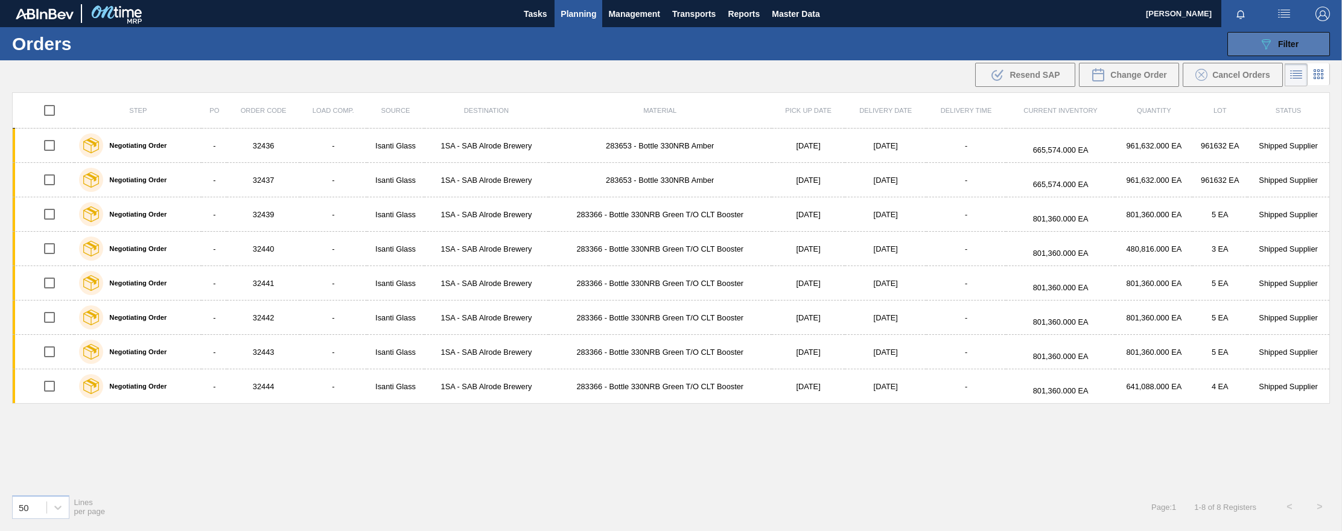
click at [974, 43] on icon at bounding box center [1266, 44] width 9 height 10
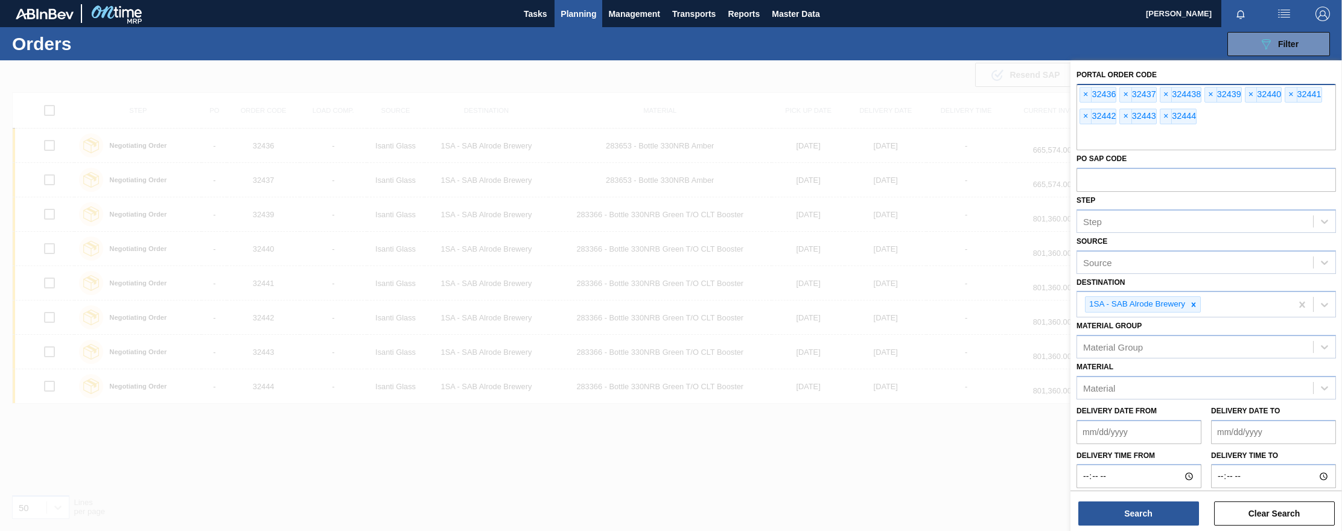
click at [974, 138] on input "text" at bounding box center [1205, 138] width 259 height 23
type input "32438"
click at [974, 509] on button "Search" at bounding box center [1138, 513] width 121 height 24
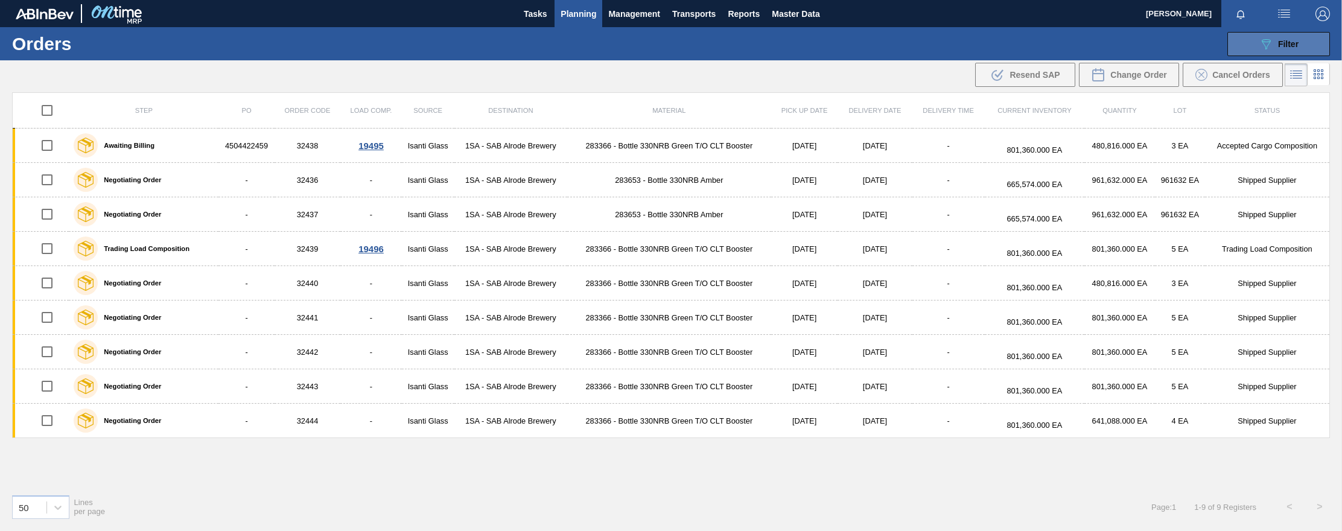
click at [974, 40] on span "Filter" at bounding box center [1288, 44] width 21 height 10
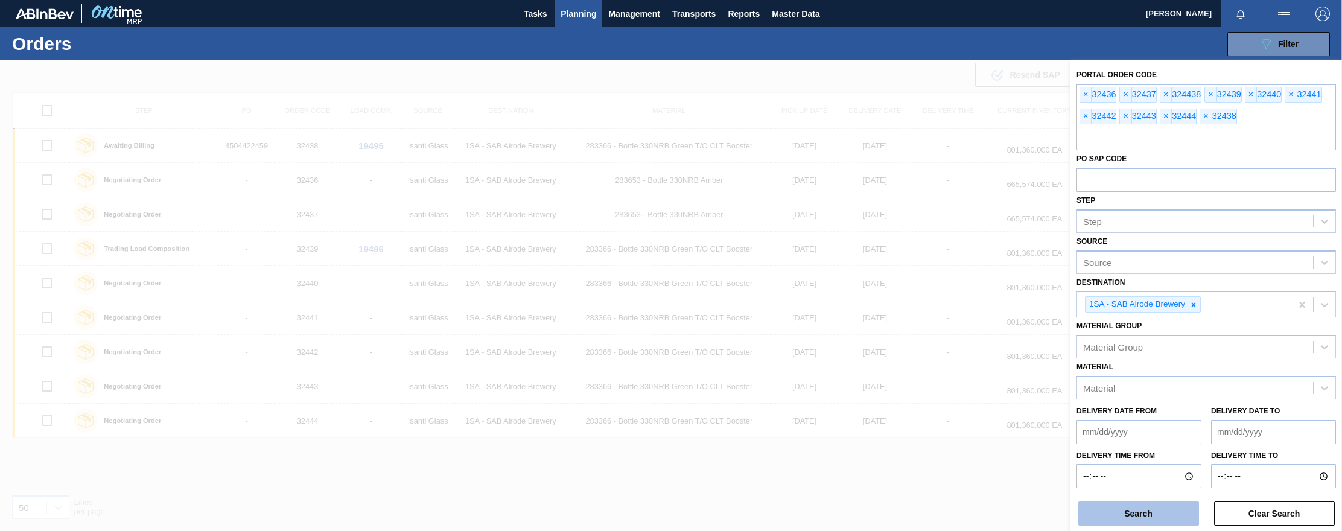
click at [974, 517] on button "Search" at bounding box center [1138, 513] width 121 height 24
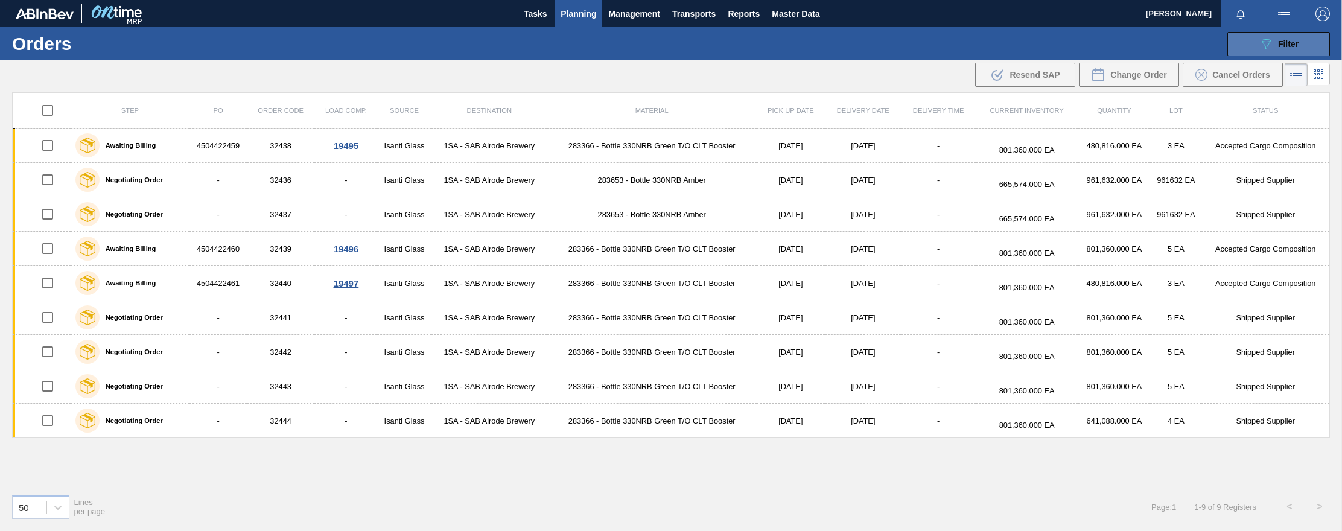
click at [974, 42] on span "Filter" at bounding box center [1288, 44] width 21 height 10
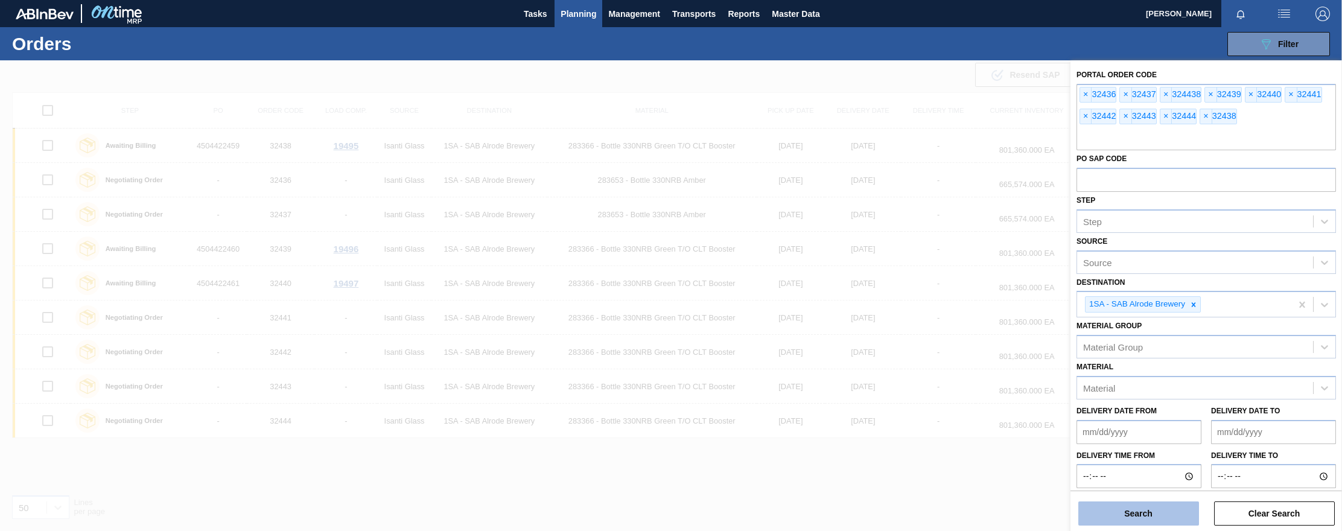
click at [974, 519] on button "Search" at bounding box center [1138, 513] width 121 height 24
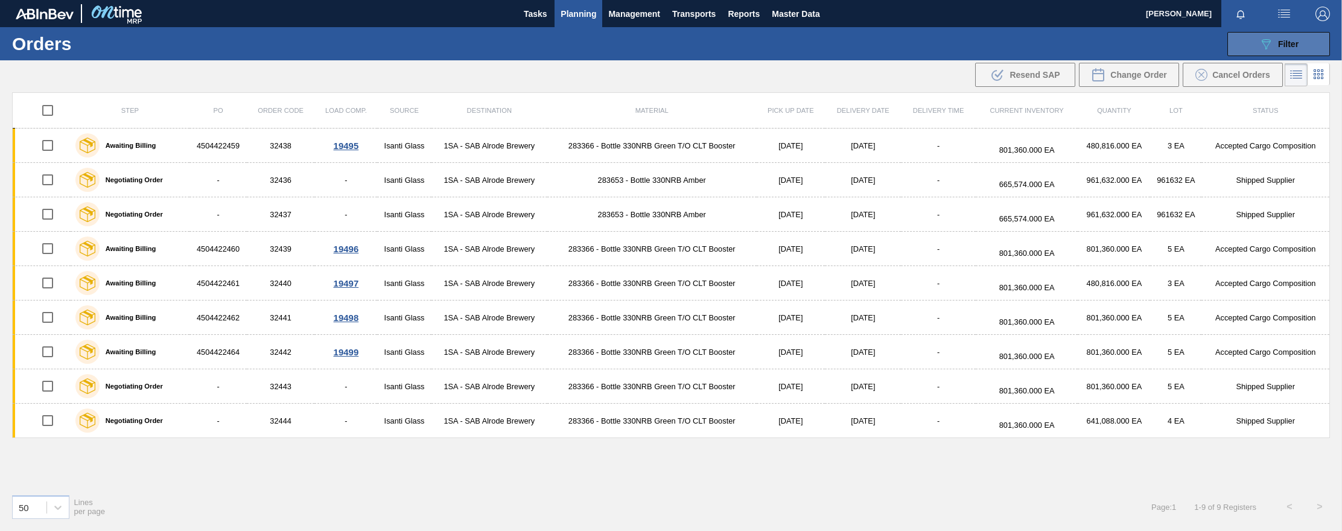
click at [974, 46] on span "Filter" at bounding box center [1288, 44] width 21 height 10
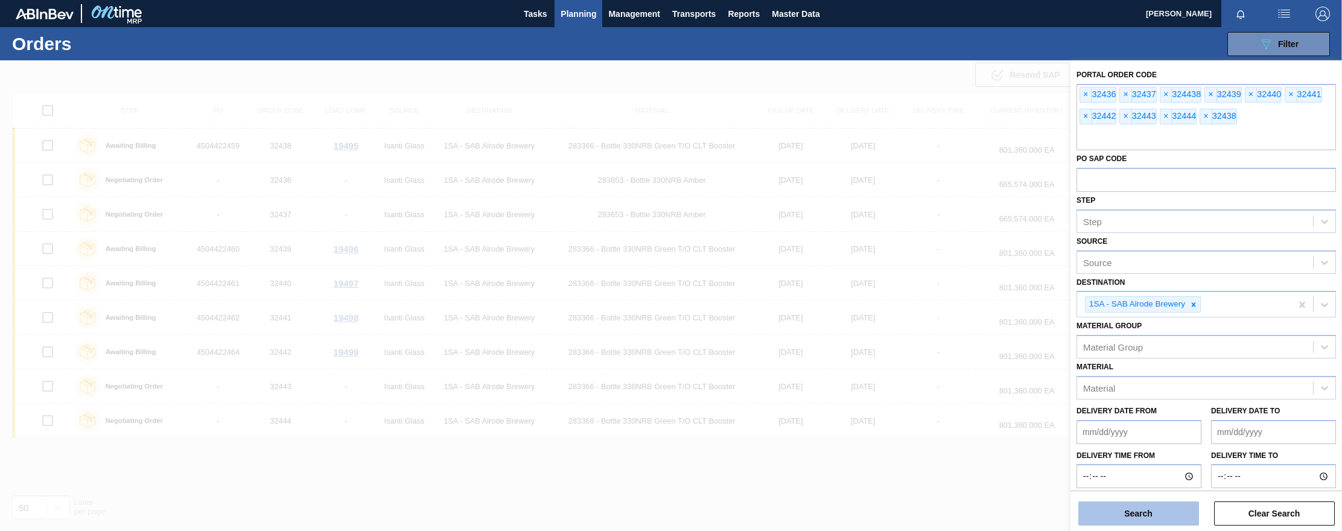
click at [974, 519] on button "Search" at bounding box center [1138, 513] width 121 height 24
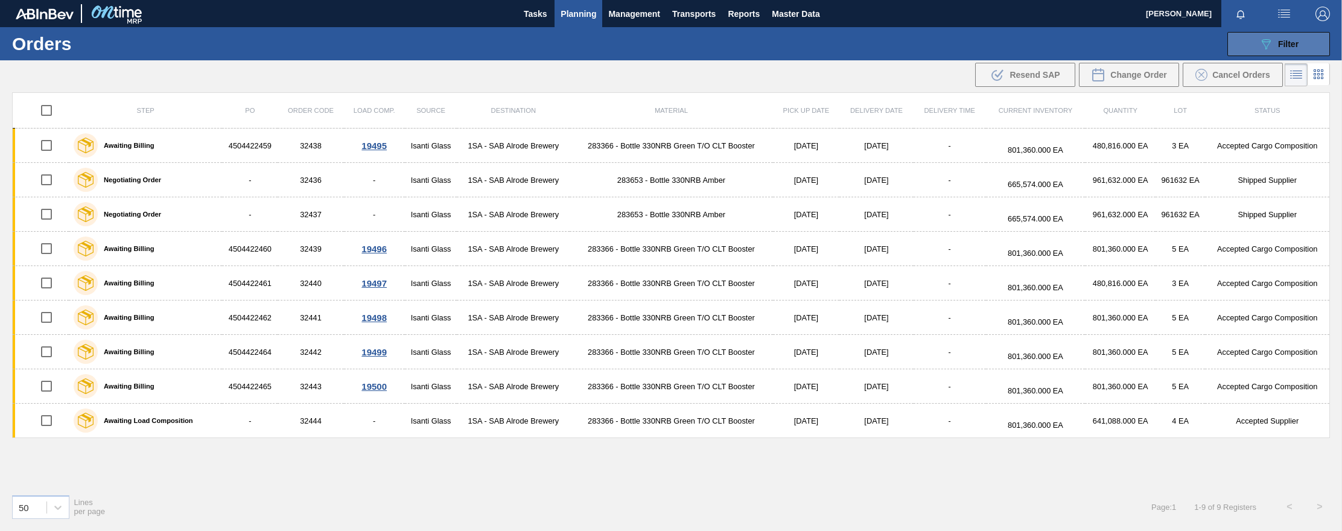
click at [974, 37] on div "089F7B8B-B2A5-4AFE-B5C0-19BA573D28AC Filter" at bounding box center [1279, 44] width 40 height 14
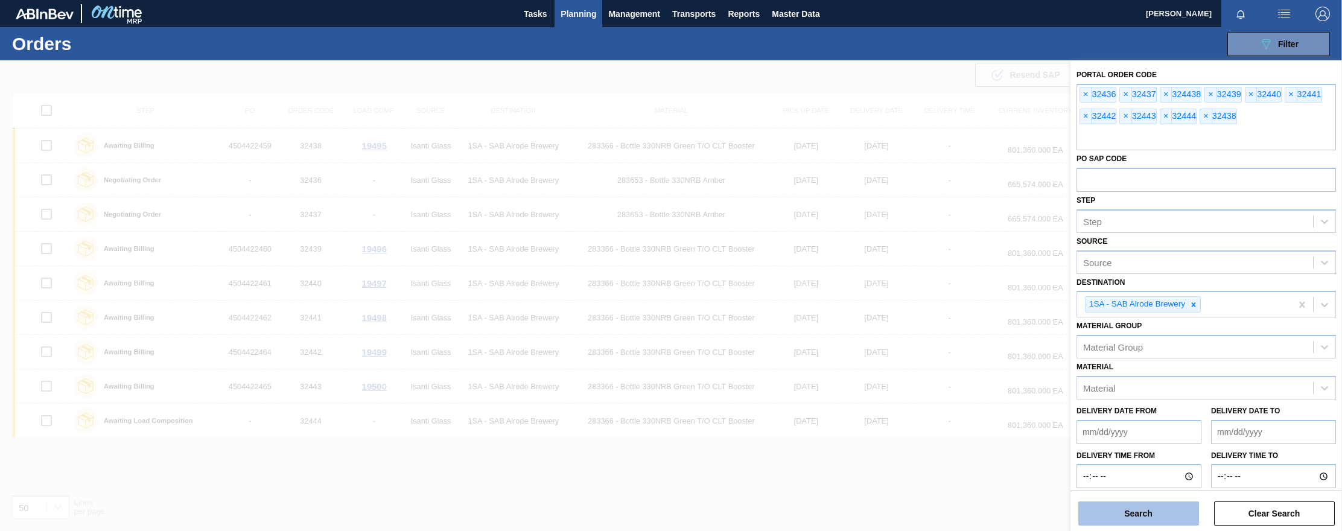
click at [974, 510] on button "Search" at bounding box center [1138, 513] width 121 height 24
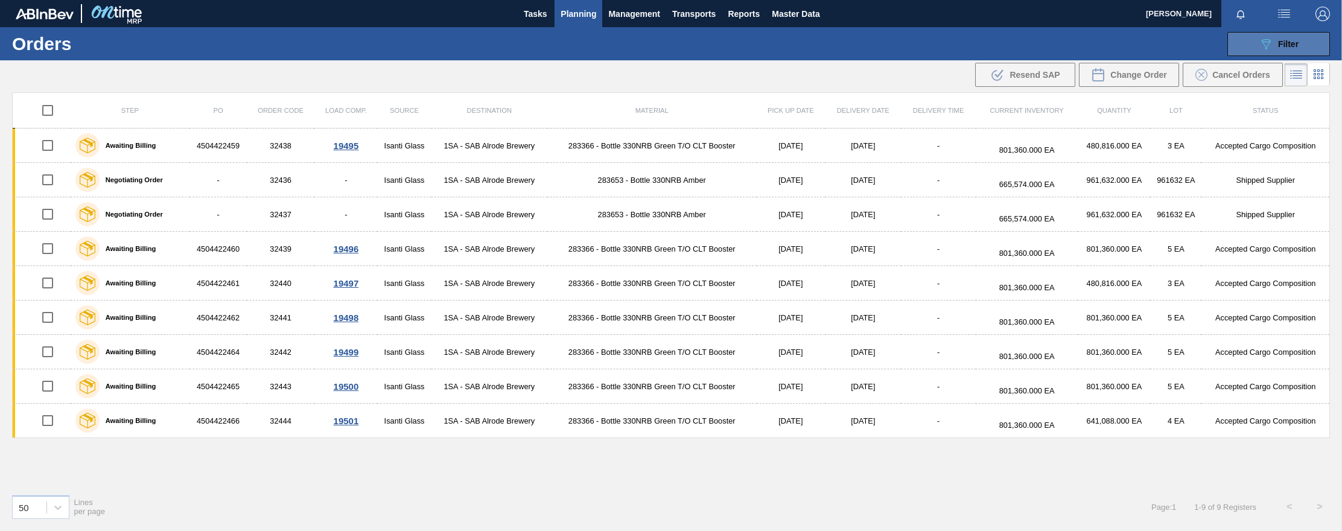
click at [974, 46] on span "Filter" at bounding box center [1288, 44] width 21 height 10
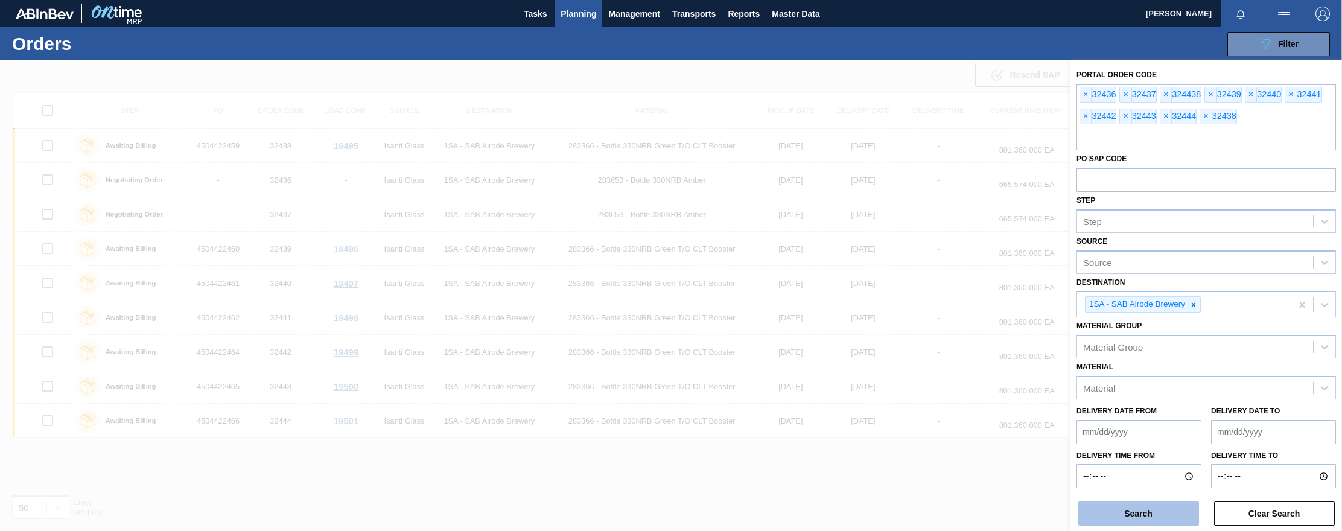
click at [974, 518] on button "Search" at bounding box center [1138, 513] width 121 height 24
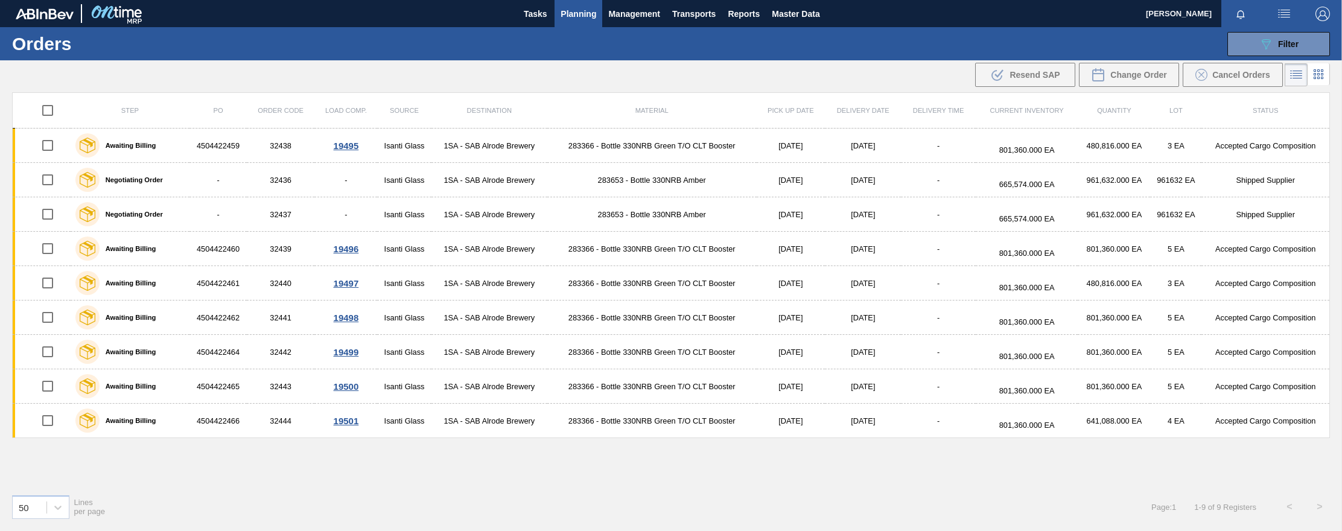
click at [589, 11] on span "Planning" at bounding box center [578, 14] width 36 height 14
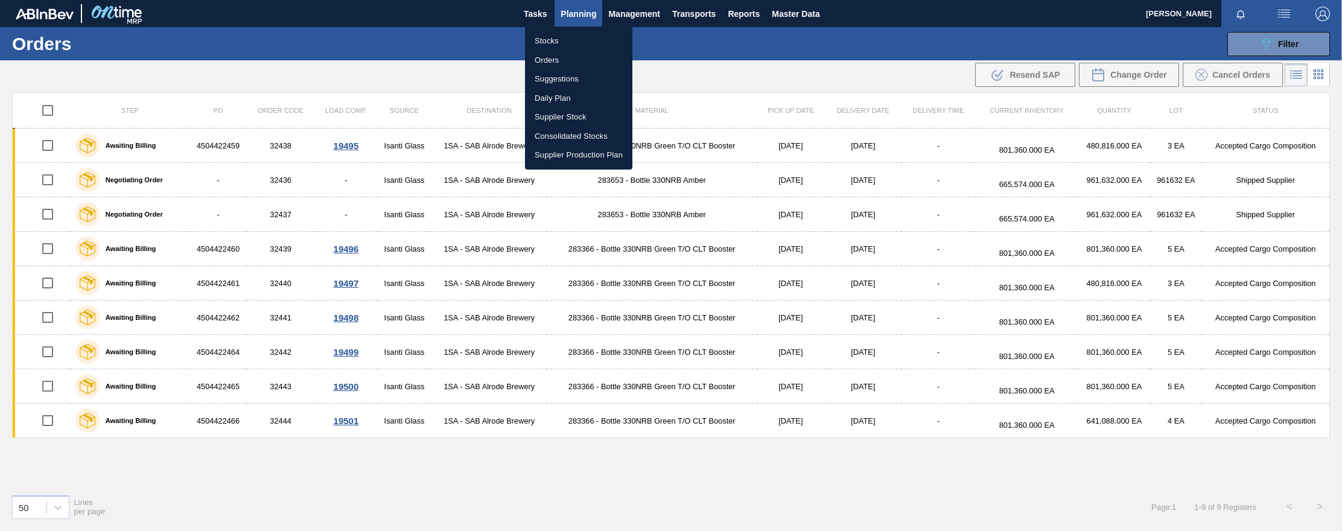
click at [974, 49] on div at bounding box center [671, 265] width 1342 height 531
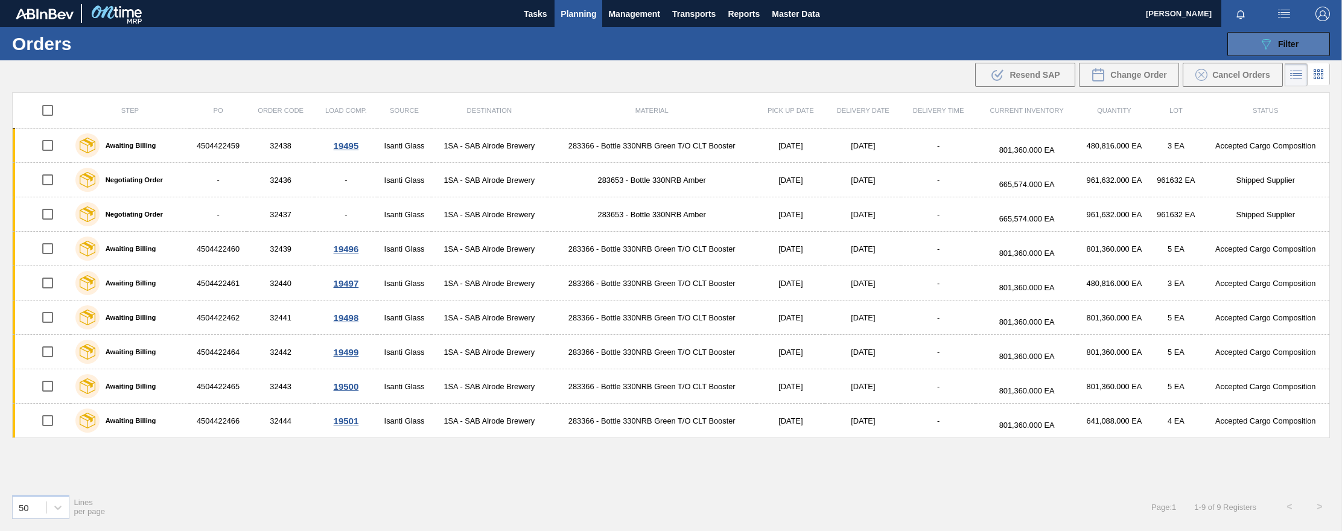
click at [974, 43] on span "Filter" at bounding box center [1288, 44] width 21 height 10
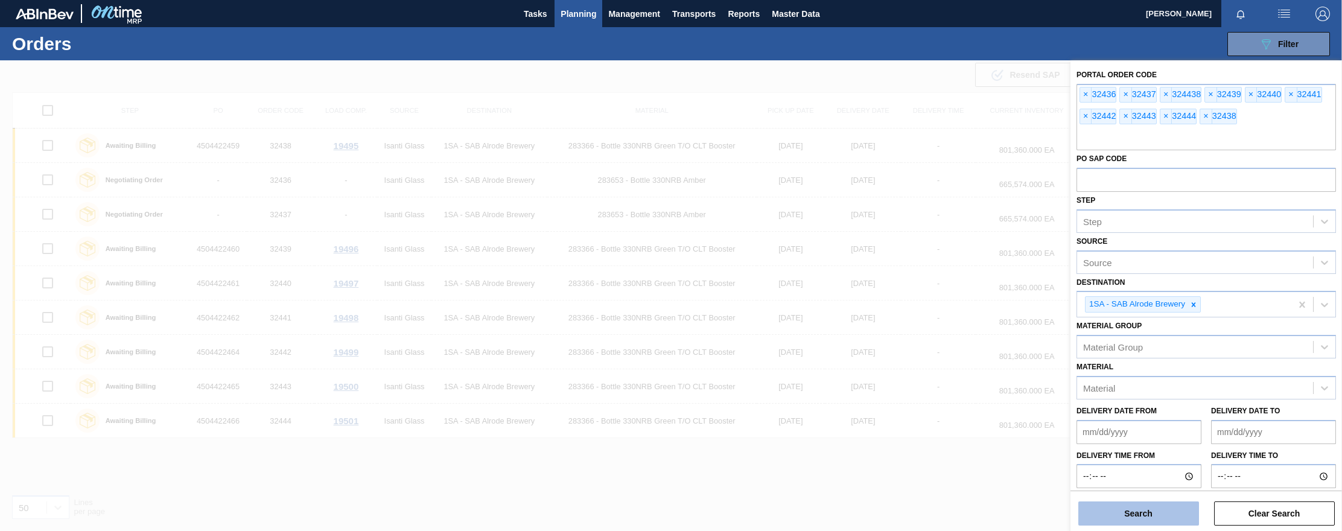
click at [974, 517] on button "Search" at bounding box center [1138, 513] width 121 height 24
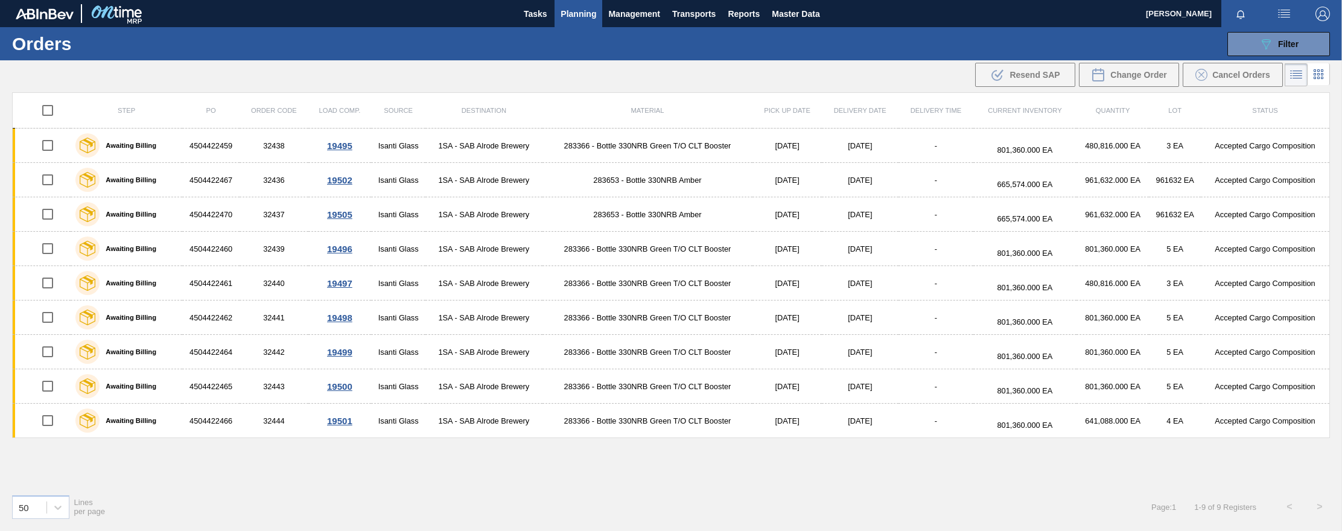
click at [583, 15] on span "Planning" at bounding box center [578, 14] width 36 height 14
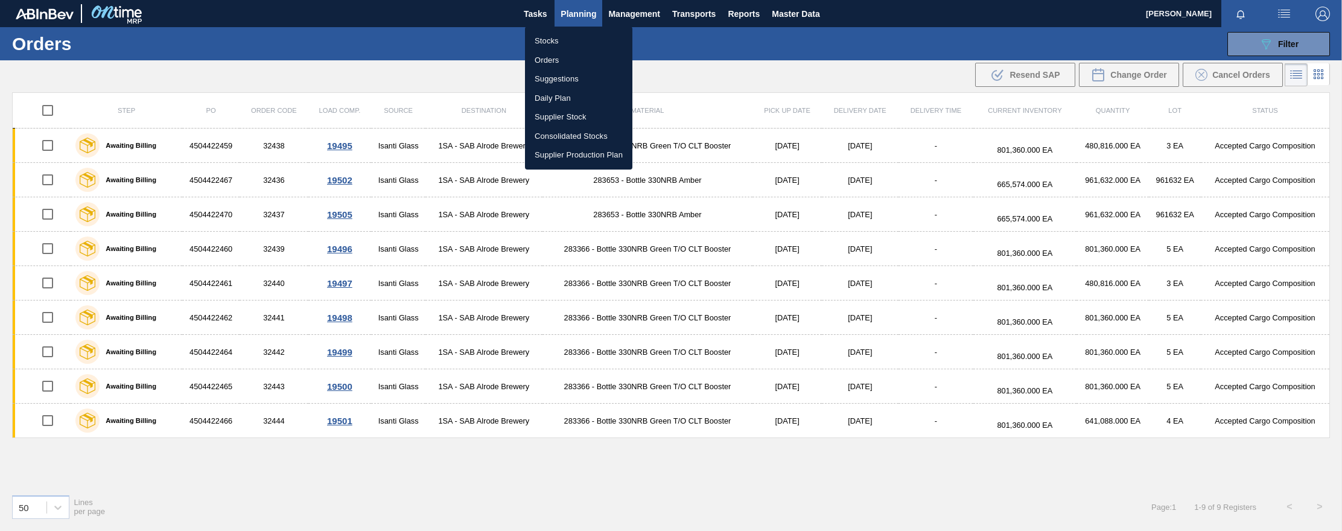
click at [551, 38] on li "Stocks" at bounding box center [578, 40] width 107 height 19
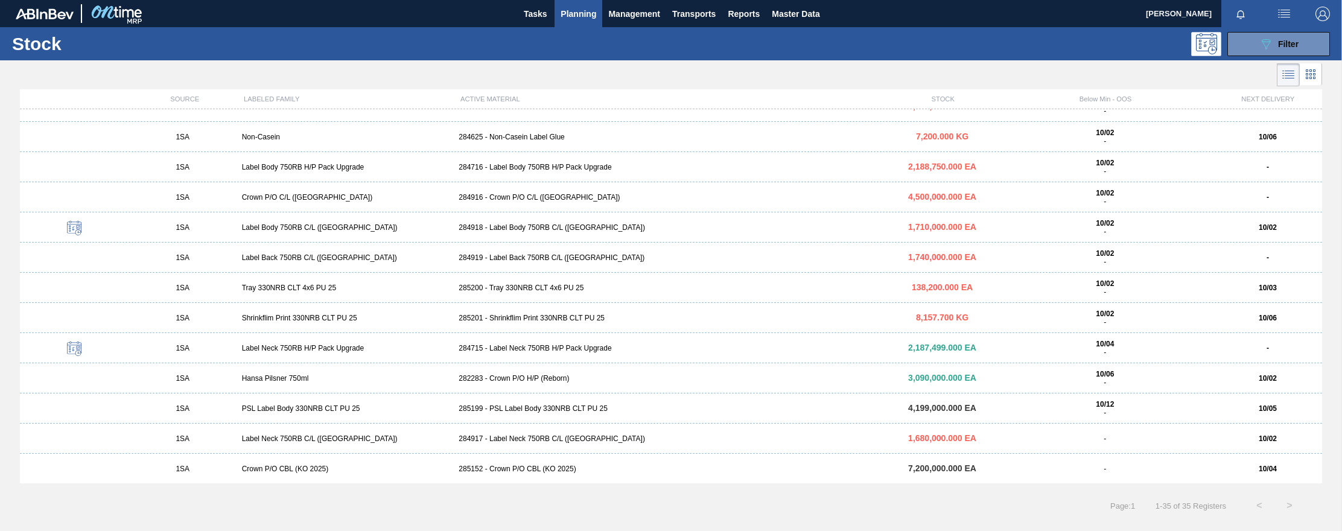
scroll to position [682, 0]
click at [533, 471] on div "285152 - Crown P/O CBL (KO 2025)" at bounding box center [671, 468] width 434 height 8
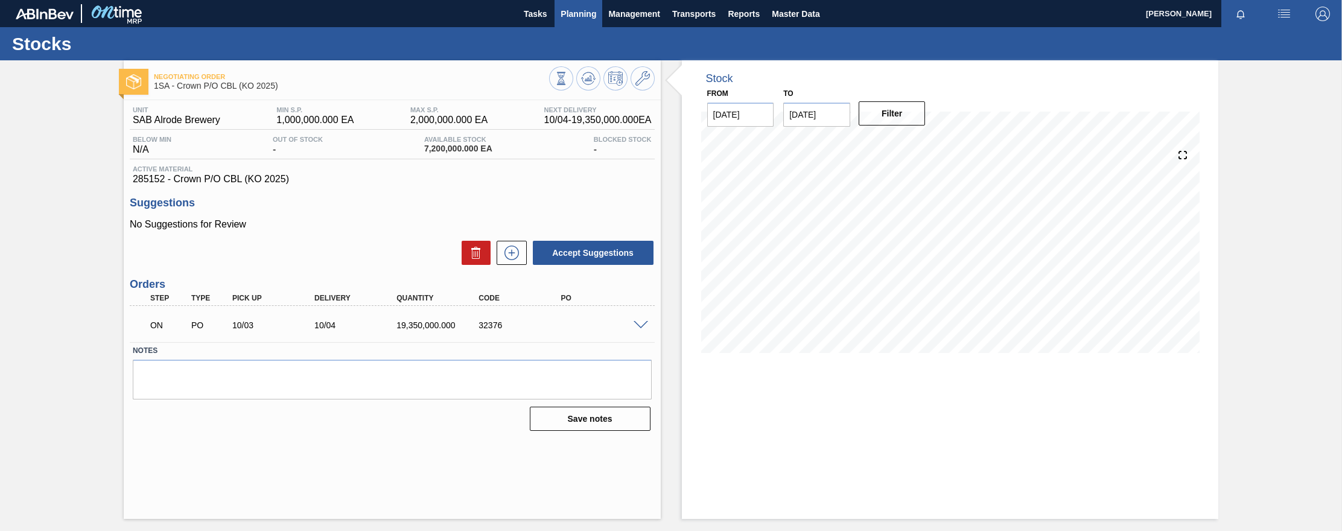
click at [587, 8] on span "Planning" at bounding box center [578, 14] width 36 height 14
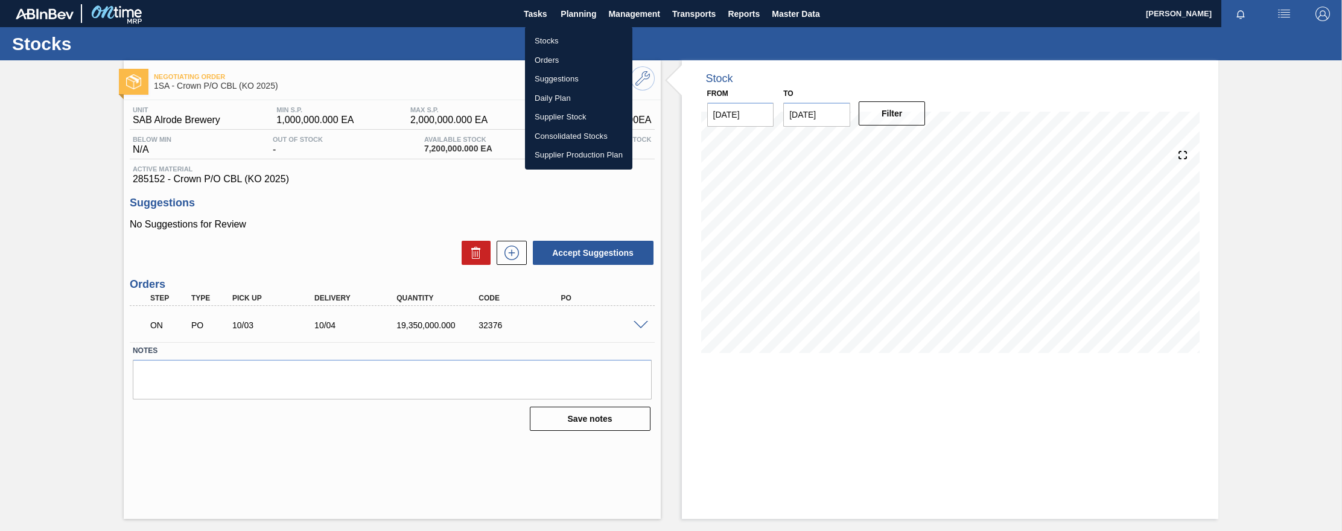
click at [974, 11] on div at bounding box center [671, 265] width 1342 height 531
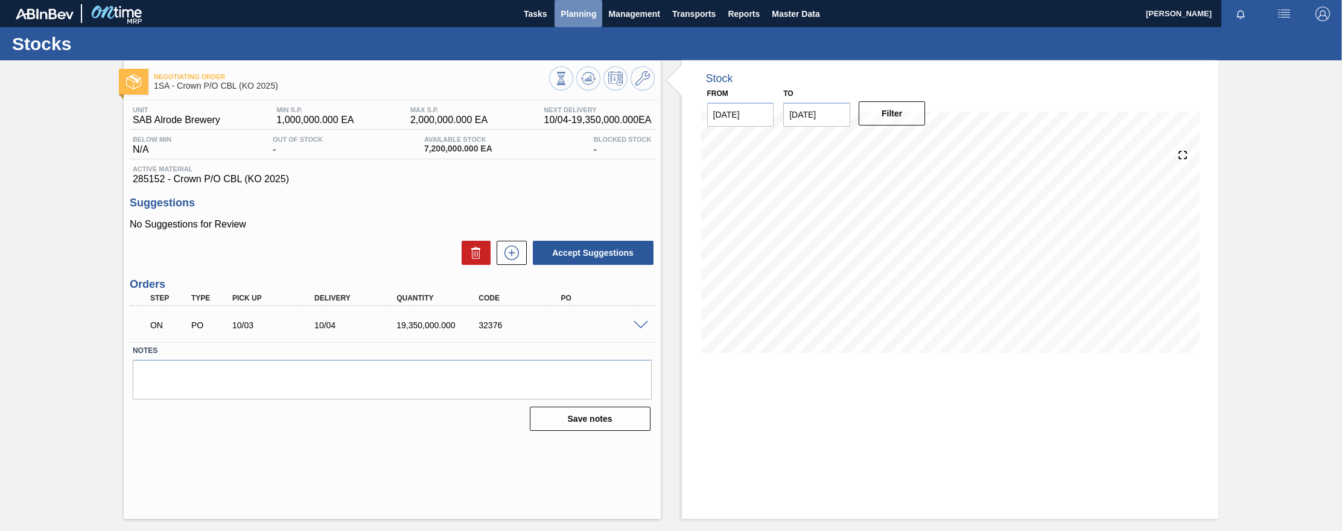
click at [586, 14] on span "Planning" at bounding box center [578, 14] width 36 height 14
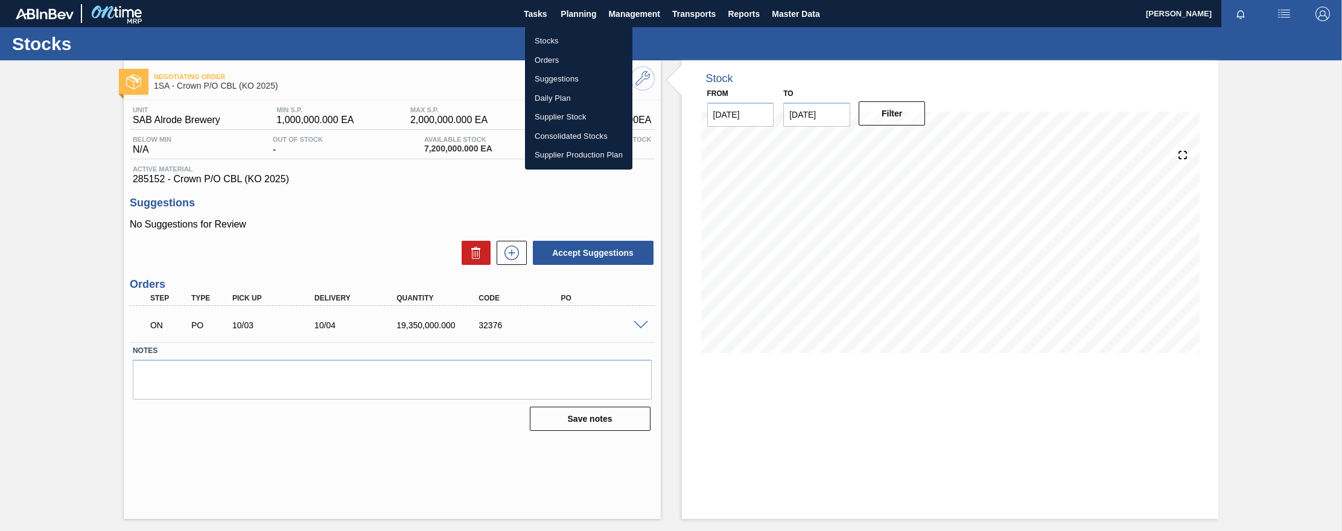
drag, startPoint x: 551, startPoint y: 58, endPoint x: 565, endPoint y: 57, distance: 13.9
click at [551, 58] on li "Orders" at bounding box center [578, 60] width 107 height 19
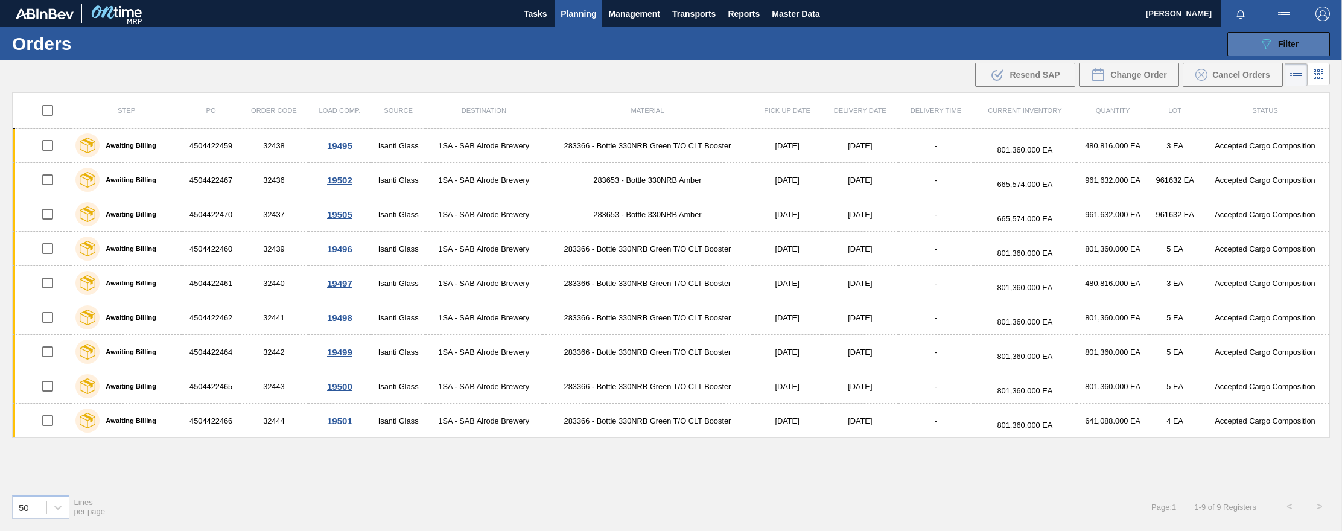
click at [974, 40] on span "Filter" at bounding box center [1288, 44] width 21 height 10
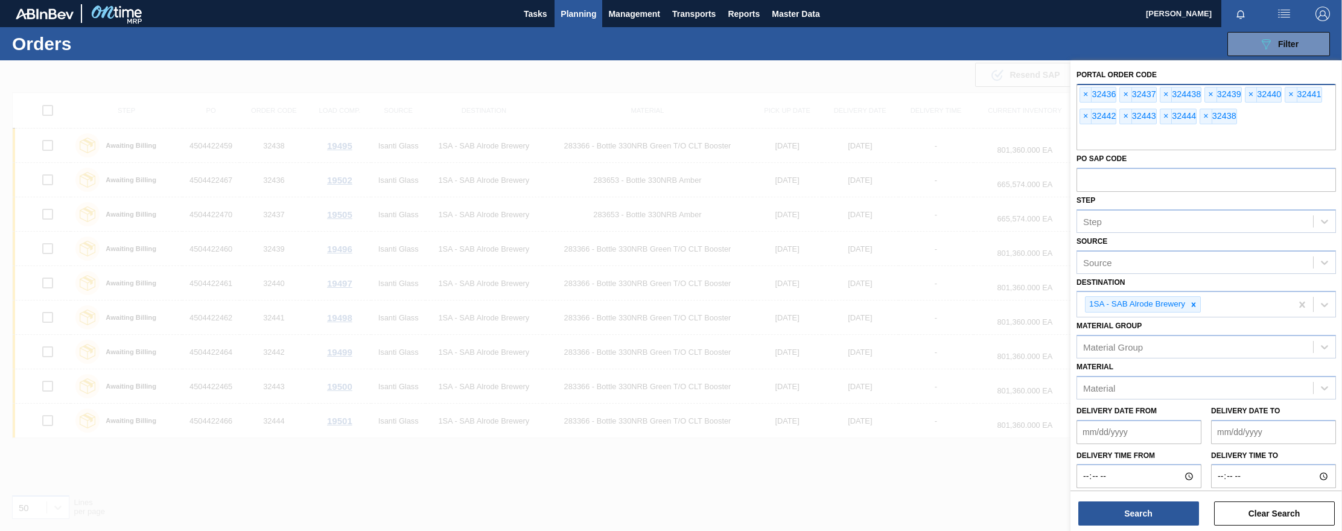
click at [974, 136] on input "text" at bounding box center [1205, 138] width 259 height 23
click at [974, 93] on span "×" at bounding box center [1085, 94] width 11 height 14
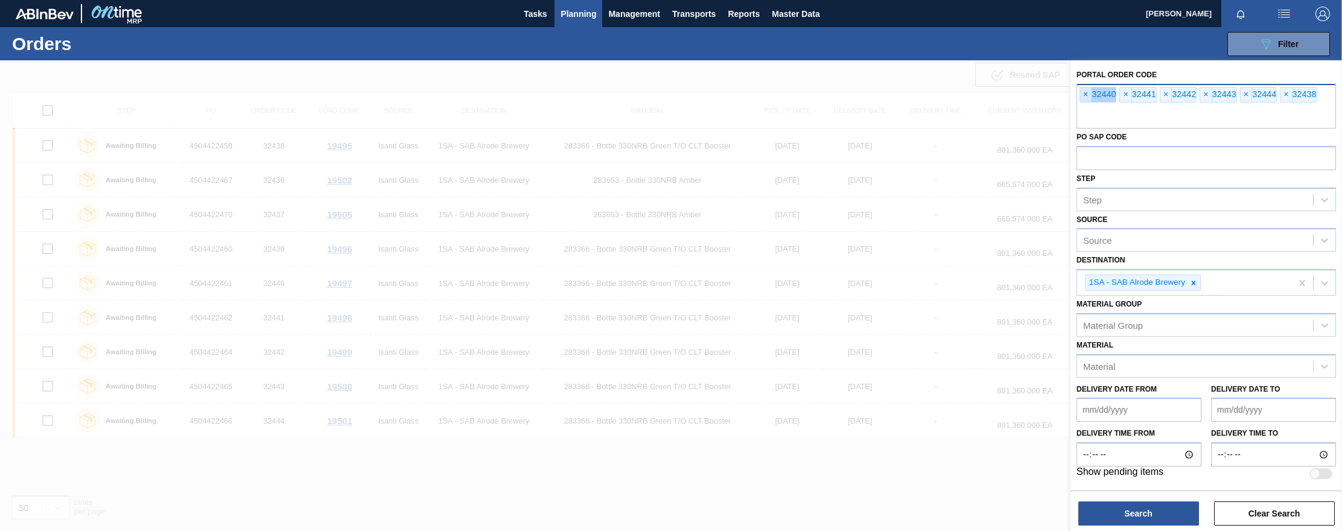
click at [974, 93] on span "×" at bounding box center [1085, 94] width 11 height 14
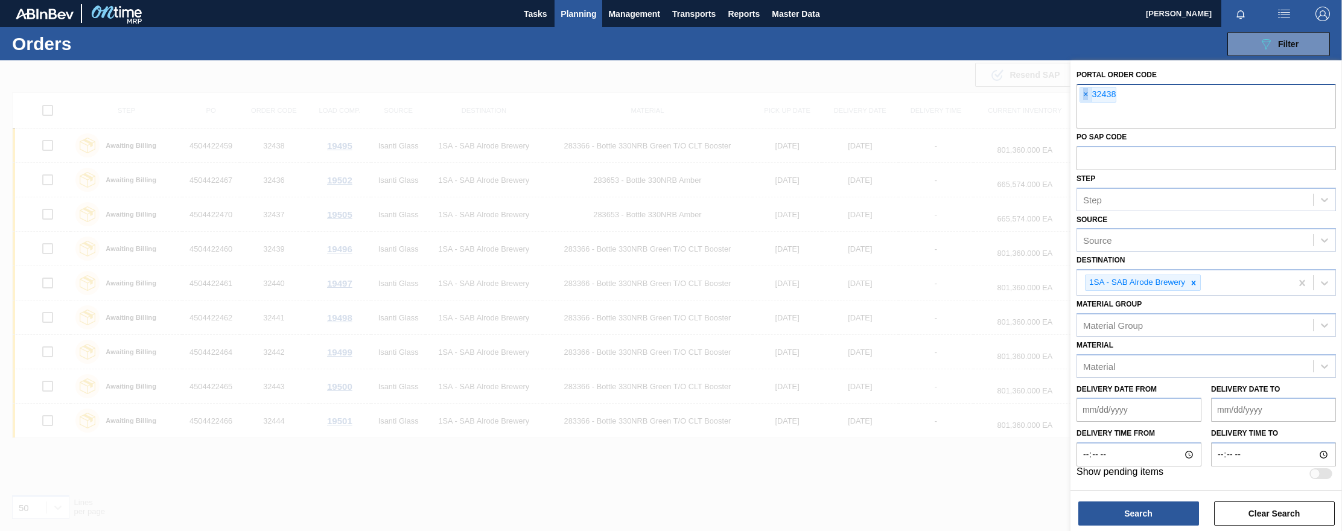
click at [974, 93] on span "×" at bounding box center [1085, 94] width 11 height 14
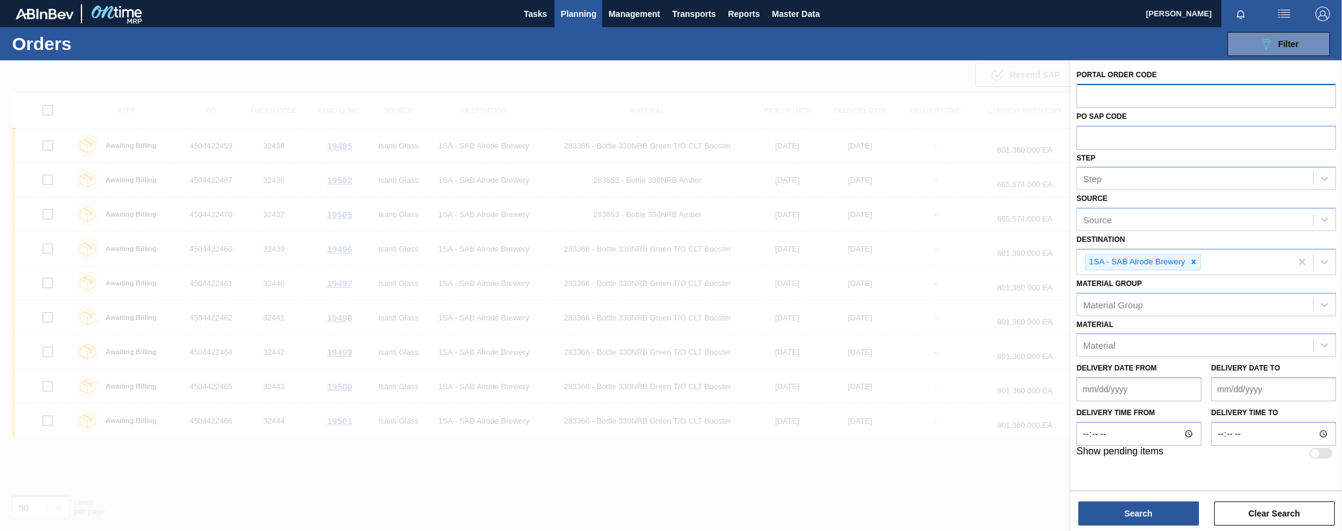
type input "3"
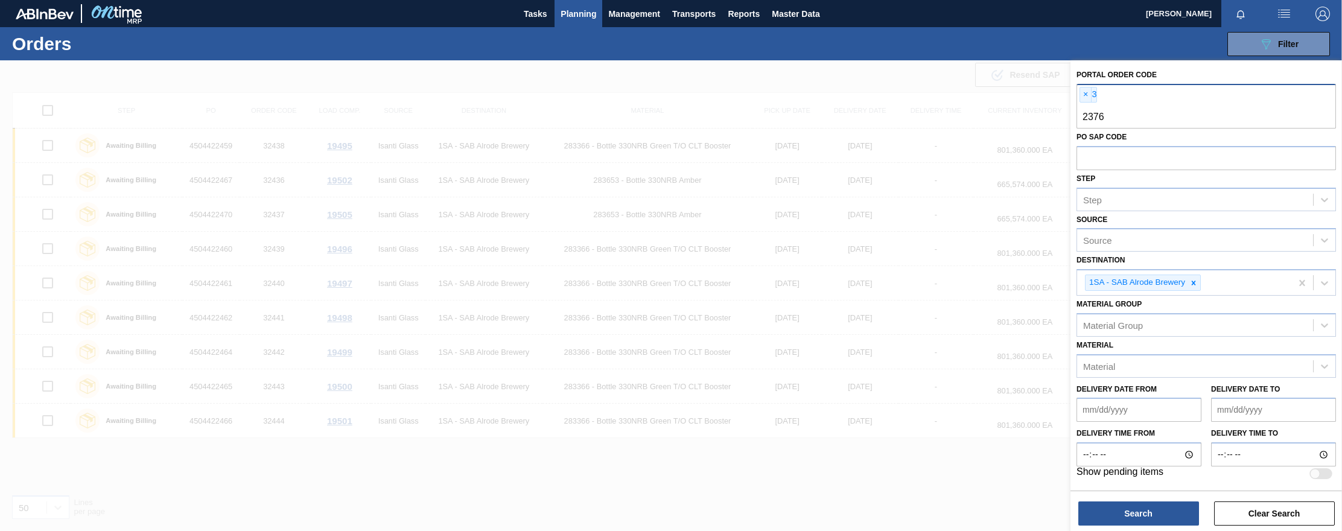
click at [974, 114] on input "2376" at bounding box center [1205, 117] width 259 height 23
type input "2376"
click at [974, 94] on span "×" at bounding box center [1085, 94] width 11 height 14
click at [974, 95] on span "×" at bounding box center [1085, 94] width 11 height 14
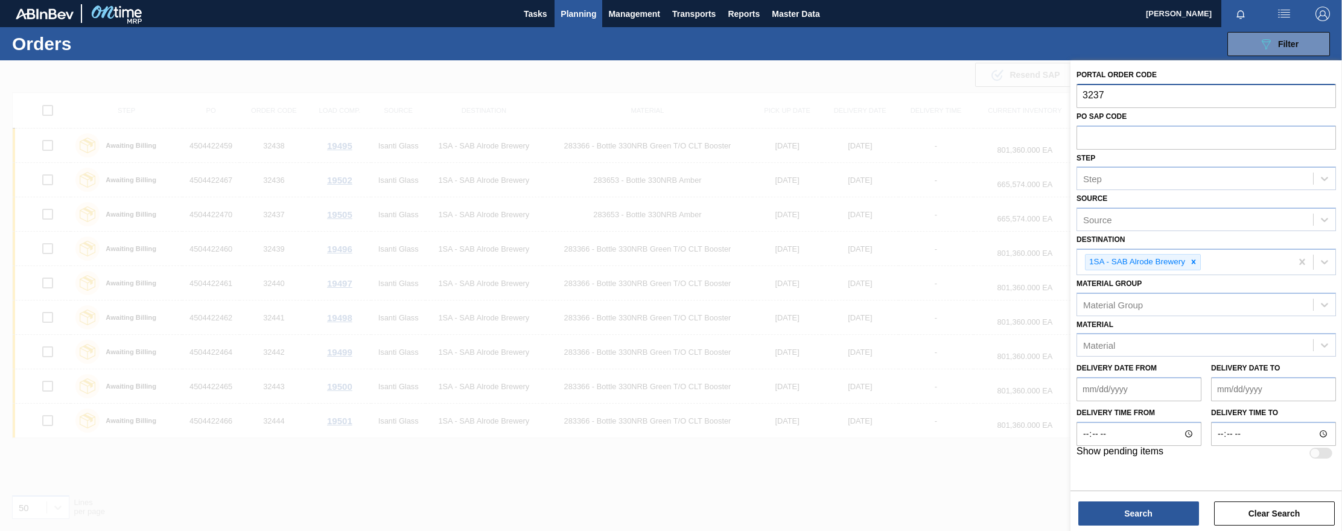
type input "32376"
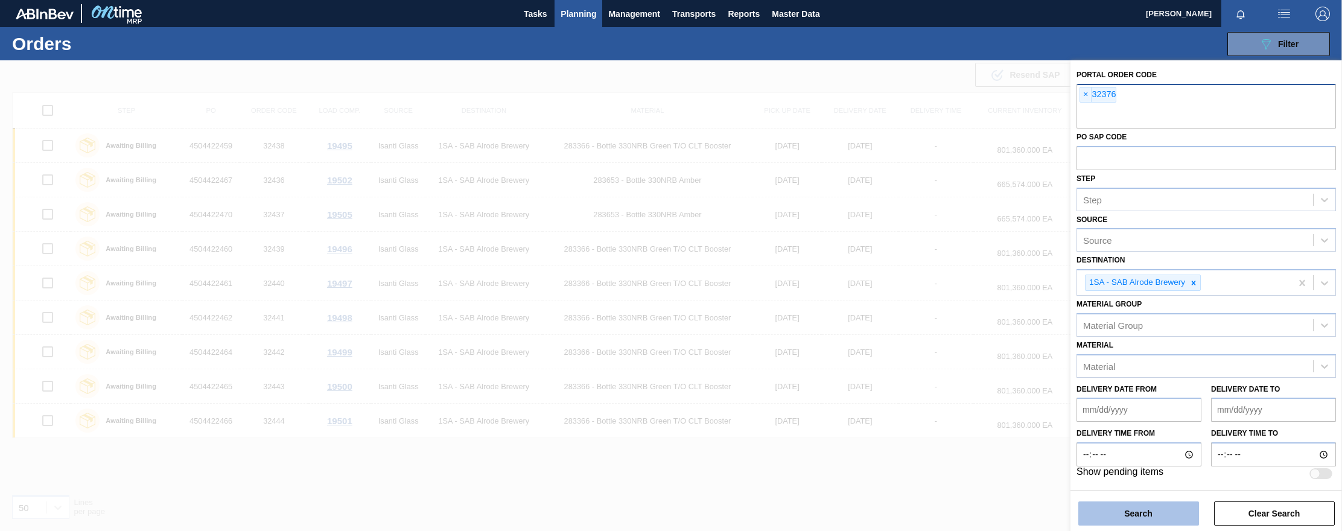
click at [974, 523] on button "Search" at bounding box center [1138, 513] width 121 height 24
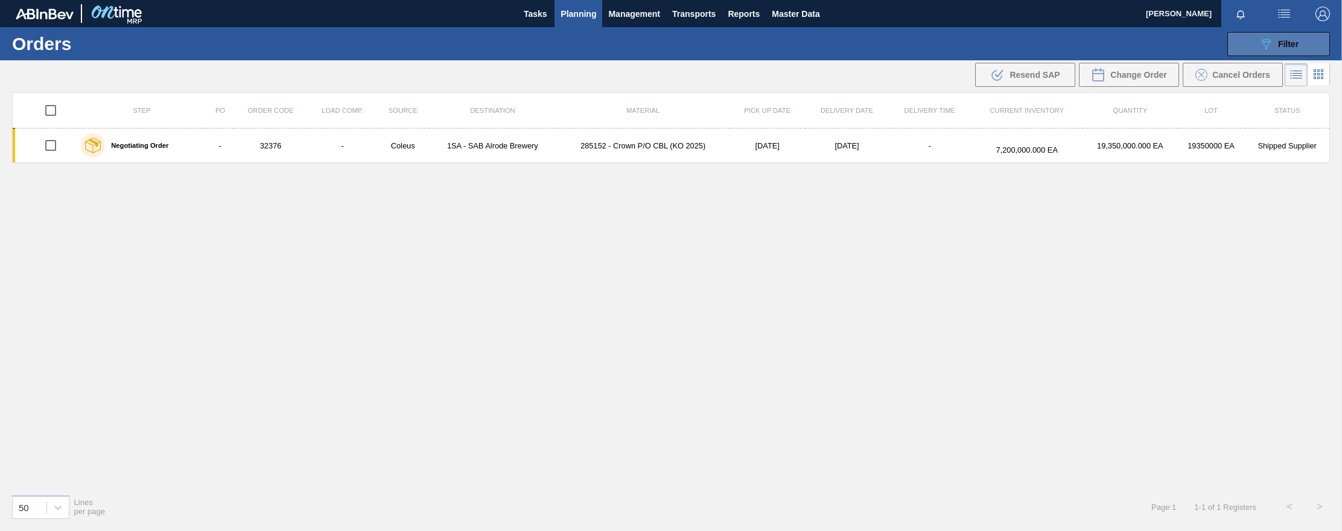
click at [974, 45] on icon at bounding box center [1266, 44] width 9 height 10
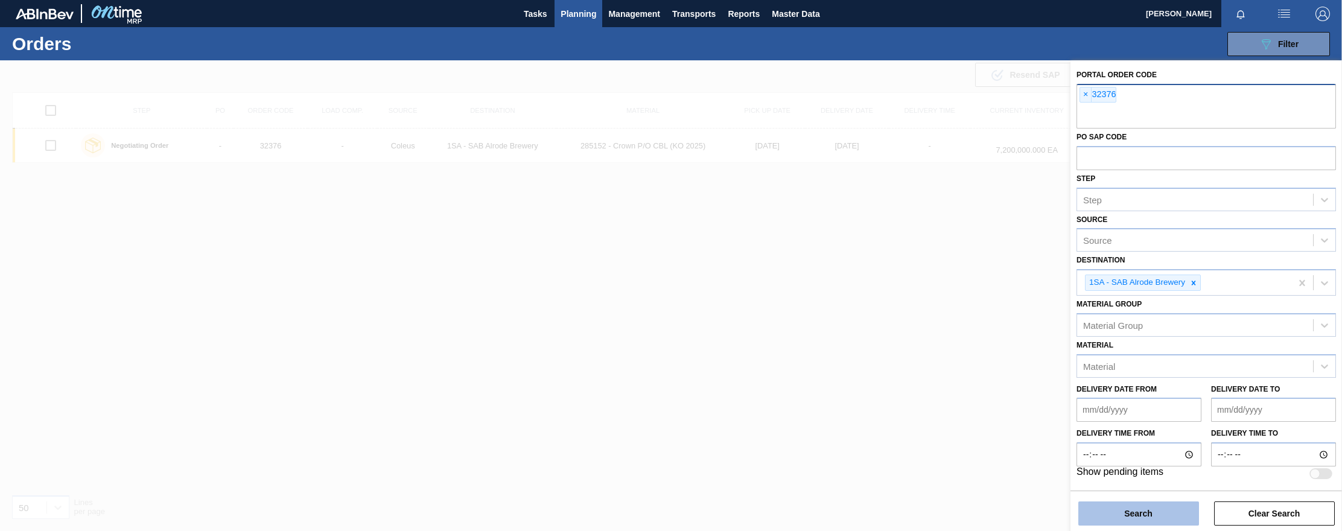
click at [974, 514] on button "Search" at bounding box center [1138, 513] width 121 height 24
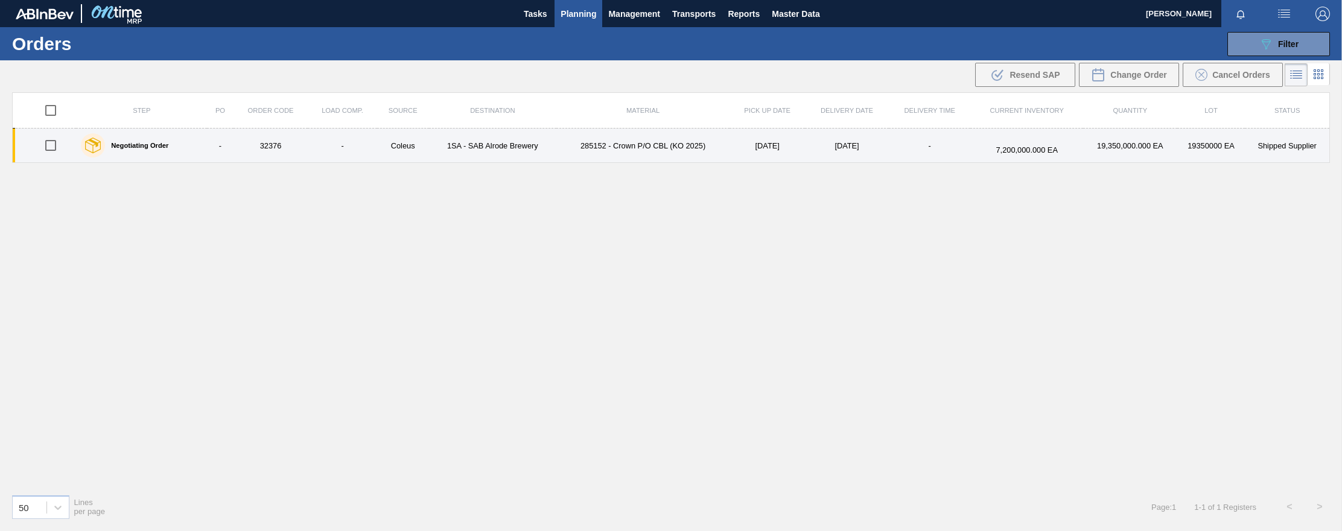
click at [278, 145] on td "32376" at bounding box center [270, 146] width 75 height 34
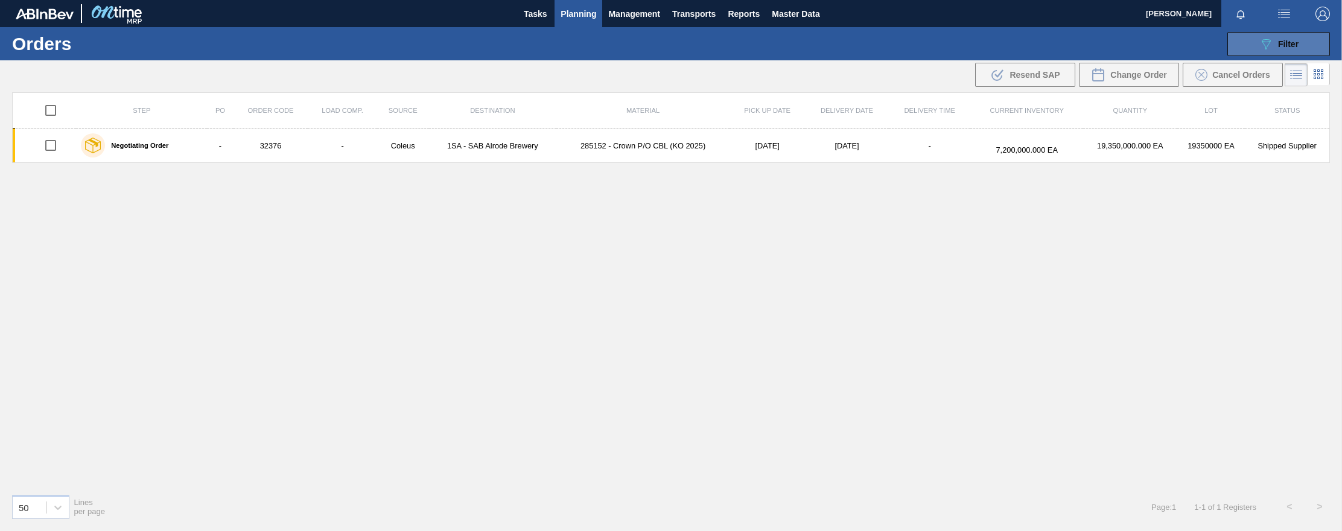
click at [974, 42] on icon at bounding box center [1266, 44] width 9 height 10
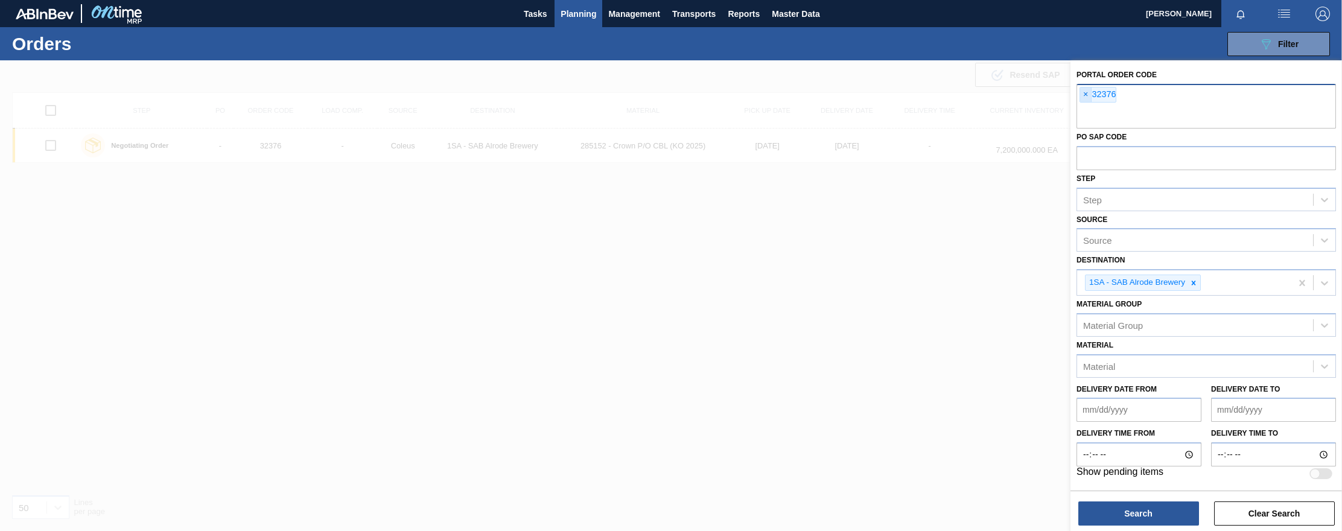
click at [974, 93] on span "×" at bounding box center [1085, 94] width 11 height 14
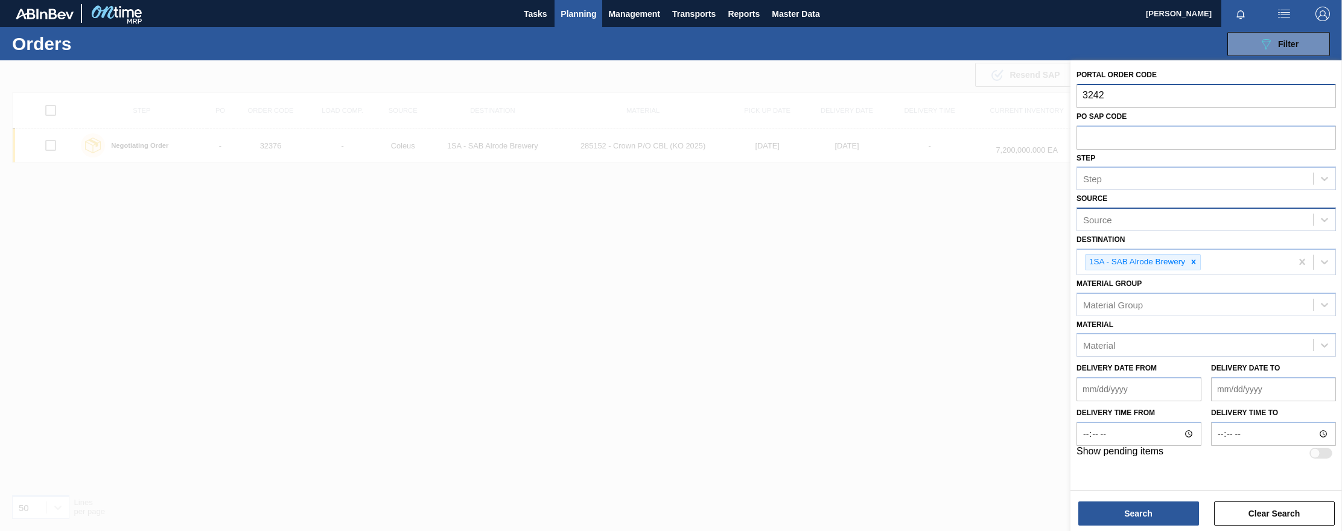
type input "32429"
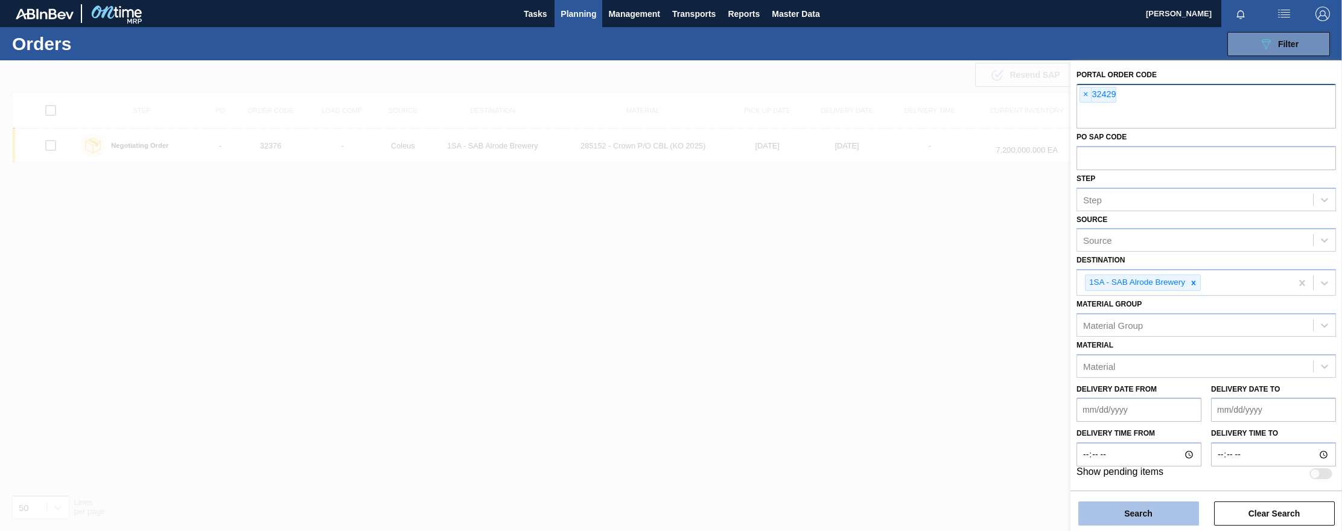
click at [974, 520] on button "Search" at bounding box center [1138, 513] width 121 height 24
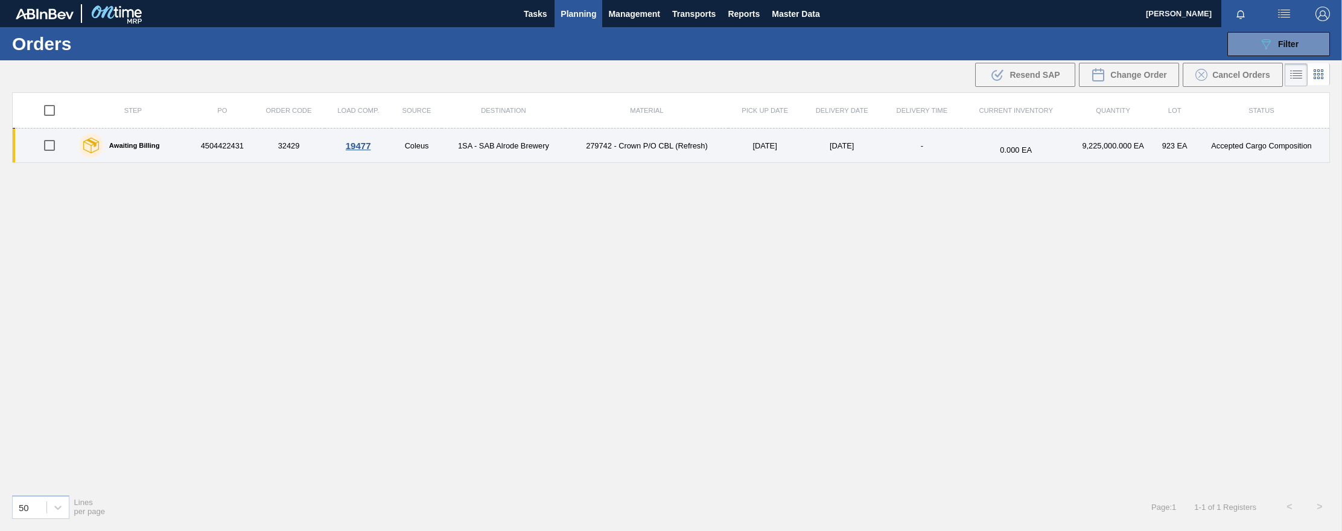
click at [355, 147] on div "19477" at bounding box center [357, 146] width 63 height 10
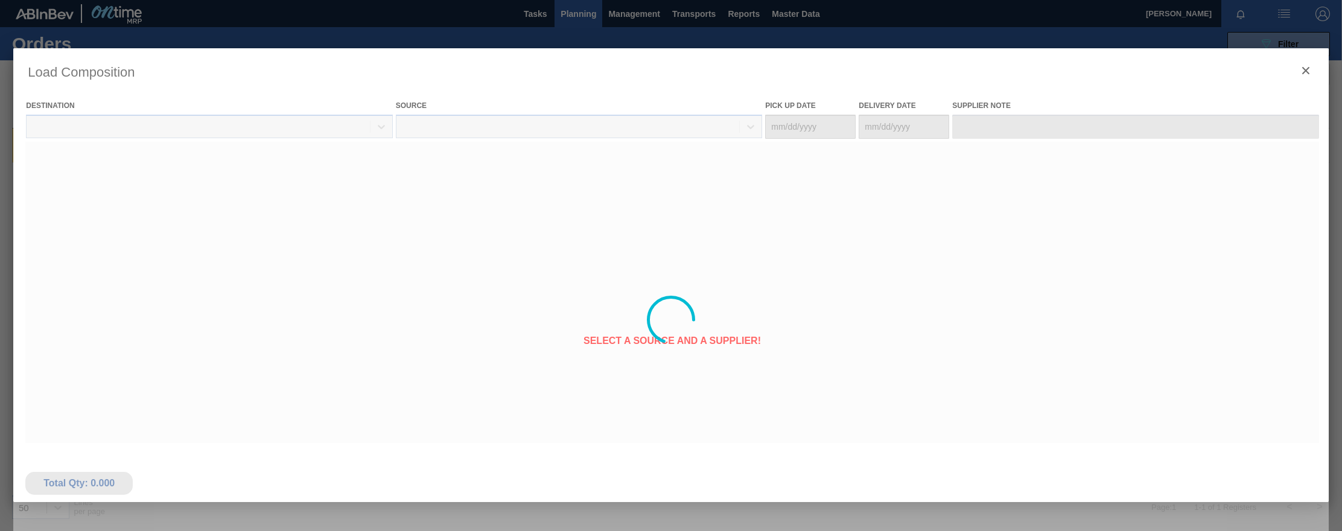
type Date "[DATE]"
